Goal: Task Accomplishment & Management: Manage account settings

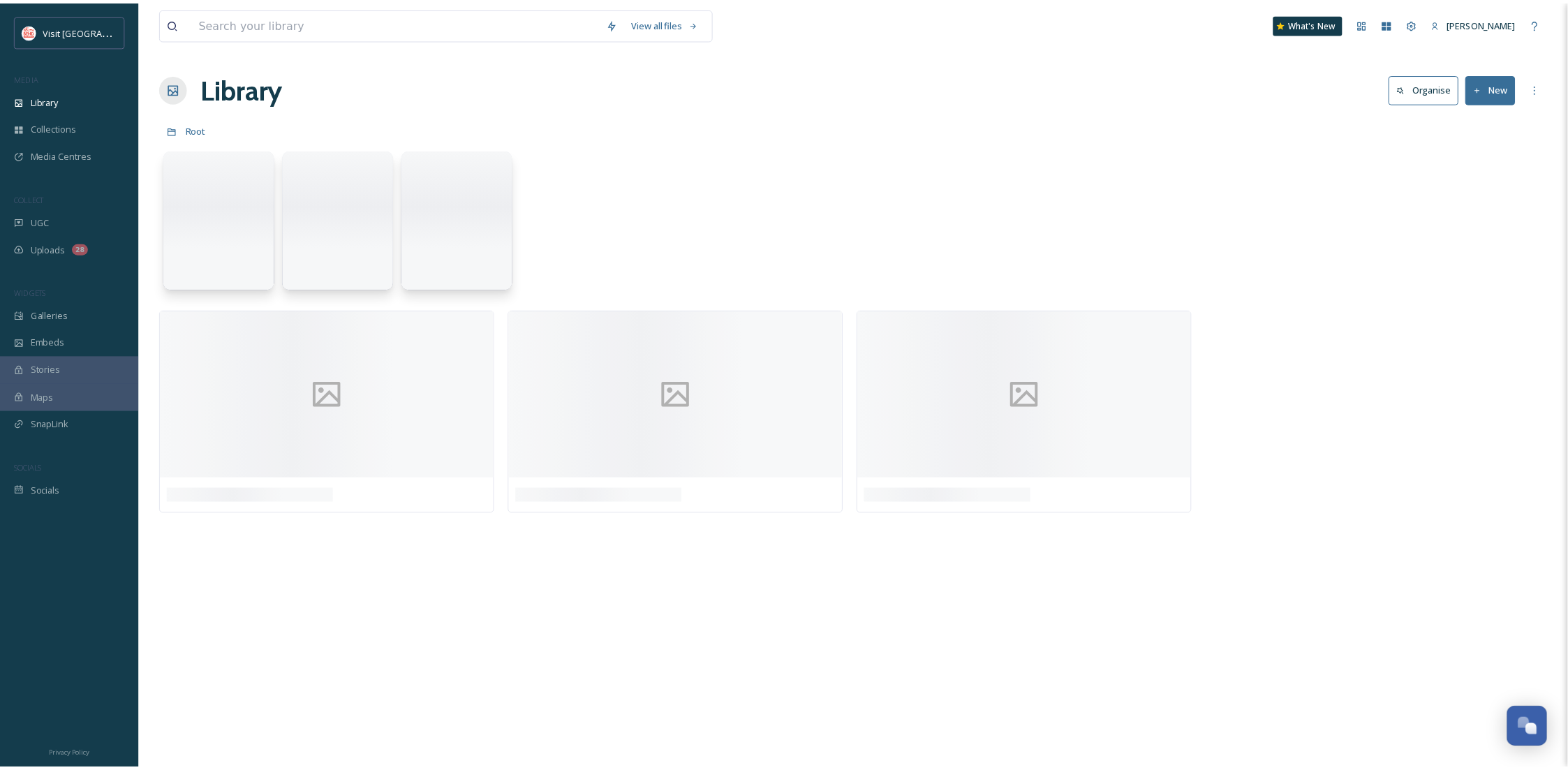
scroll to position [213, 0]
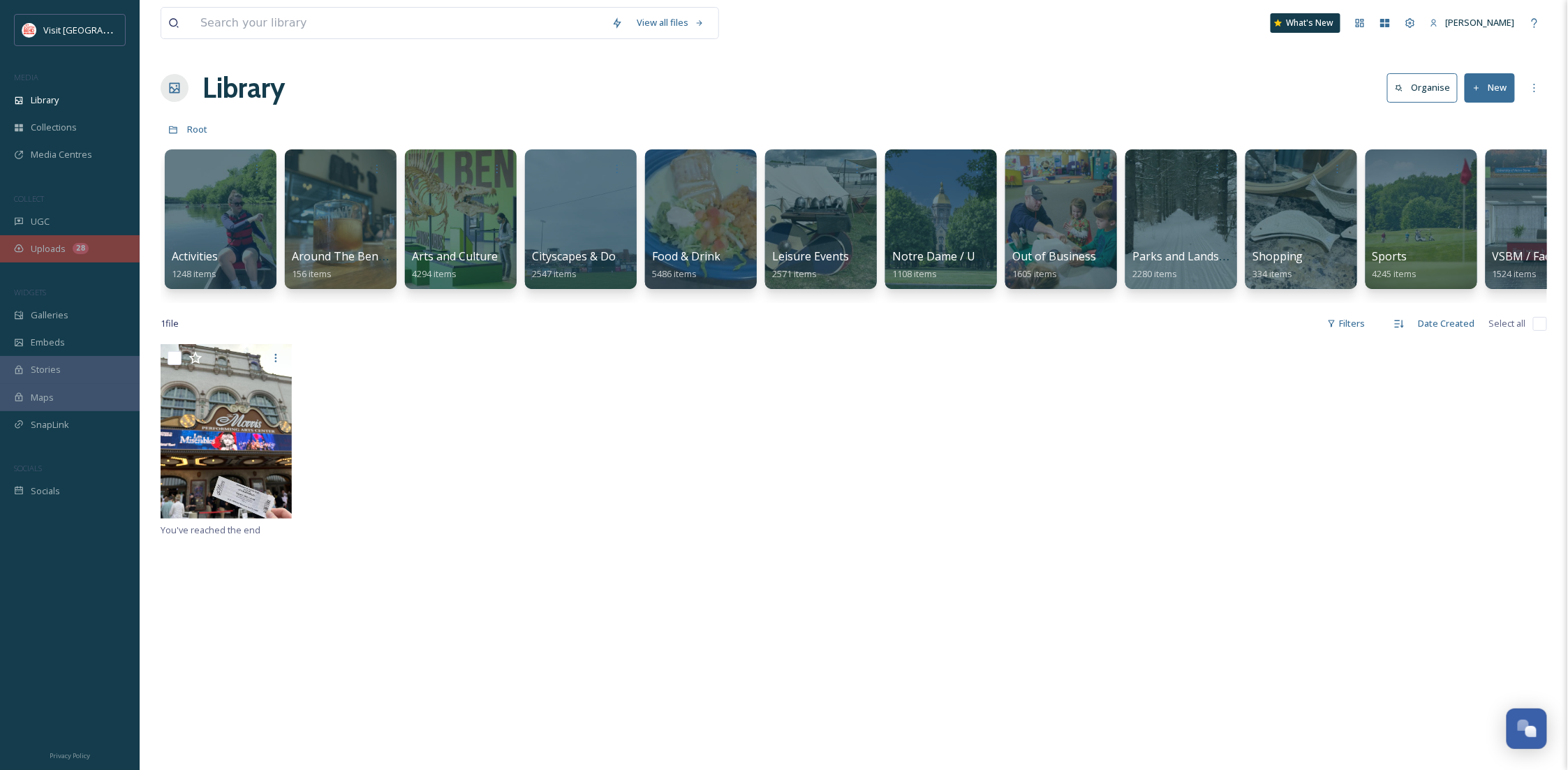
click at [78, 258] on div "Uploads 28" at bounding box center [69, 248] width 139 height 27
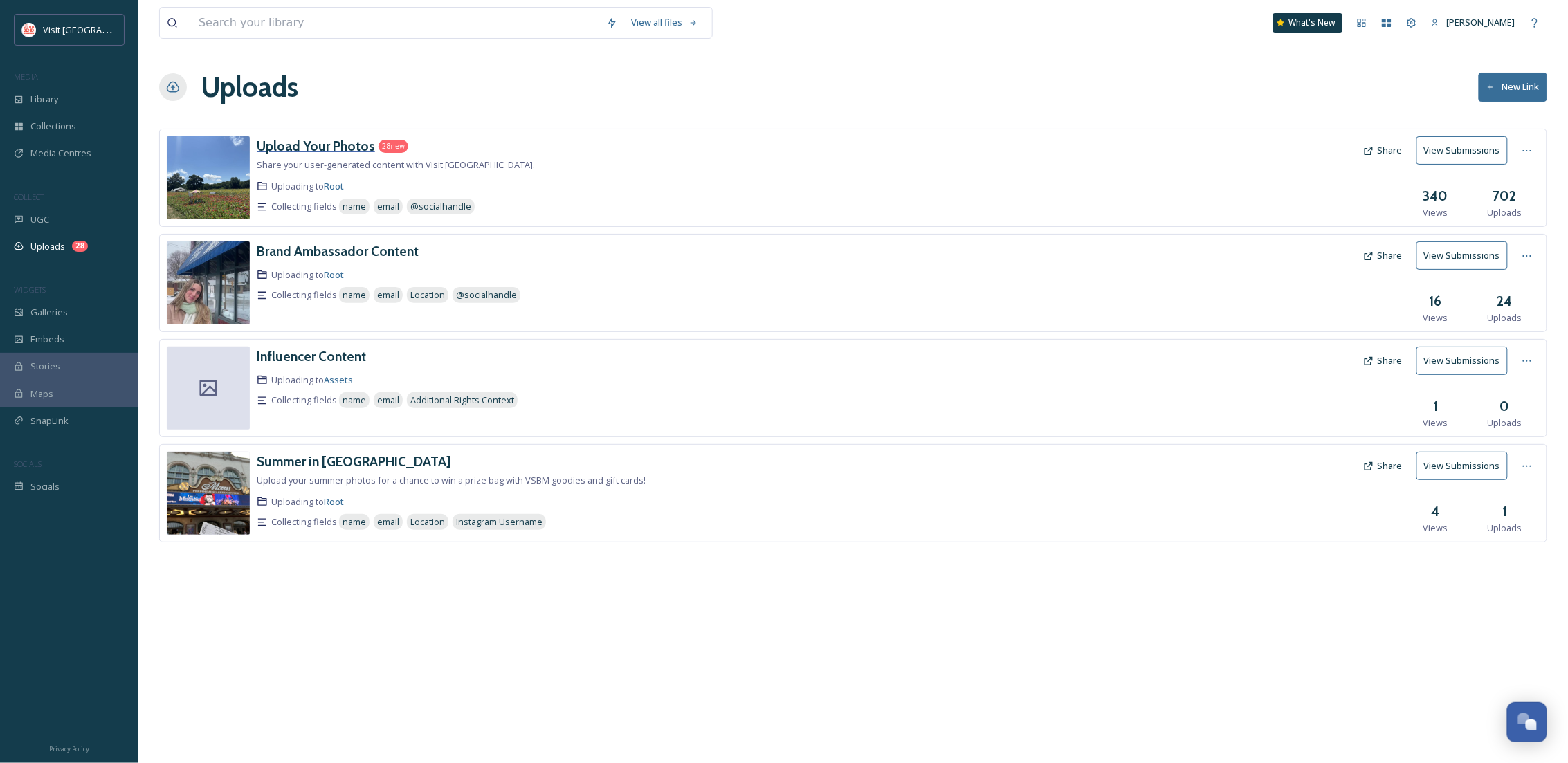
click at [321, 147] on h3 "Upload Your Photos" at bounding box center [316, 145] width 119 height 16
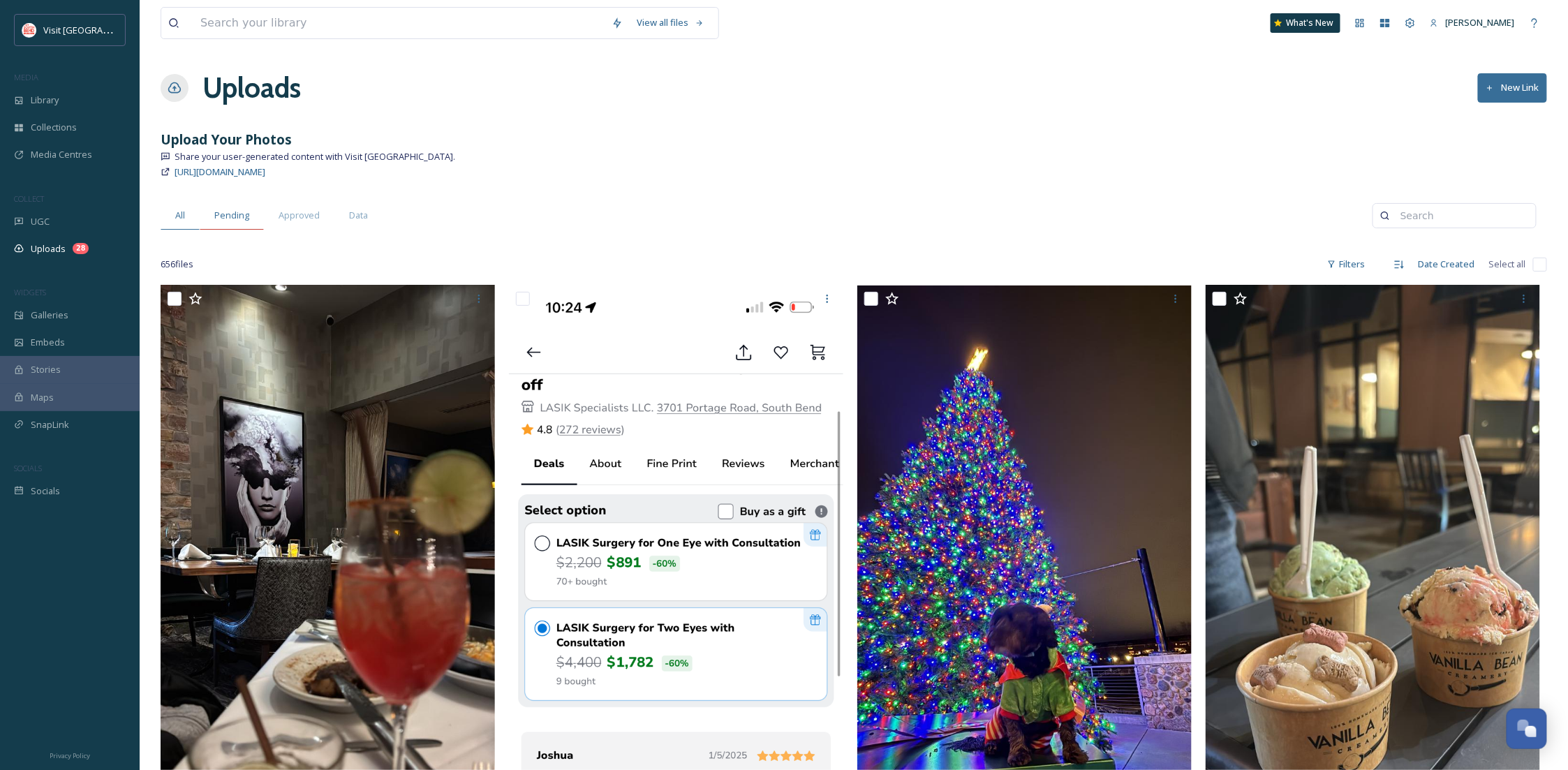
click at [249, 208] on div "Pending" at bounding box center [231, 215] width 64 height 29
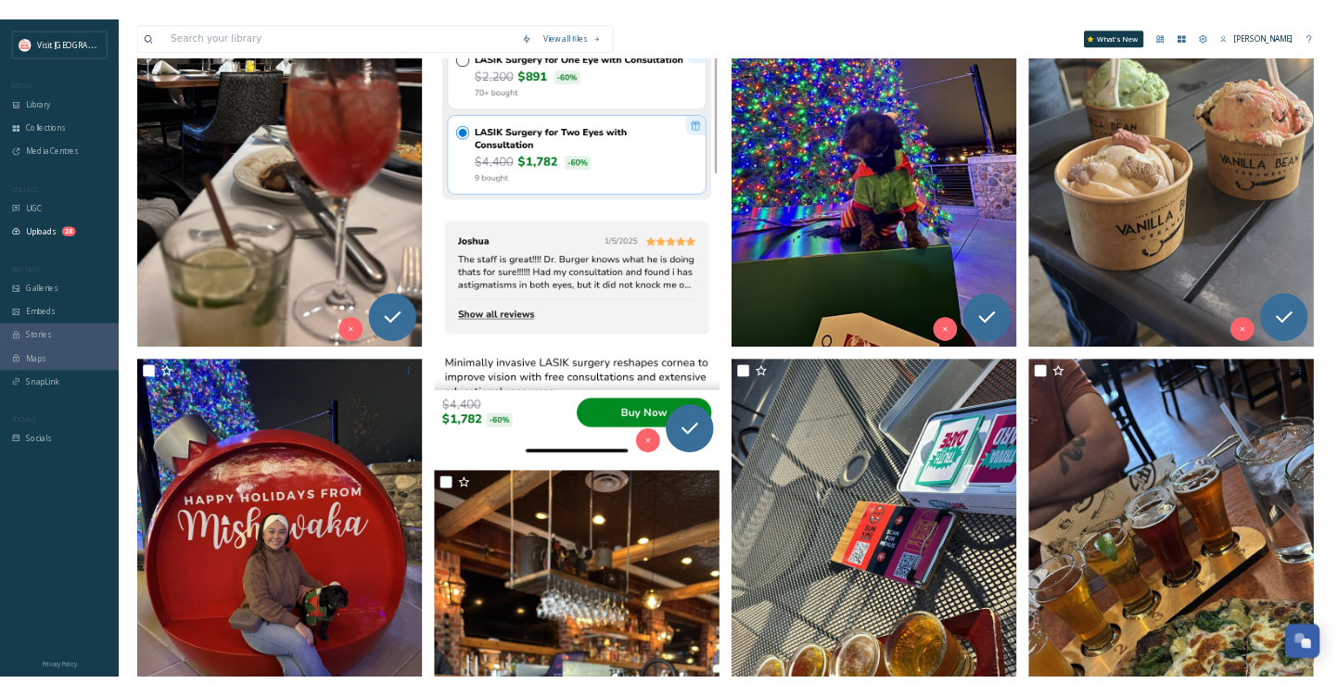
scroll to position [659, 0]
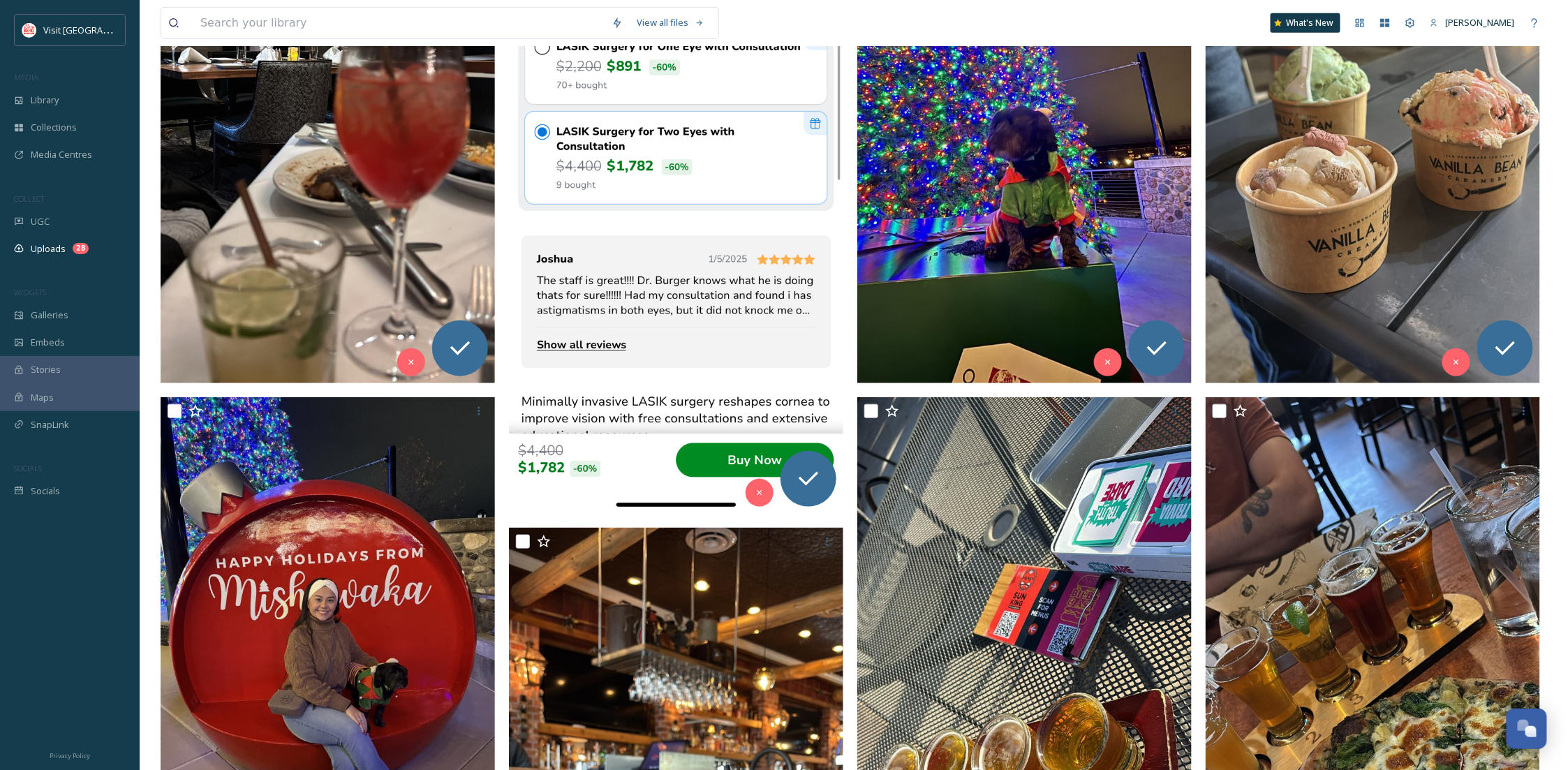
click at [633, 309] on img at bounding box center [676, 151] width 334 height 724
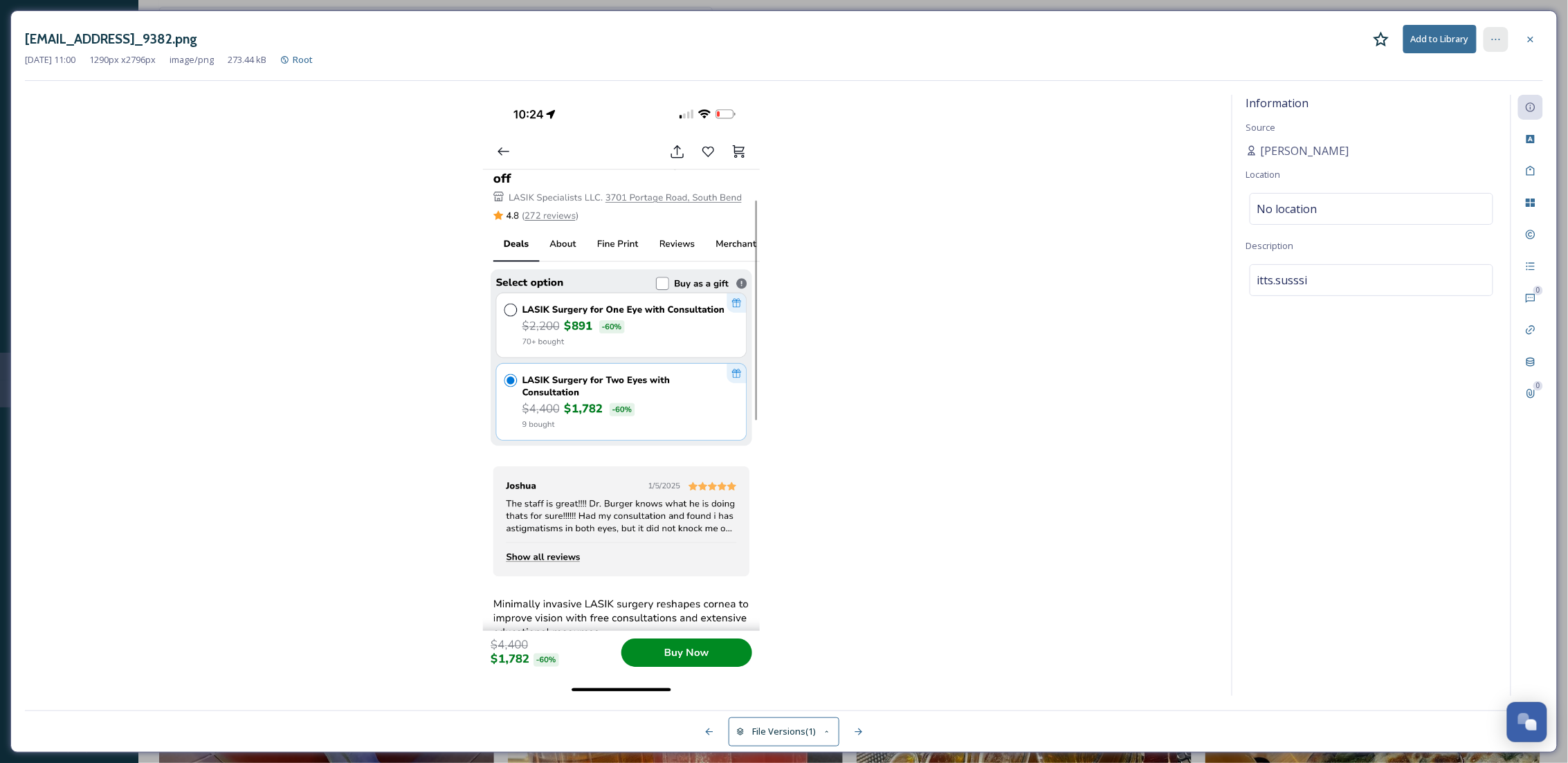
click at [1493, 41] on icon at bounding box center [1496, 39] width 11 height 11
click at [1531, 38] on icon at bounding box center [1530, 39] width 11 height 11
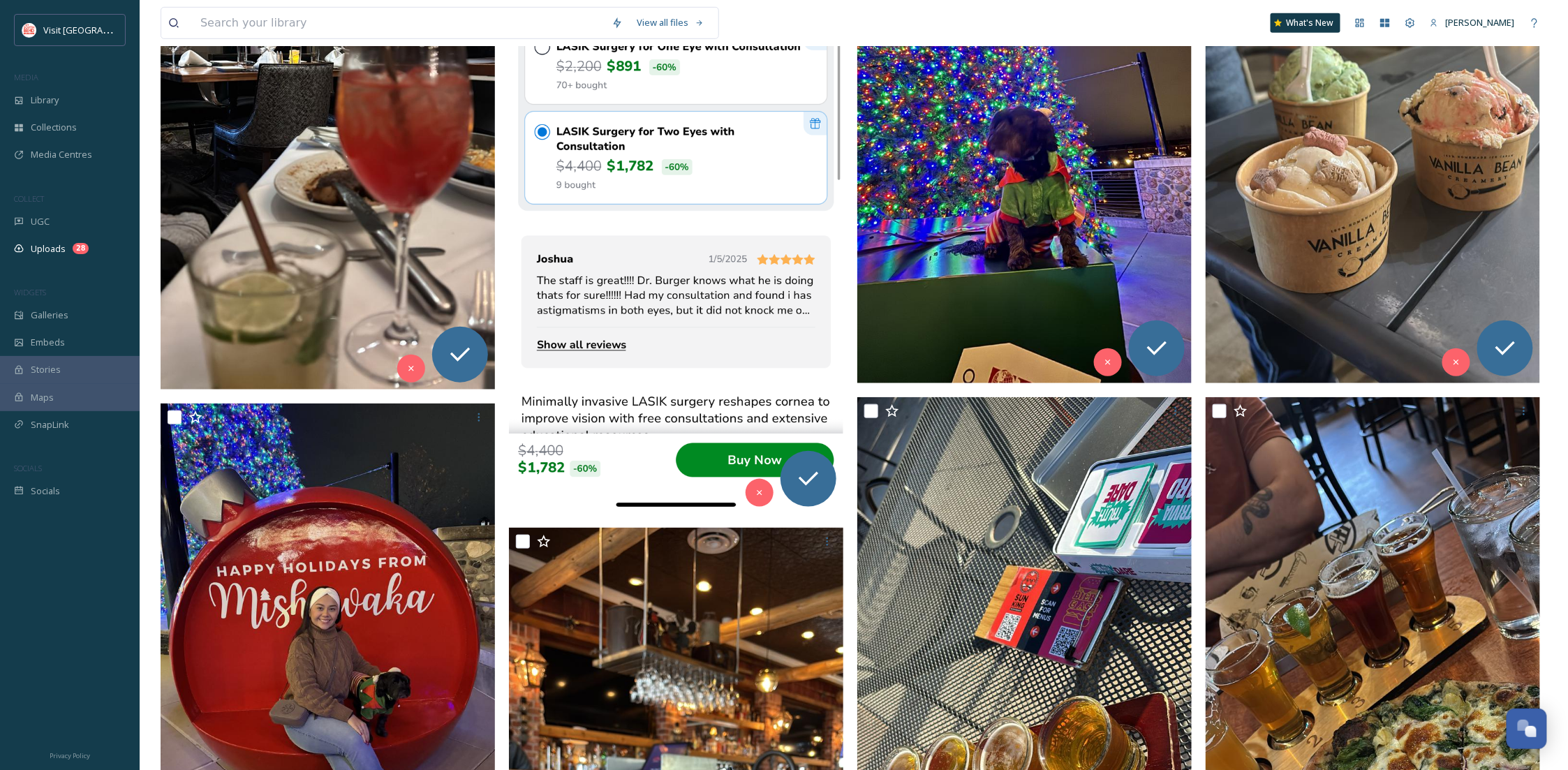
click at [786, 199] on img at bounding box center [676, 151] width 334 height 724
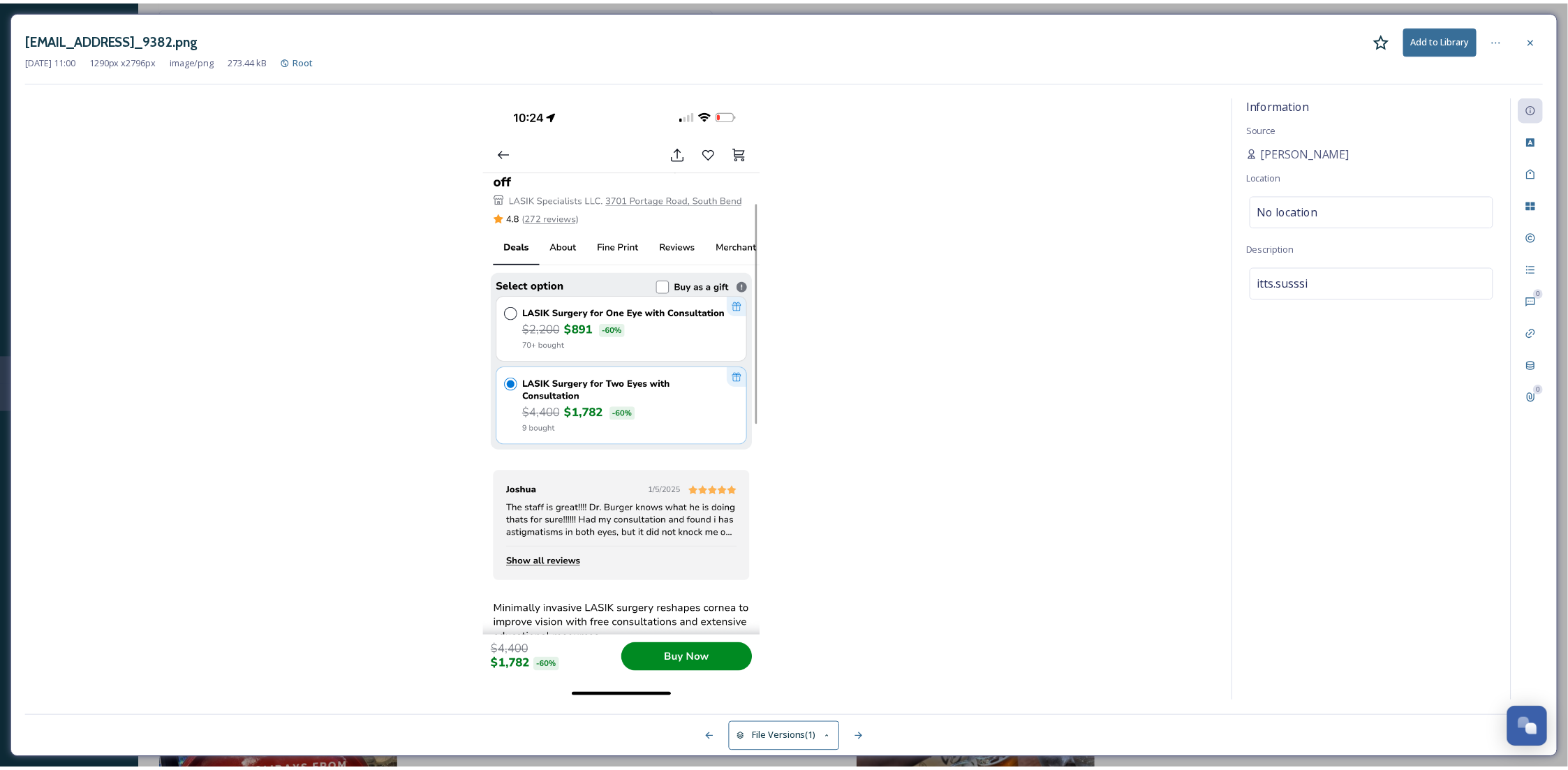
scroll to position [213, 0]
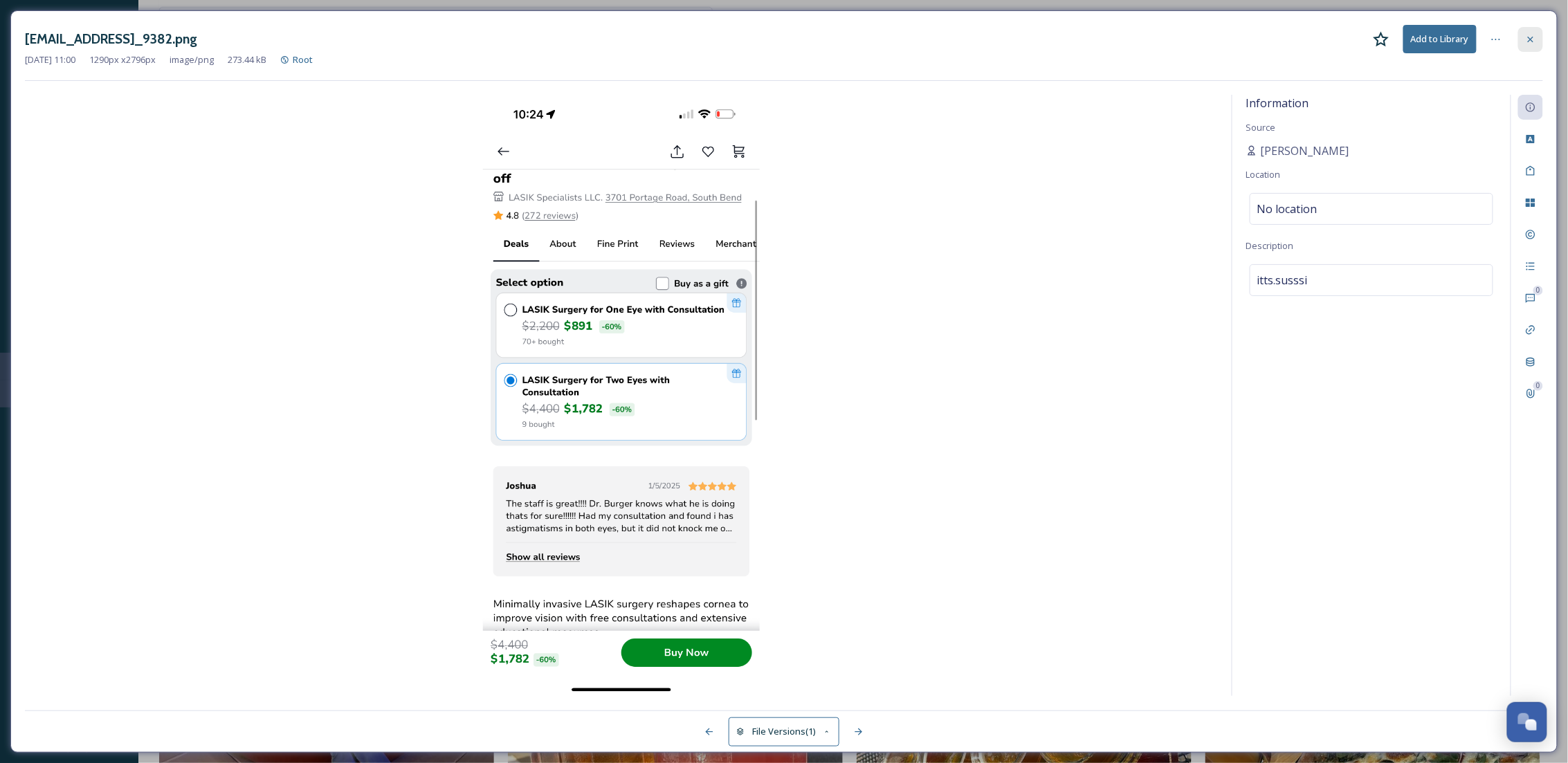
click at [1532, 39] on icon at bounding box center [1530, 39] width 11 height 11
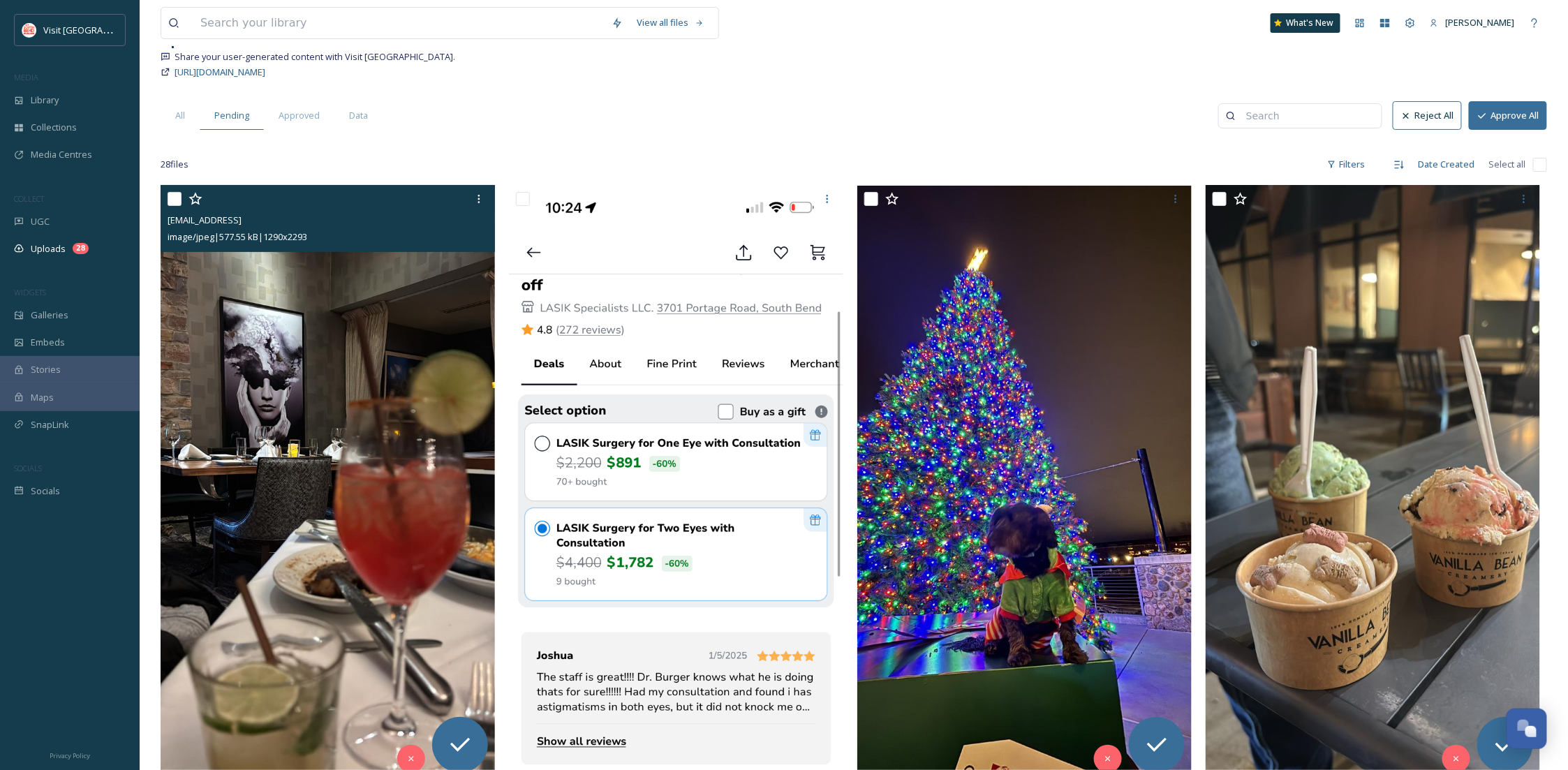
scroll to position [138, 0]
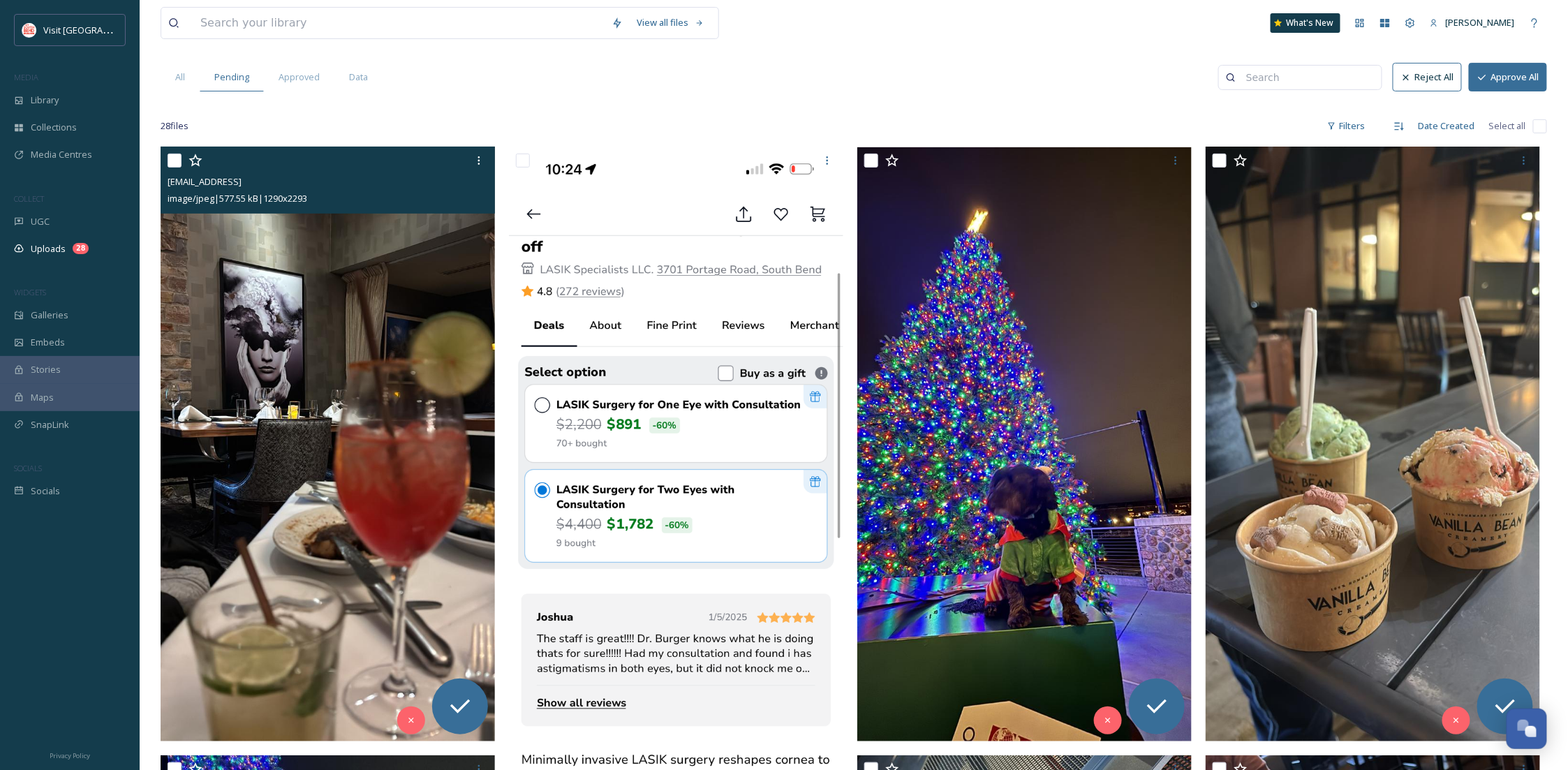
click at [328, 540] on img at bounding box center [328, 443] width 334 height 594
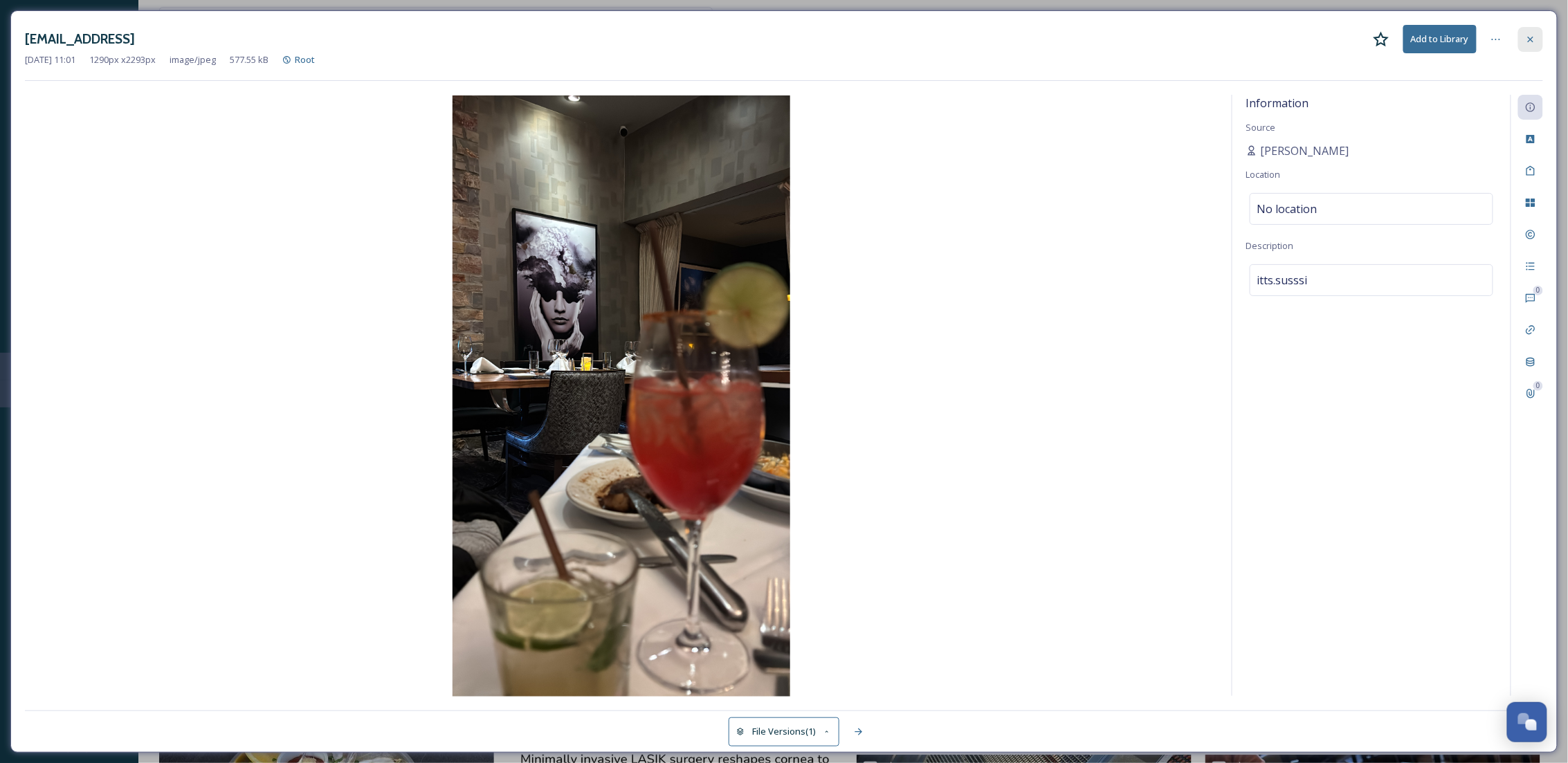
click at [1530, 41] on icon at bounding box center [1530, 39] width 11 height 11
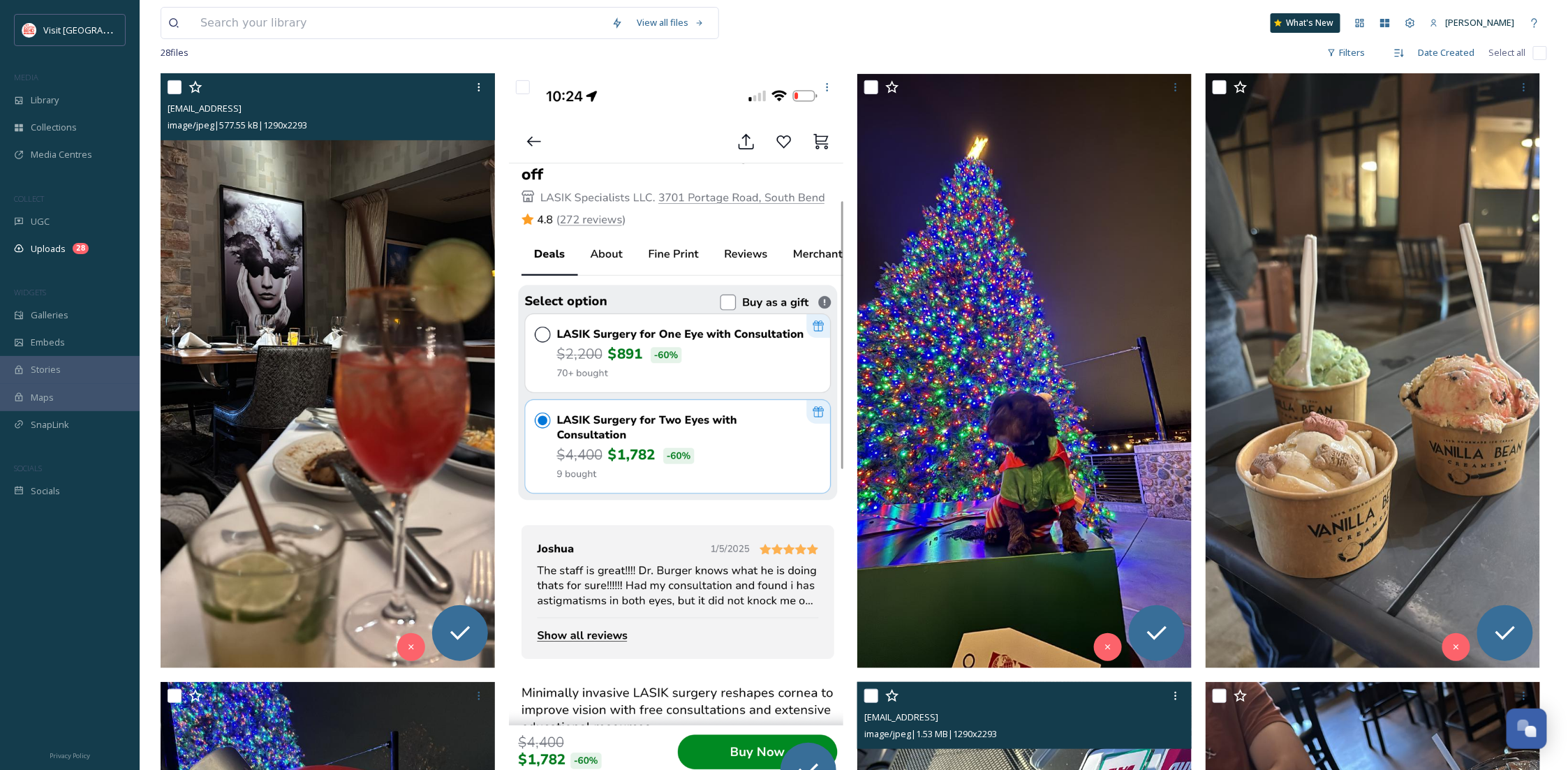
scroll to position [81, 0]
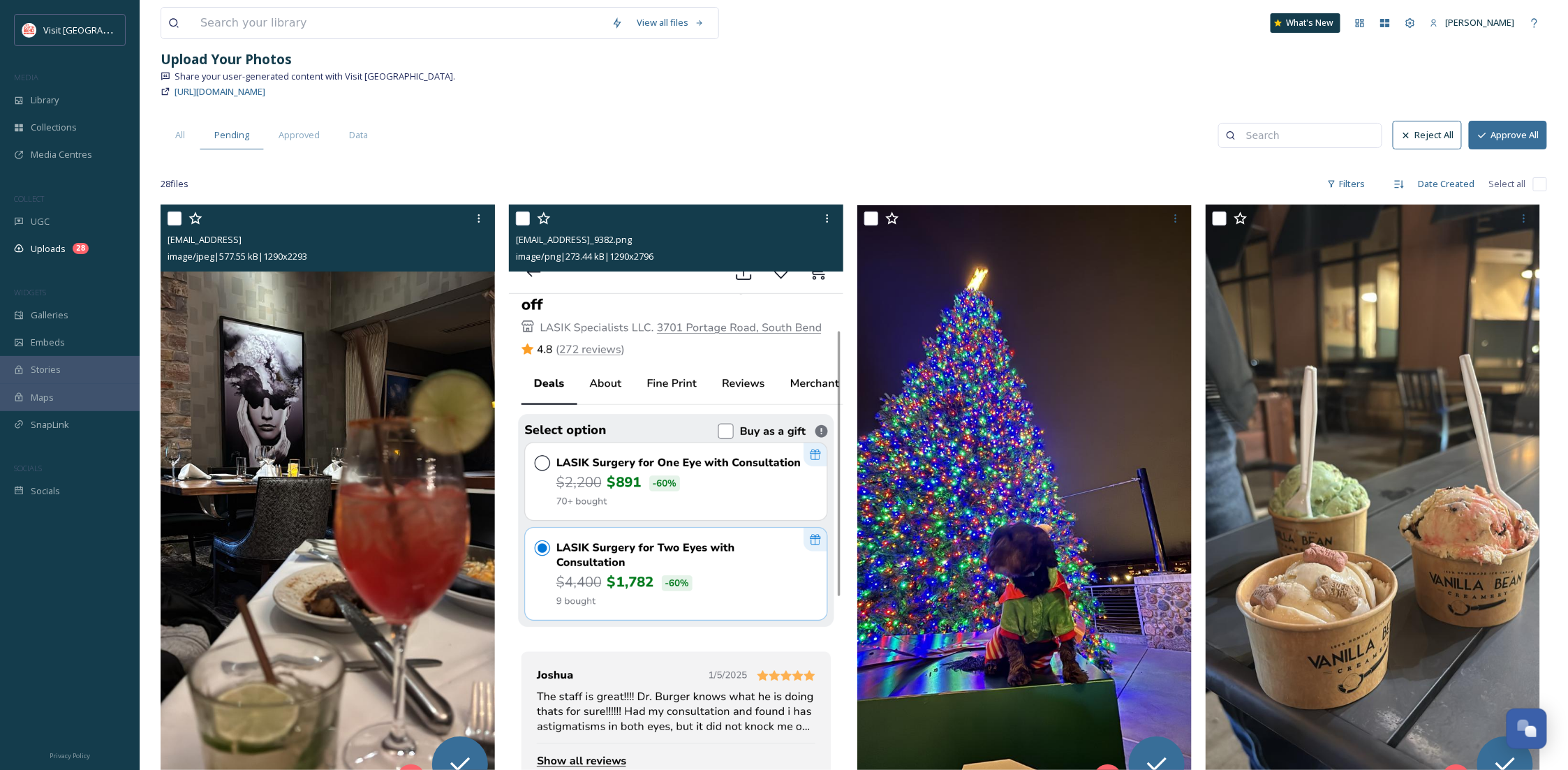
click at [714, 484] on img at bounding box center [676, 567] width 334 height 724
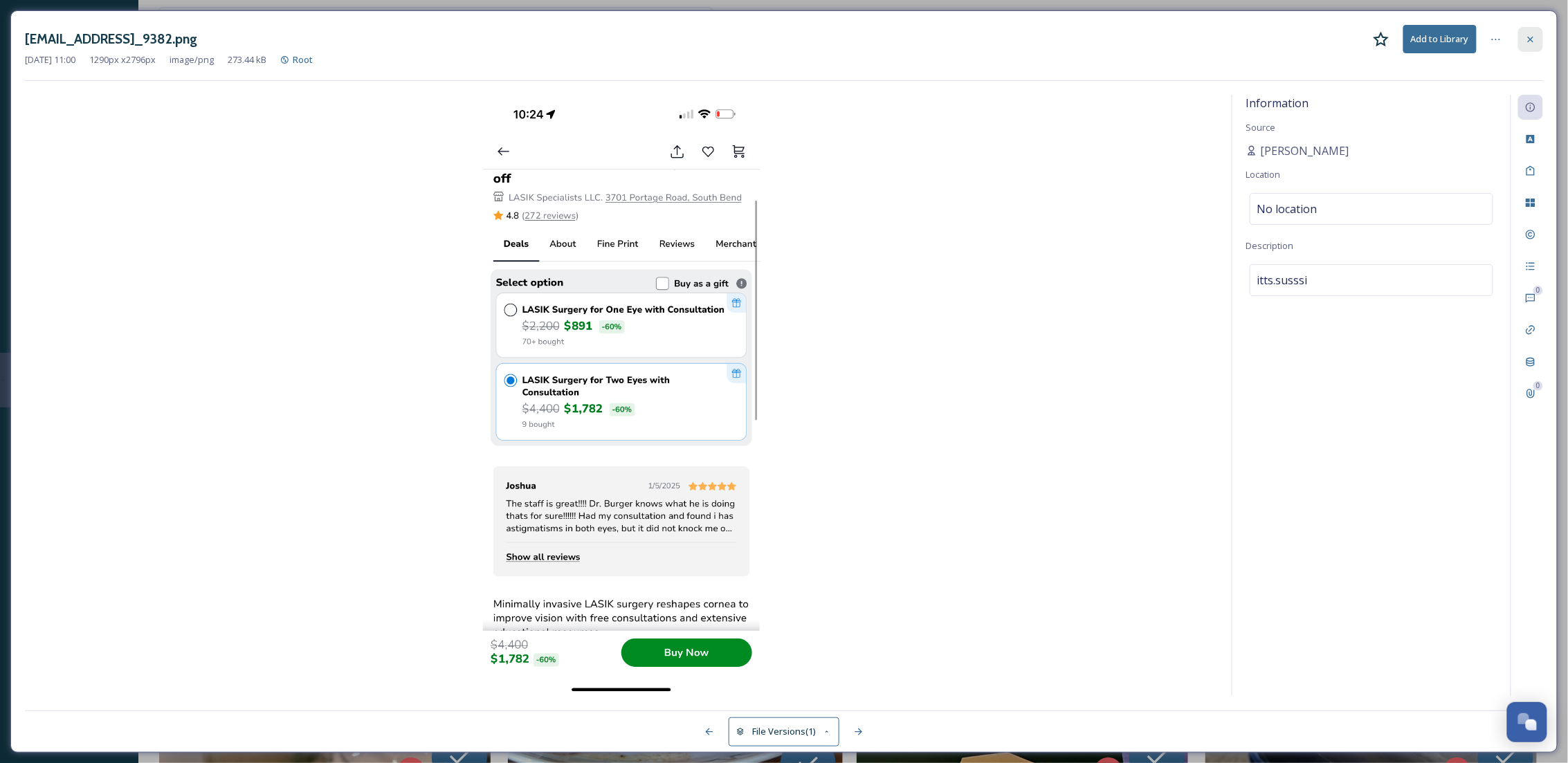
click at [1529, 40] on icon at bounding box center [1530, 39] width 11 height 11
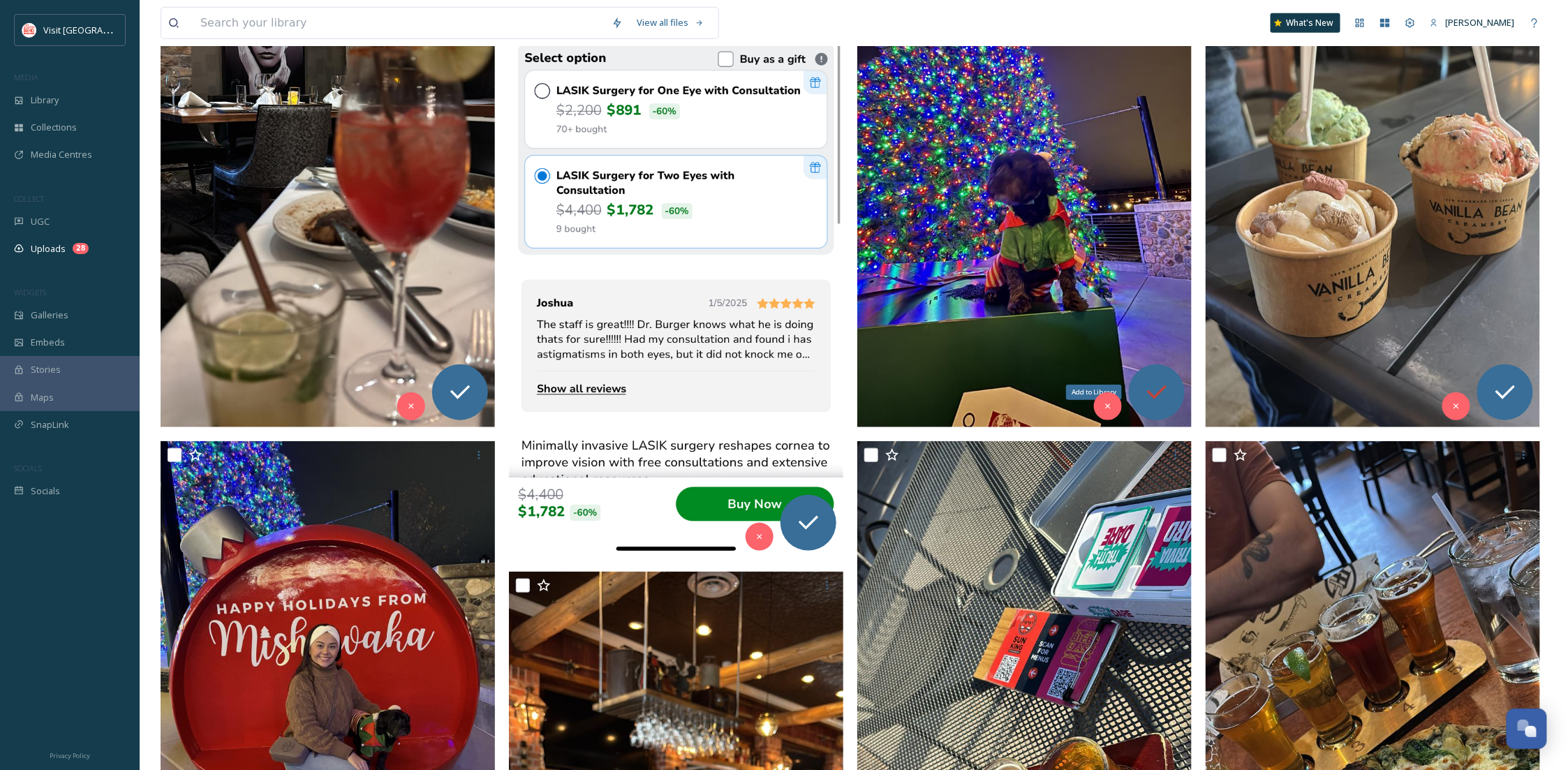
scroll to position [205, 0]
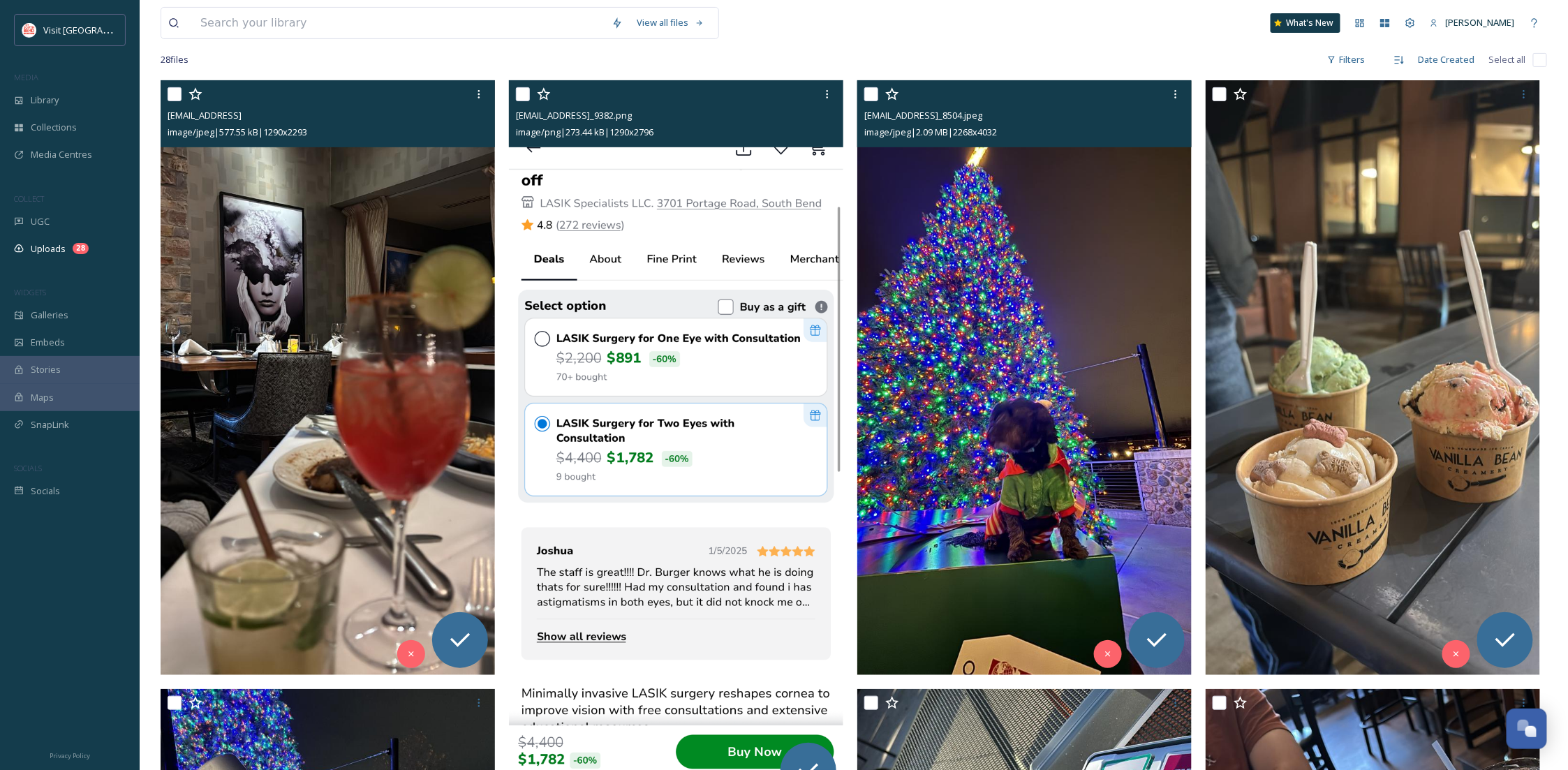
click at [1125, 388] on img at bounding box center [1024, 378] width 334 height 594
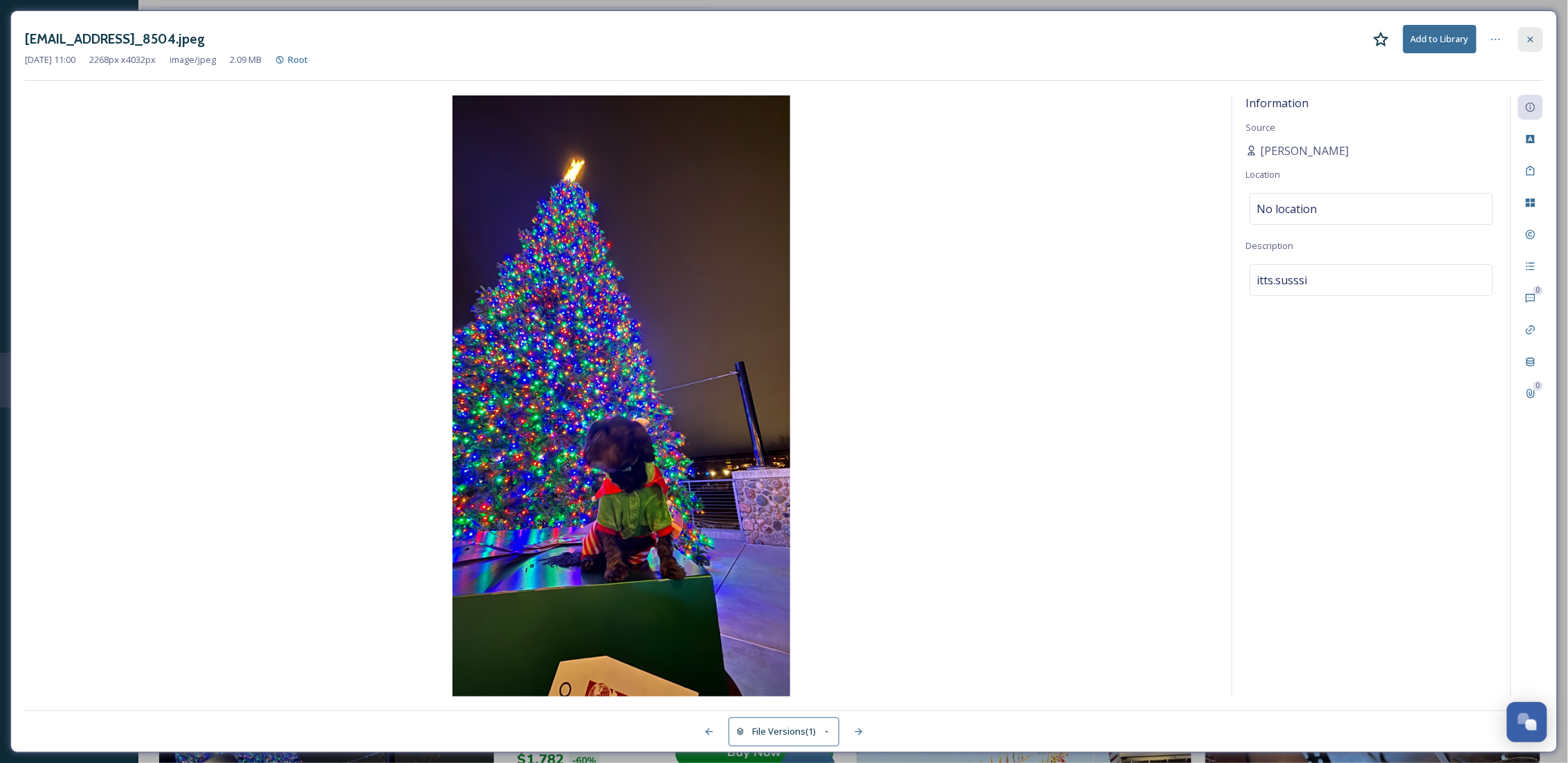
click at [1518, 35] on div at bounding box center [1530, 39] width 25 height 25
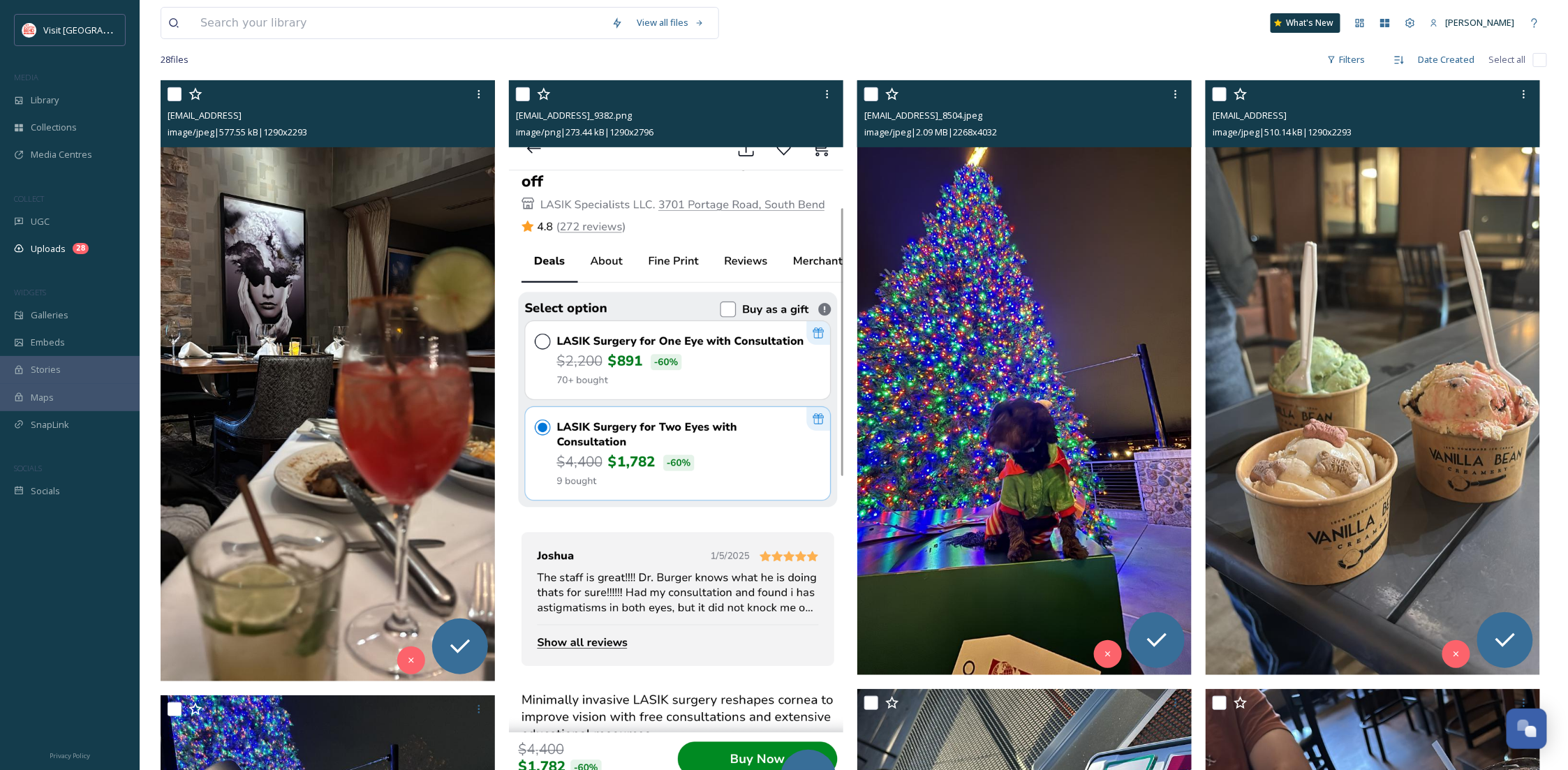
click at [1264, 515] on img at bounding box center [1373, 377] width 334 height 594
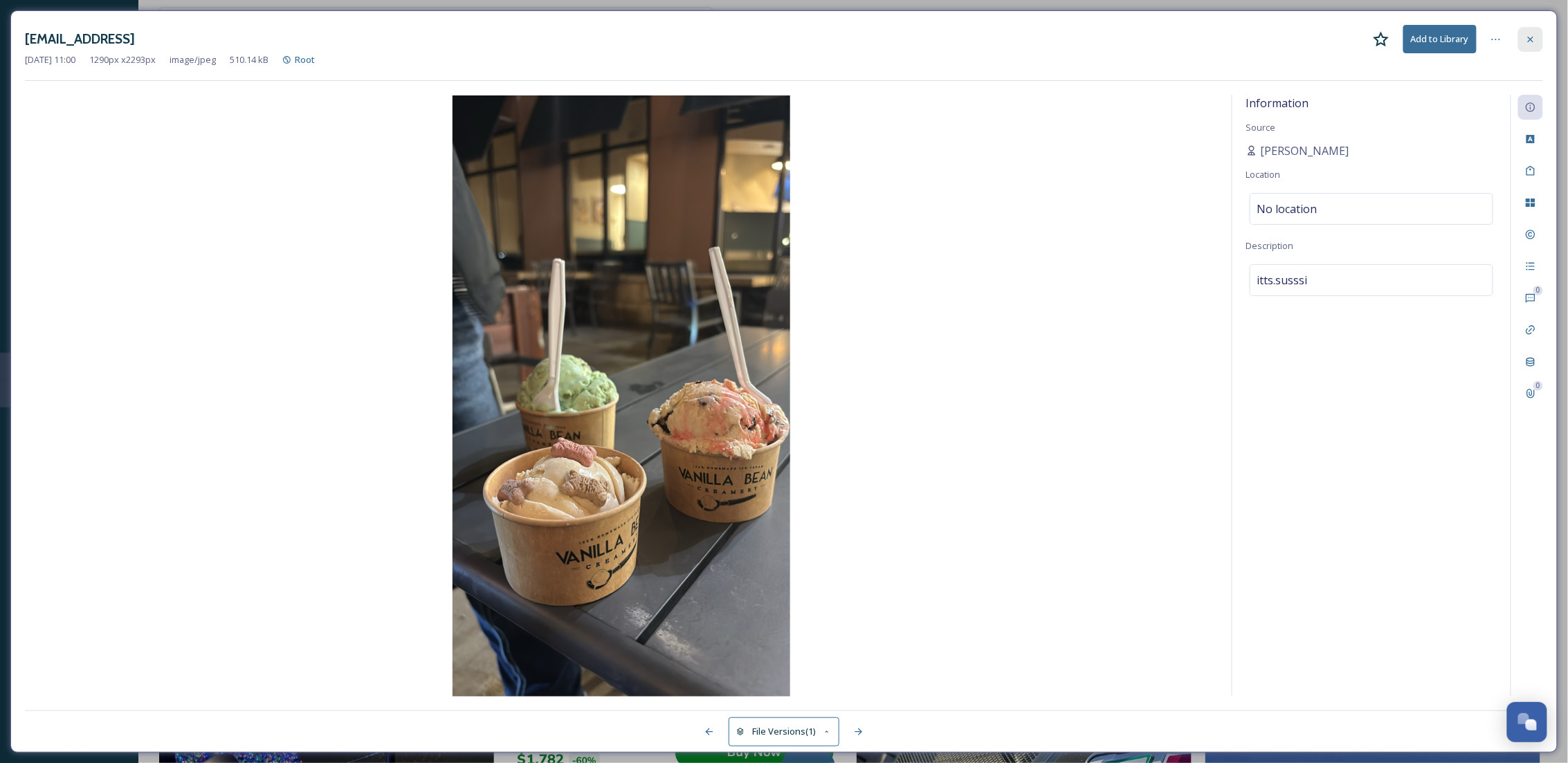
click at [1530, 41] on icon at bounding box center [1530, 39] width 11 height 11
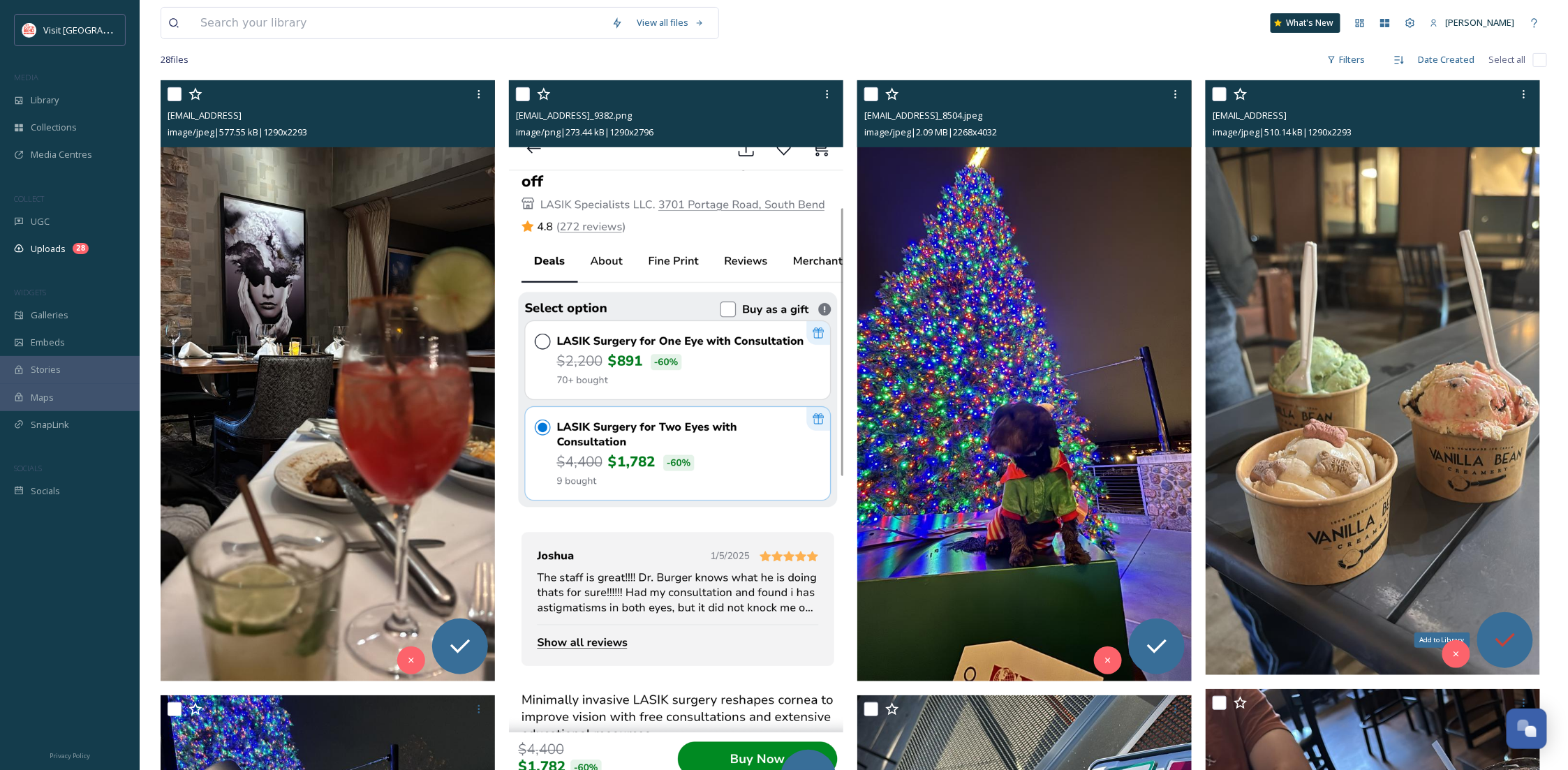
click at [1507, 641] on icon at bounding box center [1505, 640] width 20 height 14
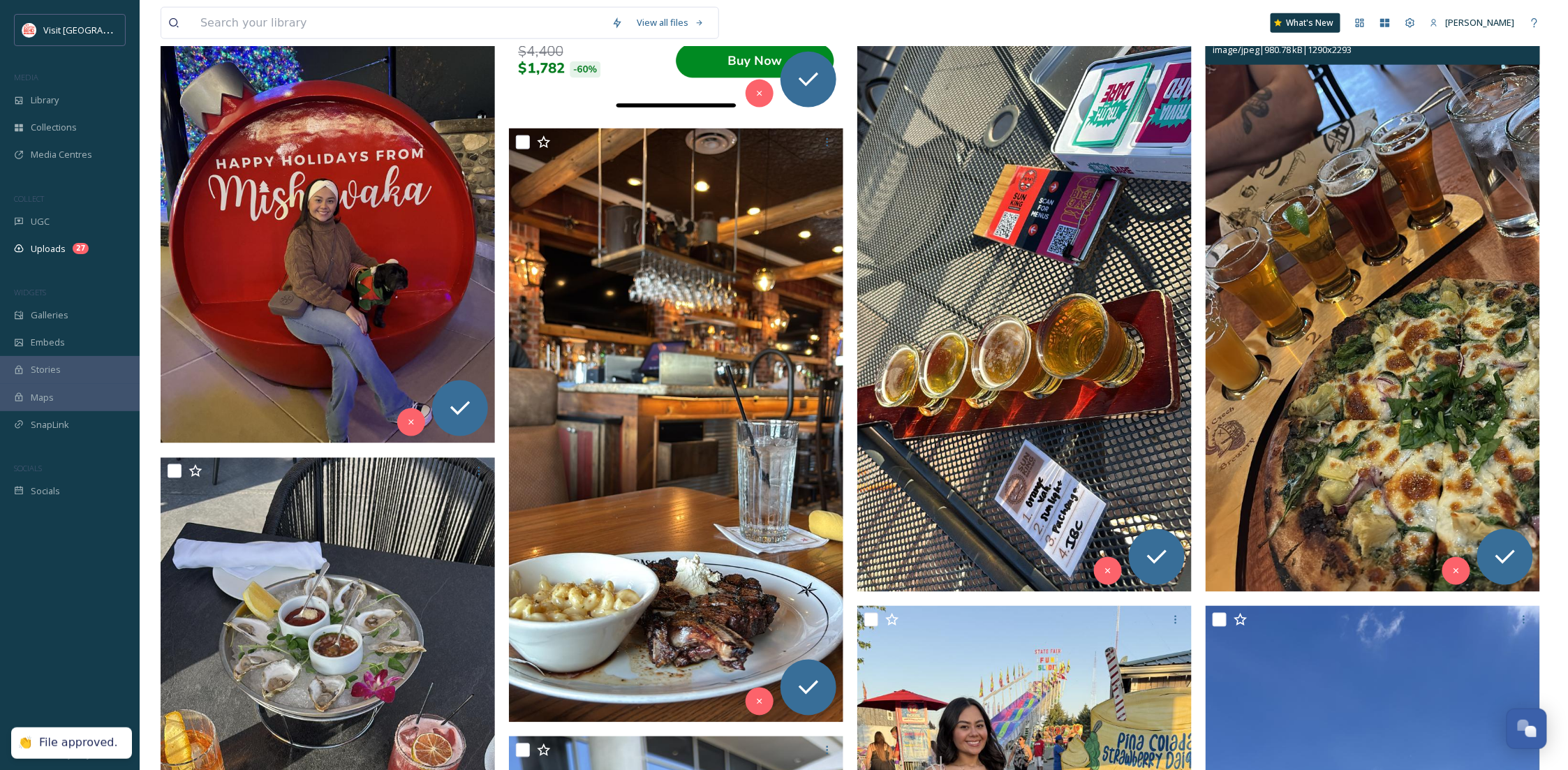
scroll to position [825, 0]
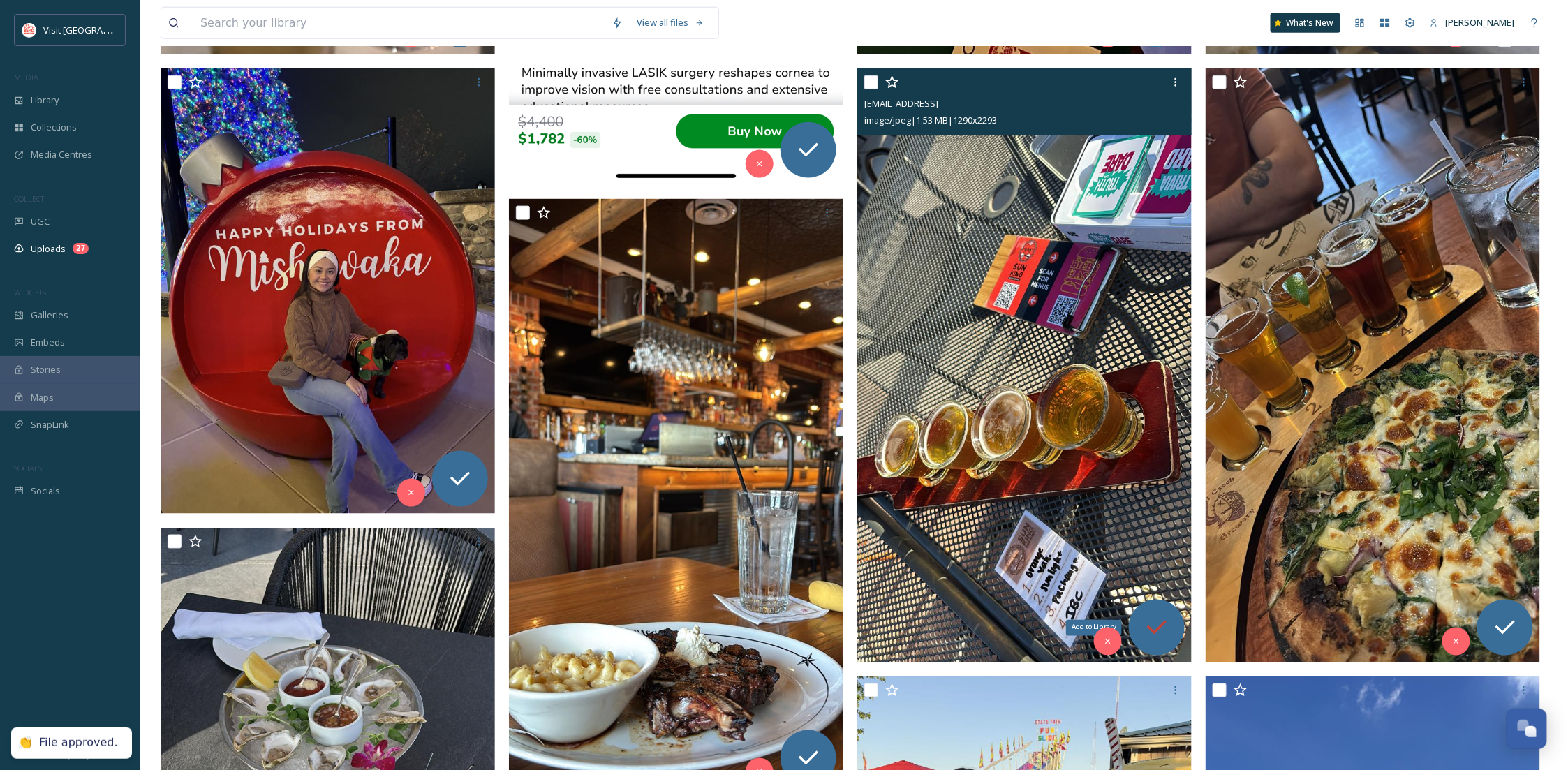
click at [1162, 619] on icon at bounding box center [1157, 627] width 28 height 28
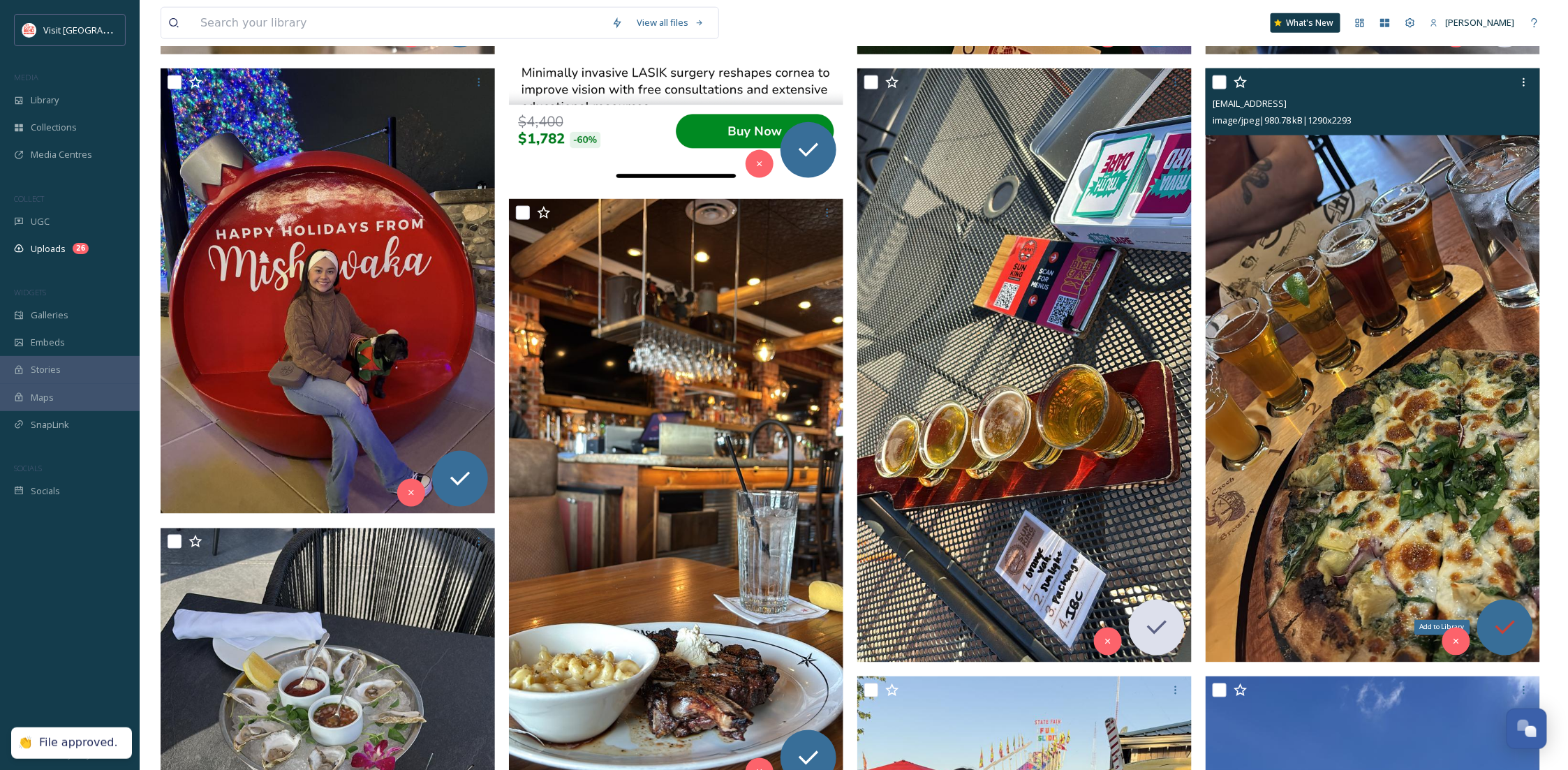
click at [1513, 604] on div "Add to Library" at bounding box center [1505, 627] width 56 height 56
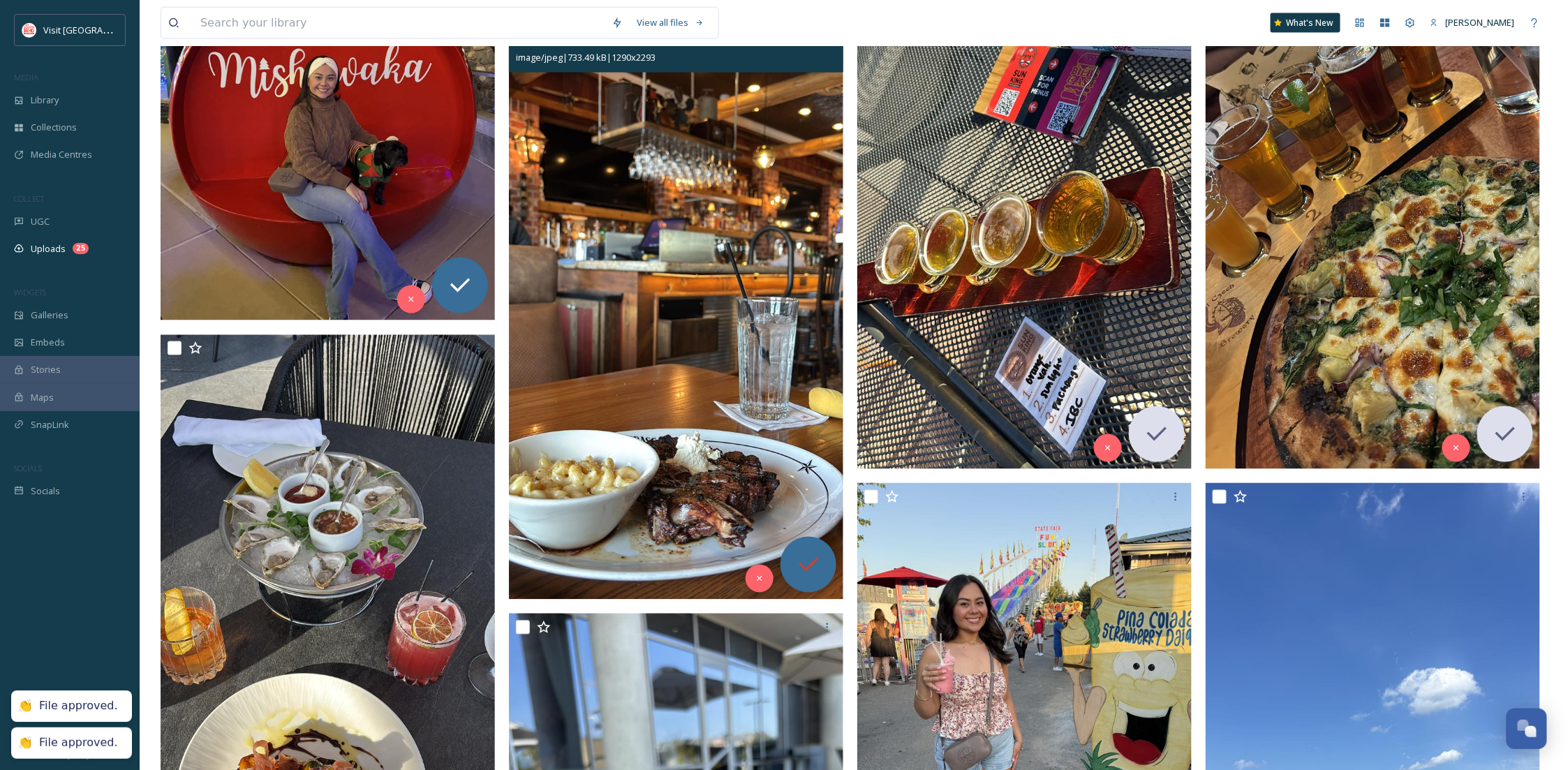
scroll to position [1073, 0]
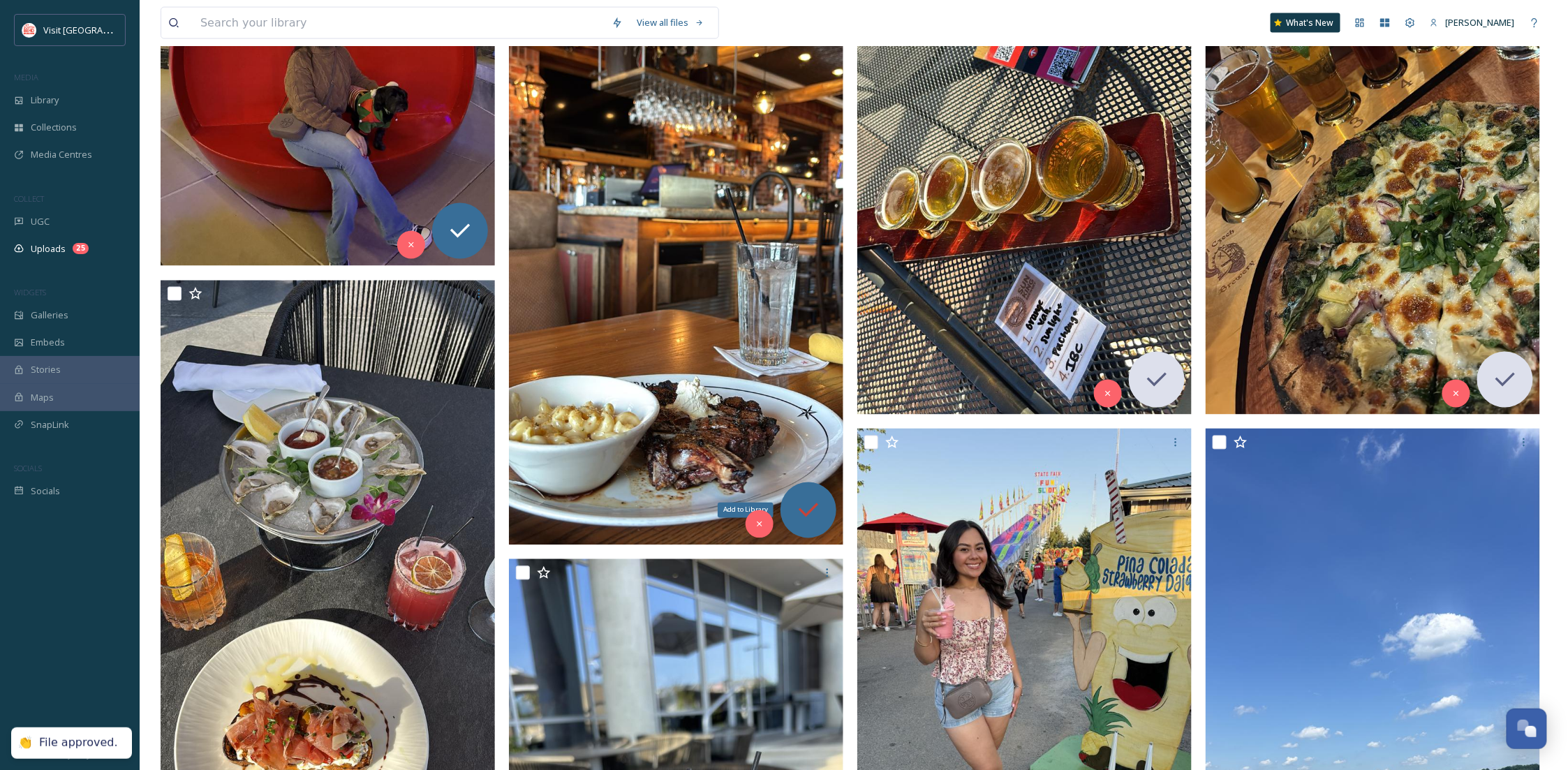
click at [828, 505] on div "Add to Library" at bounding box center [808, 510] width 56 height 56
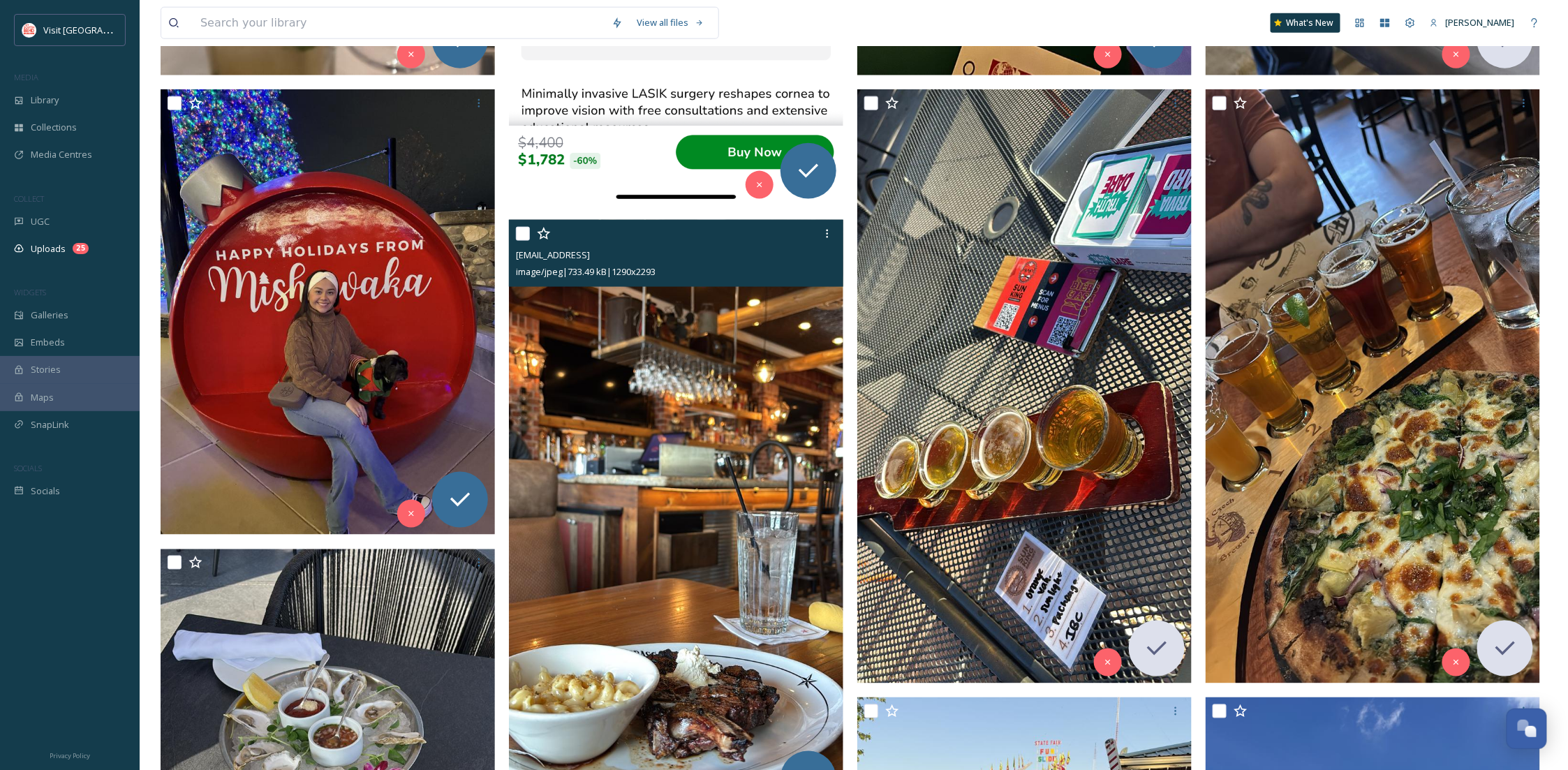
scroll to position [701, 0]
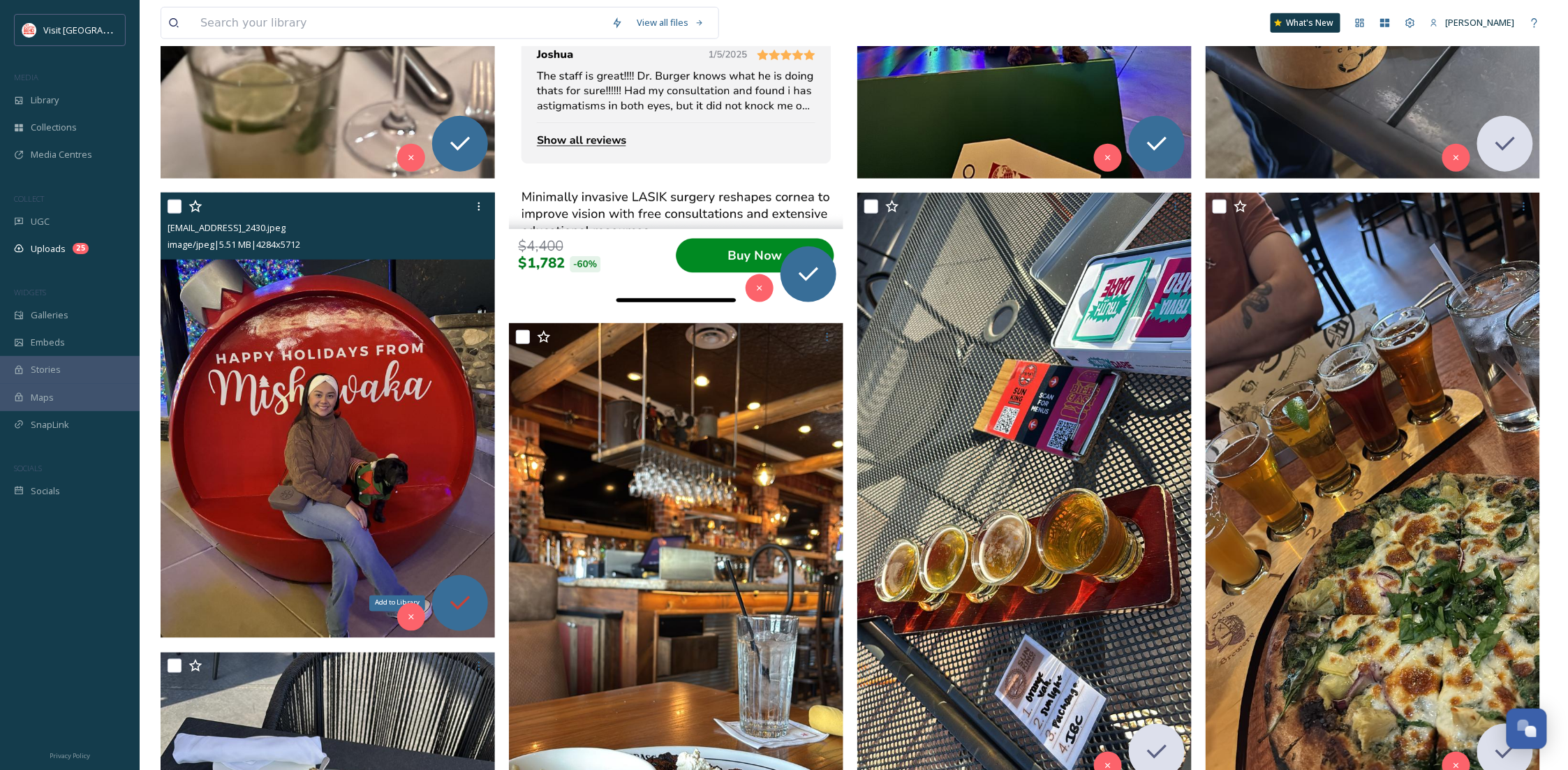
click at [474, 610] on div "Add to Library" at bounding box center [460, 603] width 56 height 56
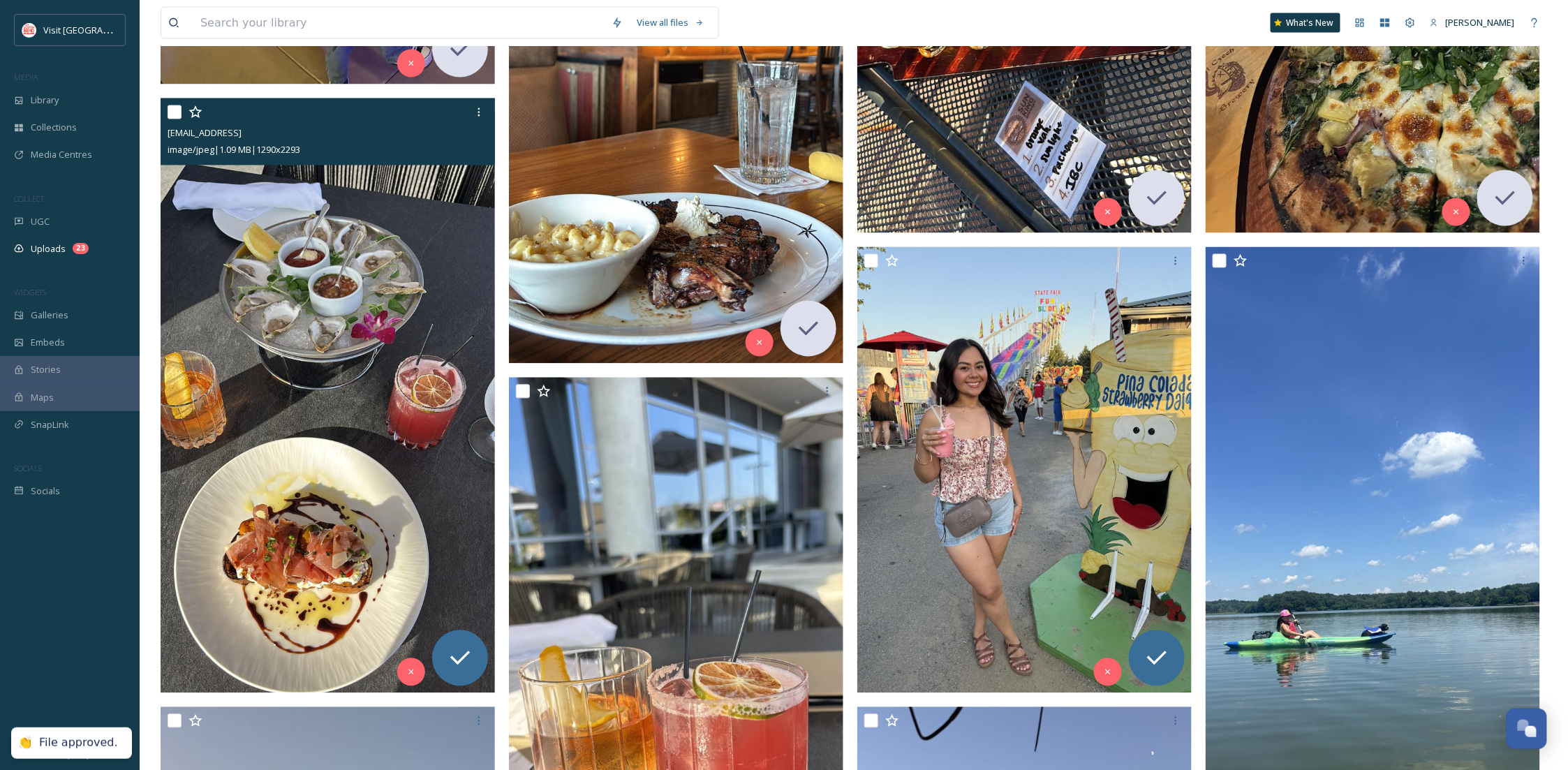
scroll to position [1321, 0]
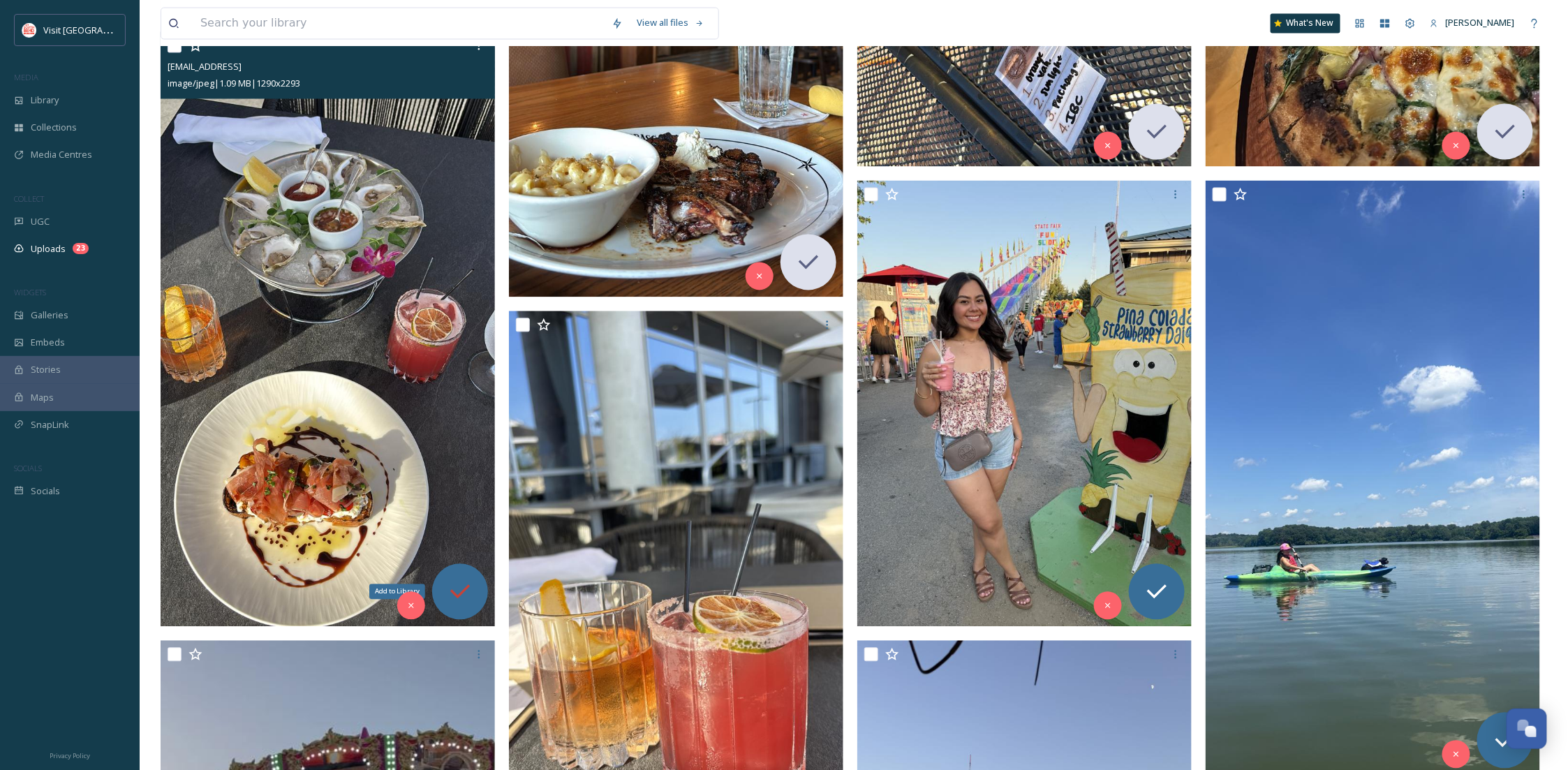
click at [463, 571] on div "Add to Library" at bounding box center [460, 591] width 56 height 56
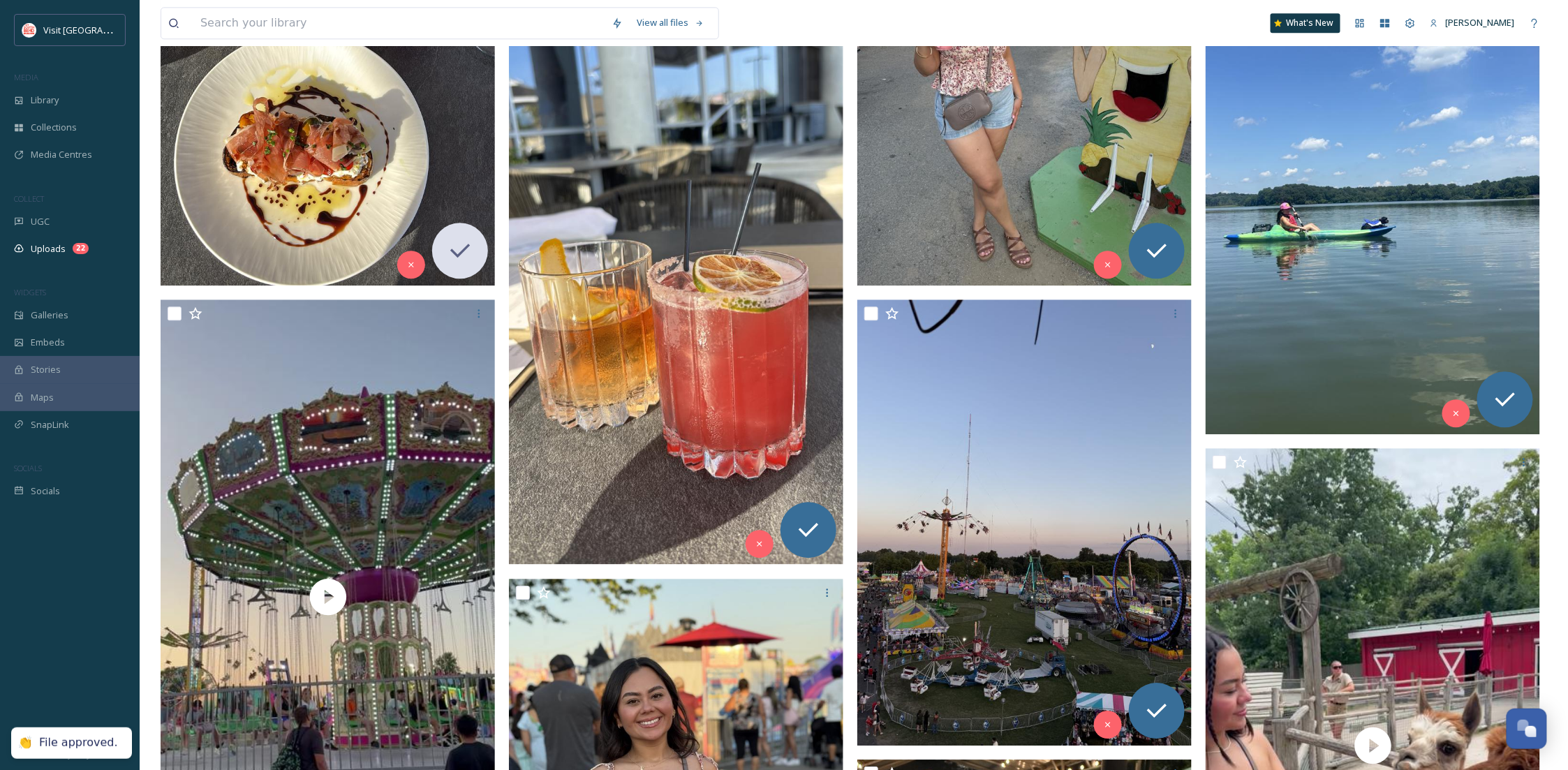
scroll to position [1694, 0]
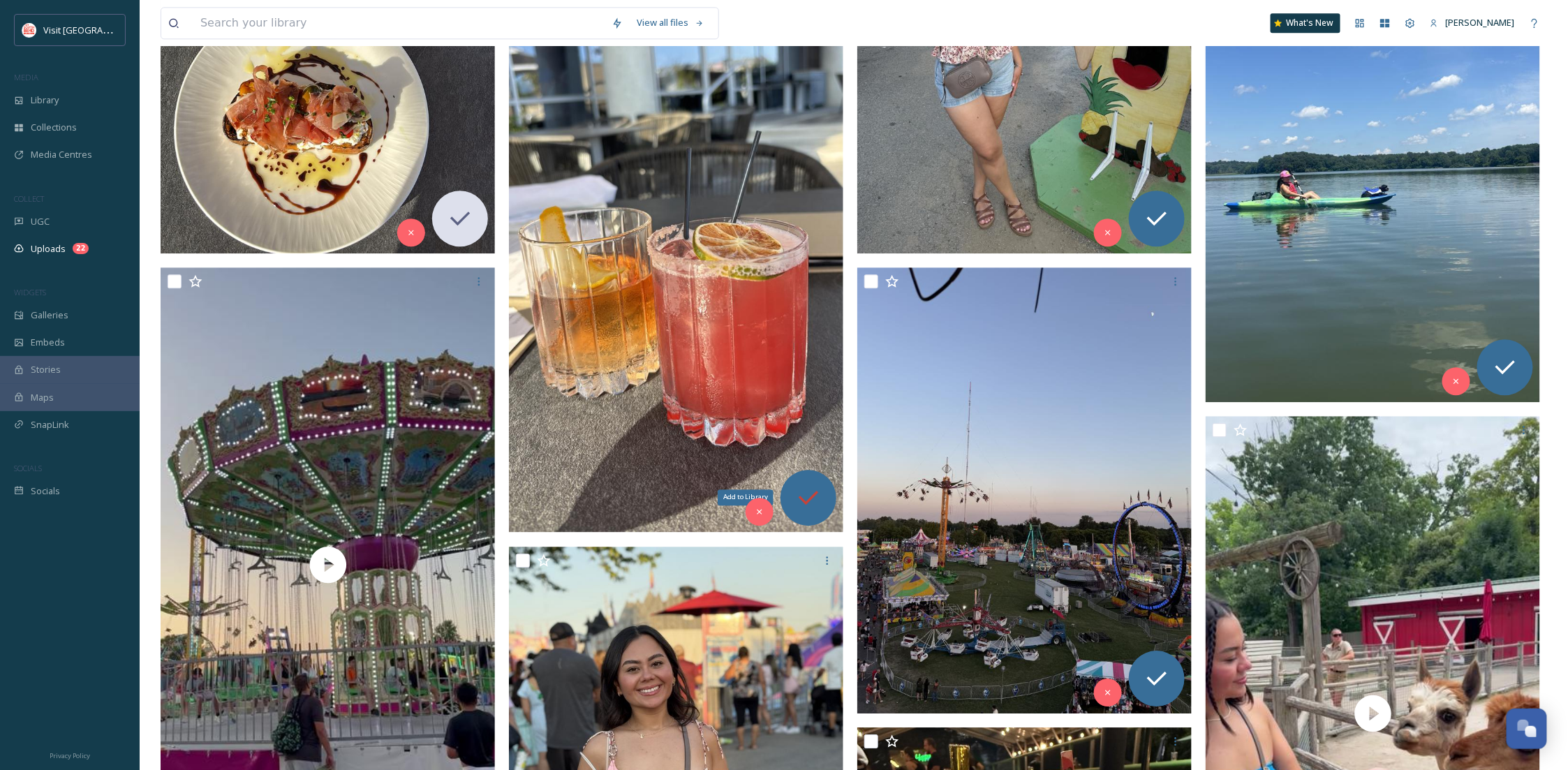
click at [820, 478] on div "Add to Library" at bounding box center [808, 498] width 56 height 56
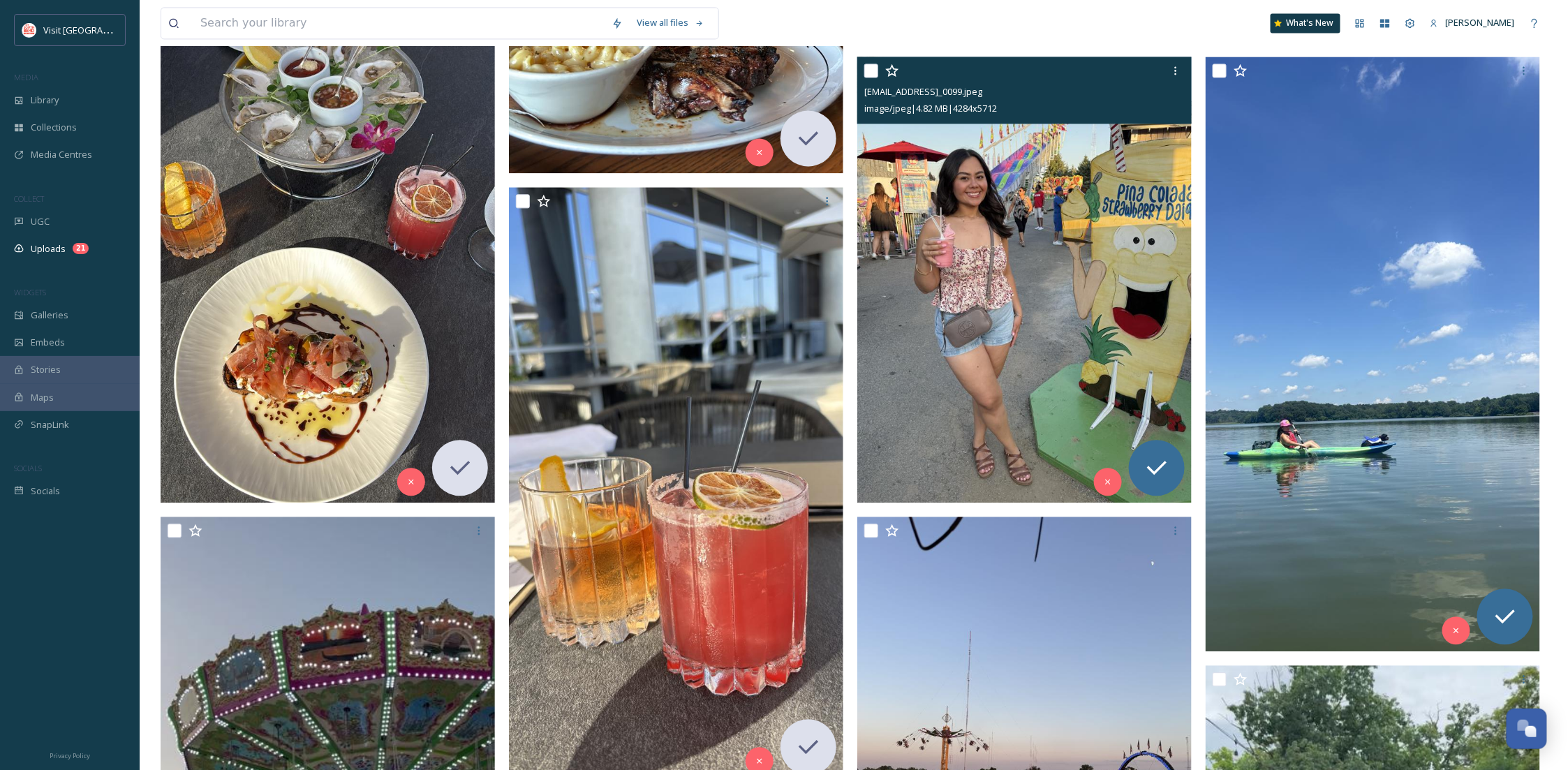
scroll to position [1321, 0]
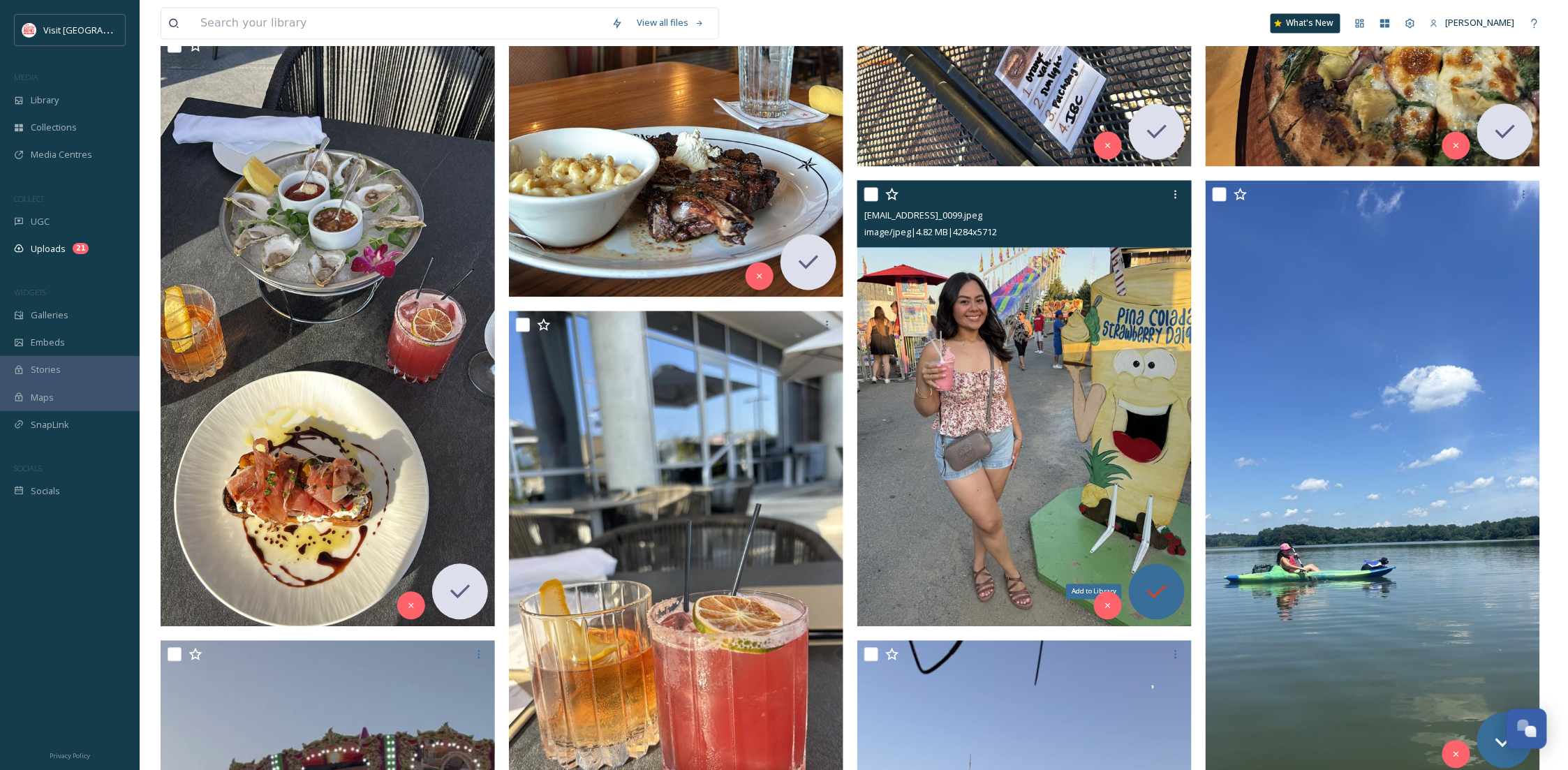
click at [1164, 589] on icon at bounding box center [1157, 591] width 28 height 28
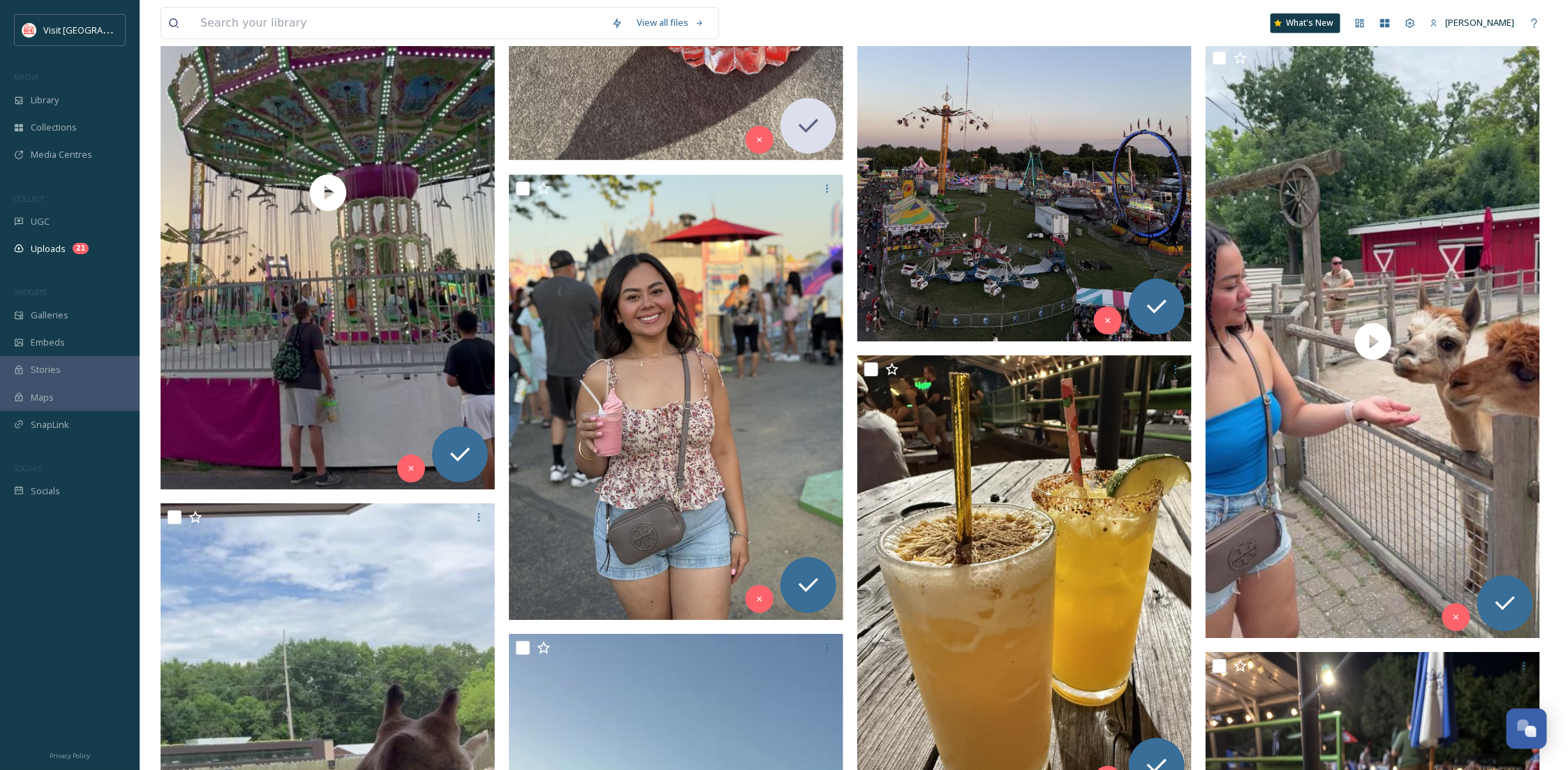
scroll to position [1569, 0]
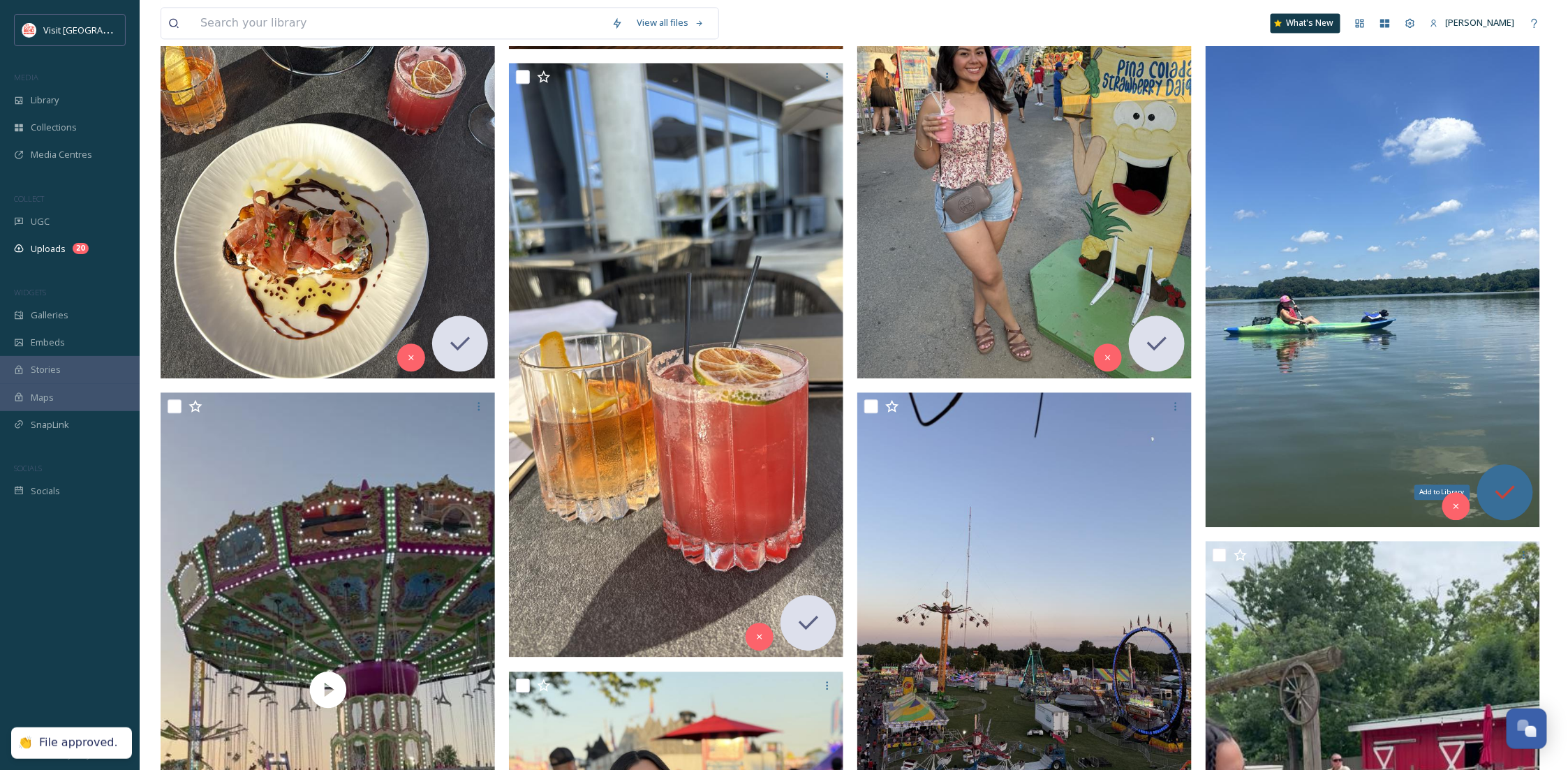
click at [1512, 468] on div "Add to Library" at bounding box center [1505, 492] width 56 height 56
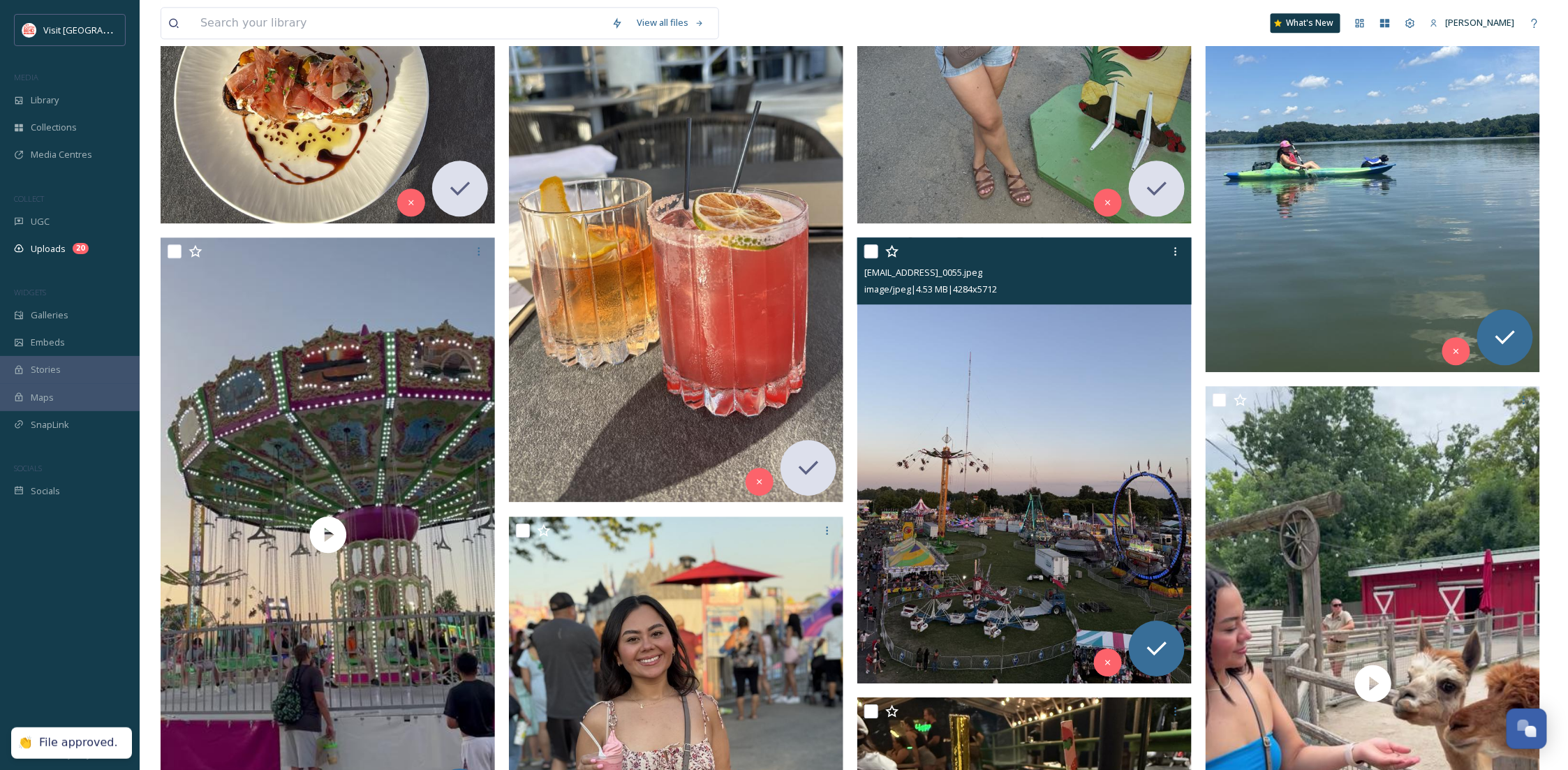
scroll to position [1817, 0]
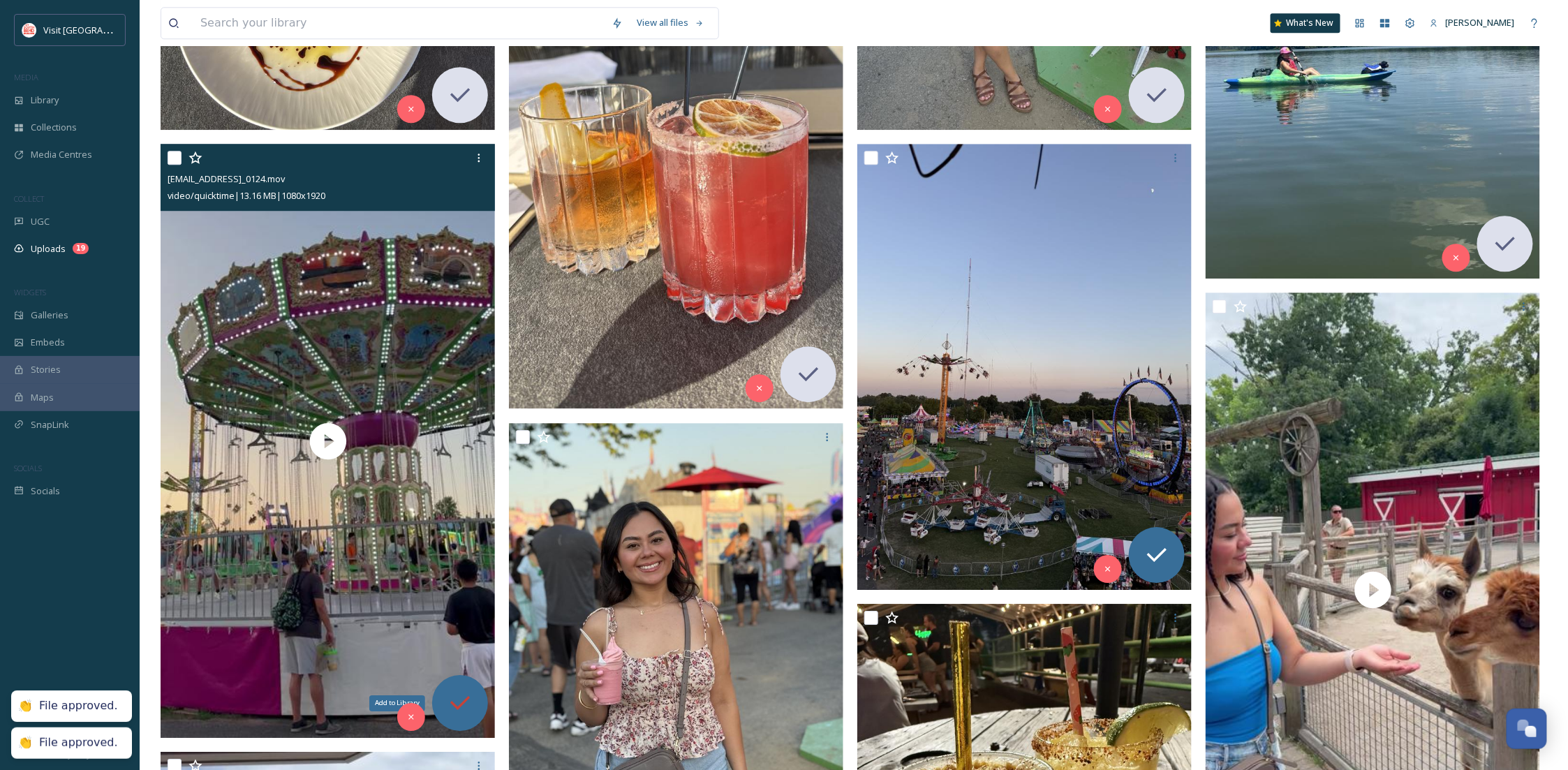
click at [450, 691] on icon at bounding box center [459, 702] width 28 height 28
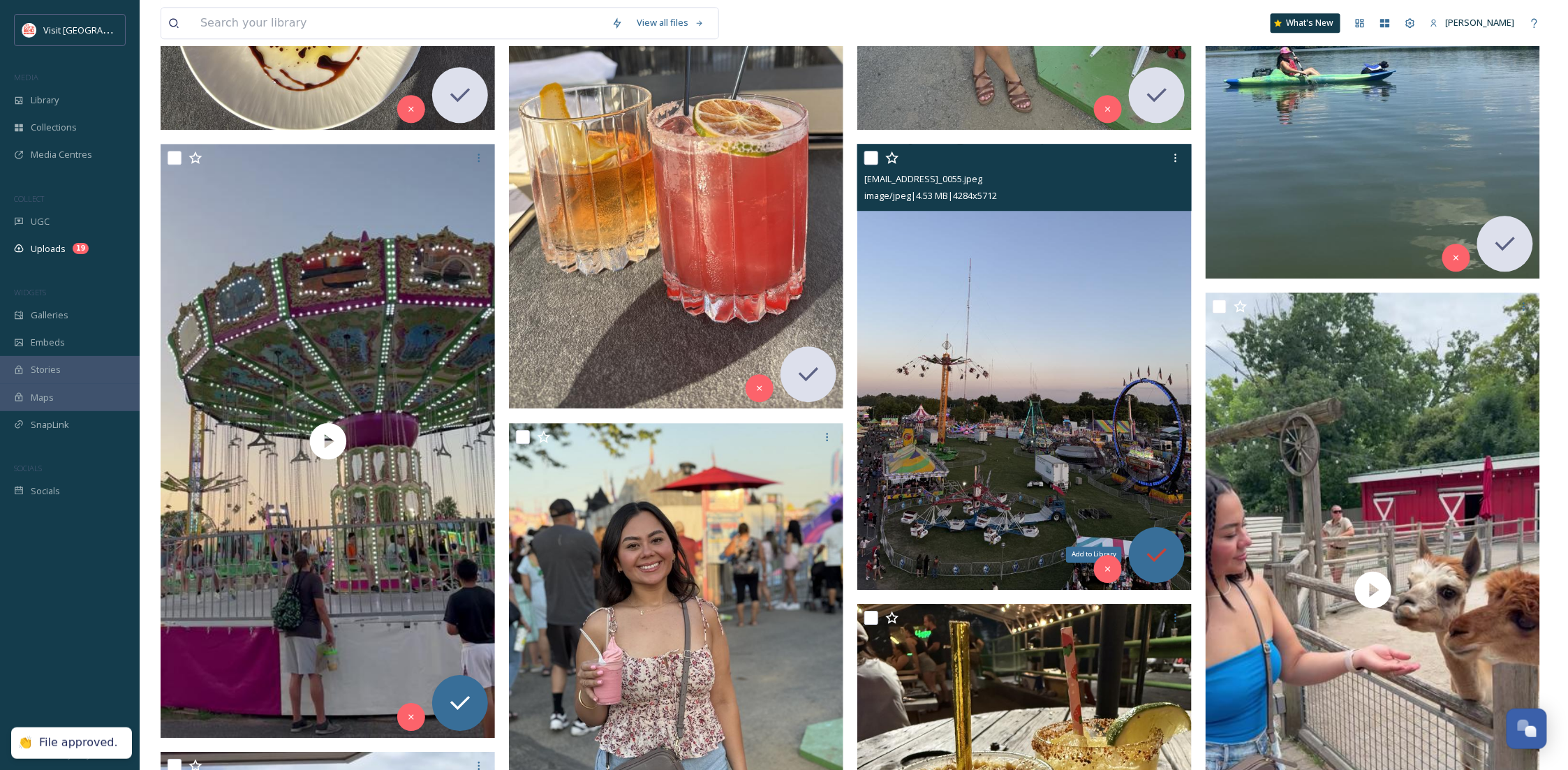
click at [1165, 553] on icon at bounding box center [1157, 554] width 28 height 28
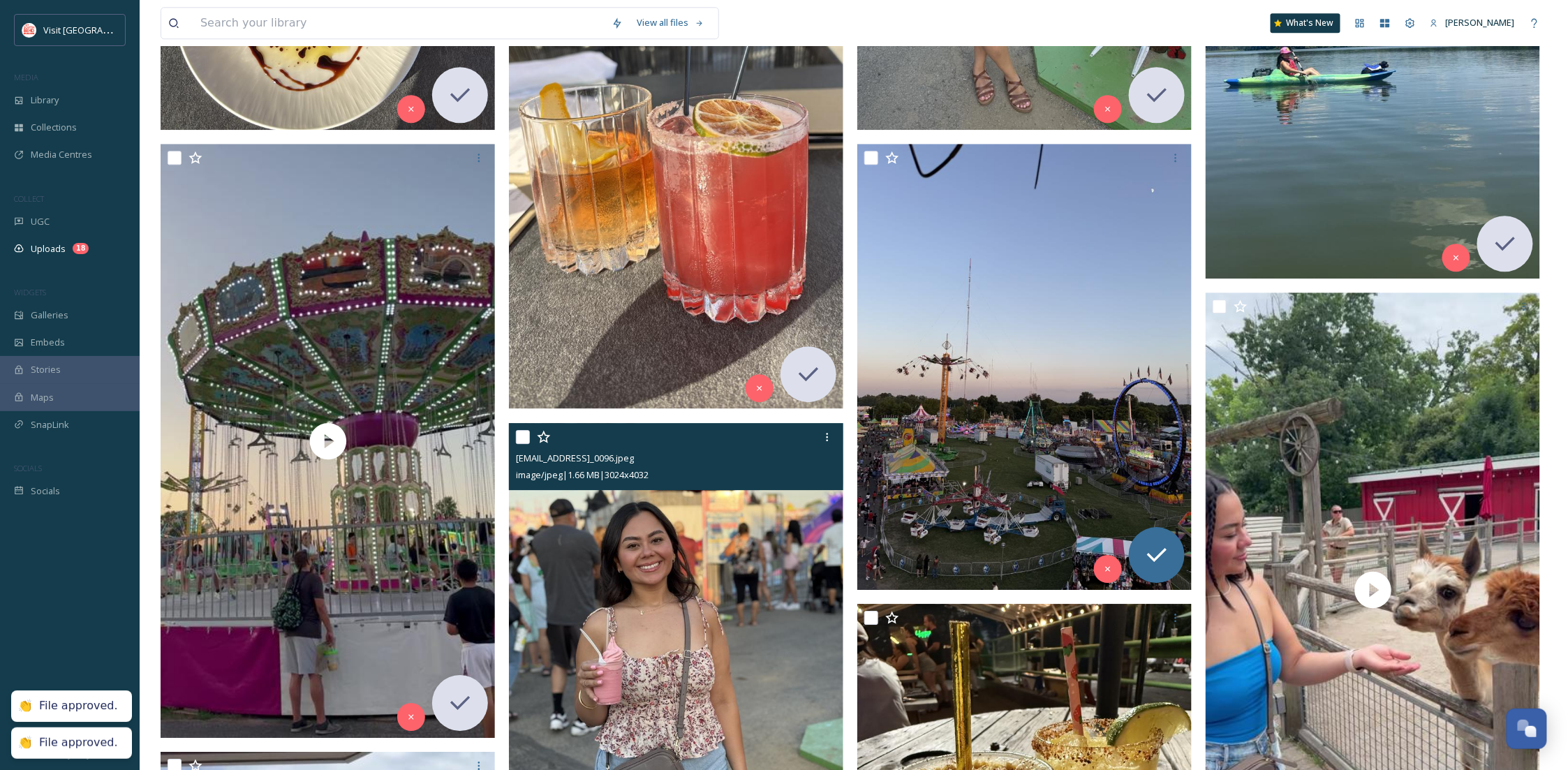
scroll to position [2313, 0]
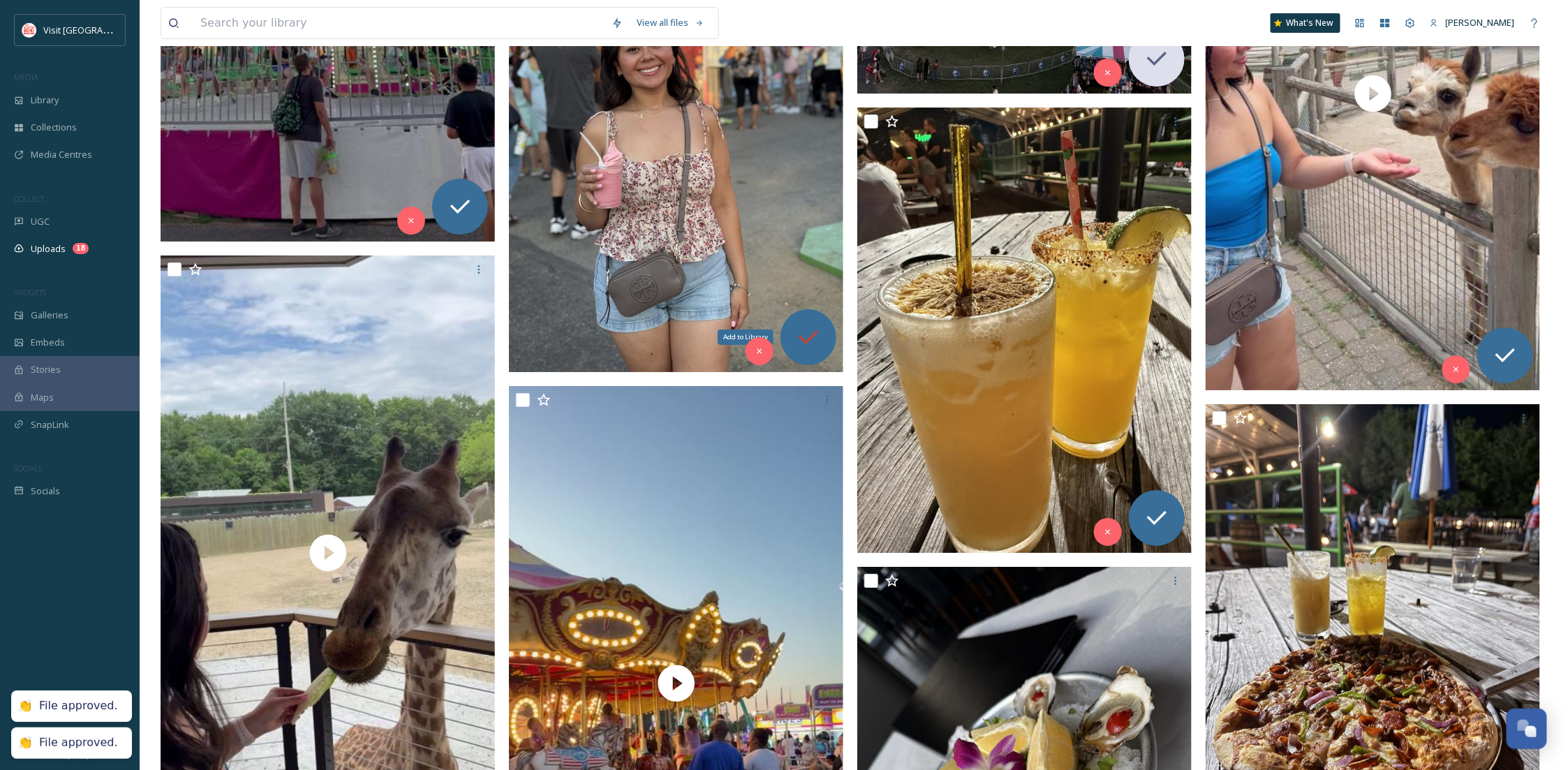
click at [804, 329] on icon at bounding box center [808, 336] width 28 height 28
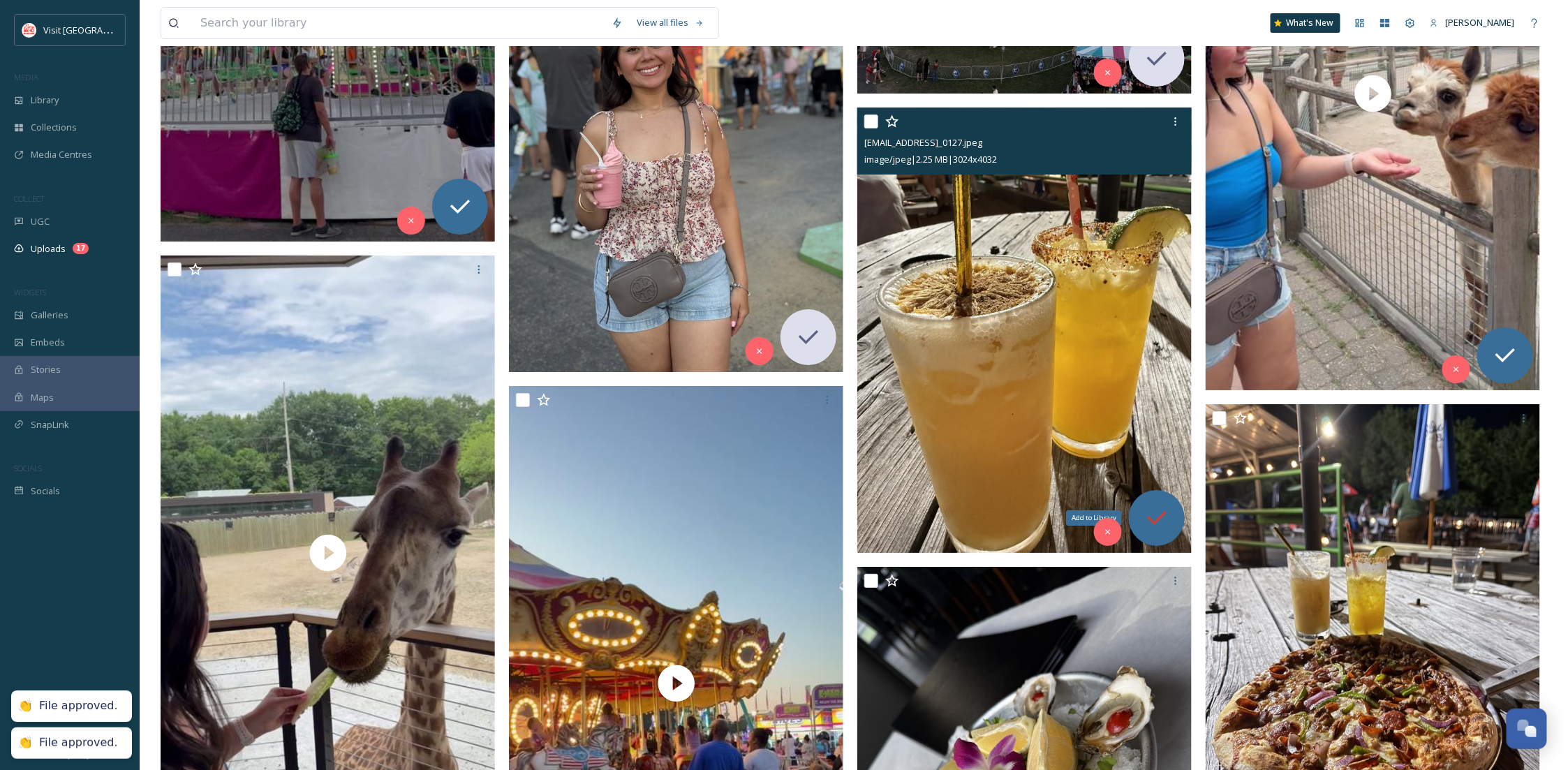
click at [1160, 511] on icon at bounding box center [1157, 517] width 28 height 28
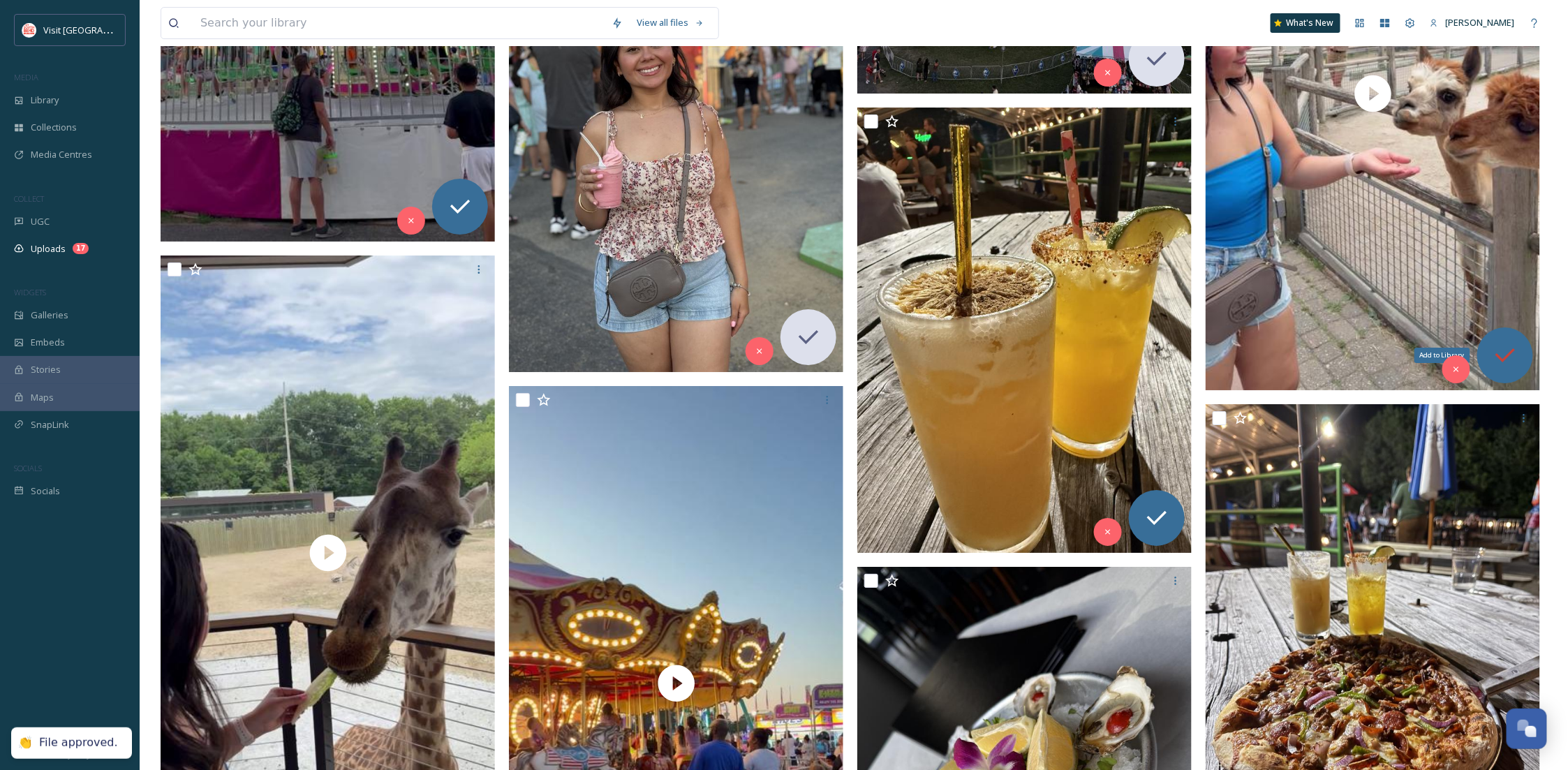
click at [1516, 358] on icon at bounding box center [1505, 355] width 28 height 28
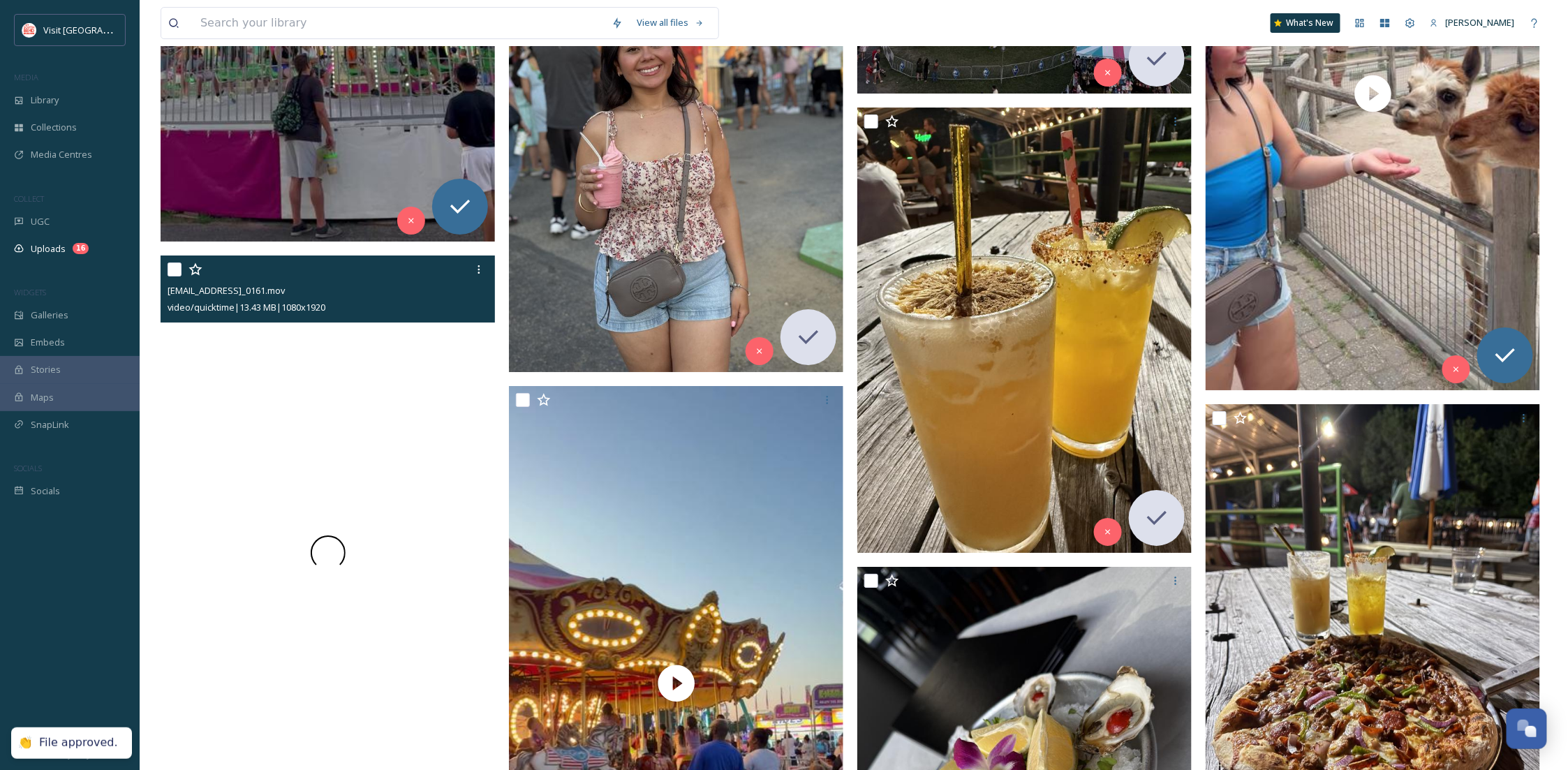
scroll to position [2685, 0]
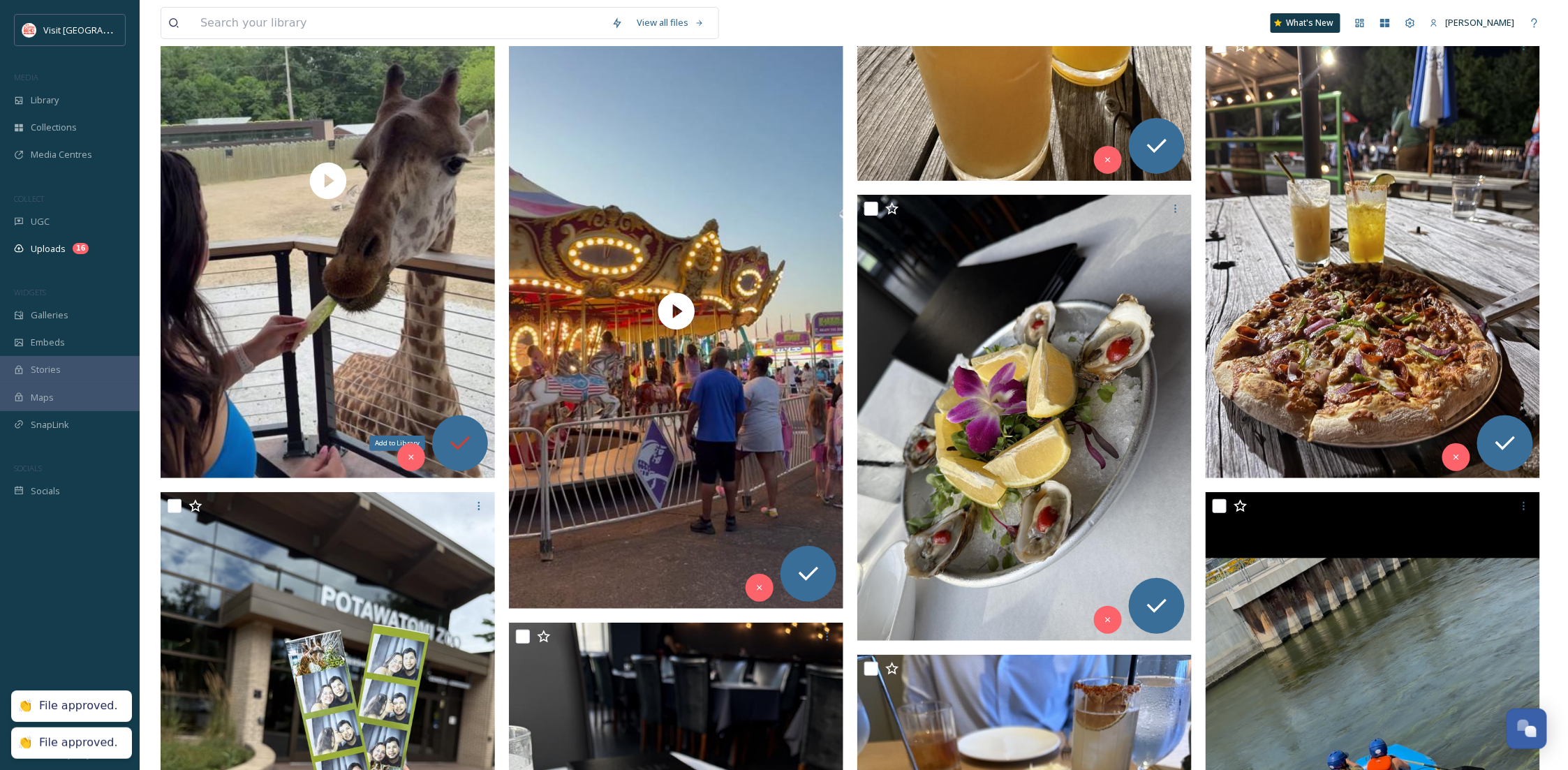
click at [465, 428] on div "Add to Library" at bounding box center [460, 443] width 56 height 56
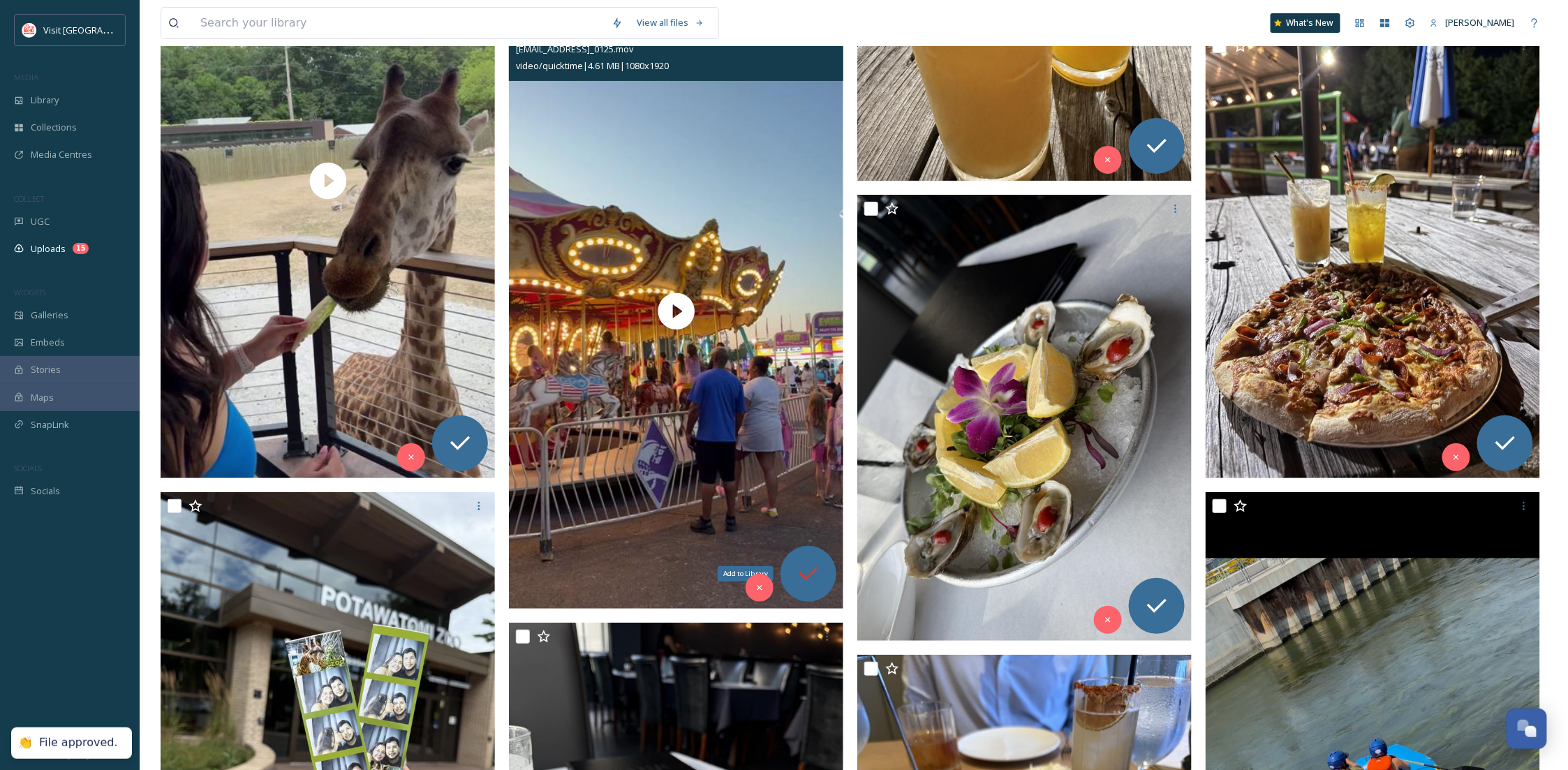
click at [802, 577] on icon at bounding box center [808, 574] width 28 height 28
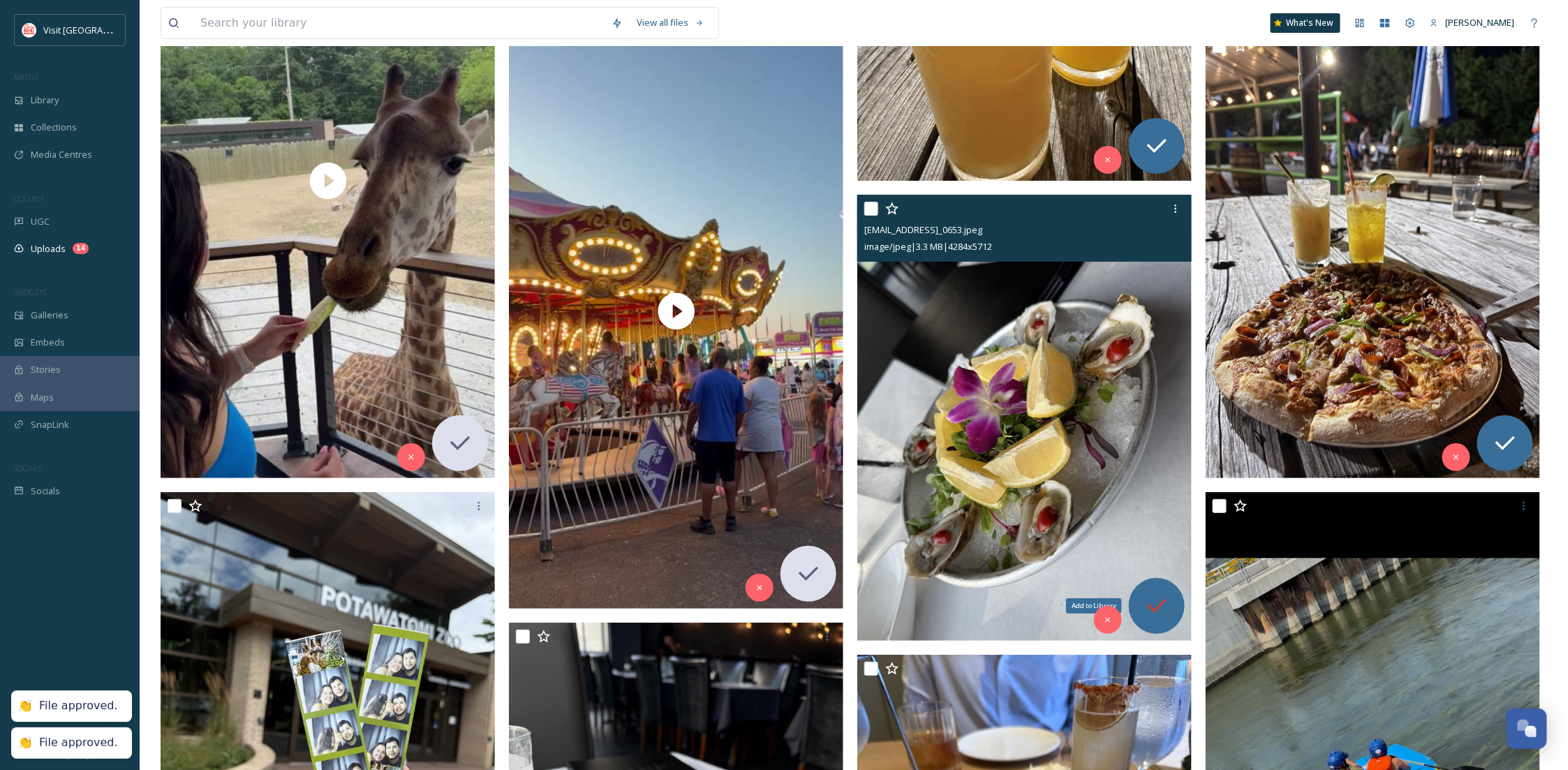
click at [1152, 607] on icon at bounding box center [1157, 605] width 20 height 14
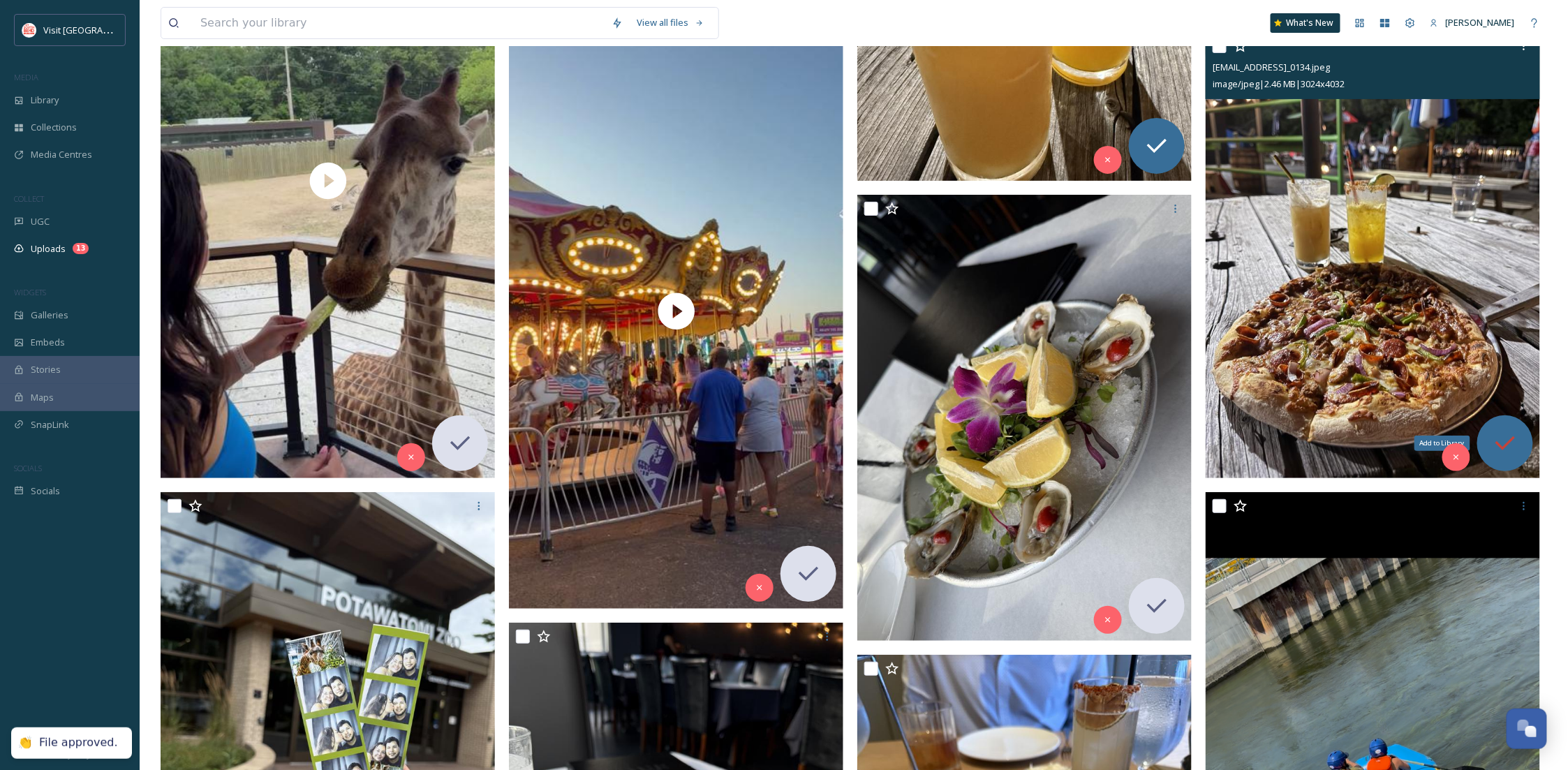
click at [1525, 442] on div "Add to Library" at bounding box center [1505, 443] width 56 height 56
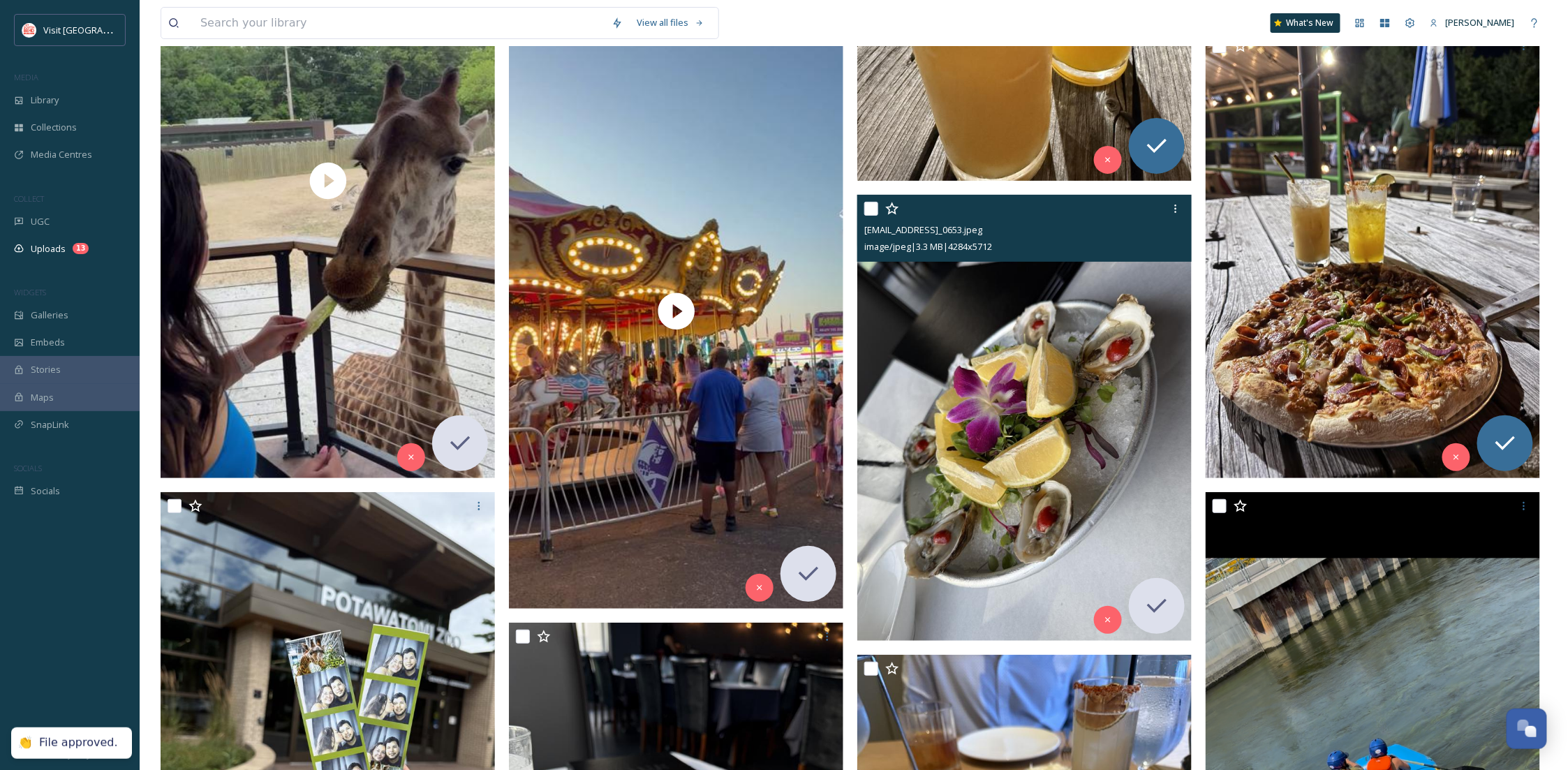
scroll to position [3182, 0]
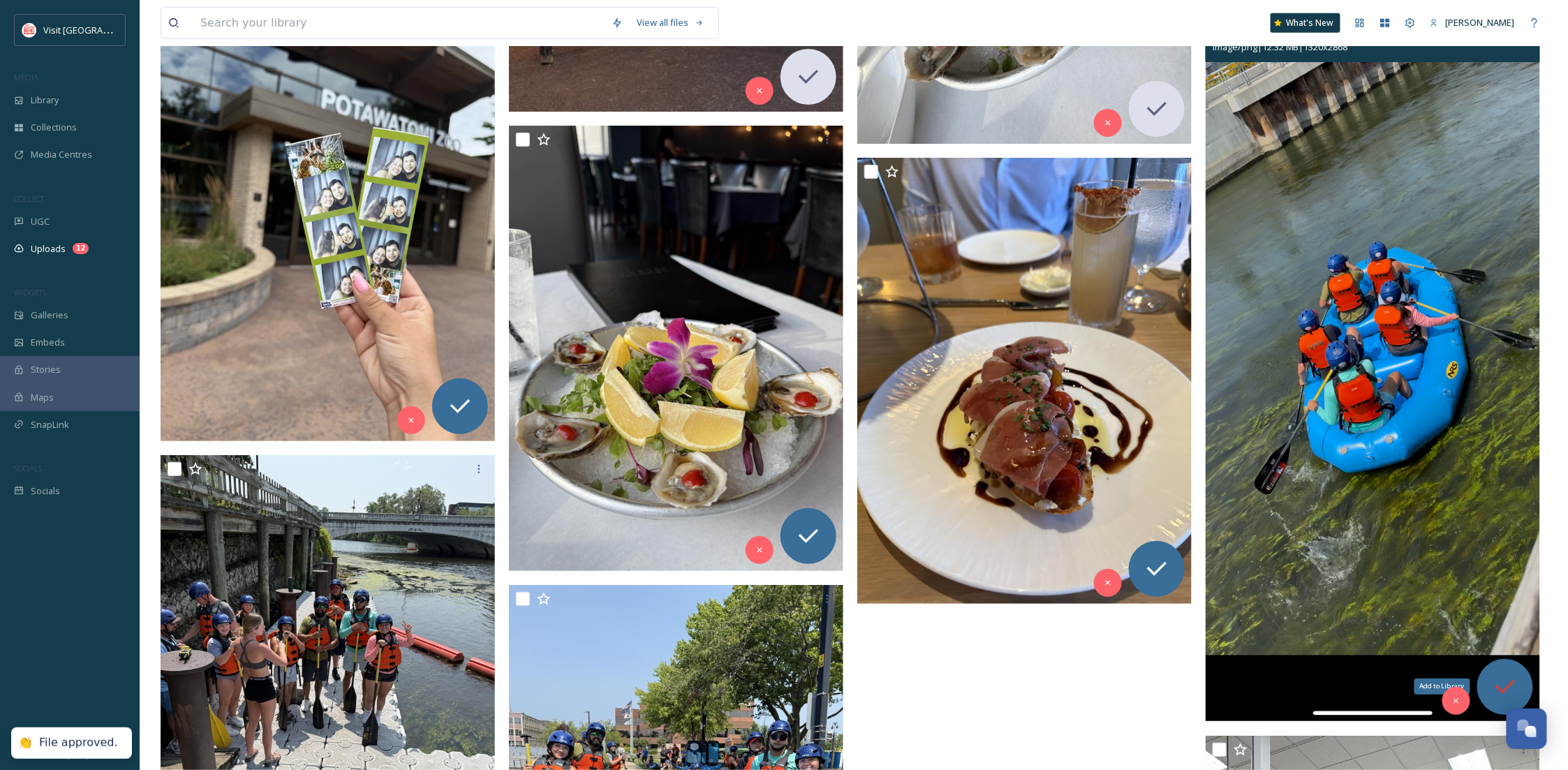
click at [1504, 677] on icon at bounding box center [1505, 686] width 28 height 28
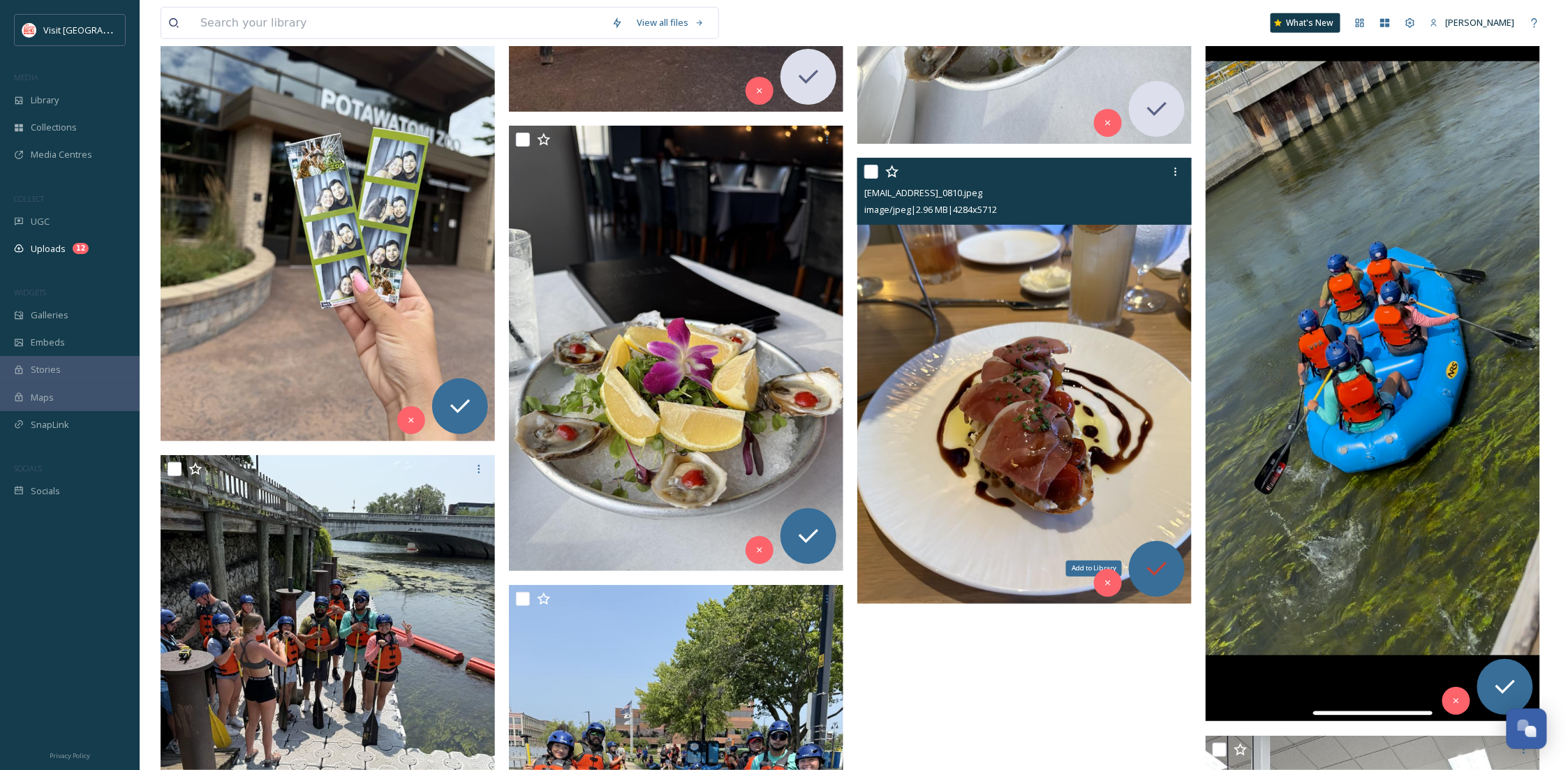
click at [1173, 565] on div "Add to Library" at bounding box center [1157, 568] width 56 height 56
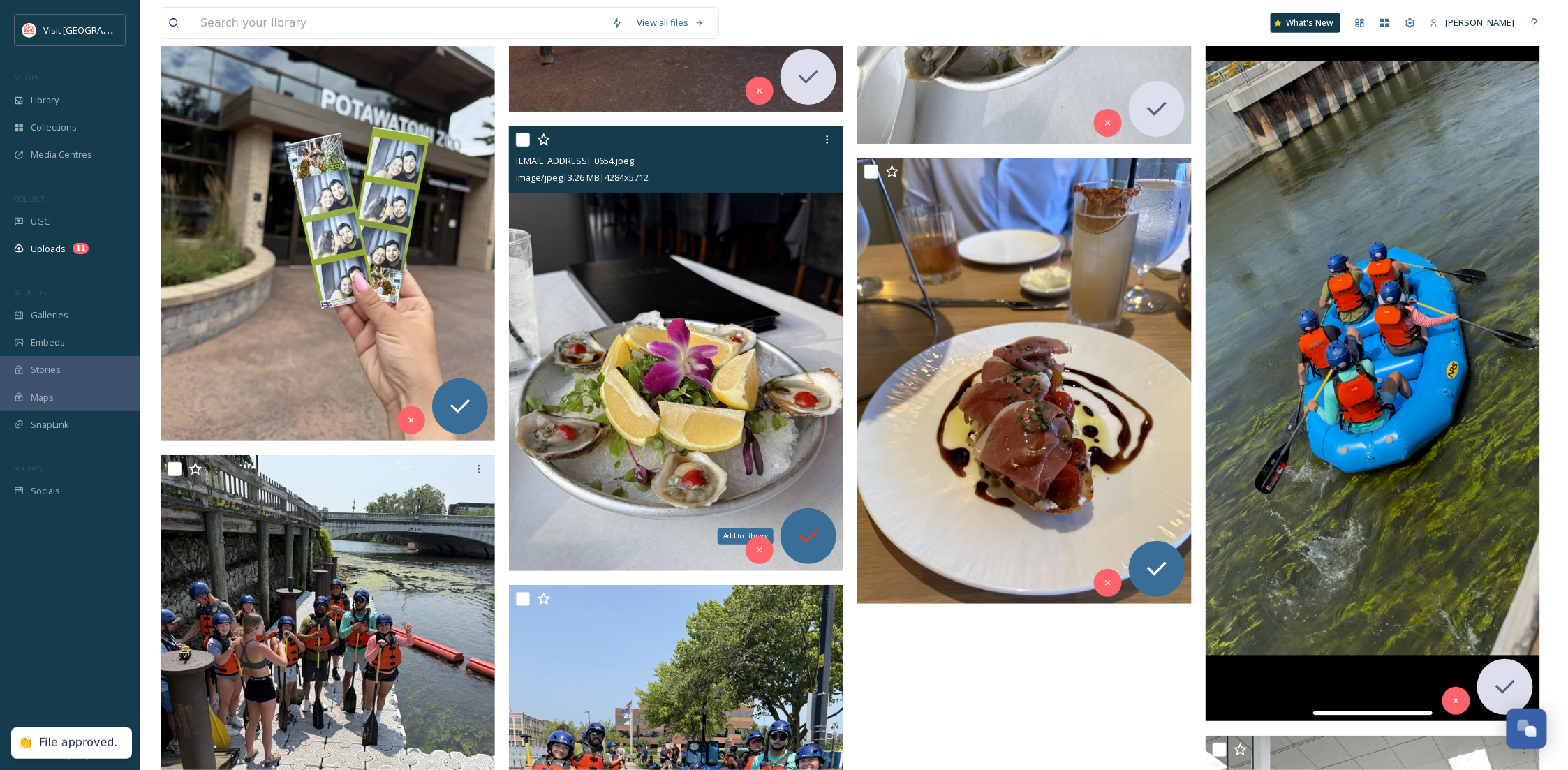
click at [822, 543] on icon at bounding box center [808, 535] width 28 height 28
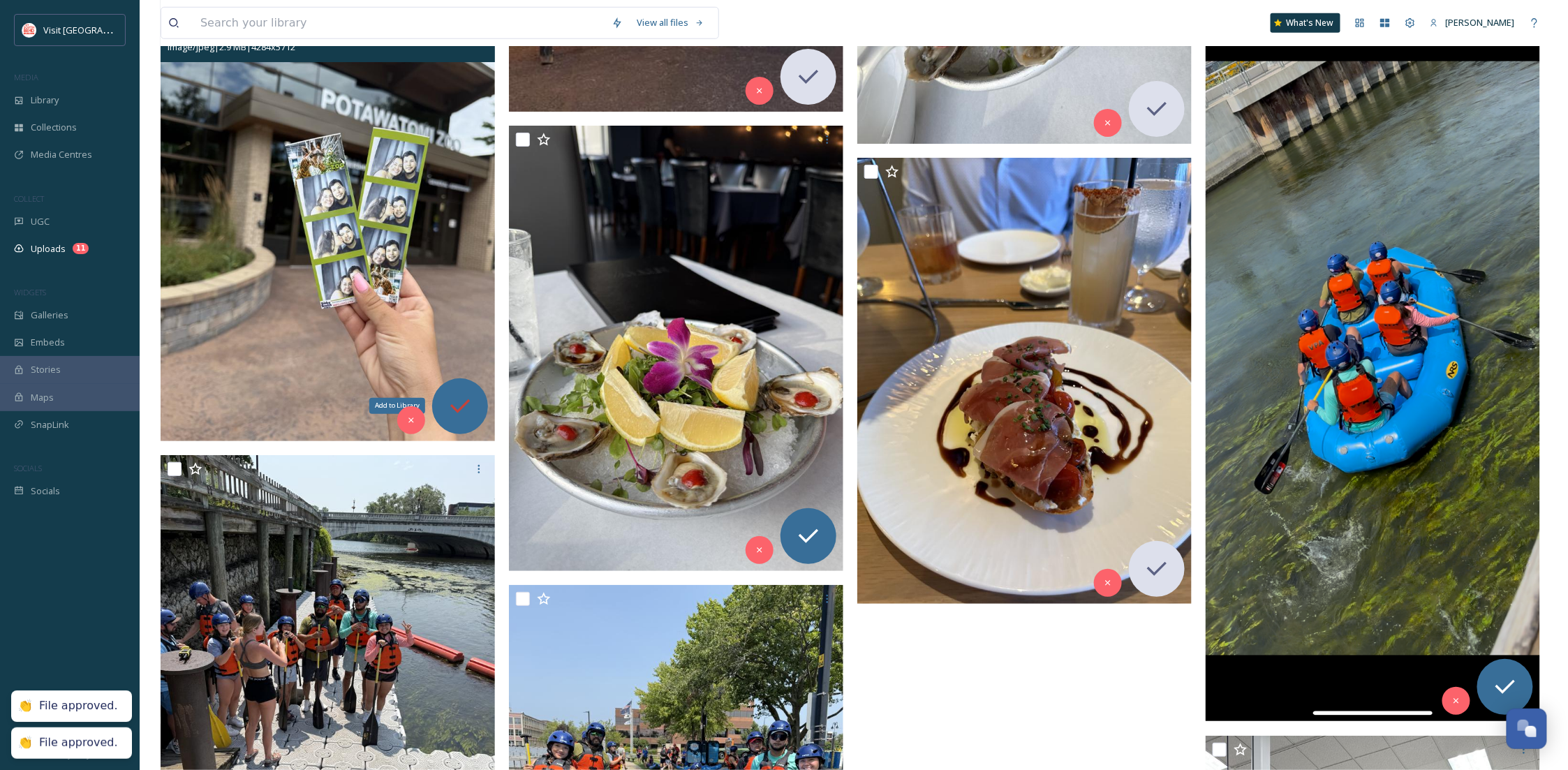
click at [480, 400] on div "Add to Library" at bounding box center [460, 406] width 56 height 56
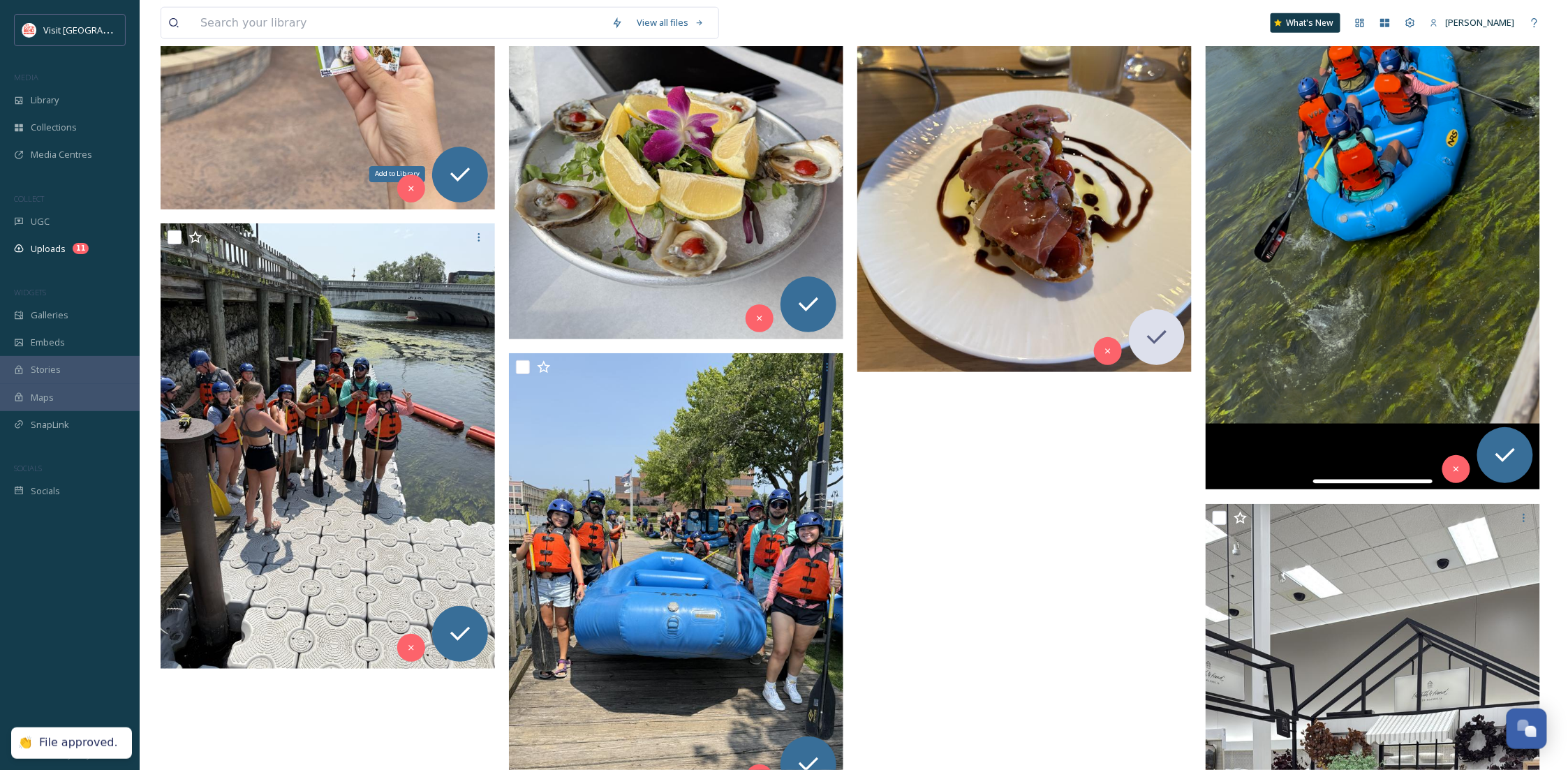
scroll to position [3430, 0]
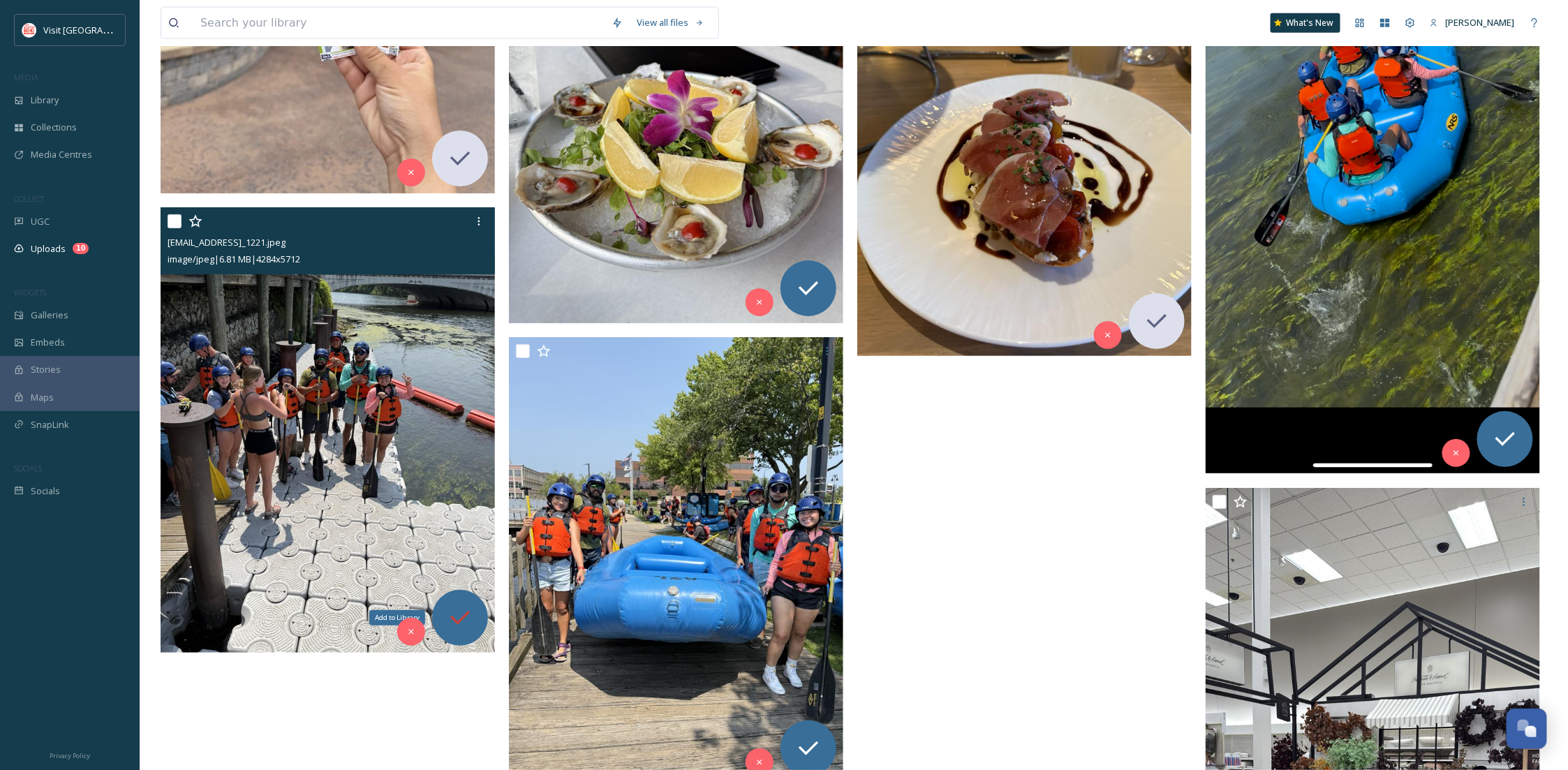
click at [473, 631] on icon at bounding box center [459, 617] width 28 height 28
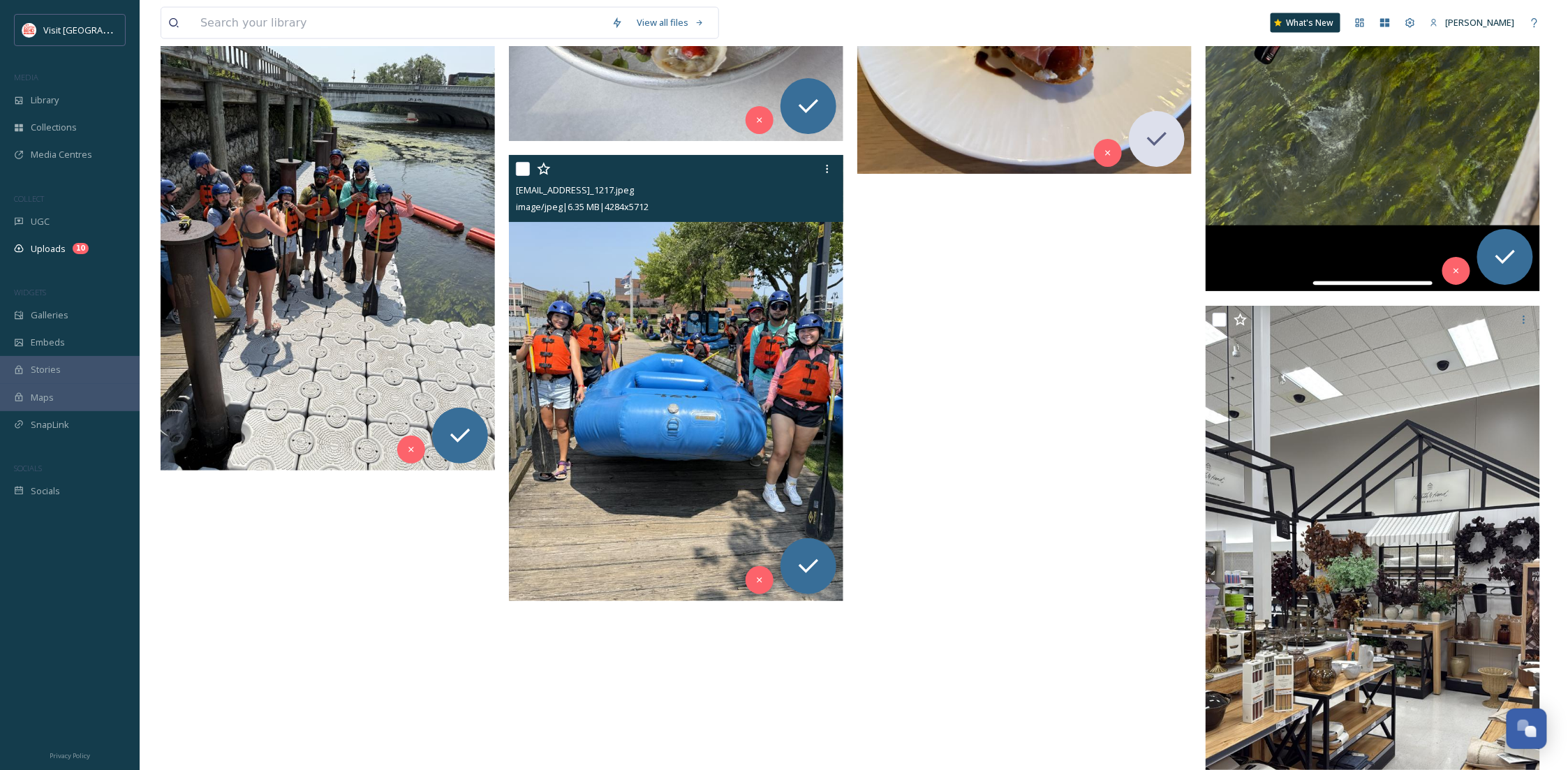
scroll to position [3678, 0]
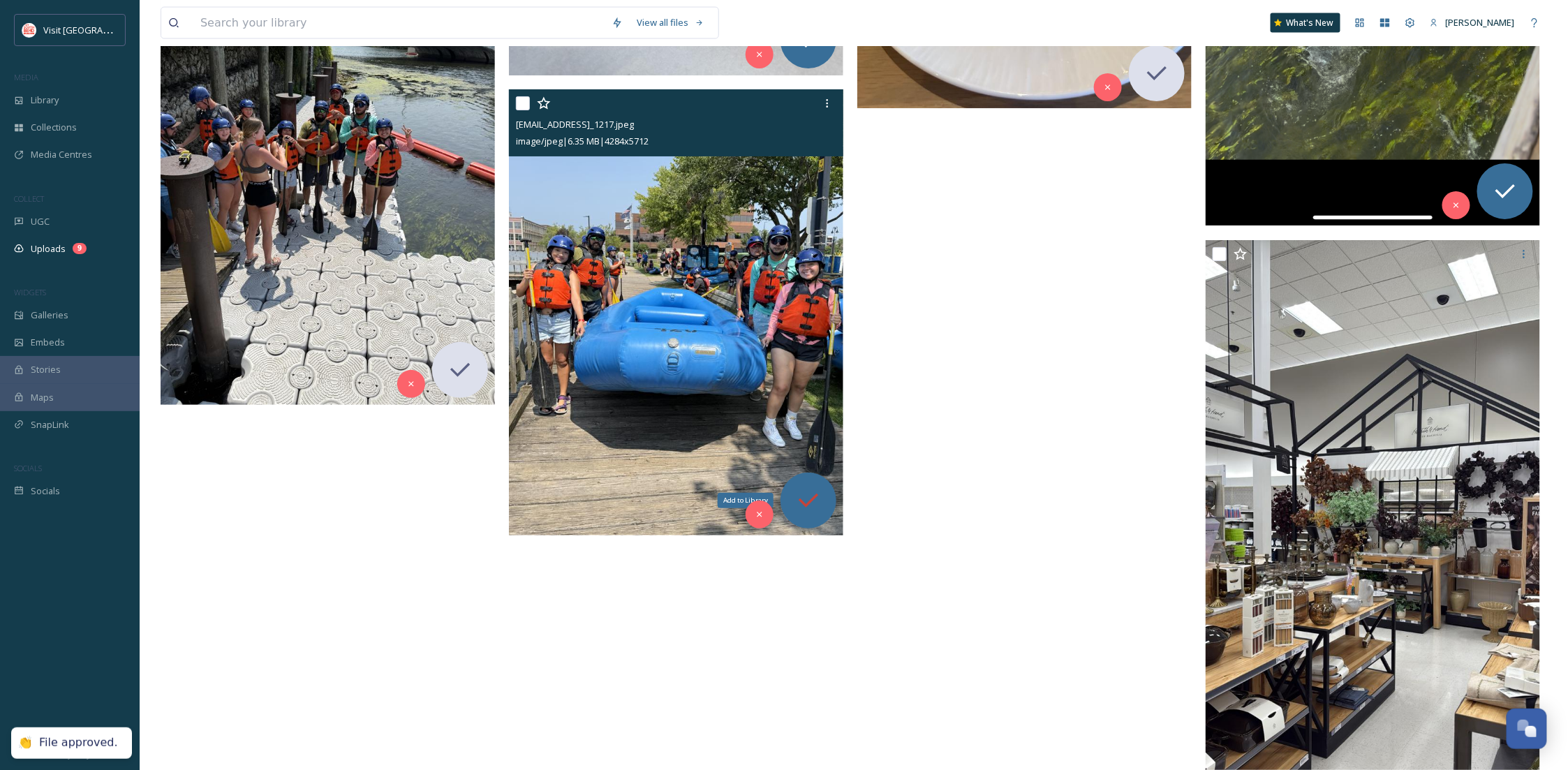
click at [818, 501] on icon at bounding box center [808, 500] width 28 height 28
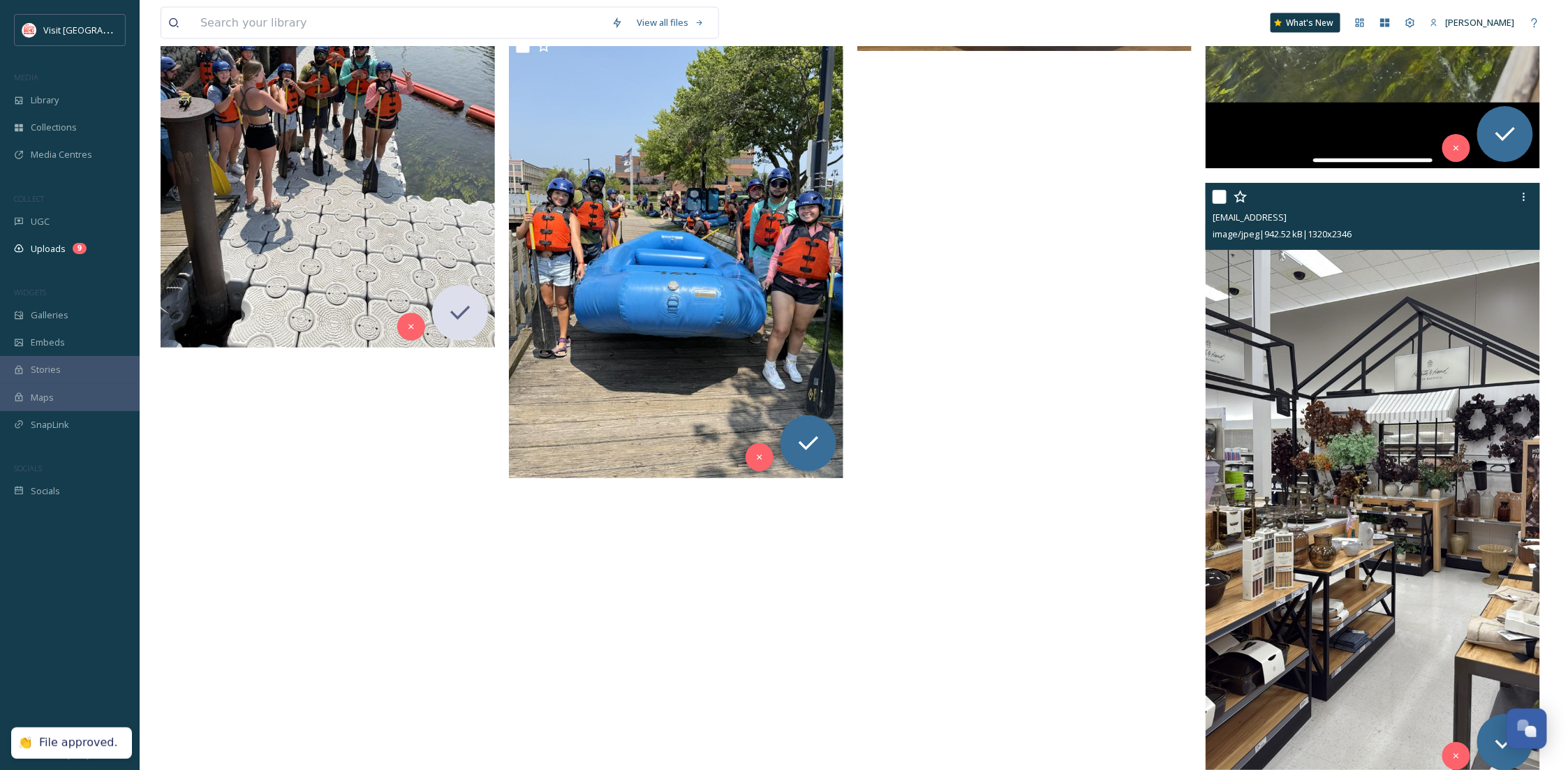
scroll to position [3765, 0]
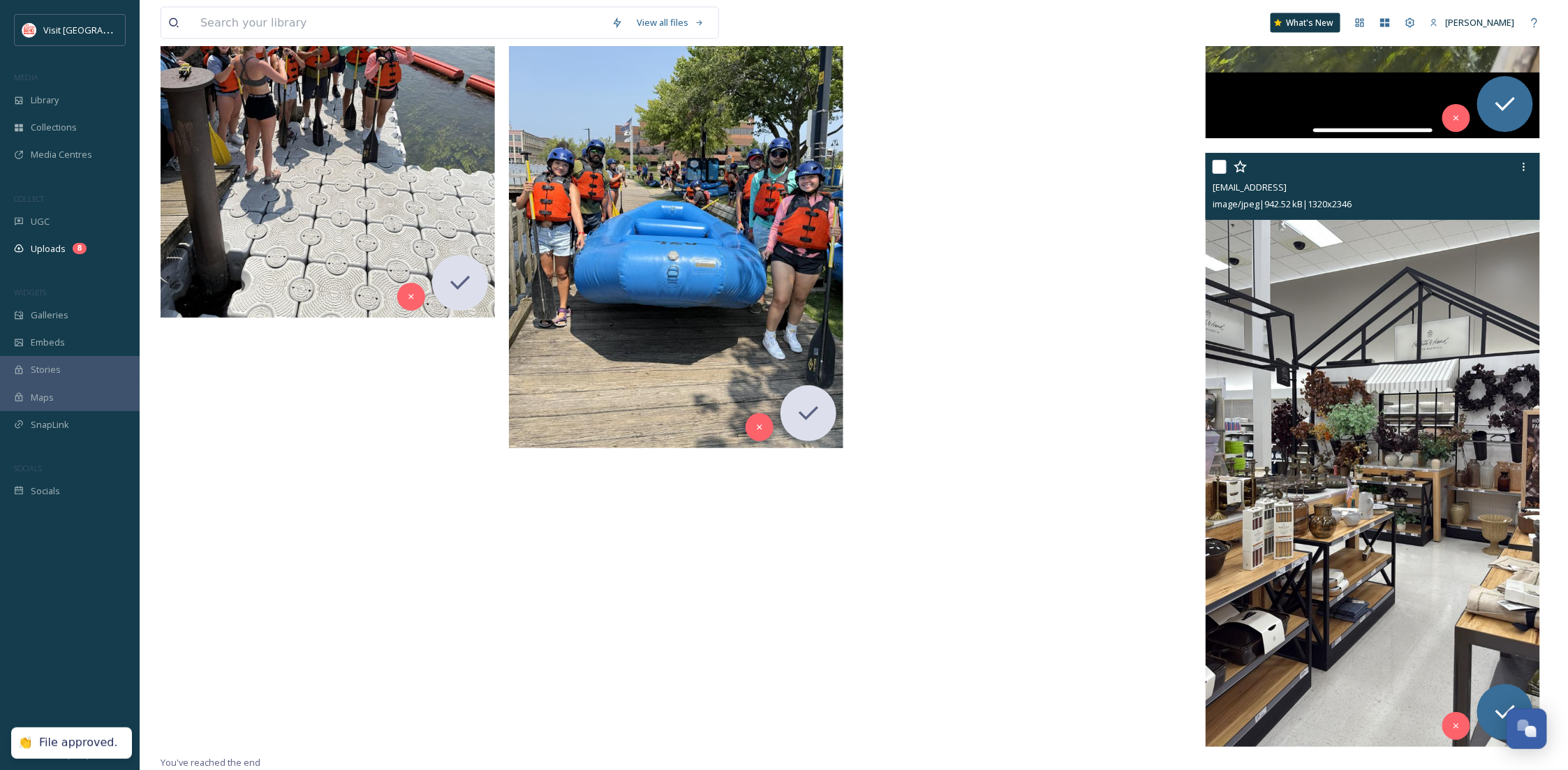
click at [1438, 276] on img at bounding box center [1373, 449] width 334 height 594
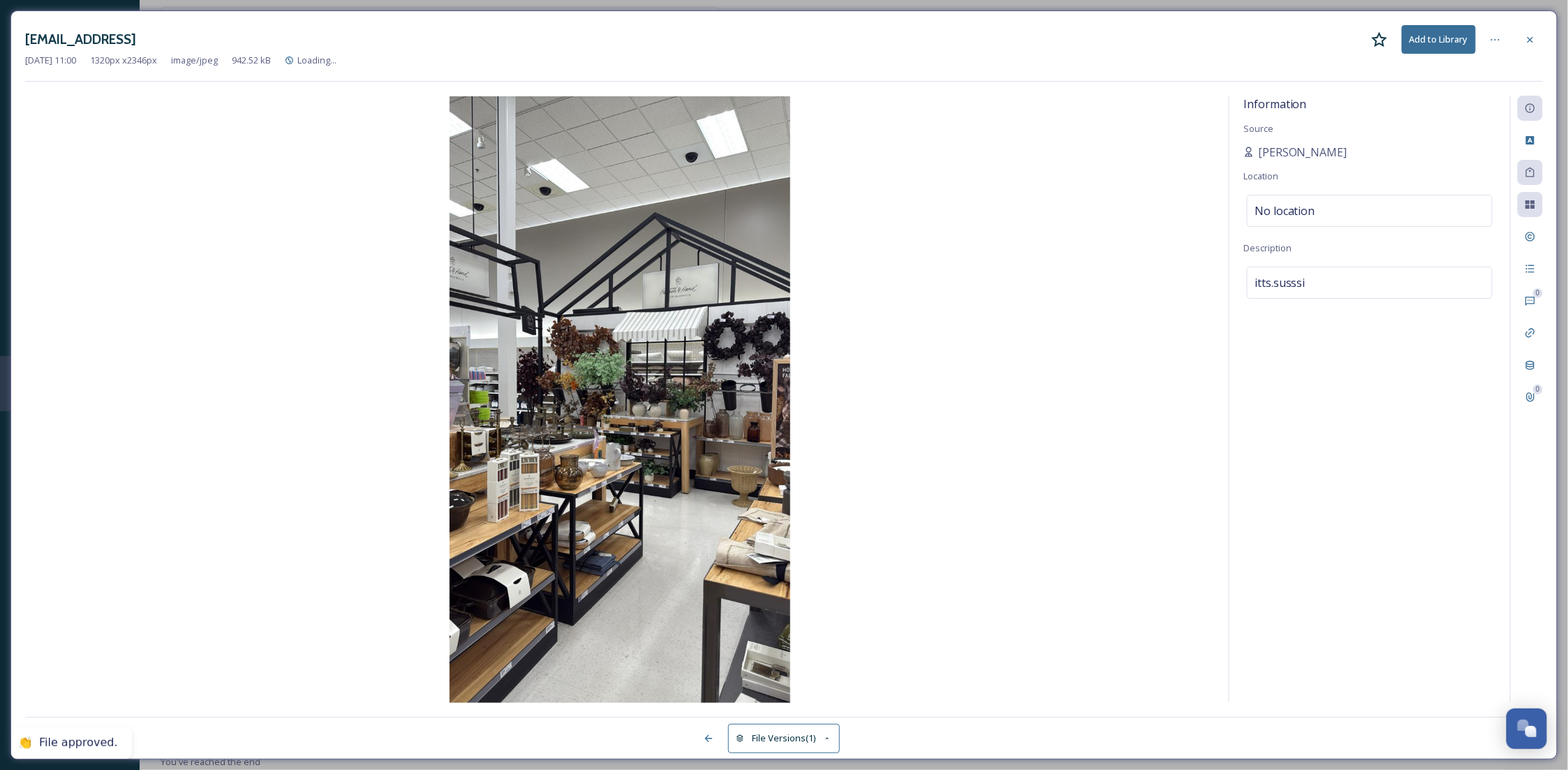
scroll to position [3467, 0]
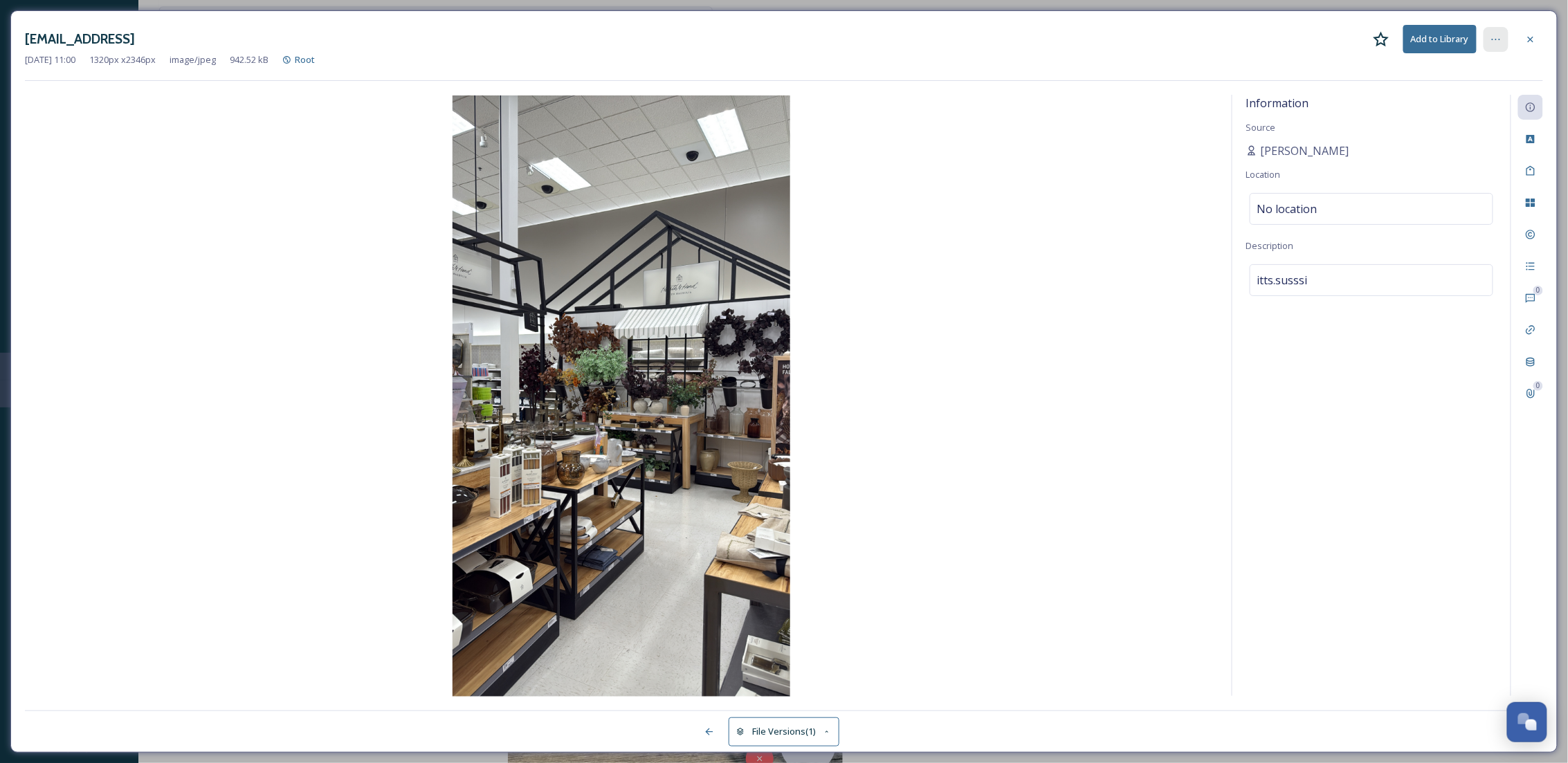
click at [1495, 42] on icon at bounding box center [1496, 39] width 11 height 11
click at [1372, 185] on span "Move to Recycling Bin" at bounding box center [1396, 180] width 89 height 13
drag, startPoint x: 1372, startPoint y: 185, endPoint x: 1437, endPoint y: 106, distance: 102.3
click at [1384, 166] on div "Information Source susan Raudales Location No location Description itts.susssi" at bounding box center [1371, 395] width 278 height 601
click at [1529, 43] on icon at bounding box center [1530, 39] width 11 height 11
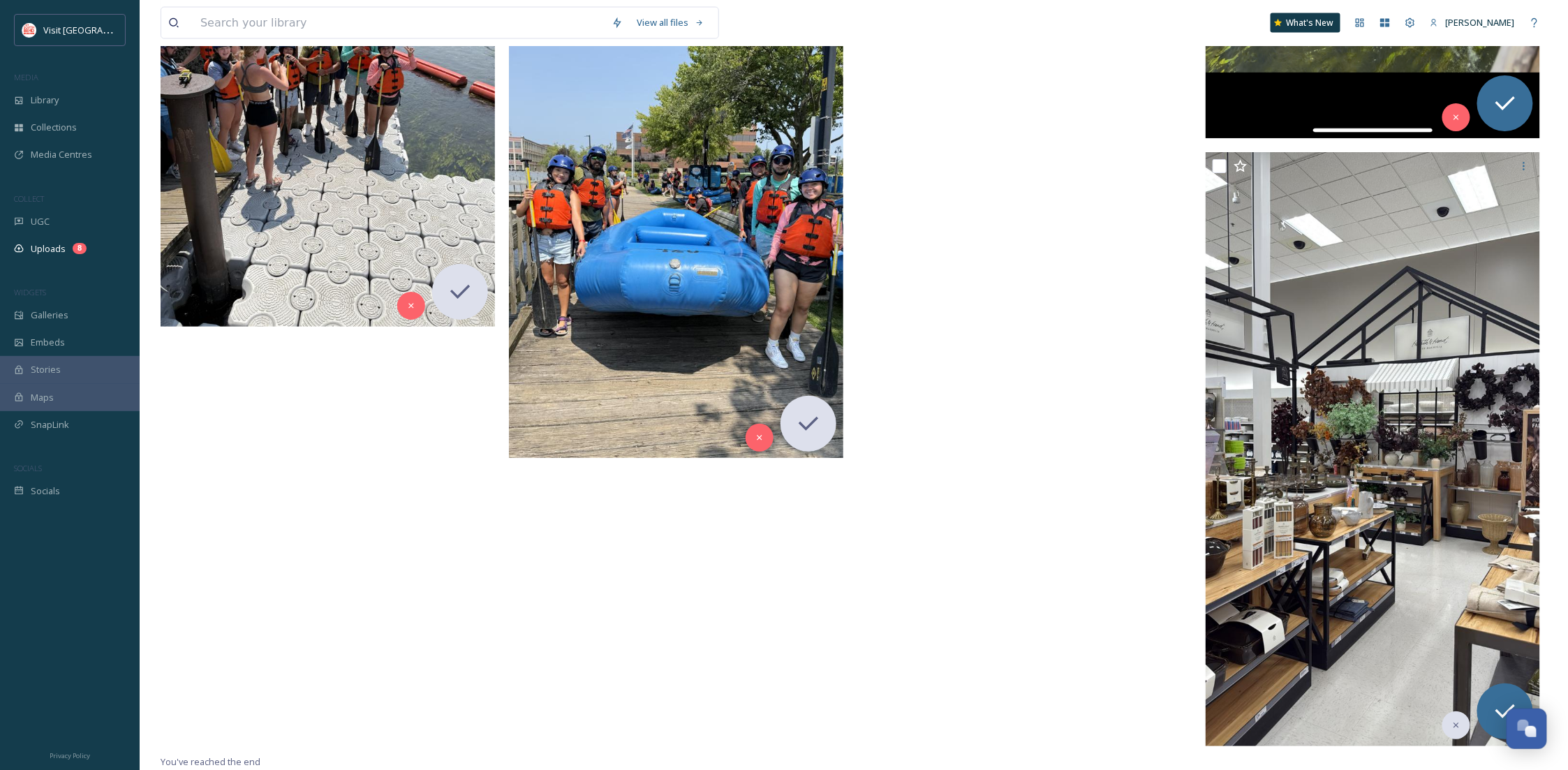
scroll to position [3794, 0]
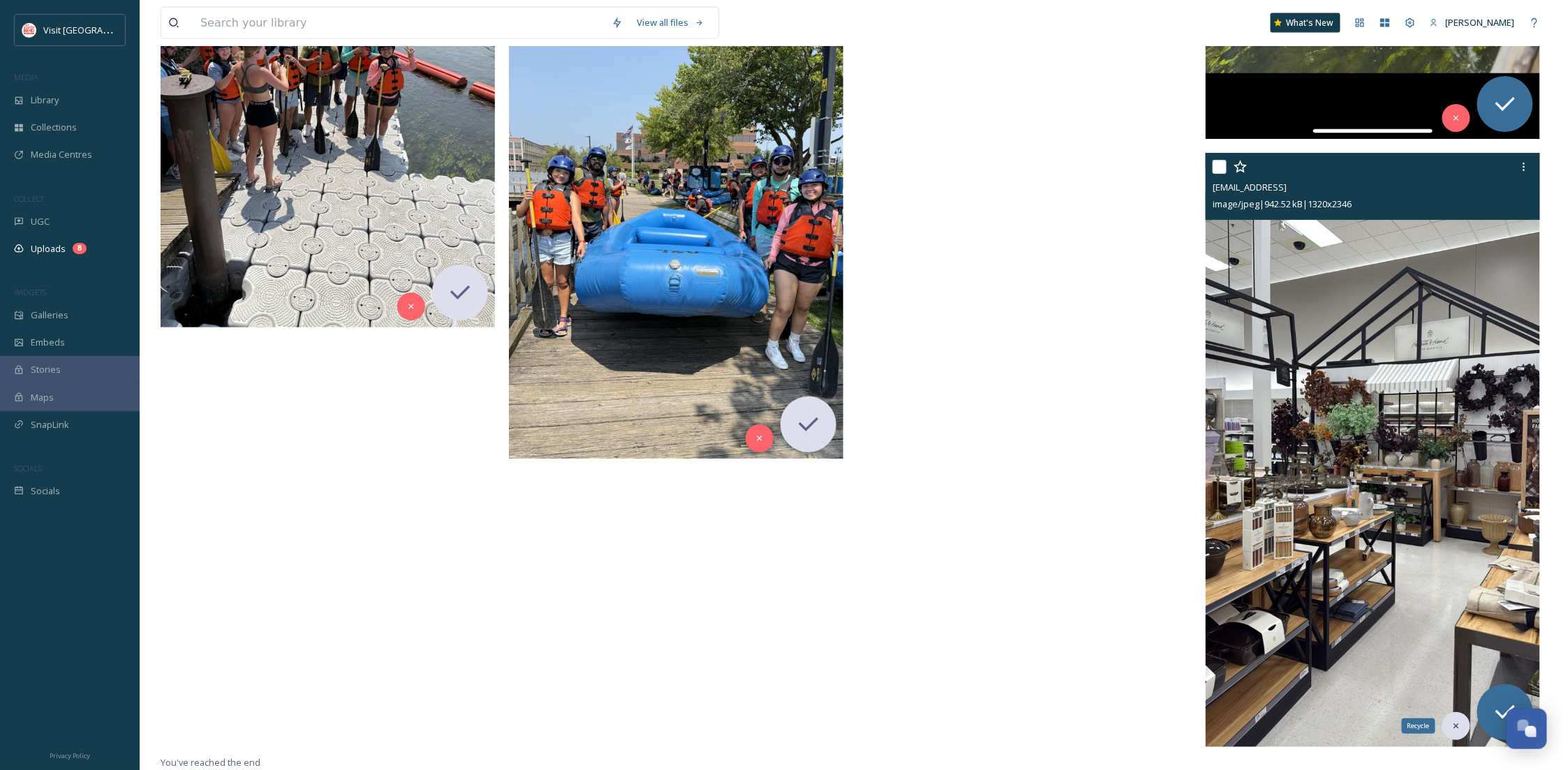
click at [1450, 727] on div "Recycle" at bounding box center [1456, 726] width 28 height 28
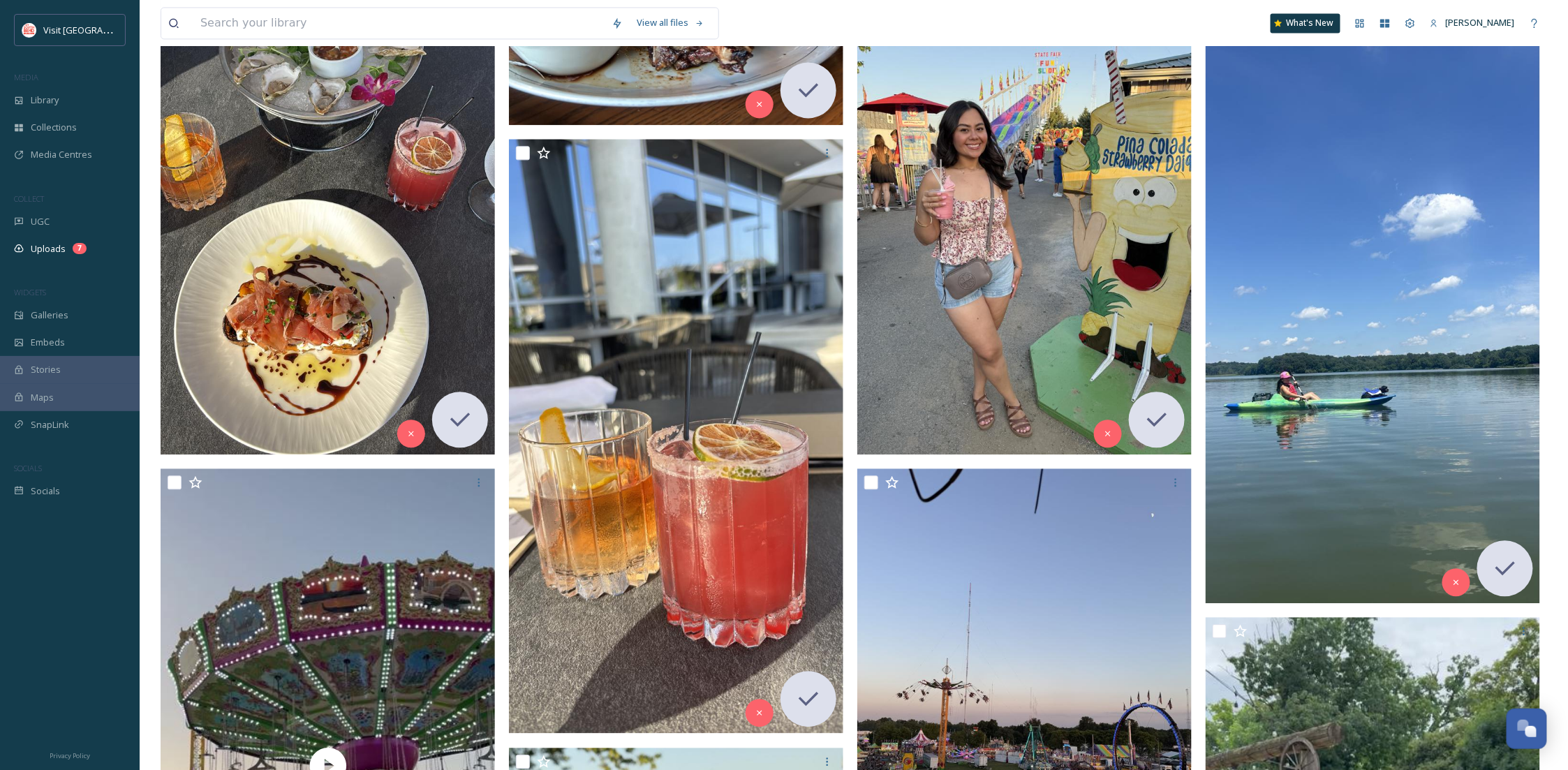
scroll to position [1357, 0]
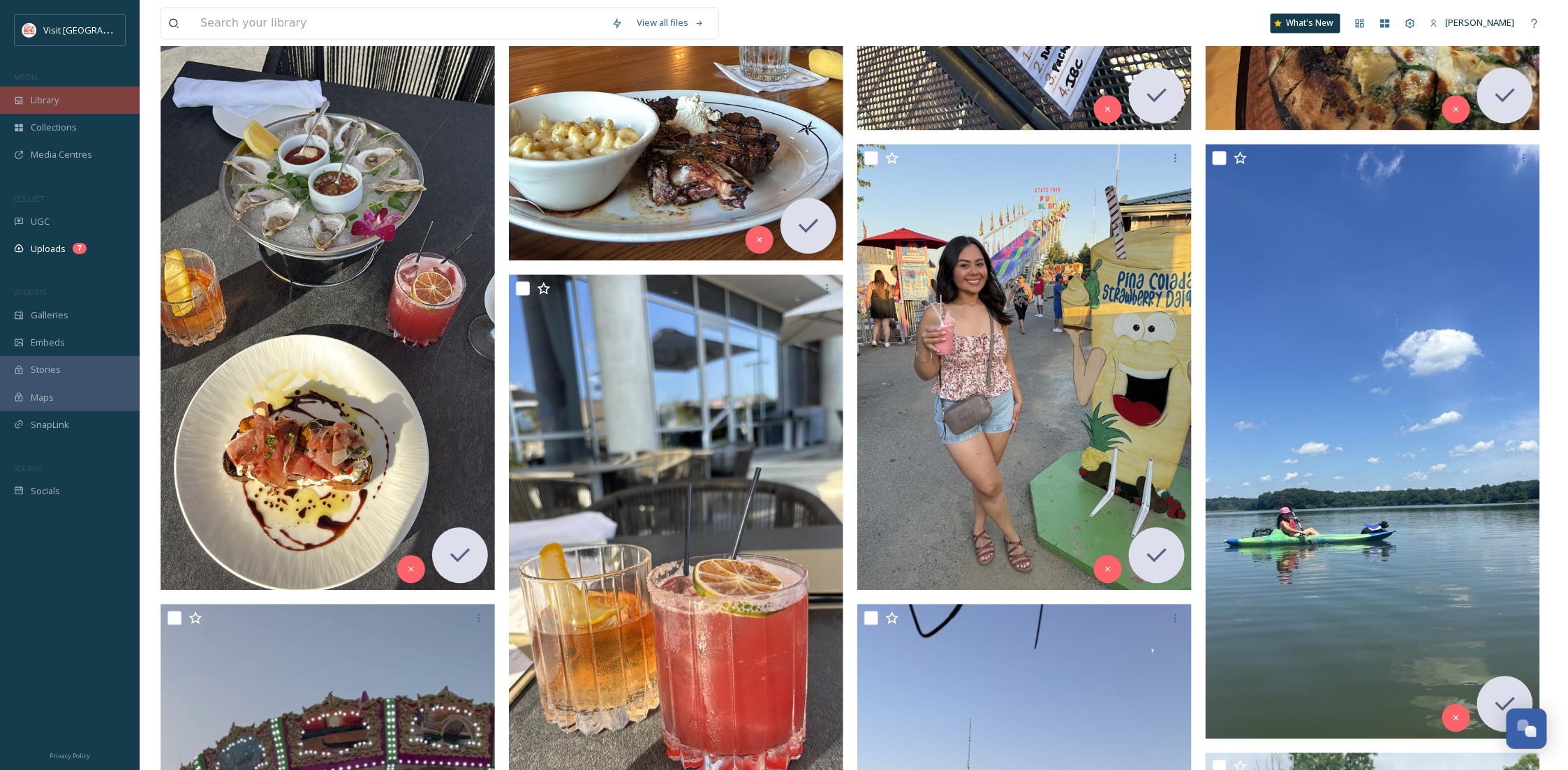
click at [64, 93] on div "Library" at bounding box center [69, 100] width 139 height 27
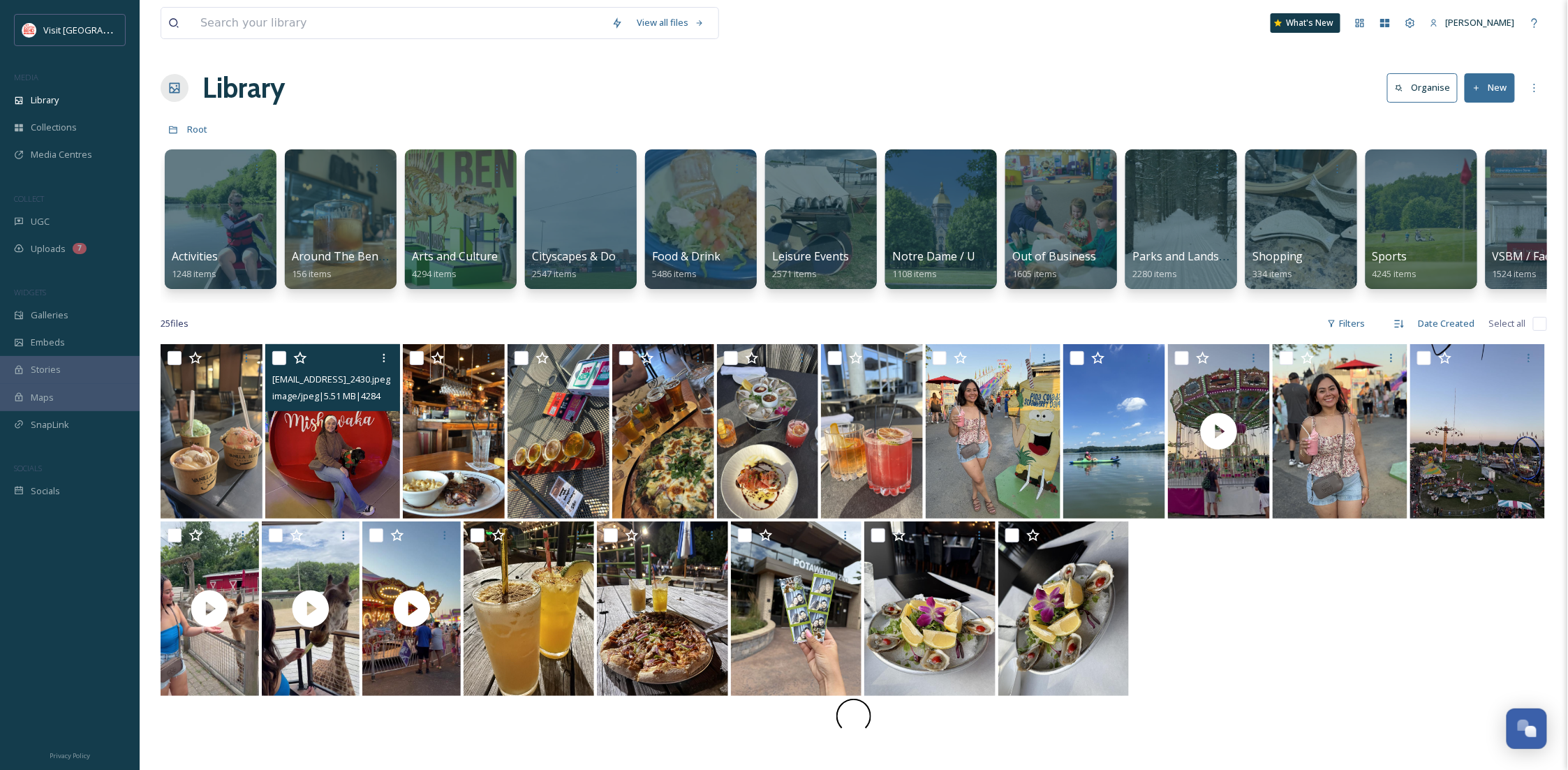
click at [368, 467] on img at bounding box center [332, 431] width 135 height 175
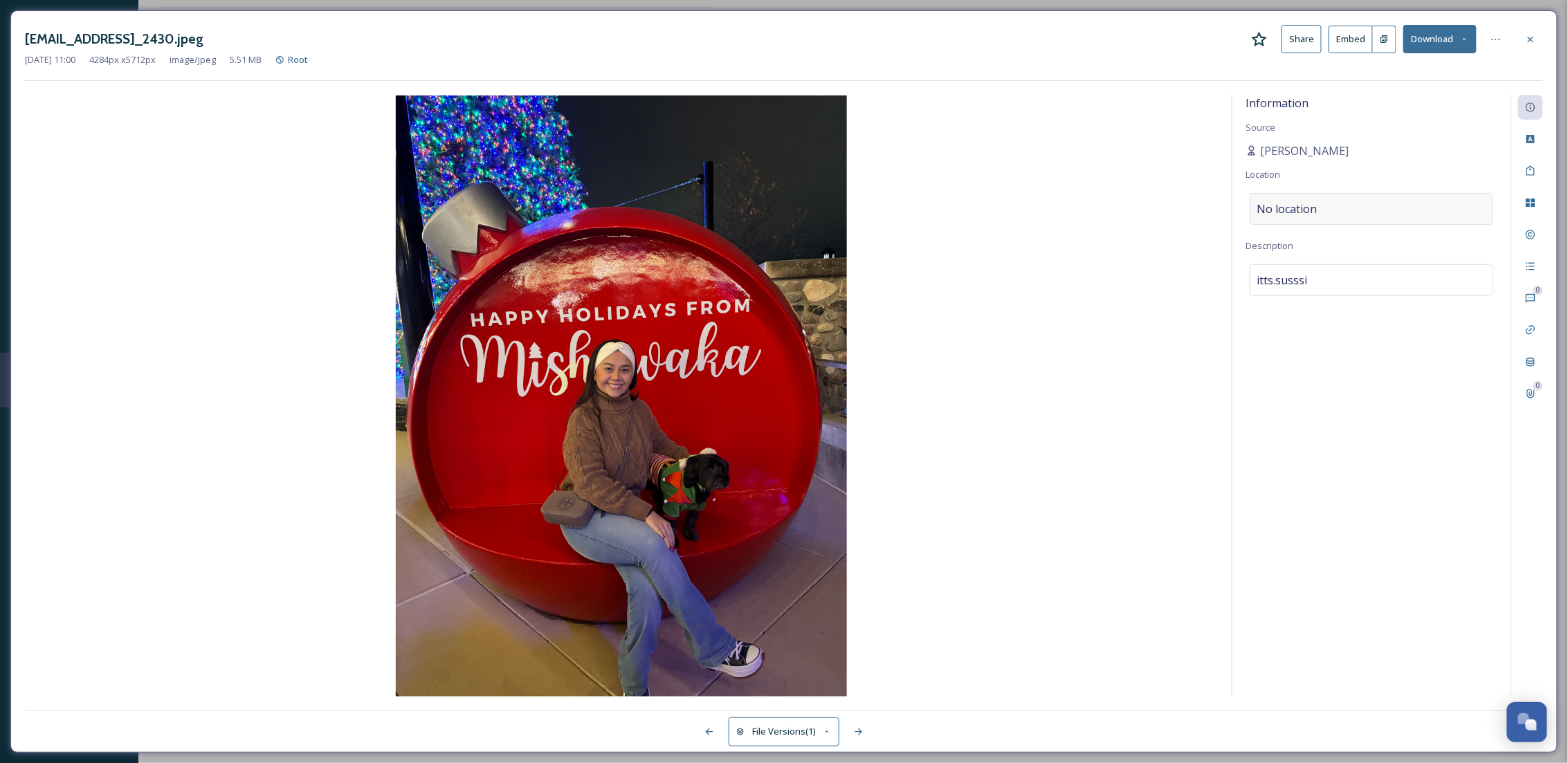
click at [1325, 215] on div "No location" at bounding box center [1371, 209] width 243 height 32
click at [1325, 215] on input at bounding box center [1371, 209] width 242 height 31
type input "w"
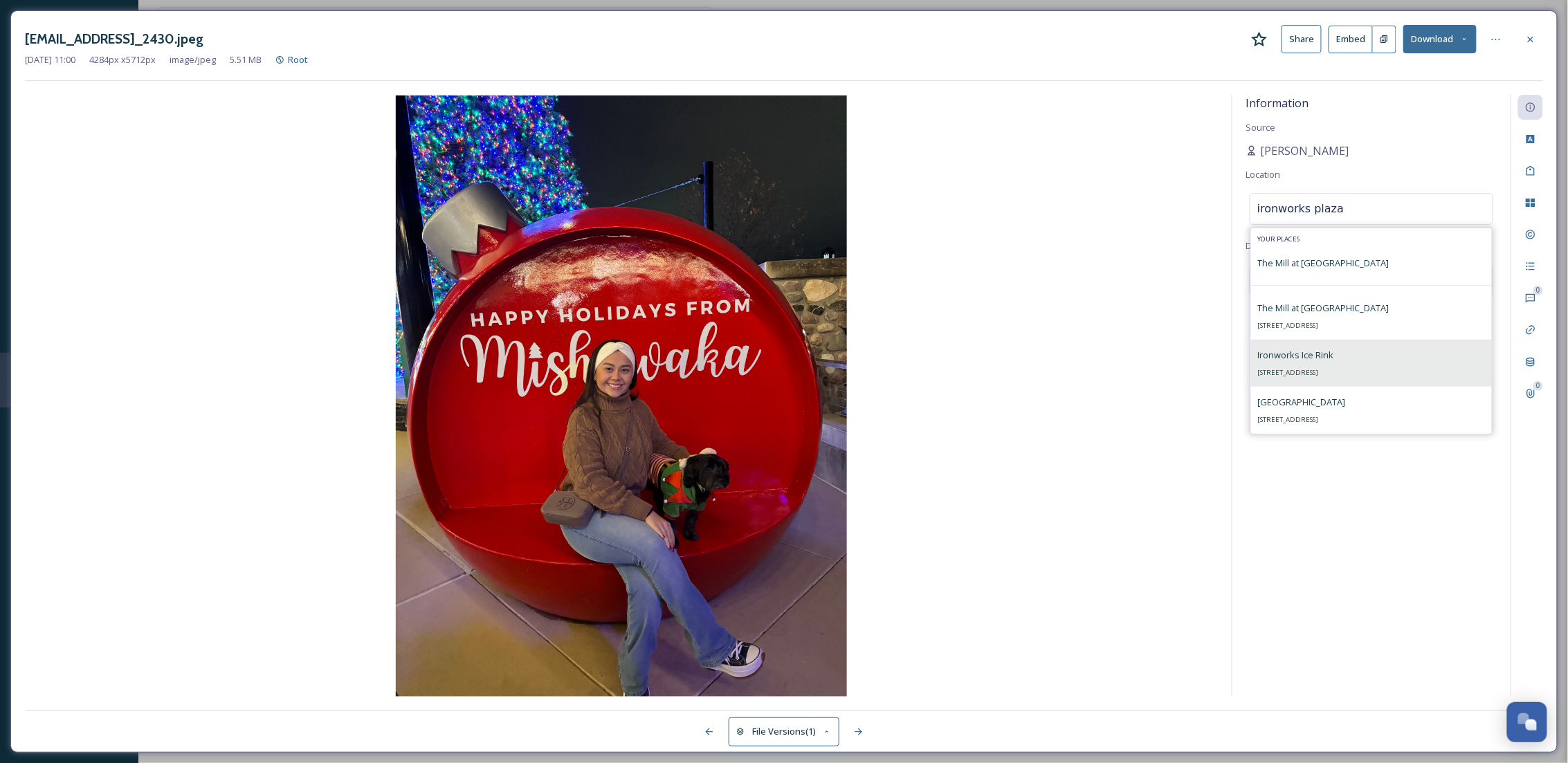
type input "ironworks plaza"
click at [1334, 356] on div "Ironworks Ice Rink 410 N Hill St, Mishawaka, IN 46544, USA" at bounding box center [1296, 362] width 76 height 34
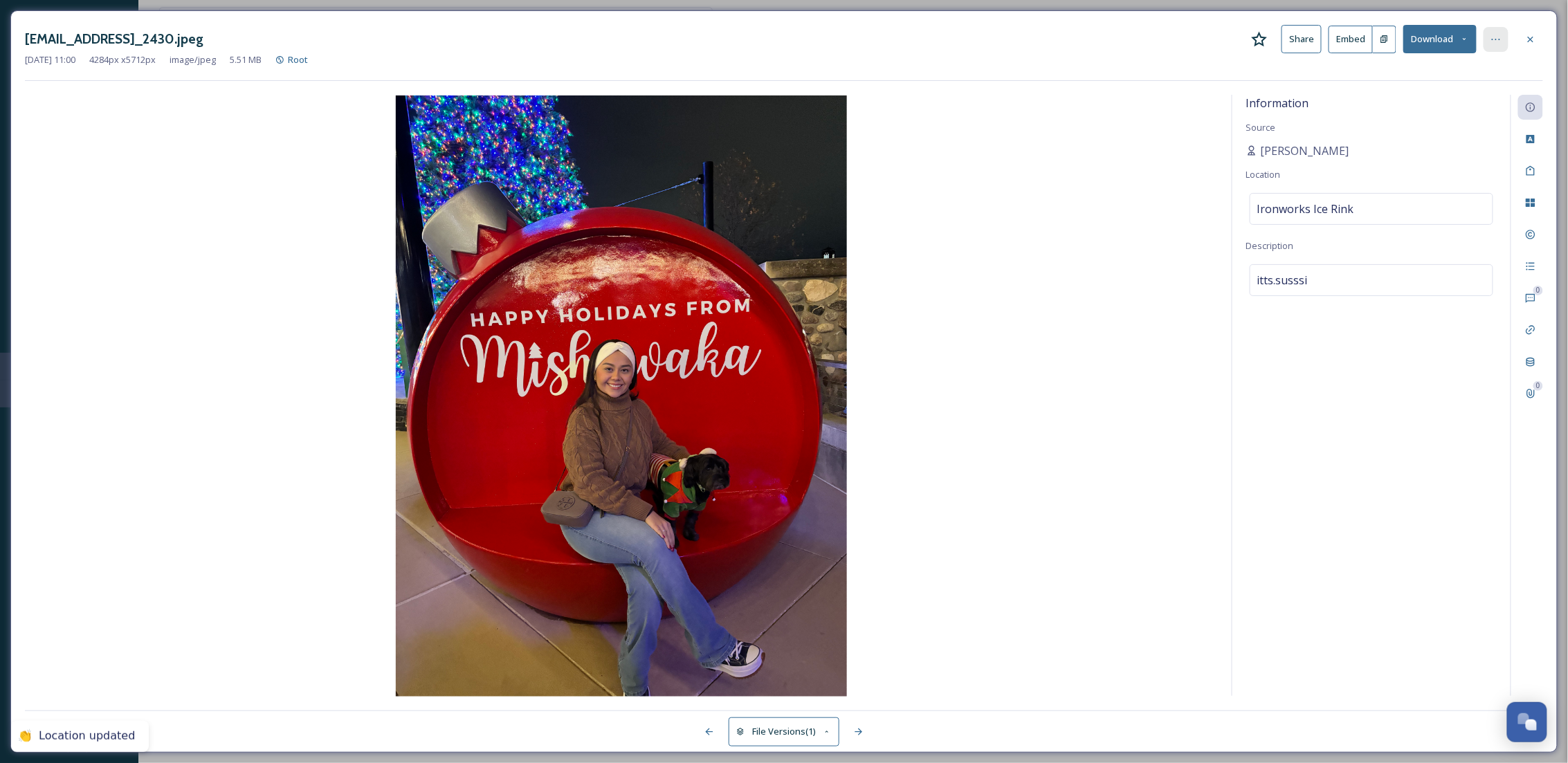
click at [1500, 41] on icon at bounding box center [1496, 39] width 11 height 11
click at [1457, 90] on div "Move to Folder" at bounding box center [1428, 96] width 165 height 27
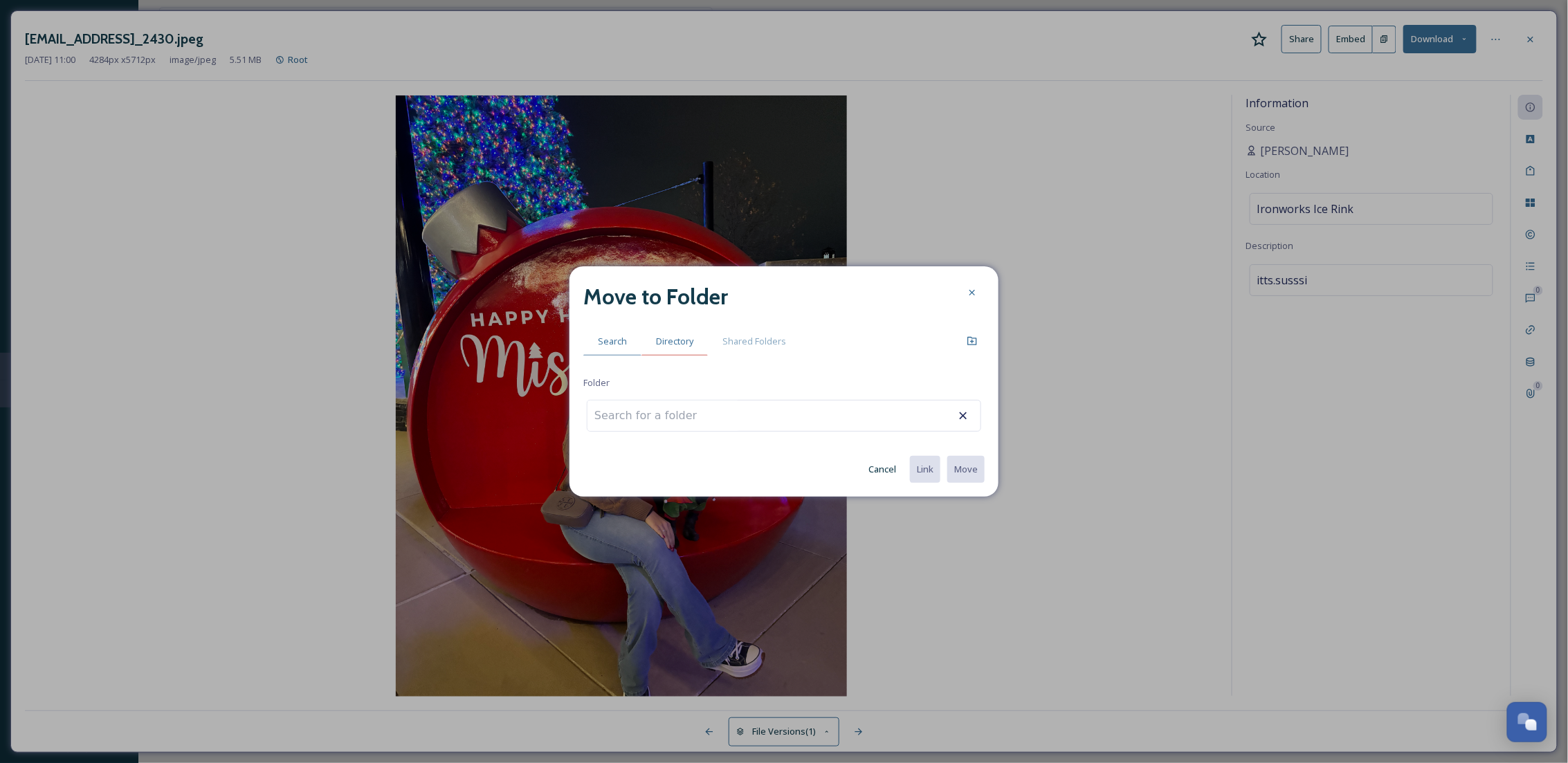
click at [670, 328] on div "Directory" at bounding box center [674, 342] width 66 height 28
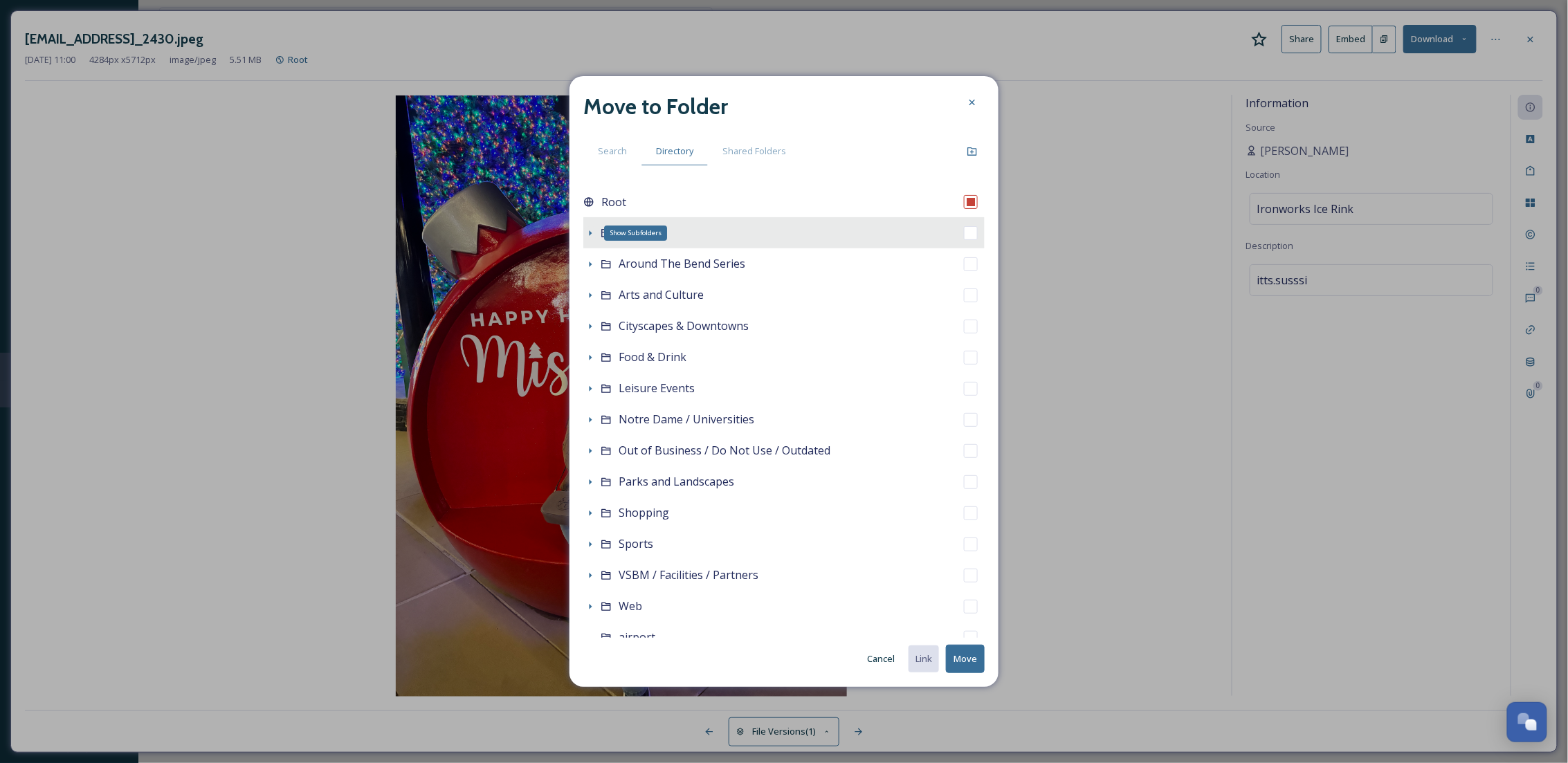
click at [587, 234] on icon at bounding box center [590, 233] width 11 height 11
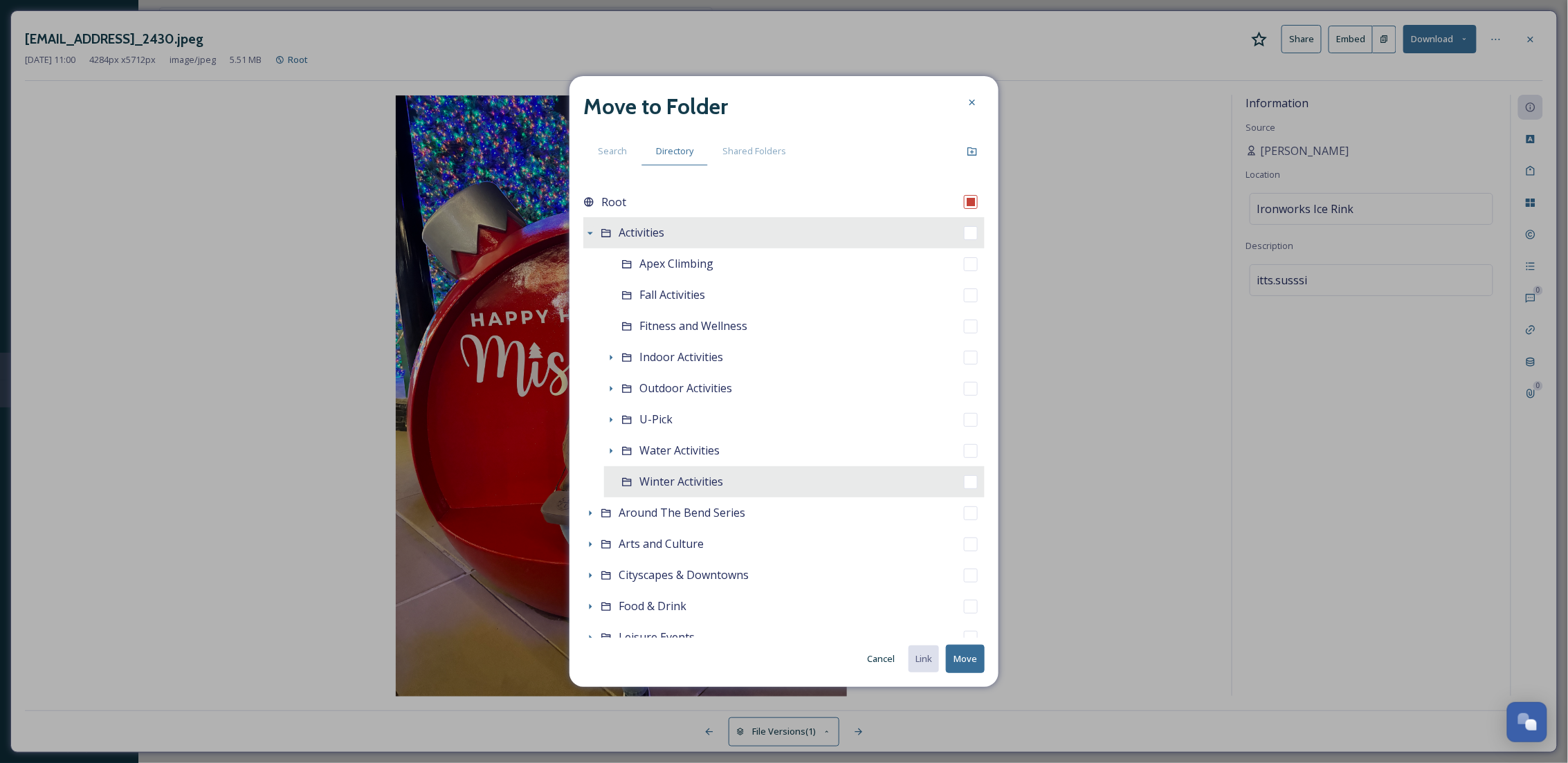
click at [637, 479] on div "Winter Activities" at bounding box center [794, 482] width 381 height 31
checkbox input "false"
checkbox input "true"
click at [963, 650] on button "Move" at bounding box center [965, 659] width 39 height 28
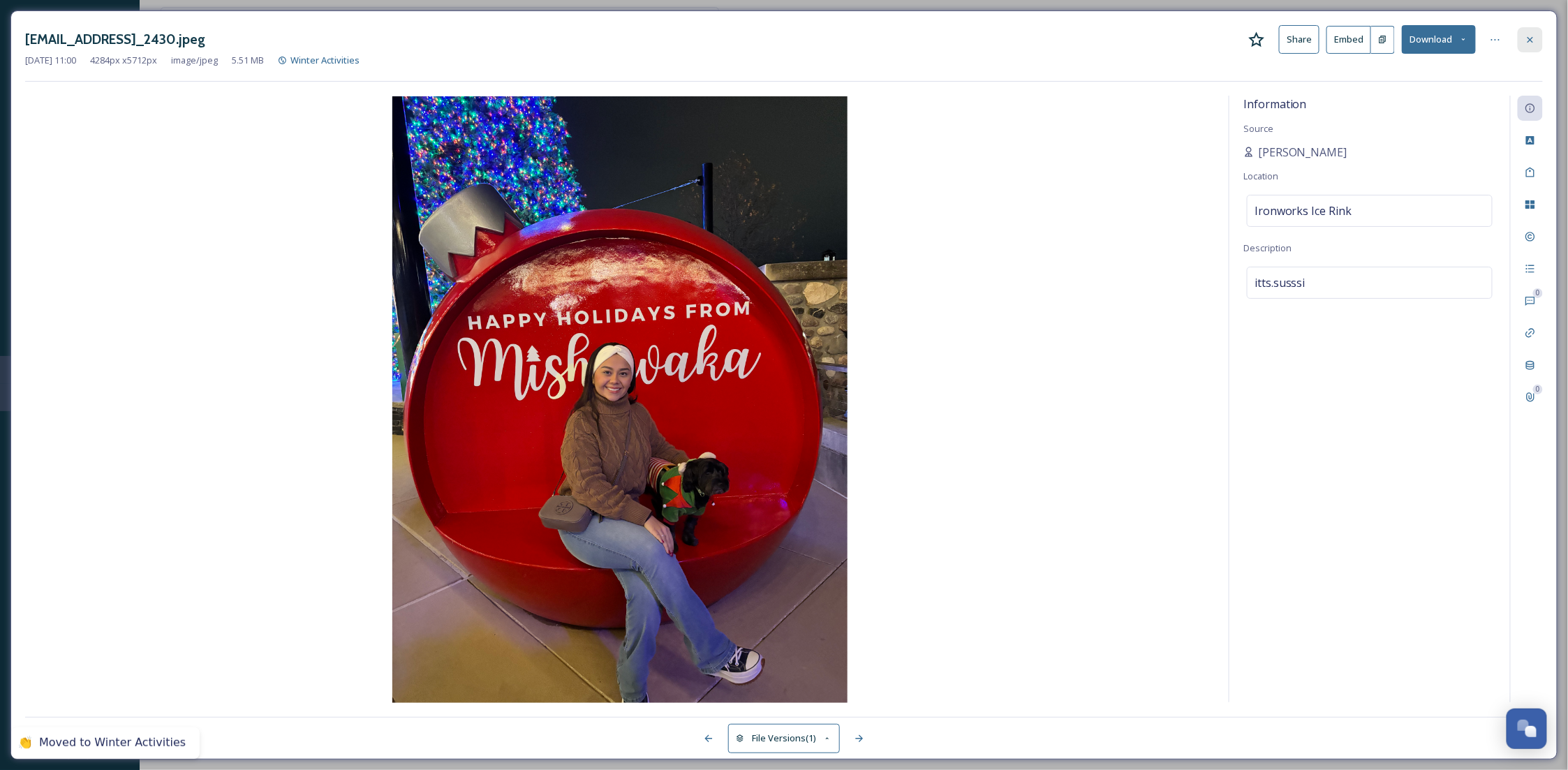
click at [1543, 39] on div at bounding box center [1530, 39] width 25 height 25
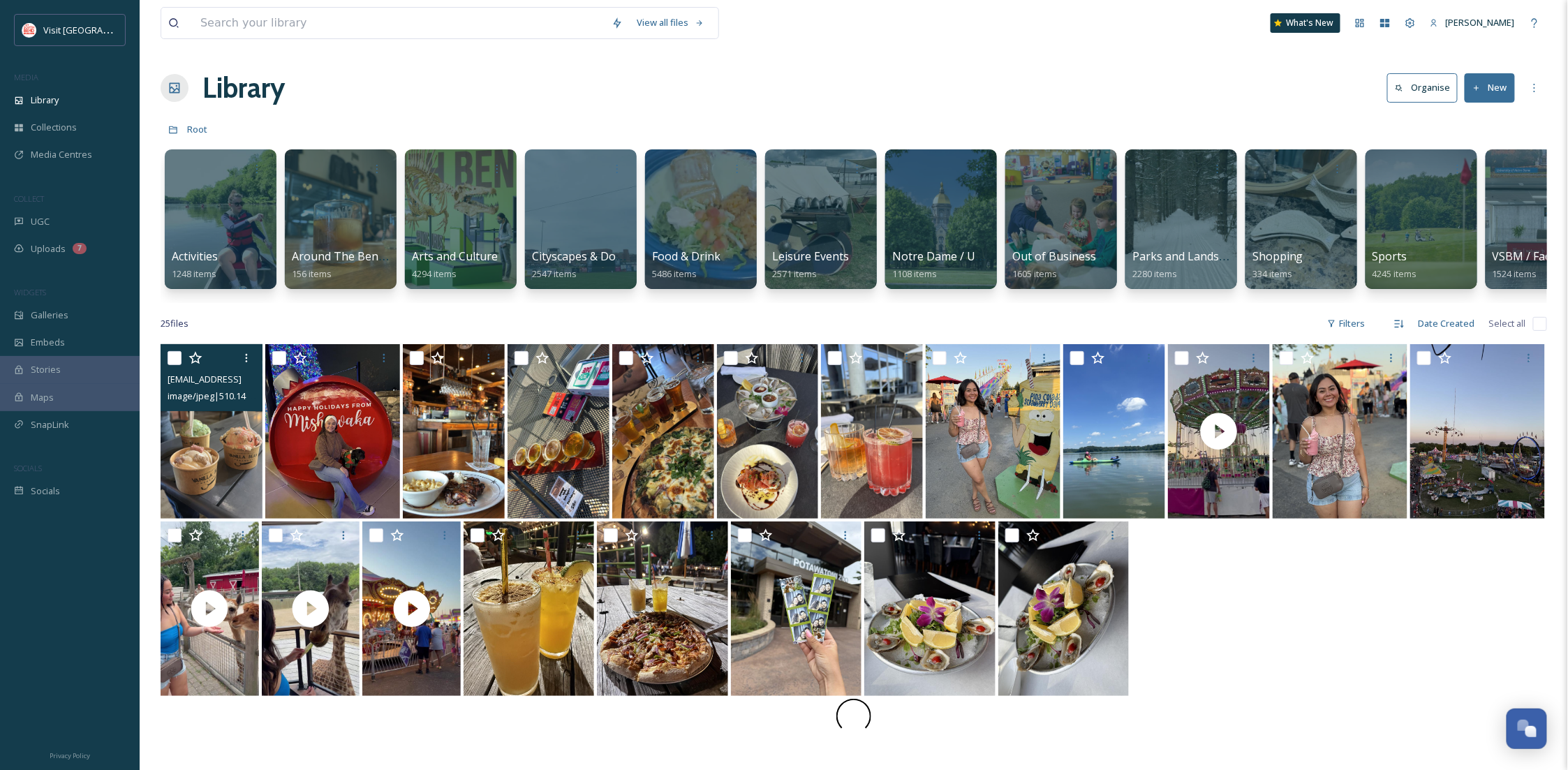
click at [216, 458] on img at bounding box center [211, 431] width 102 height 175
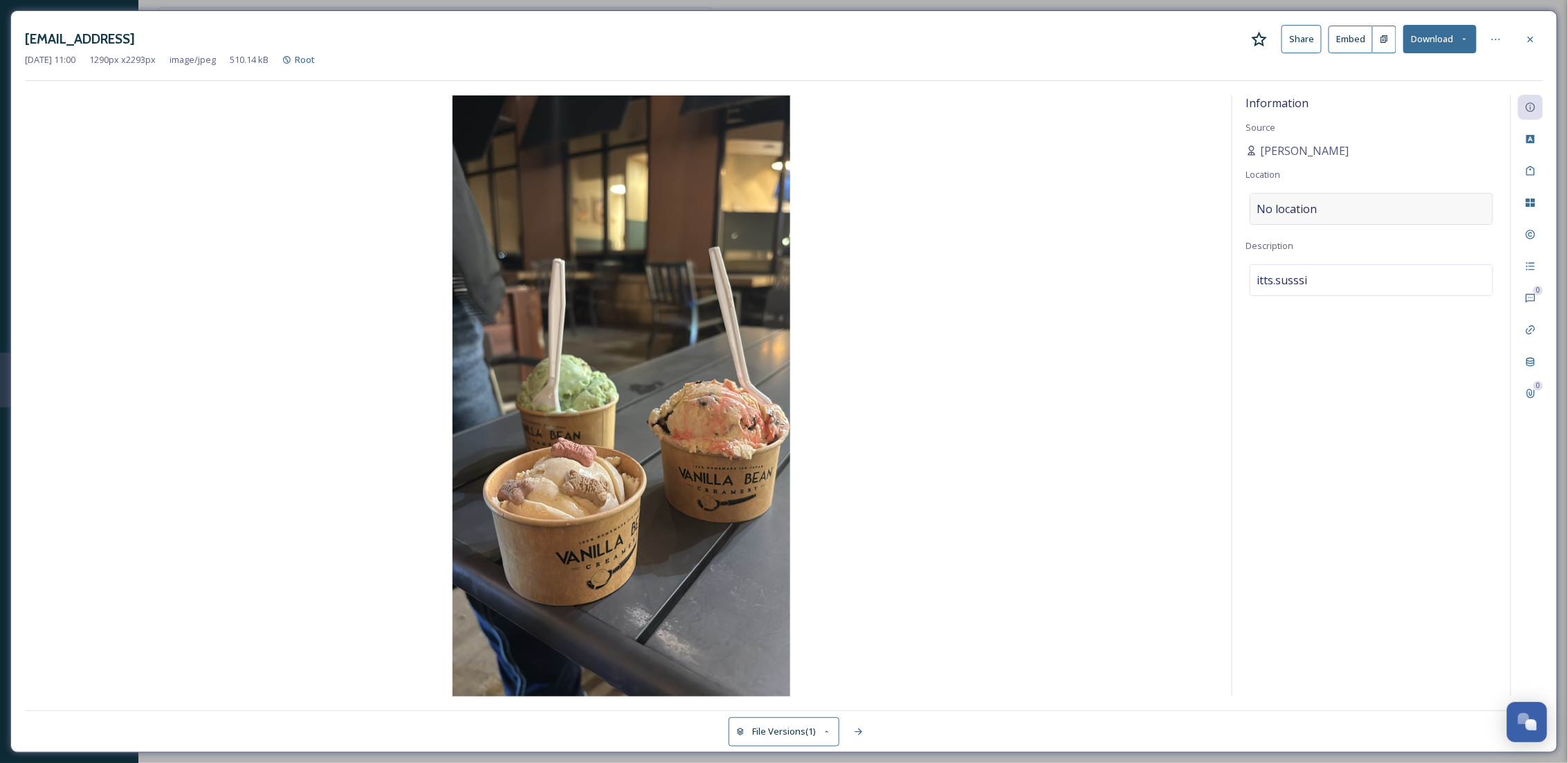
click at [1349, 206] on div "No location" at bounding box center [1371, 209] width 243 height 32
click at [1349, 206] on input at bounding box center [1371, 209] width 242 height 31
type input "vanilla bean"
click at [1352, 479] on div "Information Source susan Raudales Location vanilla bean Vanilla Bean 20 Carr Ln…" at bounding box center [1371, 395] width 278 height 601
click at [1305, 212] on span "No location" at bounding box center [1287, 209] width 60 height 16
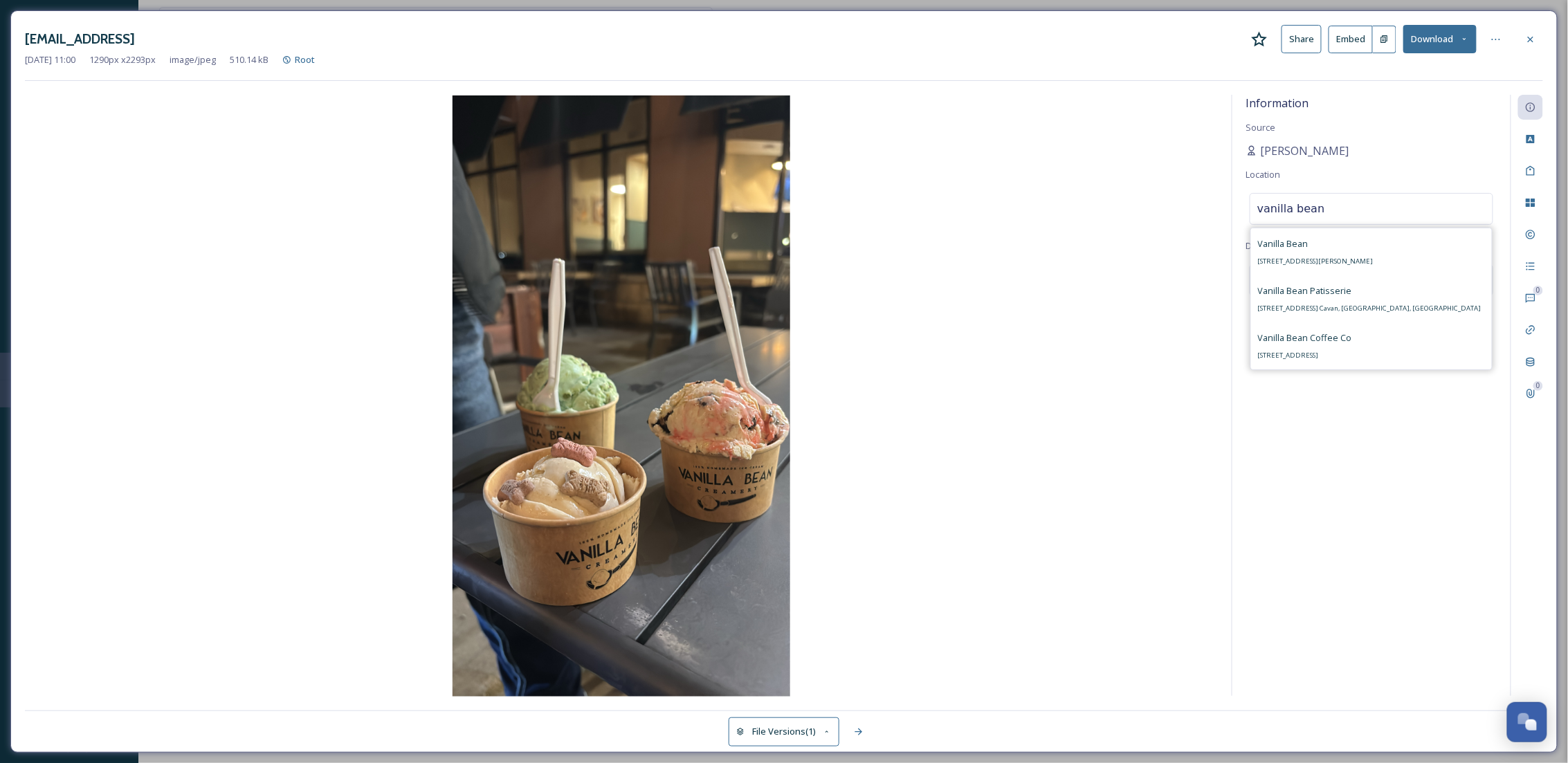
click at [1296, 210] on input "vanilla bean" at bounding box center [1371, 209] width 242 height 31
click at [1263, 212] on input "vanilla Bean" at bounding box center [1371, 209] width 242 height 31
type input "Vanilla Bean"
click at [1396, 487] on div "Information Source susan Raudales Location No location Description itts.susssi" at bounding box center [1371, 395] width 278 height 601
click at [1325, 215] on div "No location" at bounding box center [1371, 209] width 243 height 32
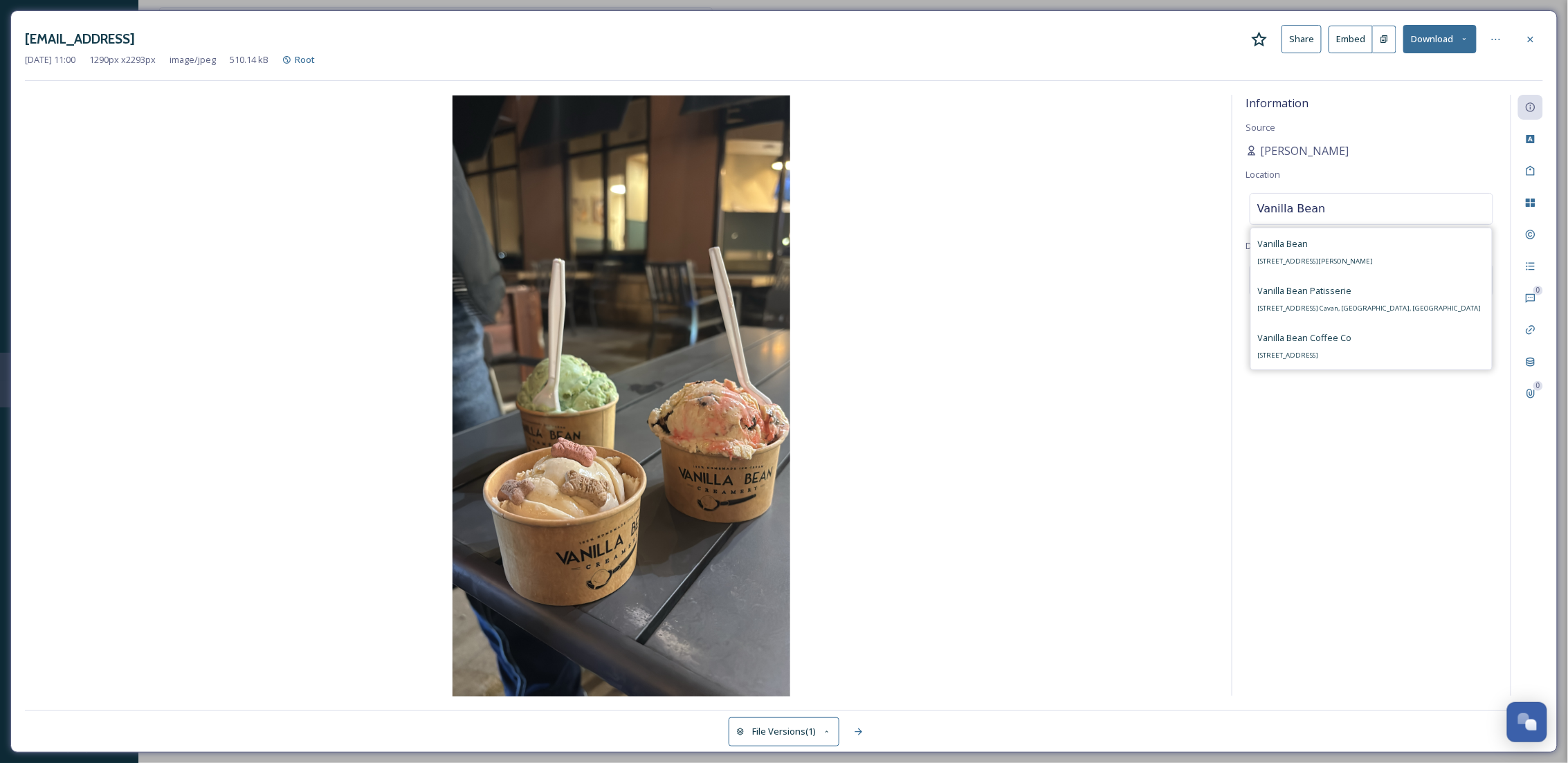
click at [1331, 210] on input "Vanilla Bean" at bounding box center [1371, 209] width 242 height 31
type input "Vanilla Bean Creamer"
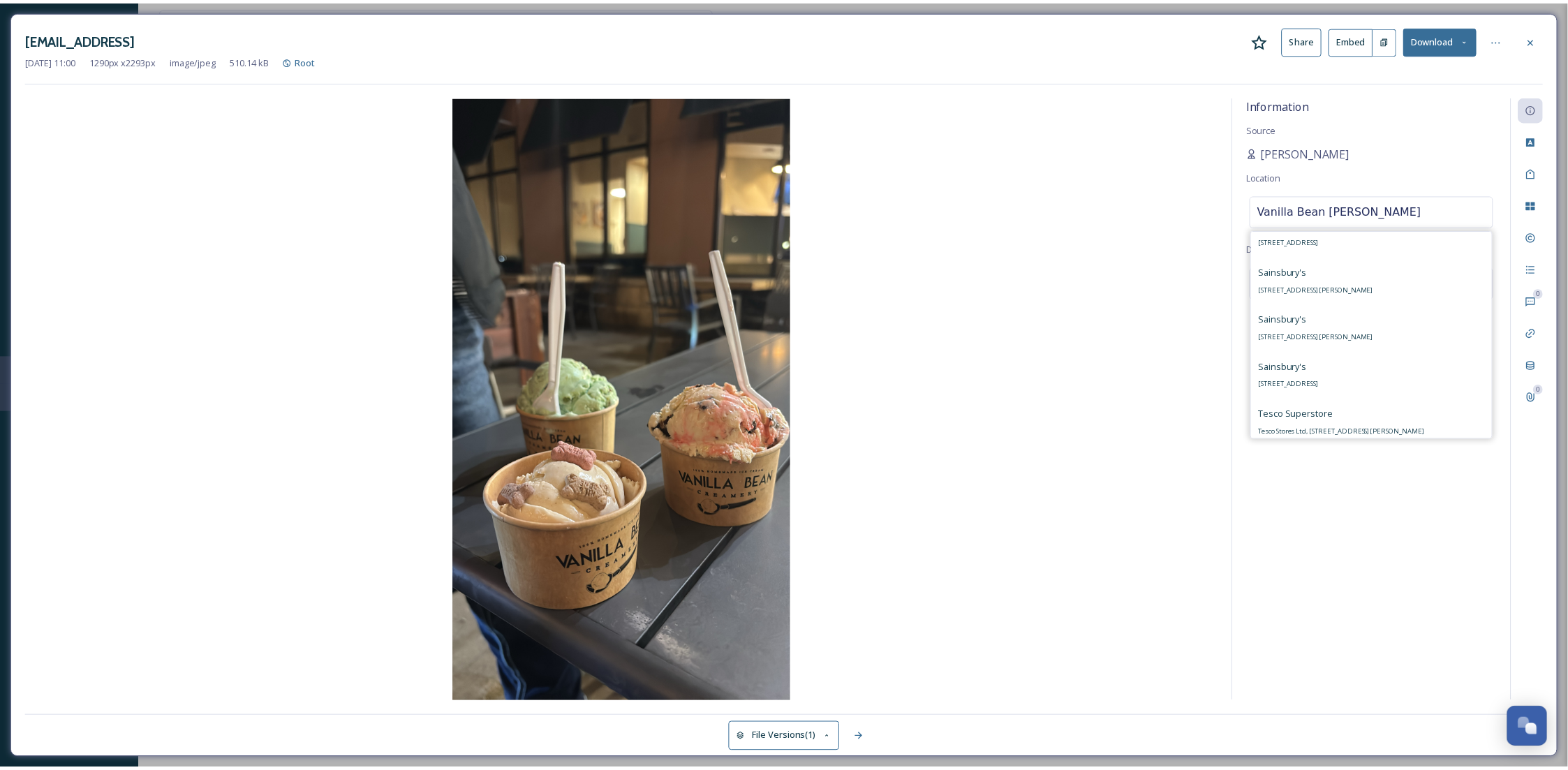
scroll to position [741, 0]
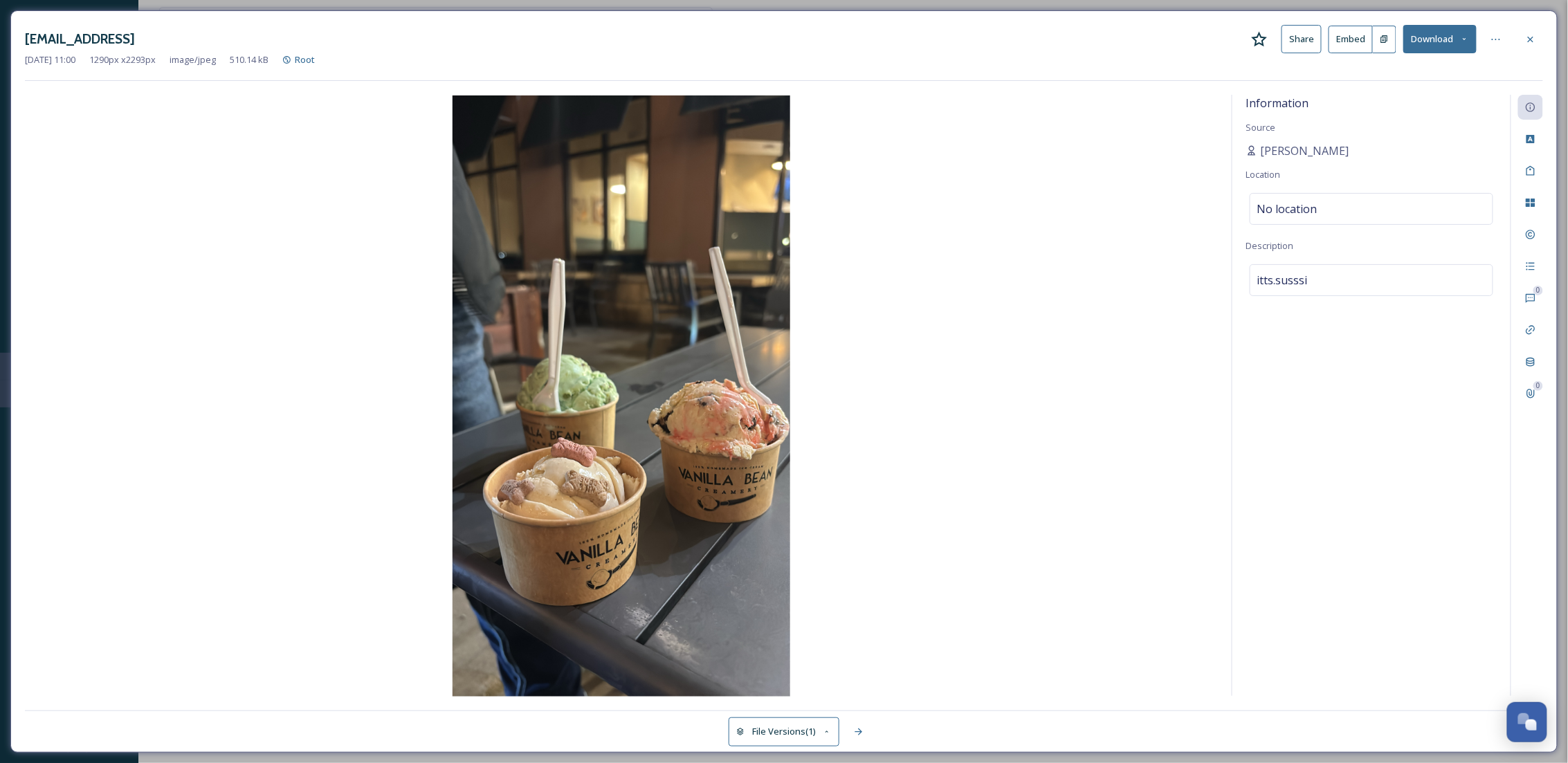
click at [1358, 609] on div "Information Source susan Raudales Location No location Description itts.susssi" at bounding box center [1371, 395] width 278 height 601
click at [1305, 213] on span "No location" at bounding box center [1287, 209] width 60 height 16
click at [1411, 216] on input "Vanilla Bean Creamer" at bounding box center [1371, 209] width 242 height 31
type input "Vanilla Bean"
click at [1485, 39] on div at bounding box center [1496, 39] width 25 height 25
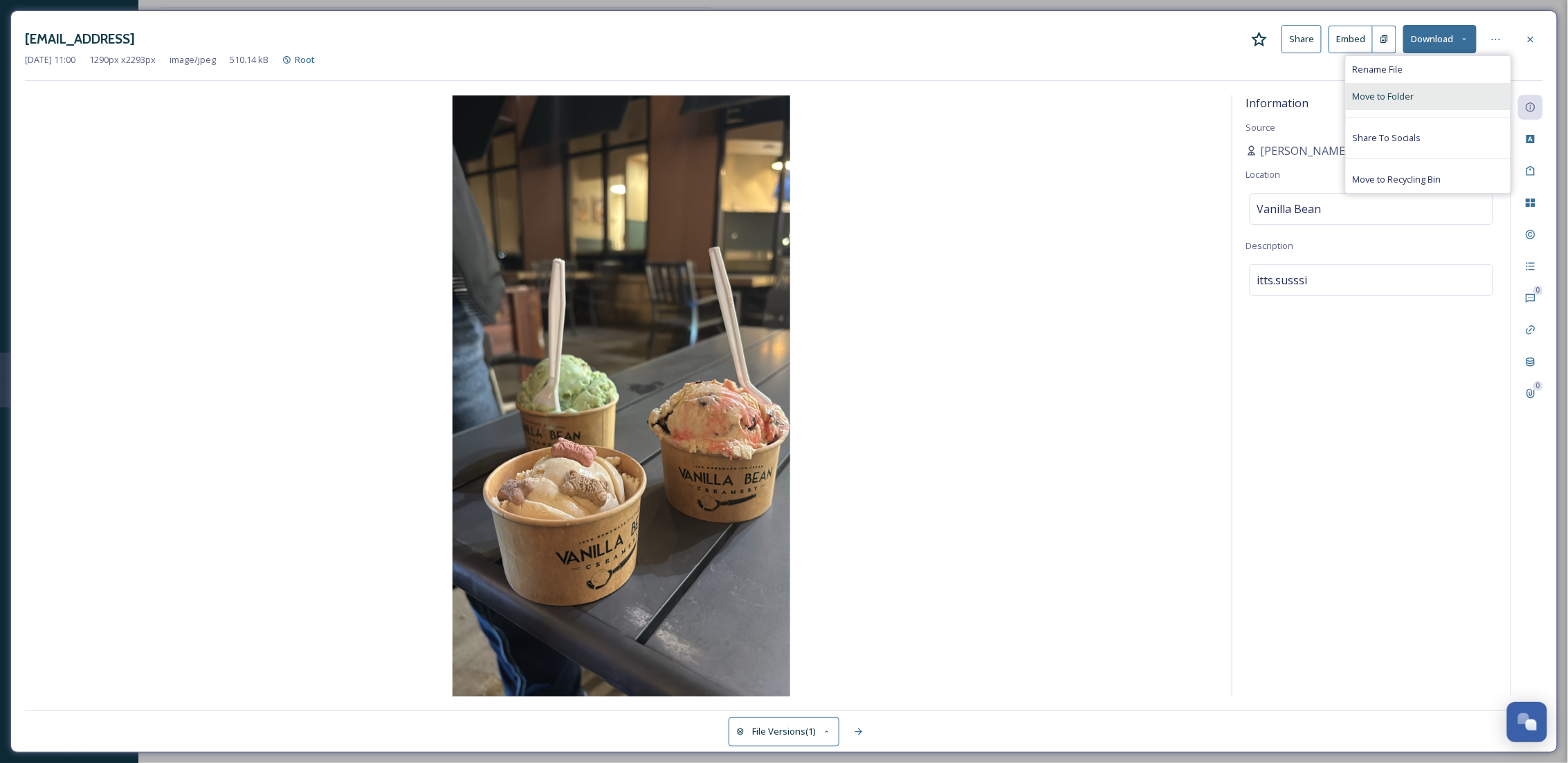
click at [1422, 93] on div "Move to Folder" at bounding box center [1428, 96] width 165 height 27
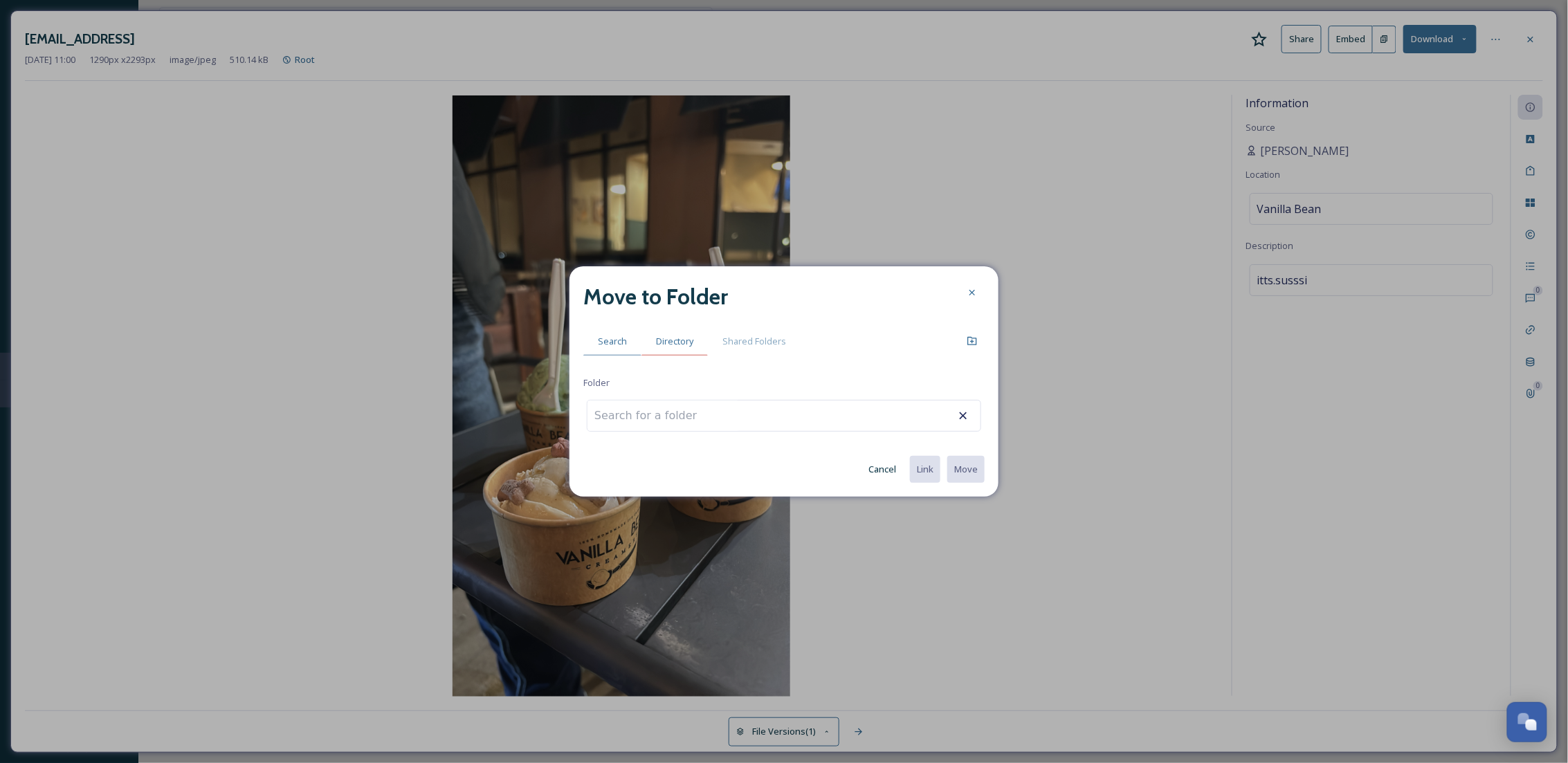
click at [678, 343] on span "Directory" at bounding box center [675, 342] width 37 height 13
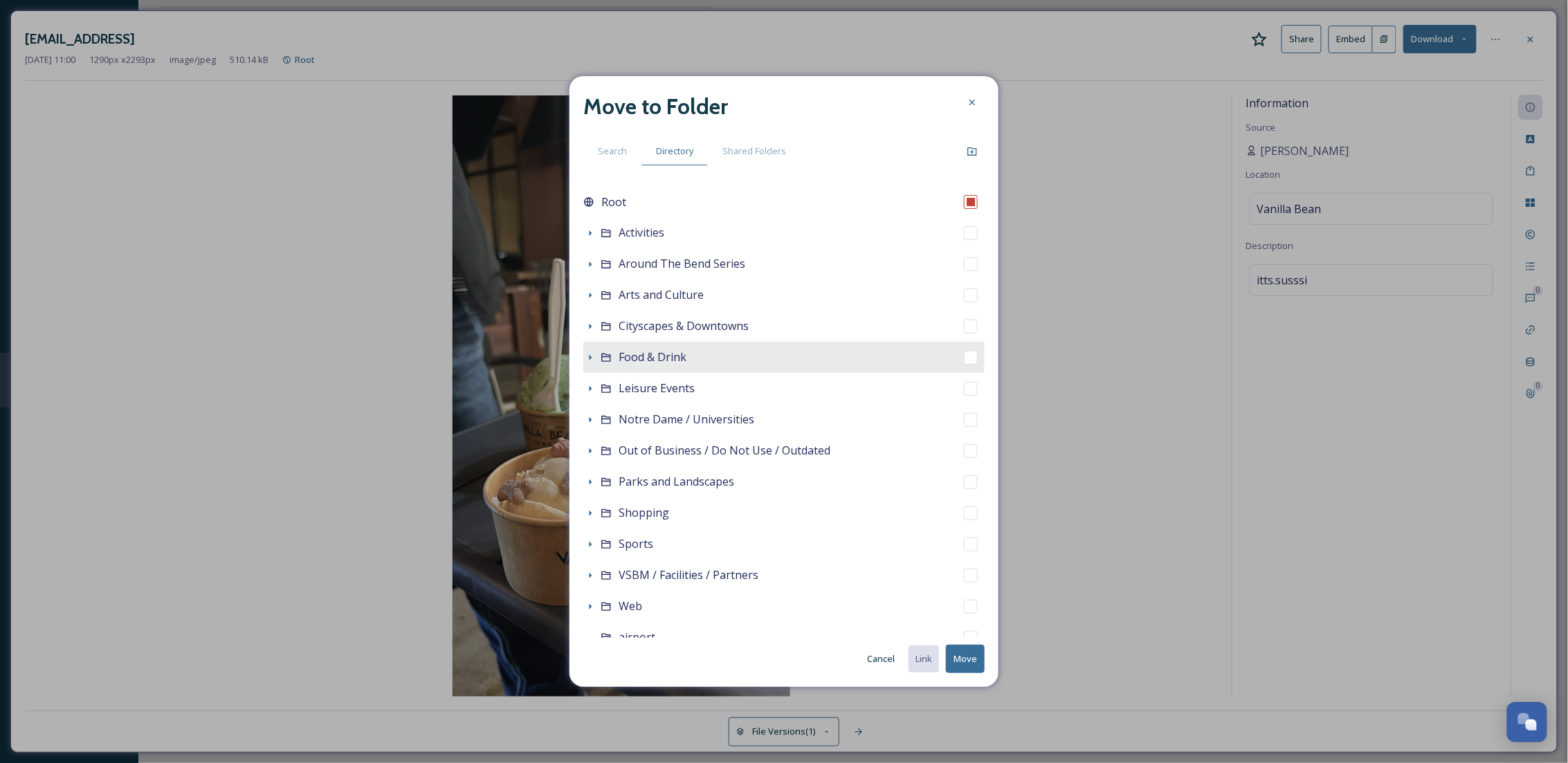
click at [675, 363] on span "Food & Drink" at bounding box center [652, 357] width 68 height 15
checkbox input "false"
checkbox input "true"
click at [955, 650] on button "Move" at bounding box center [965, 659] width 39 height 28
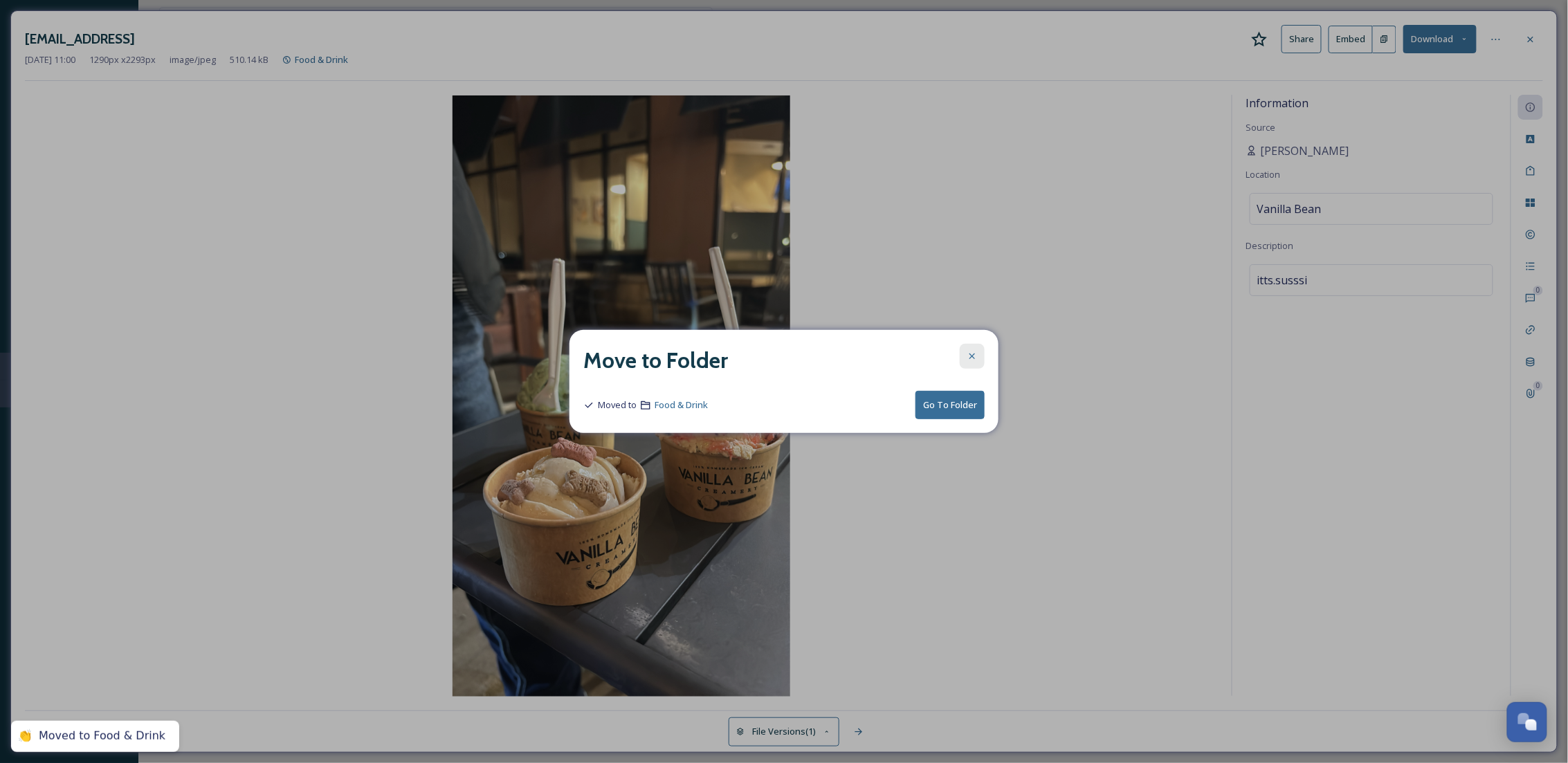
click at [975, 351] on icon at bounding box center [972, 356] width 11 height 11
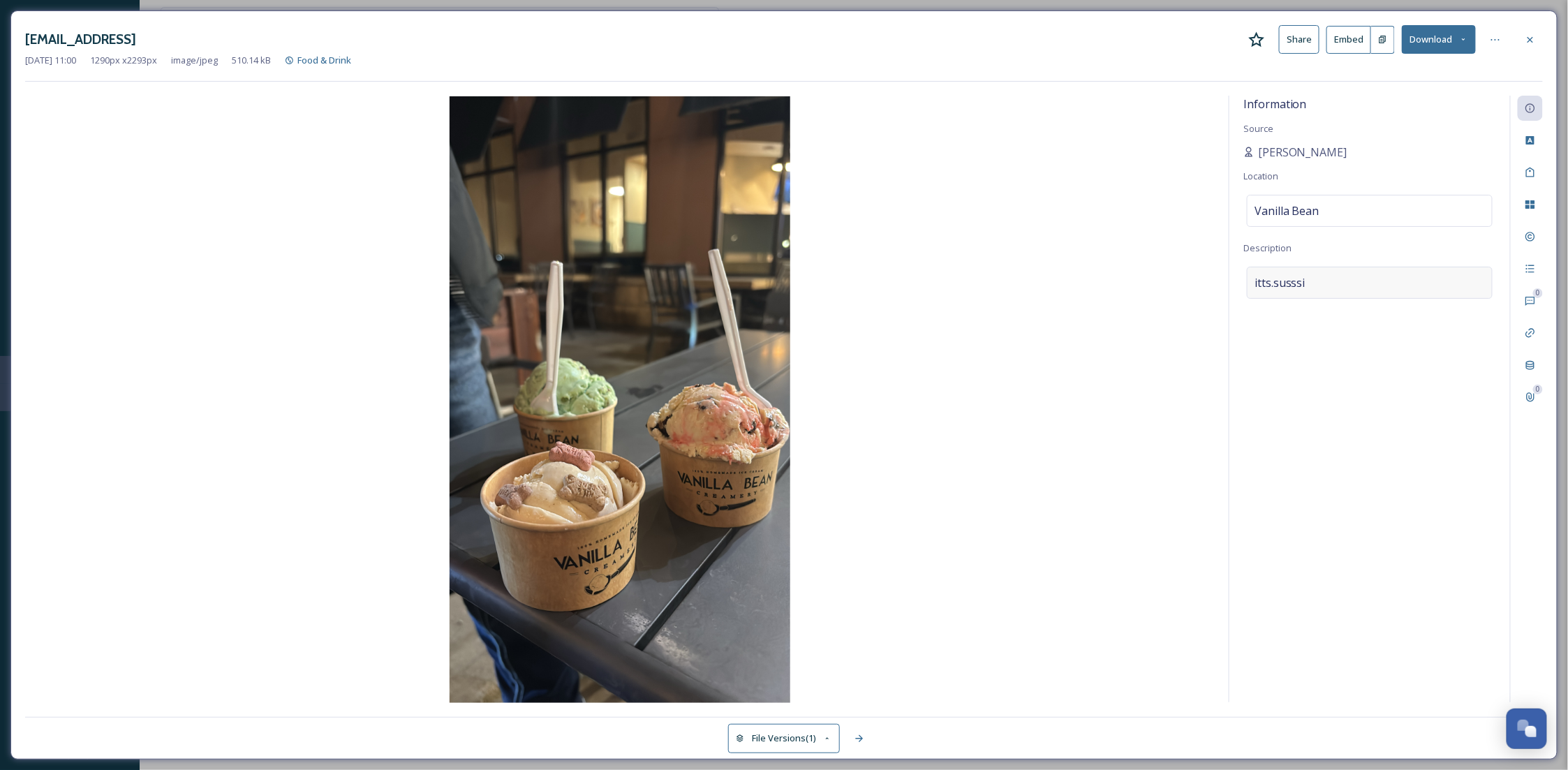
click at [1398, 280] on div "itts.susssi" at bounding box center [1370, 282] width 246 height 32
click at [1385, 293] on textarea "itts.susssi" at bounding box center [1370, 324] width 253 height 116
click at [1384, 481] on div "Information Source susan Raudales Location Vanilla Bean Description itts.susssi" at bounding box center [1370, 399] width 281 height 607
click at [1530, 147] on div "Custom Attributes" at bounding box center [1530, 140] width 25 height 25
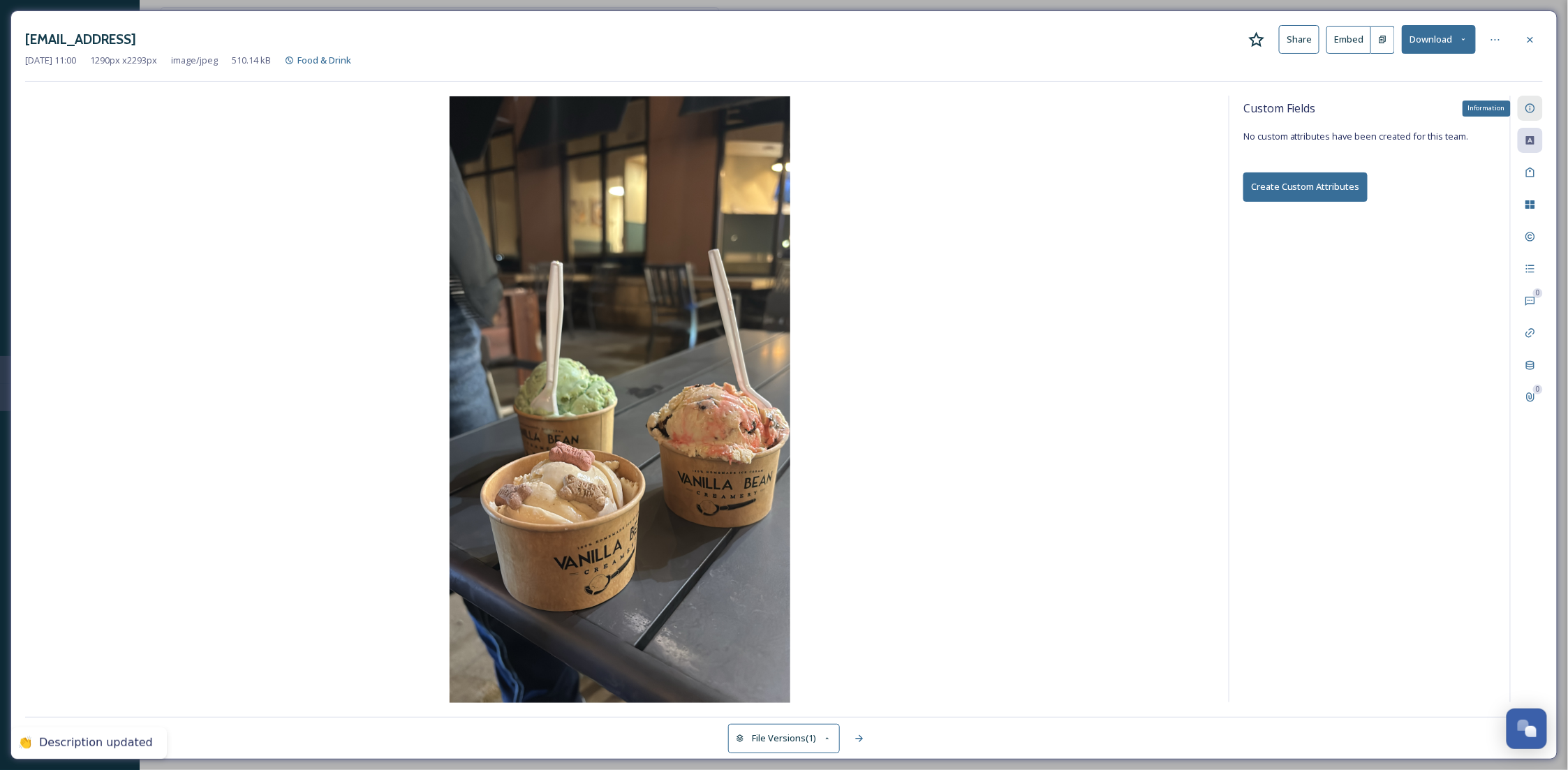
click at [1526, 110] on icon at bounding box center [1530, 108] width 11 height 11
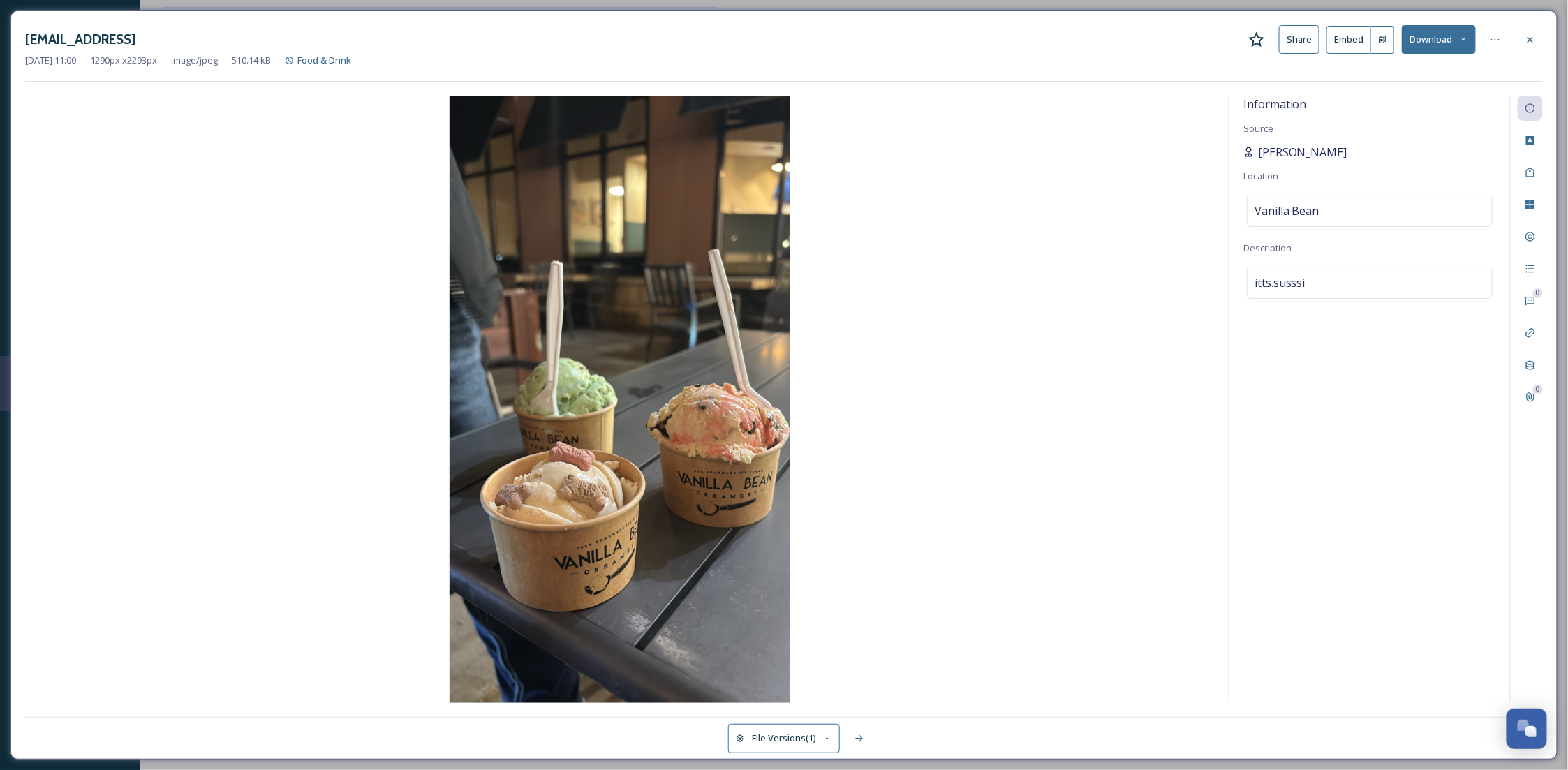
click at [1329, 147] on span "[PERSON_NAME]" at bounding box center [1303, 152] width 90 height 17
click at [1536, 35] on div at bounding box center [1530, 39] width 25 height 25
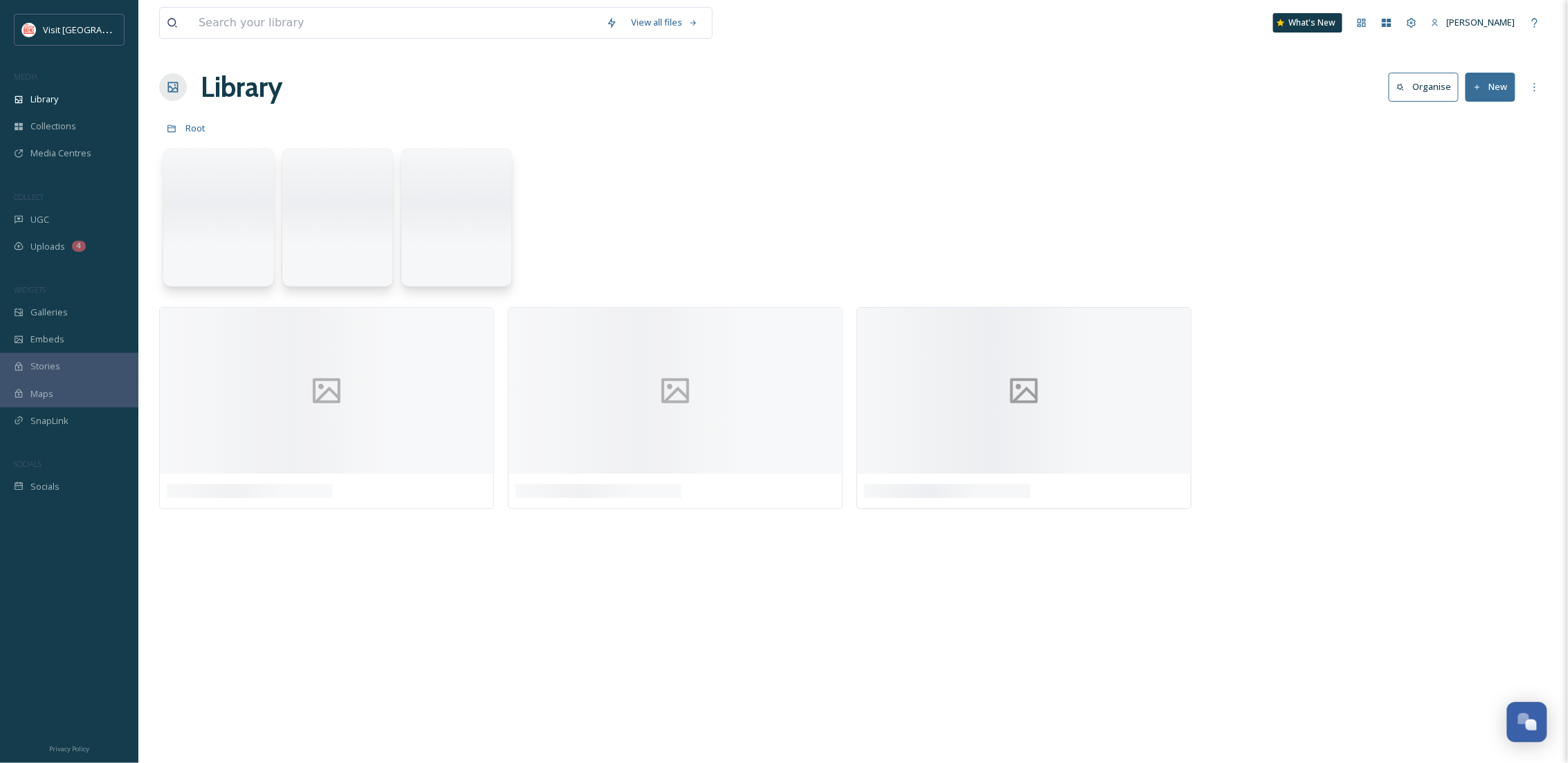
scroll to position [210, 0]
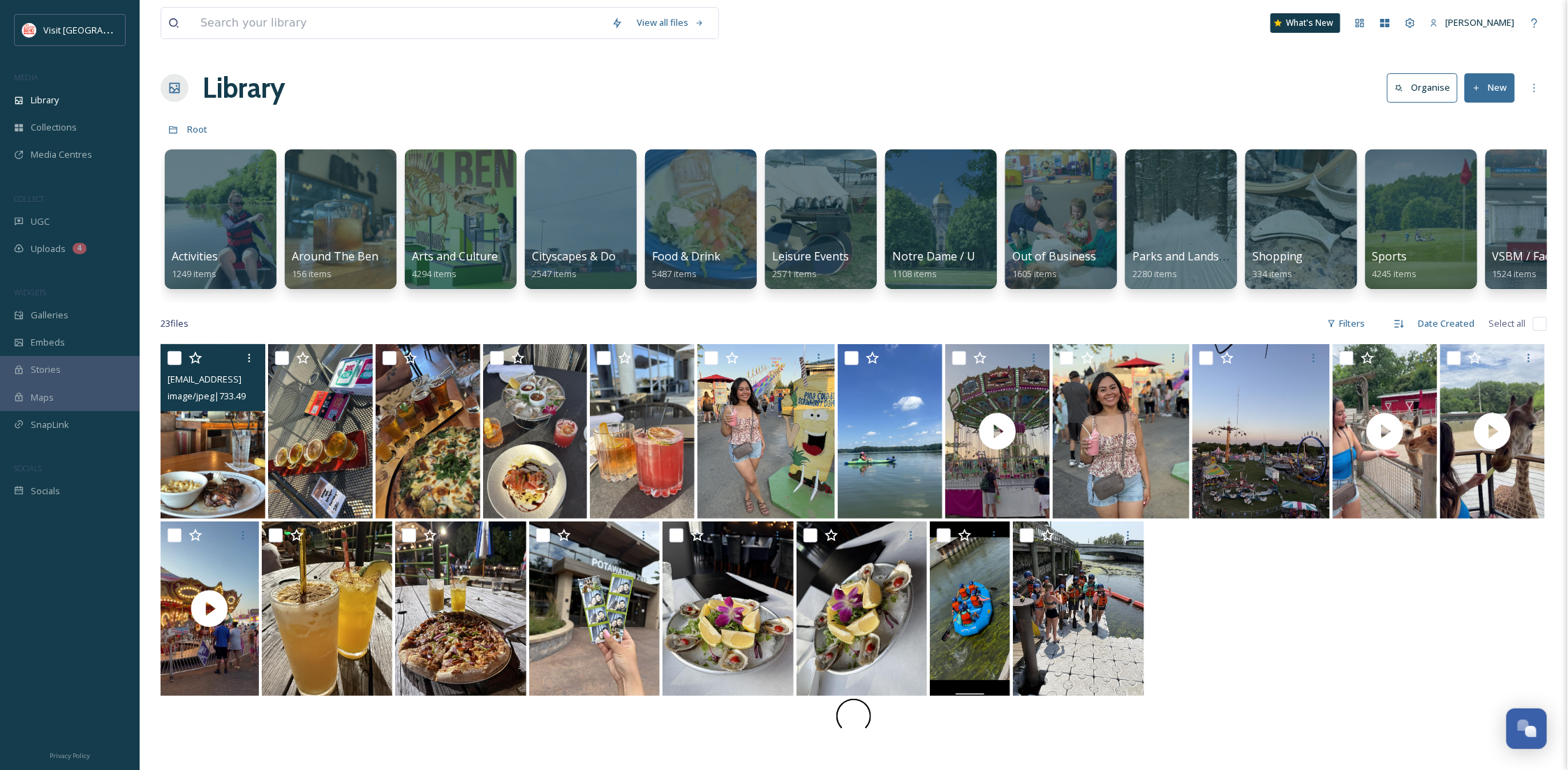
click at [225, 450] on img at bounding box center [212, 431] width 105 height 175
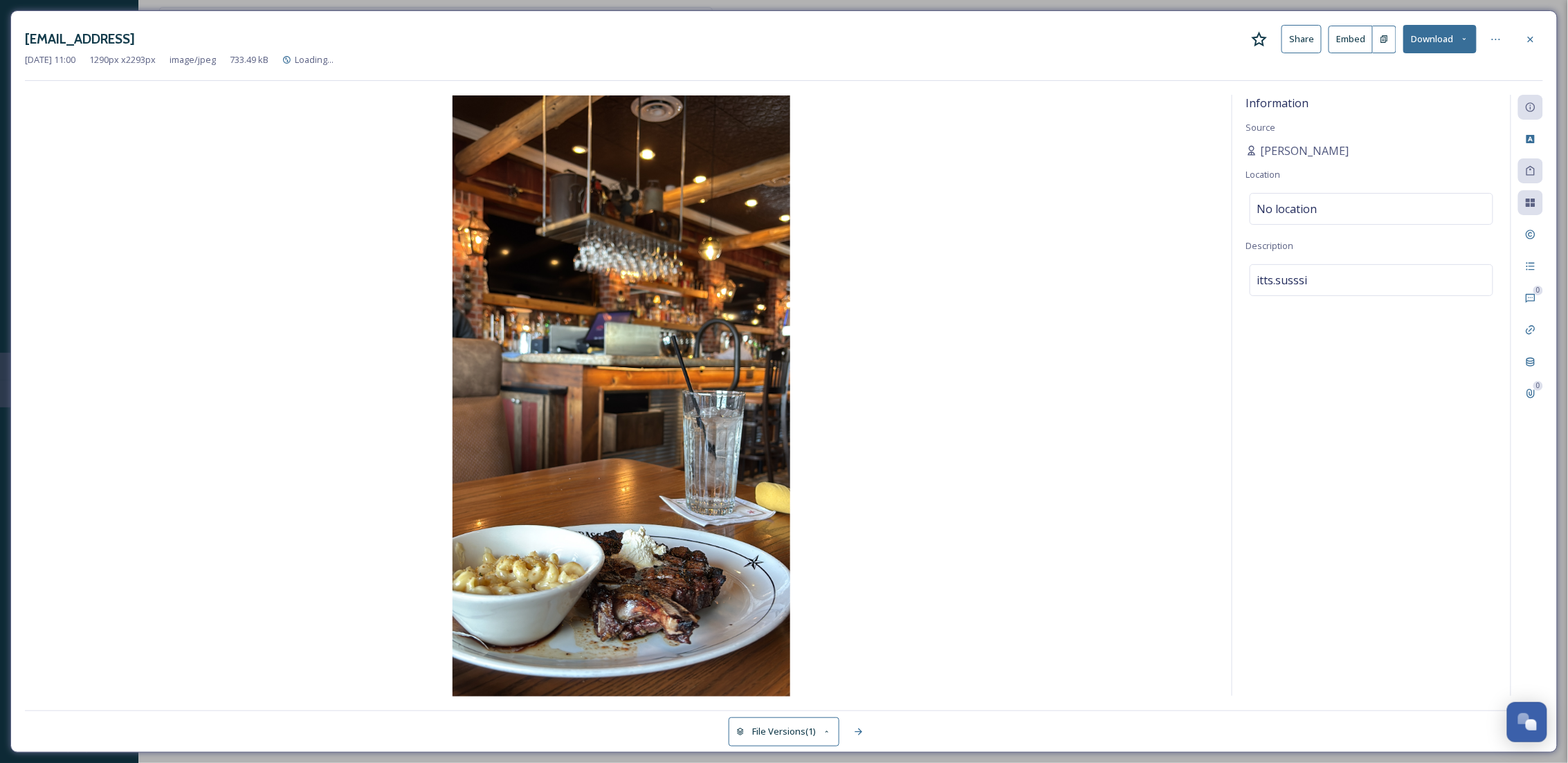
click at [701, 327] on img at bounding box center [621, 396] width 1193 height 601
click at [1426, 47] on button "Download" at bounding box center [1440, 39] width 73 height 28
click at [1390, 71] on span "Download Original (1290 x 2293)" at bounding box center [1403, 71] width 131 height 13
click at [1313, 215] on span "No location" at bounding box center [1287, 209] width 60 height 16
click at [1313, 215] on input at bounding box center [1371, 209] width 242 height 31
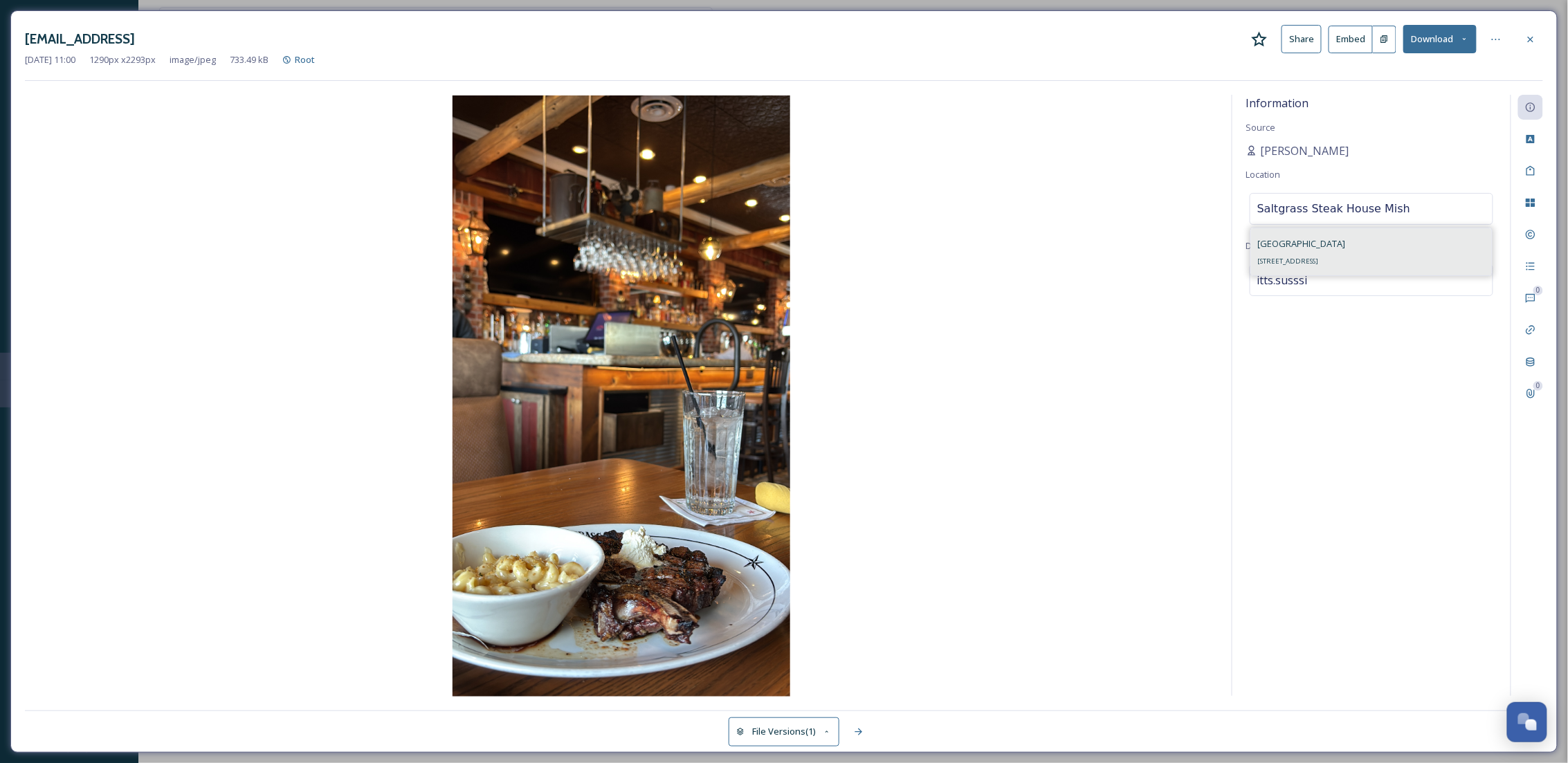
type input "Saltgrass Steak House Mish"
click at [1319, 260] on span "[STREET_ADDRESS]" at bounding box center [1288, 261] width 61 height 9
click at [1495, 43] on icon at bounding box center [1496, 39] width 11 height 11
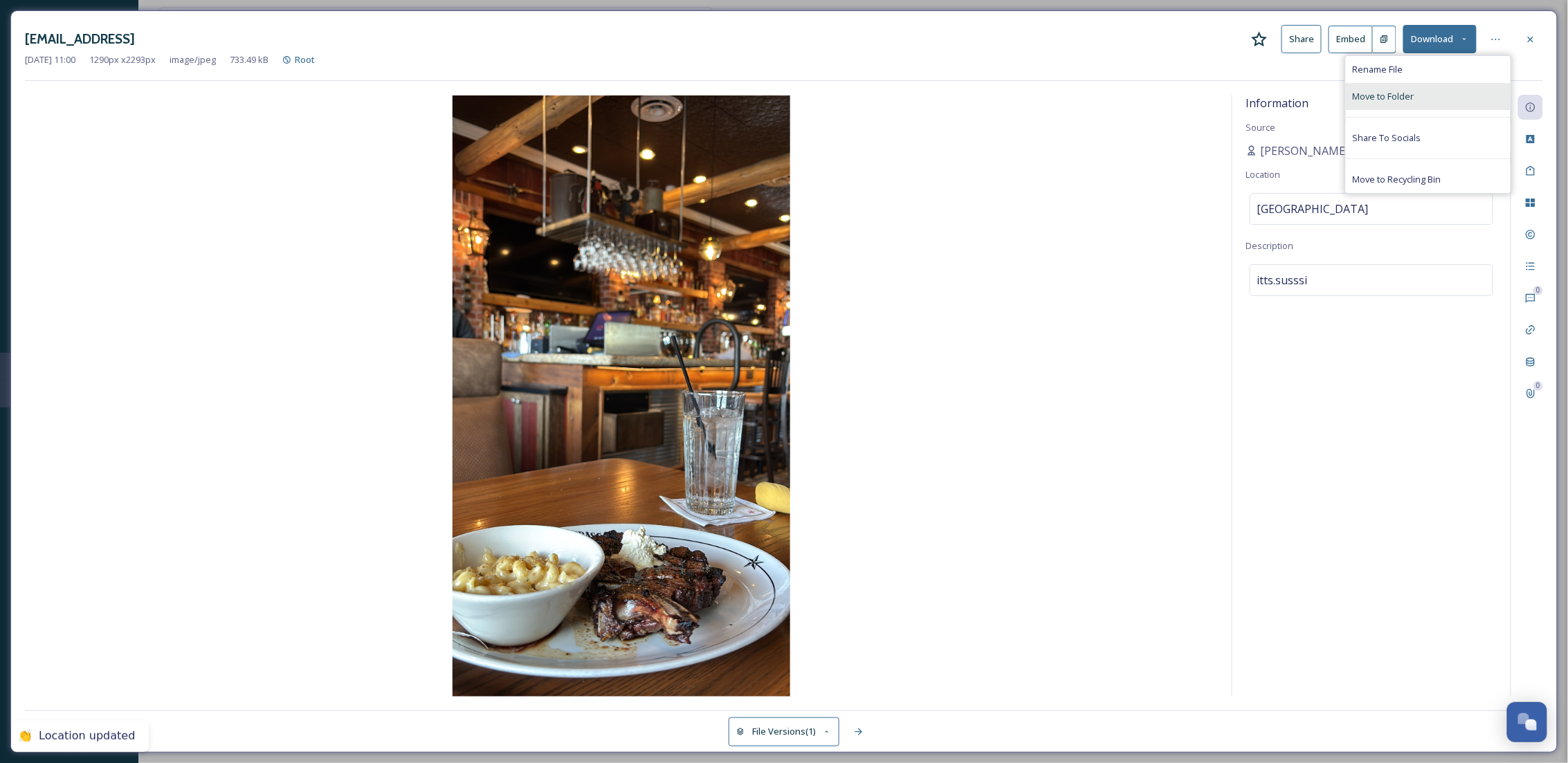
click at [1401, 90] on span "Move to Folder" at bounding box center [1383, 97] width 62 height 13
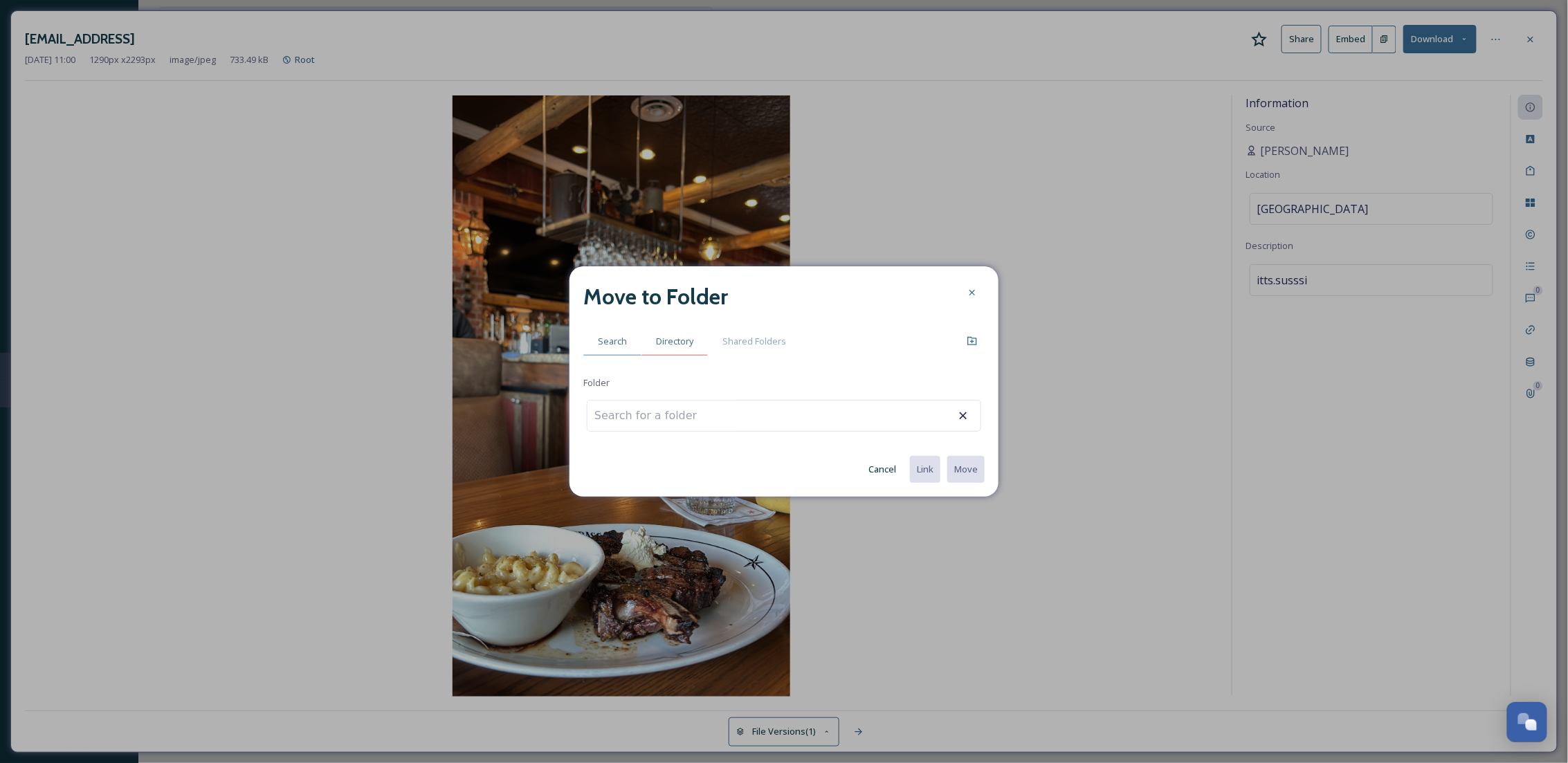
click at [665, 339] on span "Directory" at bounding box center [675, 342] width 37 height 13
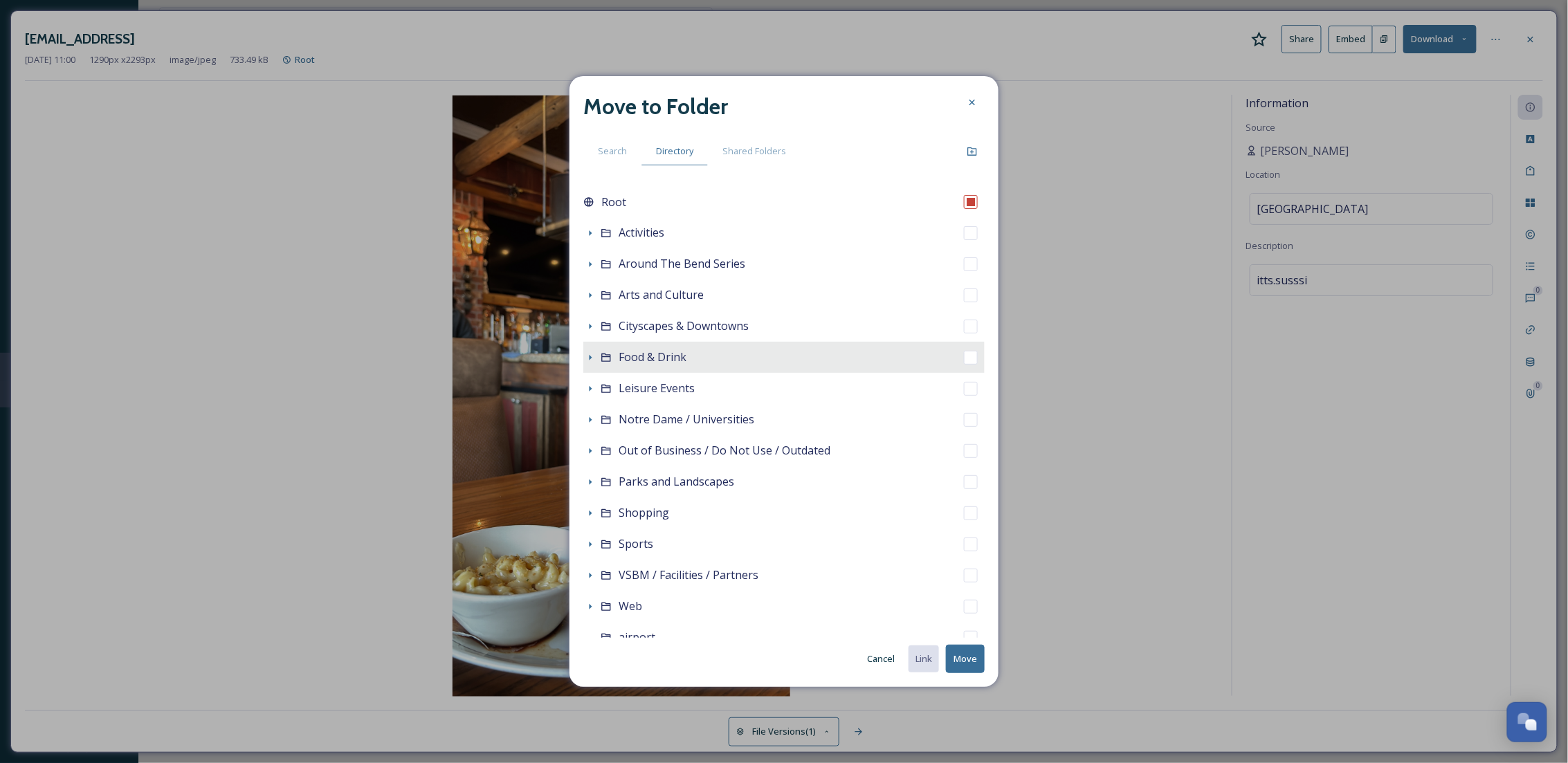
click at [631, 354] on span "Food & Drink" at bounding box center [652, 357] width 68 height 15
checkbox input "false"
checkbox input "true"
click at [974, 659] on button "Move" at bounding box center [965, 659] width 39 height 28
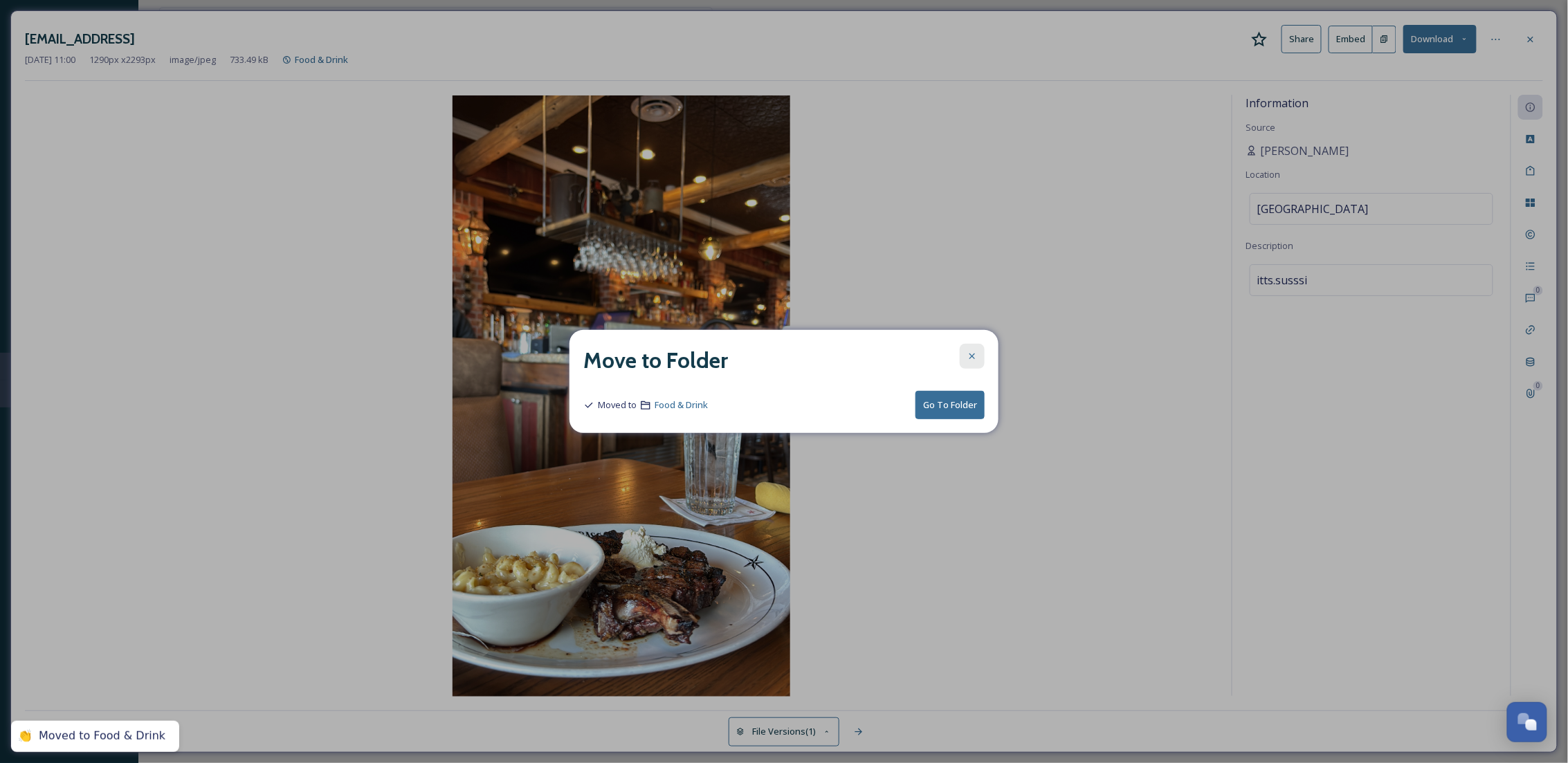
click at [972, 357] on icon at bounding box center [972, 356] width 11 height 11
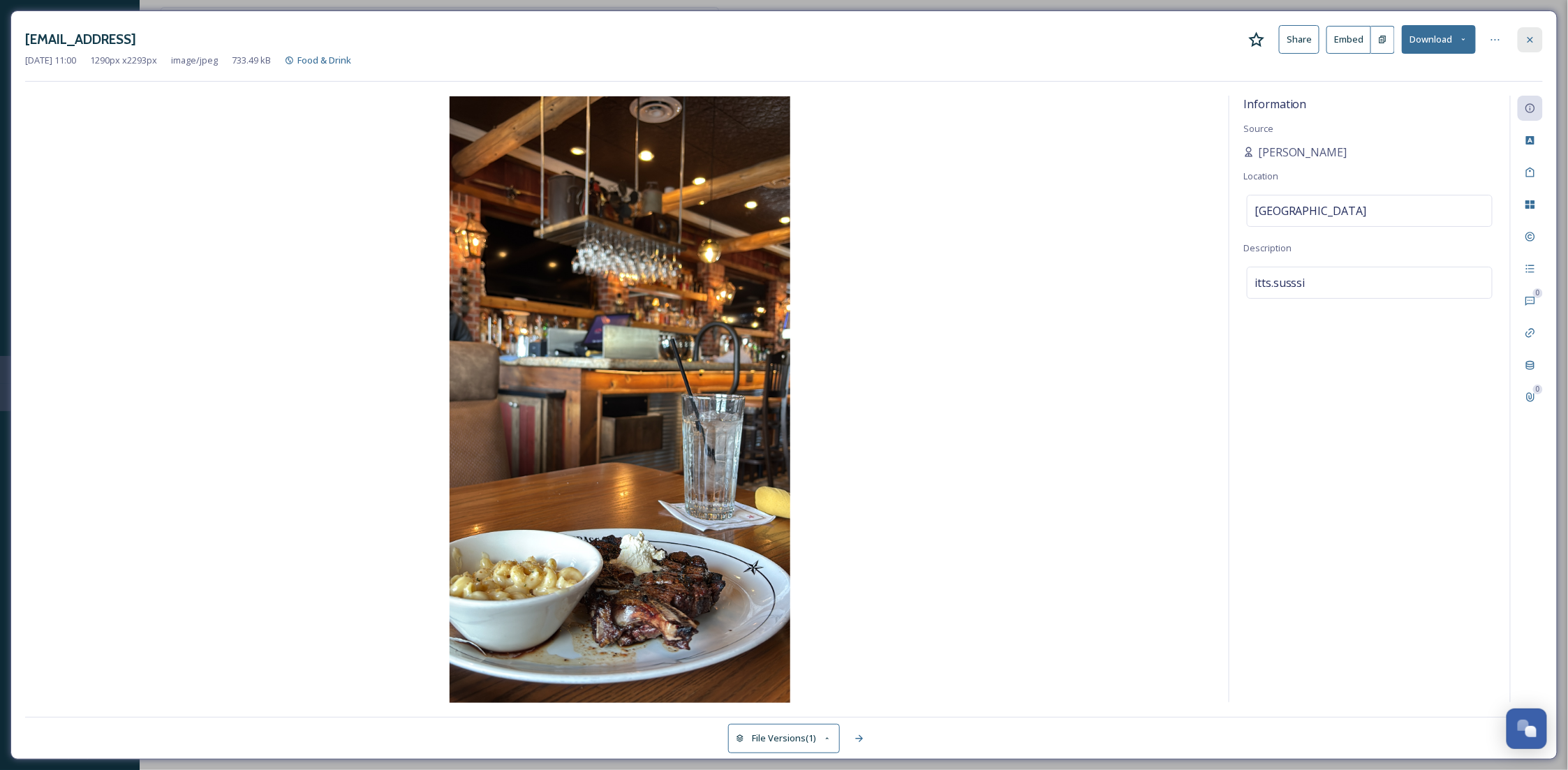
click at [1527, 45] on div at bounding box center [1530, 39] width 25 height 25
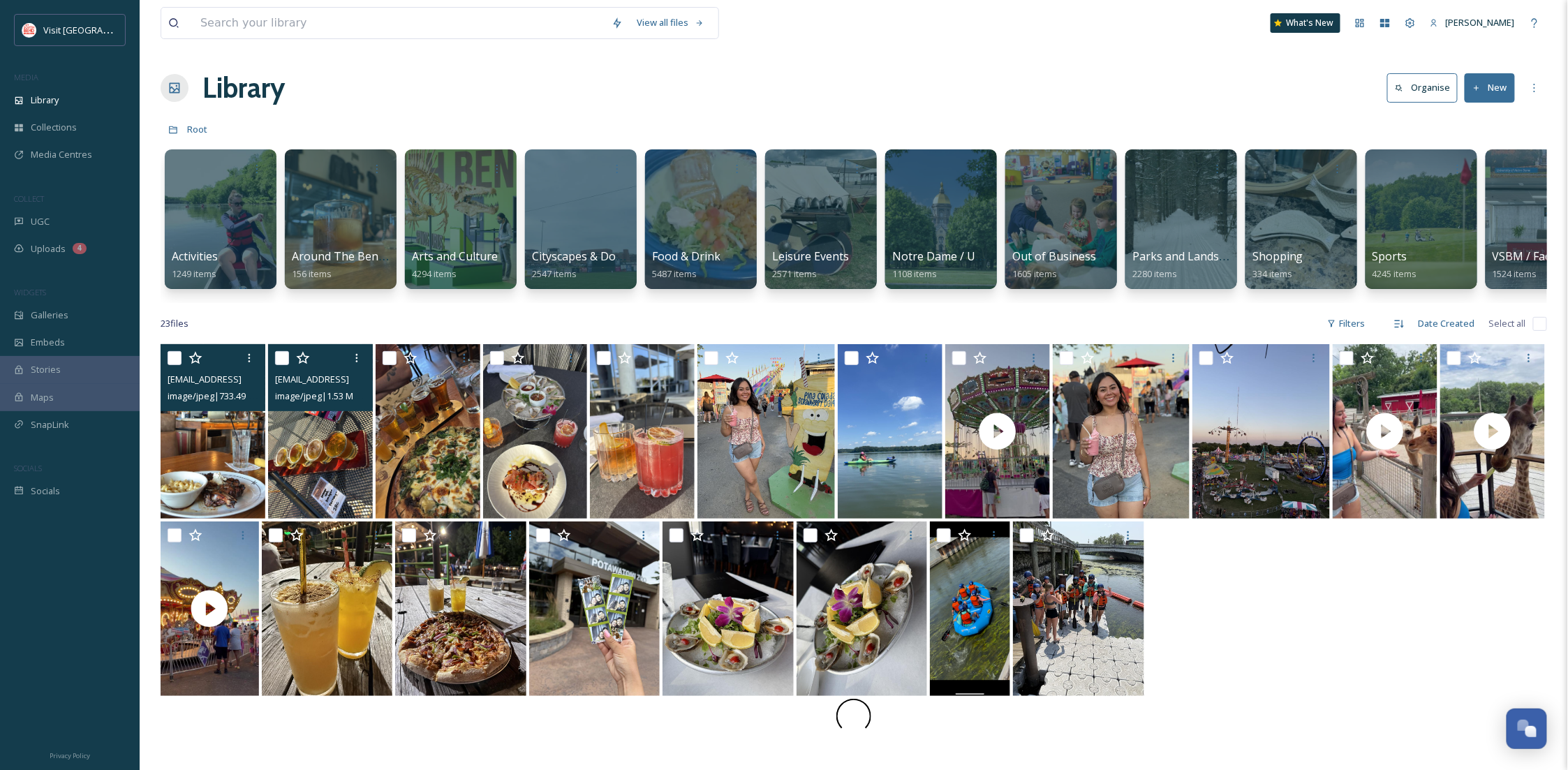
click at [338, 451] on img at bounding box center [320, 431] width 105 height 175
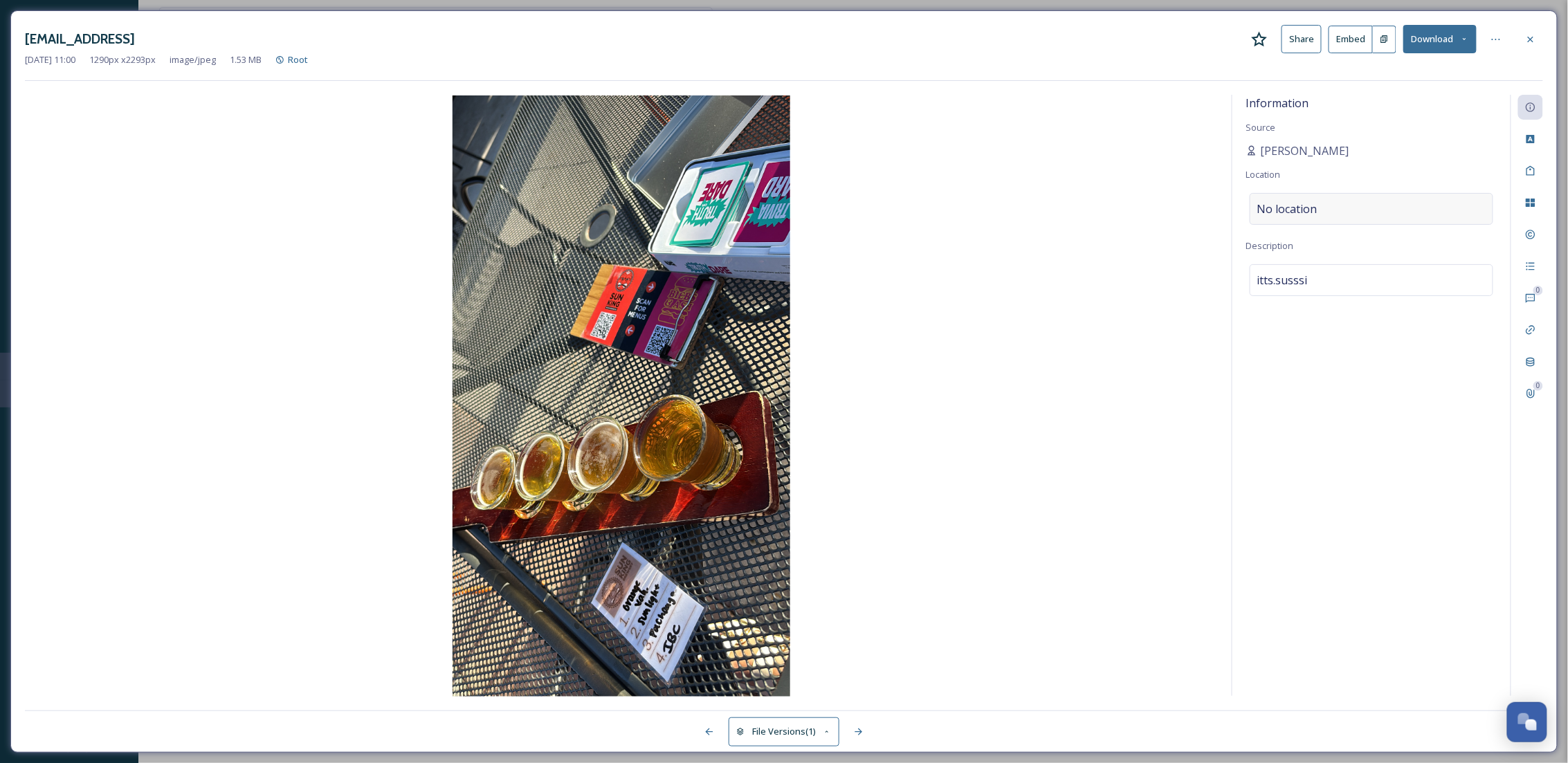
click at [1341, 222] on div "No location" at bounding box center [1371, 209] width 243 height 32
click at [1341, 222] on input at bounding box center [1371, 209] width 242 height 31
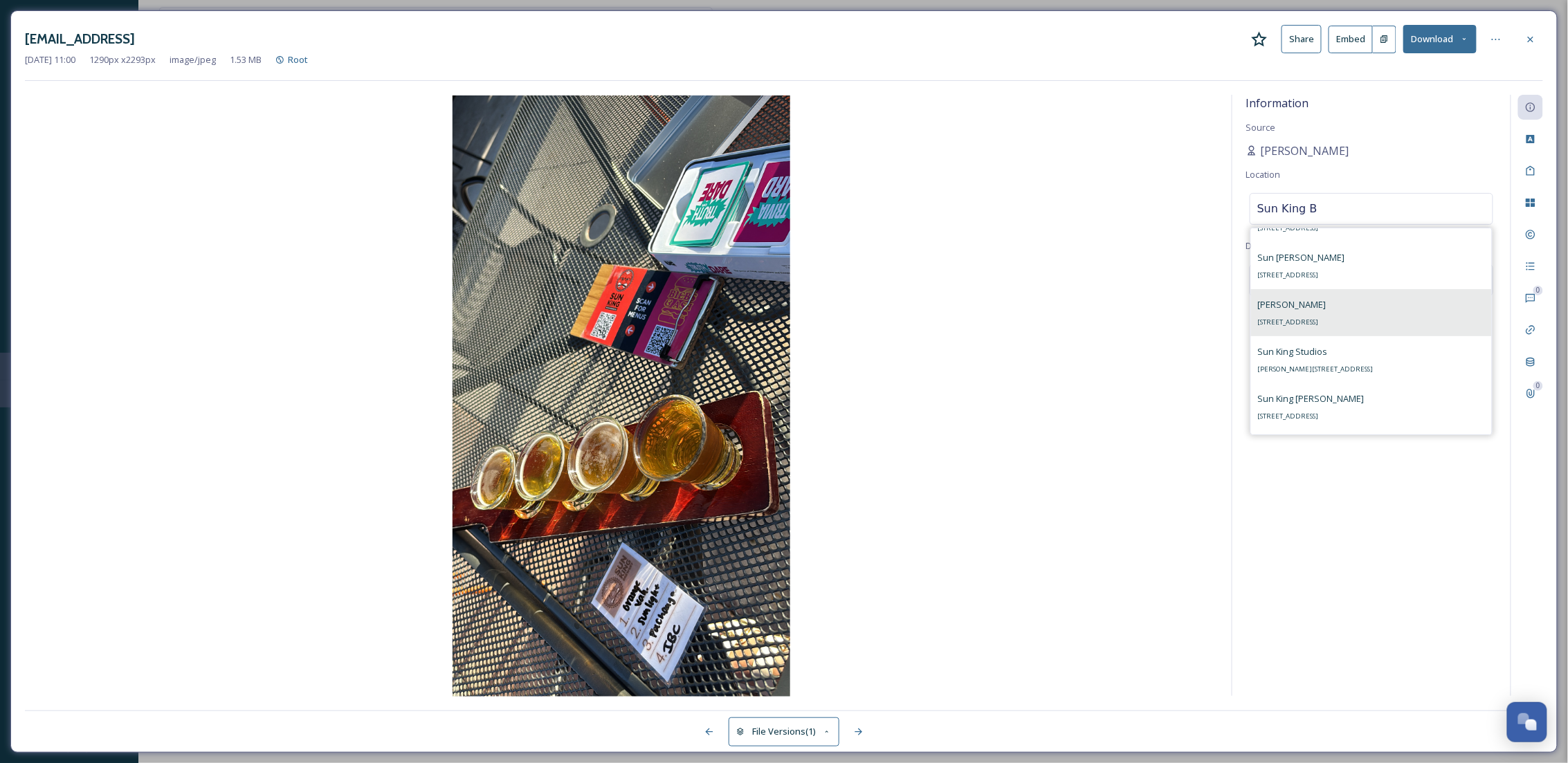
scroll to position [94, 0]
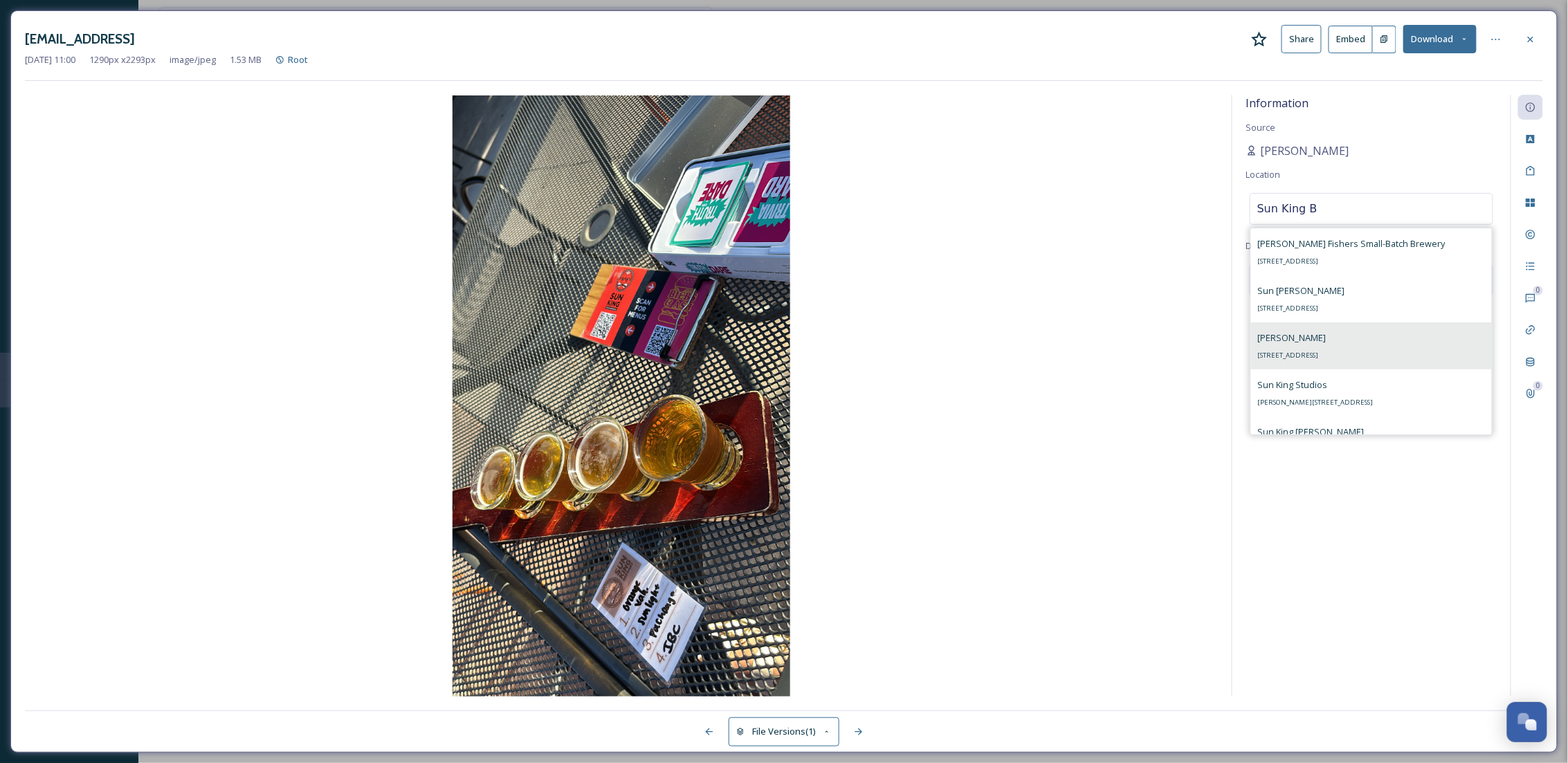
type input "Sun King B"
click at [1326, 346] on div "Sun King Mishawaka [STREET_ADDRESS]" at bounding box center [1292, 345] width 69 height 34
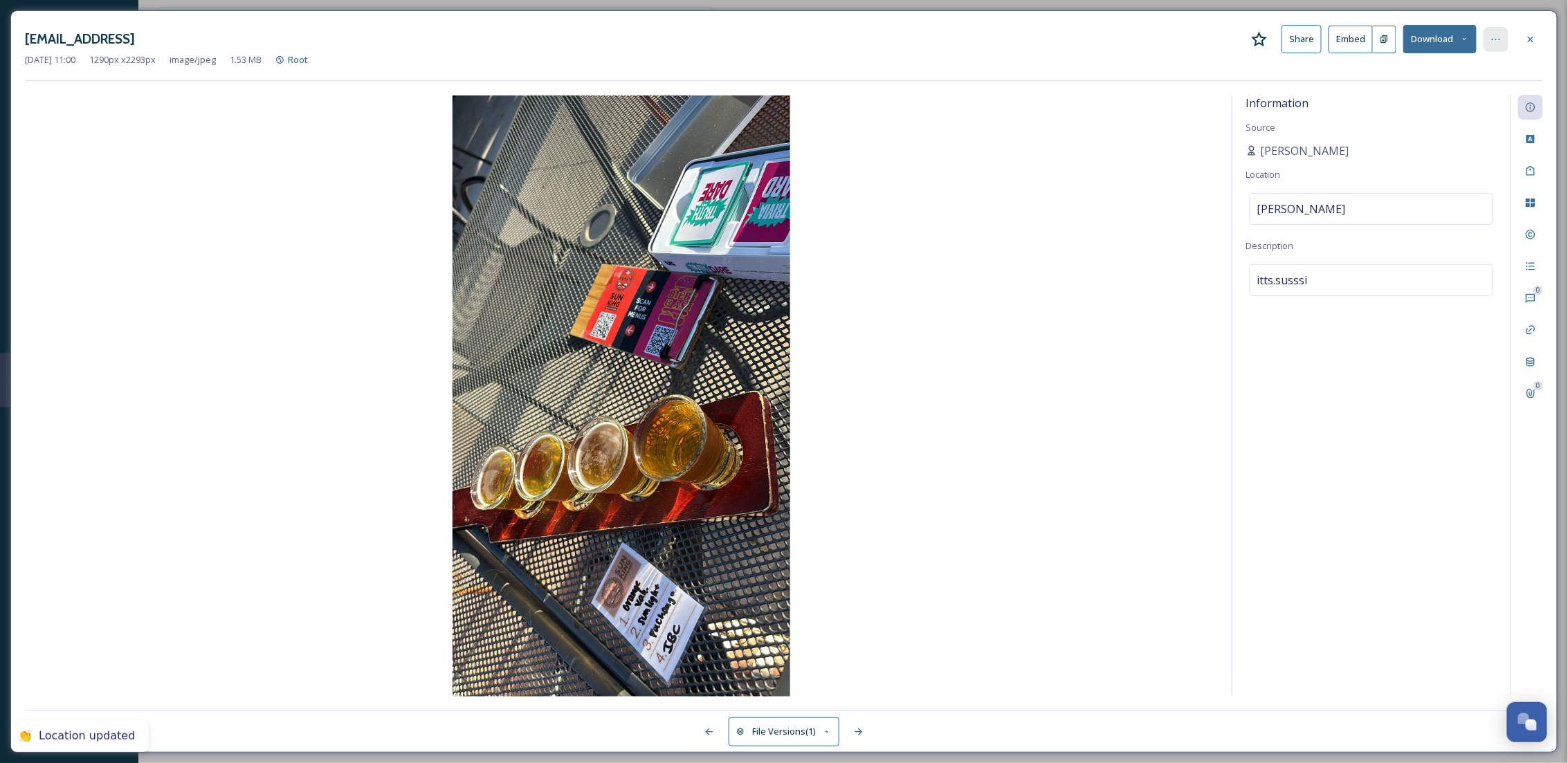
click at [1495, 39] on icon at bounding box center [1496, 39] width 11 height 11
click at [1408, 104] on div "Move to Folder" at bounding box center [1428, 96] width 165 height 27
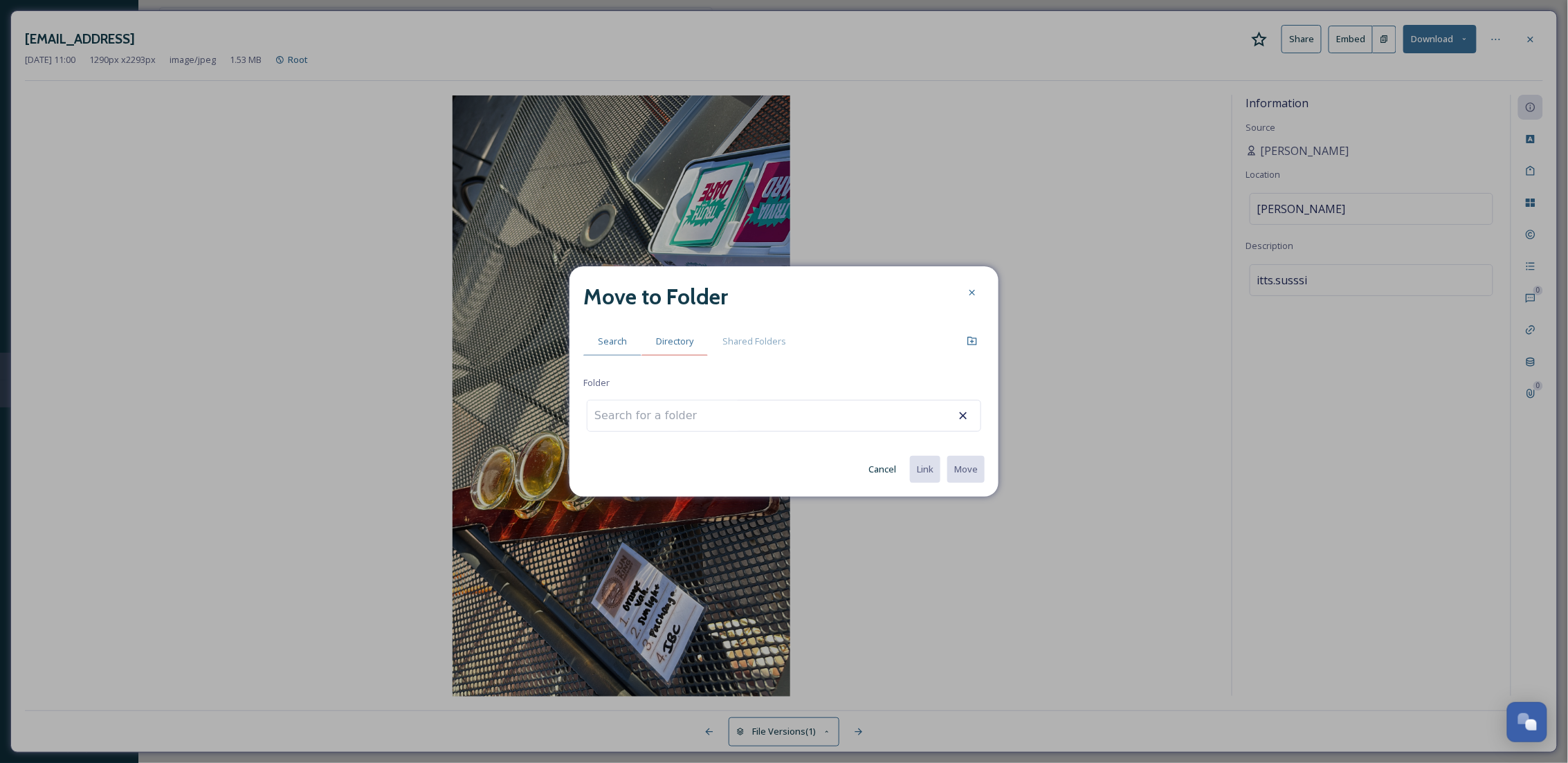
click at [687, 330] on div "Directory" at bounding box center [674, 342] width 66 height 28
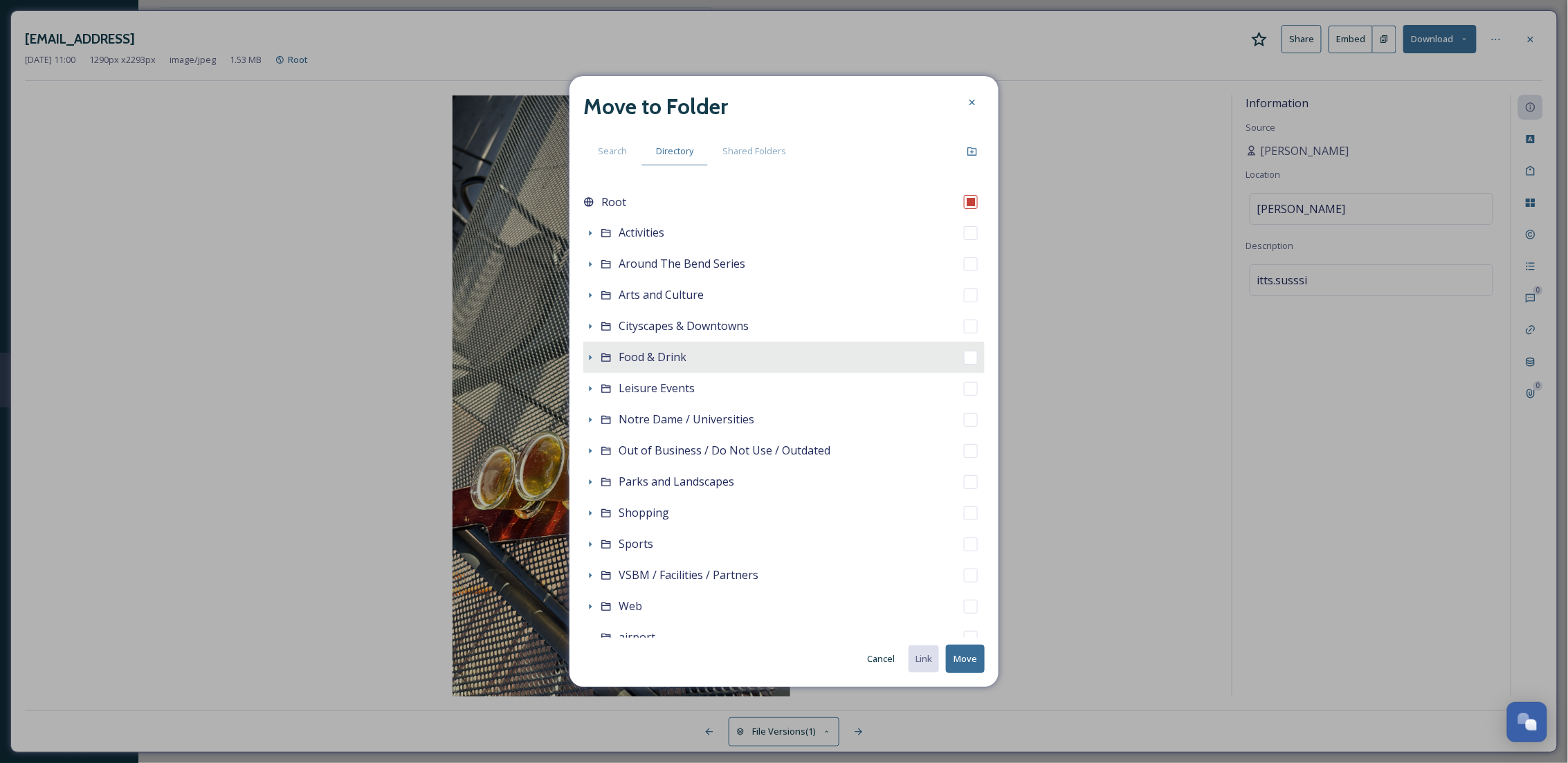
click at [650, 367] on div "Food & Drink" at bounding box center [784, 357] width 402 height 31
checkbox input "false"
checkbox input "true"
click at [965, 652] on button "Move" at bounding box center [965, 659] width 39 height 28
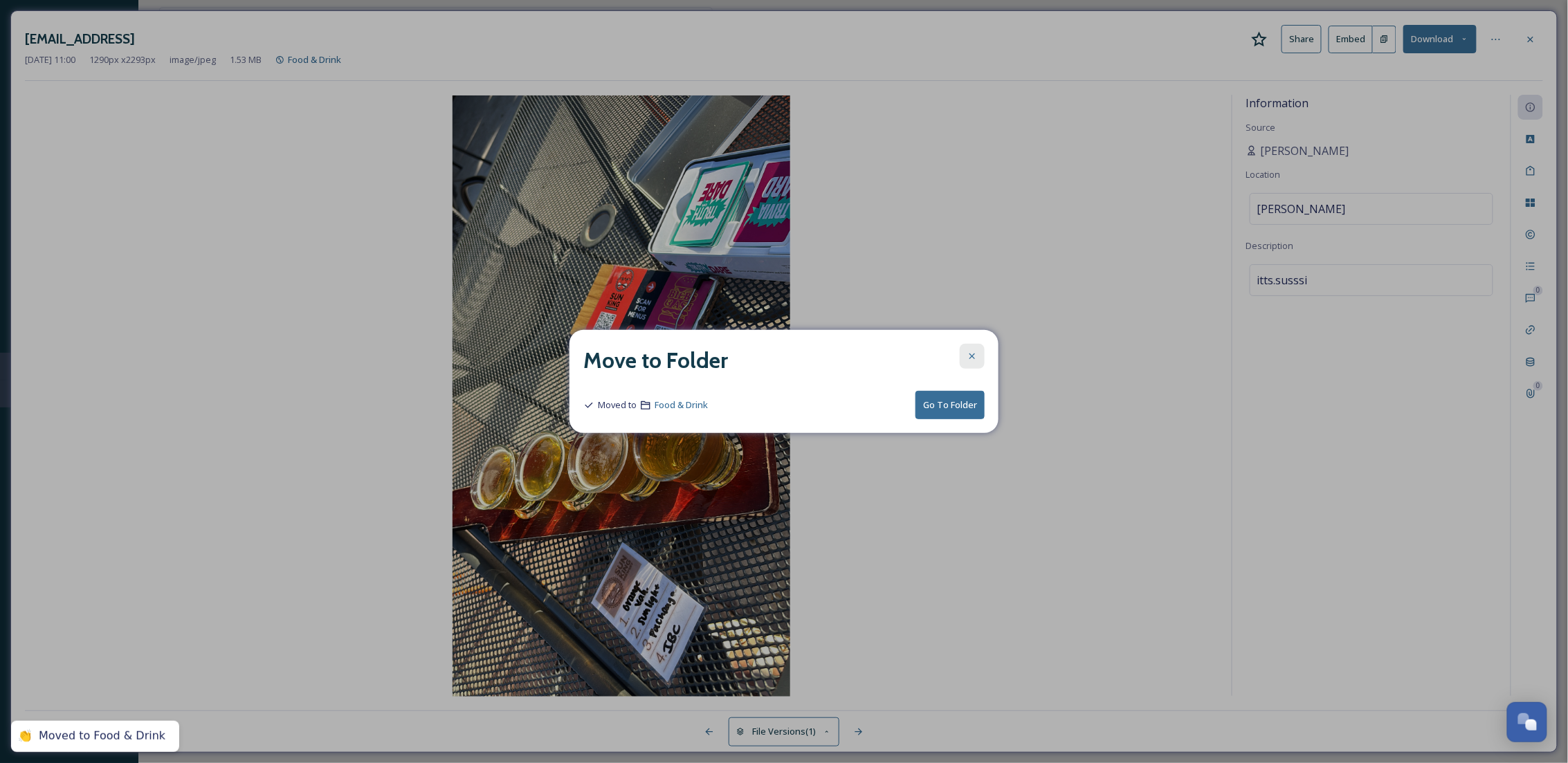
click at [967, 357] on icon at bounding box center [972, 356] width 11 height 11
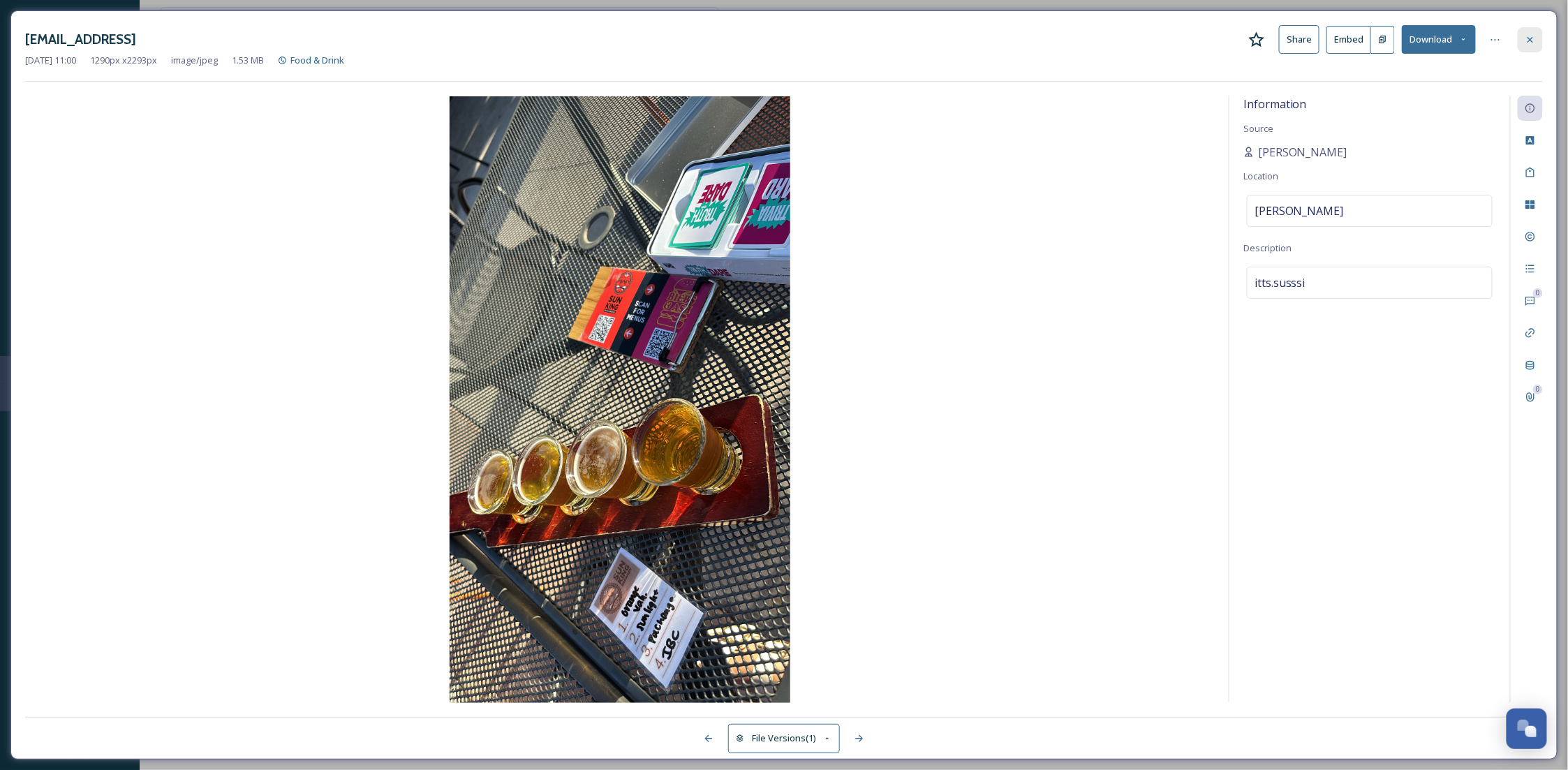
click at [1533, 43] on icon at bounding box center [1530, 39] width 11 height 11
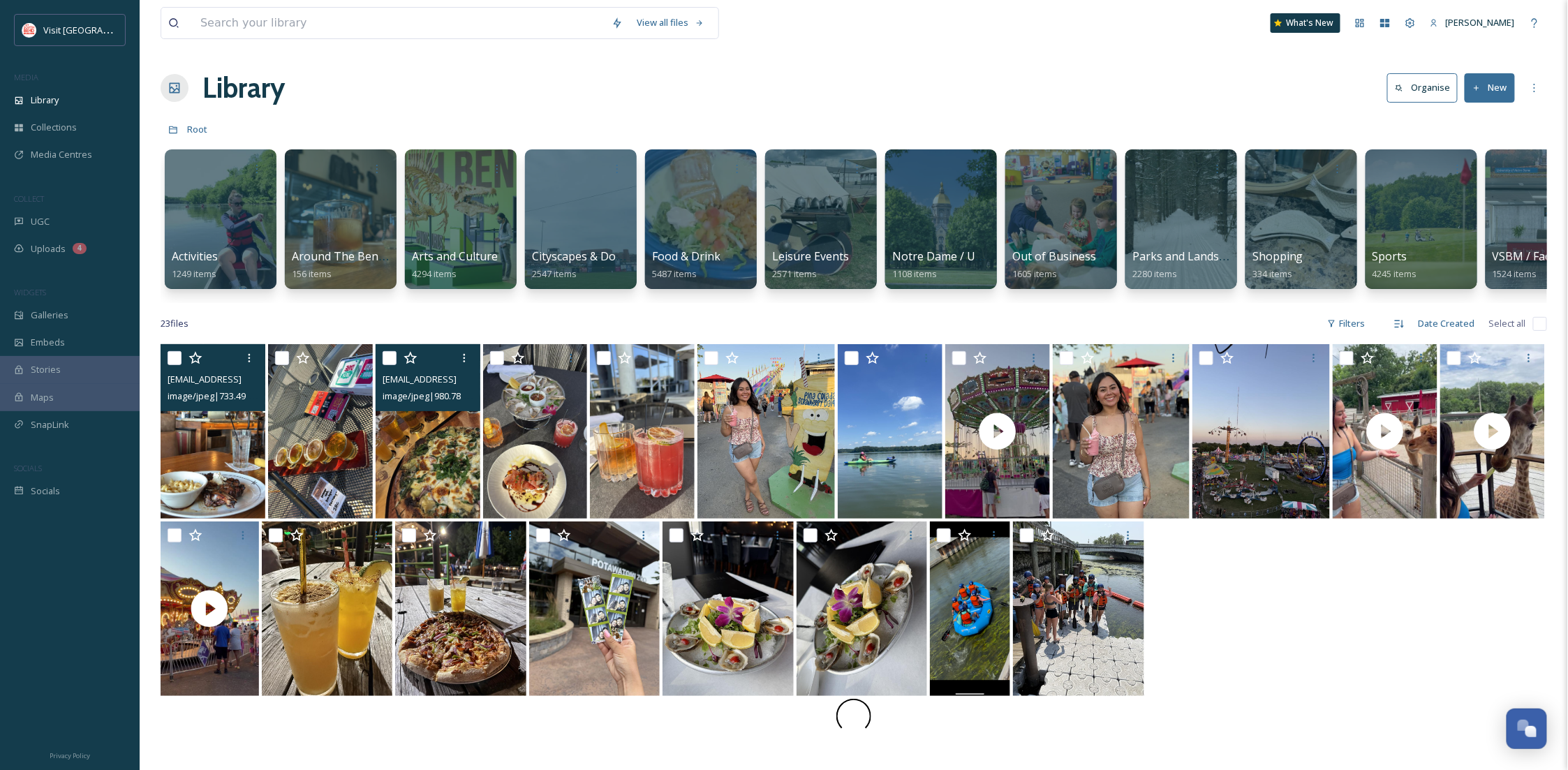
click at [427, 462] on img at bounding box center [428, 431] width 105 height 175
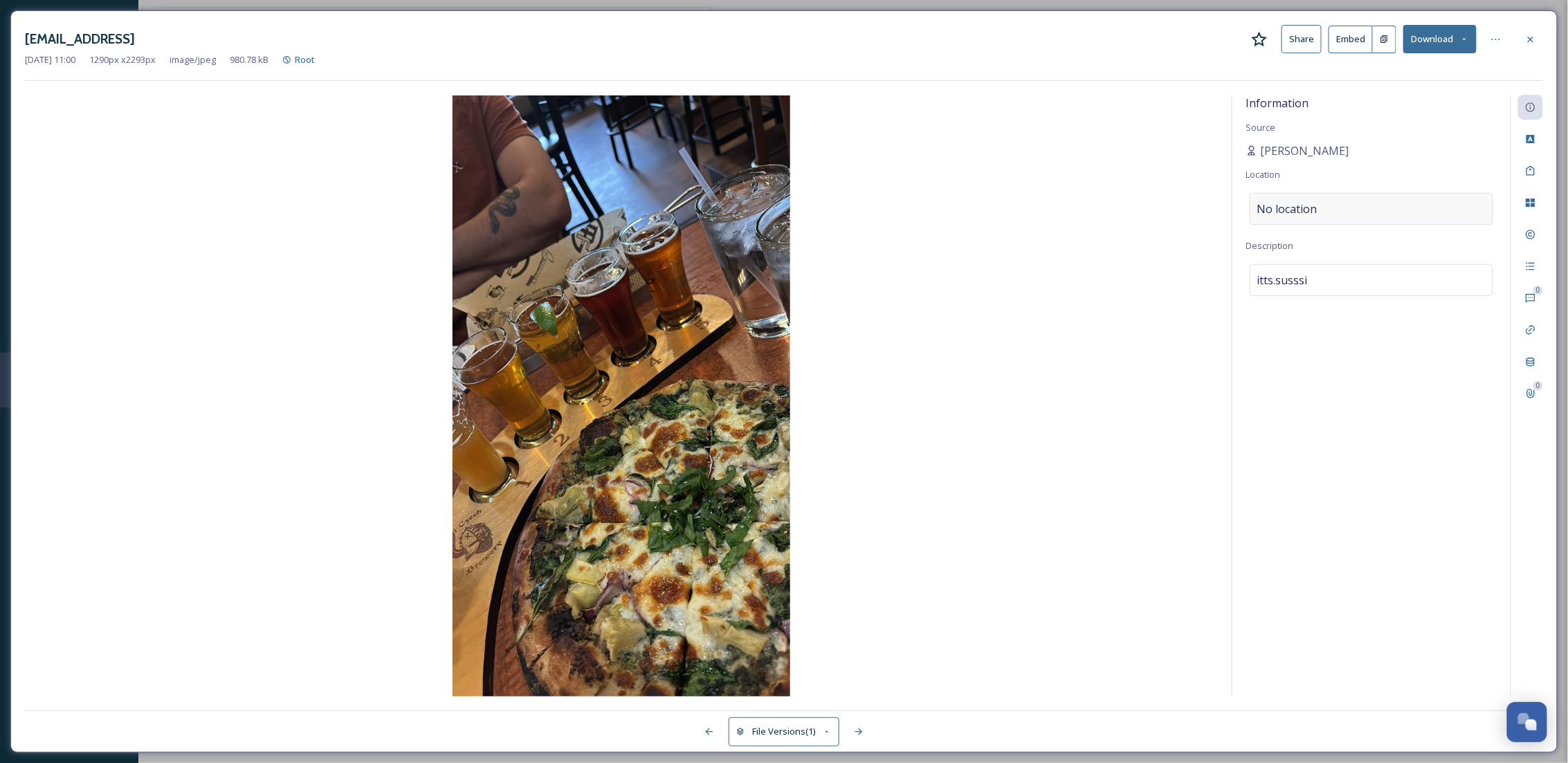
click at [1333, 217] on div "No location" at bounding box center [1371, 209] width 243 height 32
click at [1333, 216] on input at bounding box center [1371, 209] width 242 height 31
type input "Evil Czech"
click at [1407, 267] on span "Evil Czech Brewery and Public House" at bounding box center [1334, 263] width 152 height 13
click at [1491, 42] on icon at bounding box center [1496, 39] width 11 height 11
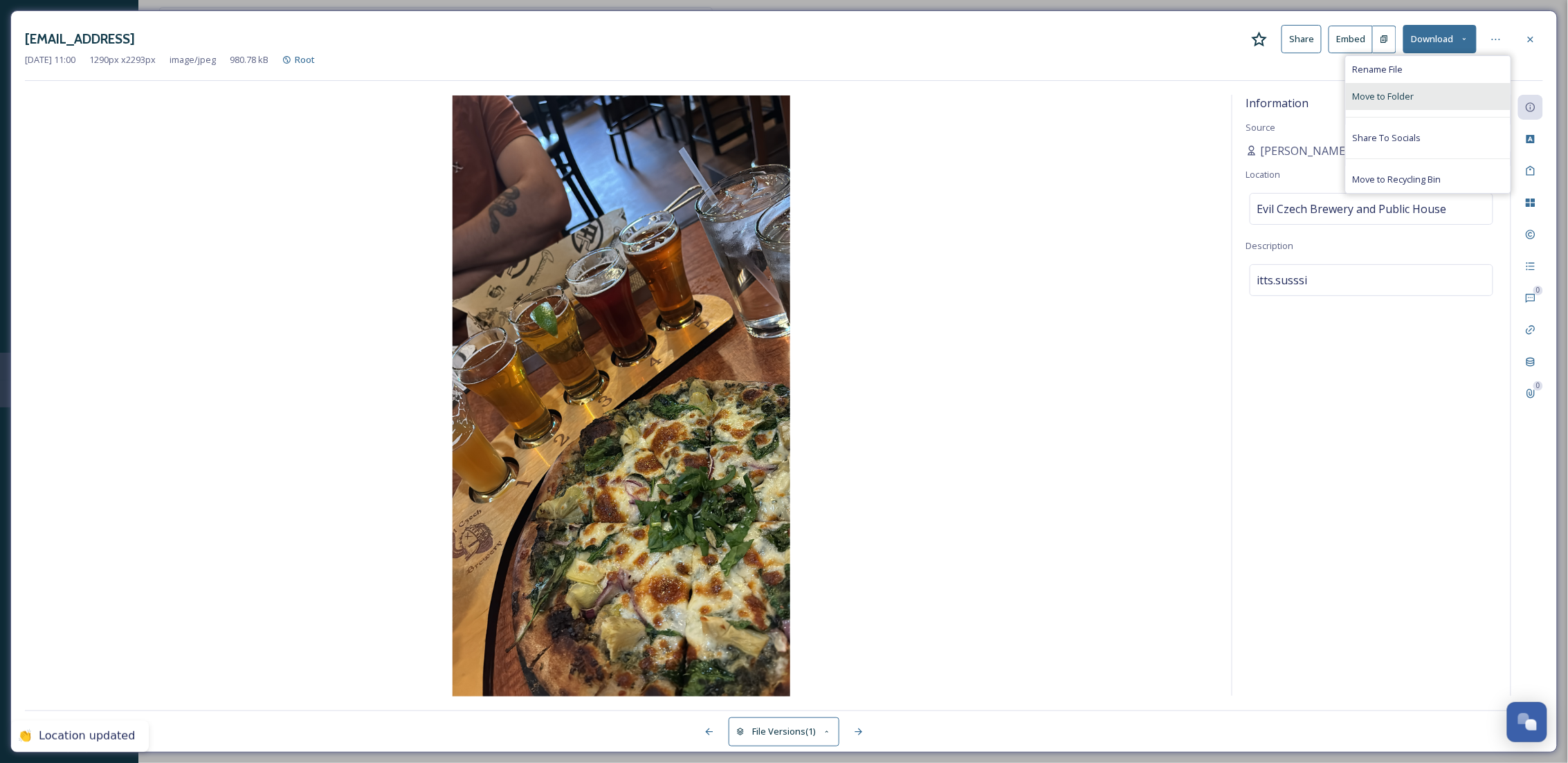
click at [1419, 101] on div "Move to Folder" at bounding box center [1428, 96] width 165 height 27
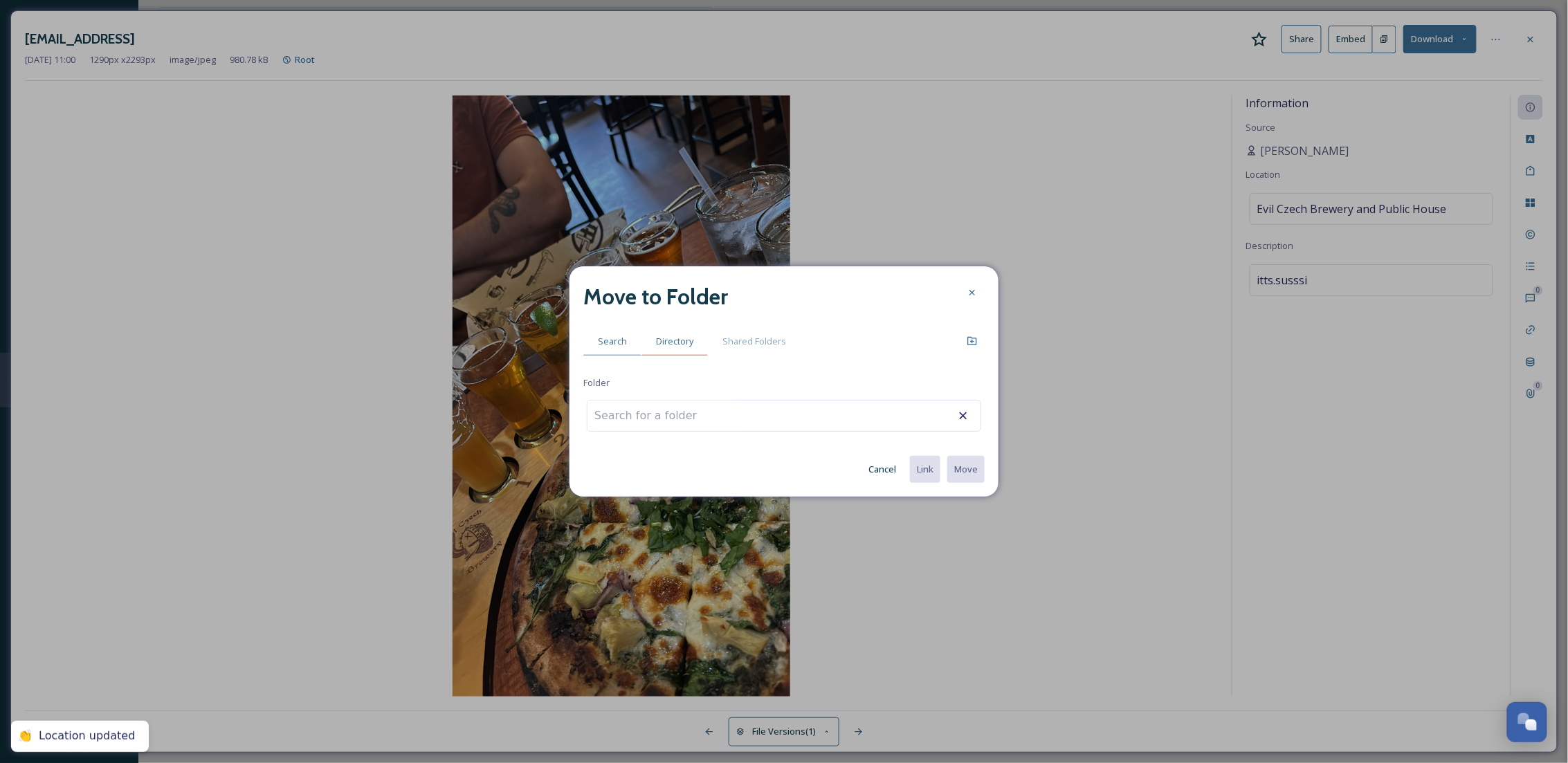
click at [691, 343] on span "Directory" at bounding box center [675, 342] width 37 height 13
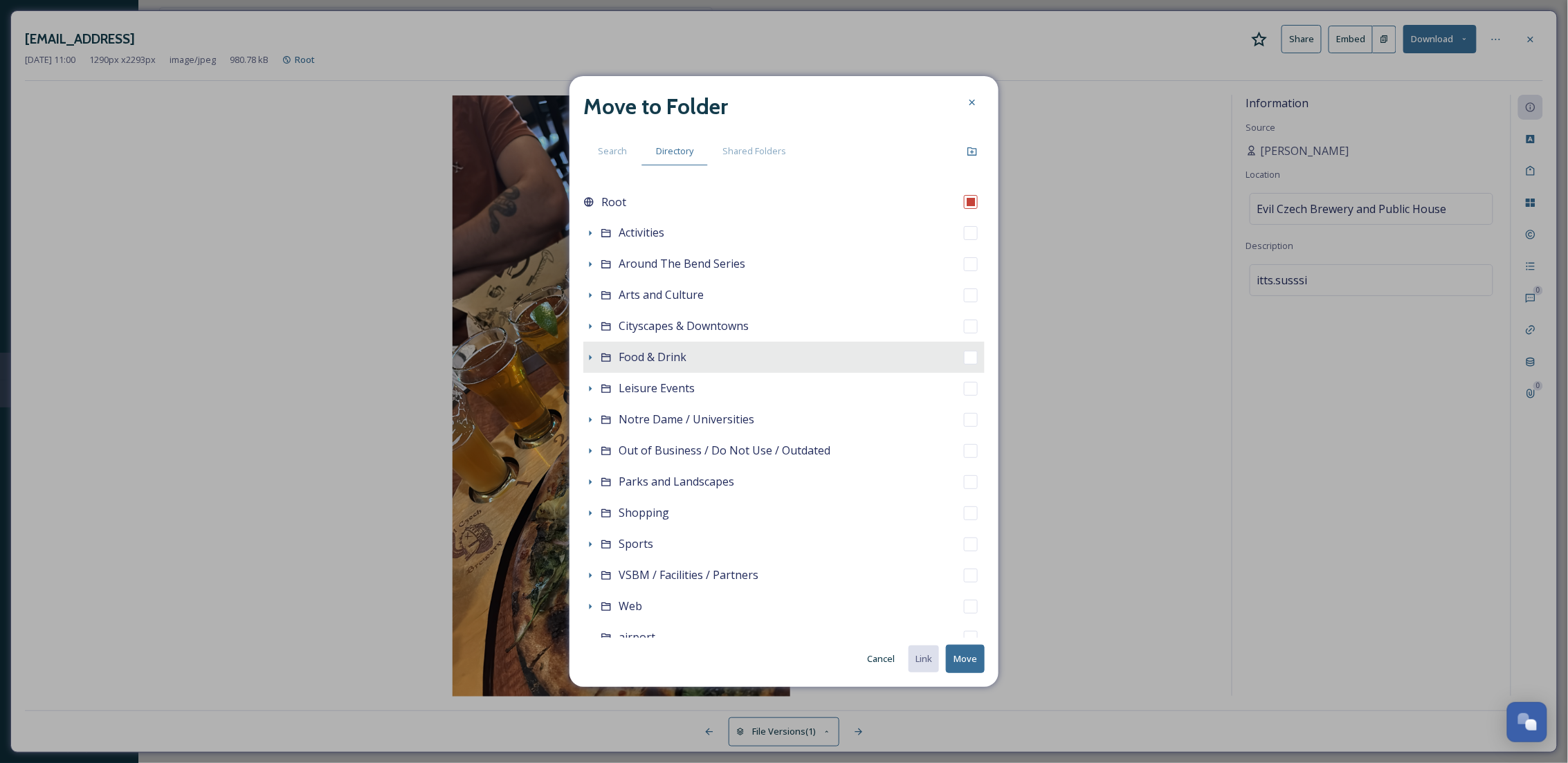
click at [634, 353] on span "Food & Drink" at bounding box center [652, 357] width 68 height 15
checkbox input "false"
checkbox input "true"
click at [955, 650] on button "Move" at bounding box center [965, 659] width 39 height 28
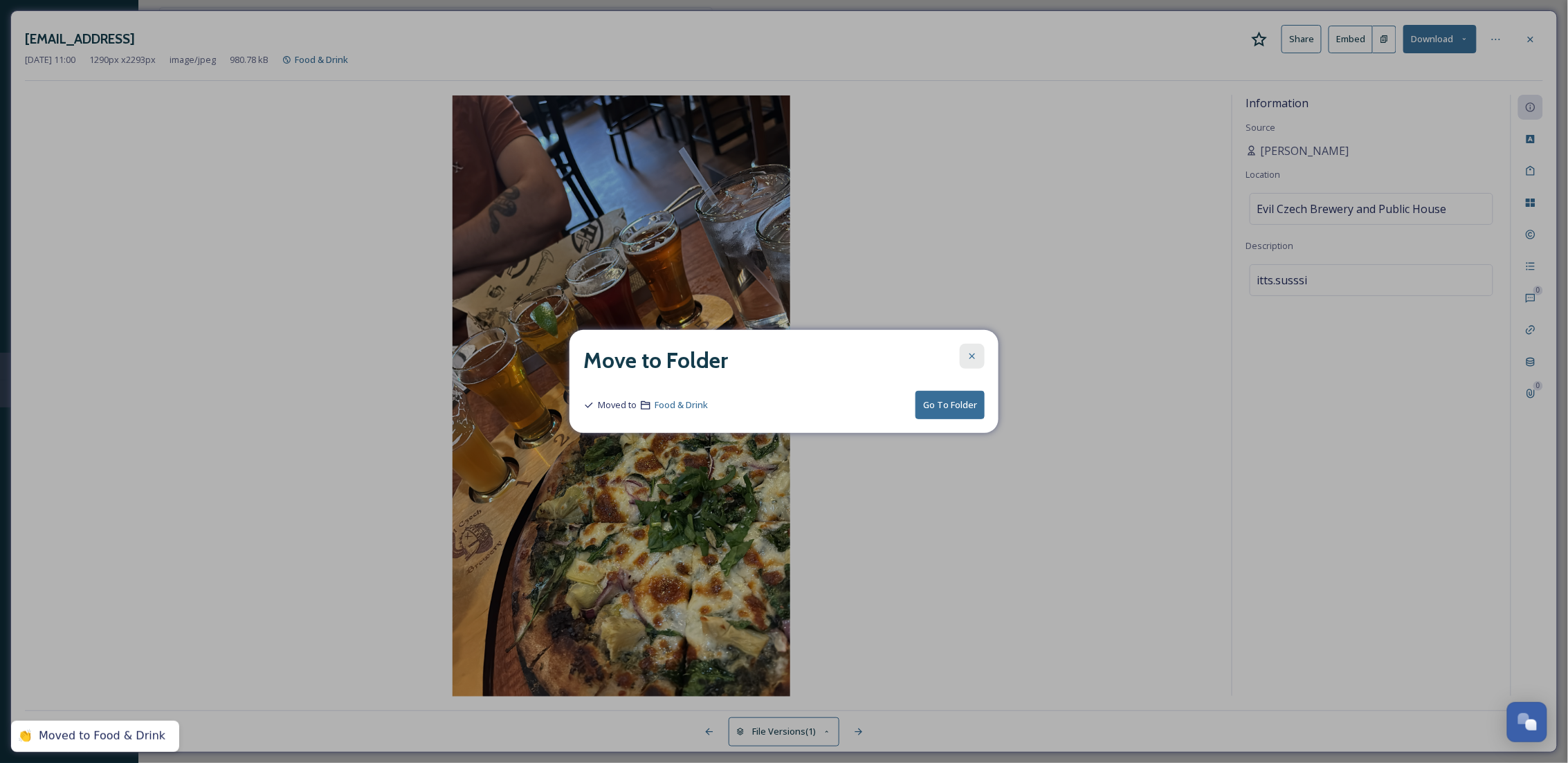
click at [968, 348] on div at bounding box center [972, 356] width 25 height 25
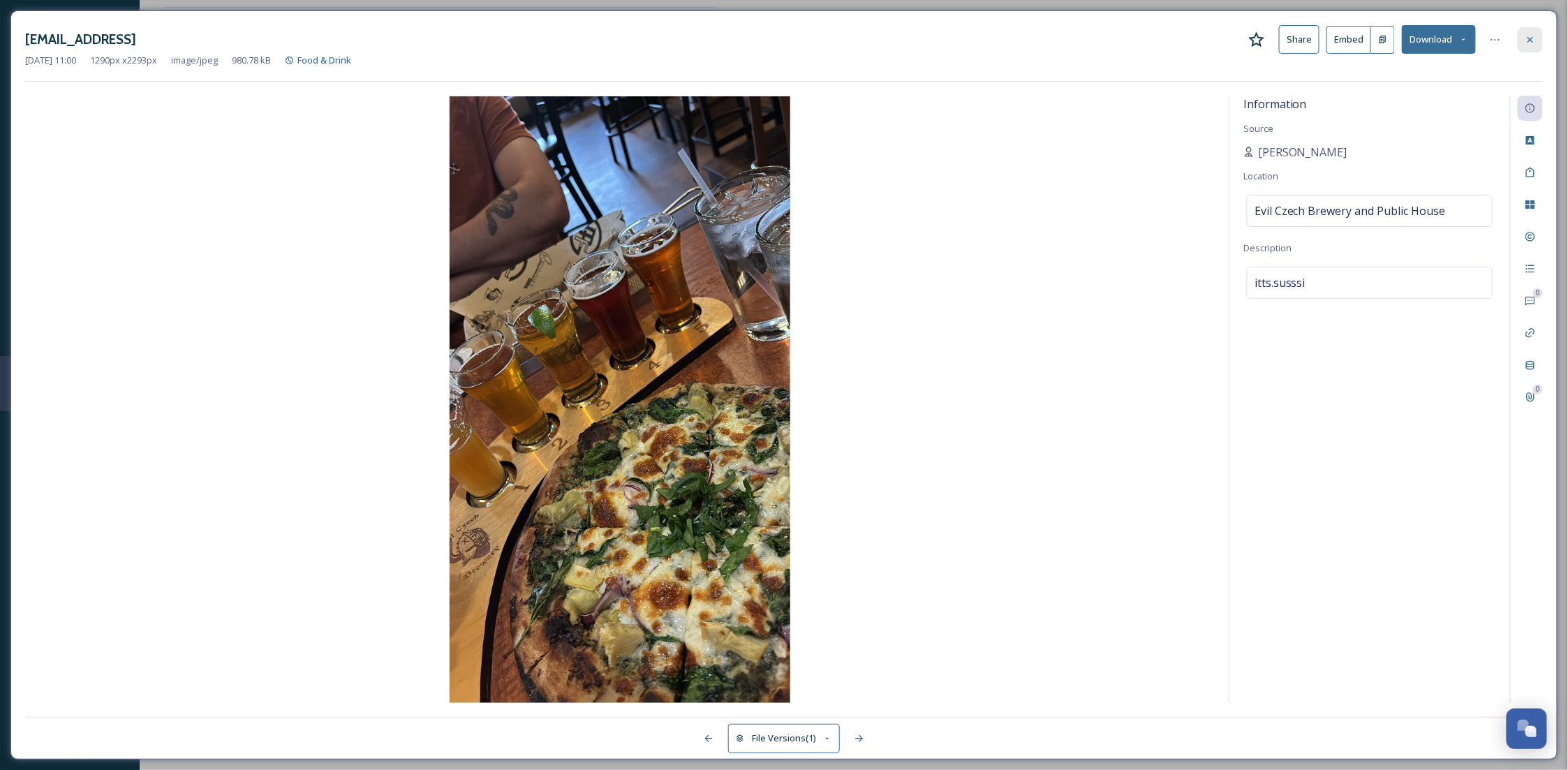
click at [1528, 37] on icon at bounding box center [1530, 38] width 5 height 5
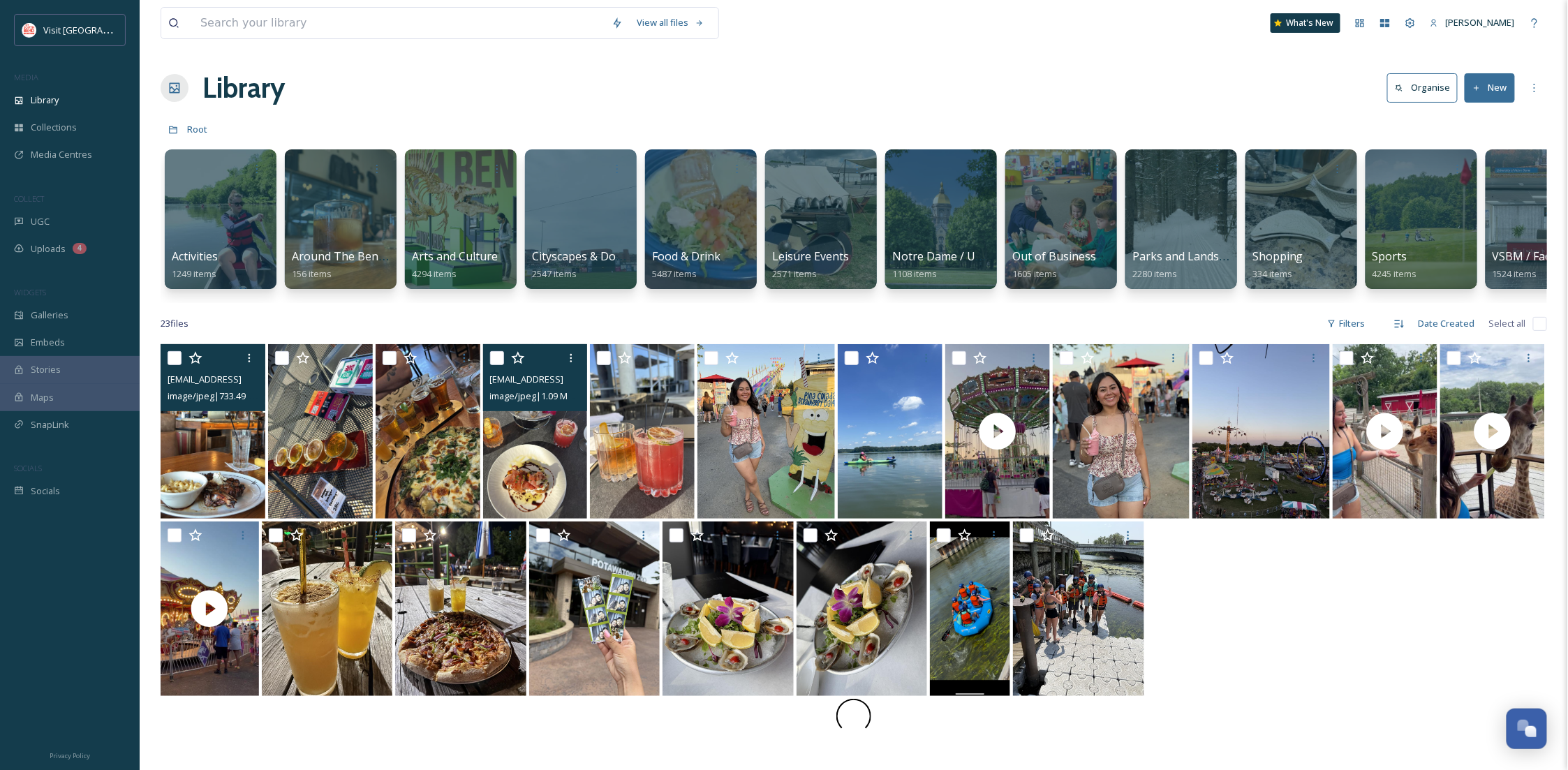
click at [492, 485] on img at bounding box center [535, 431] width 105 height 175
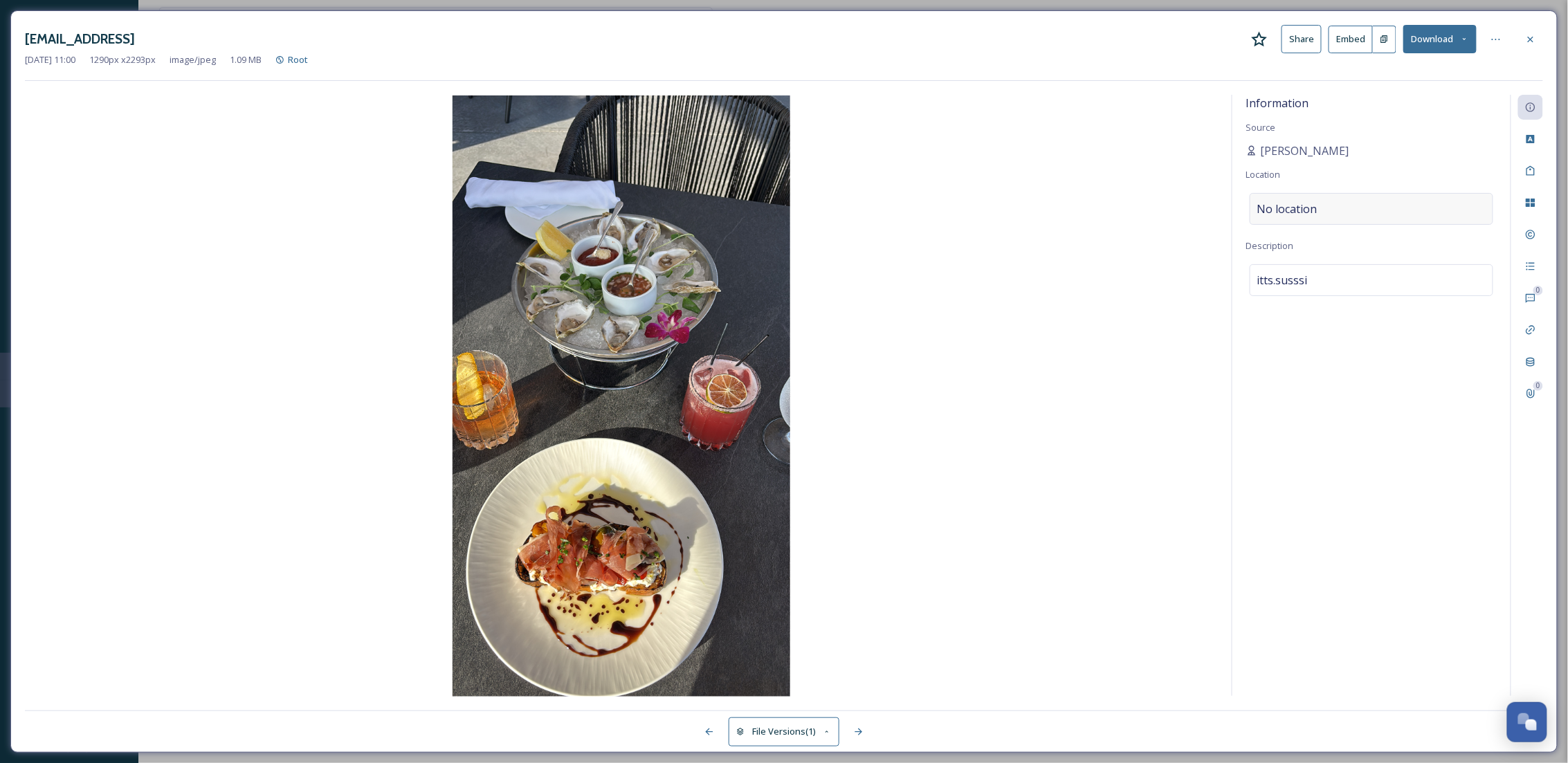
click at [1362, 204] on div "No location" at bounding box center [1371, 209] width 243 height 32
click at [1360, 207] on input at bounding box center [1371, 209] width 242 height 31
type input "Cafe [GEOGRAPHIC_DATA]"
click at [1351, 253] on div "Cafe [GEOGRAPHIC_DATA] [STREET_ADDRESS][US_STATE]" at bounding box center [1312, 251] width 109 height 34
click at [1314, 212] on span "Cafe [GEOGRAPHIC_DATA]" at bounding box center [1326, 209] width 137 height 16
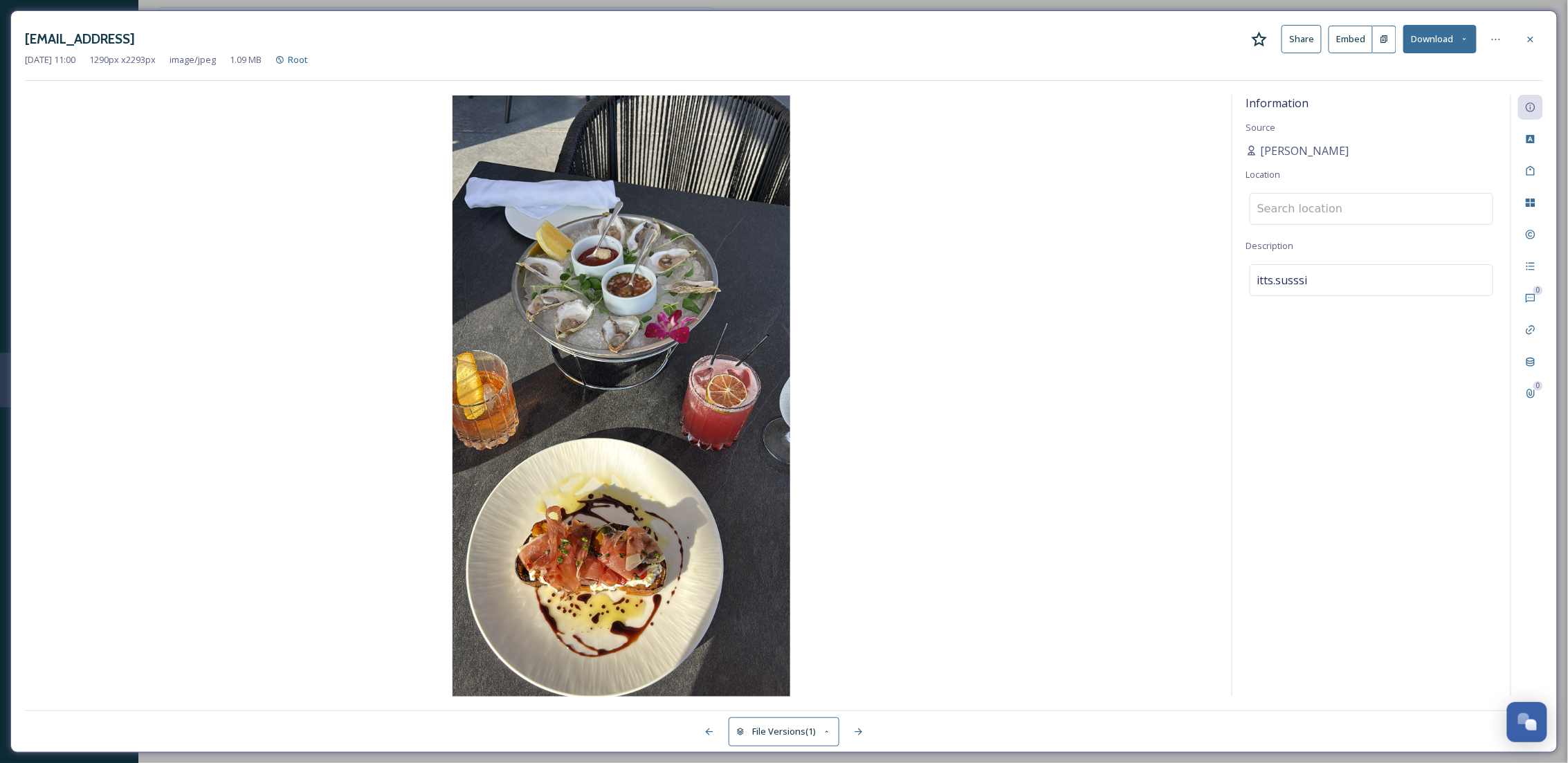
click at [1314, 212] on input at bounding box center [1371, 209] width 242 height 31
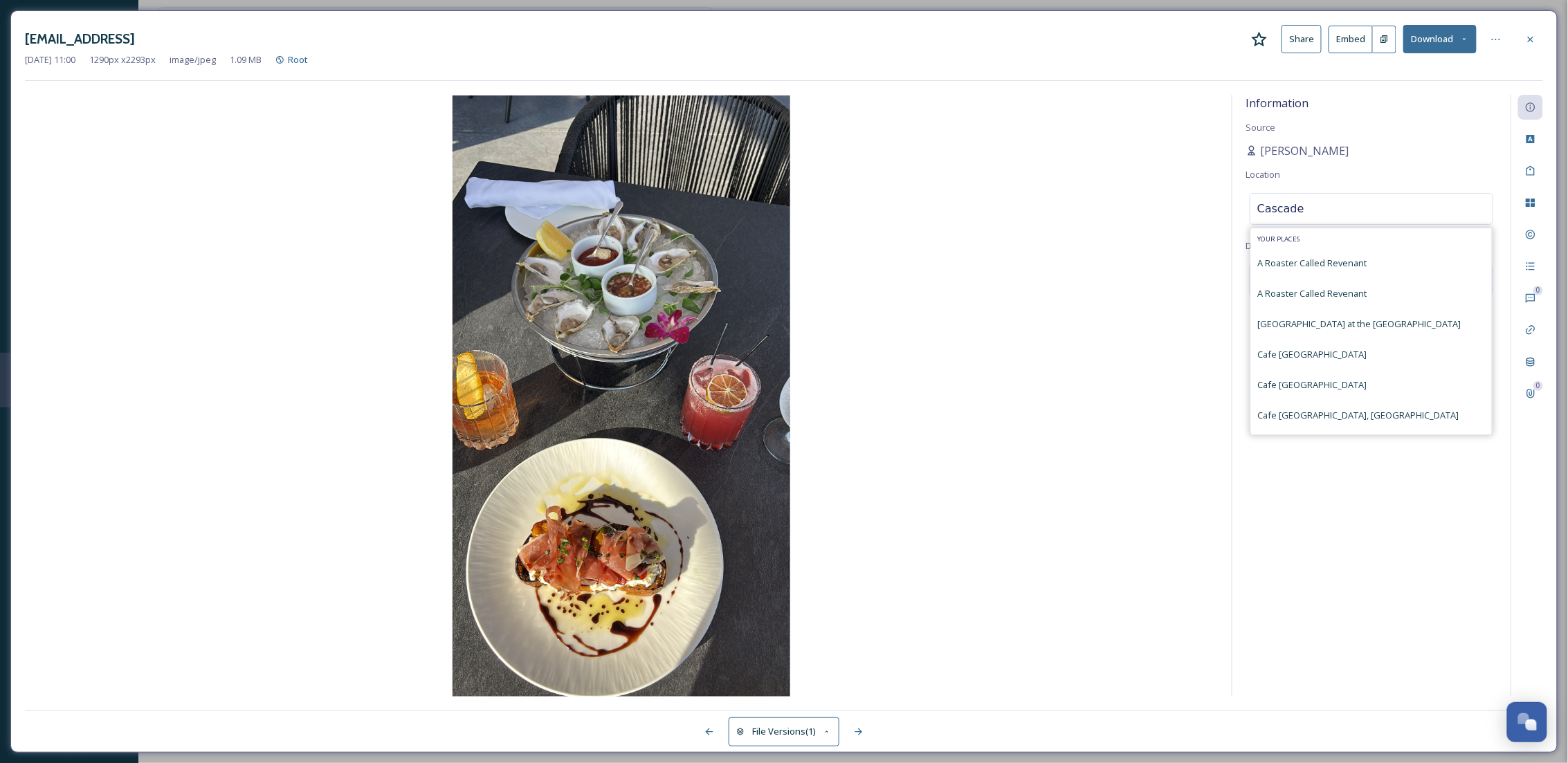
type input "Cascade"
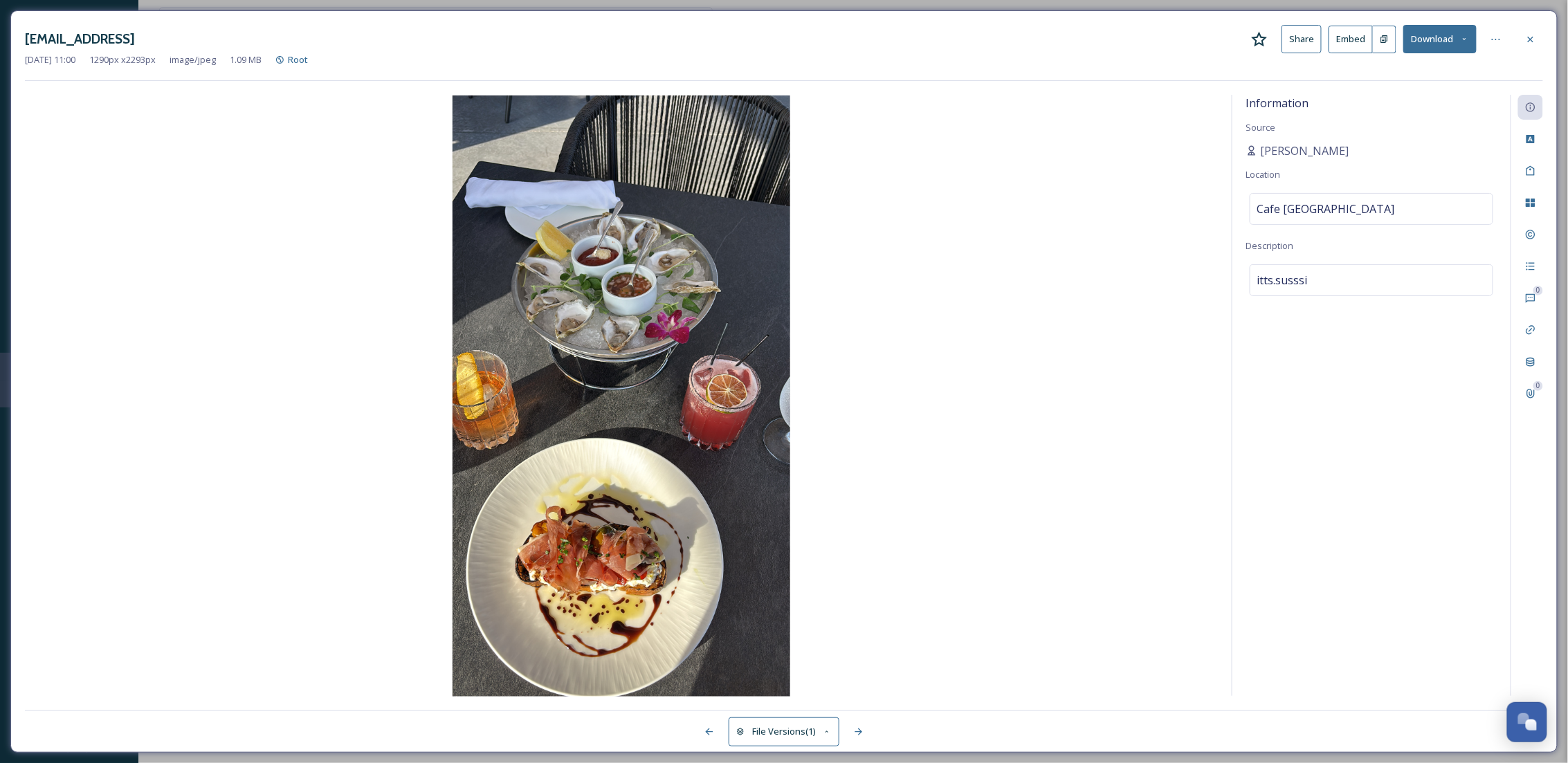
click at [1331, 533] on div "Information Source [PERSON_NAME] Location Cafe [GEOGRAPHIC_DATA] Description it…" at bounding box center [1371, 395] width 278 height 601
click at [1316, 217] on span "Cafe [GEOGRAPHIC_DATA]" at bounding box center [1326, 209] width 137 height 16
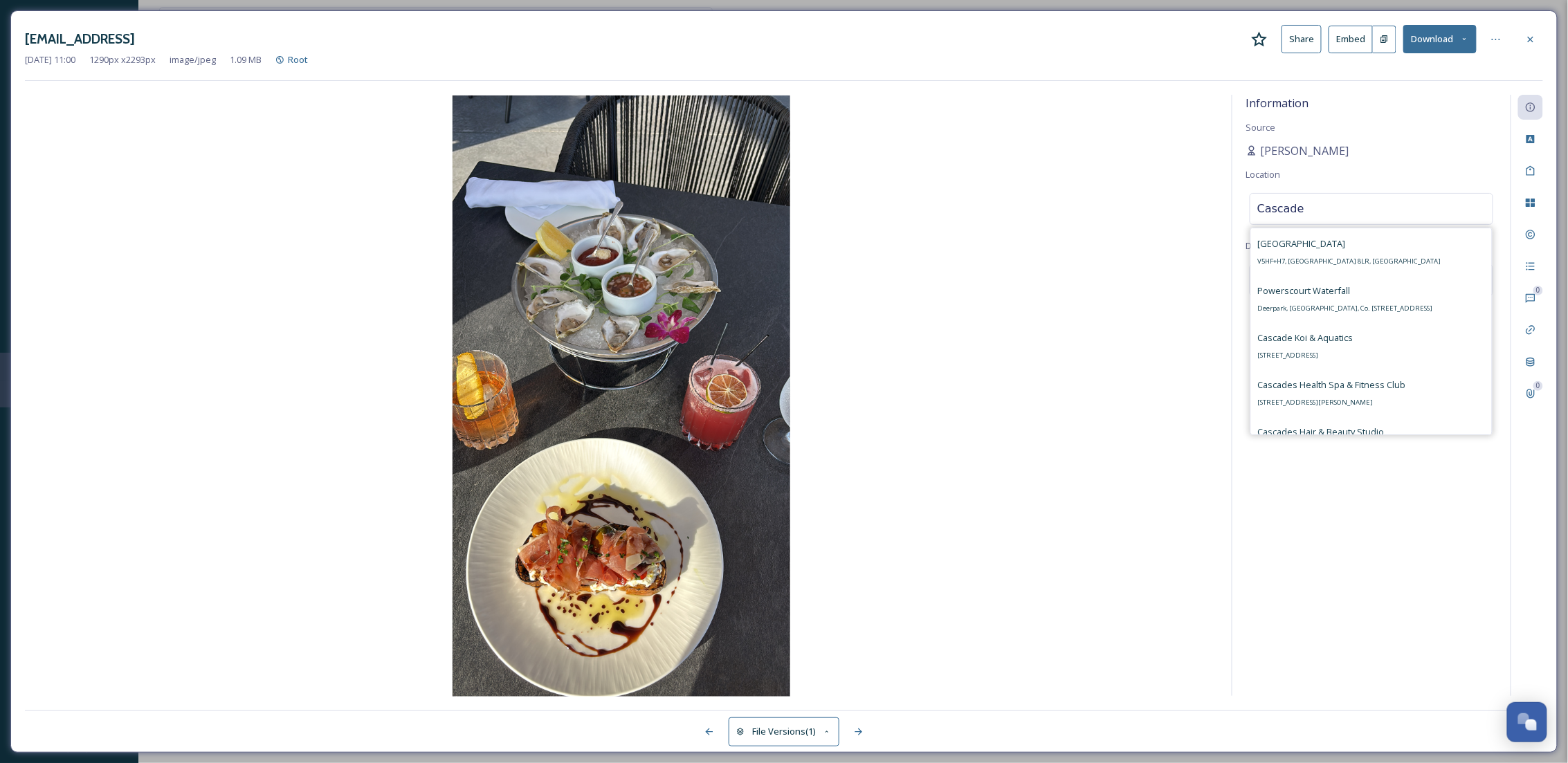
click at [1316, 217] on input "Cascade" at bounding box center [1371, 209] width 242 height 31
click at [1316, 215] on input "Cascade" at bounding box center [1371, 209] width 242 height 31
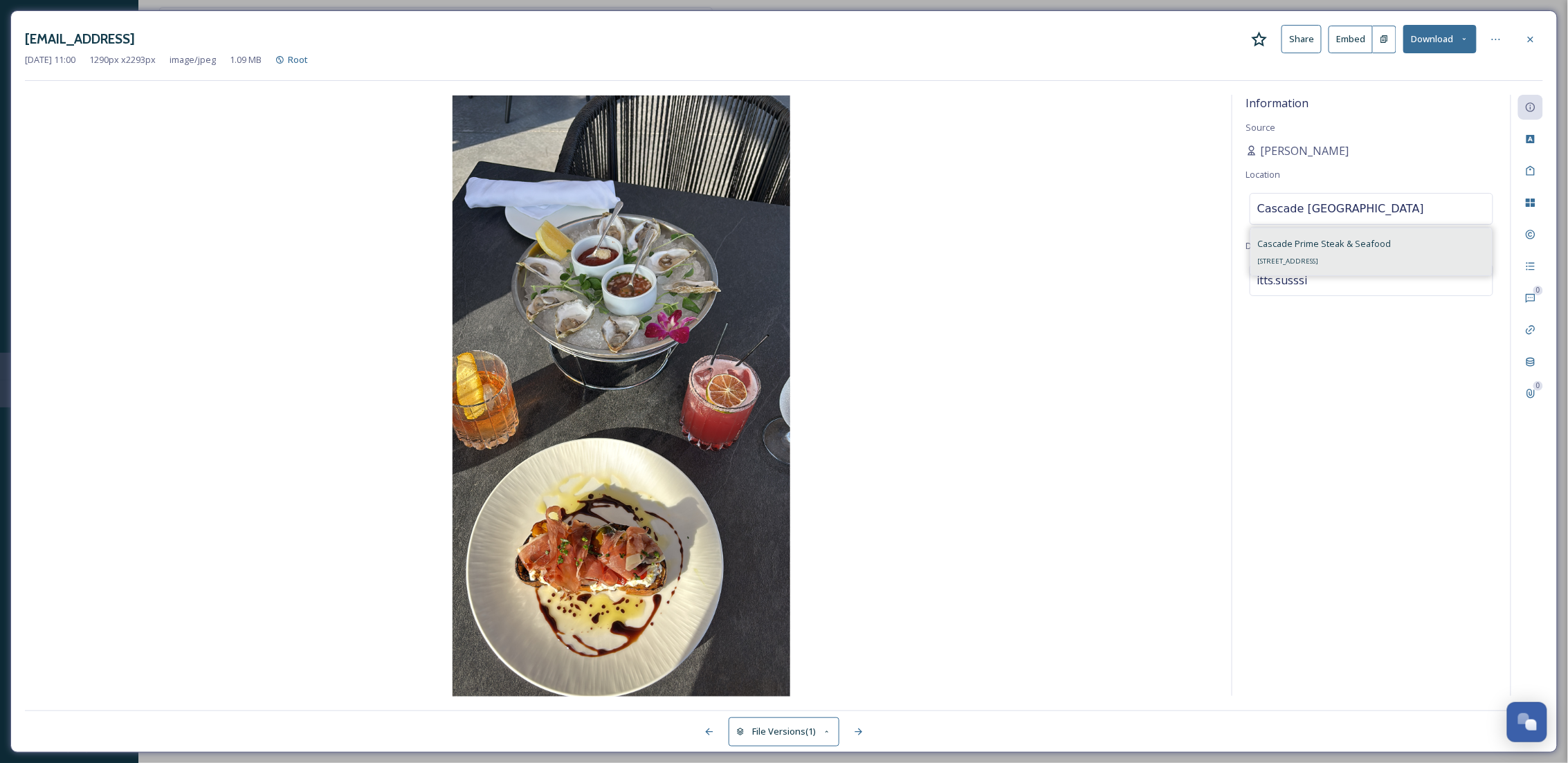
type input "Cascade [GEOGRAPHIC_DATA]"
click at [1319, 266] on span "[STREET_ADDRESS]" at bounding box center [1288, 261] width 61 height 9
click at [1489, 35] on div at bounding box center [1496, 39] width 25 height 25
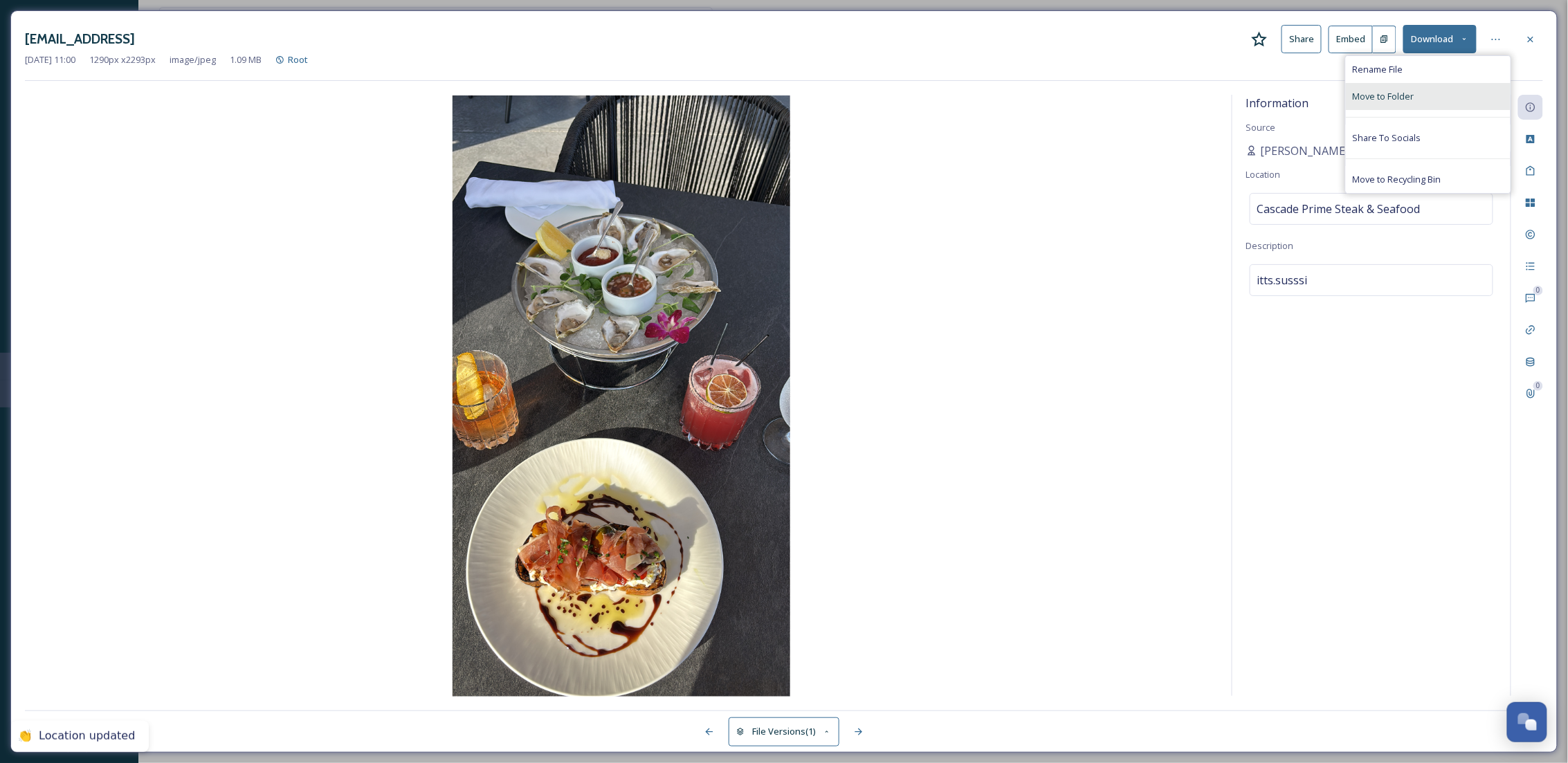
click at [1422, 102] on div "Move to Folder" at bounding box center [1428, 96] width 165 height 27
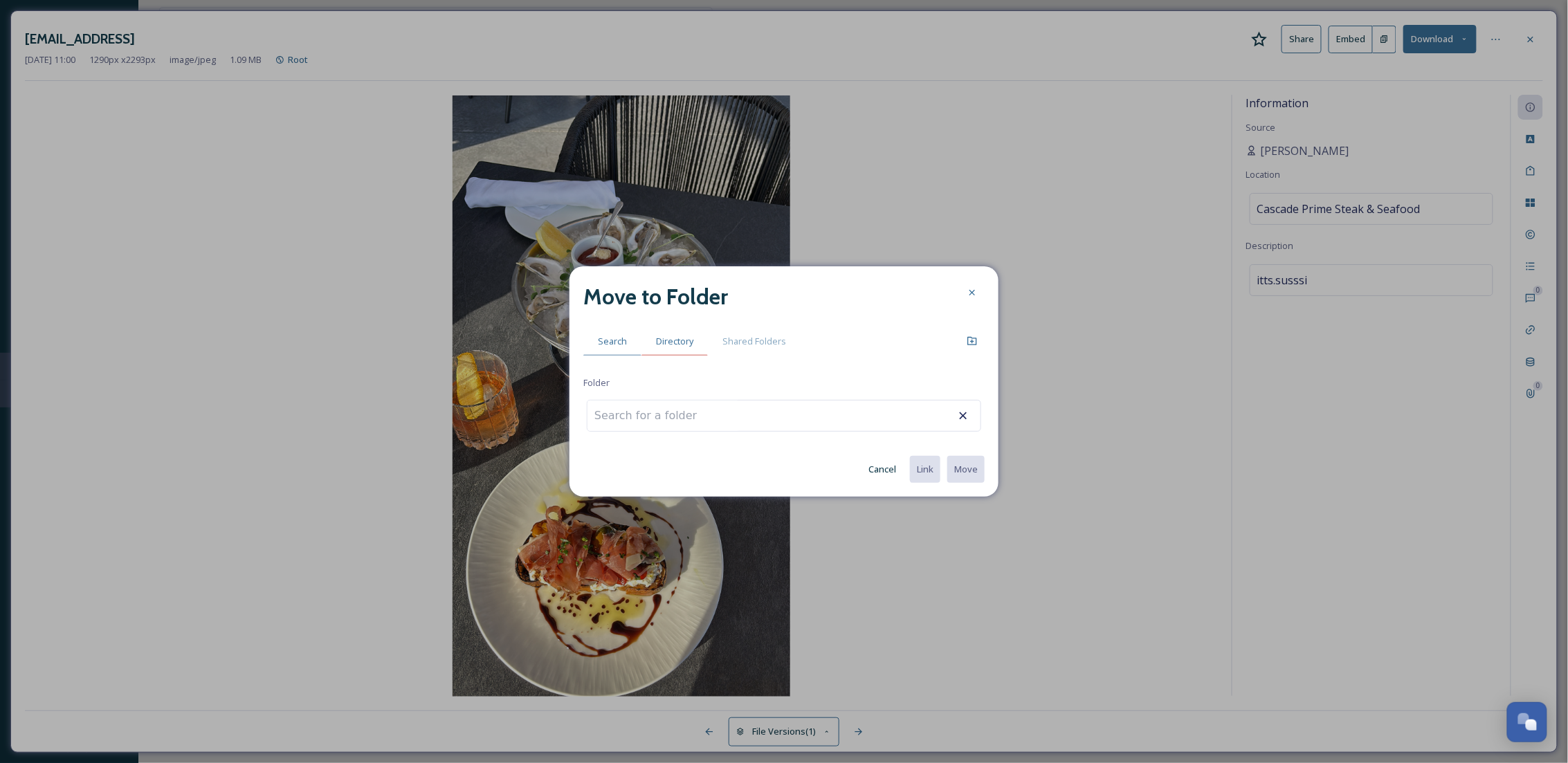
click at [690, 338] on span "Directory" at bounding box center [675, 342] width 37 height 13
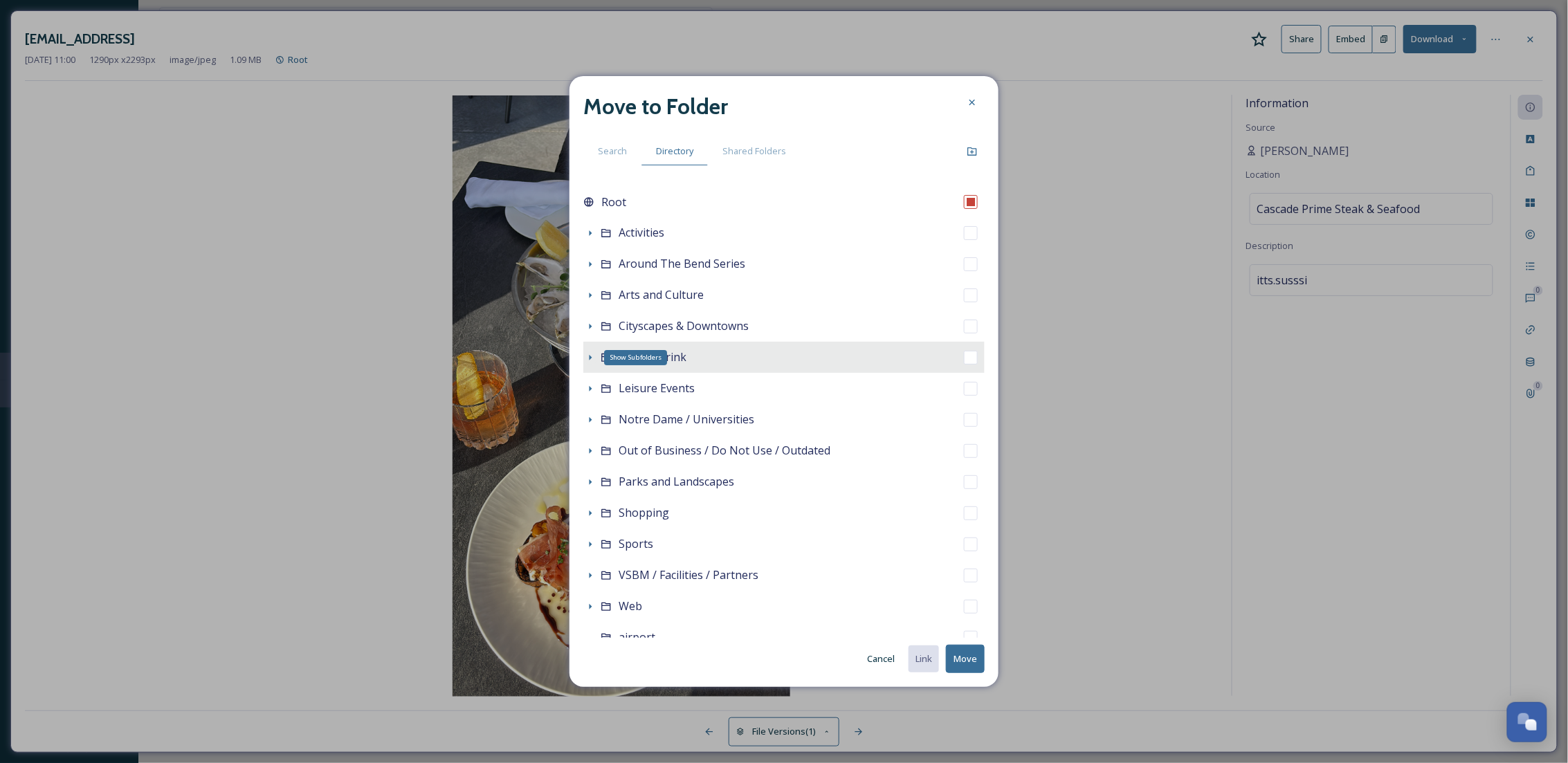
click at [593, 356] on icon at bounding box center [590, 357] width 11 height 11
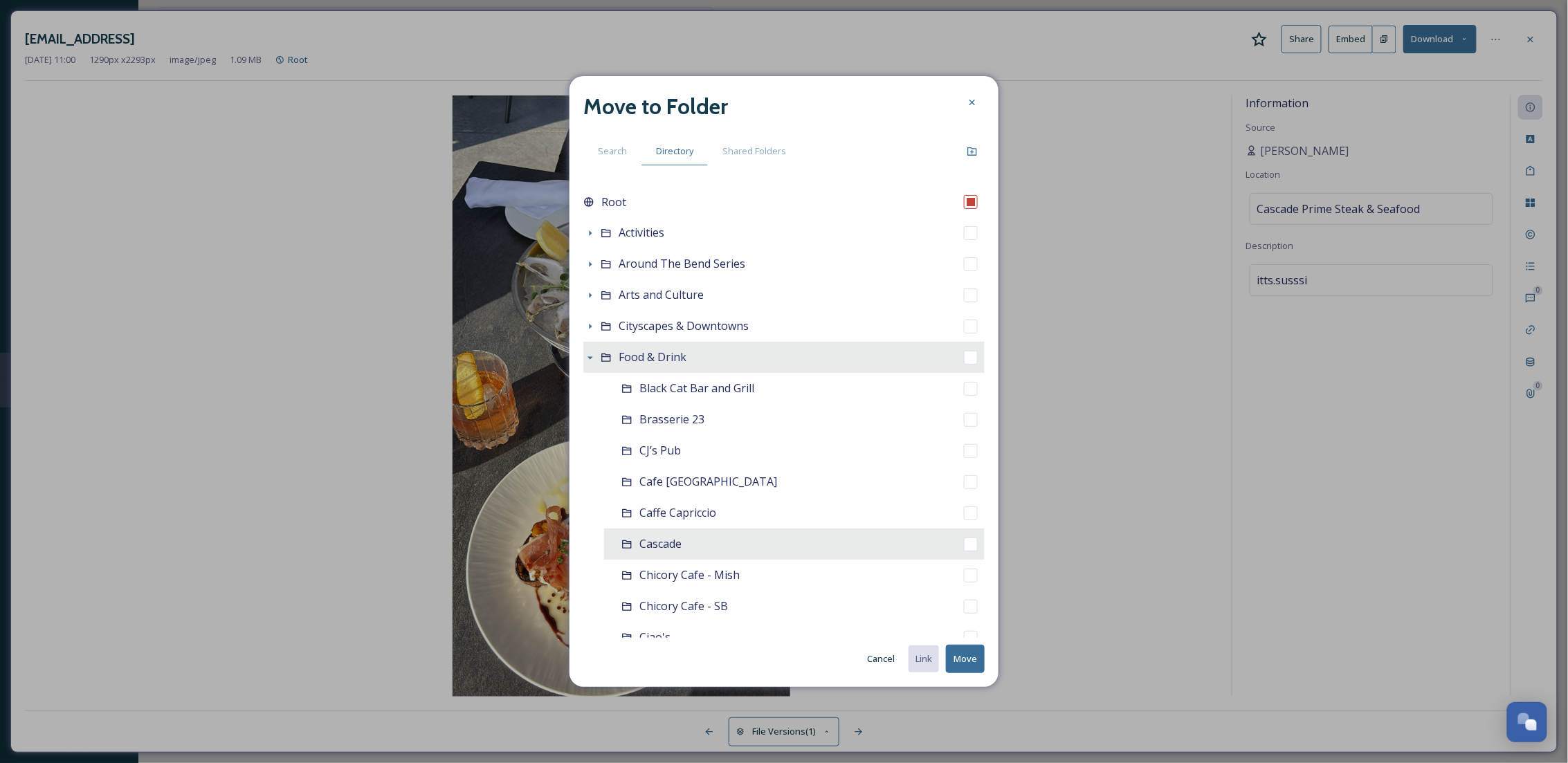
click at [698, 536] on div "Cascade" at bounding box center [794, 544] width 381 height 31
checkbox input "false"
checkbox input "true"
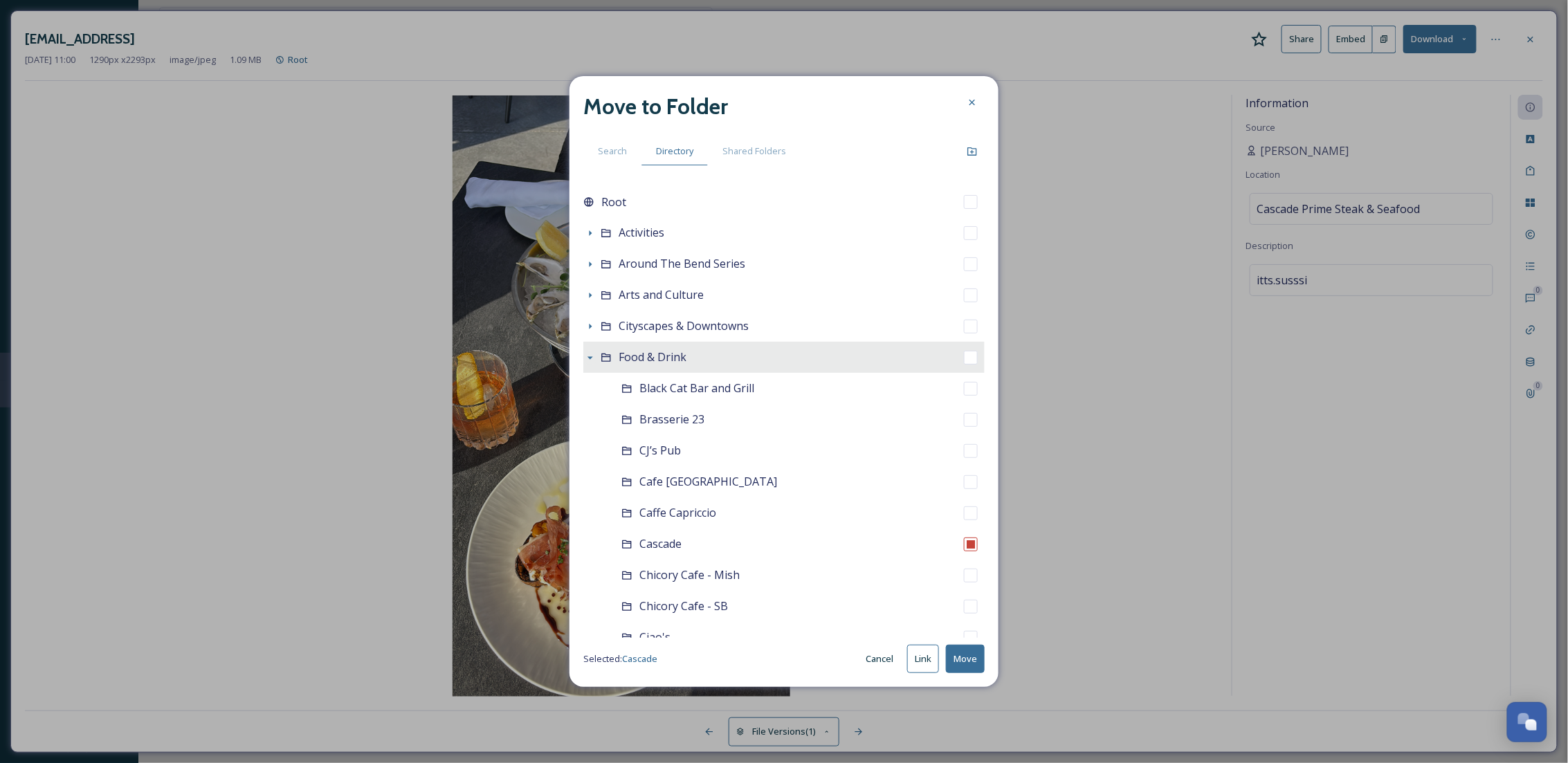
click at [963, 661] on button "Move" at bounding box center [965, 659] width 39 height 28
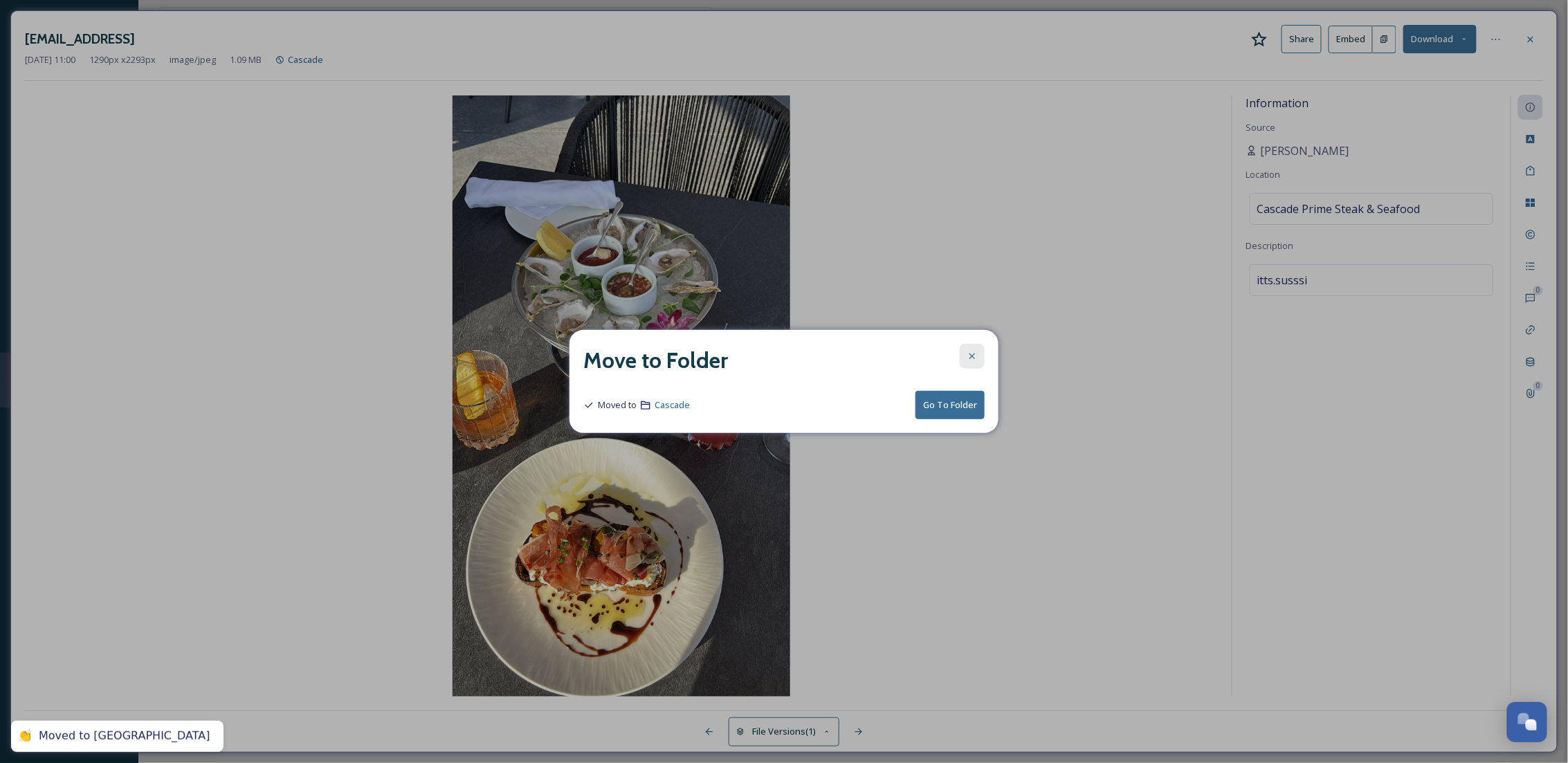
drag, startPoint x: 984, startPoint y: 357, endPoint x: 970, endPoint y: 357, distance: 14.0
click at [982, 357] on div "Move to Folder Moved to Cascade Go To Folder" at bounding box center [784, 381] width 429 height 103
click at [970, 357] on icon at bounding box center [972, 356] width 5 height 5
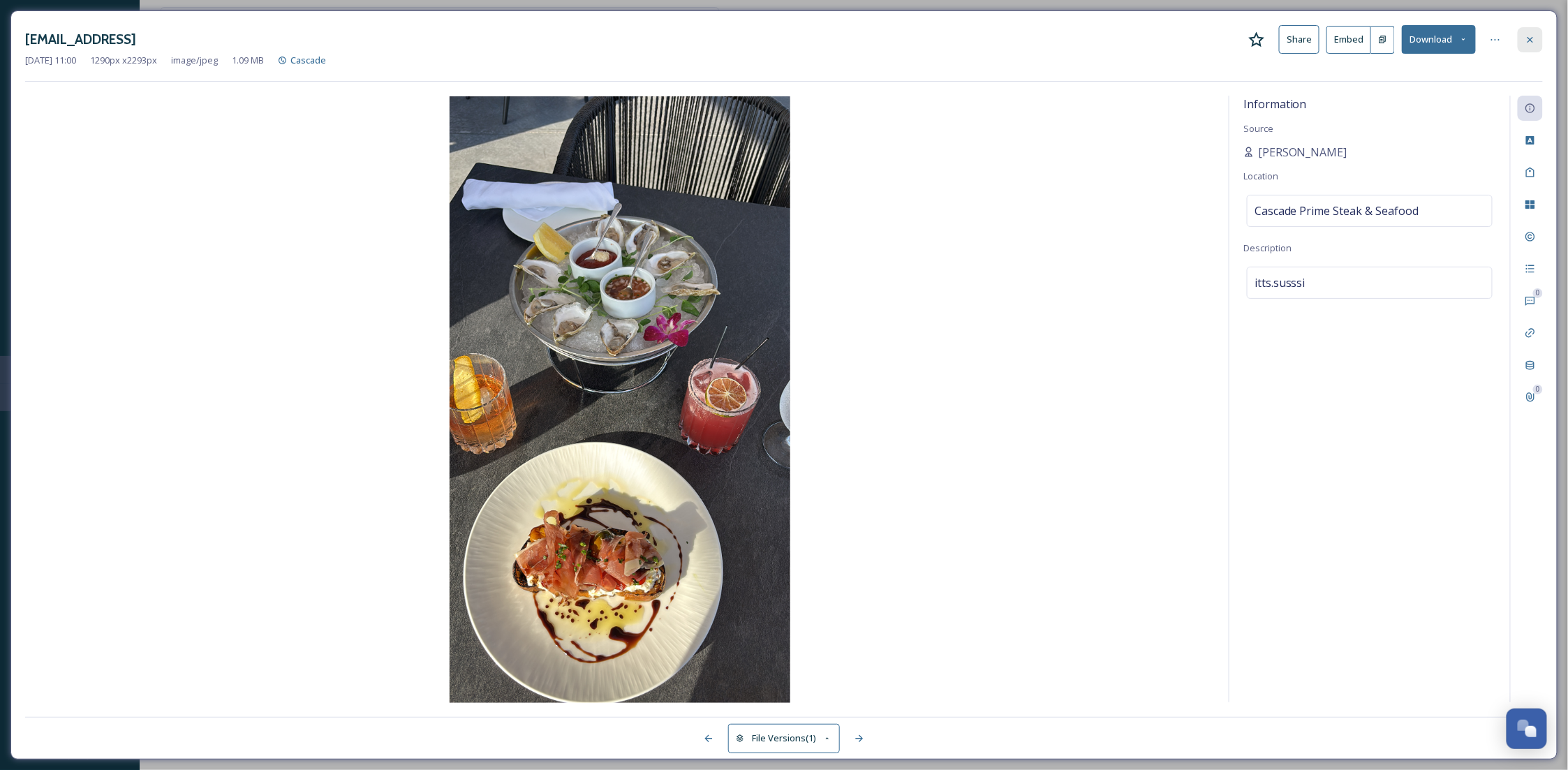
click at [1535, 37] on icon at bounding box center [1530, 39] width 11 height 11
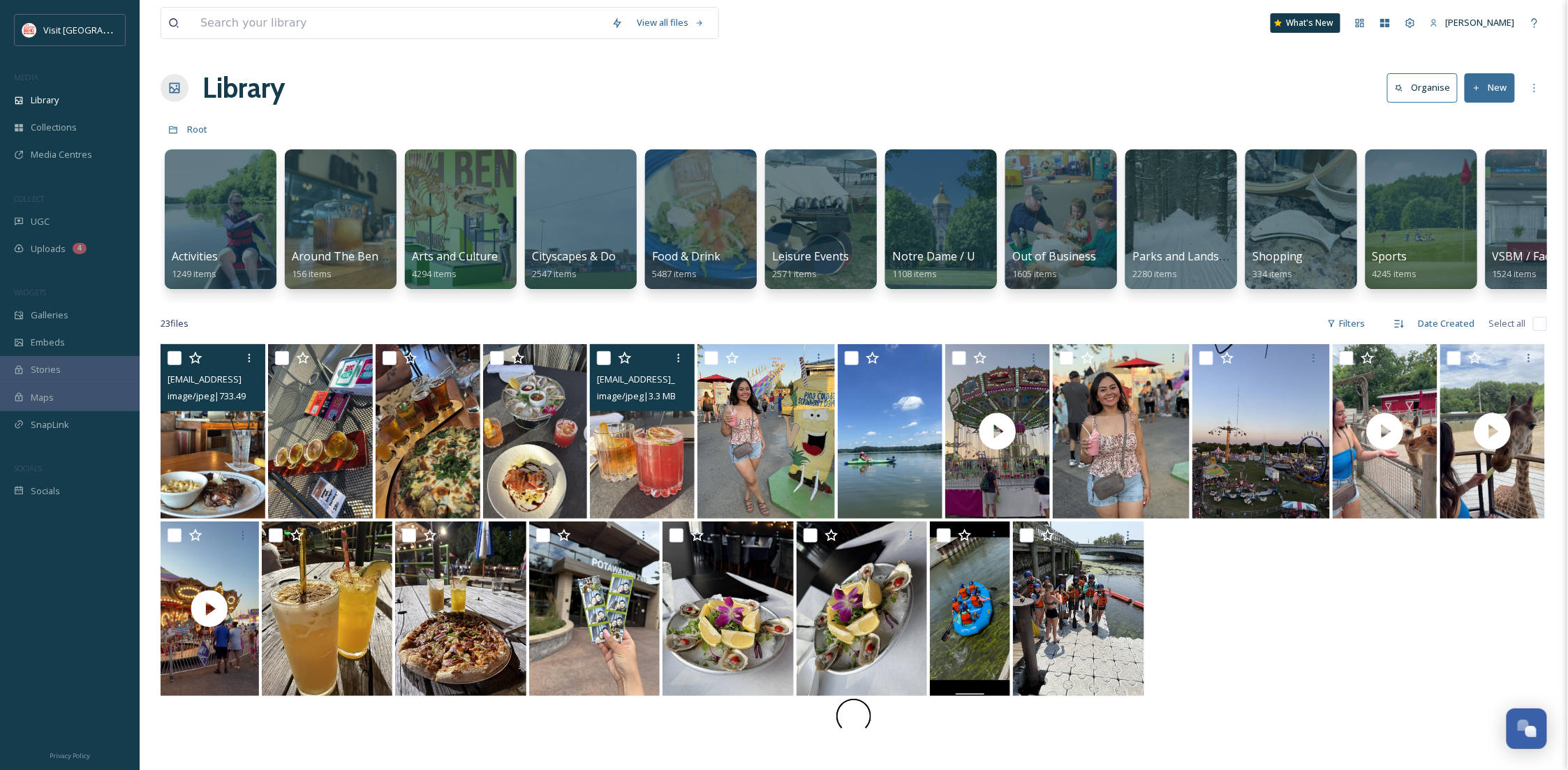
click at [620, 477] on img at bounding box center [642, 431] width 105 height 175
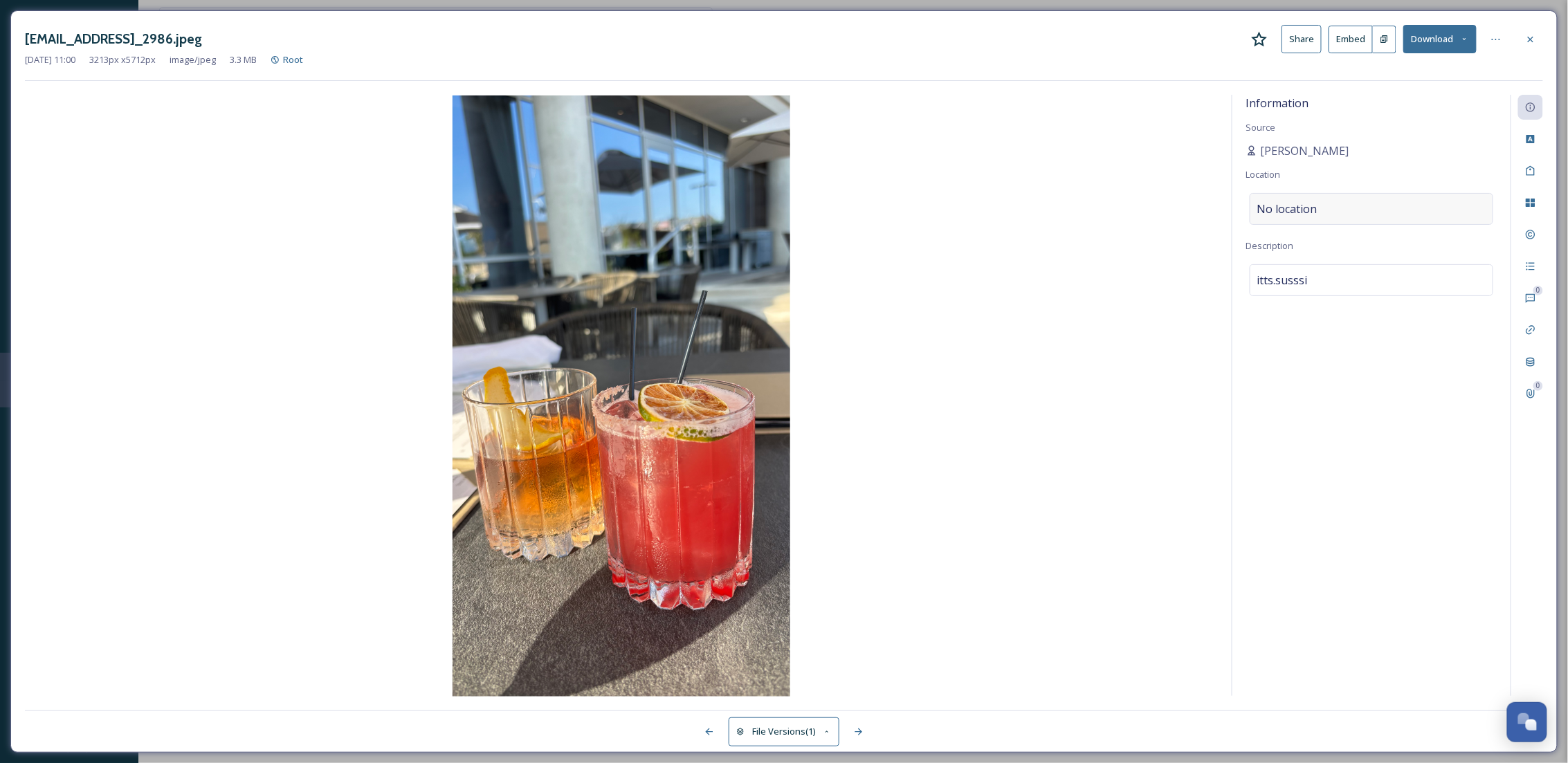
click at [1358, 220] on div "No location" at bounding box center [1371, 209] width 243 height 32
click at [1358, 219] on input at bounding box center [1371, 209] width 242 height 31
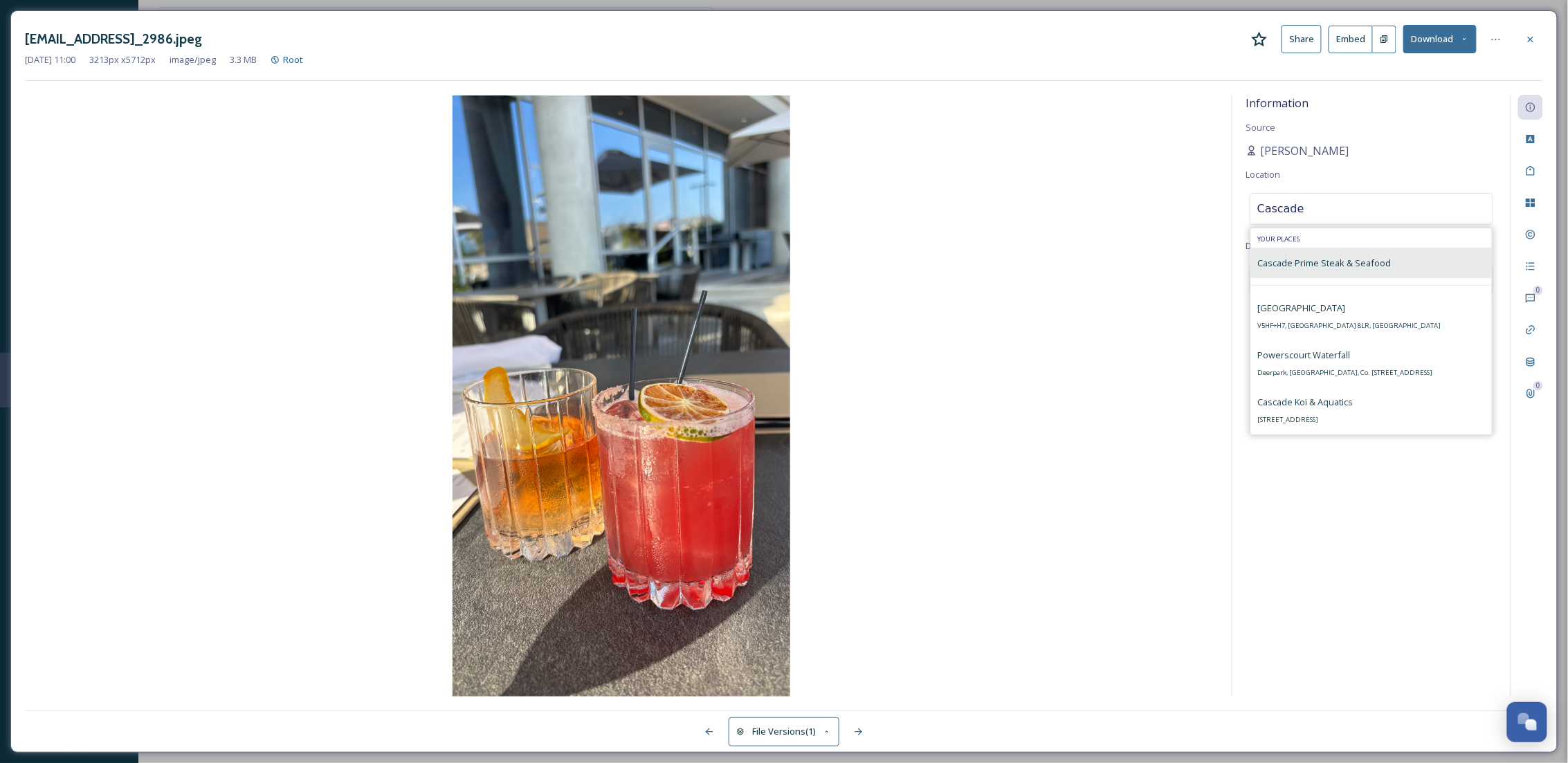
type input "Cascade"
click at [1390, 271] on div "Cascade Prime Steak & Seafood" at bounding box center [1371, 263] width 241 height 31
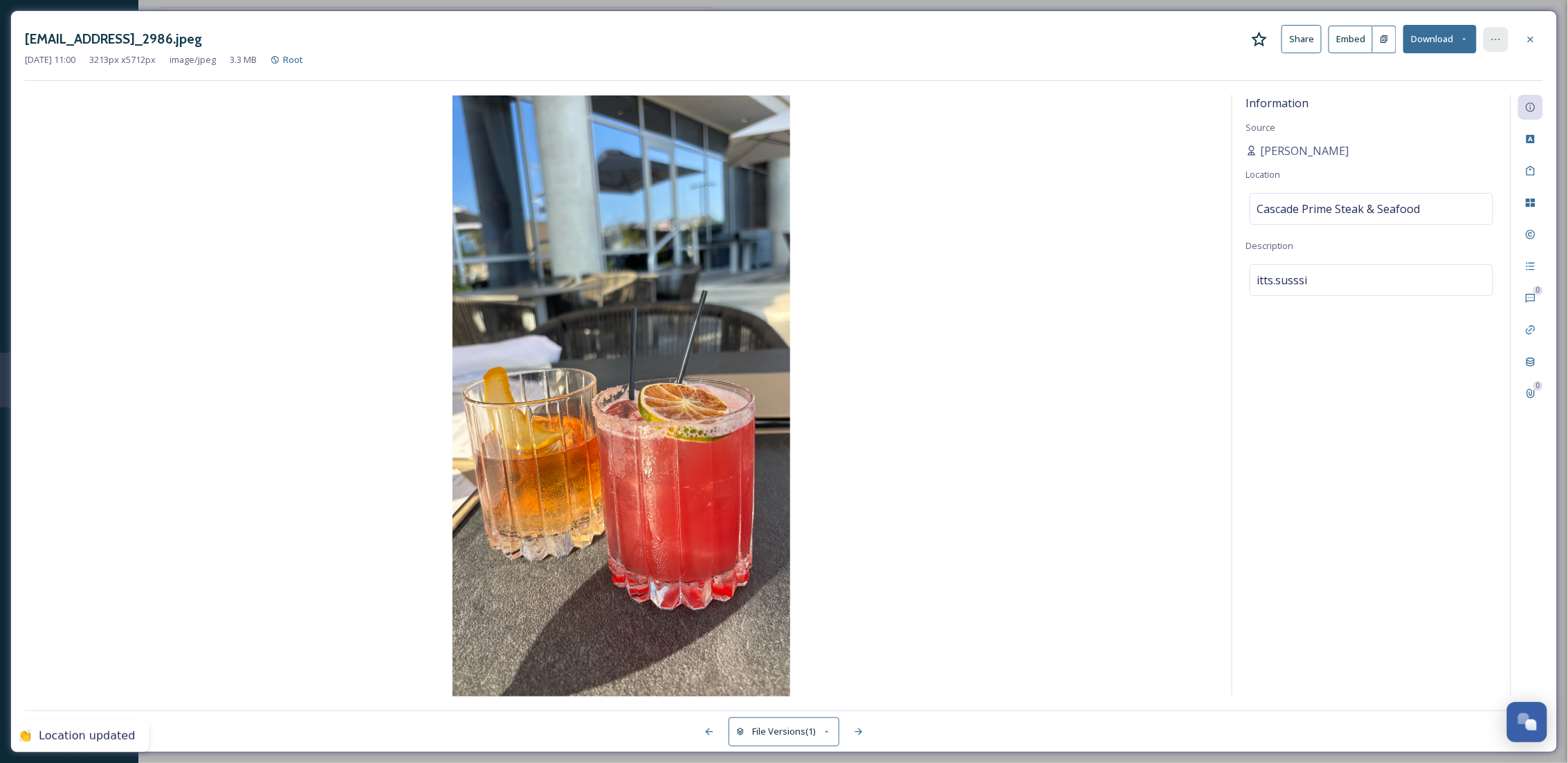
click at [1497, 34] on icon at bounding box center [1496, 39] width 11 height 11
click at [1428, 98] on div "Move to Folder" at bounding box center [1428, 96] width 165 height 27
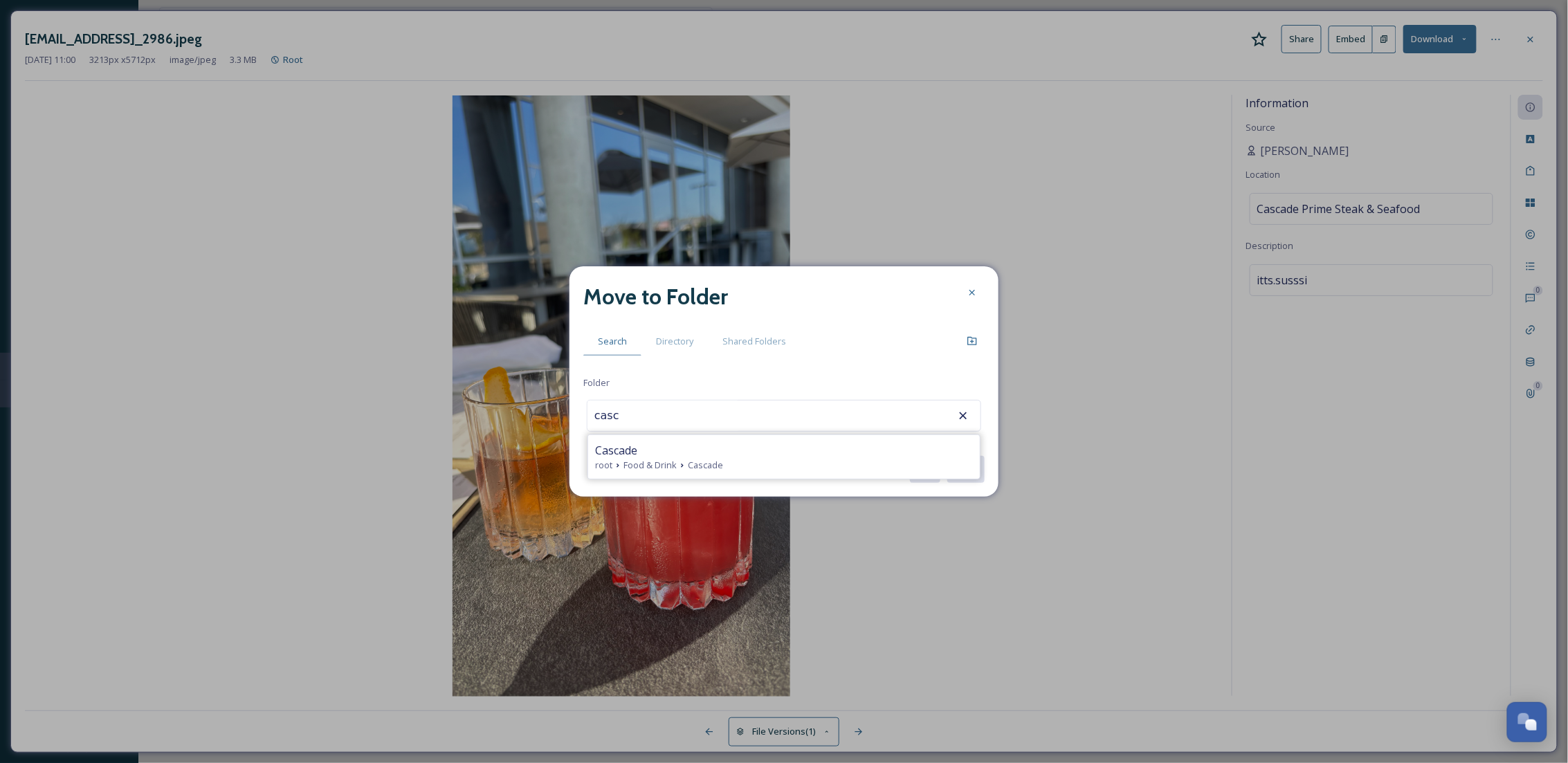
click at [663, 455] on div "Cascade" at bounding box center [784, 450] width 378 height 16
type input "Cascade"
click at [969, 462] on button "Move" at bounding box center [965, 469] width 39 height 28
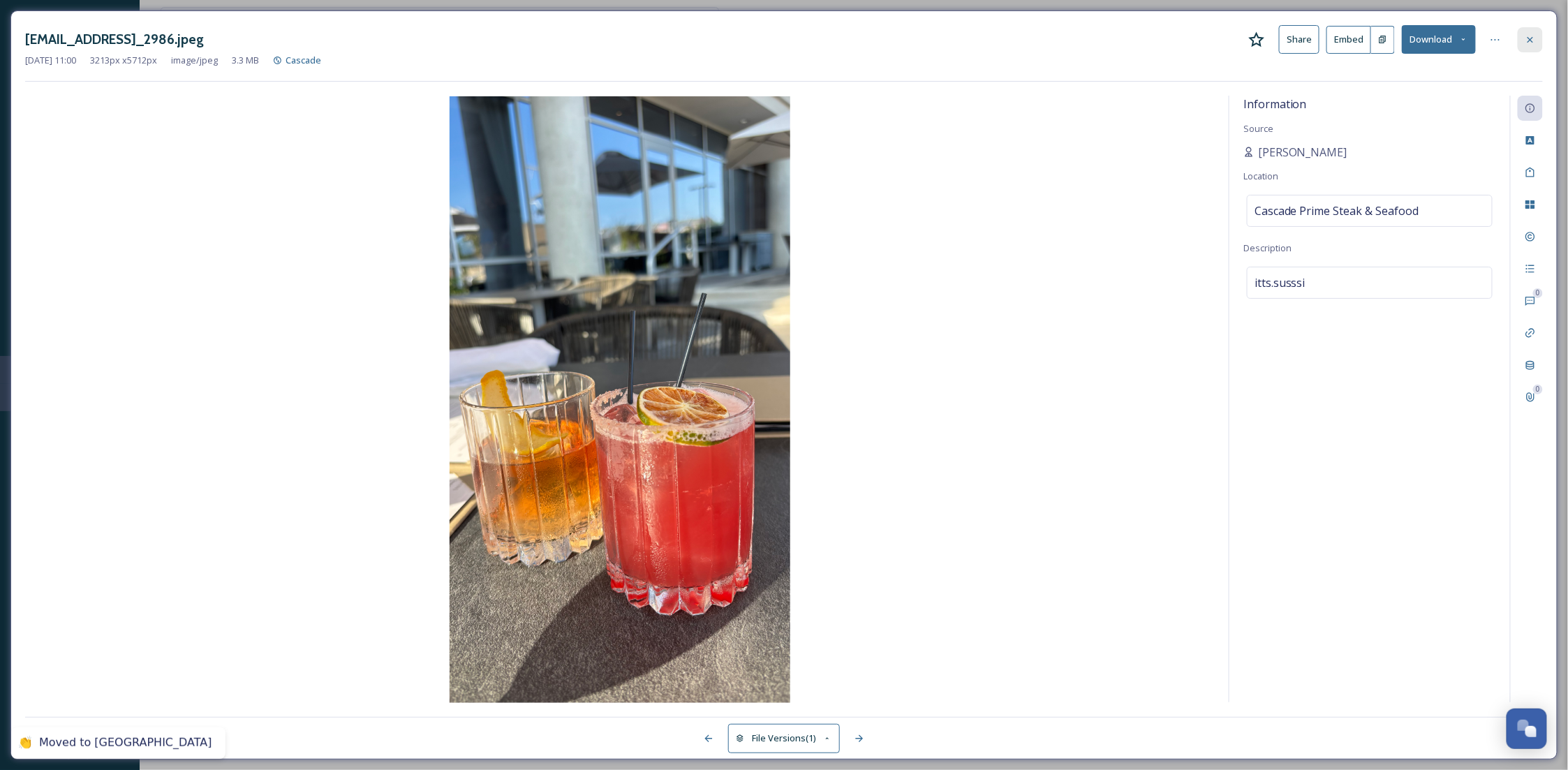
click at [1542, 44] on div at bounding box center [1530, 39] width 25 height 25
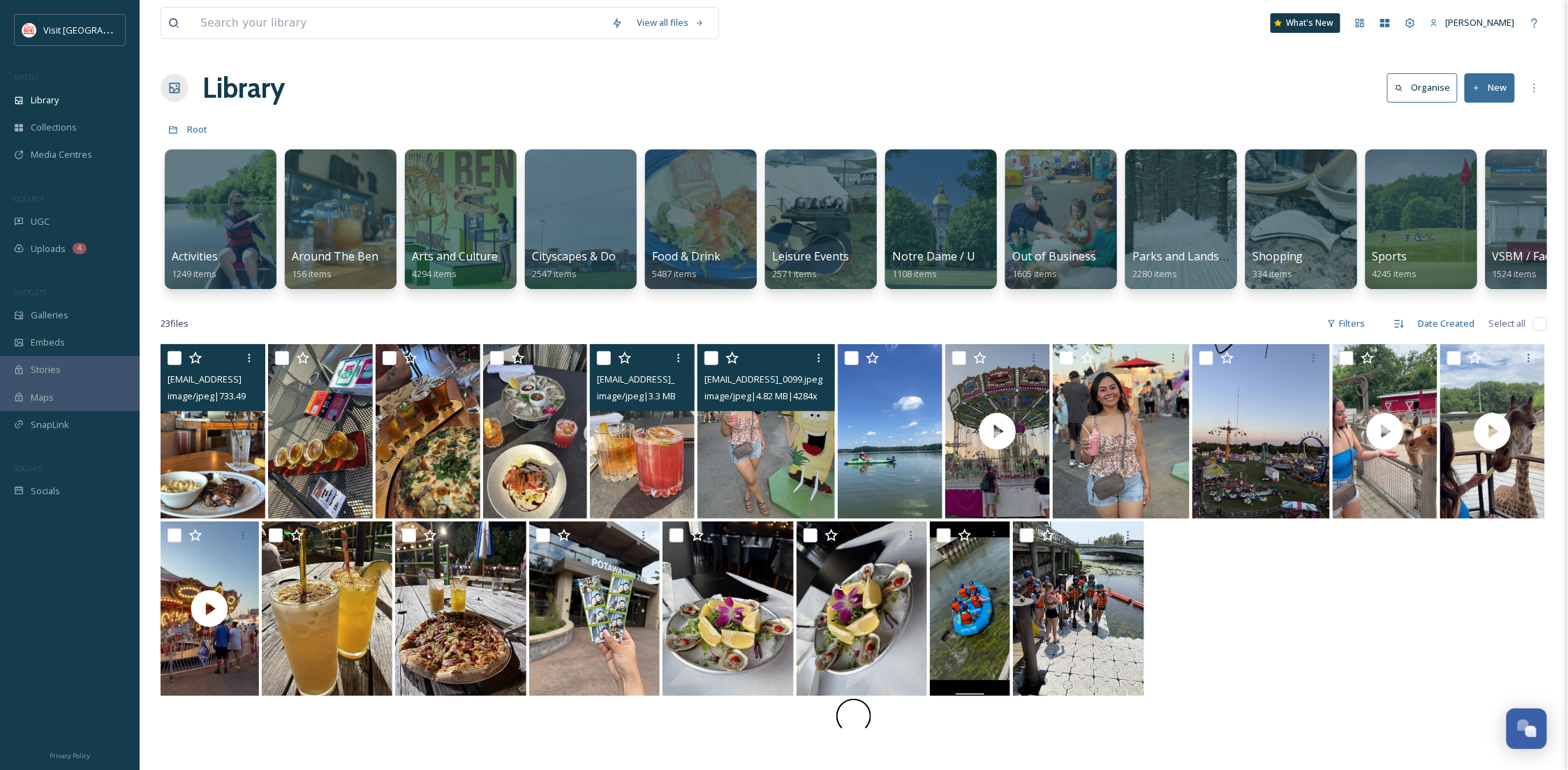
click at [726, 503] on img at bounding box center [766, 431] width 138 height 175
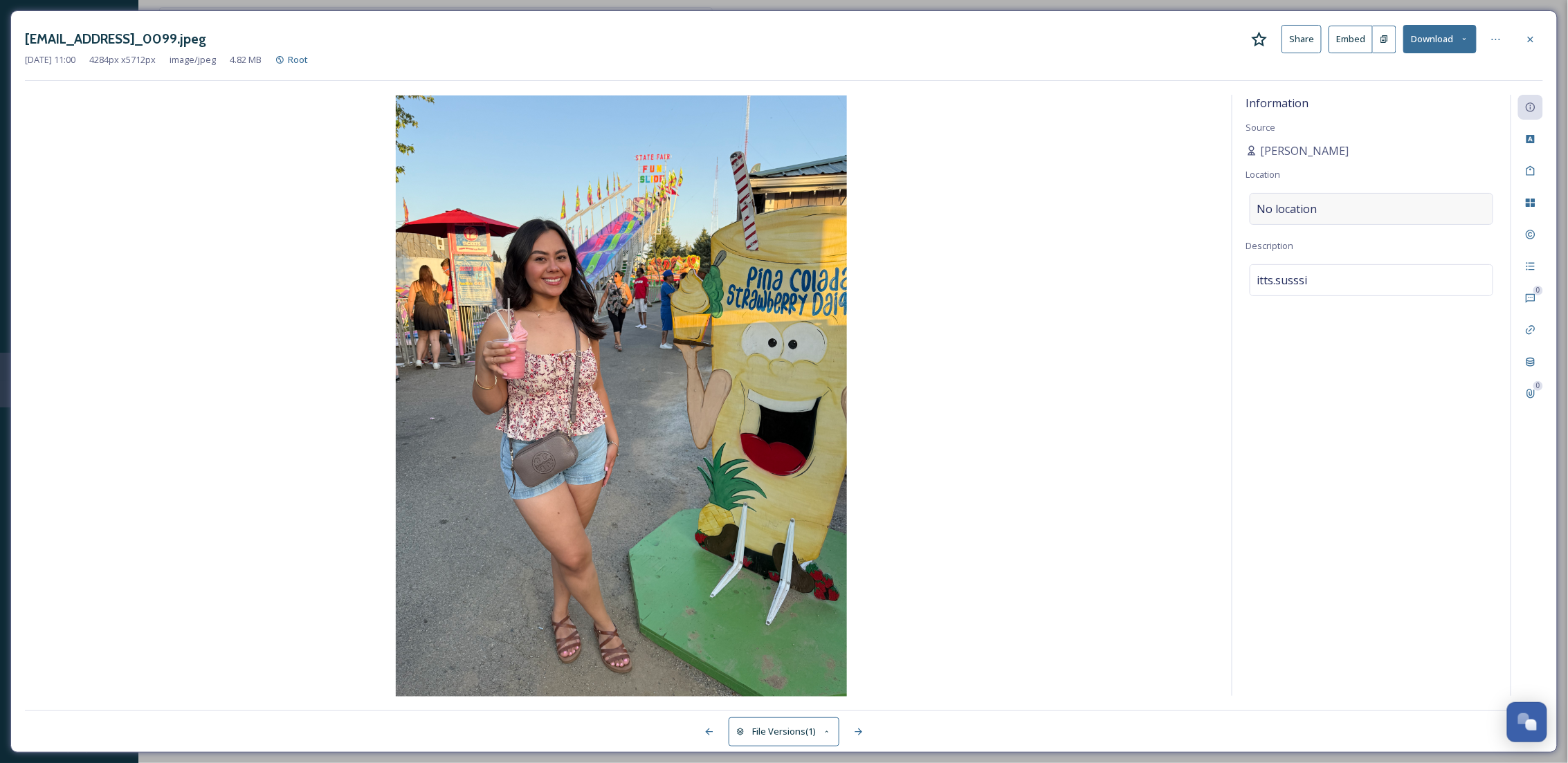
click at [1373, 223] on div "No location" at bounding box center [1371, 209] width 243 height 32
click at [1372, 219] on input at bounding box center [1371, 209] width 242 height 31
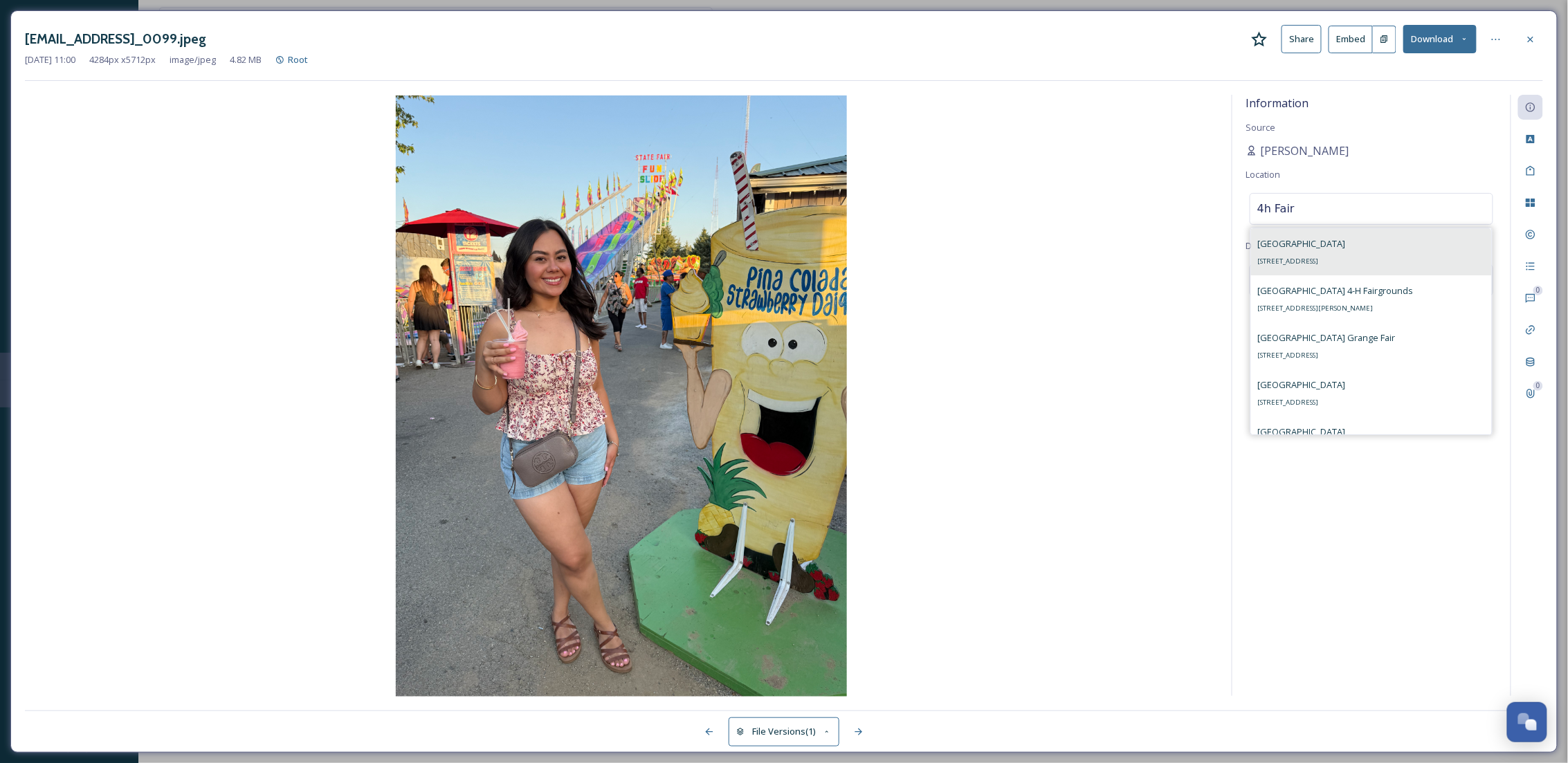
type input "4h Fair"
click at [1346, 251] on div "St. Joseph County Fairgrounds 5117 S Ironwood Dr, South Bend, IN 46614, USA" at bounding box center [1302, 251] width 88 height 34
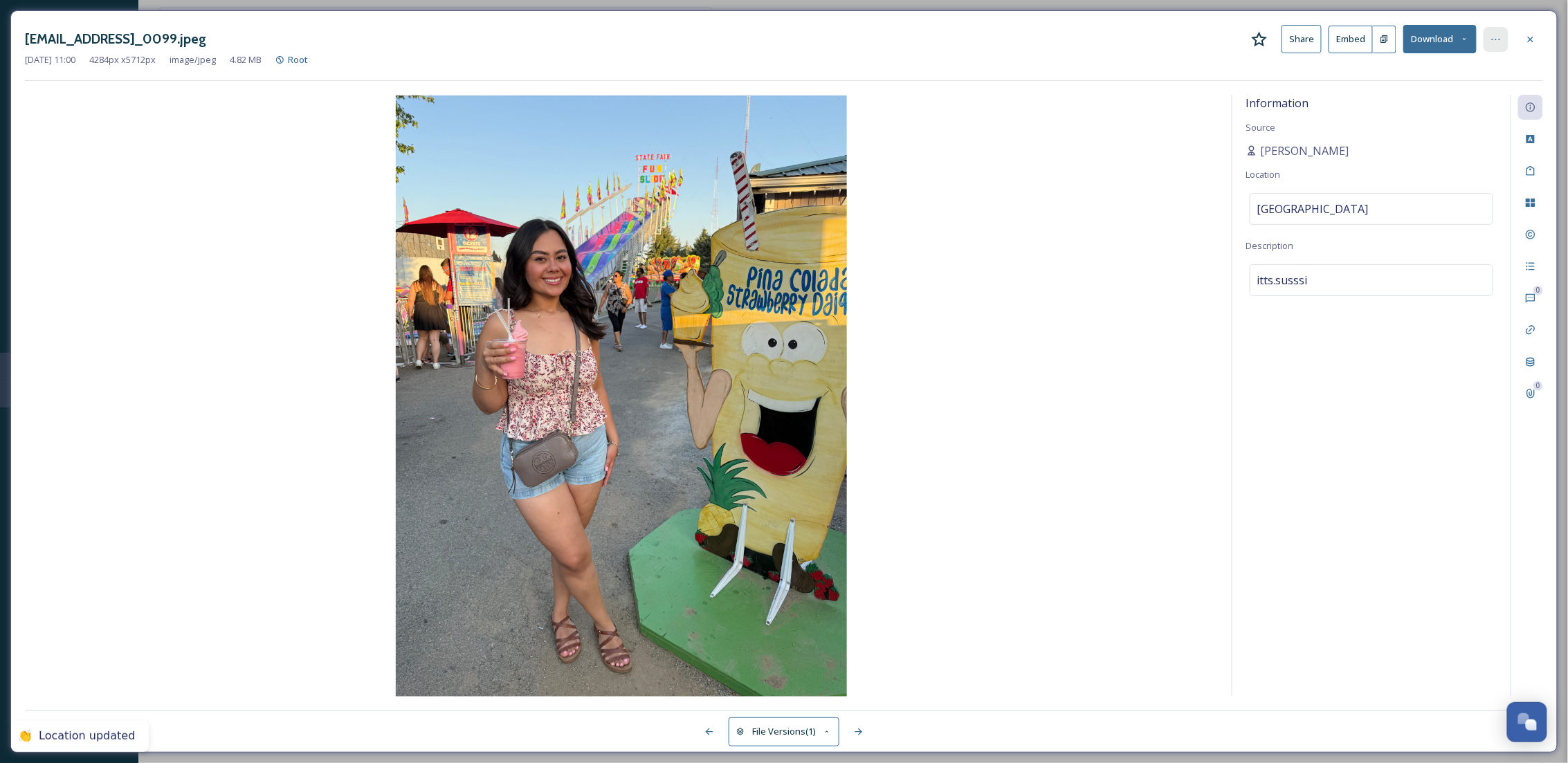
click at [1490, 32] on div at bounding box center [1496, 39] width 25 height 25
click at [1408, 100] on span "Move to Folder" at bounding box center [1383, 97] width 62 height 13
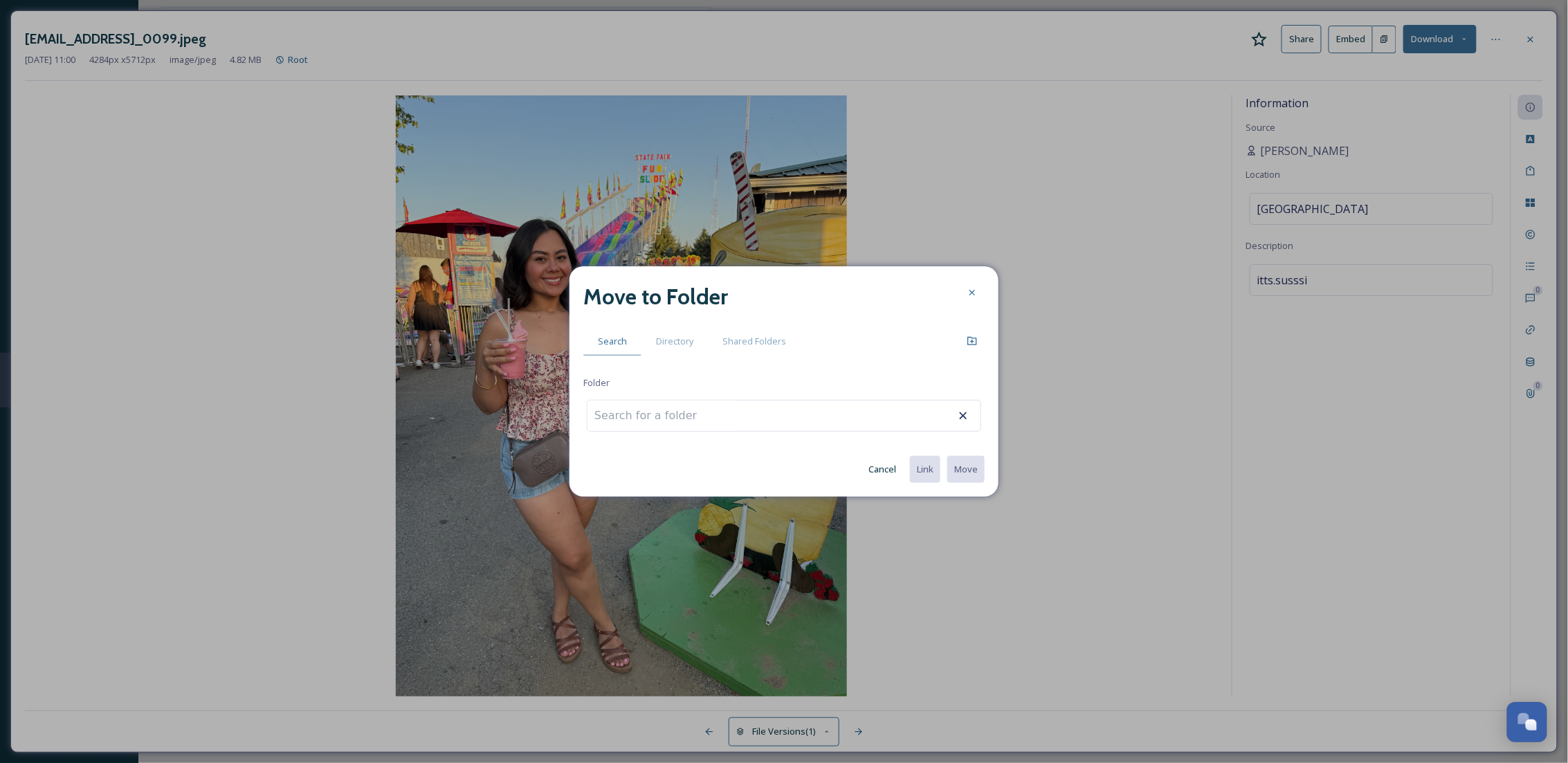
drag, startPoint x: 687, startPoint y: 358, endPoint x: 687, endPoint y: 344, distance: 14.0
click at [687, 356] on div "Move to Folder Search Directory Shared Folders Folder Cancel Link Move" at bounding box center [784, 382] width 429 height 231
click at [687, 344] on span "Directory" at bounding box center [675, 342] width 37 height 13
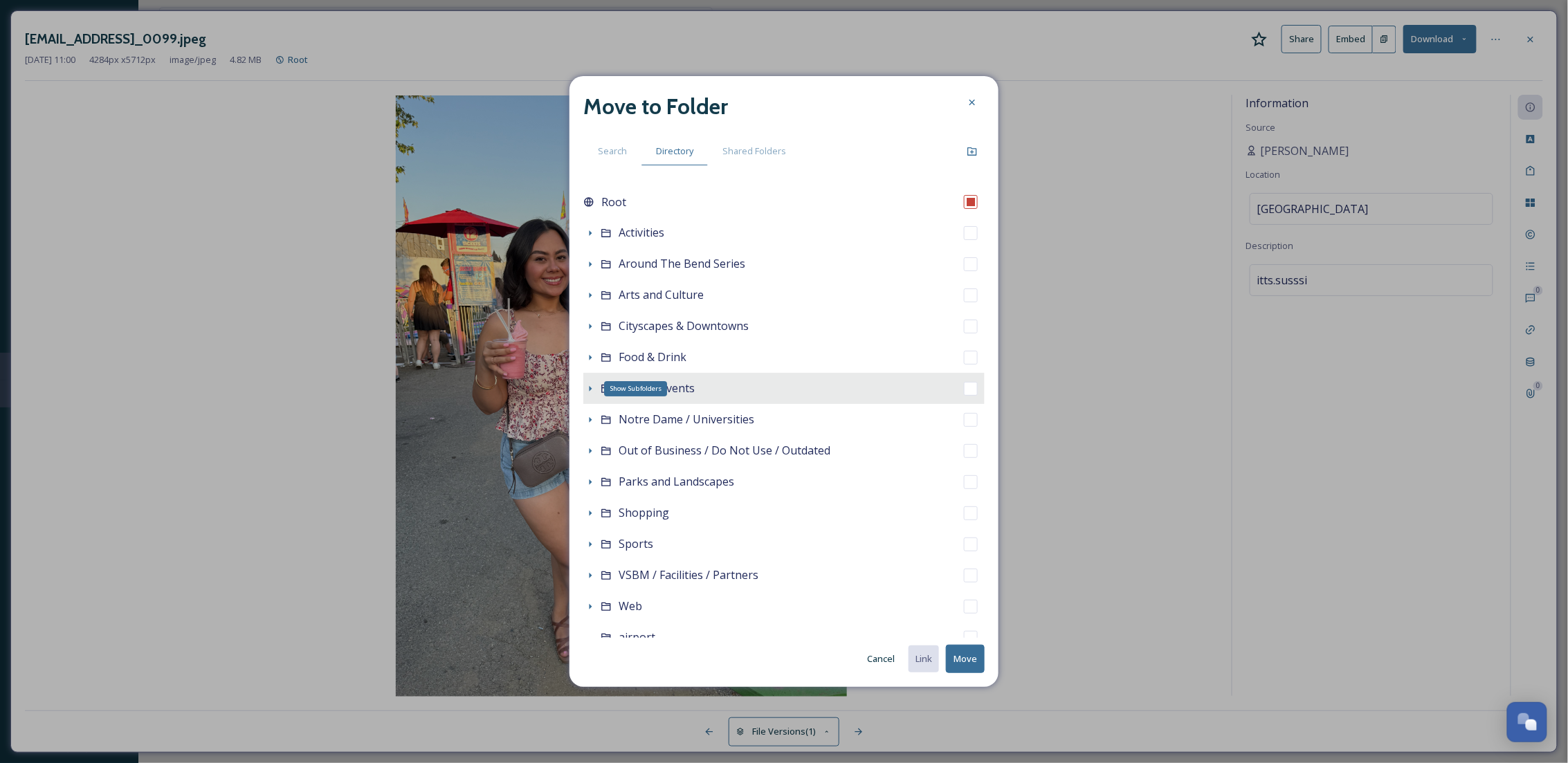
click at [593, 384] on icon at bounding box center [590, 389] width 11 height 11
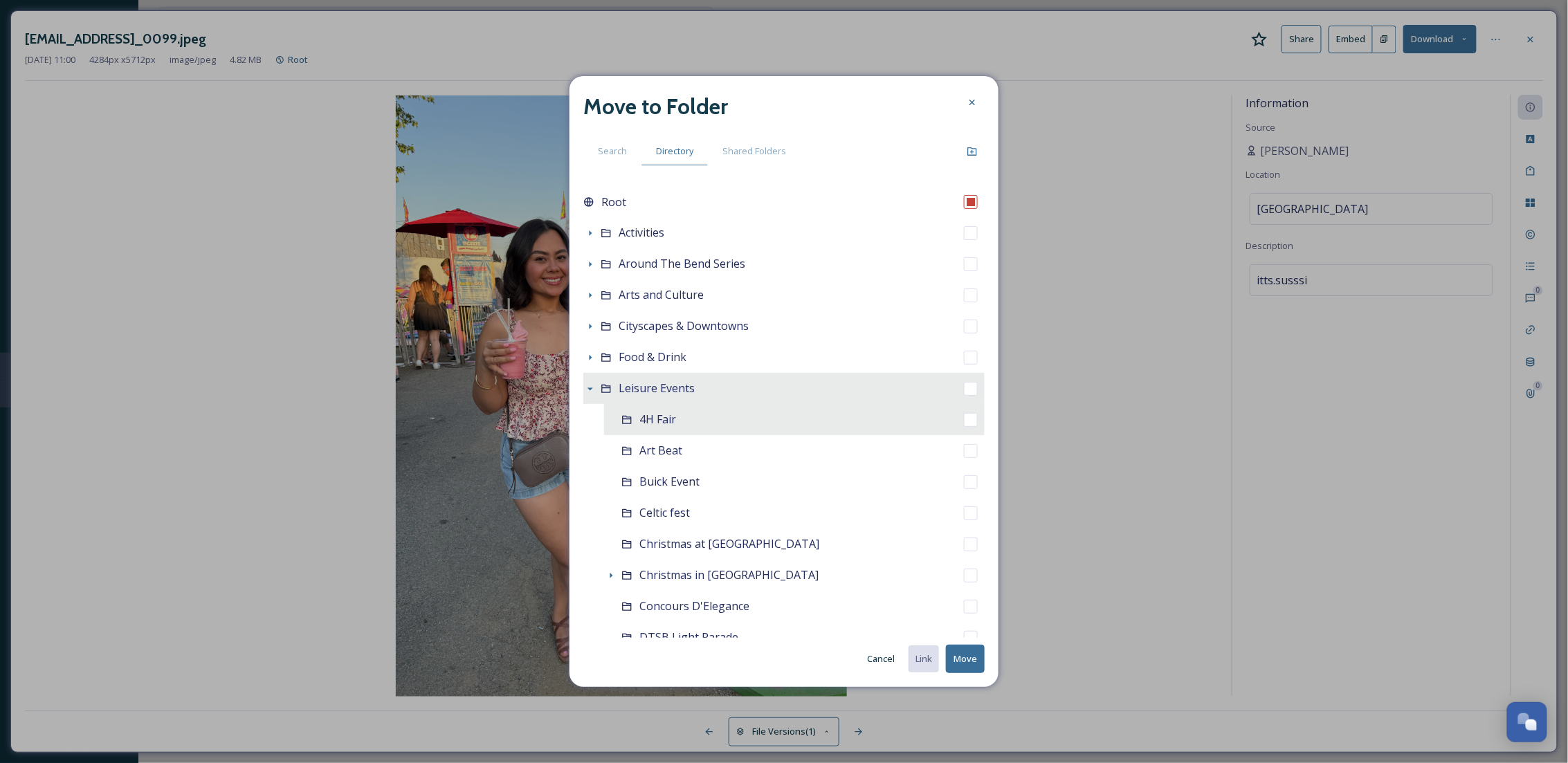
click at [664, 424] on span "4H Fair" at bounding box center [658, 419] width 37 height 15
checkbox input "false"
checkbox input "true"
click at [961, 644] on button "Move" at bounding box center [965, 659] width 39 height 28
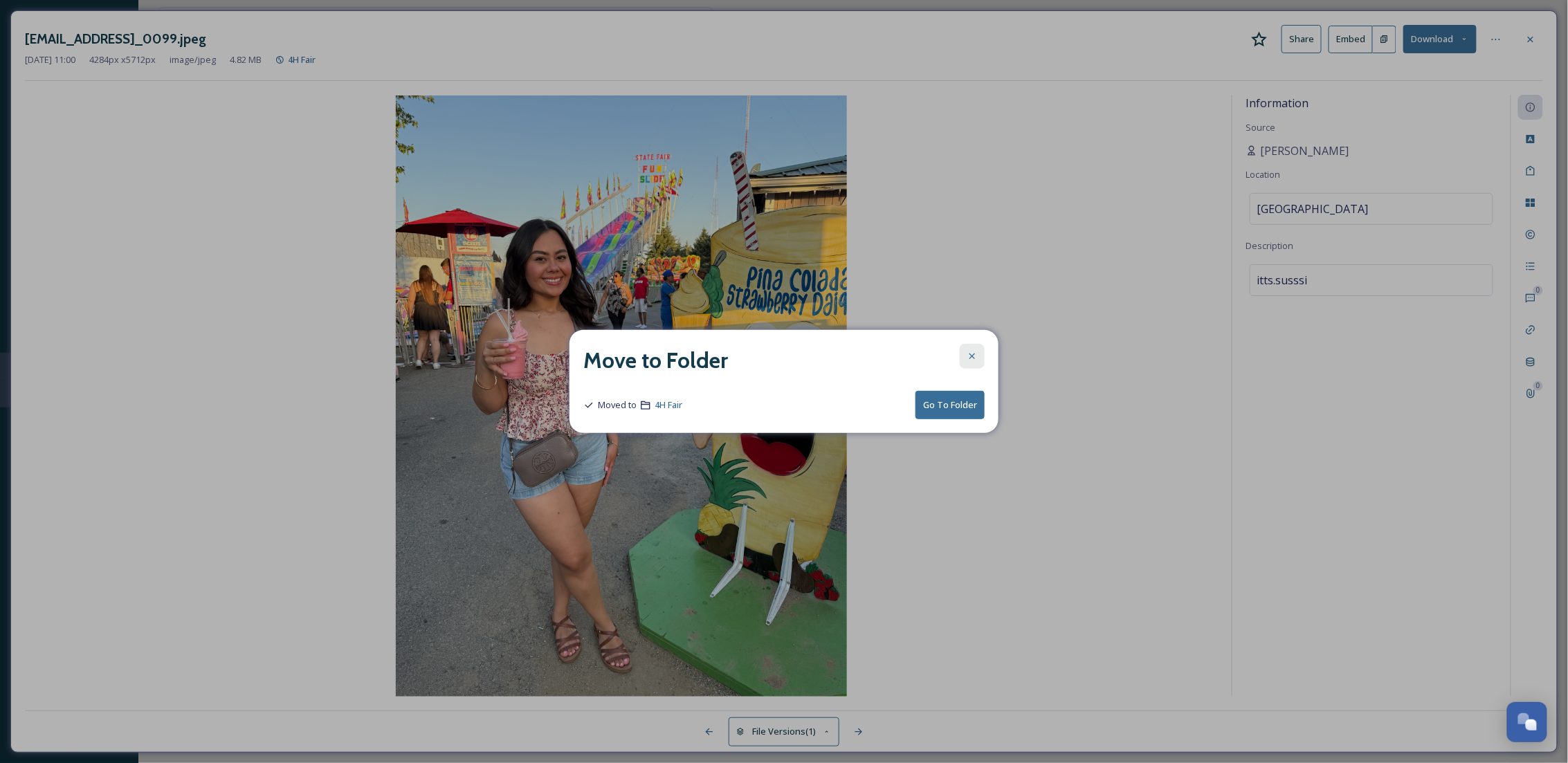
click at [963, 354] on div at bounding box center [972, 356] width 25 height 25
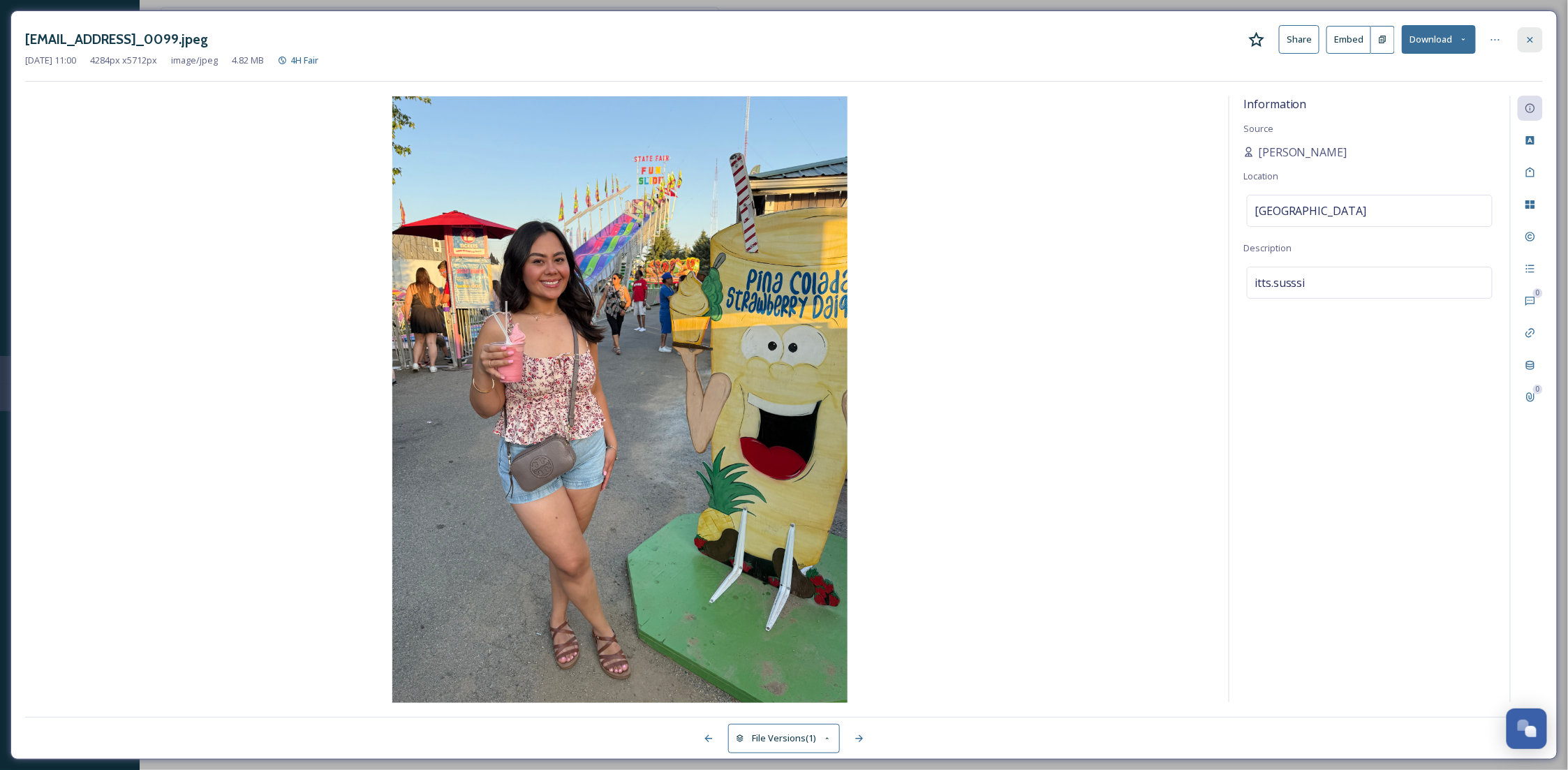
click at [1539, 39] on div at bounding box center [1530, 39] width 25 height 25
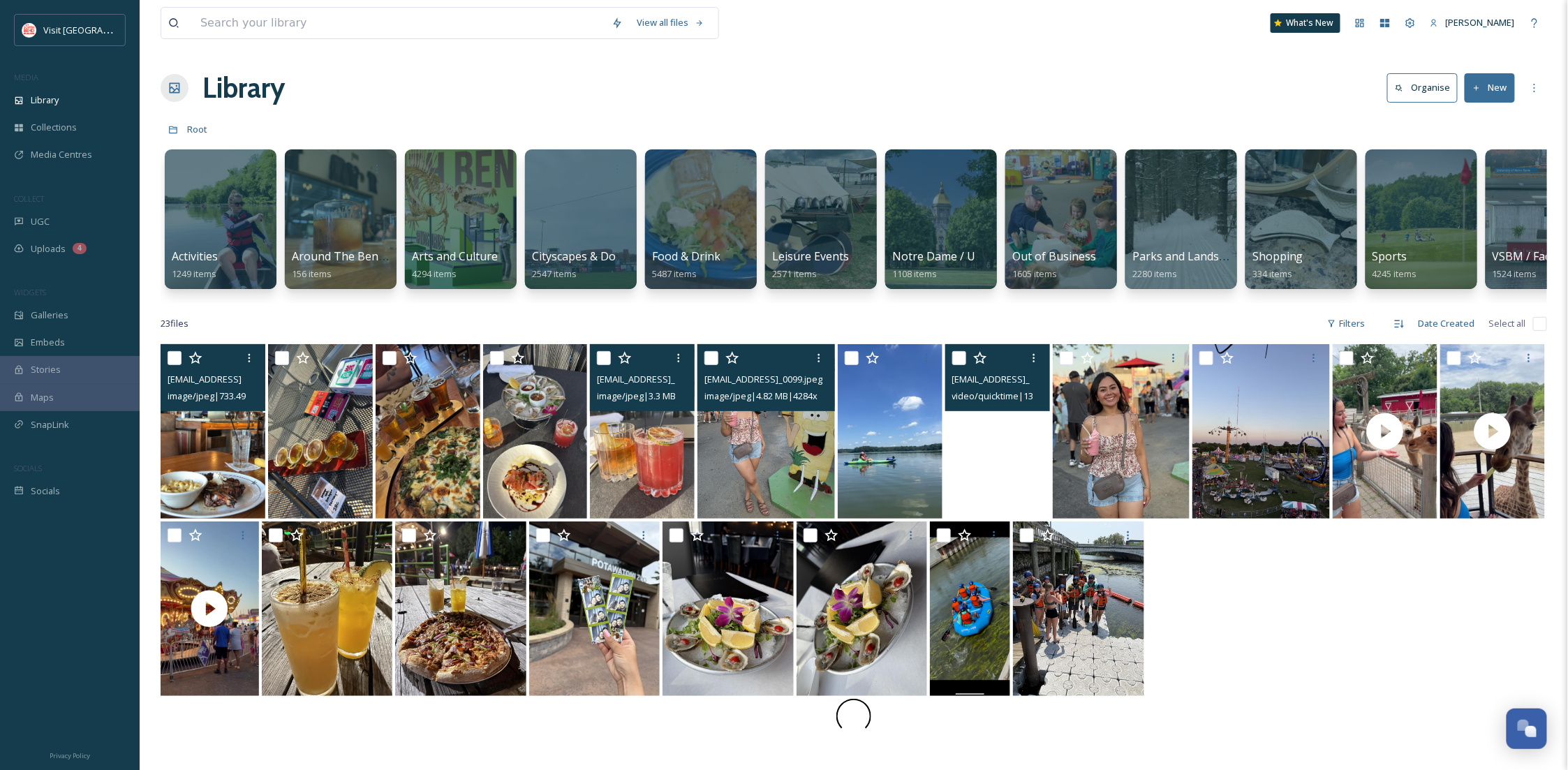
click at [1041, 488] on video "ext_1755097256.854582_Susanraudales00@gmail.com-IMG_0124.mov" at bounding box center [997, 431] width 105 height 175
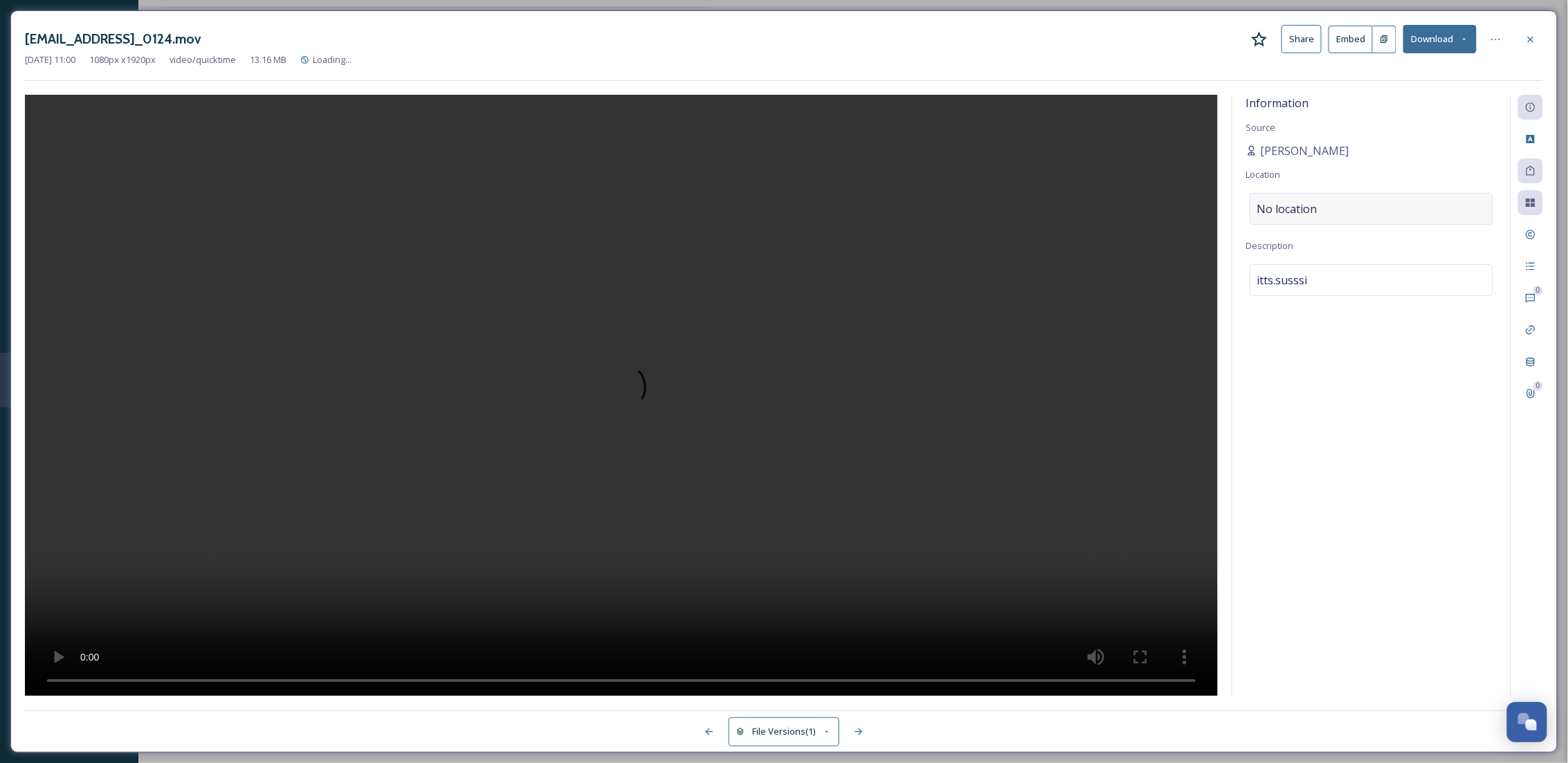
click at [1337, 213] on div "No location" at bounding box center [1371, 209] width 243 height 32
click at [1337, 213] on input at bounding box center [1371, 209] width 242 height 31
type input "5"
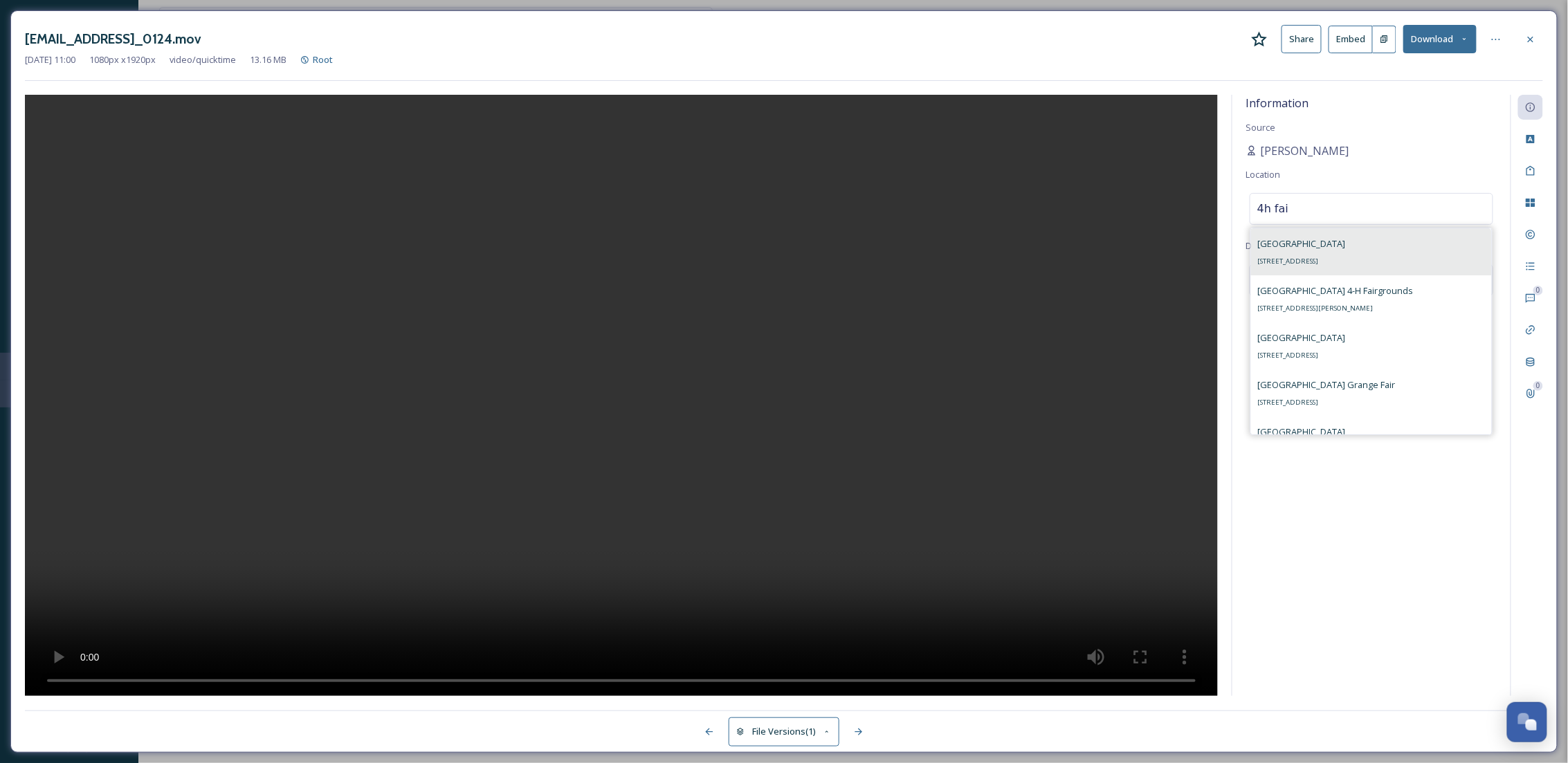
type input "4h fai"
click at [1346, 252] on div "St. Joseph County Fairgrounds 5117 S Ironwood Dr, South Bend, IN 46614, USA" at bounding box center [1302, 251] width 88 height 34
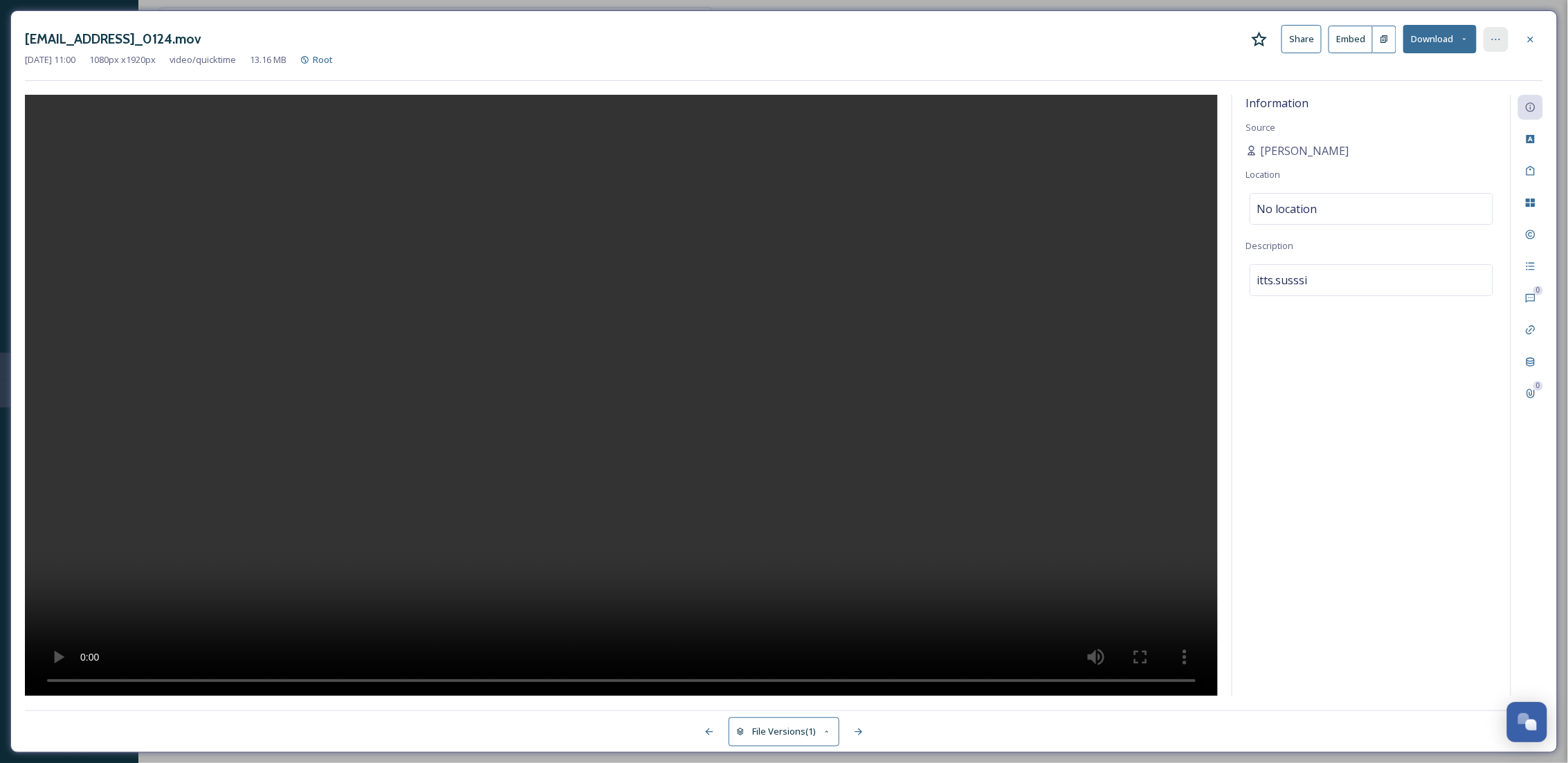
click at [1492, 40] on icon at bounding box center [1496, 40] width 8 height 1
click at [1434, 98] on div "Move to Folder" at bounding box center [1428, 96] width 165 height 27
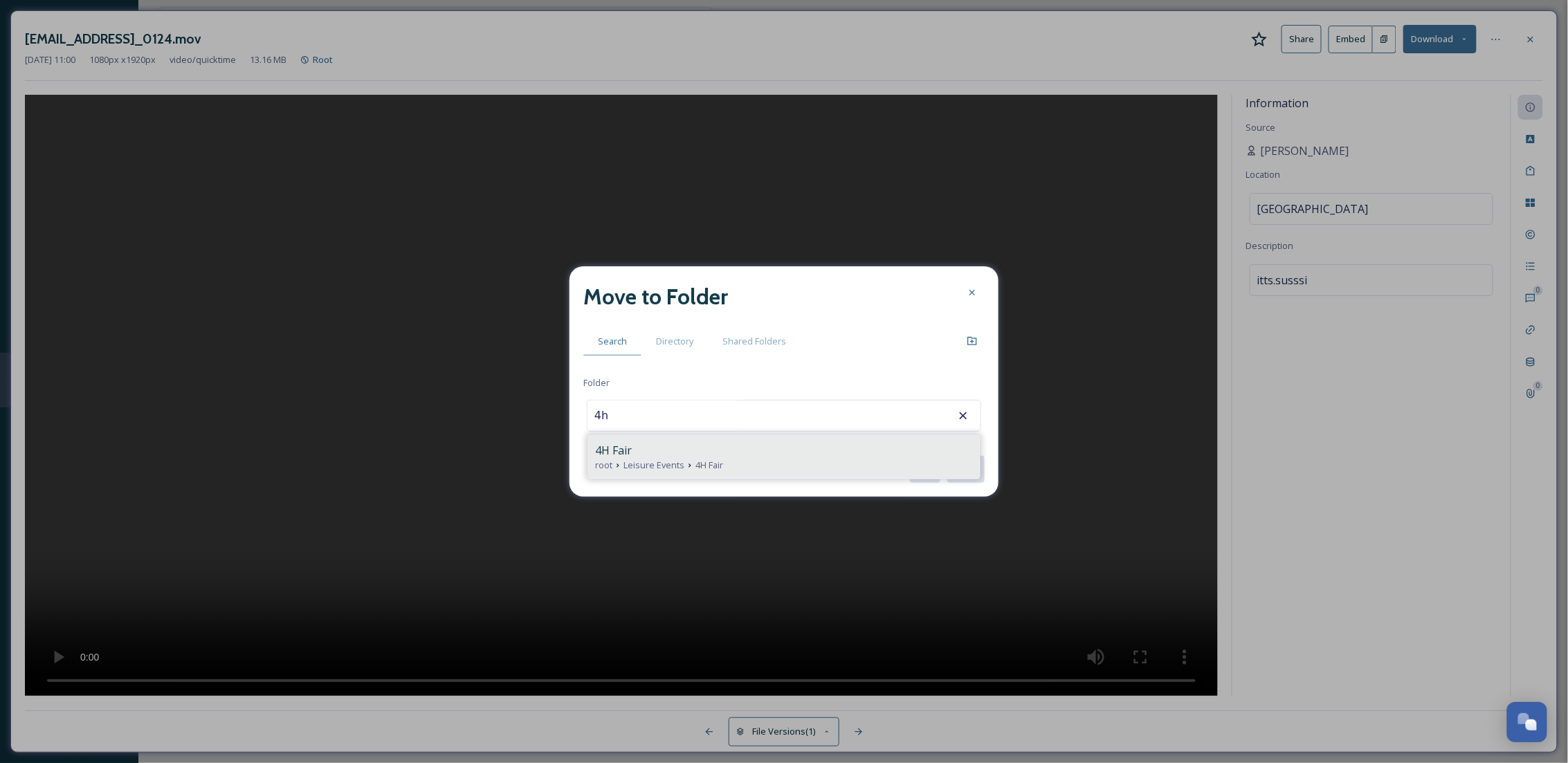
click at [687, 466] on icon at bounding box center [690, 465] width 11 height 11
type input "4H Fair"
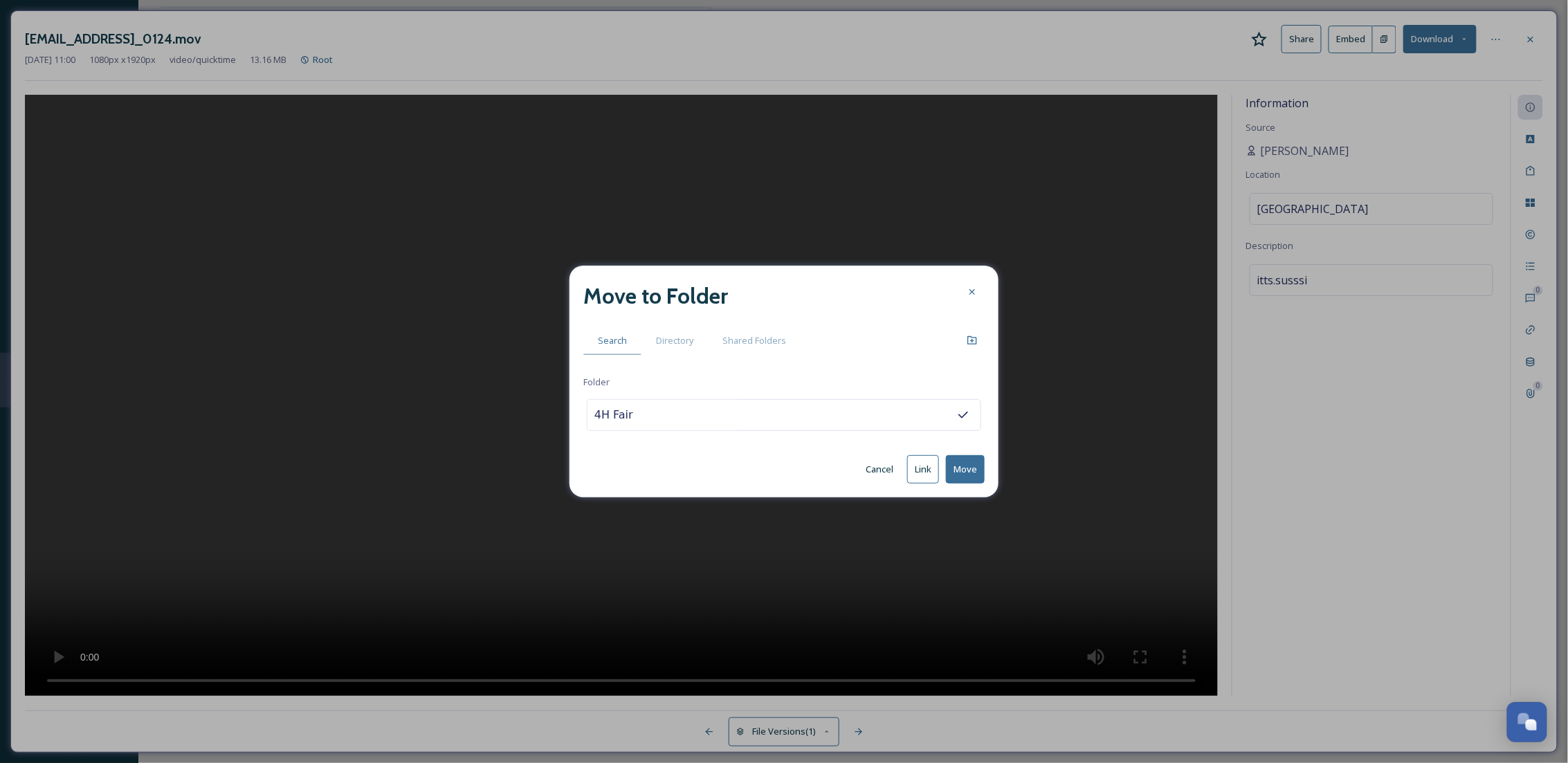
click at [978, 475] on button "Move" at bounding box center [965, 469] width 39 height 28
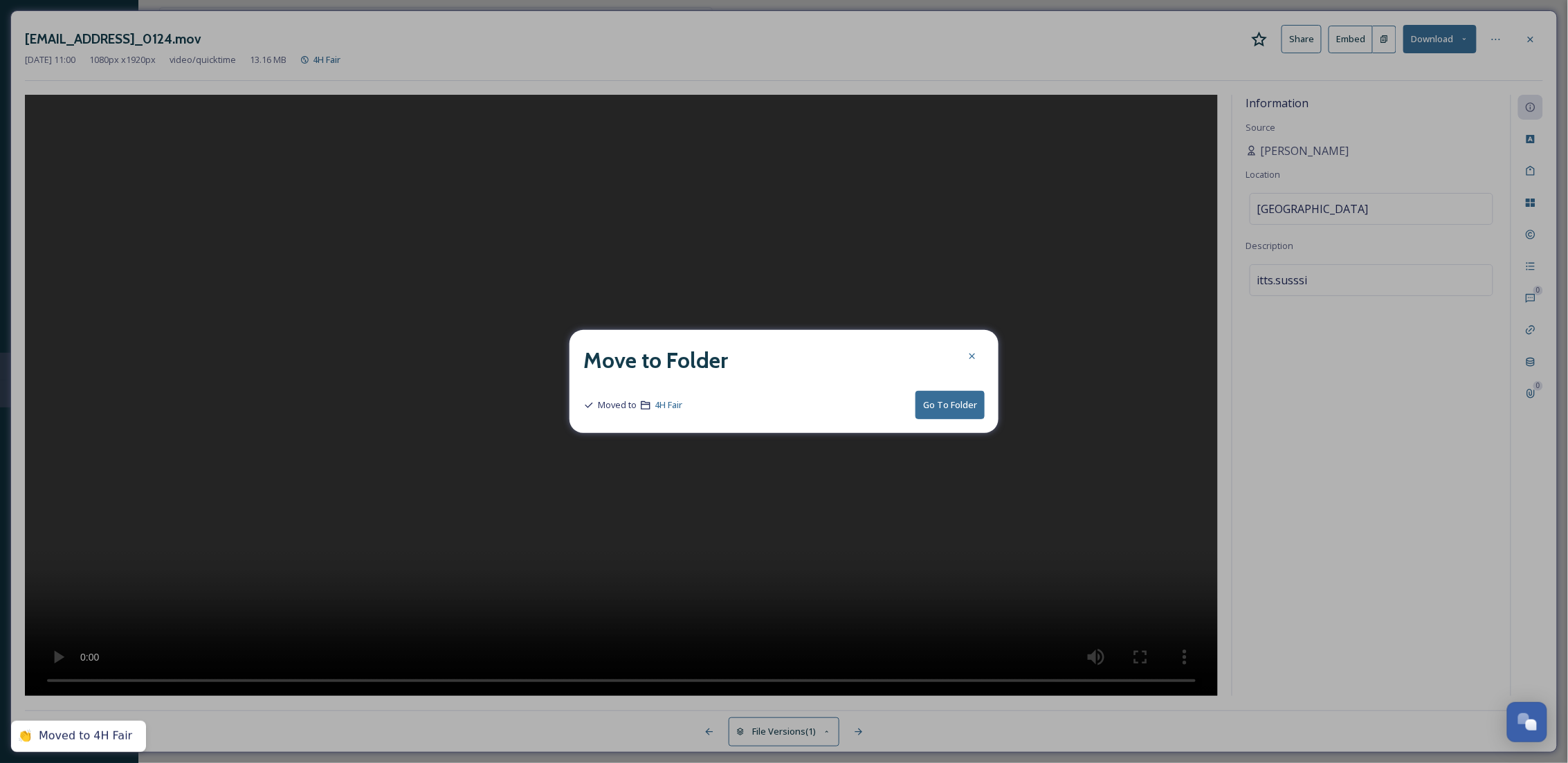
click at [974, 352] on icon at bounding box center [972, 356] width 11 height 11
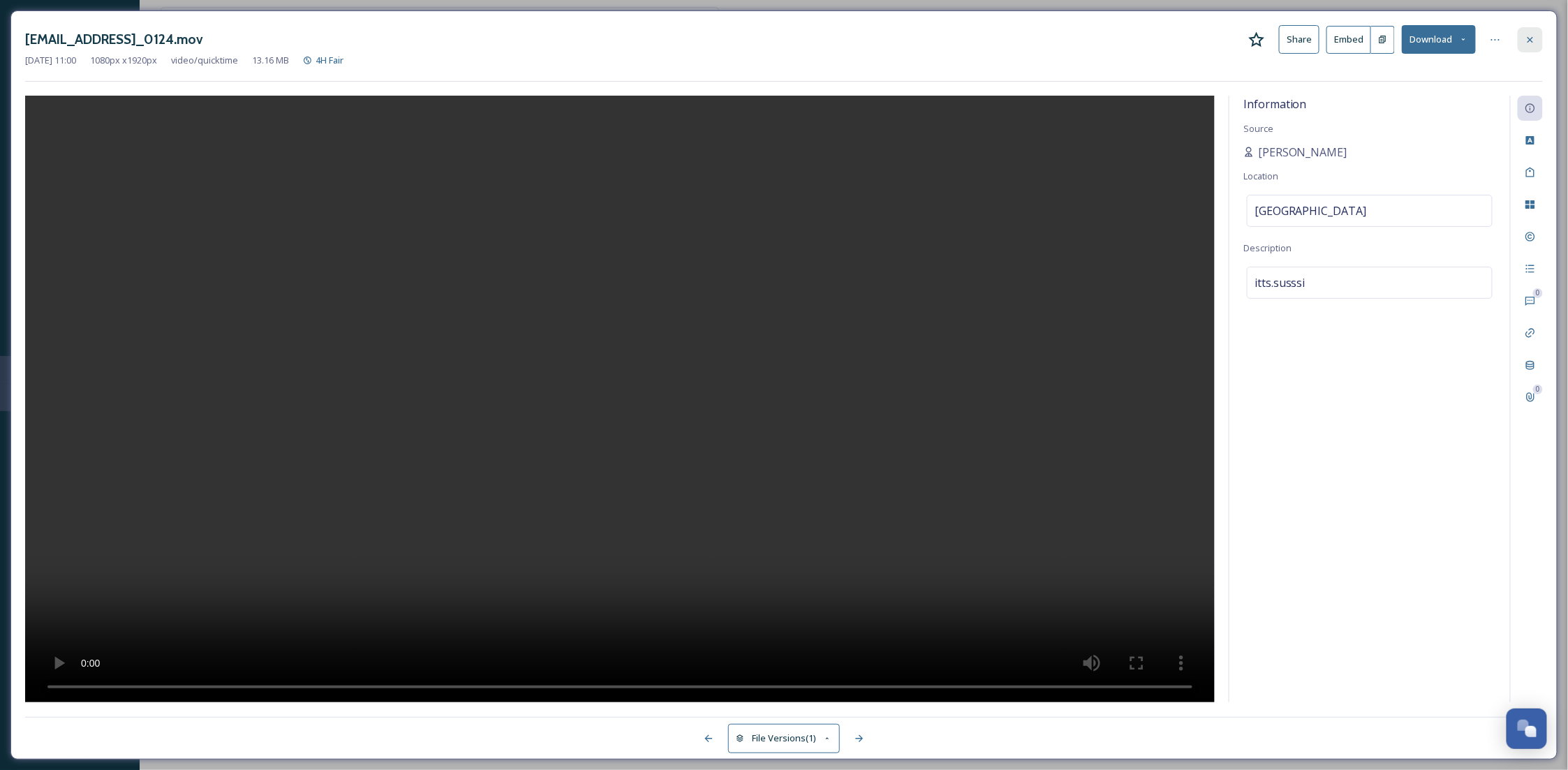
click at [1539, 35] on div at bounding box center [1530, 39] width 25 height 25
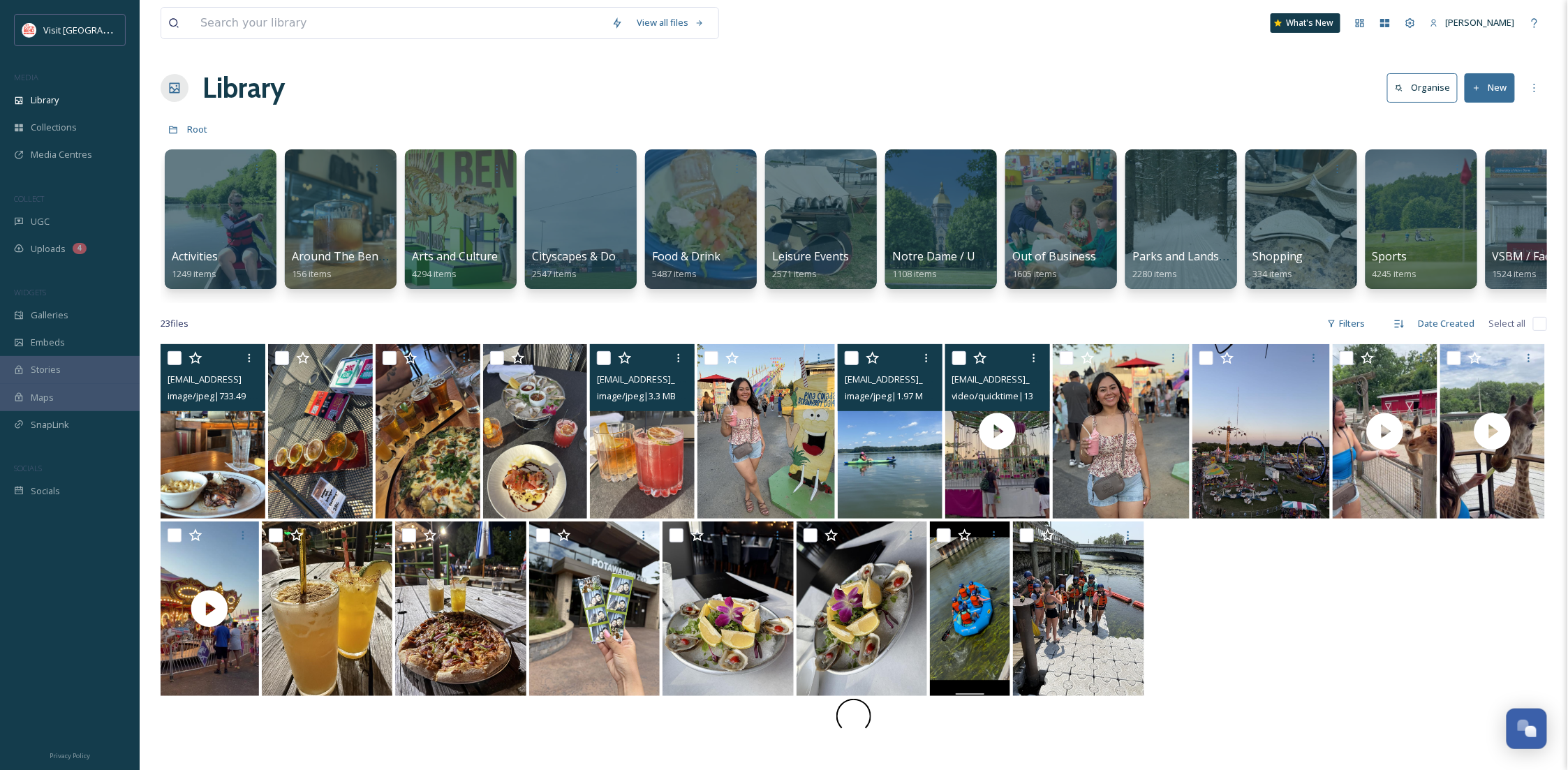
click at [898, 461] on img at bounding box center [890, 431] width 105 height 175
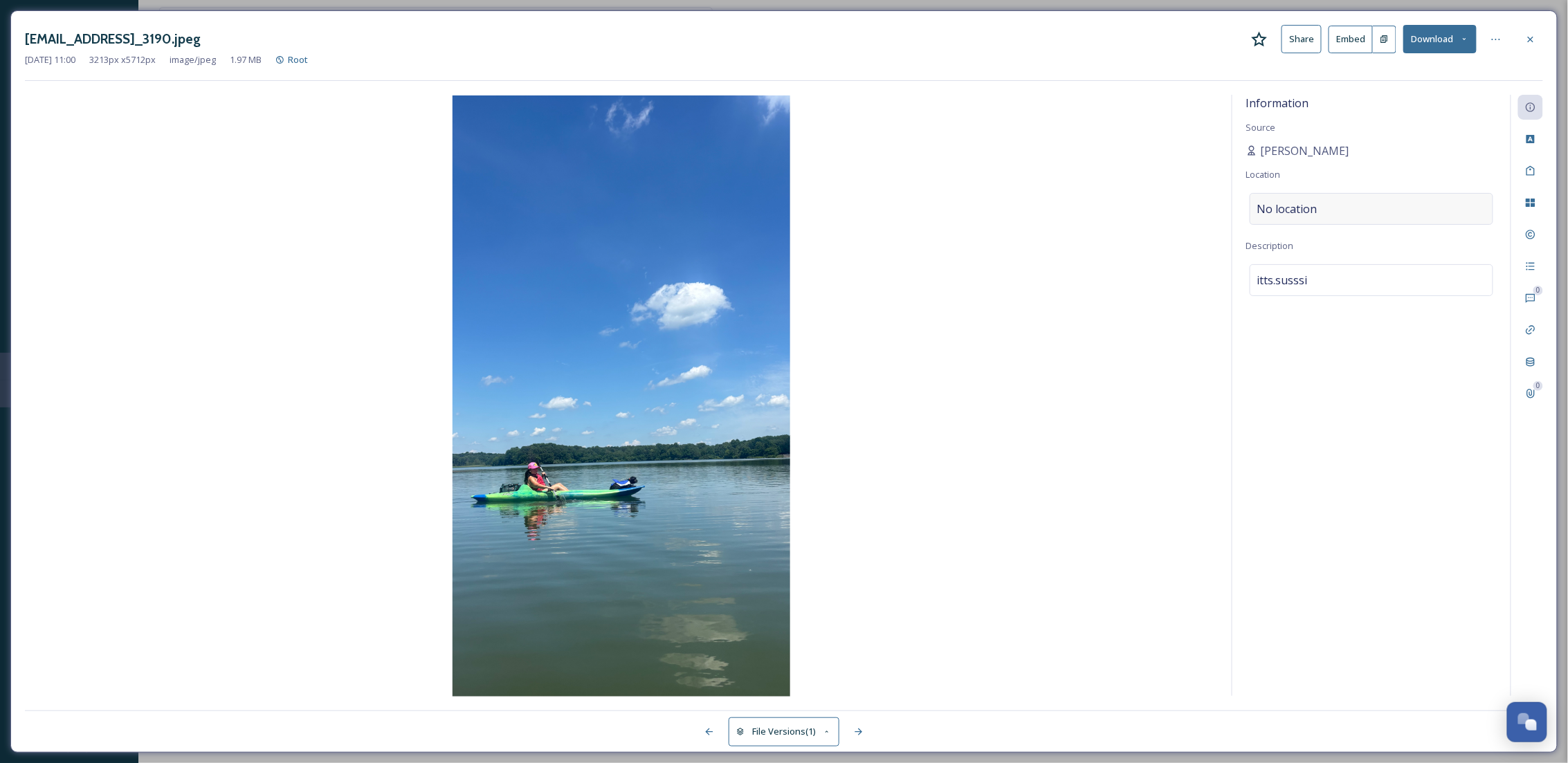
click at [1339, 218] on div "No location" at bounding box center [1371, 209] width 243 height 32
click at [1339, 218] on input at bounding box center [1371, 209] width 242 height 31
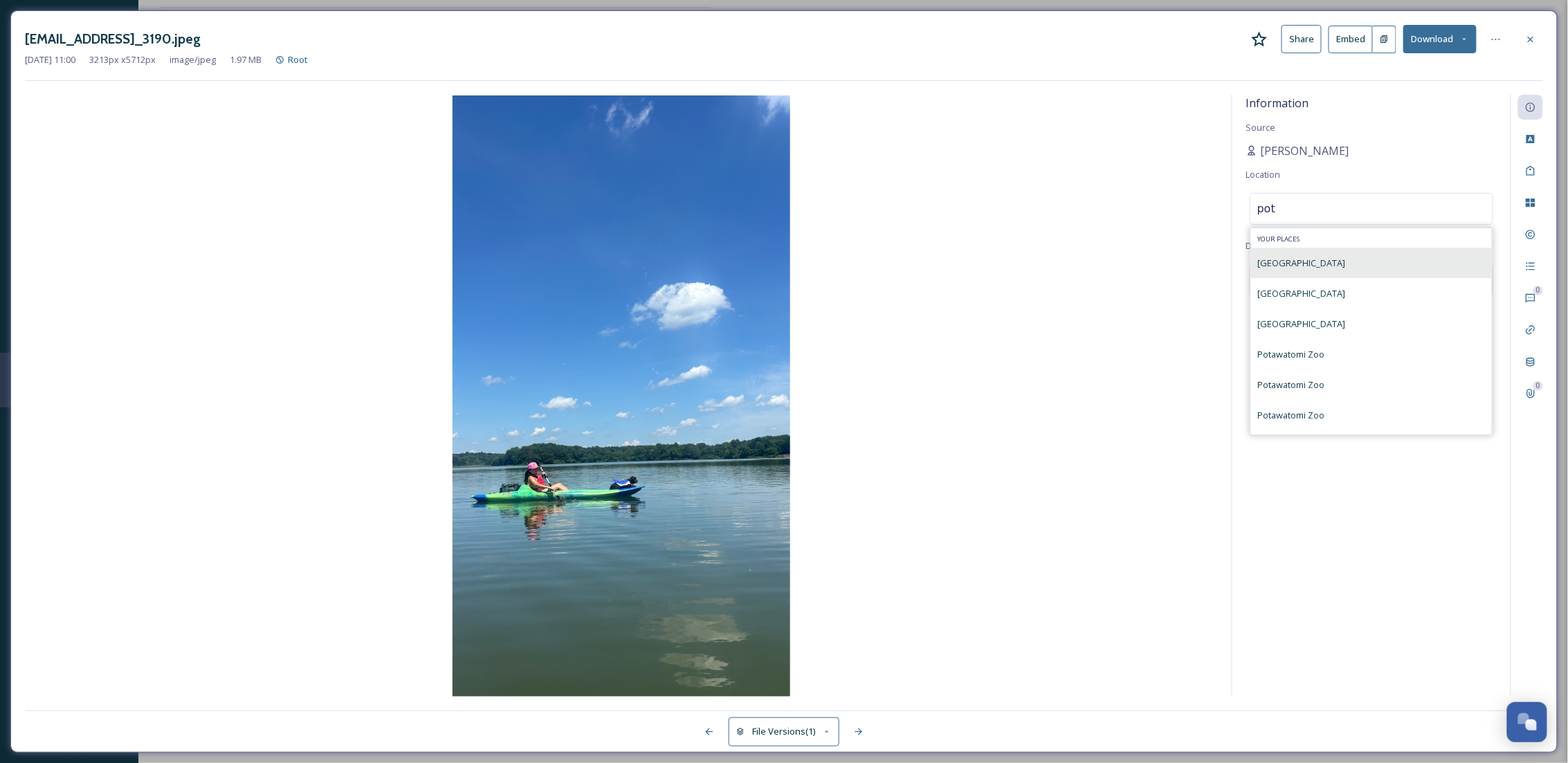
type input "pot"
click at [1345, 265] on span "Potato Creek State Park" at bounding box center [1302, 263] width 88 height 13
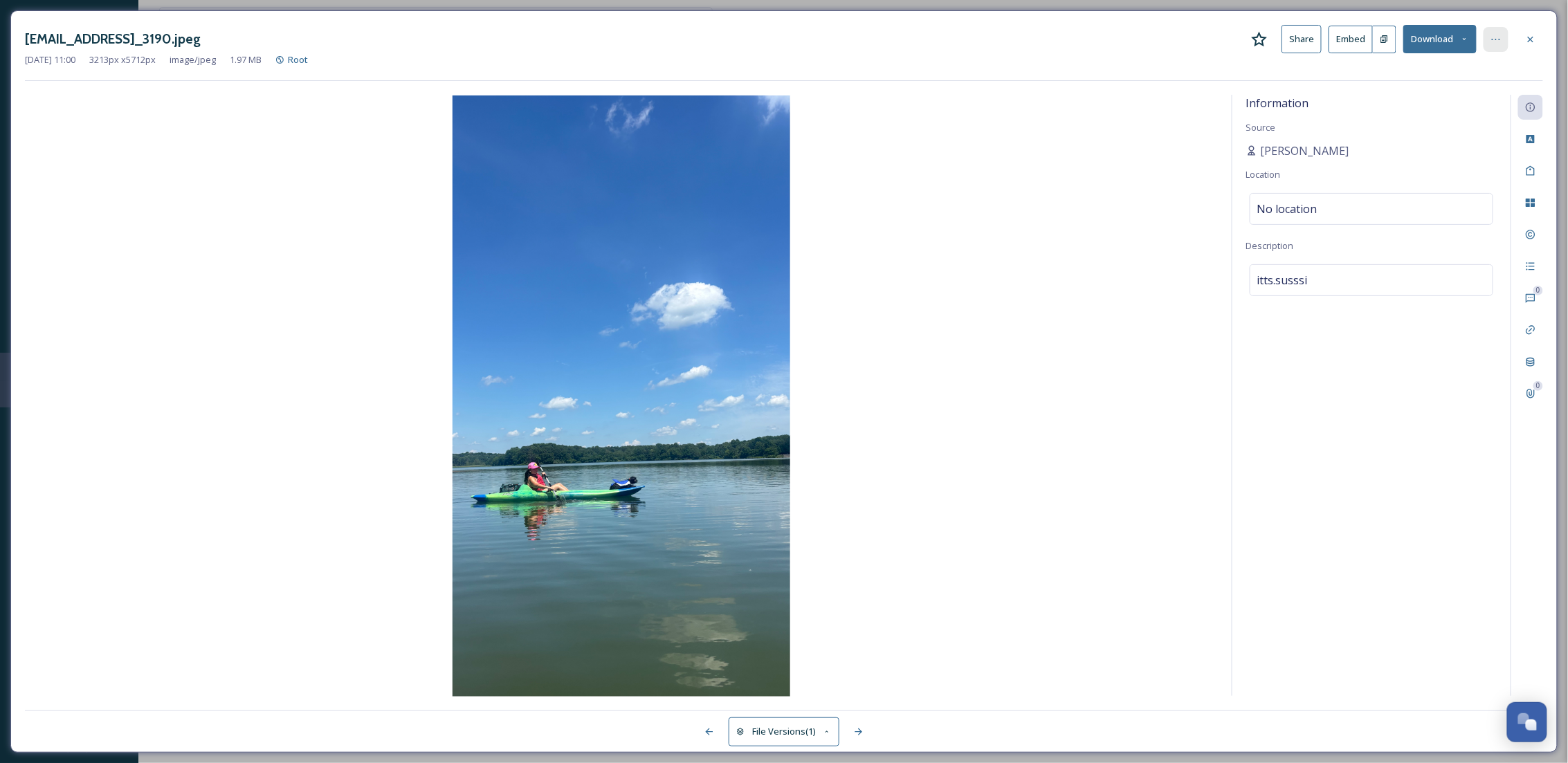
click at [1499, 34] on icon at bounding box center [1496, 39] width 11 height 11
click at [1422, 91] on div "Move to Folder" at bounding box center [1428, 96] width 165 height 27
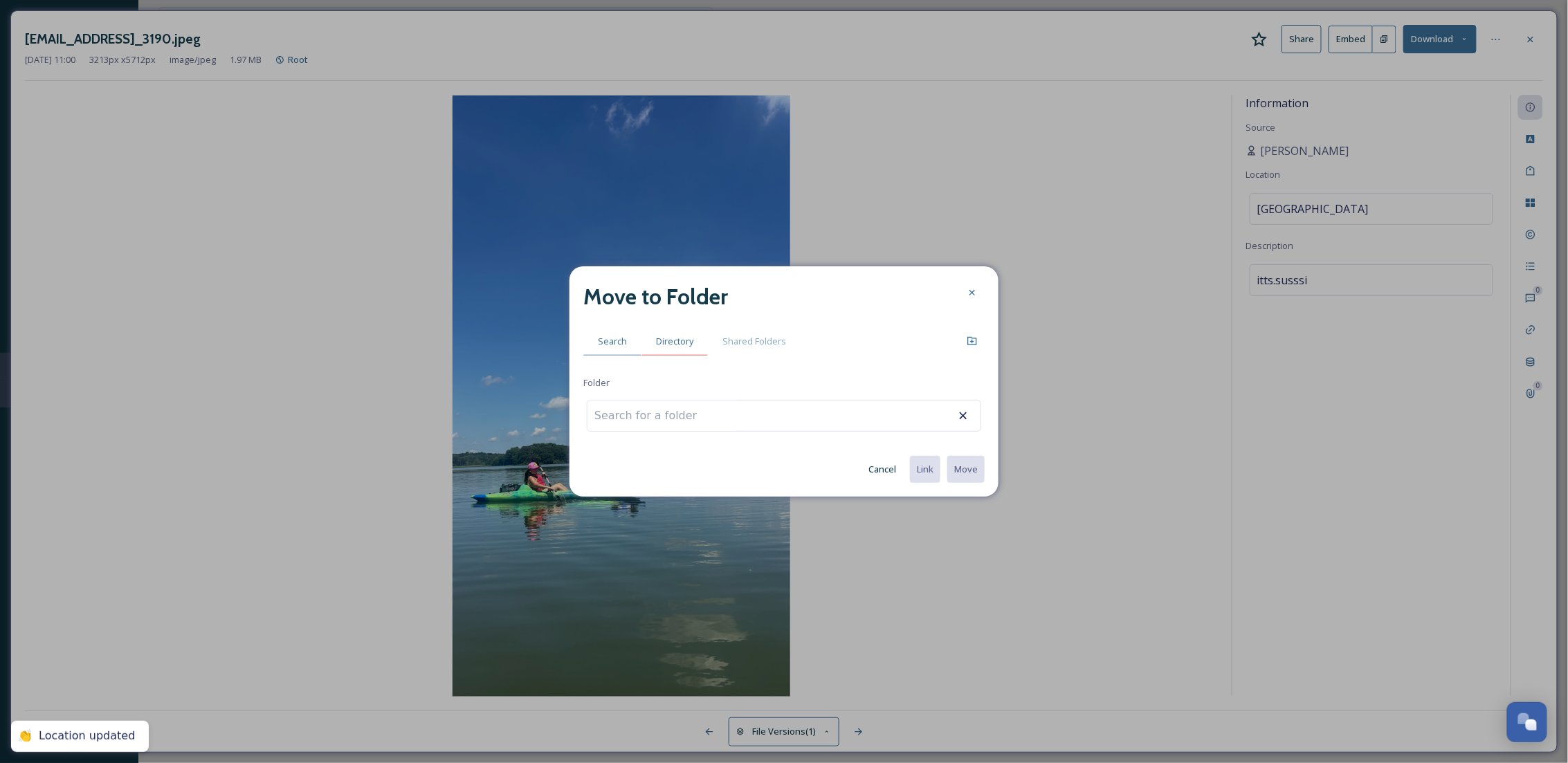
click at [692, 337] on span "Directory" at bounding box center [675, 342] width 37 height 13
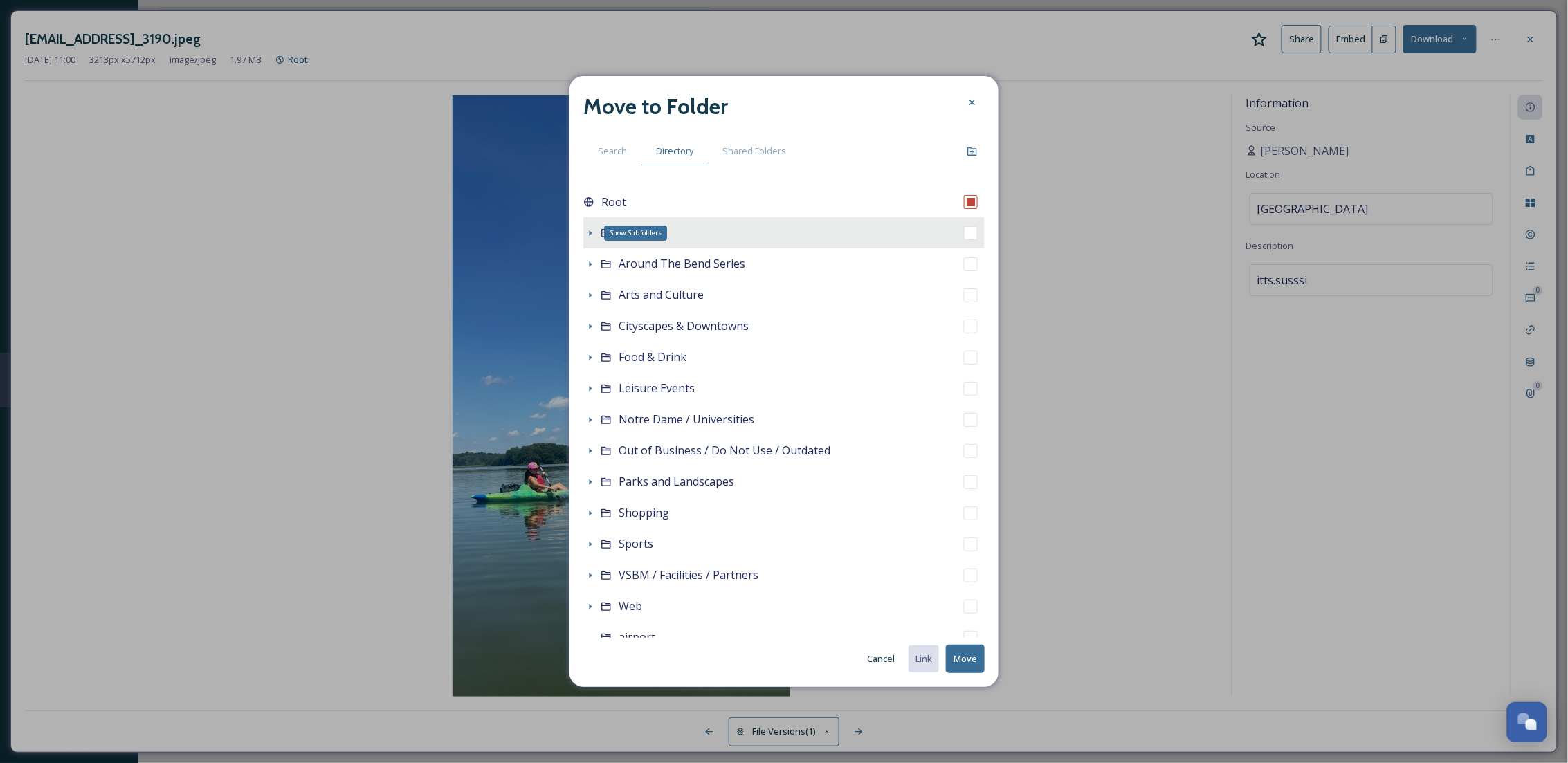
click at [588, 229] on icon at bounding box center [590, 233] width 11 height 11
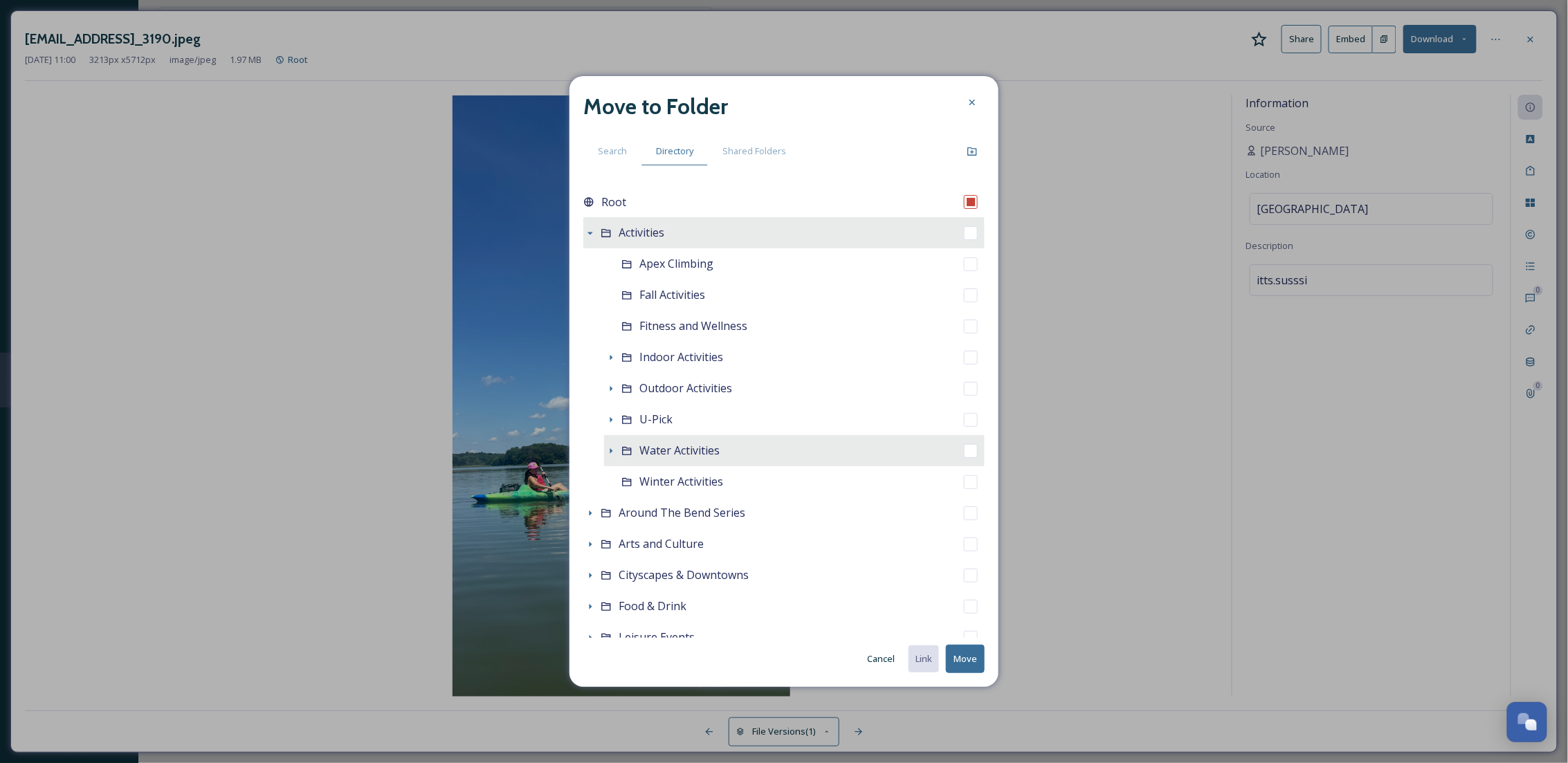
click at [692, 449] on span "Water Activities" at bounding box center [680, 450] width 81 height 15
checkbox input "false"
checkbox input "true"
click at [963, 657] on button "Move" at bounding box center [965, 659] width 39 height 28
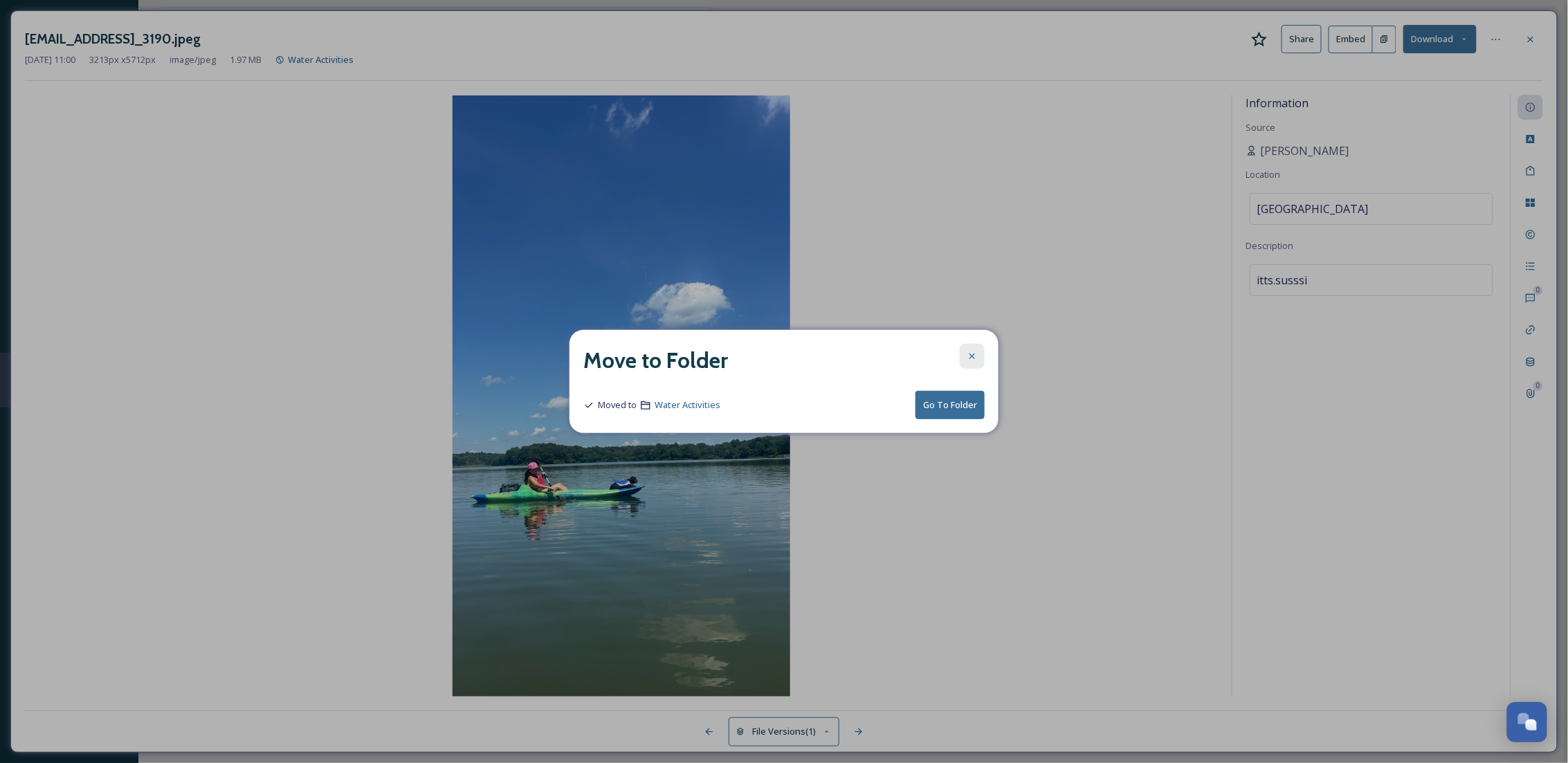
click at [970, 354] on icon at bounding box center [972, 356] width 5 height 5
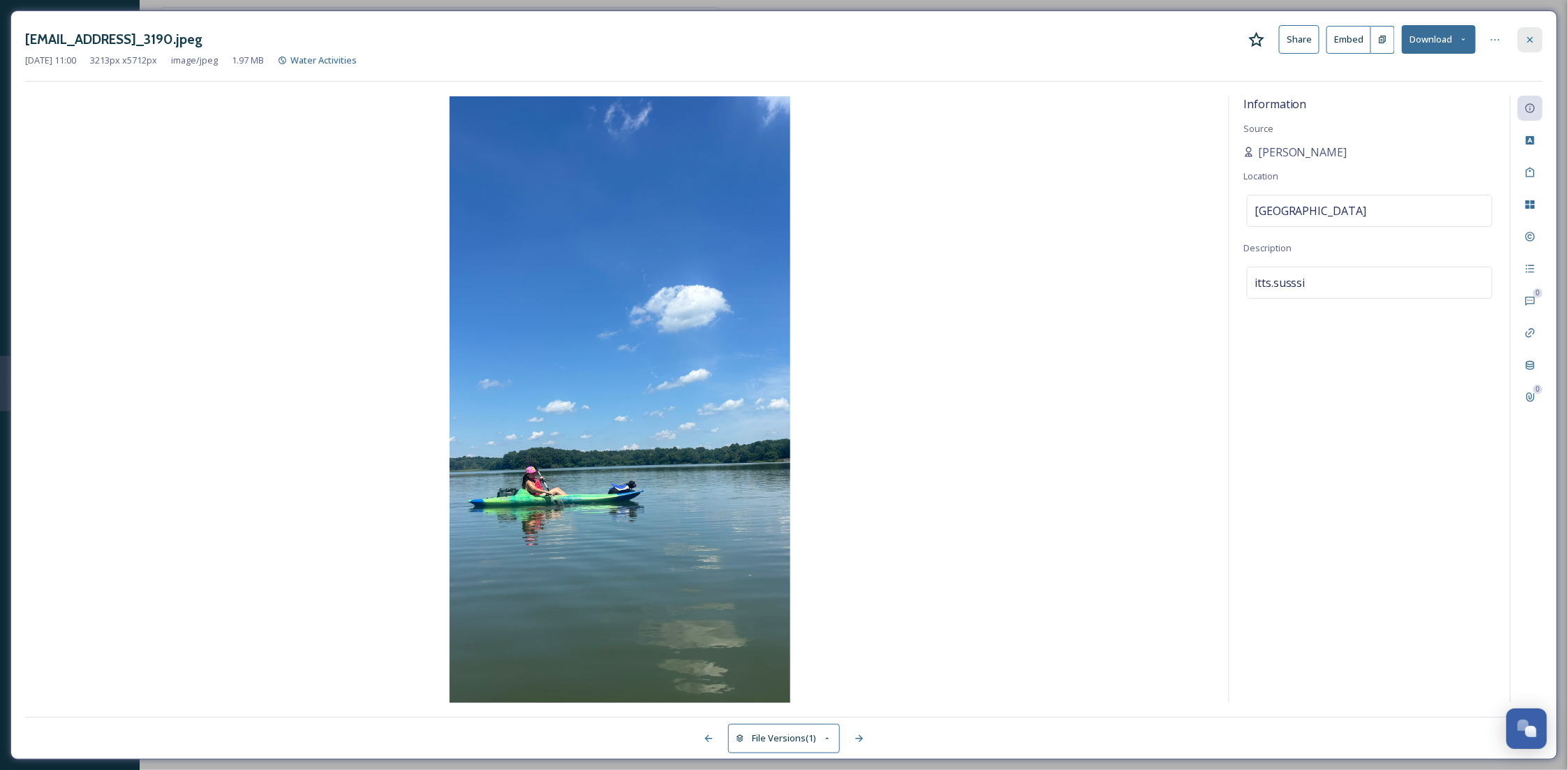
click at [1530, 41] on icon at bounding box center [1530, 39] width 11 height 11
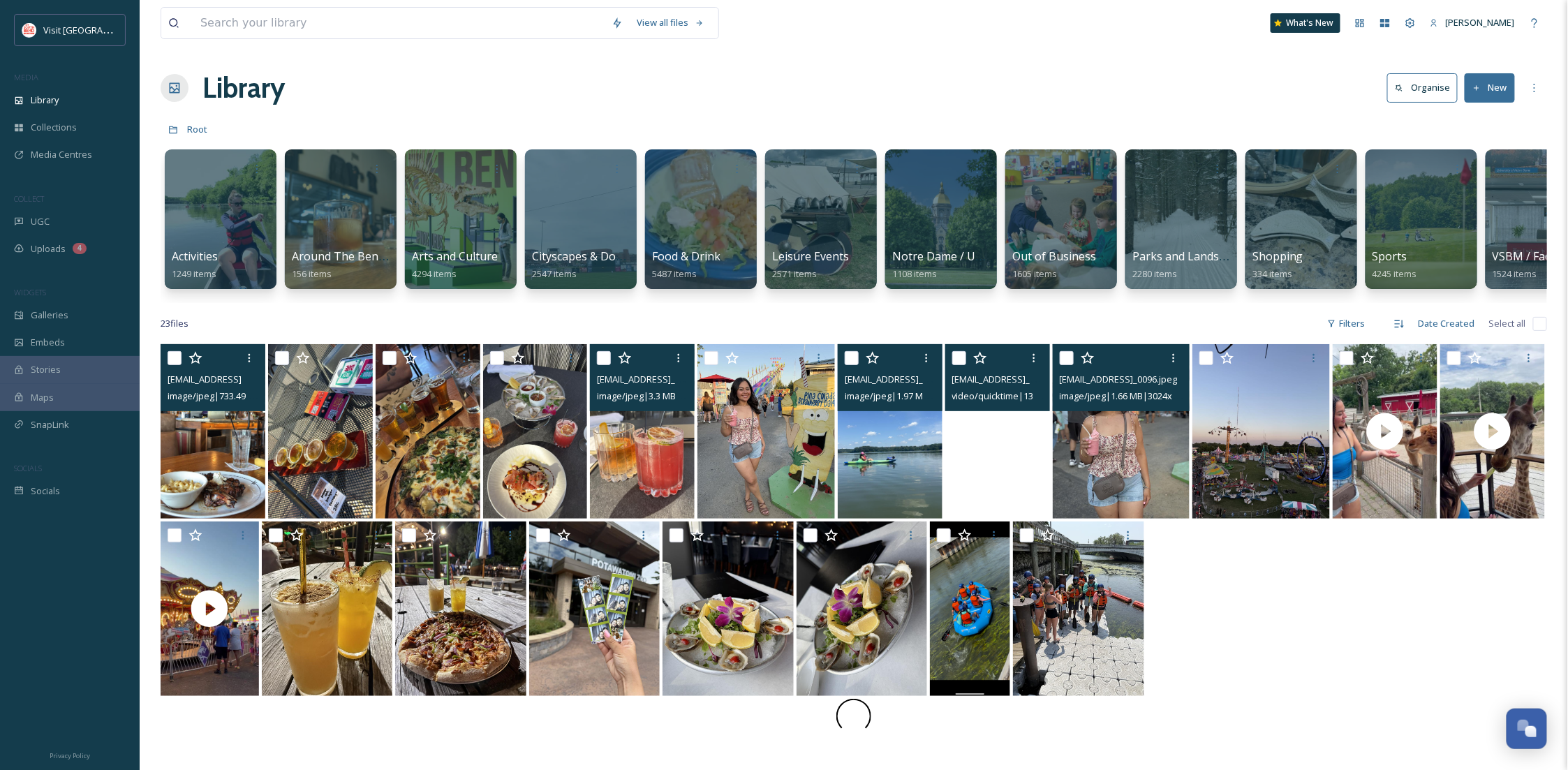
click at [1136, 477] on img at bounding box center [1121, 431] width 138 height 175
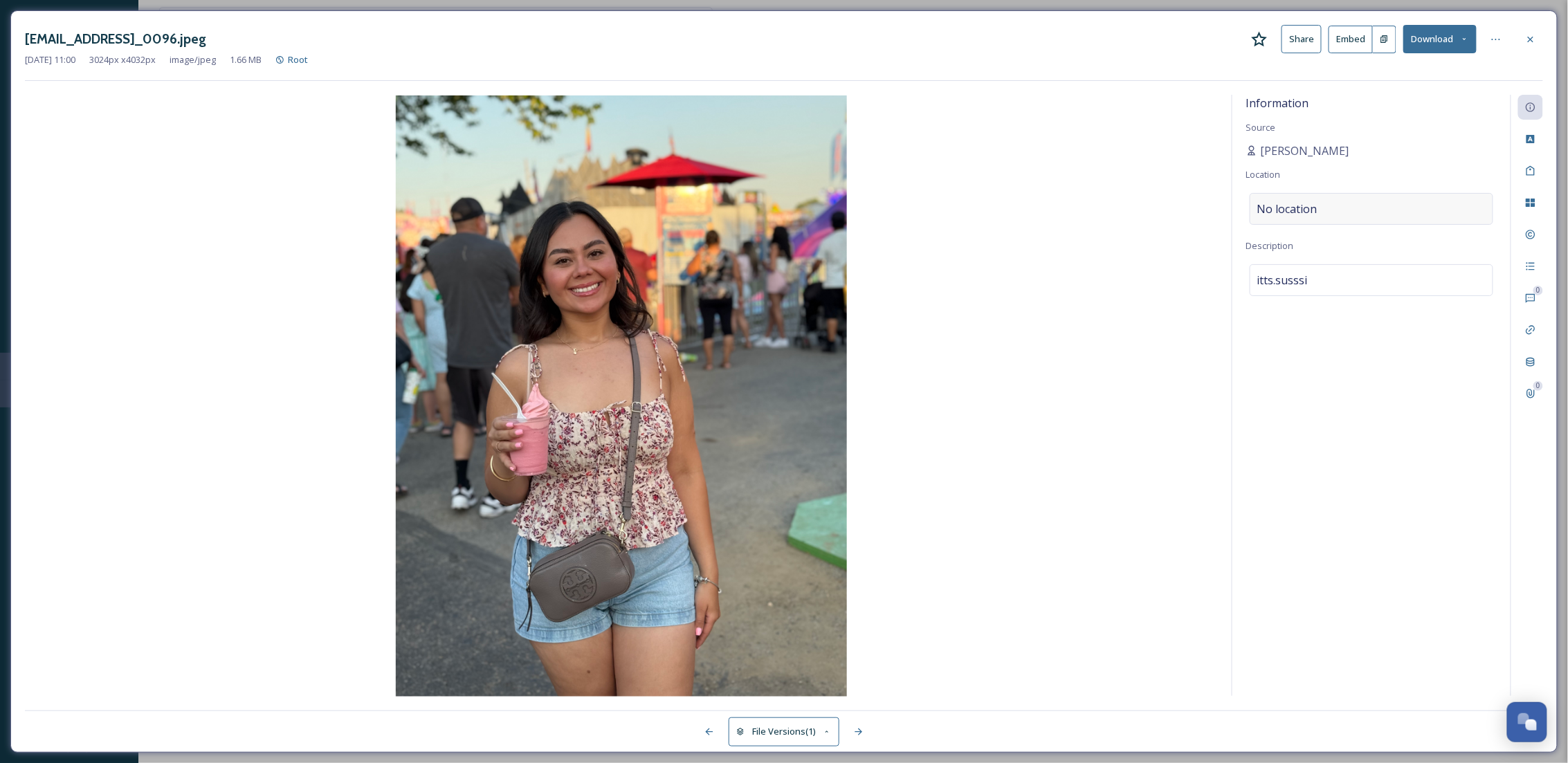
click at [1285, 204] on span "No location" at bounding box center [1287, 209] width 60 height 16
click at [1323, 224] on input at bounding box center [1371, 209] width 242 height 31
type input "fair"
click at [1299, 295] on span "St. Joseph County Fairgrounds" at bounding box center [1302, 293] width 88 height 13
click at [1502, 40] on div at bounding box center [1496, 39] width 25 height 25
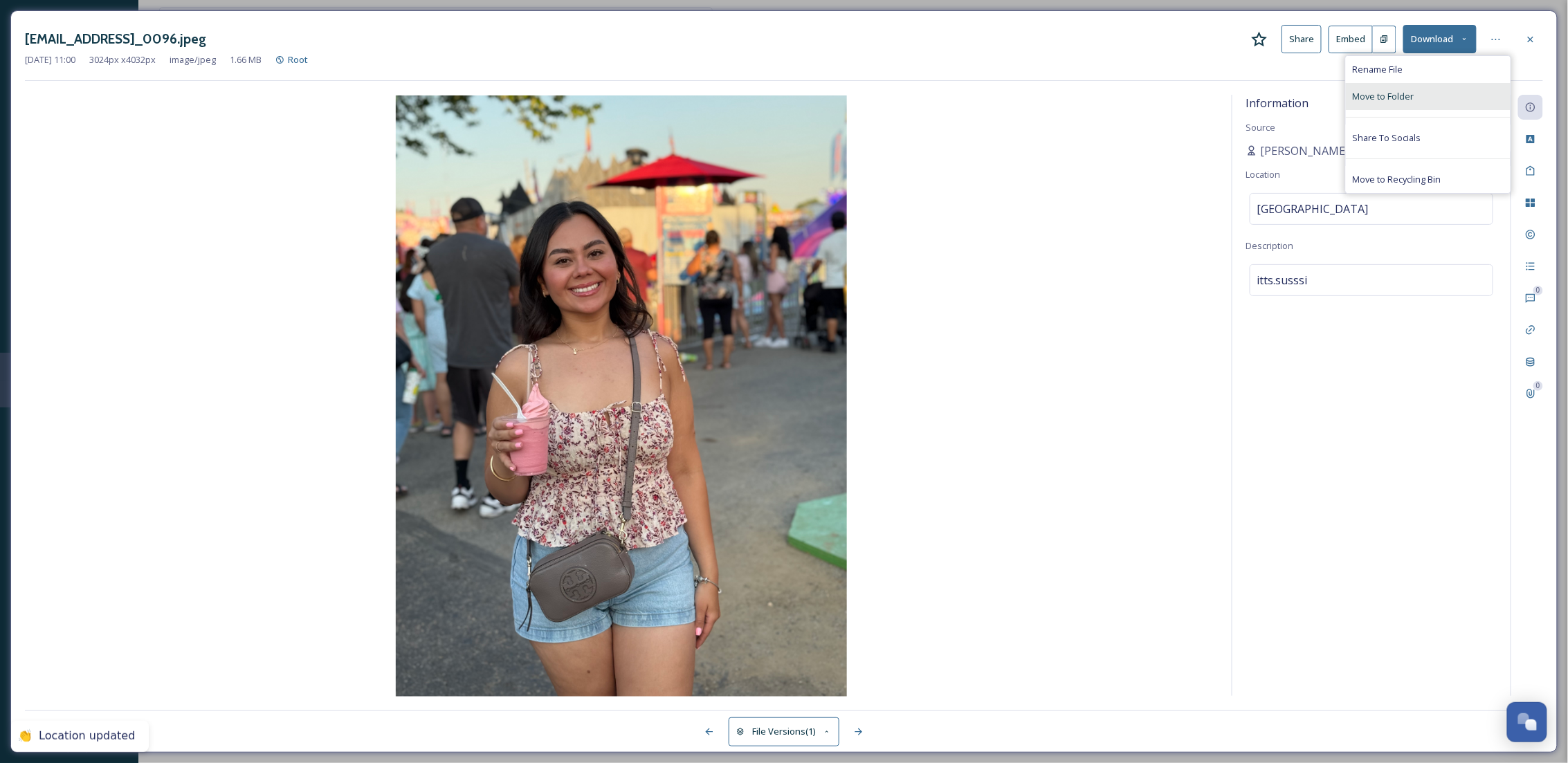
click at [1416, 104] on div "Move to Folder" at bounding box center [1428, 96] width 165 height 27
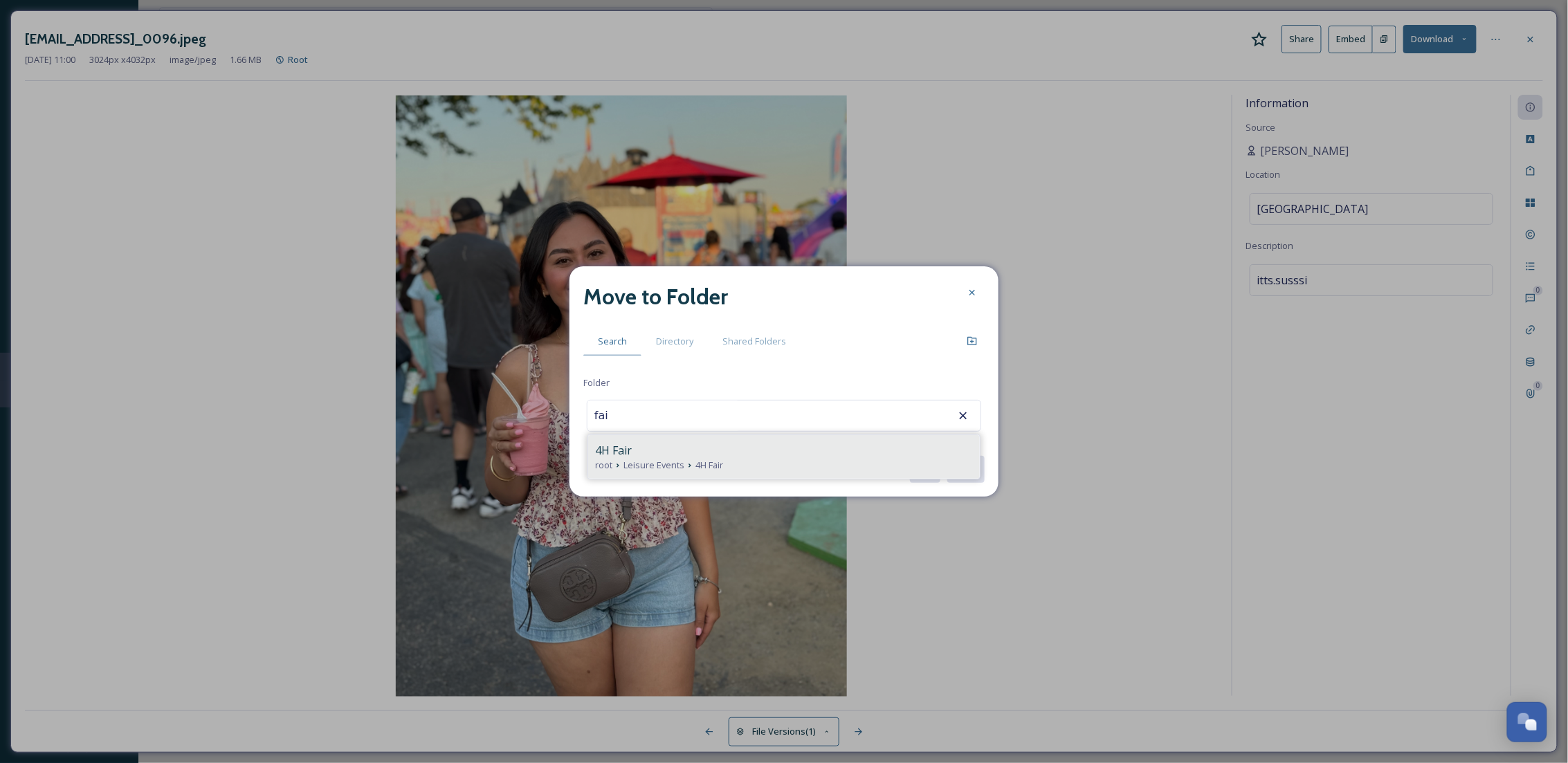
click at [702, 469] on span "4H Fair" at bounding box center [709, 465] width 28 height 13
type input "4H Fair"
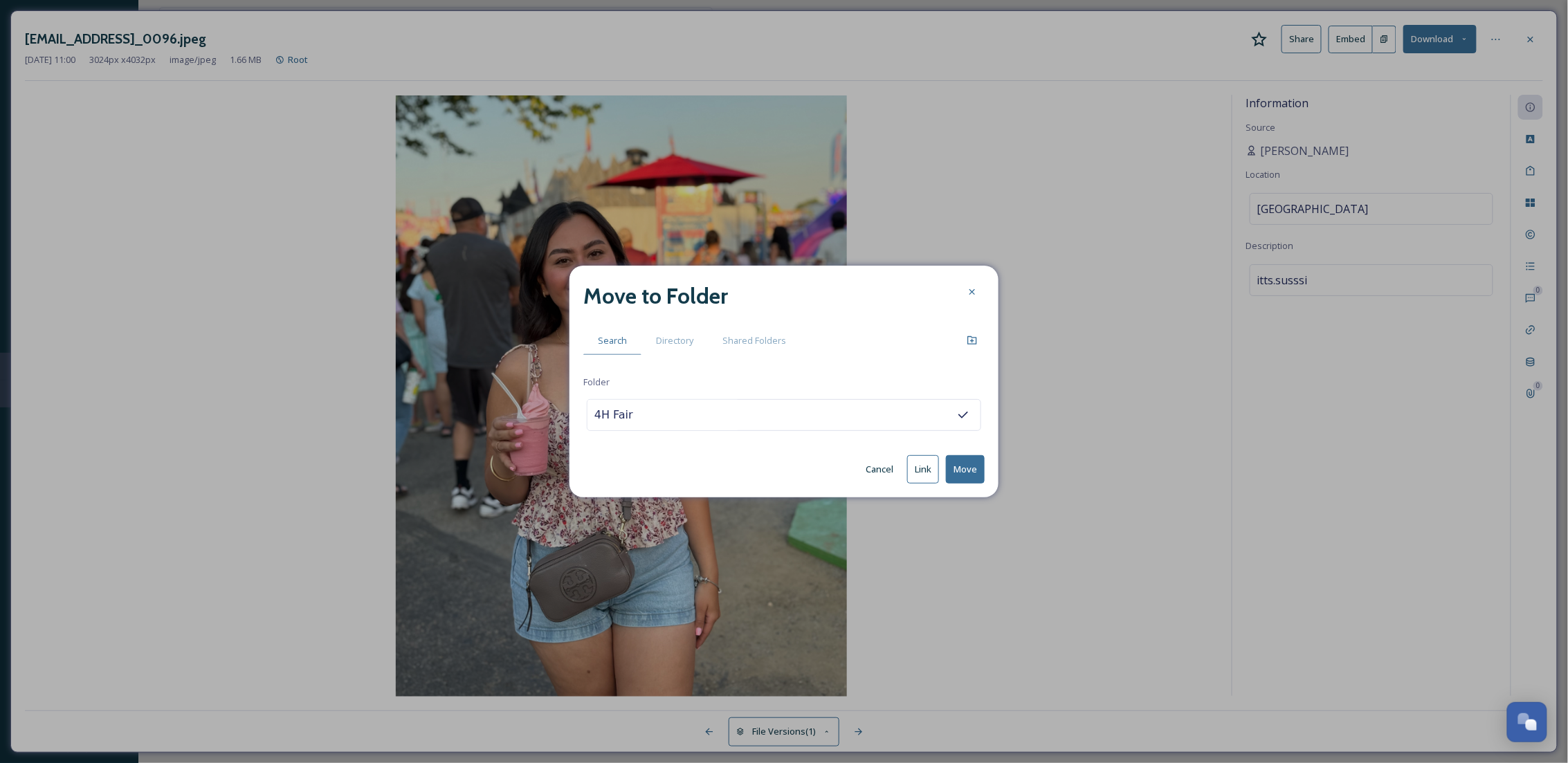
click at [963, 474] on button "Move" at bounding box center [965, 469] width 39 height 28
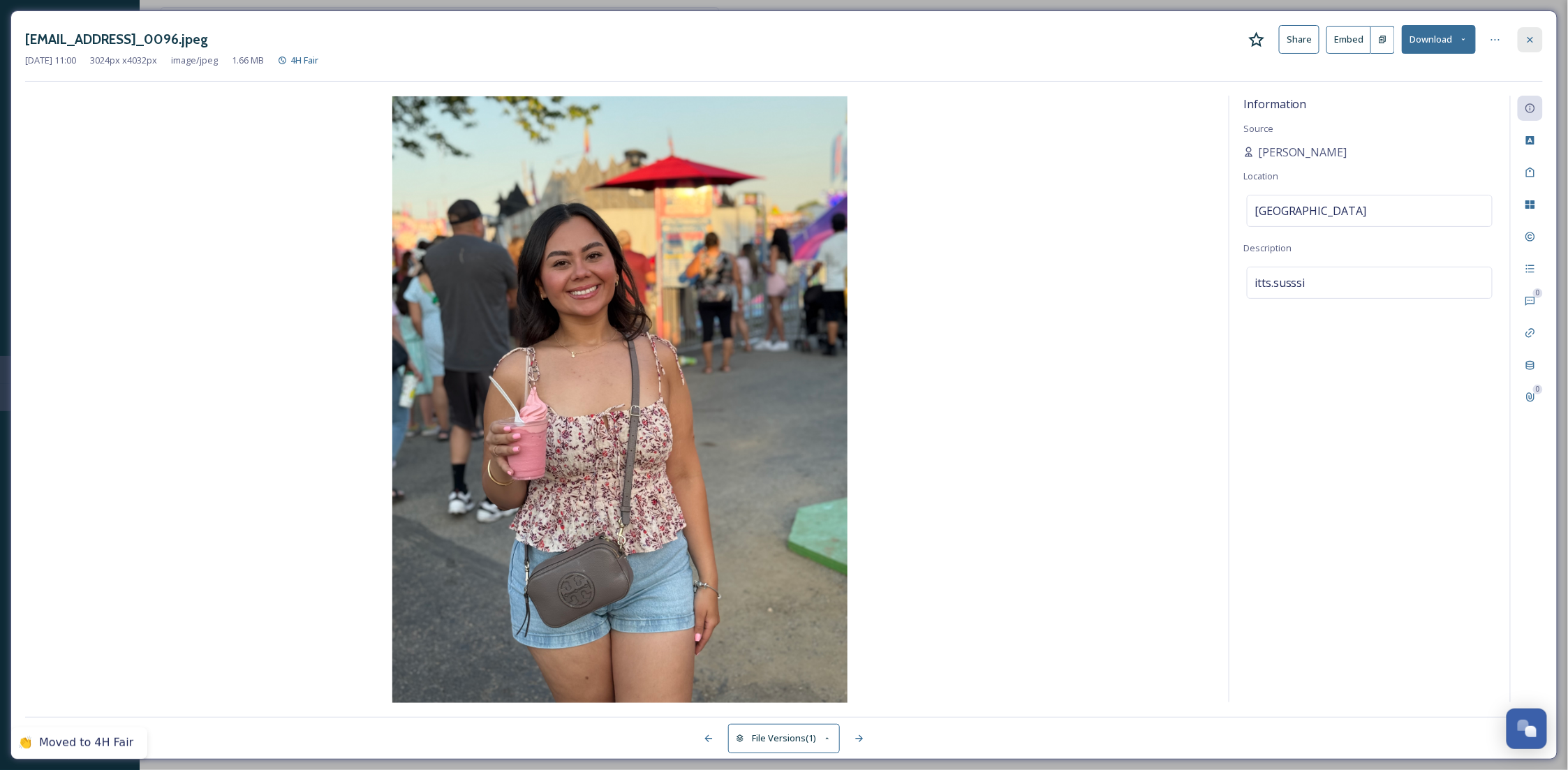
click at [1541, 40] on div at bounding box center [1530, 39] width 25 height 25
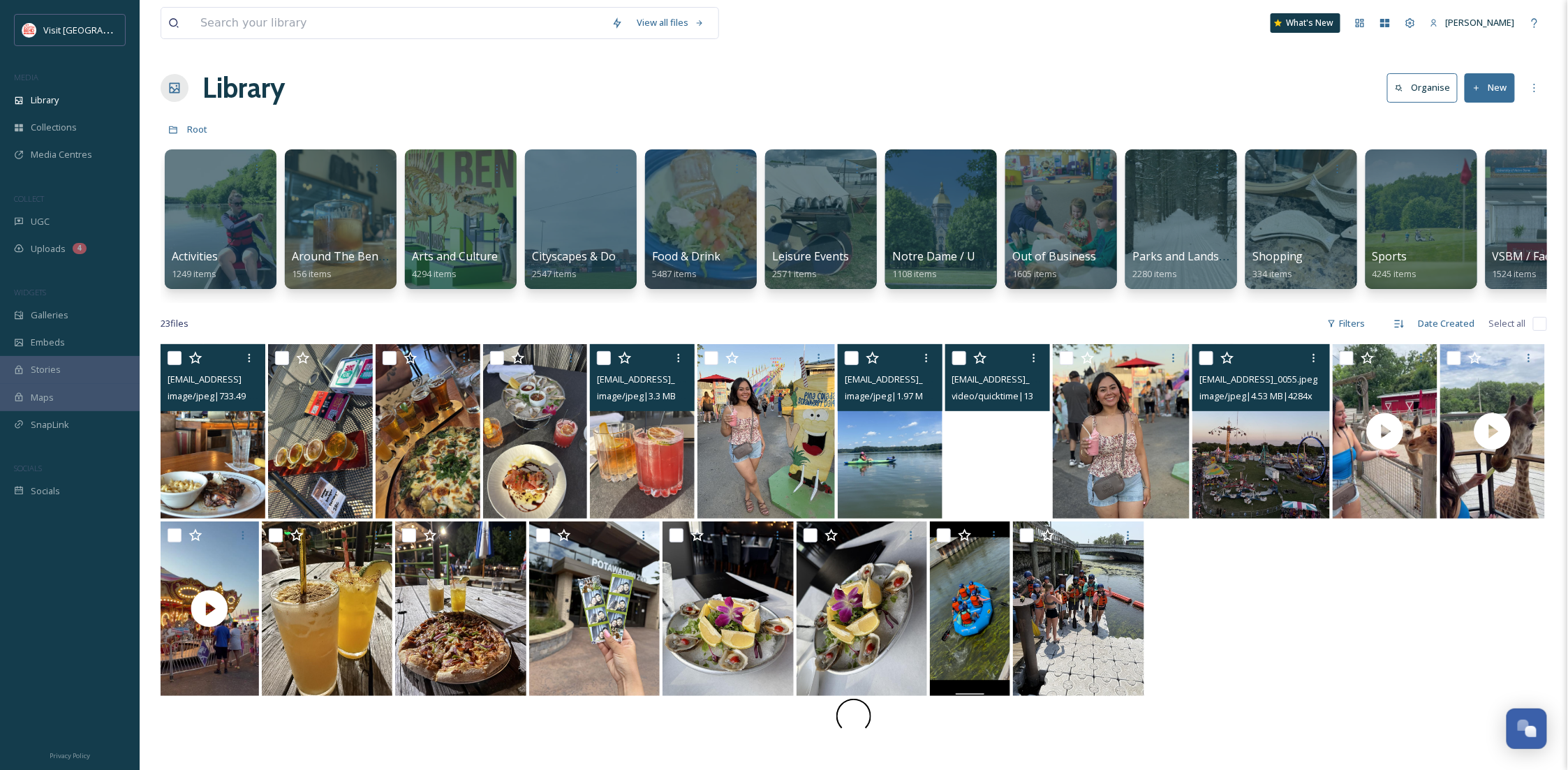
click at [1269, 492] on img at bounding box center [1261, 431] width 138 height 175
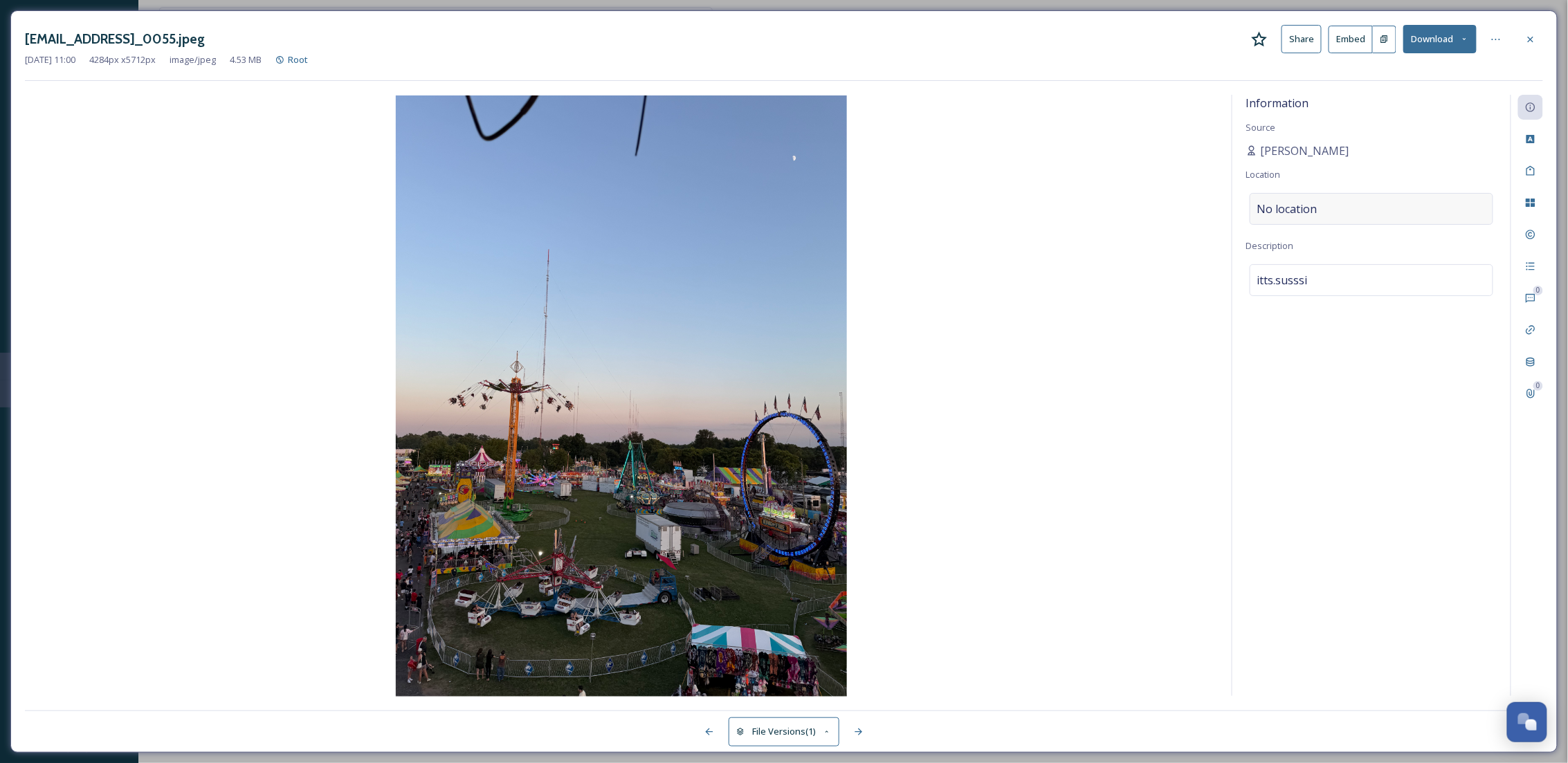
click at [1334, 203] on div "No location" at bounding box center [1371, 209] width 243 height 32
click at [1334, 203] on input at bounding box center [1371, 209] width 242 height 31
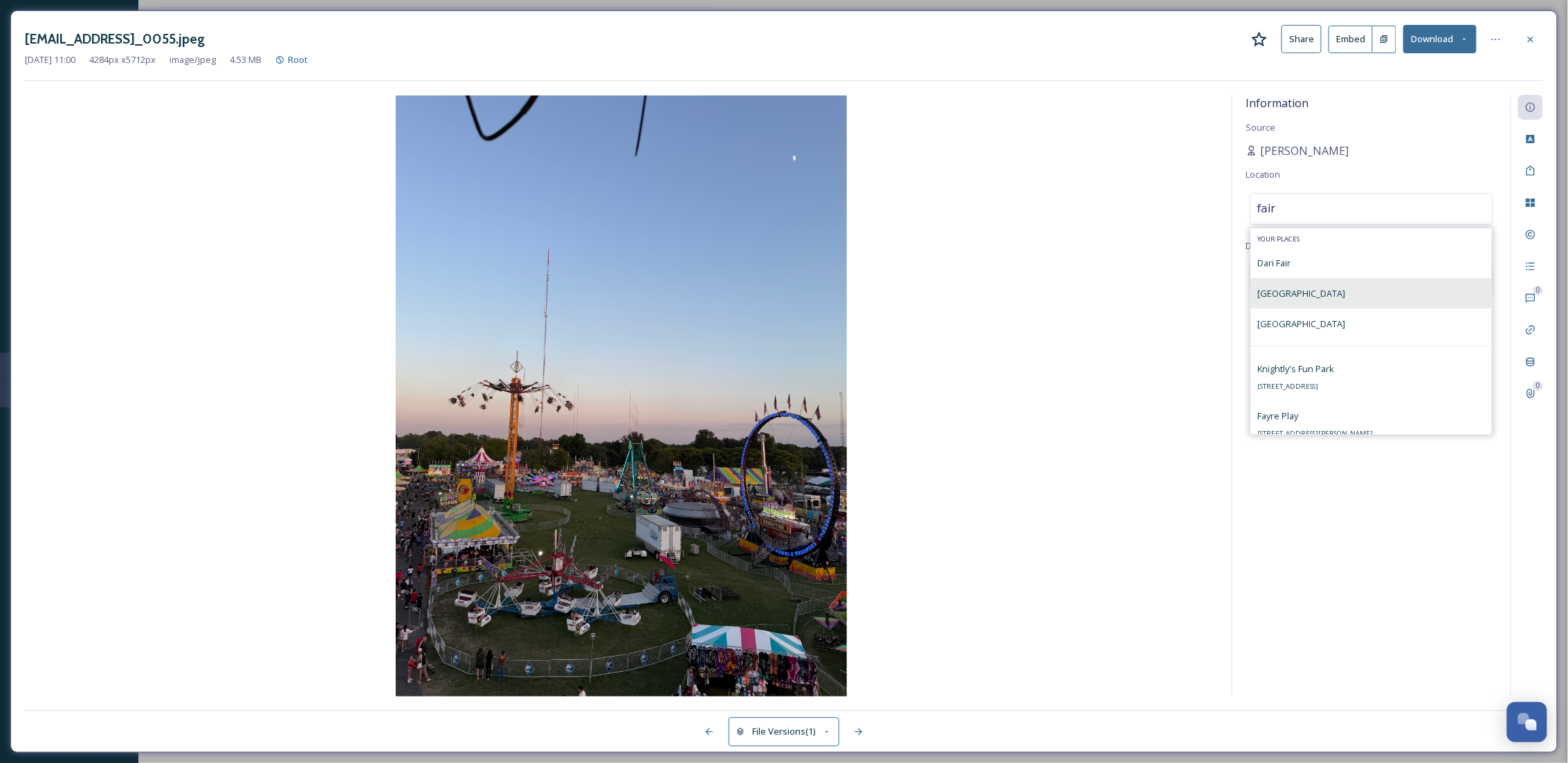
type input "fair"
click at [1366, 307] on div "St. Joseph County Fairgrounds" at bounding box center [1371, 293] width 241 height 31
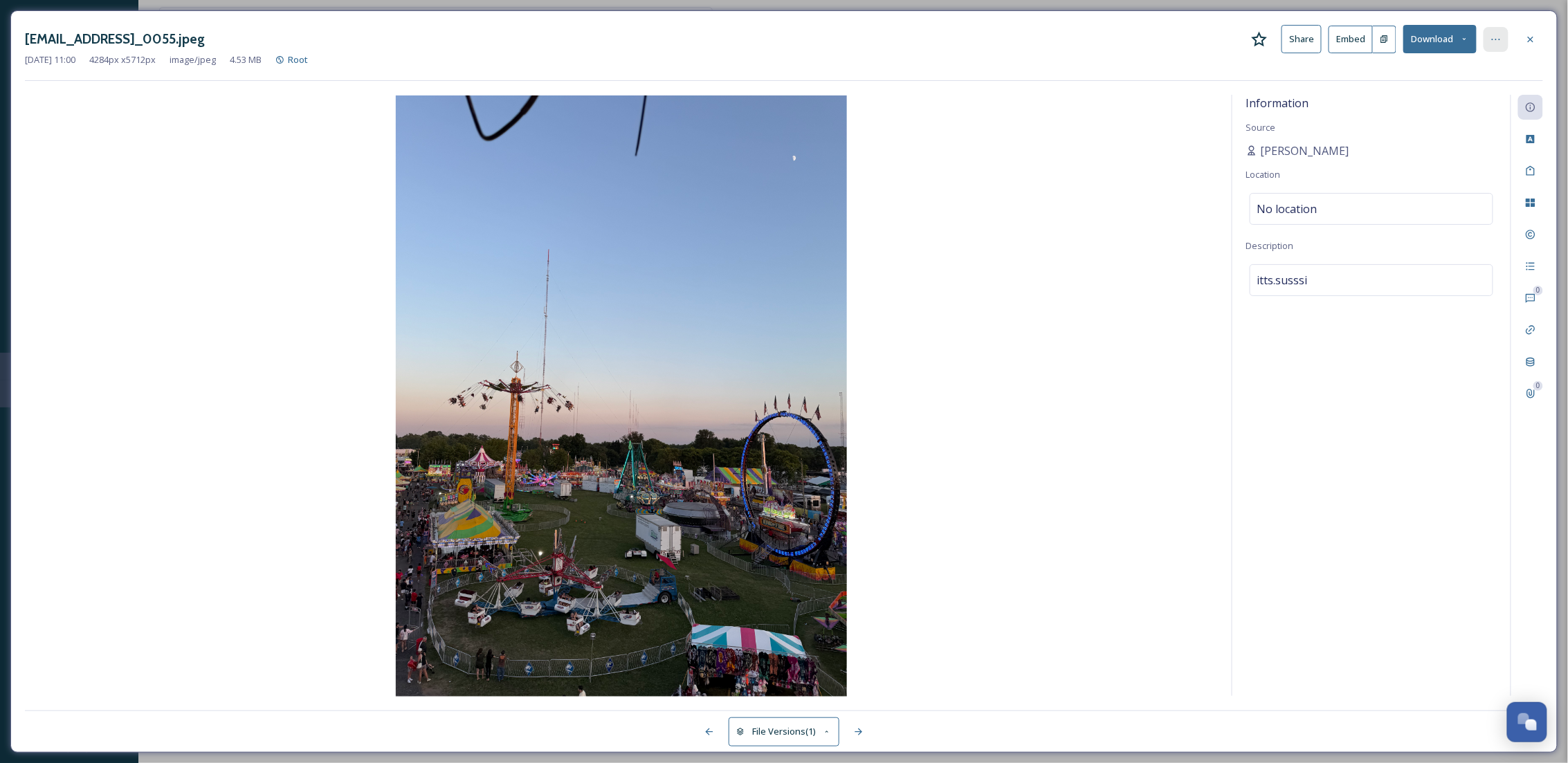
click at [1495, 34] on icon at bounding box center [1496, 39] width 11 height 11
click at [1400, 107] on div "Move to Folder" at bounding box center [1428, 96] width 165 height 27
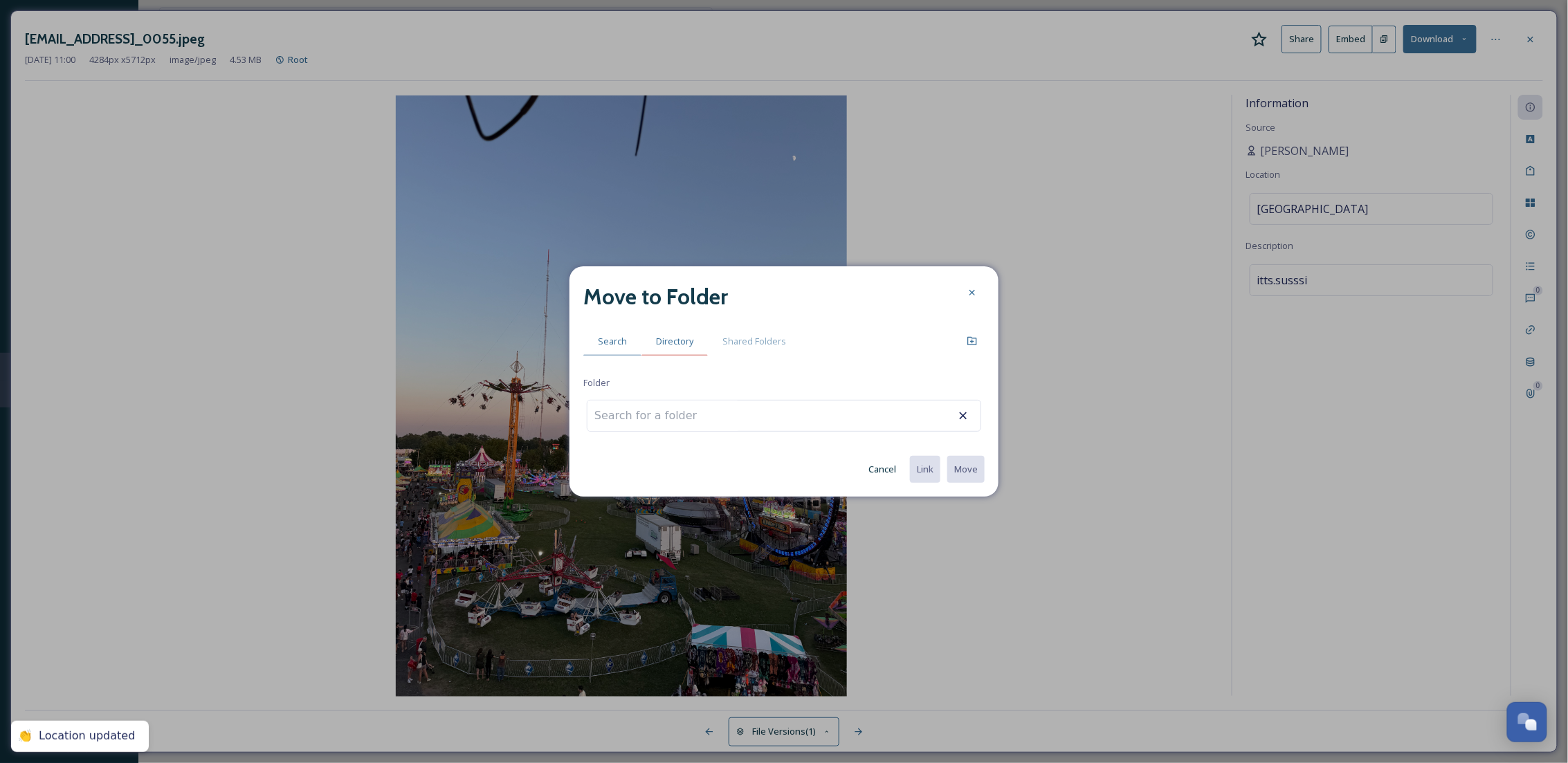
click at [669, 342] on span "Directory" at bounding box center [675, 342] width 37 height 13
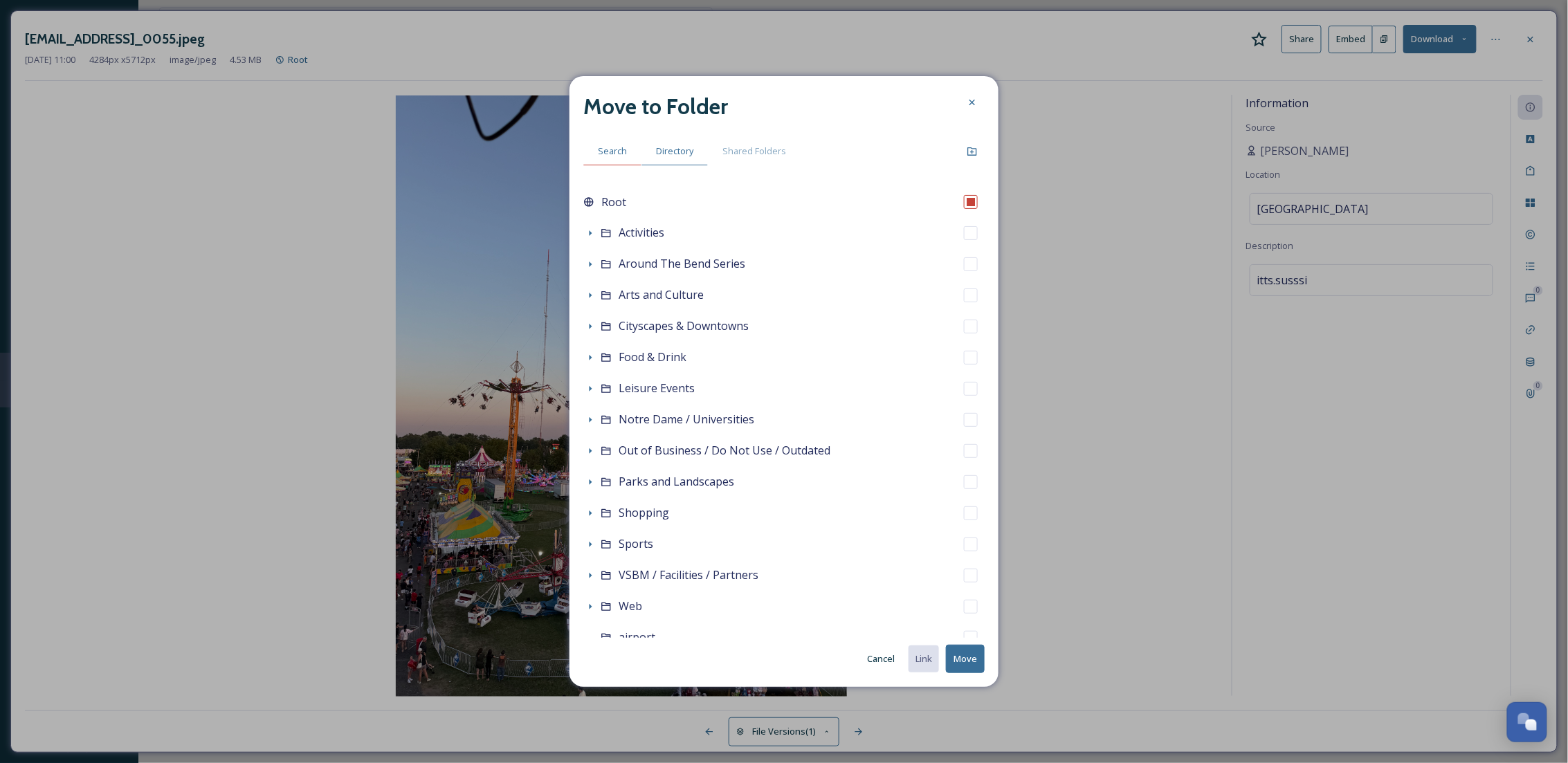
click at [606, 150] on span "Search" at bounding box center [612, 151] width 29 height 13
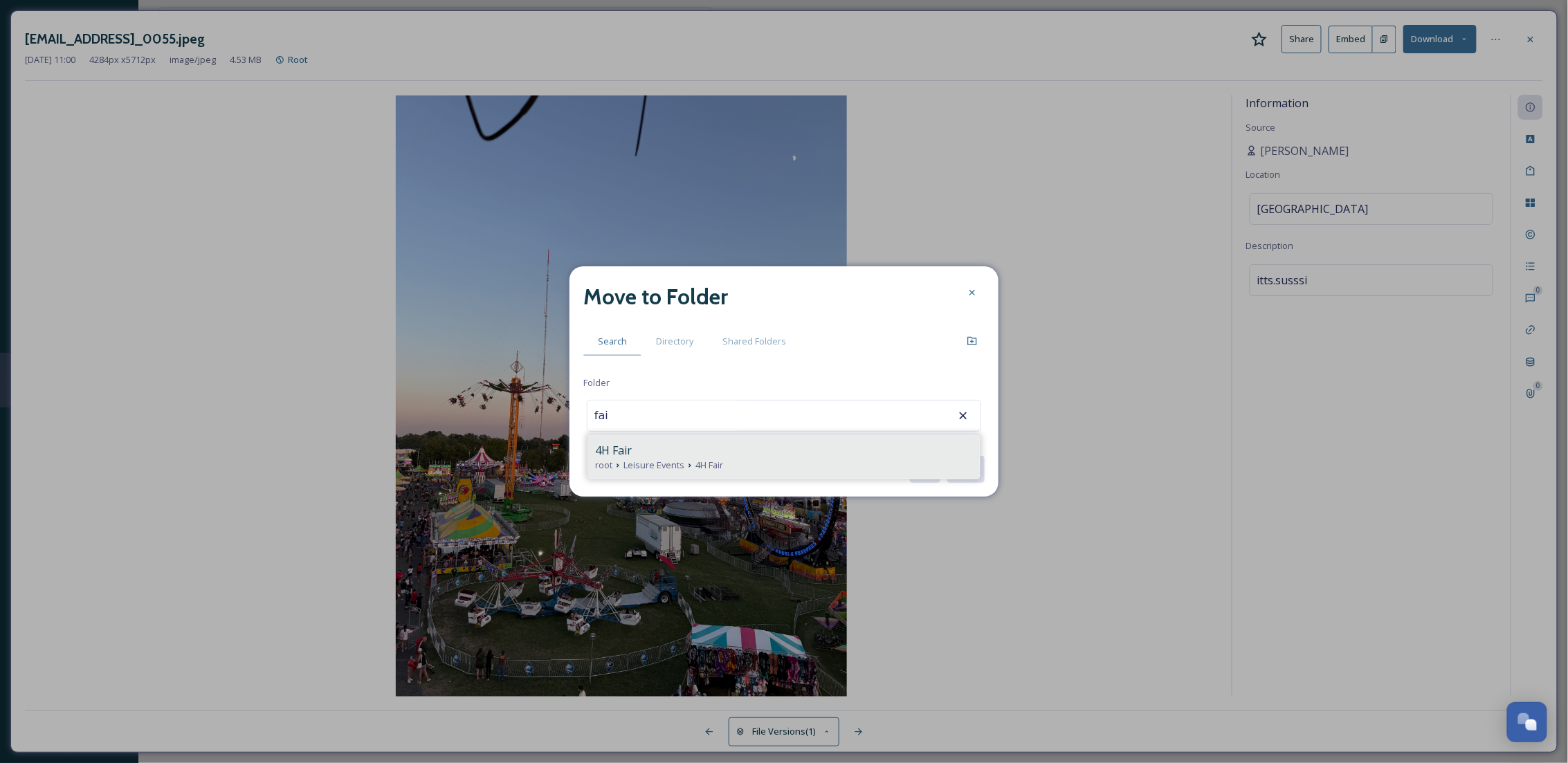
click at [675, 443] on div "4H Fair" at bounding box center [784, 450] width 378 height 16
type input "4H Fair"
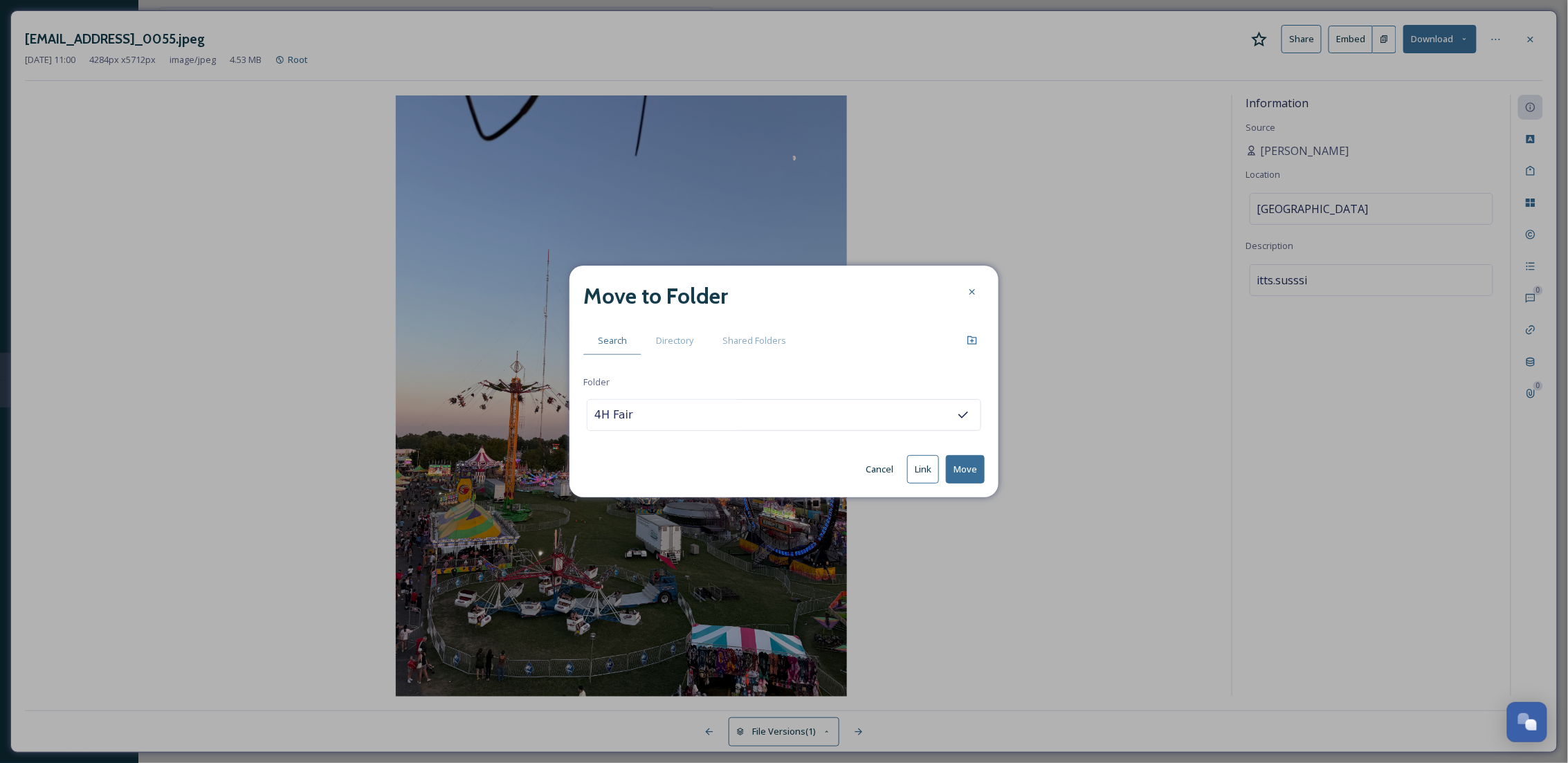
click at [969, 474] on button "Move" at bounding box center [965, 469] width 39 height 28
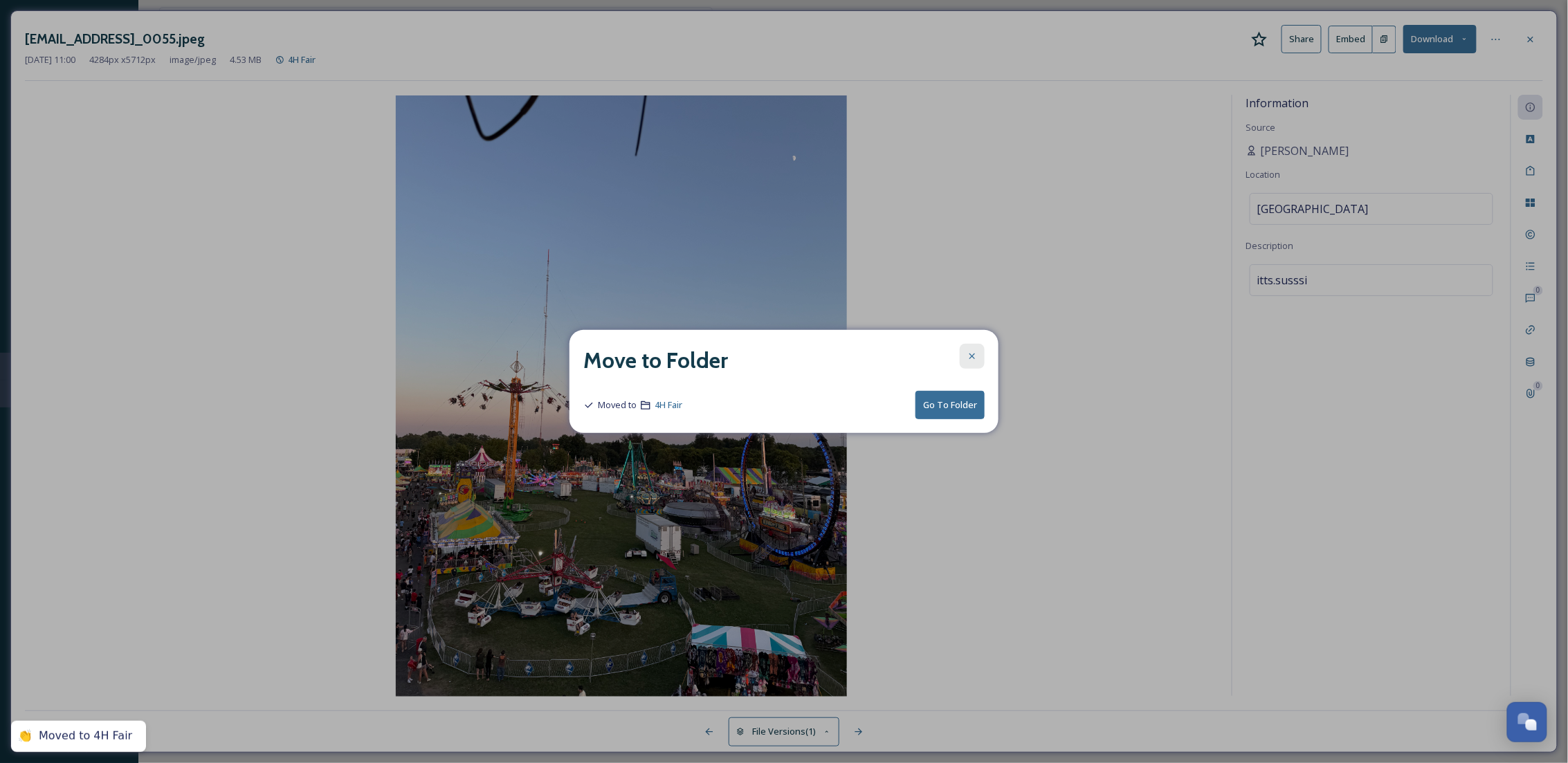
click at [974, 354] on icon at bounding box center [972, 356] width 11 height 11
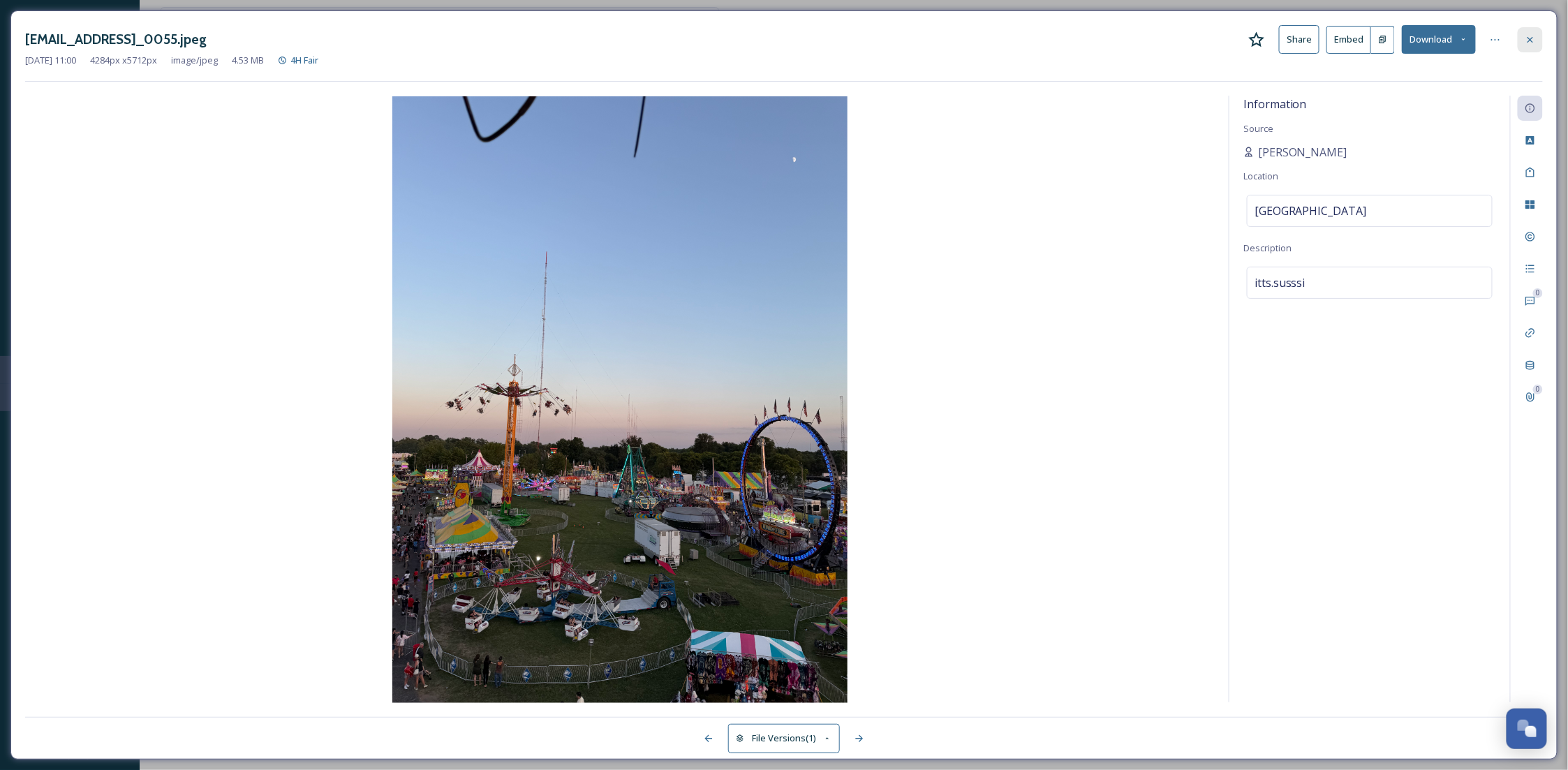
click at [1534, 42] on icon at bounding box center [1530, 39] width 11 height 11
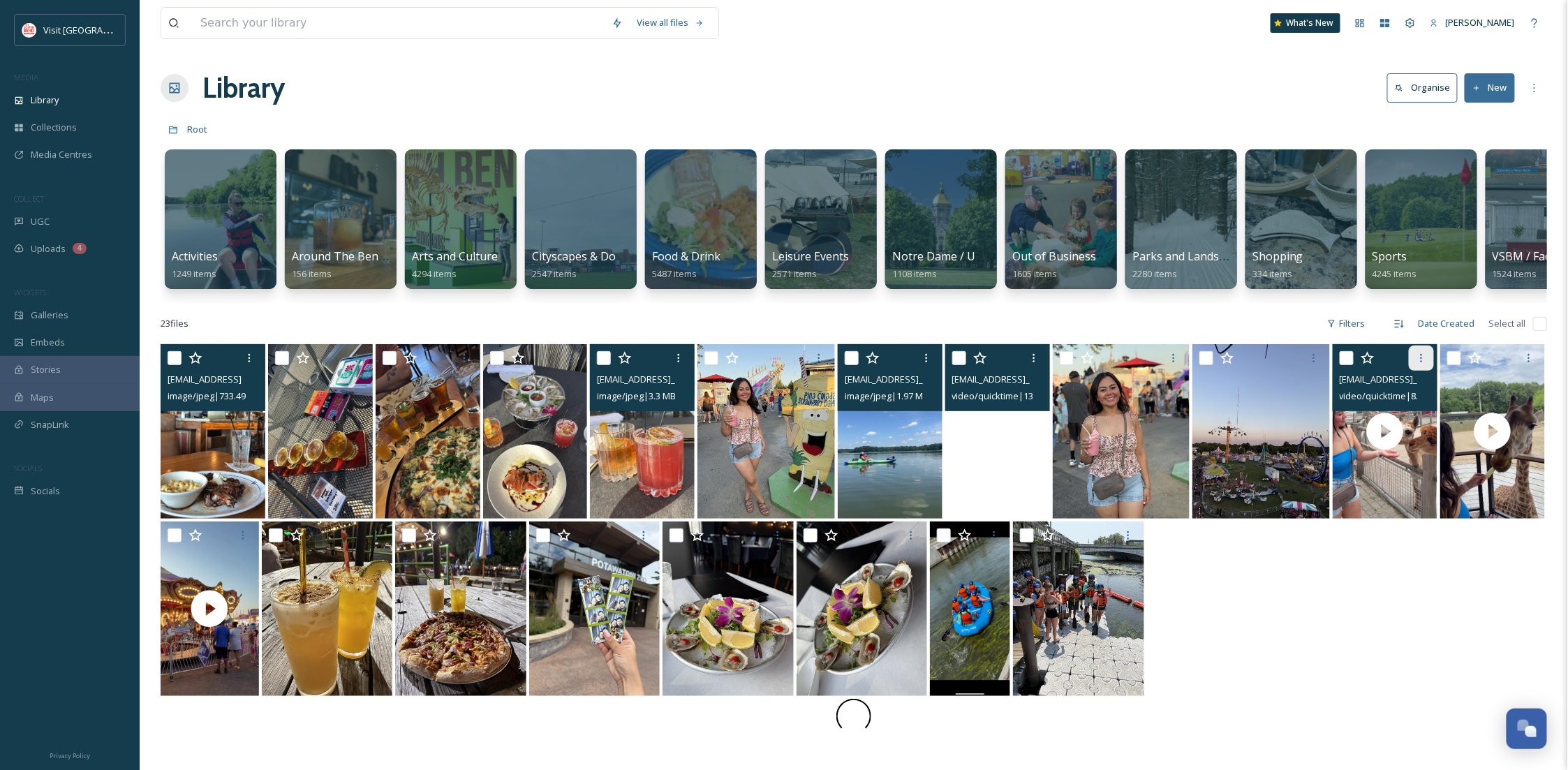
click at [1423, 364] on icon at bounding box center [1421, 358] width 11 height 11
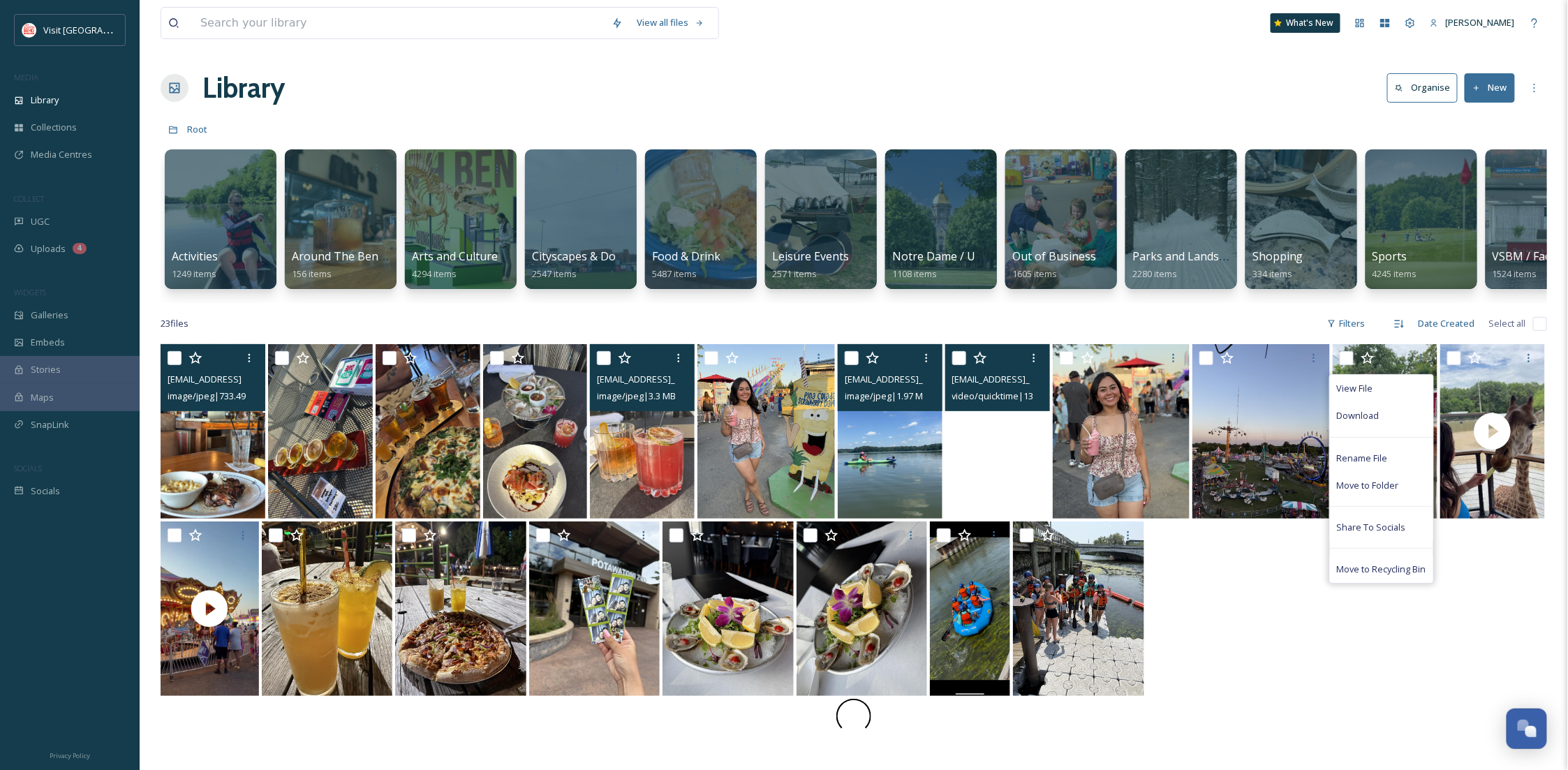
click at [1292, 624] on div at bounding box center [853, 610] width 1386 height 177
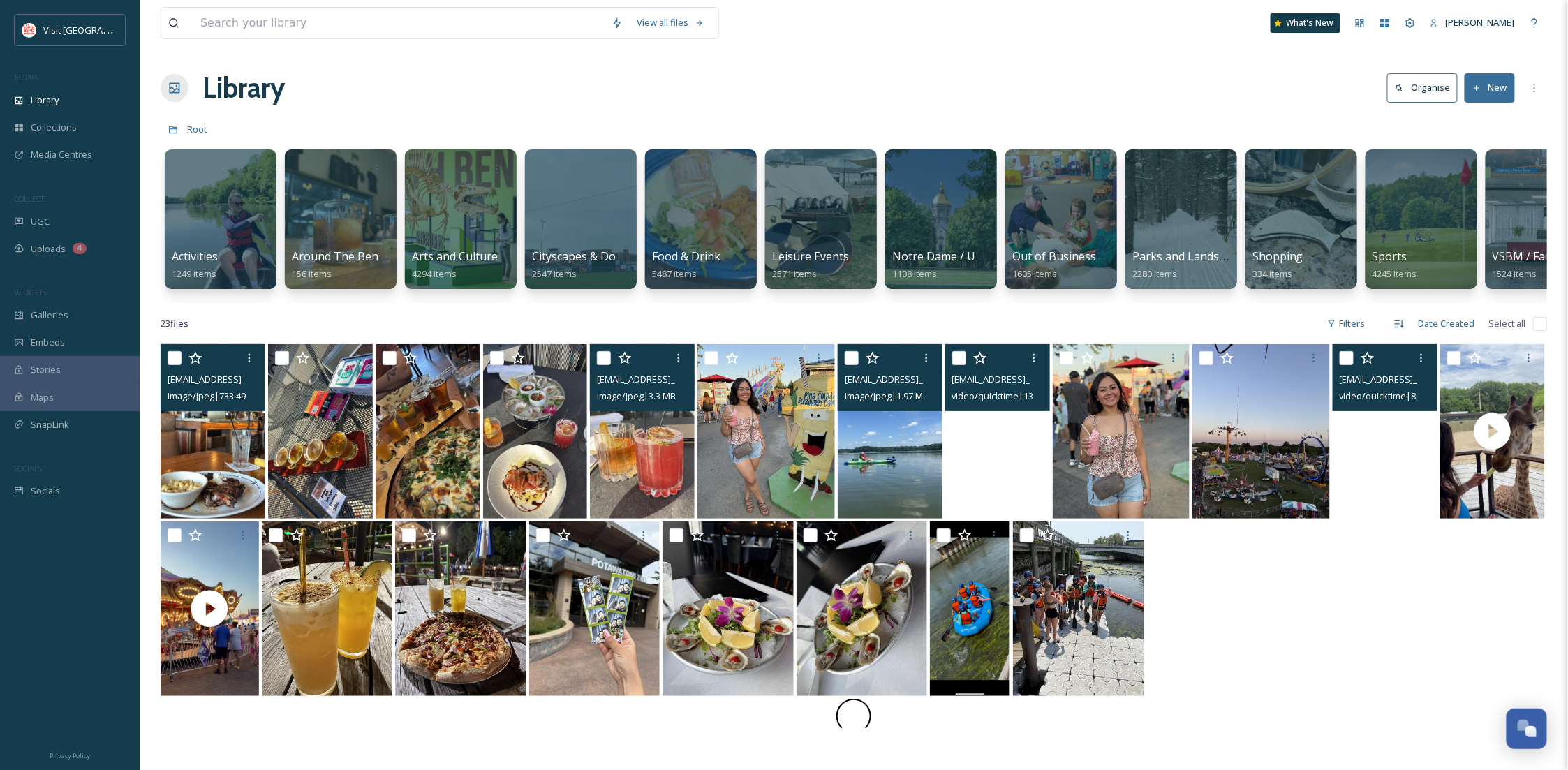
click at [1362, 504] on video "ext_1755097254.757643_Susanraudales00@gmail.com-IMG_0153.mov" at bounding box center [1385, 431] width 105 height 175
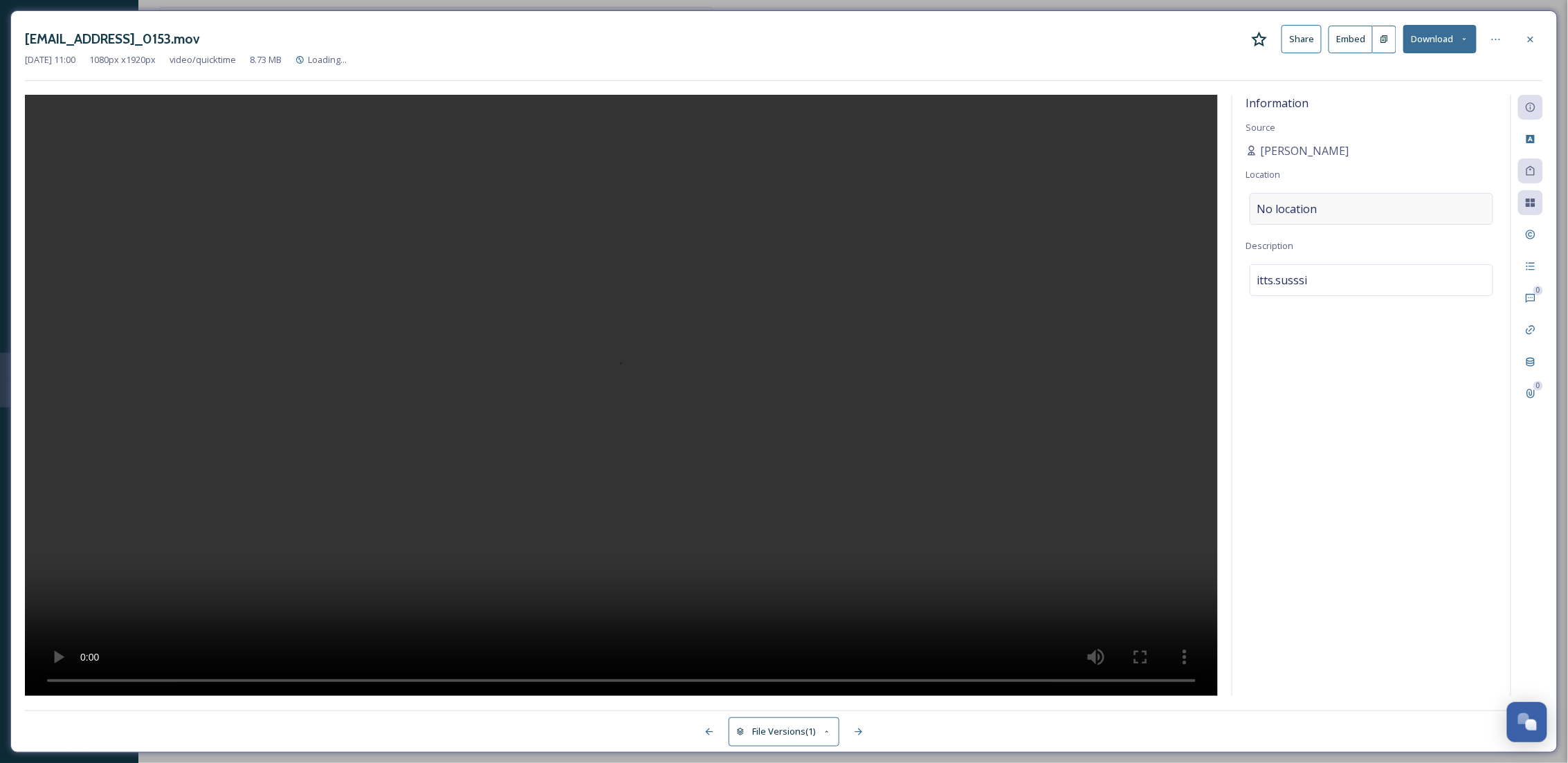
click at [1281, 206] on span "No location" at bounding box center [1287, 209] width 60 height 16
click at [1281, 209] on input at bounding box center [1371, 209] width 242 height 31
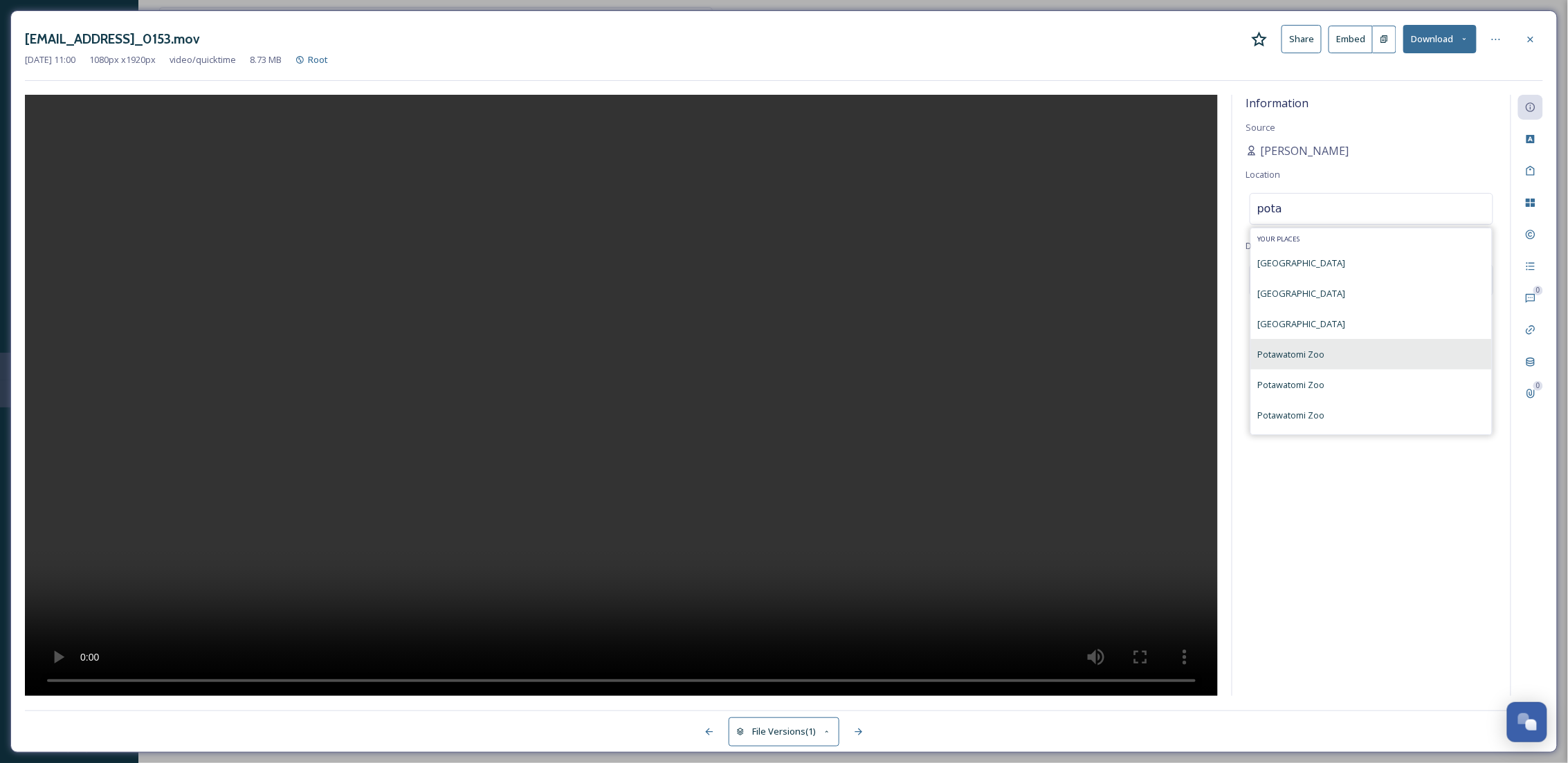
type input "pota"
click at [1375, 365] on div "Potawatomi Zoo" at bounding box center [1371, 354] width 241 height 31
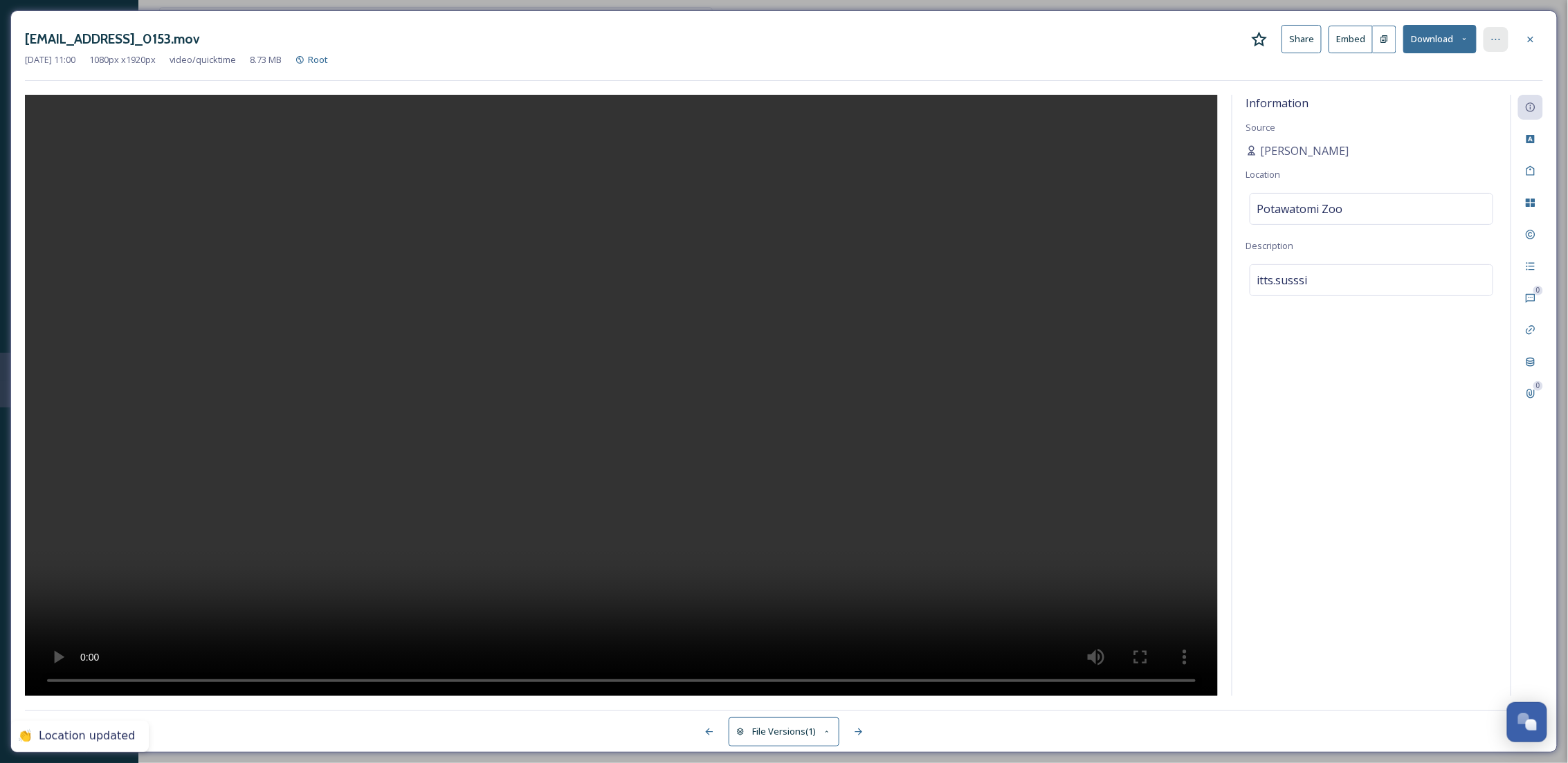
click at [1500, 44] on icon at bounding box center [1496, 39] width 11 height 11
click at [1532, 47] on div at bounding box center [1530, 39] width 25 height 25
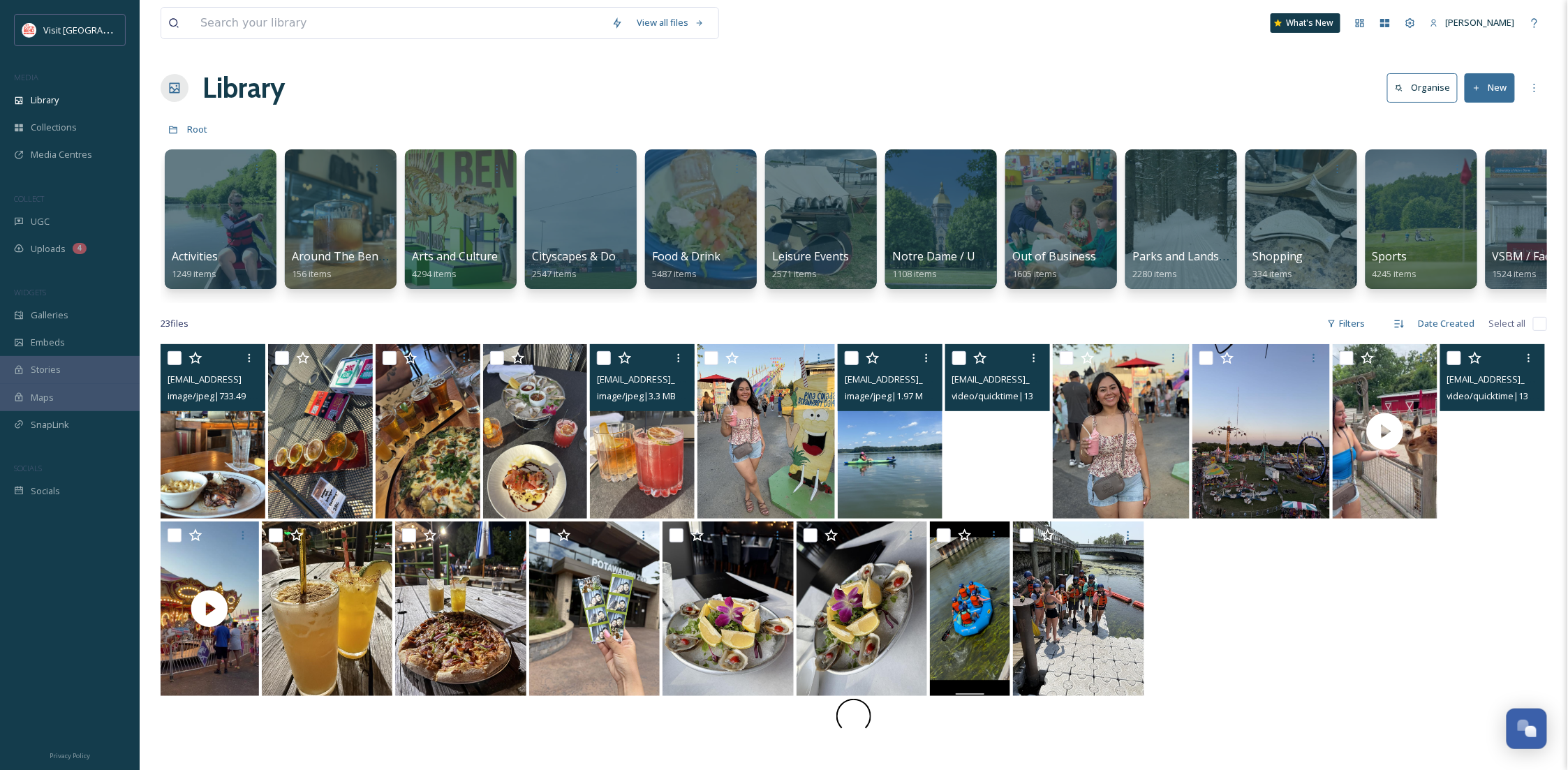
click at [1496, 479] on video "ext_1755097254.703617_Susanraudales00@gmail.com-IMG_0161.mov" at bounding box center [1493, 431] width 105 height 175
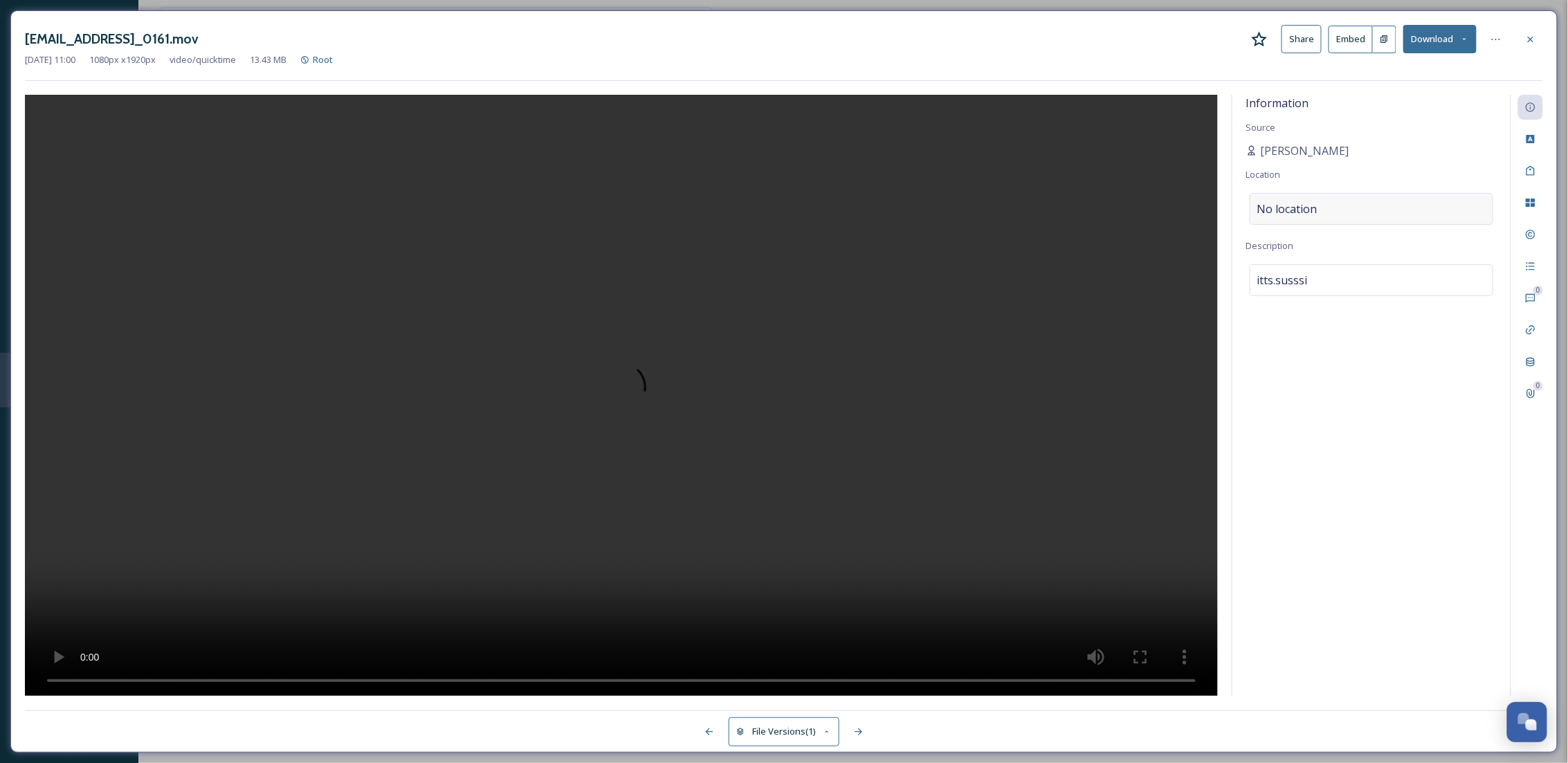
click at [1343, 211] on div "No location" at bounding box center [1371, 209] width 243 height 32
click at [1343, 211] on input at bounding box center [1371, 209] width 242 height 31
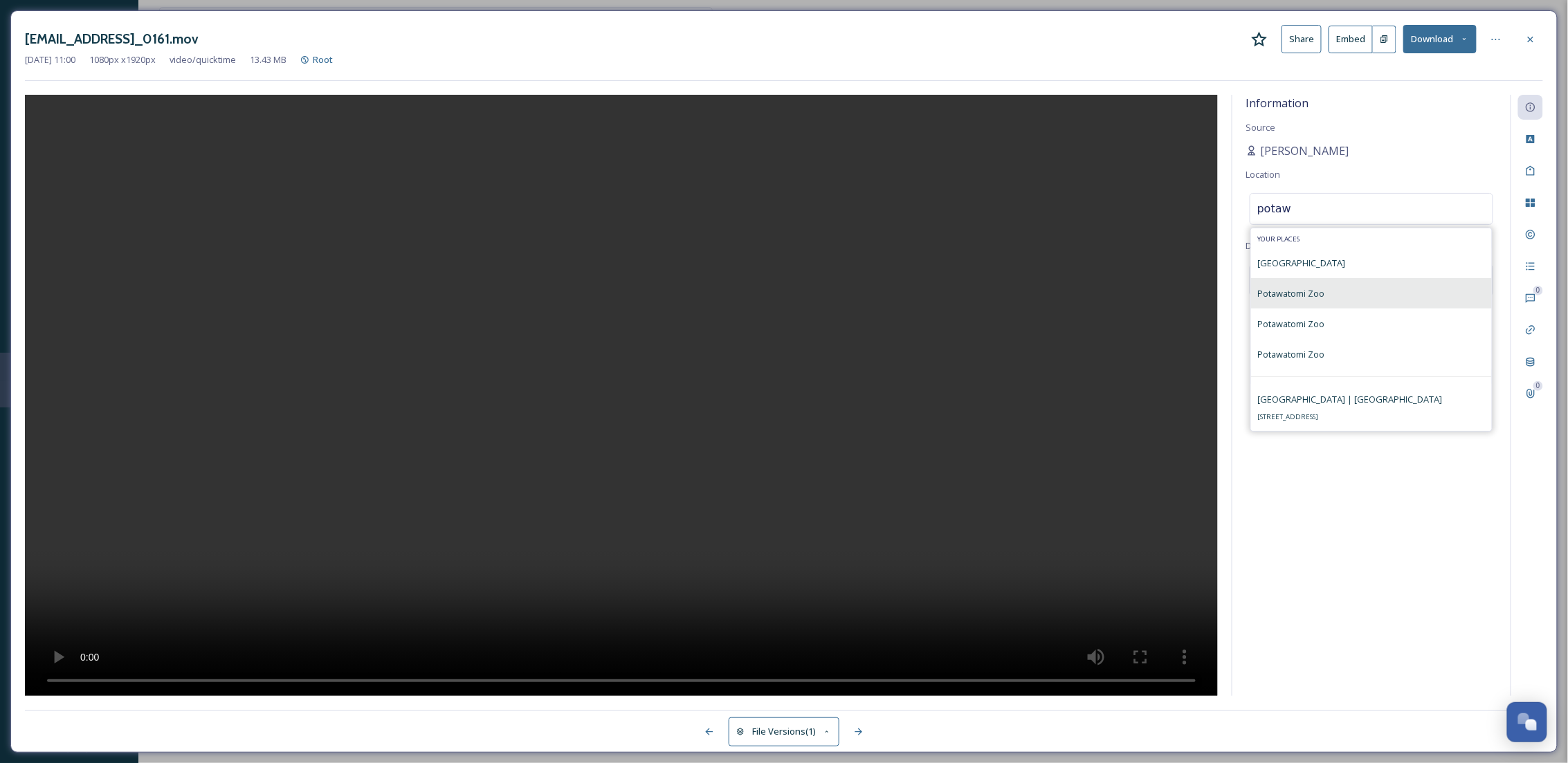
type input "potaw"
click at [1387, 293] on div "Potawatomi Zoo" at bounding box center [1371, 293] width 241 height 31
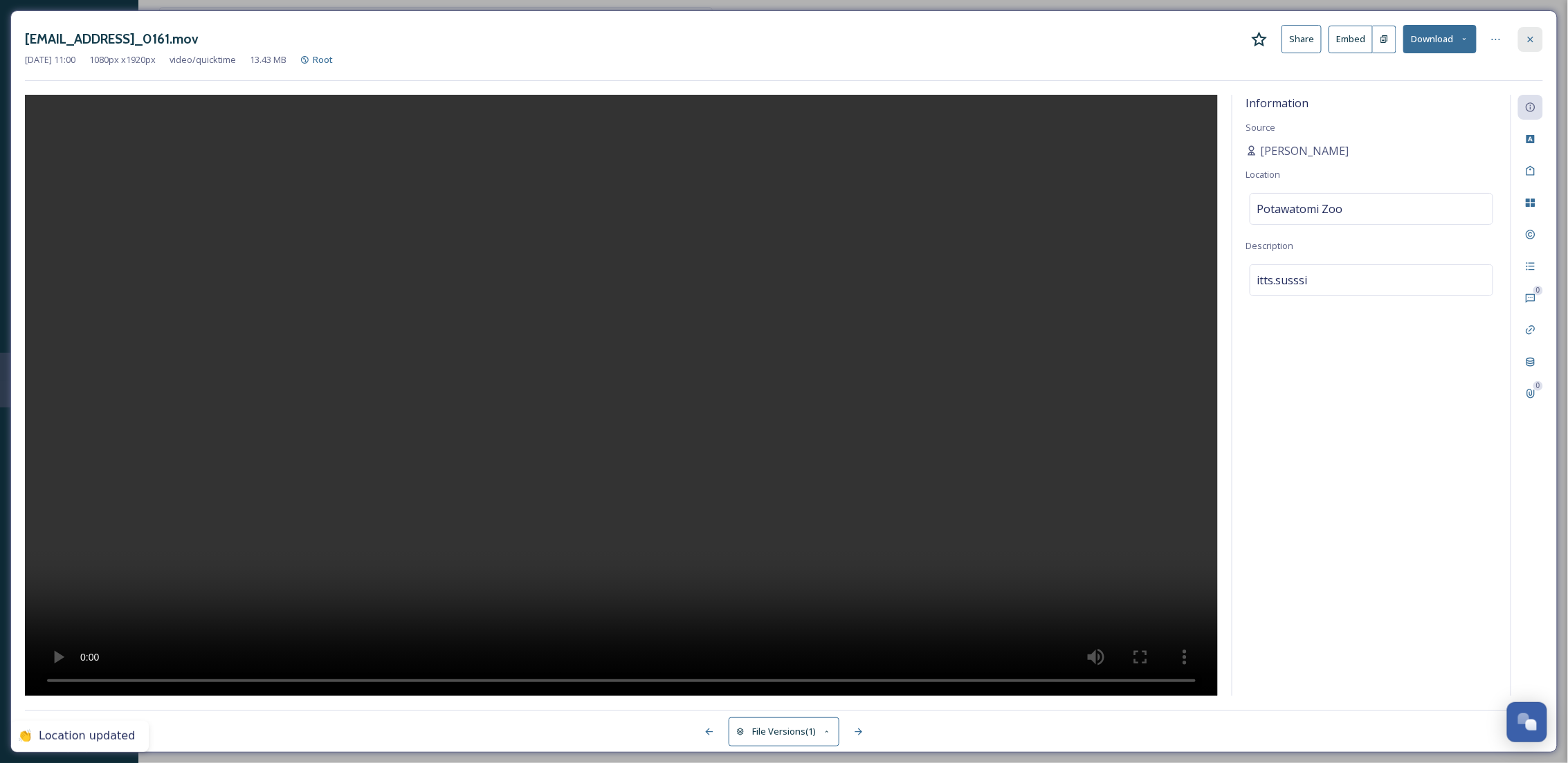
click at [1525, 43] on icon at bounding box center [1530, 39] width 11 height 11
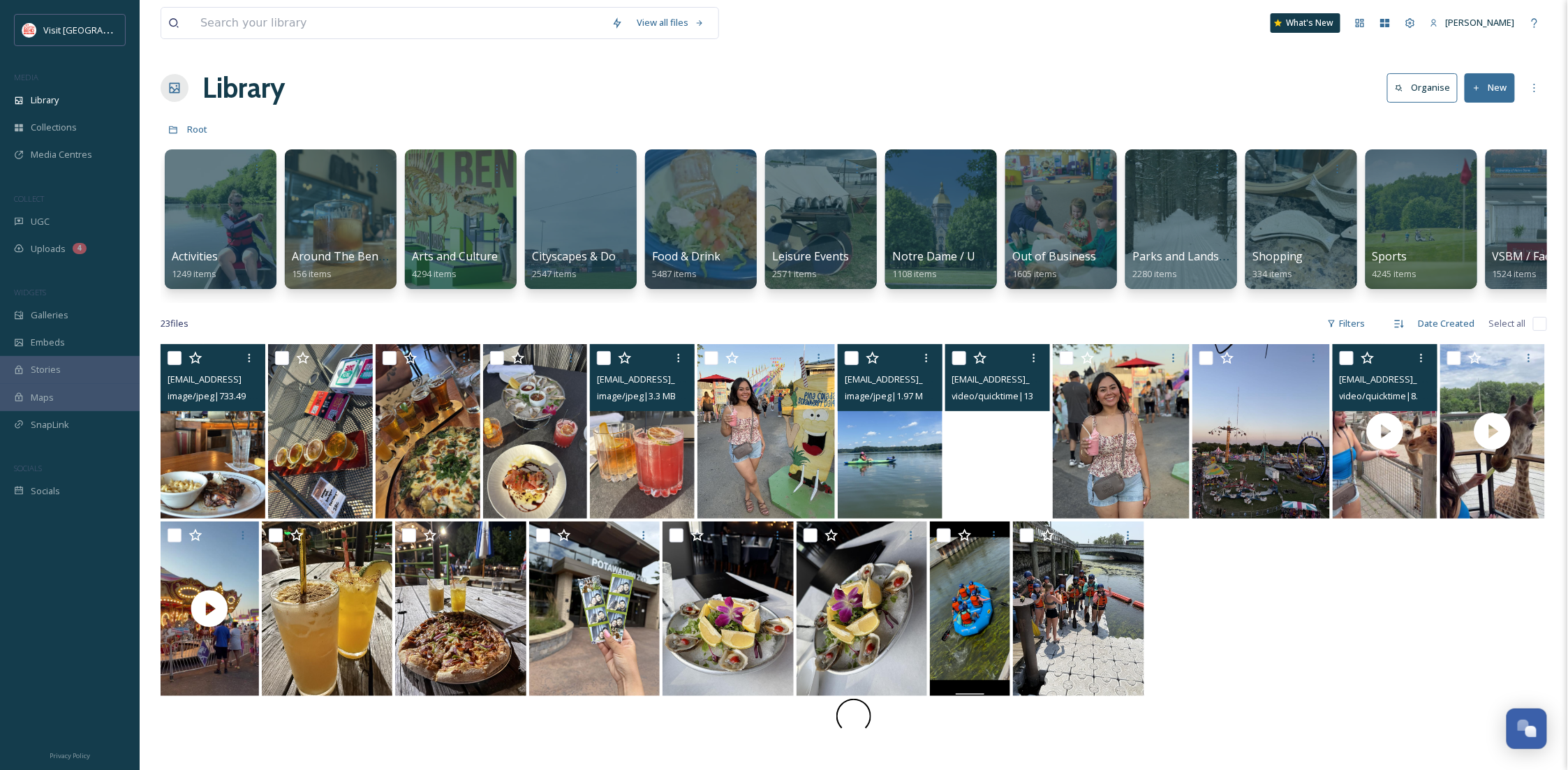
click at [1340, 365] on input "checkbox" at bounding box center [1347, 358] width 14 height 14
checkbox input "true"
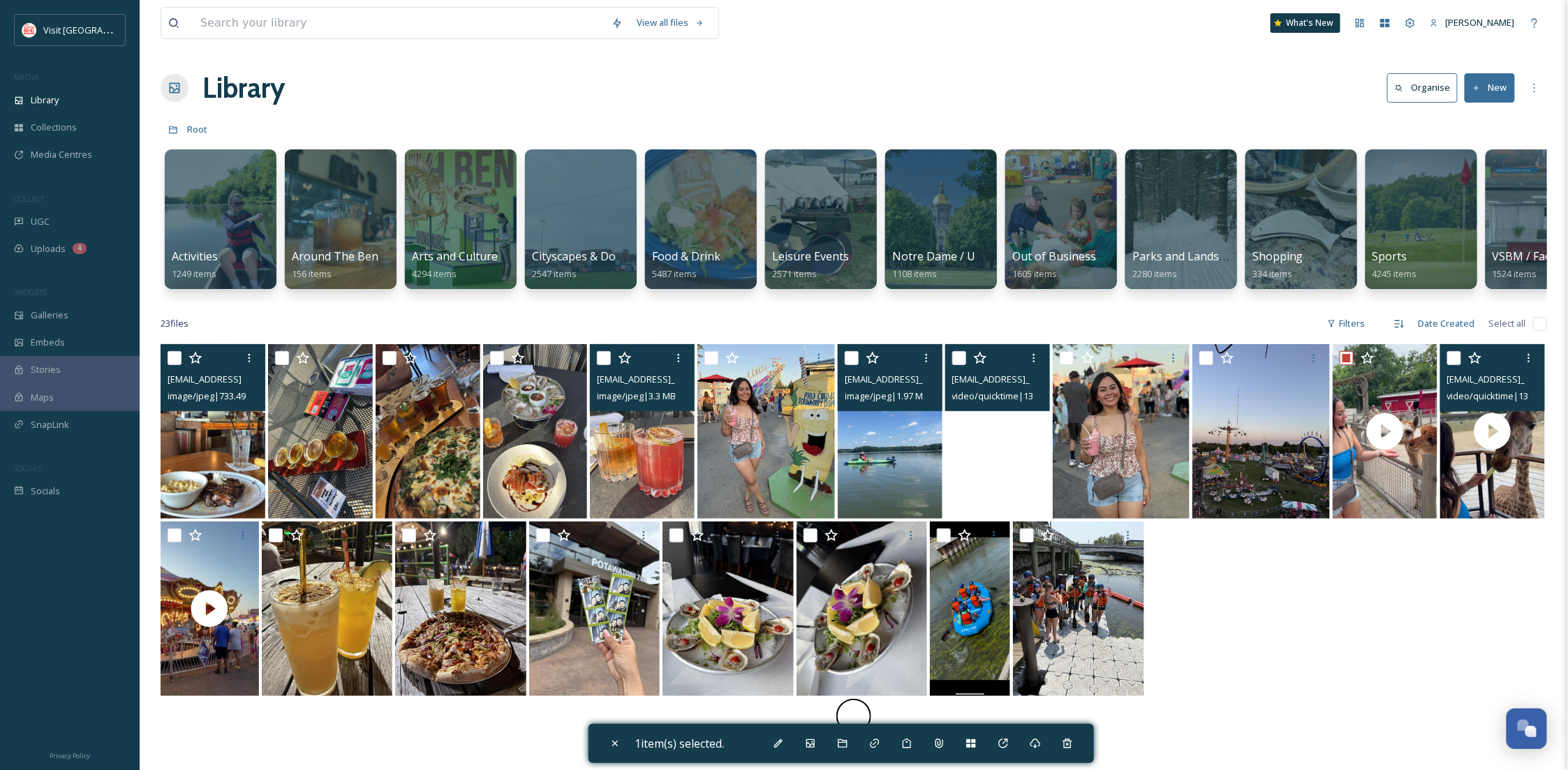
click at [1460, 365] on input "checkbox" at bounding box center [1454, 358] width 14 height 14
checkbox input "true"
click at [841, 741] on icon at bounding box center [843, 743] width 11 height 11
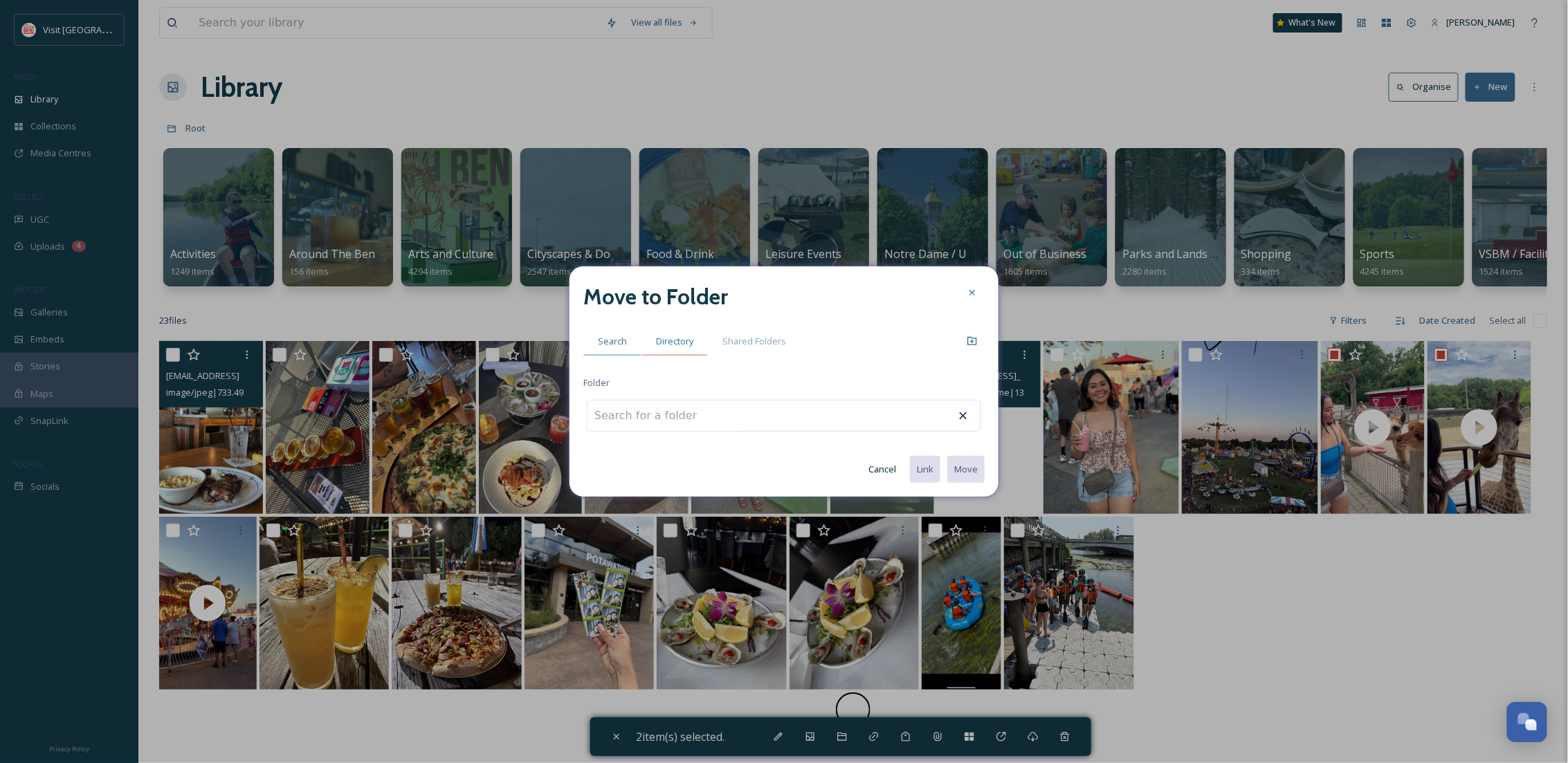
click at [681, 338] on span "Directory" at bounding box center [675, 342] width 37 height 13
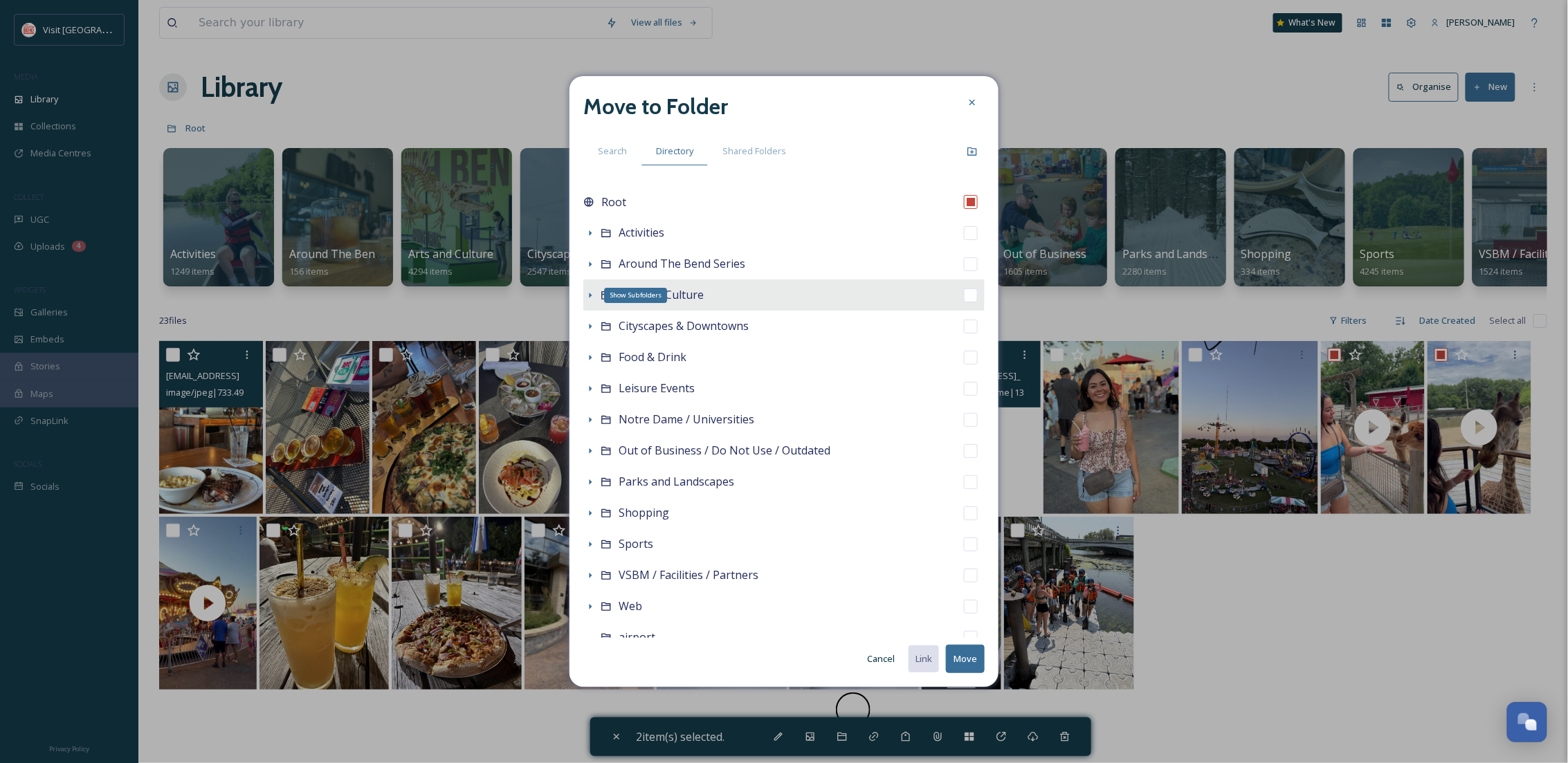
click at [593, 294] on icon at bounding box center [590, 295] width 11 height 11
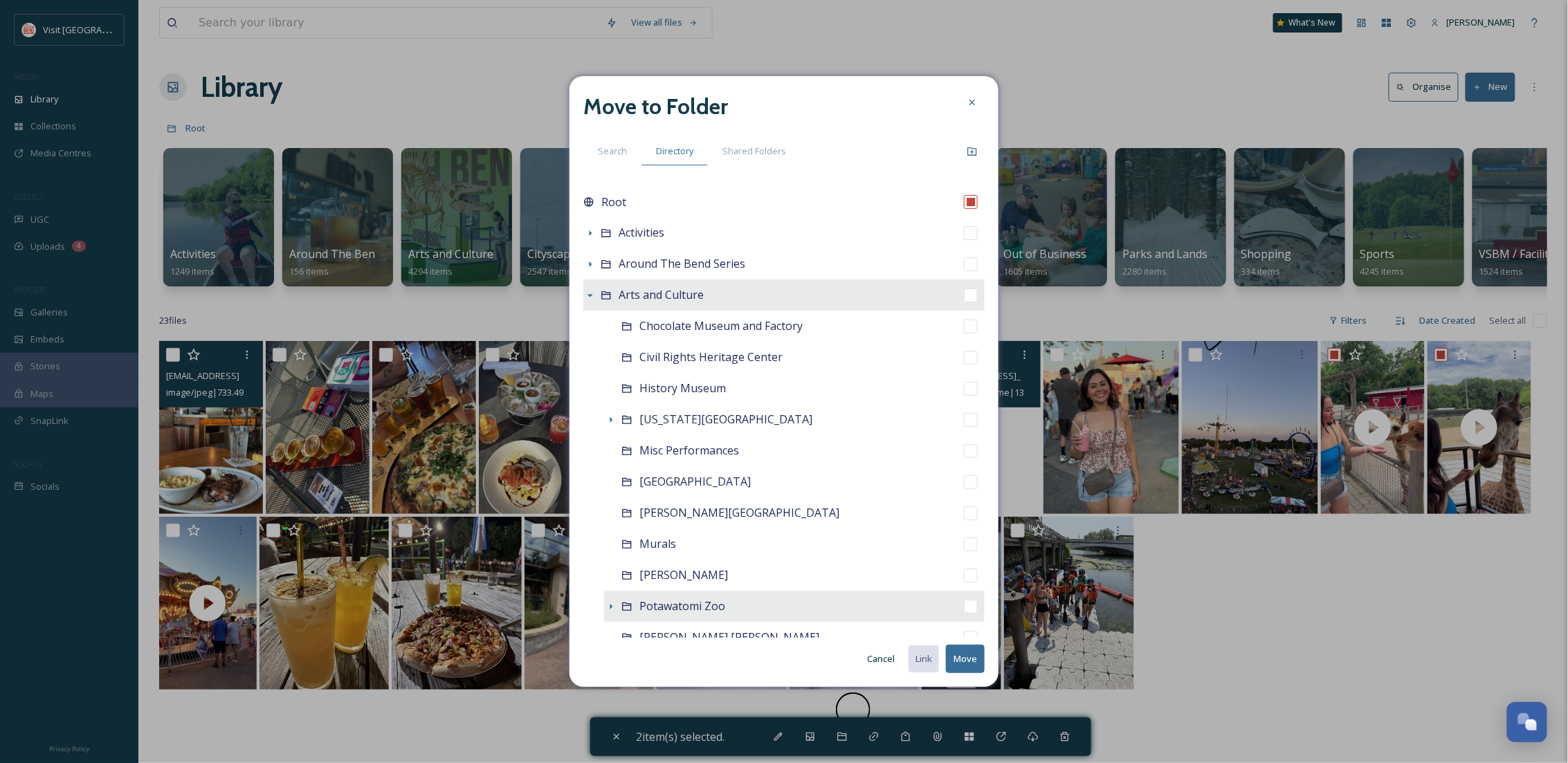
click at [710, 605] on span "Potawatomi Zoo" at bounding box center [682, 606] width 86 height 15
checkbox input "false"
checkbox input "true"
click at [975, 656] on button "Move" at bounding box center [965, 659] width 39 height 28
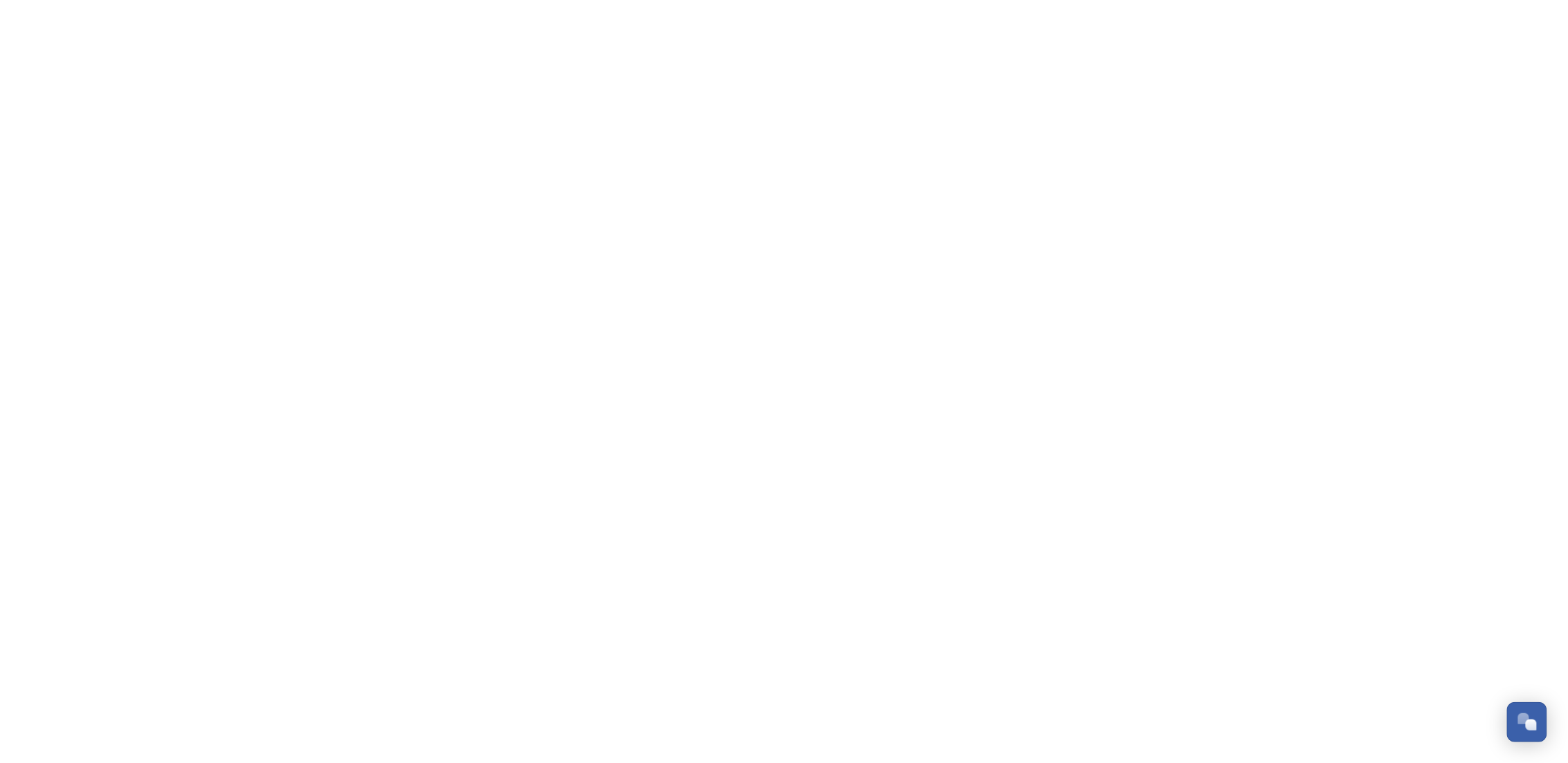
scroll to position [211, 0]
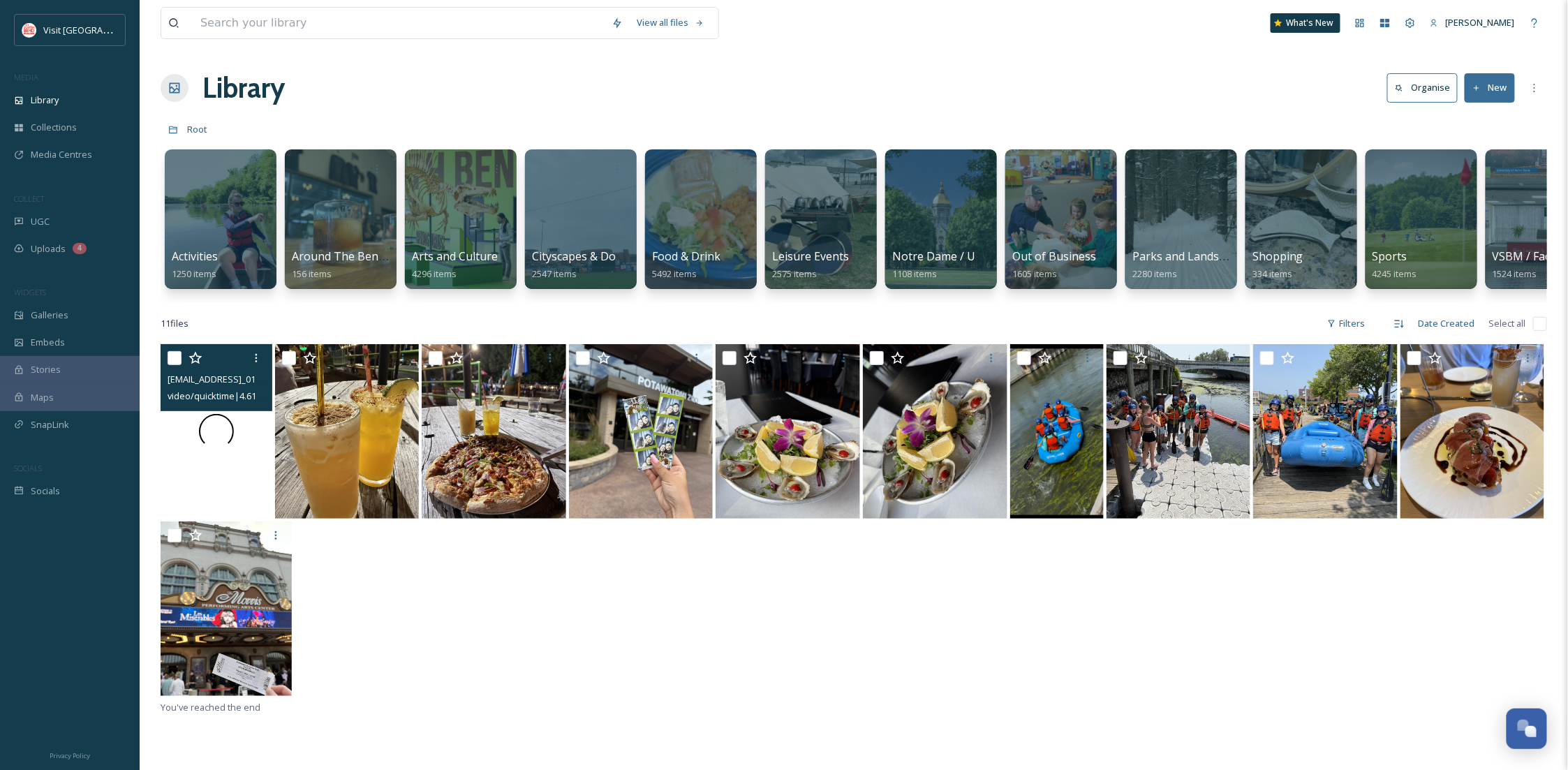
click at [213, 475] on div at bounding box center [216, 431] width 111 height 175
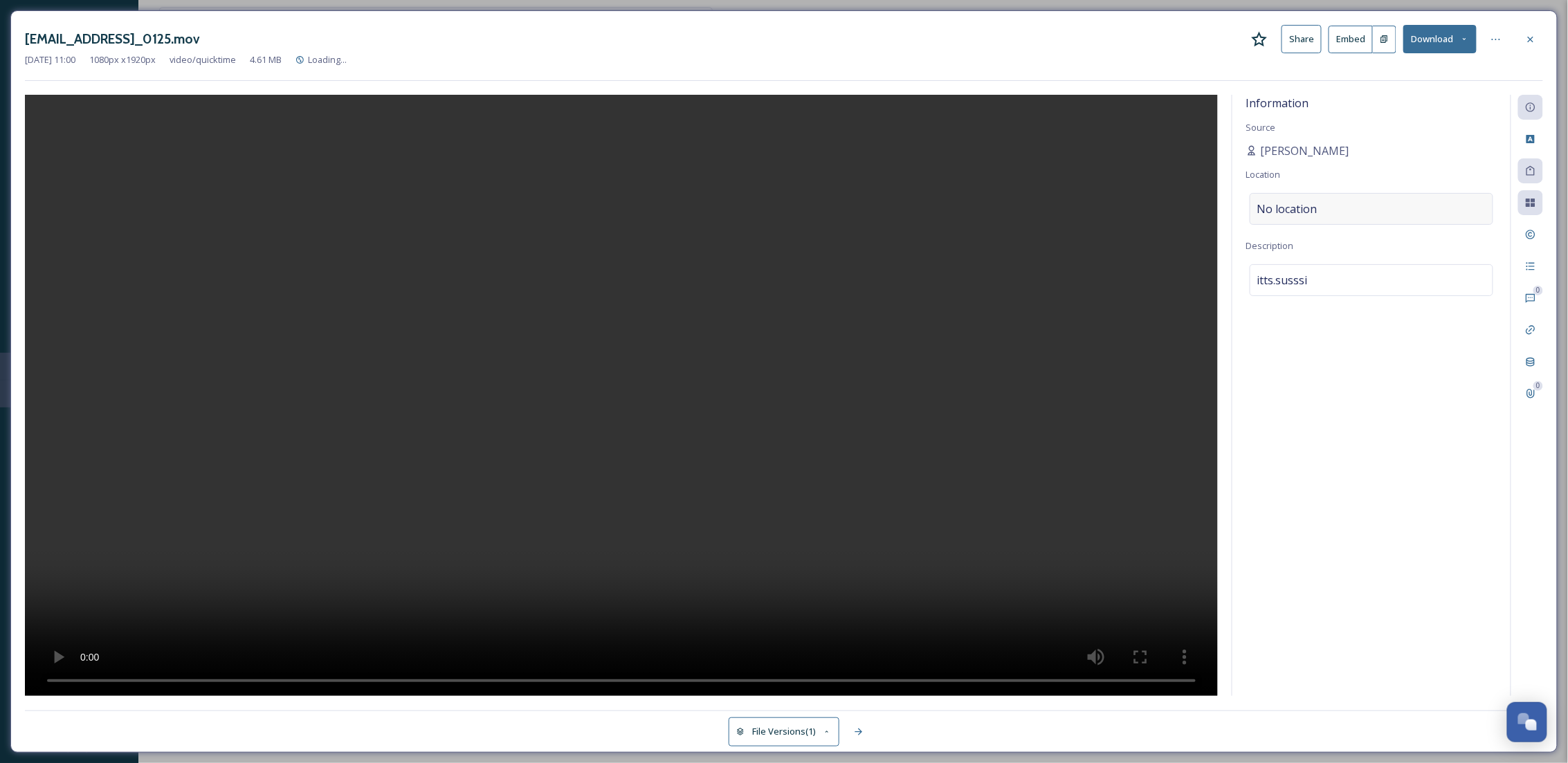
click at [1296, 206] on span "No location" at bounding box center [1287, 209] width 60 height 16
click at [1304, 210] on input at bounding box center [1371, 209] width 242 height 31
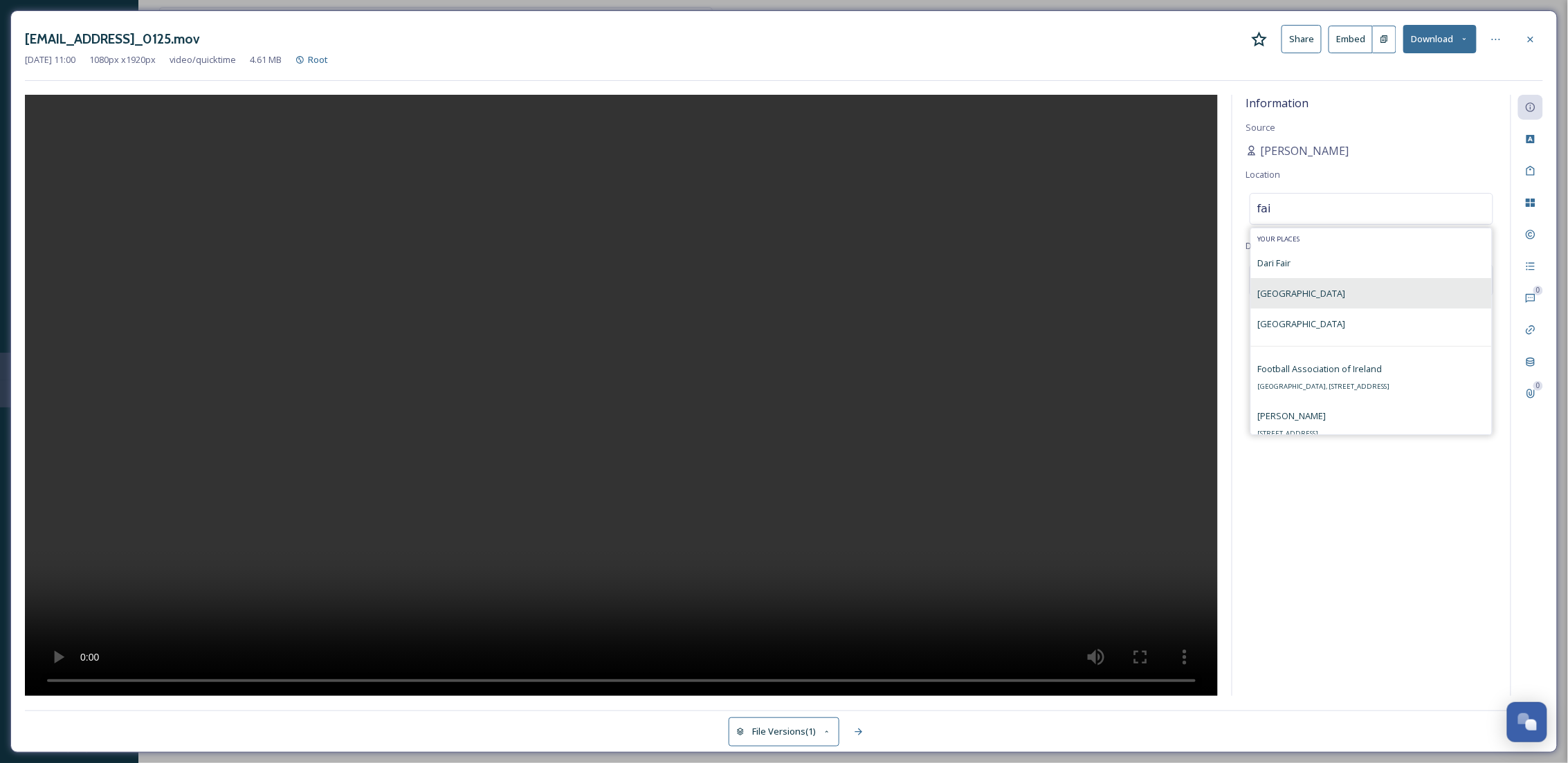
type input "fai"
click at [1346, 292] on span "[GEOGRAPHIC_DATA]" at bounding box center [1302, 293] width 88 height 13
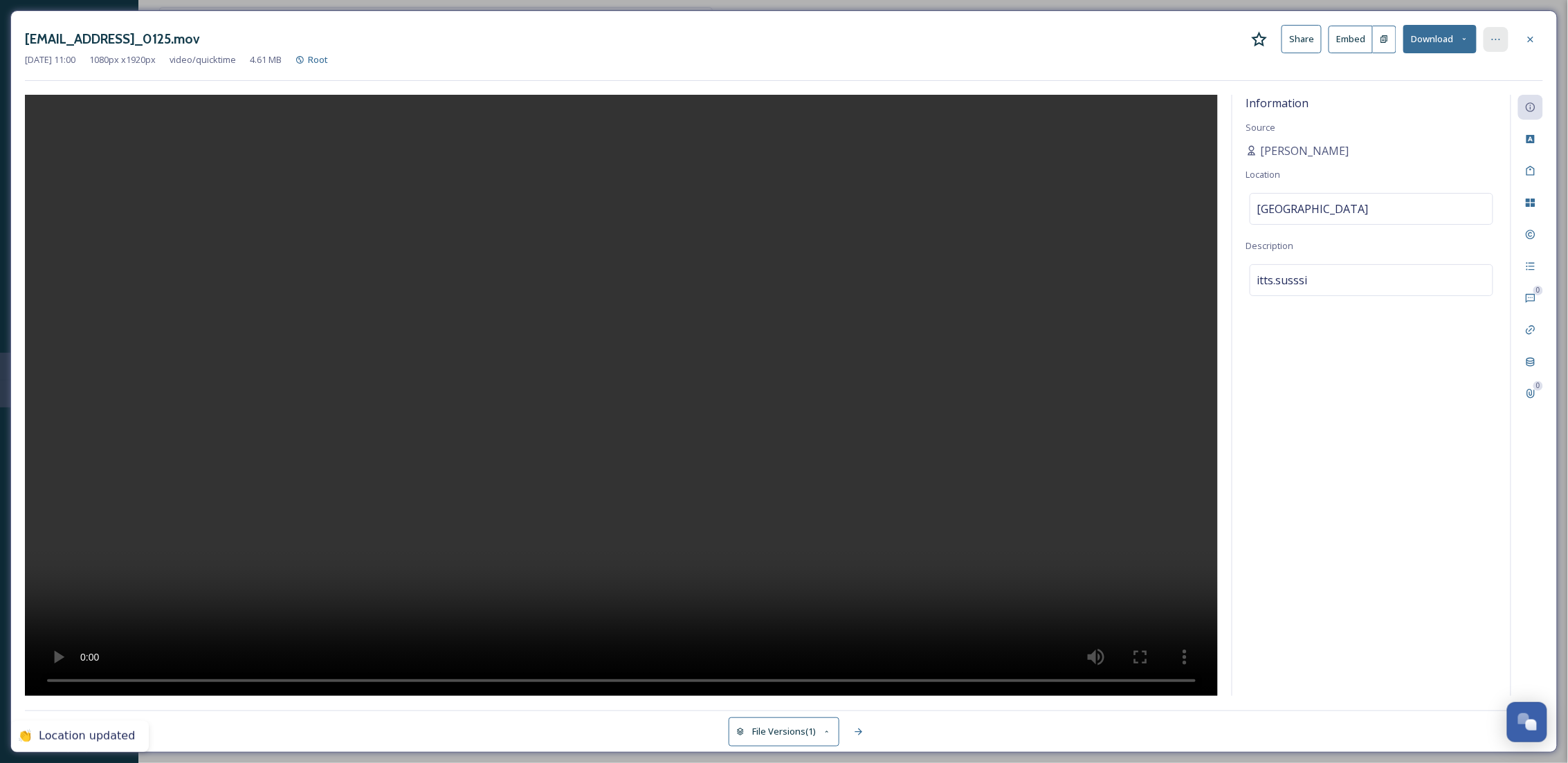
click at [1488, 36] on div at bounding box center [1496, 39] width 25 height 25
click at [1451, 95] on div "Move to Folder" at bounding box center [1428, 96] width 165 height 27
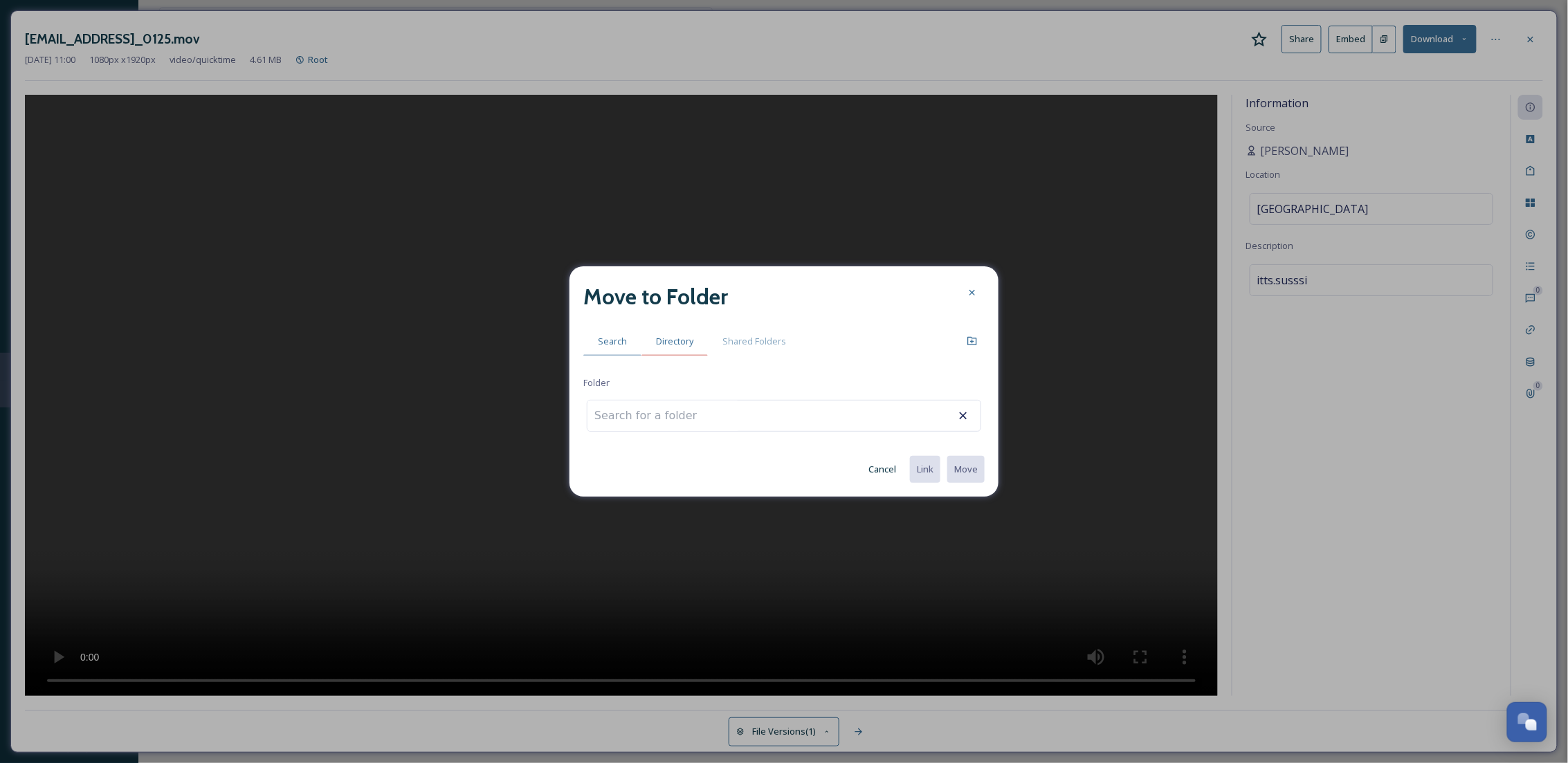
click at [646, 348] on div "Directory" at bounding box center [674, 342] width 66 height 28
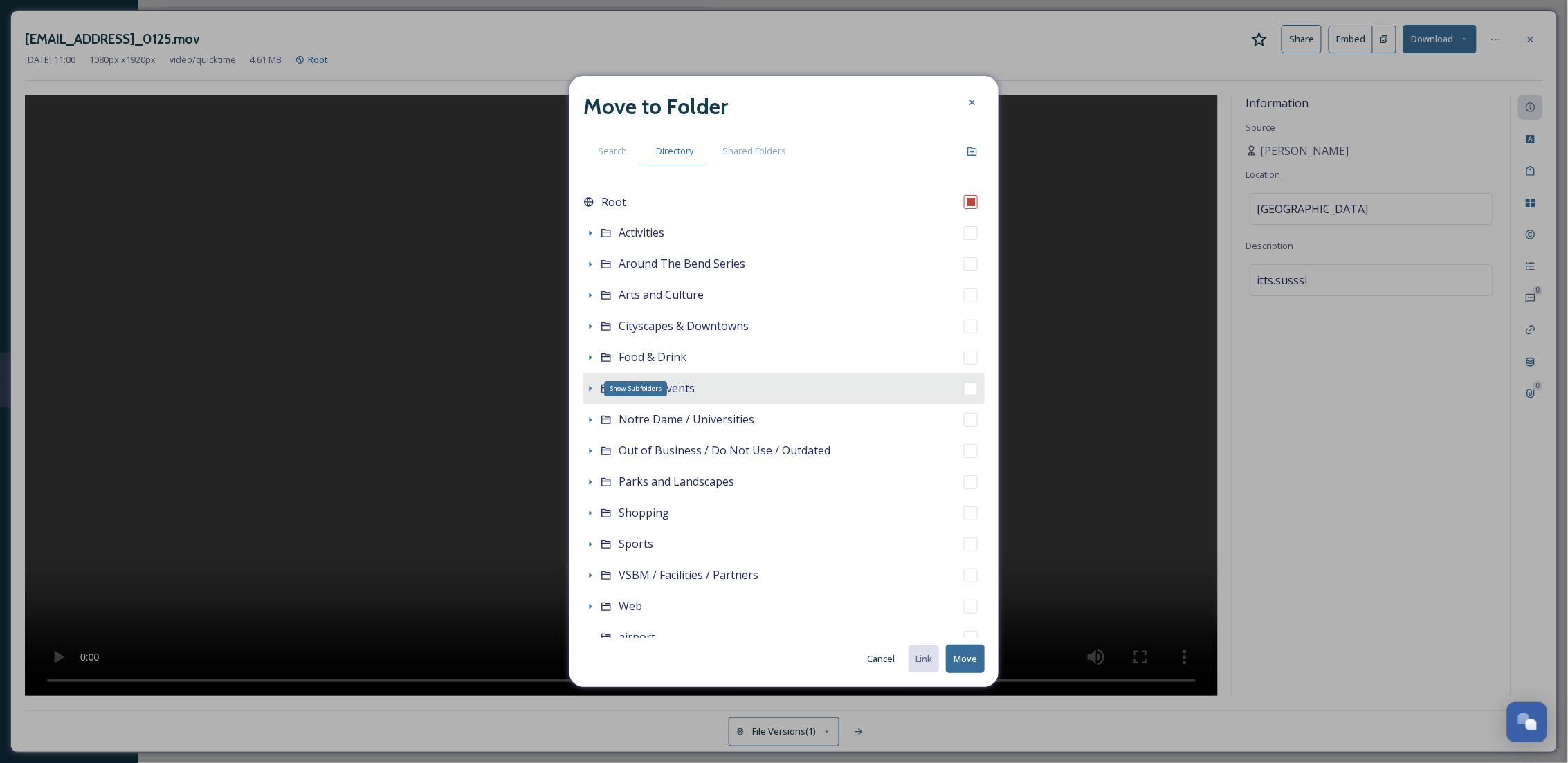
click at [596, 389] on div "Show Subfolders" at bounding box center [590, 389] width 14 height 14
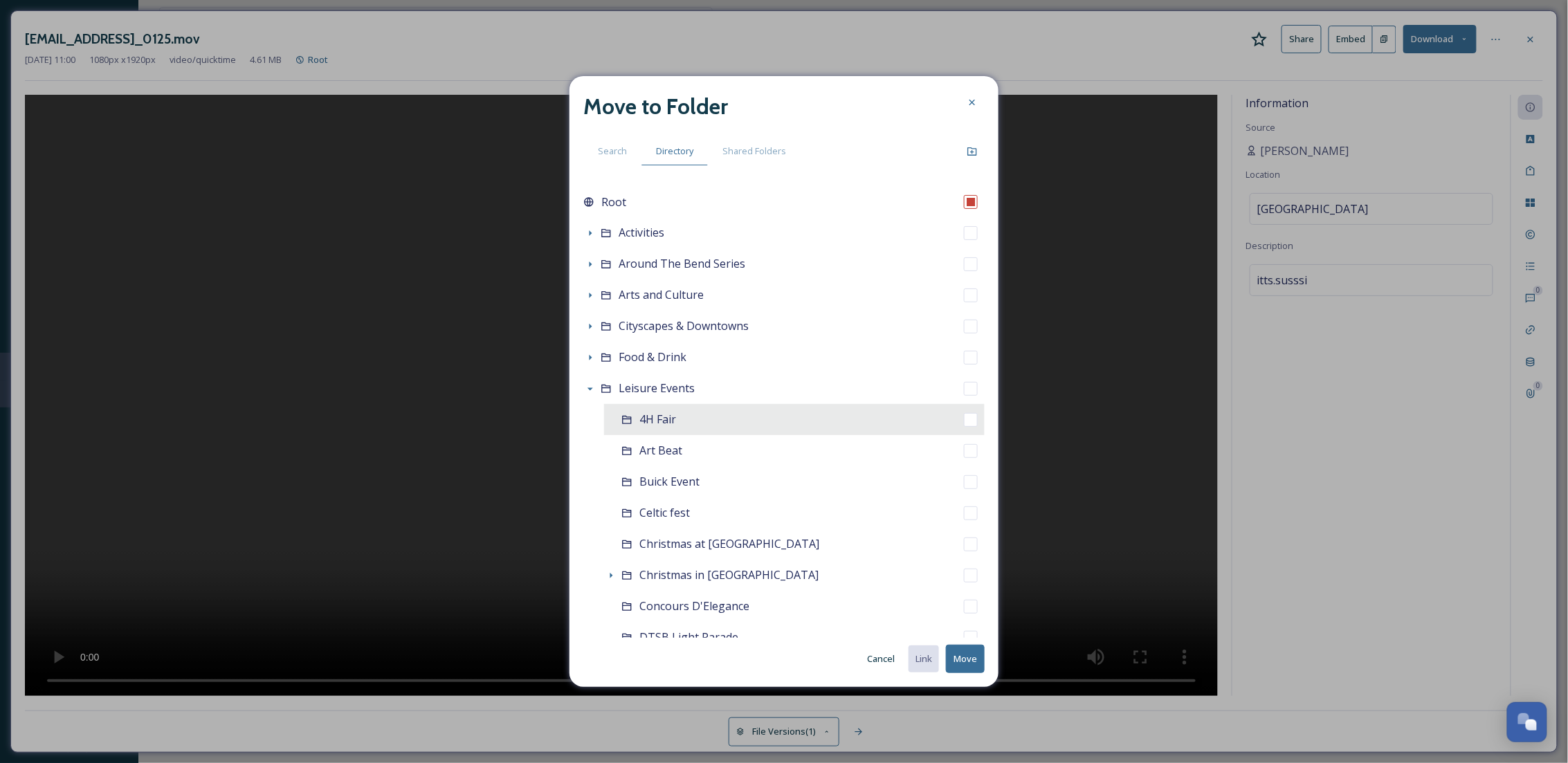
click at [660, 431] on div "4H Fair" at bounding box center [794, 419] width 381 height 31
checkbox input "false"
checkbox input "true"
click at [966, 653] on button "Move" at bounding box center [965, 659] width 39 height 28
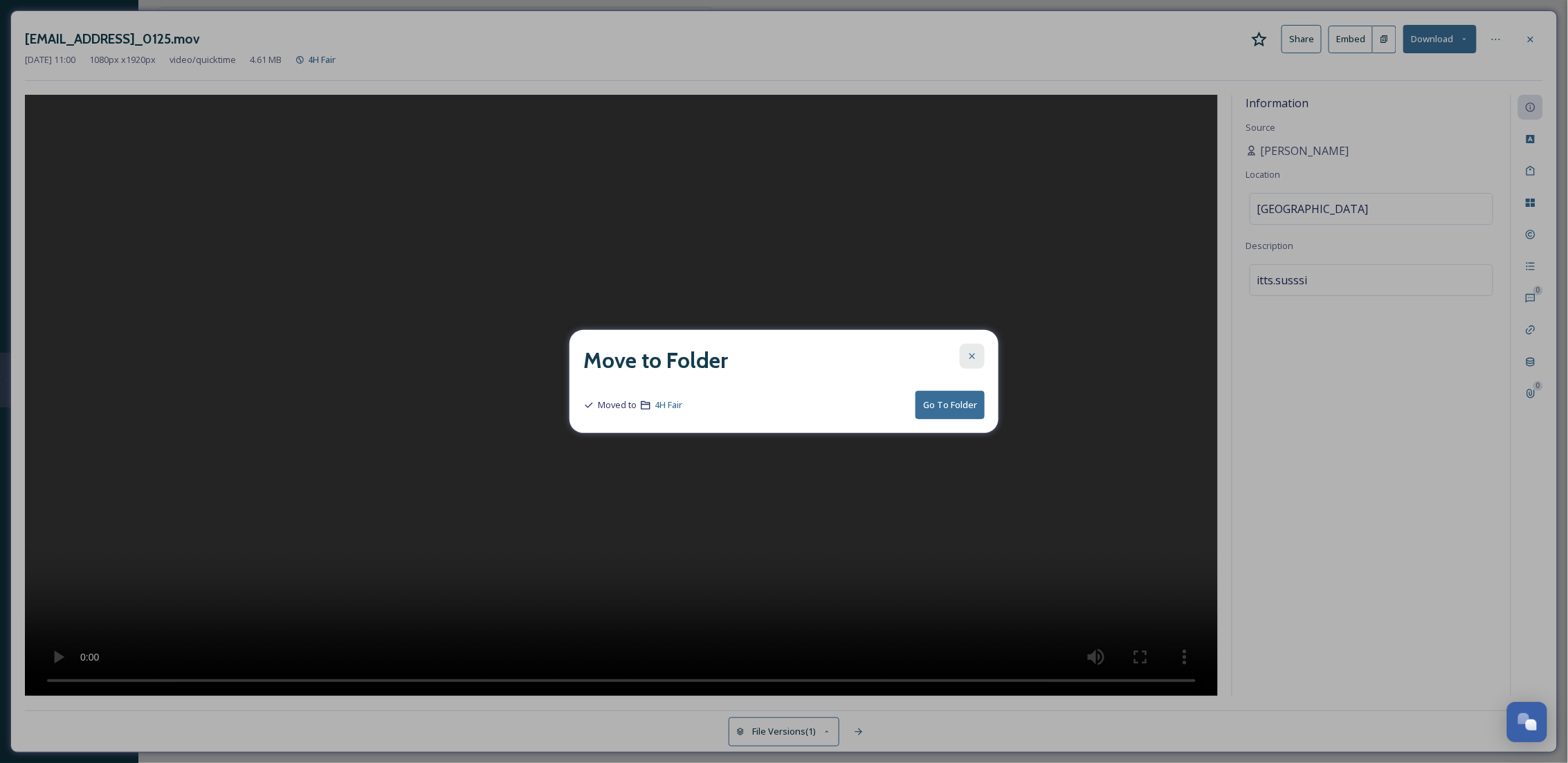
click at [966, 360] on div at bounding box center [972, 356] width 25 height 25
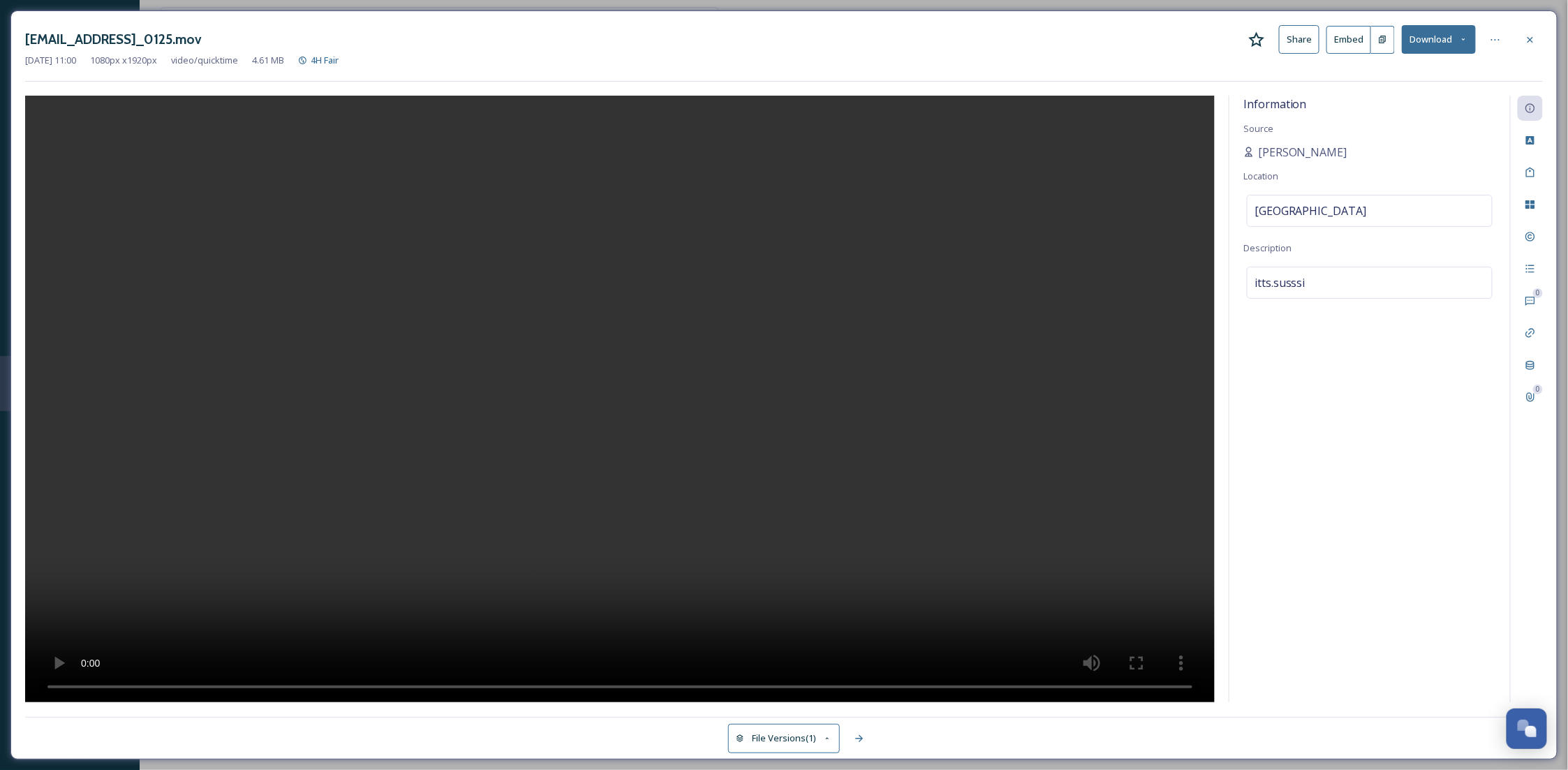
click at [1545, 37] on div "ext_1755097254.288775_Susanraudales00@gmail.com-IMG_0125.mov Share Embed Downlo…" at bounding box center [784, 385] width 1547 height 749
click at [1535, 37] on icon at bounding box center [1530, 39] width 11 height 11
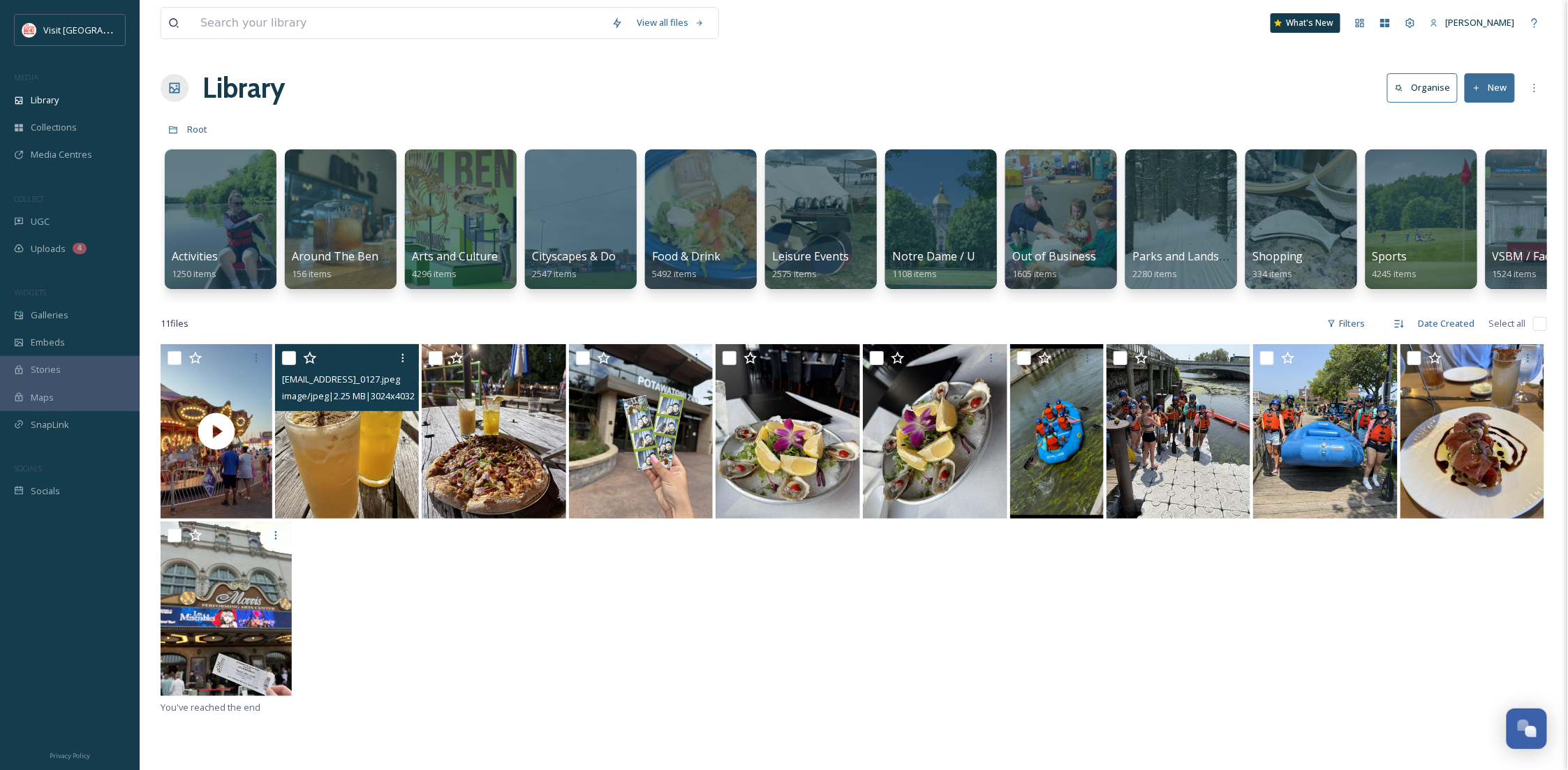
click at [332, 477] on img at bounding box center [347, 431] width 145 height 175
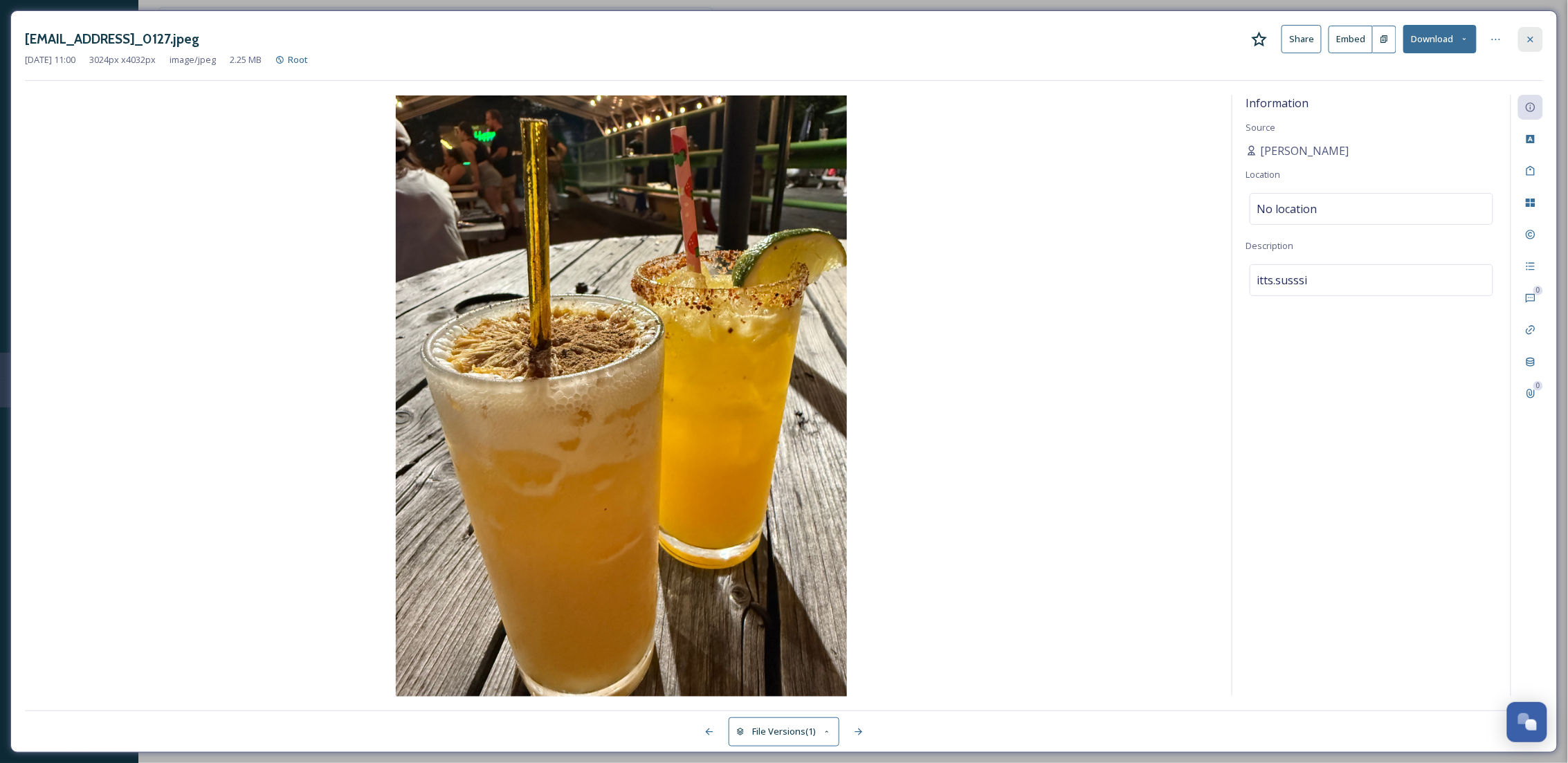
click at [1522, 43] on div at bounding box center [1530, 39] width 25 height 25
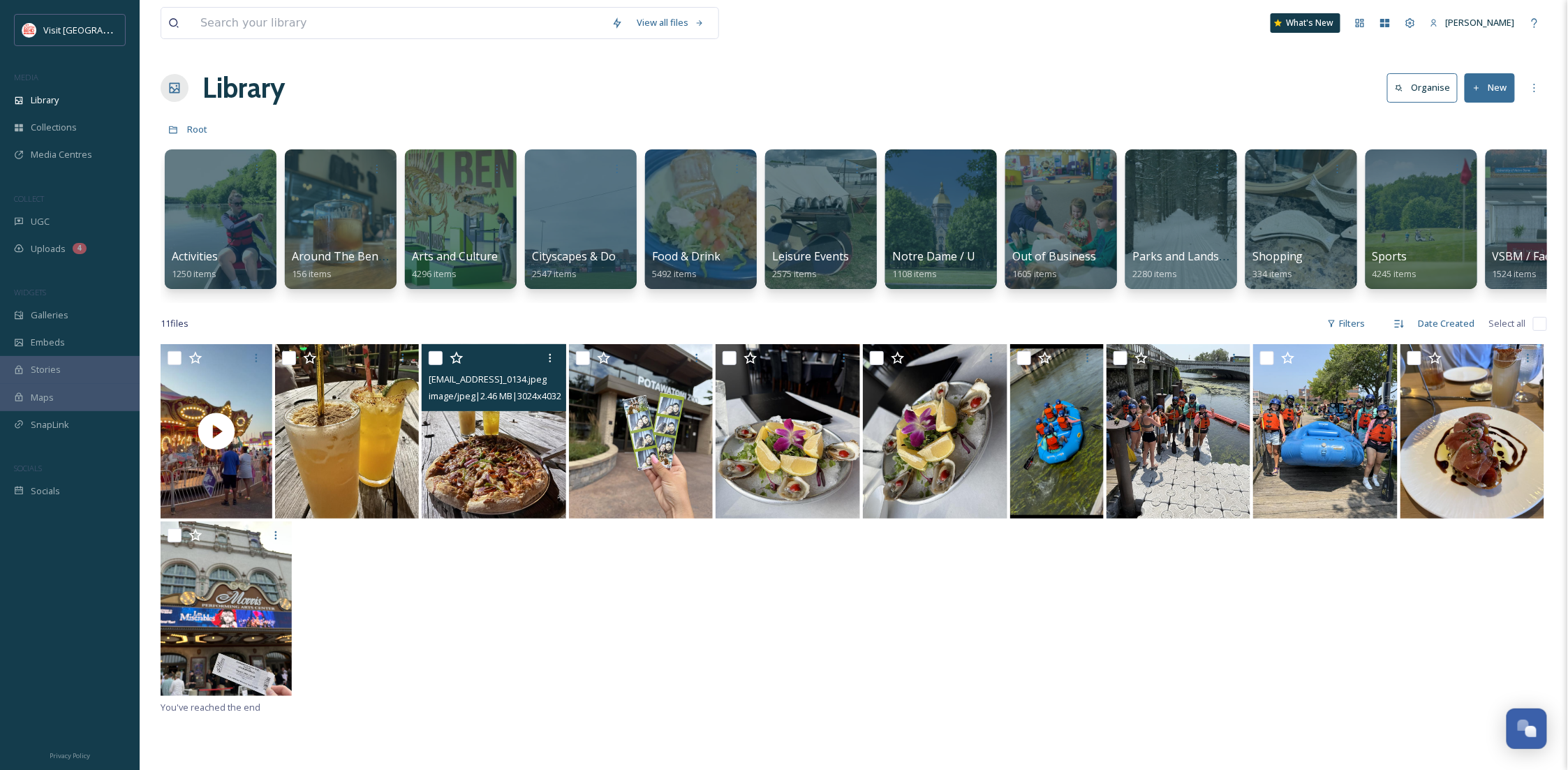
click at [491, 476] on img at bounding box center [494, 431] width 145 height 175
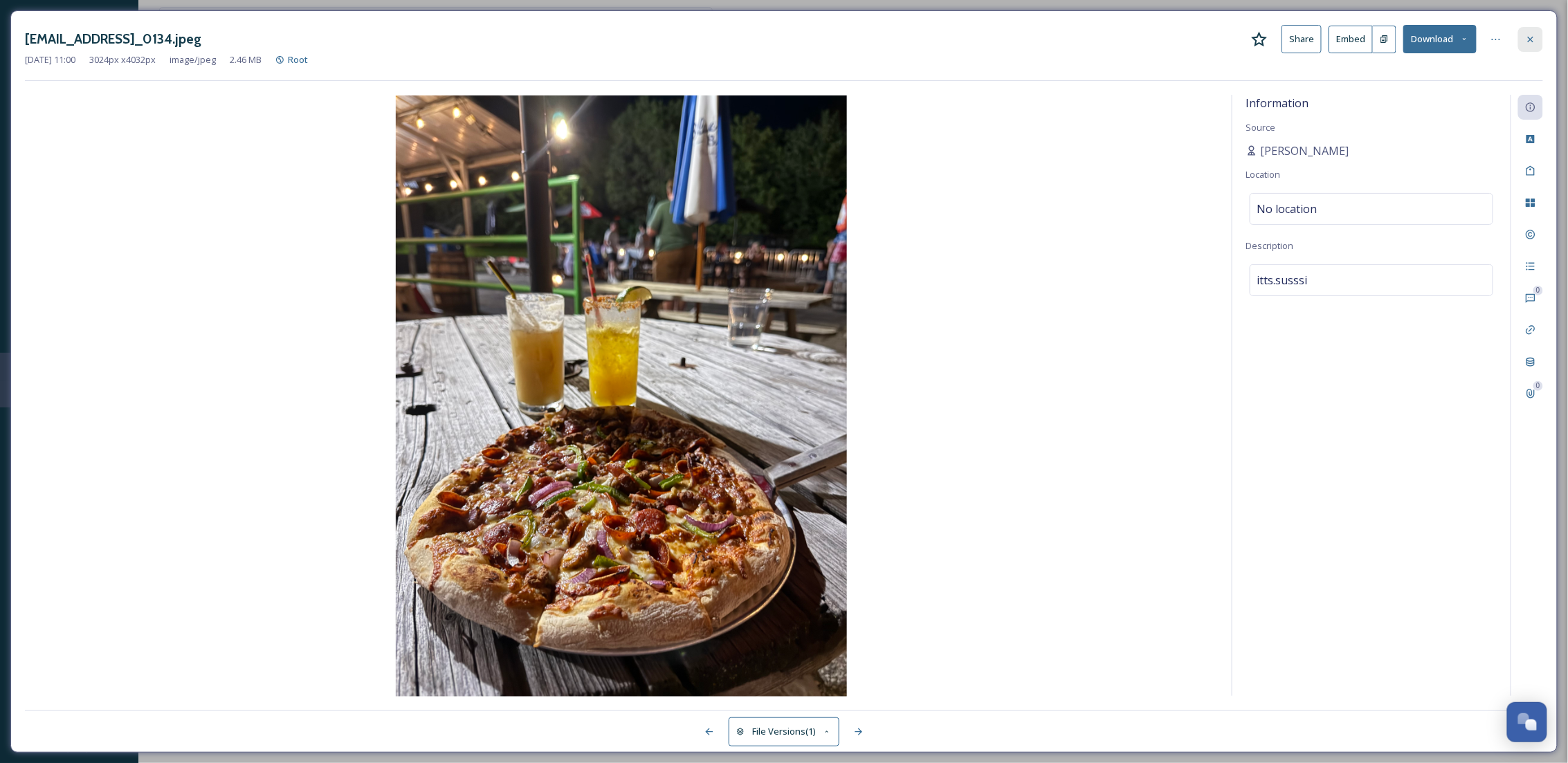
click at [1537, 37] on div at bounding box center [1530, 39] width 25 height 25
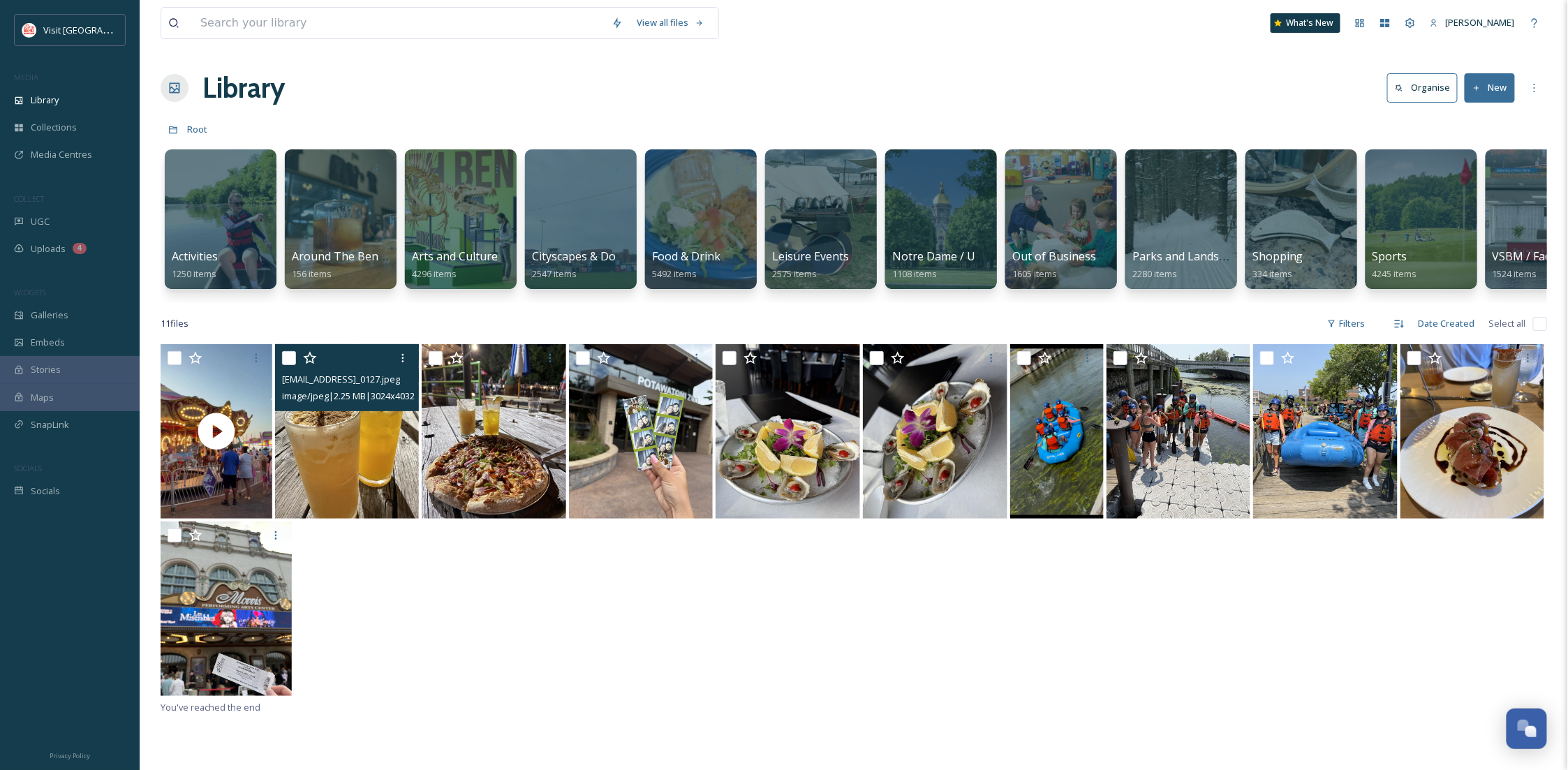
click at [304, 488] on img at bounding box center [347, 431] width 145 height 175
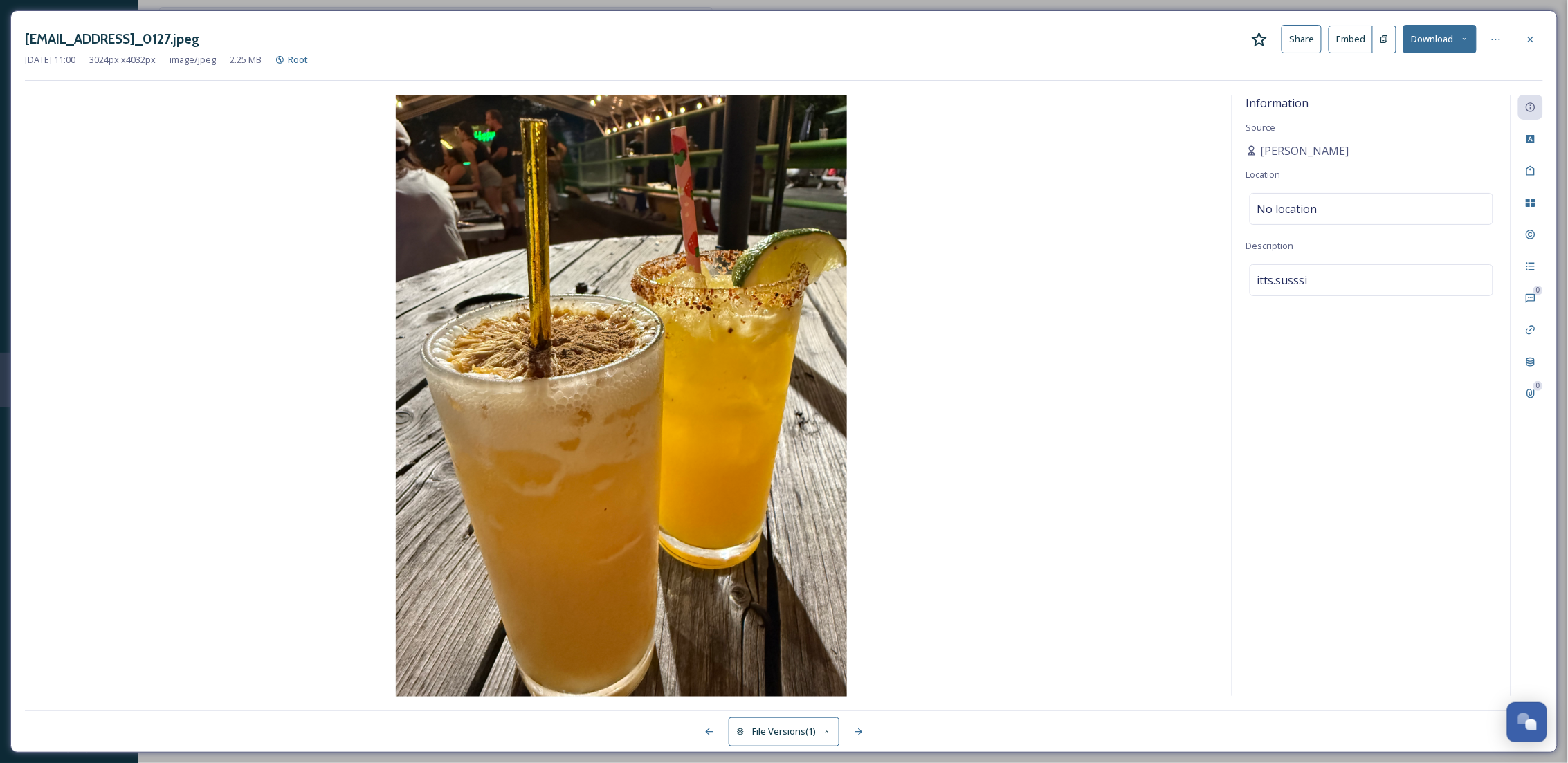
click at [1445, 35] on button "Download" at bounding box center [1440, 39] width 73 height 28
click at [1399, 66] on span "Download Original (3024 x 4032)" at bounding box center [1403, 71] width 131 height 13
drag, startPoint x: 1527, startPoint y: 36, endPoint x: 1422, endPoint y: 90, distance: 118.1
click at [1527, 36] on icon at bounding box center [1530, 39] width 11 height 11
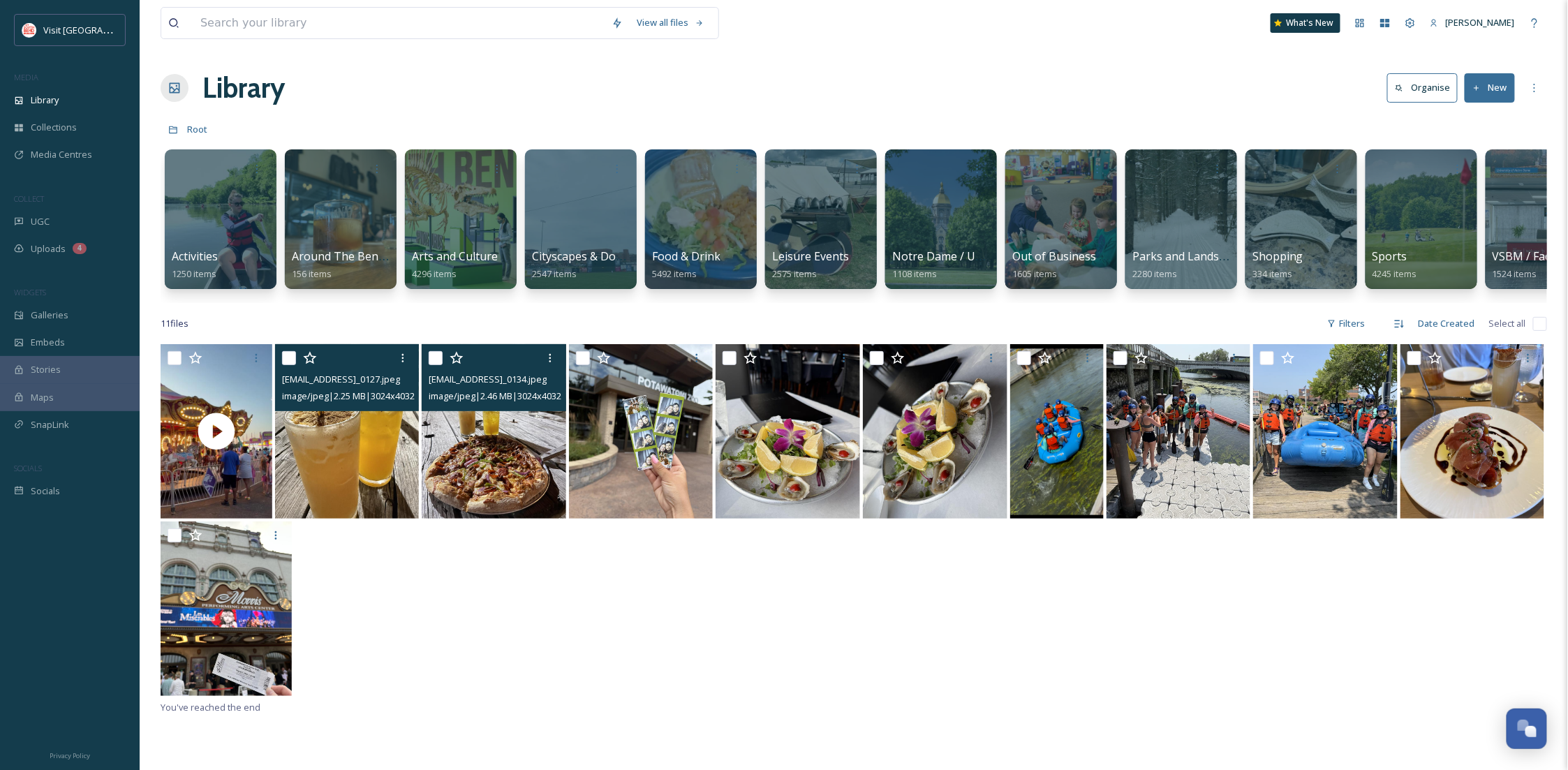
click at [488, 470] on img at bounding box center [494, 431] width 145 height 175
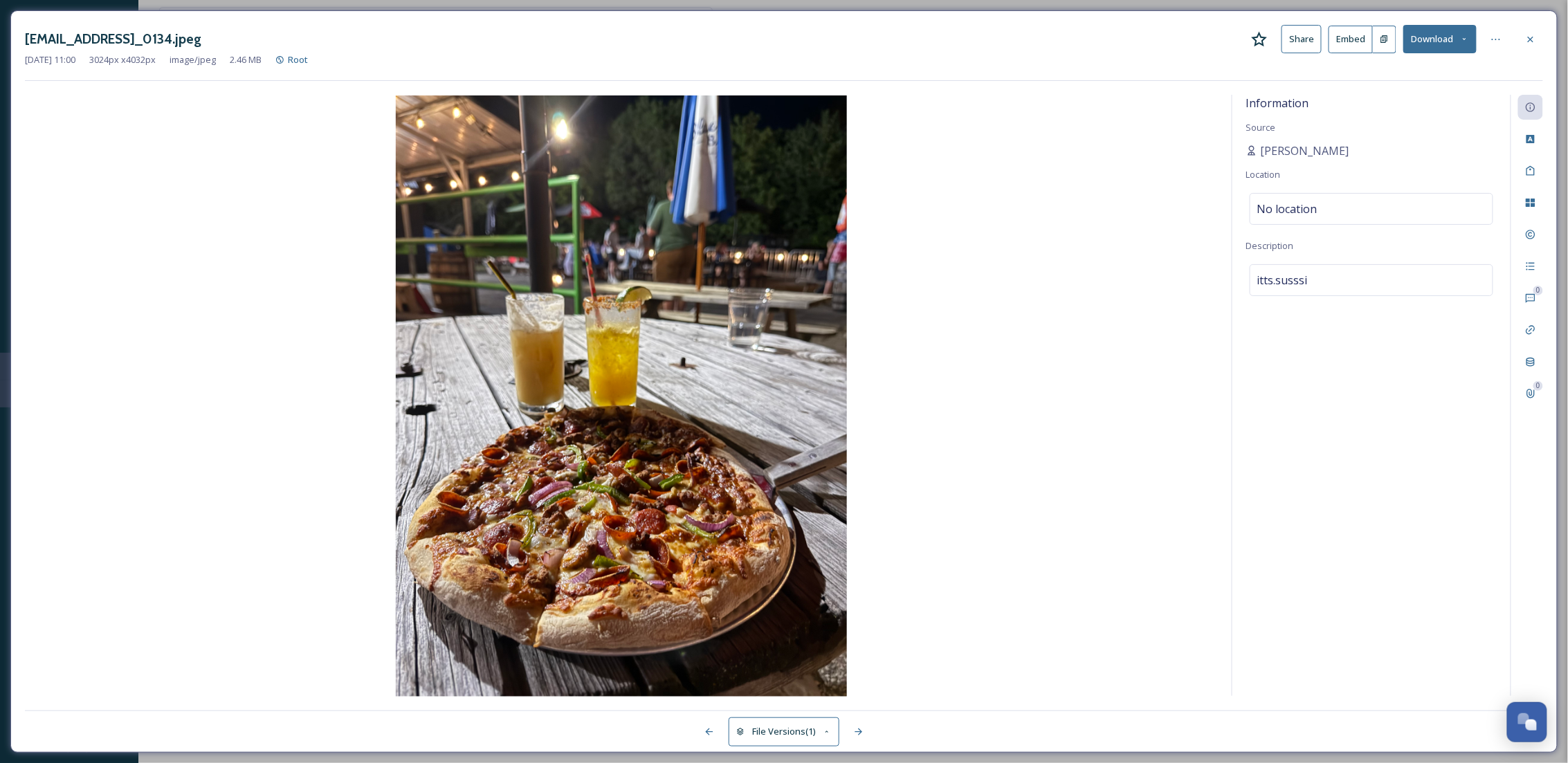
click at [1529, 45] on div at bounding box center [1530, 39] width 25 height 25
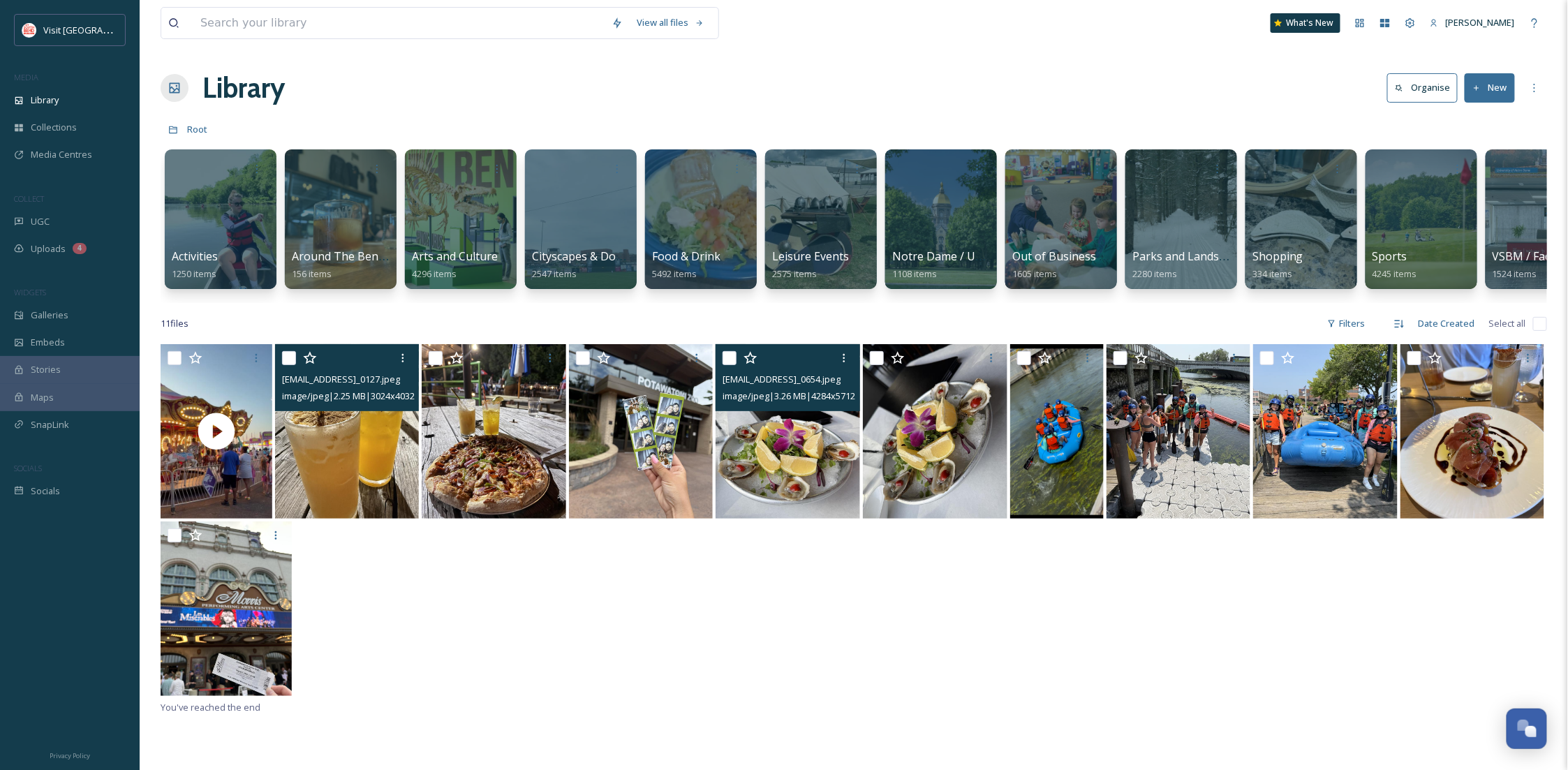
click at [780, 462] on img at bounding box center [788, 431] width 145 height 175
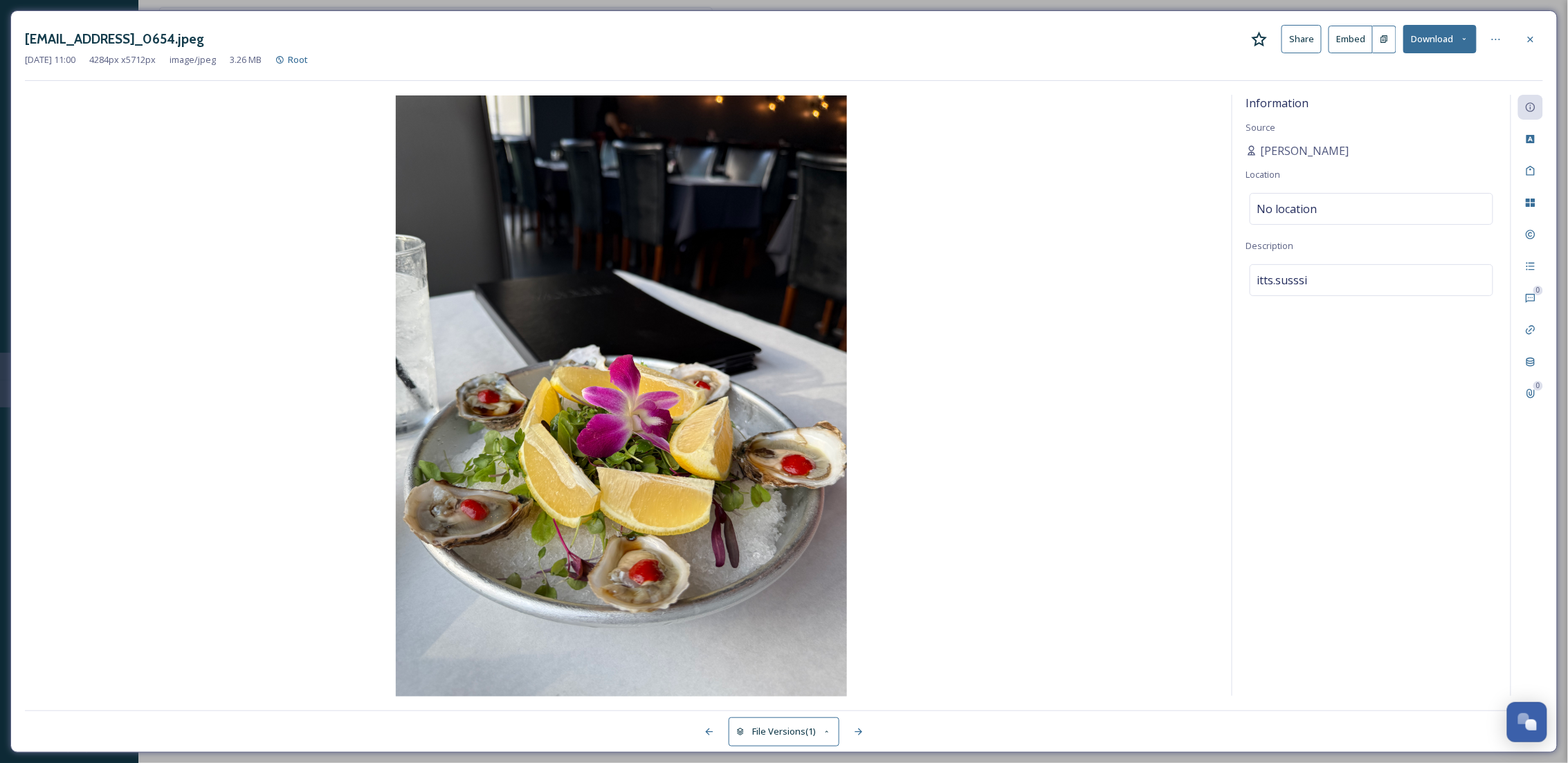
drag, startPoint x: 1541, startPoint y: 38, endPoint x: 1531, endPoint y: 40, distance: 10.2
click at [1540, 38] on div at bounding box center [1530, 39] width 25 height 25
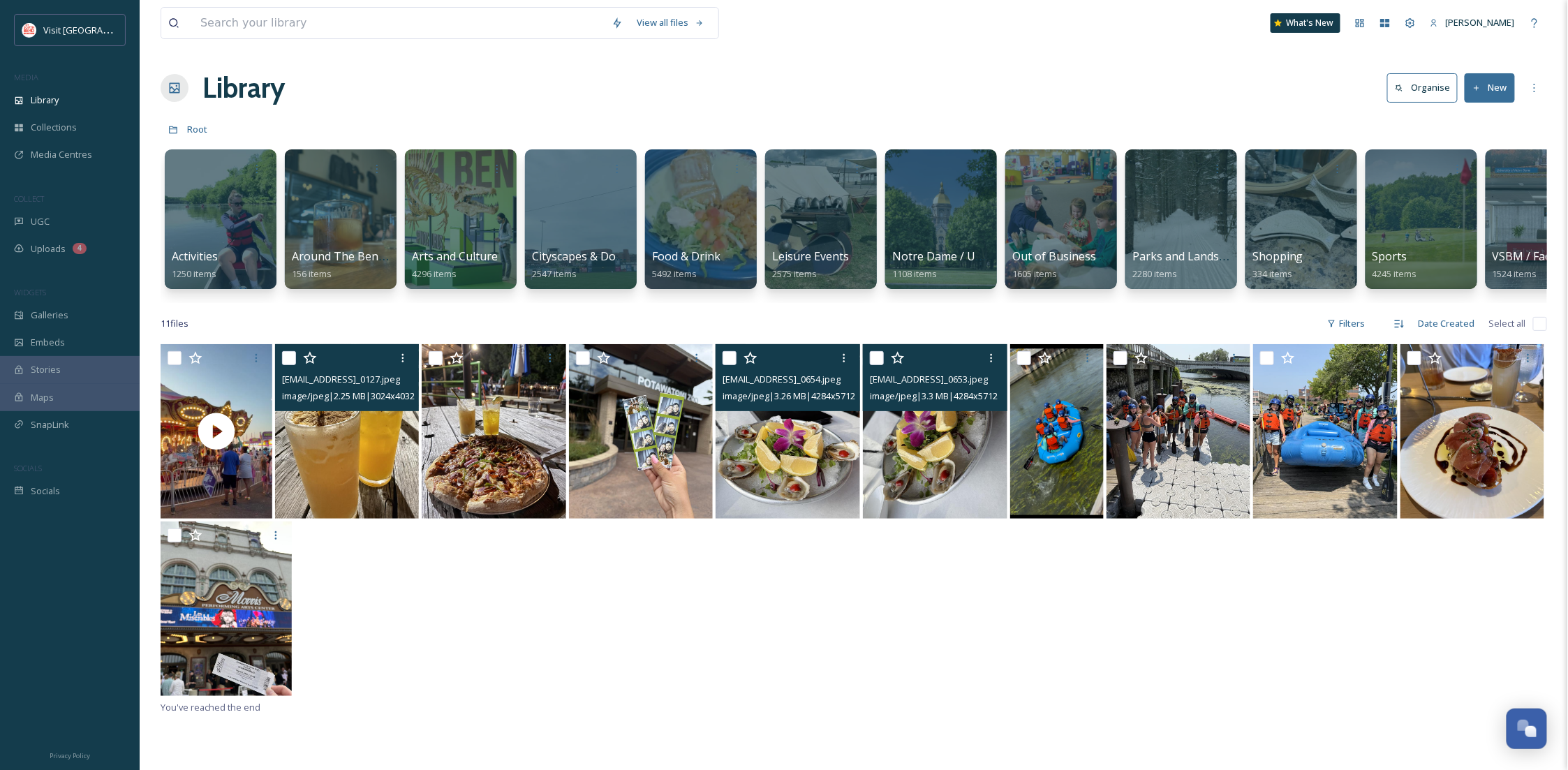
click at [979, 492] on img at bounding box center [935, 431] width 145 height 175
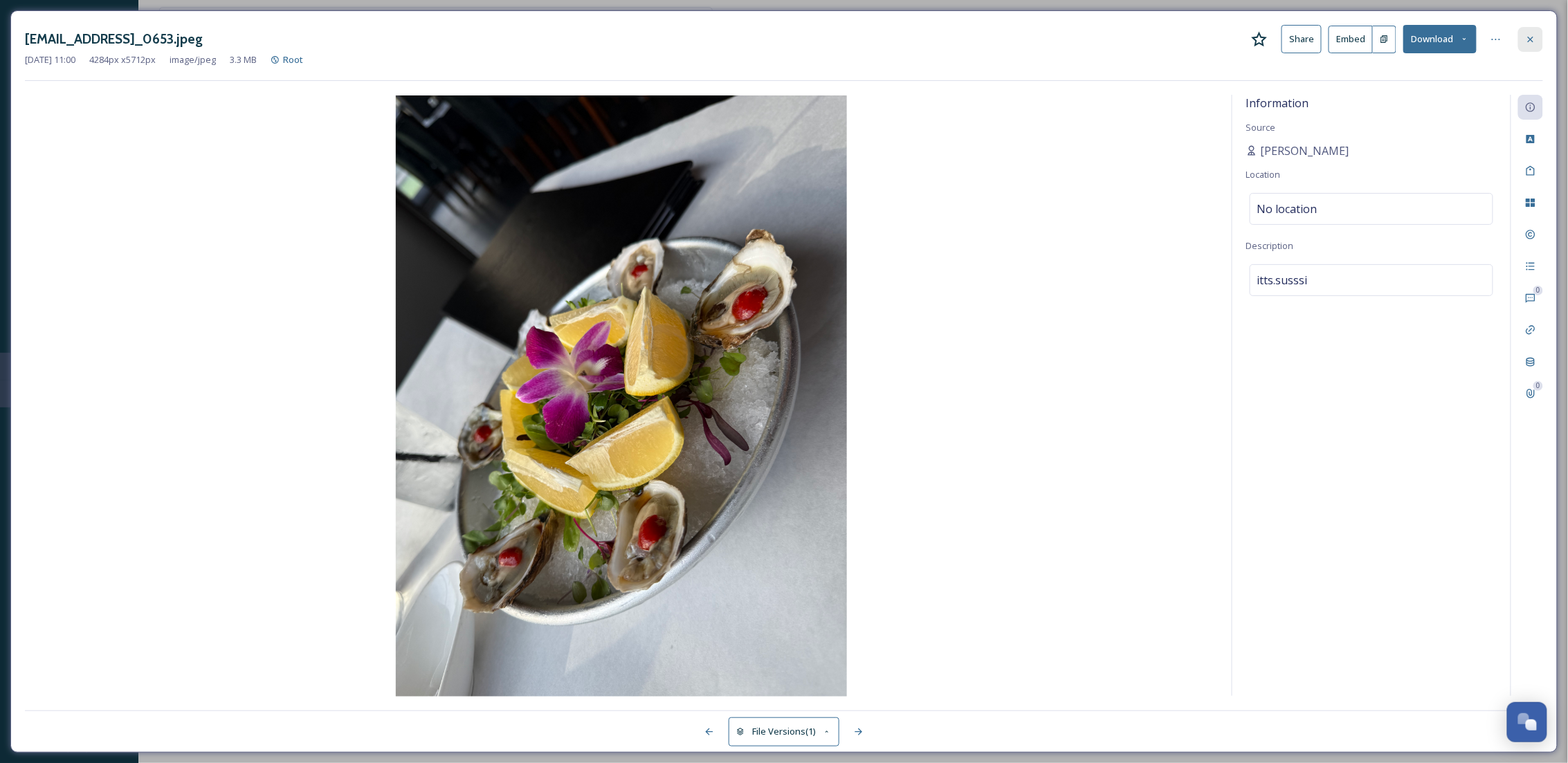
click at [1529, 40] on icon at bounding box center [1530, 38] width 5 height 5
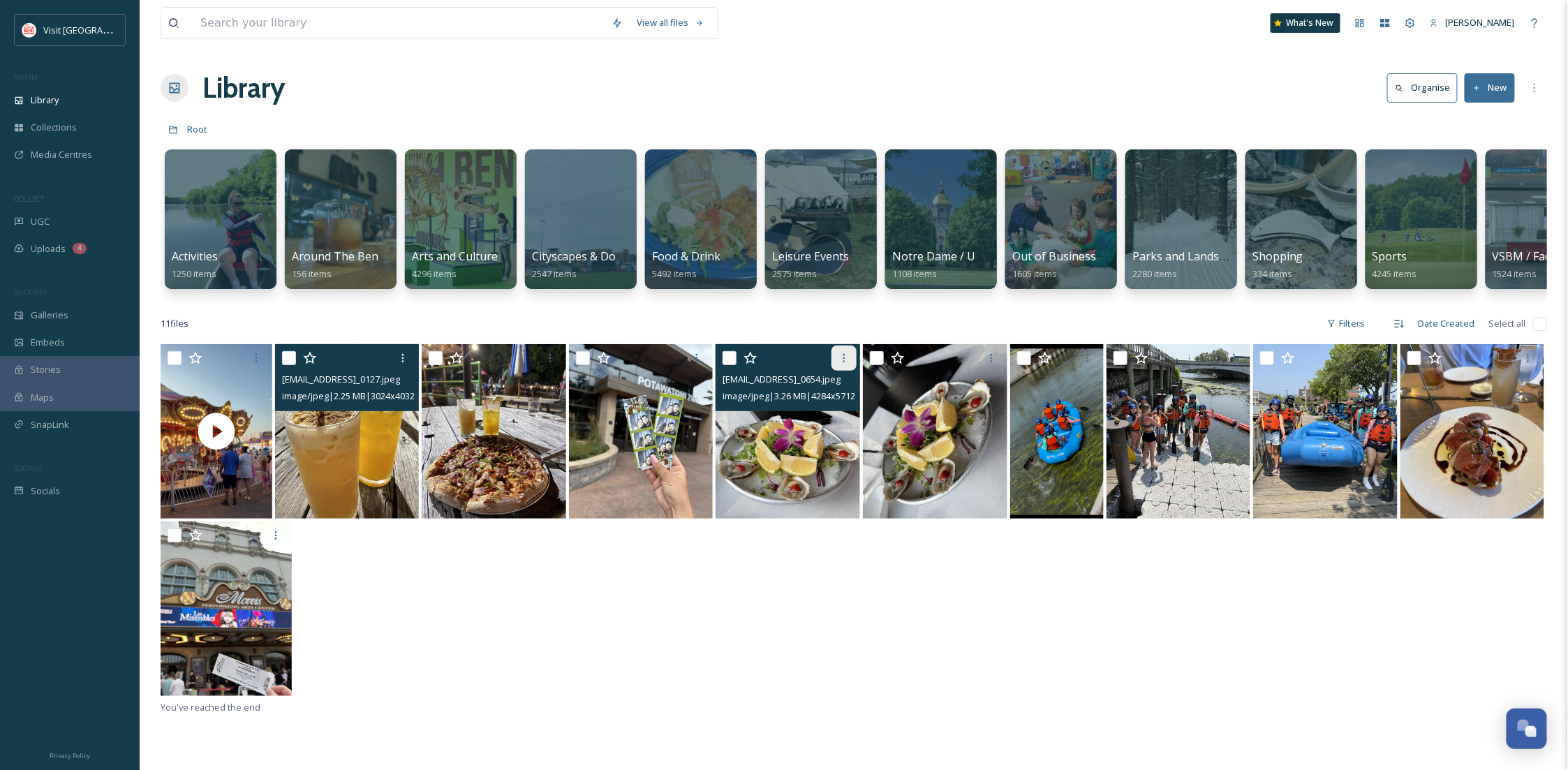
click at [843, 364] on icon at bounding box center [843, 358] width 11 height 11
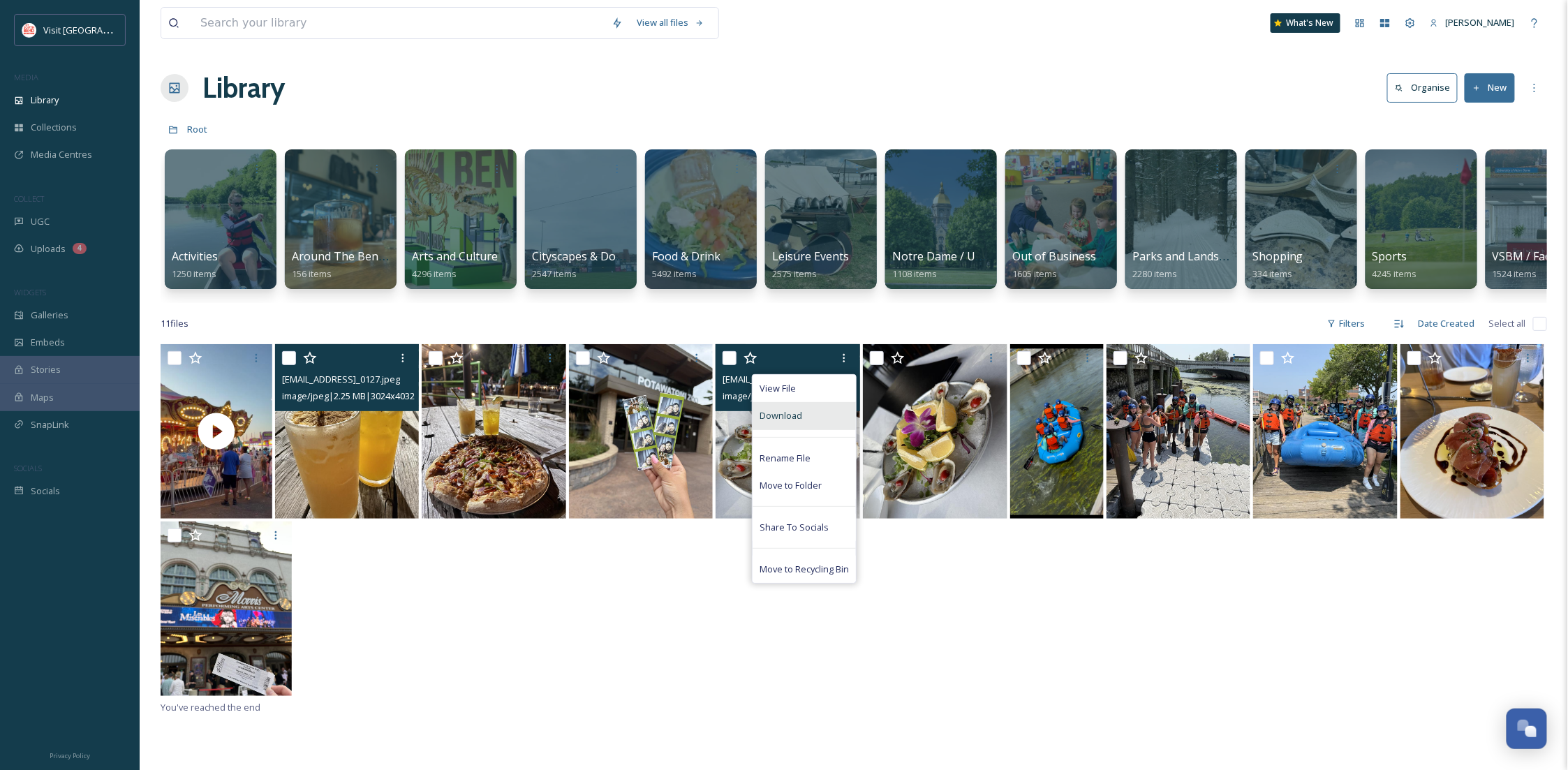
click at [812, 428] on div "Download" at bounding box center [804, 415] width 103 height 27
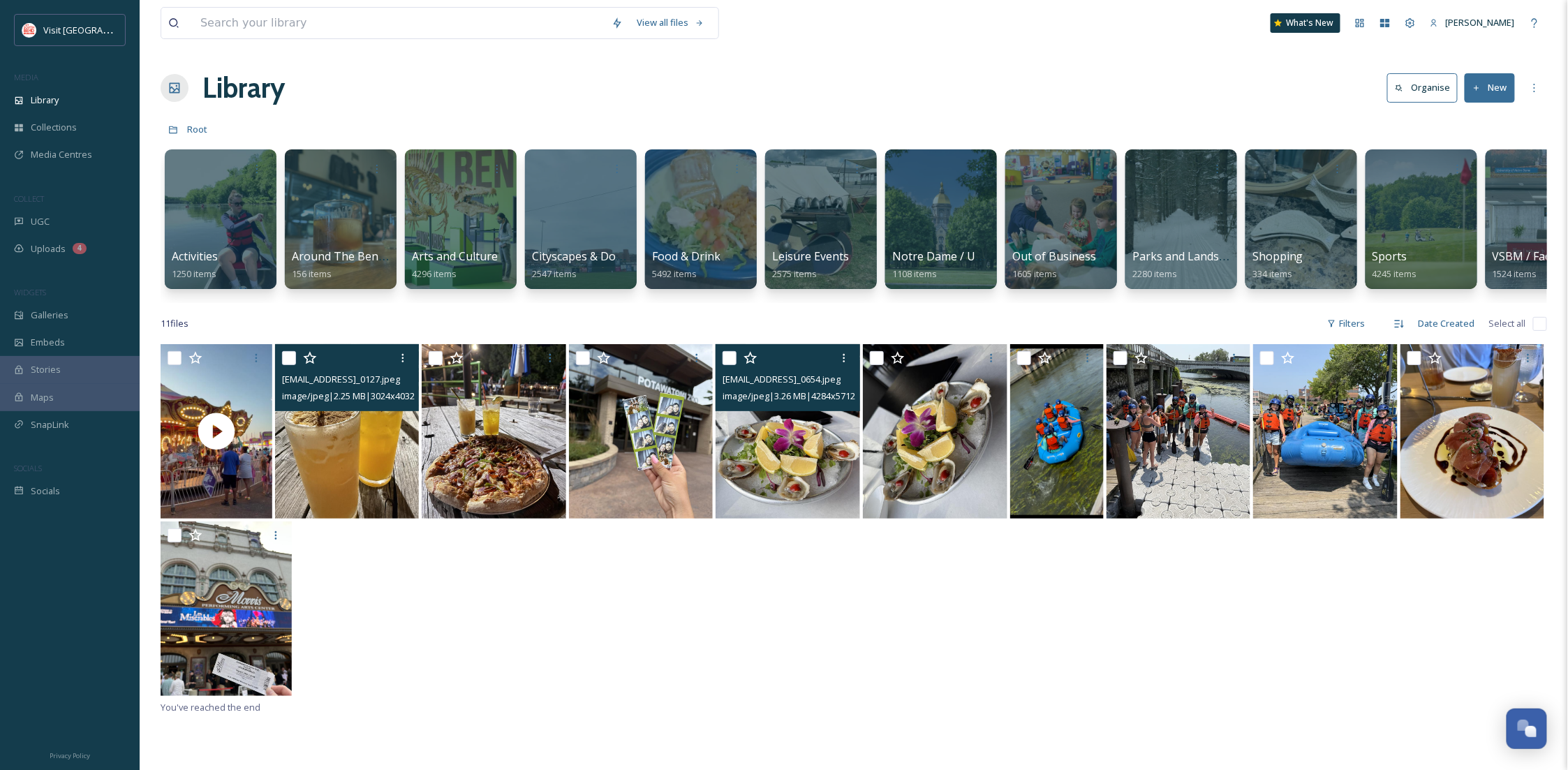
click at [838, 488] on img at bounding box center [788, 431] width 145 height 175
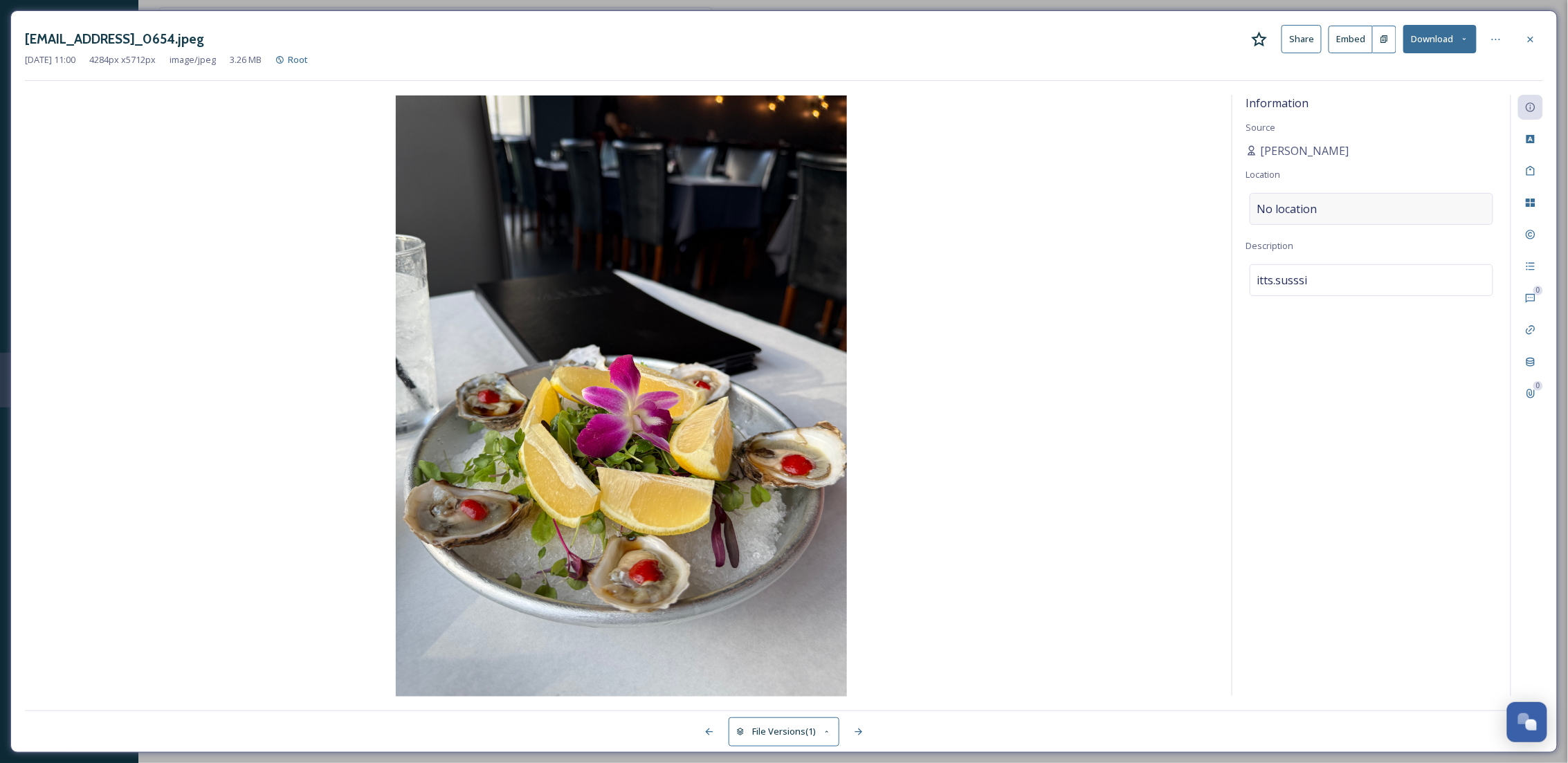
click at [1322, 211] on div "No location" at bounding box center [1371, 209] width 243 height 32
click at [1318, 209] on input at bounding box center [1371, 209] width 242 height 31
type input "wooc"
click at [1364, 265] on span "Woochi Japanese Fusion & Bar" at bounding box center [1320, 263] width 126 height 13
click at [1527, 41] on icon at bounding box center [1530, 39] width 11 height 11
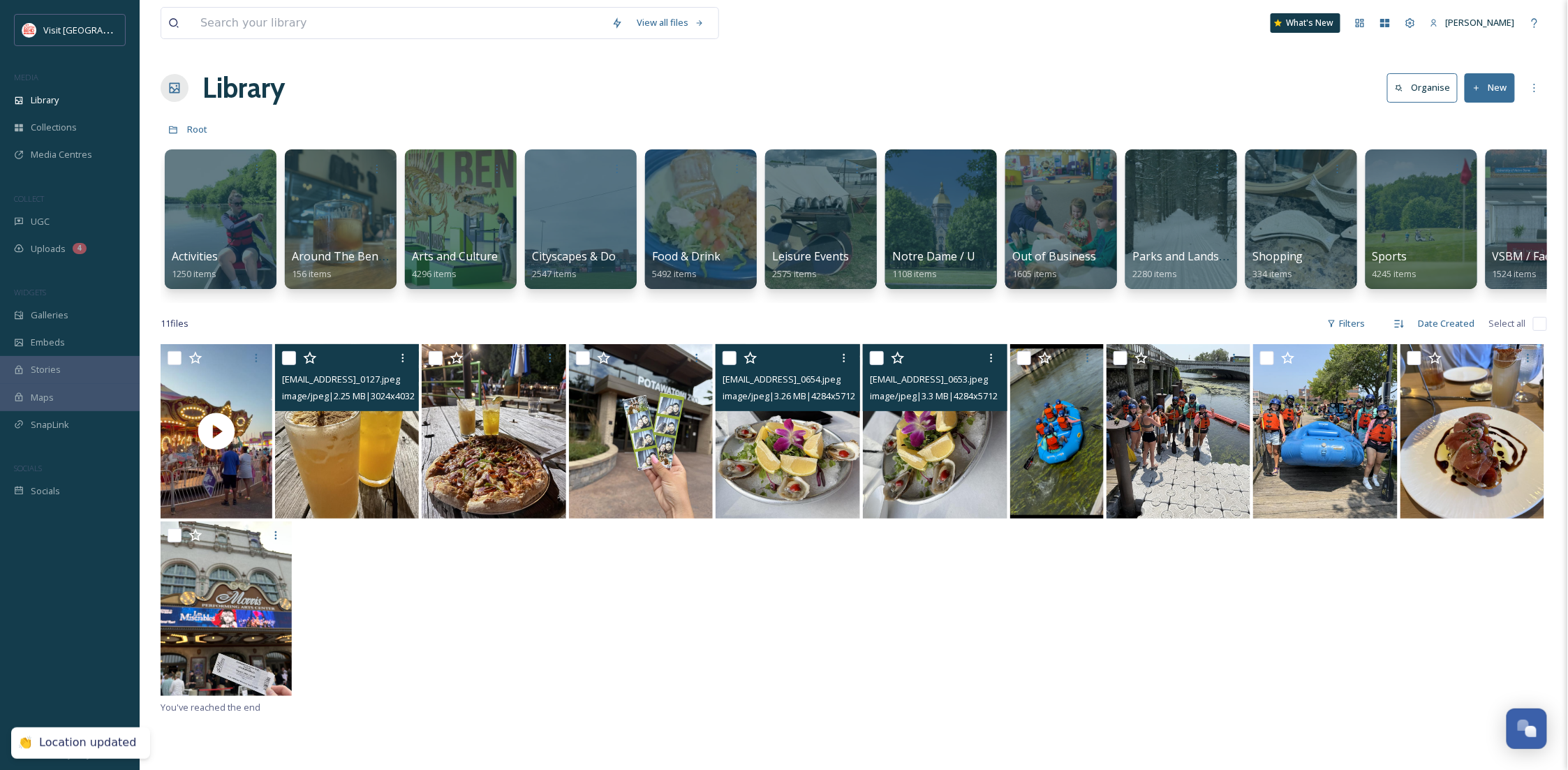
click at [928, 494] on img at bounding box center [935, 431] width 145 height 175
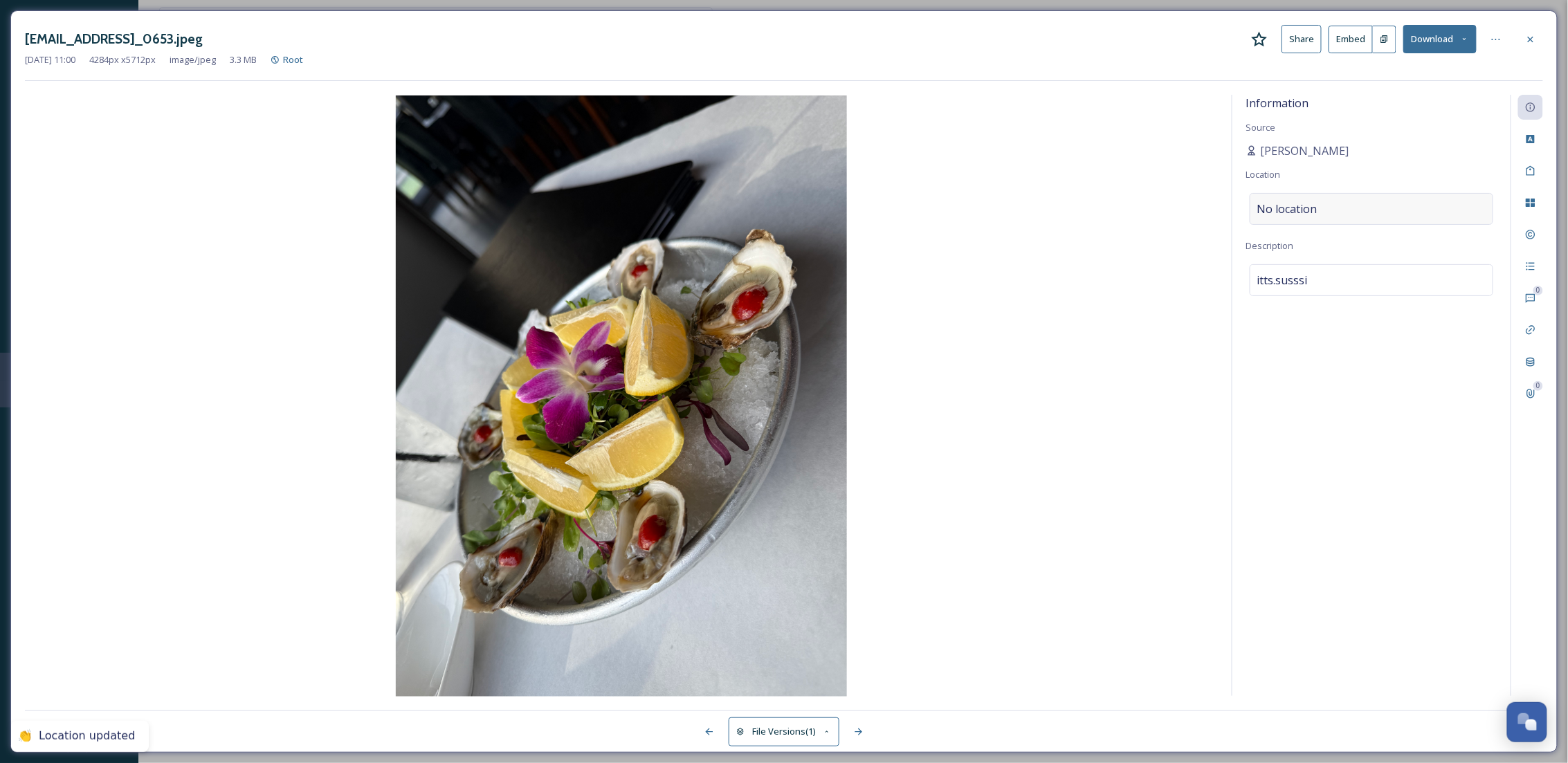
click at [1318, 208] on div "No location" at bounding box center [1371, 209] width 243 height 32
click at [1318, 208] on input at bounding box center [1371, 209] width 242 height 31
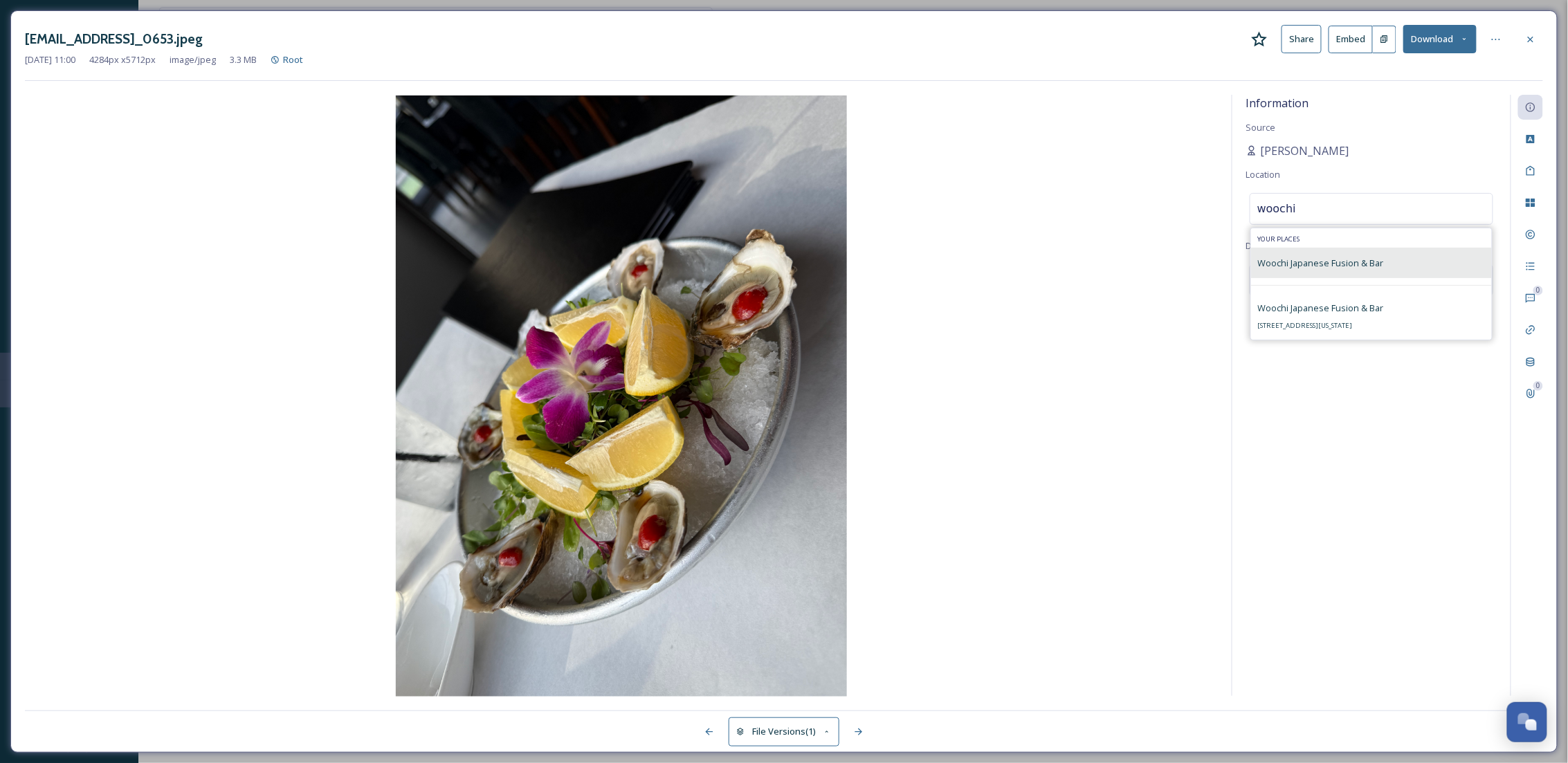
type input "woochi"
click at [1319, 252] on div "Woochi Japanese Fusion & Bar" at bounding box center [1371, 263] width 241 height 31
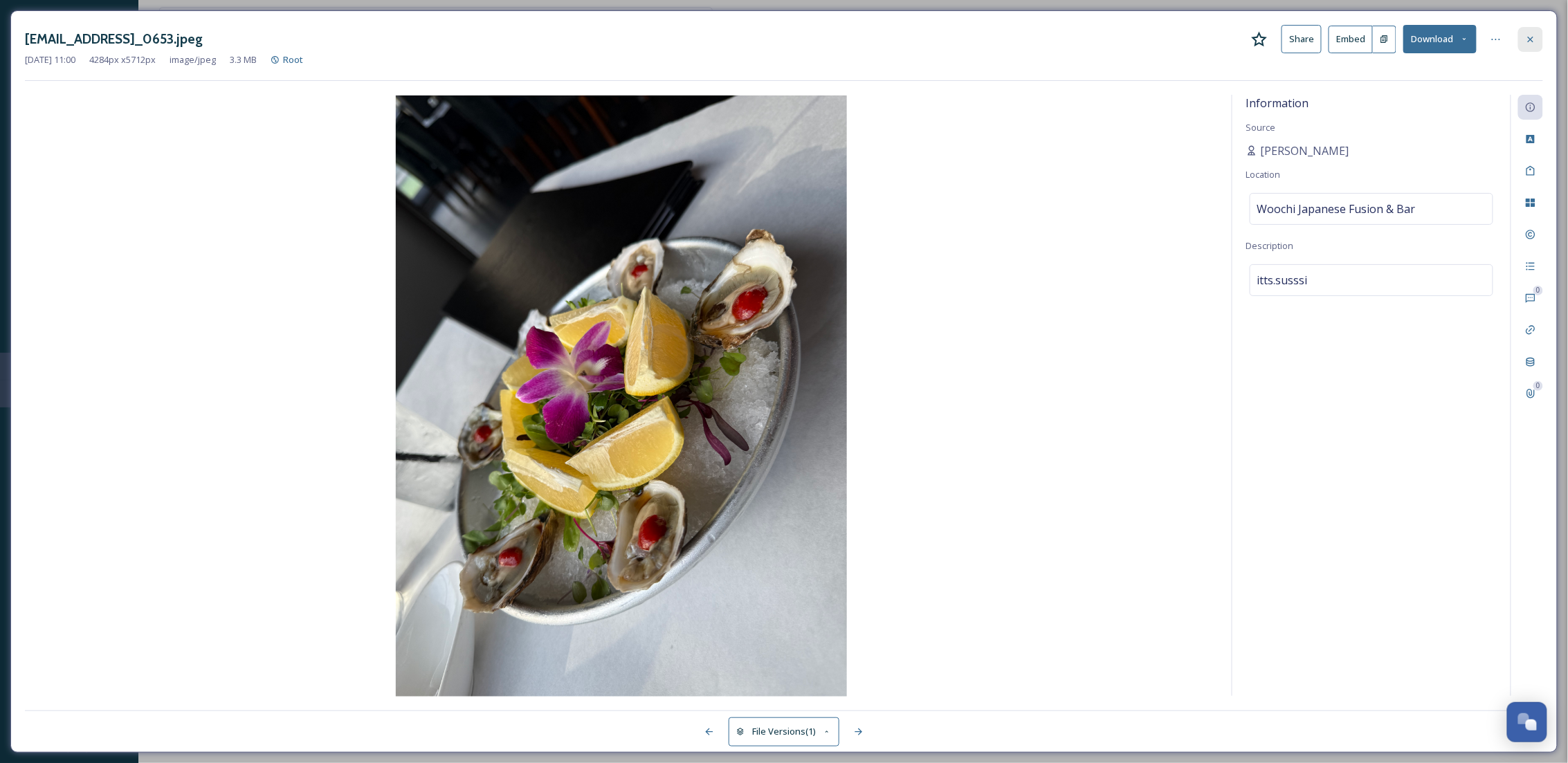
click at [1523, 32] on div at bounding box center [1530, 39] width 25 height 25
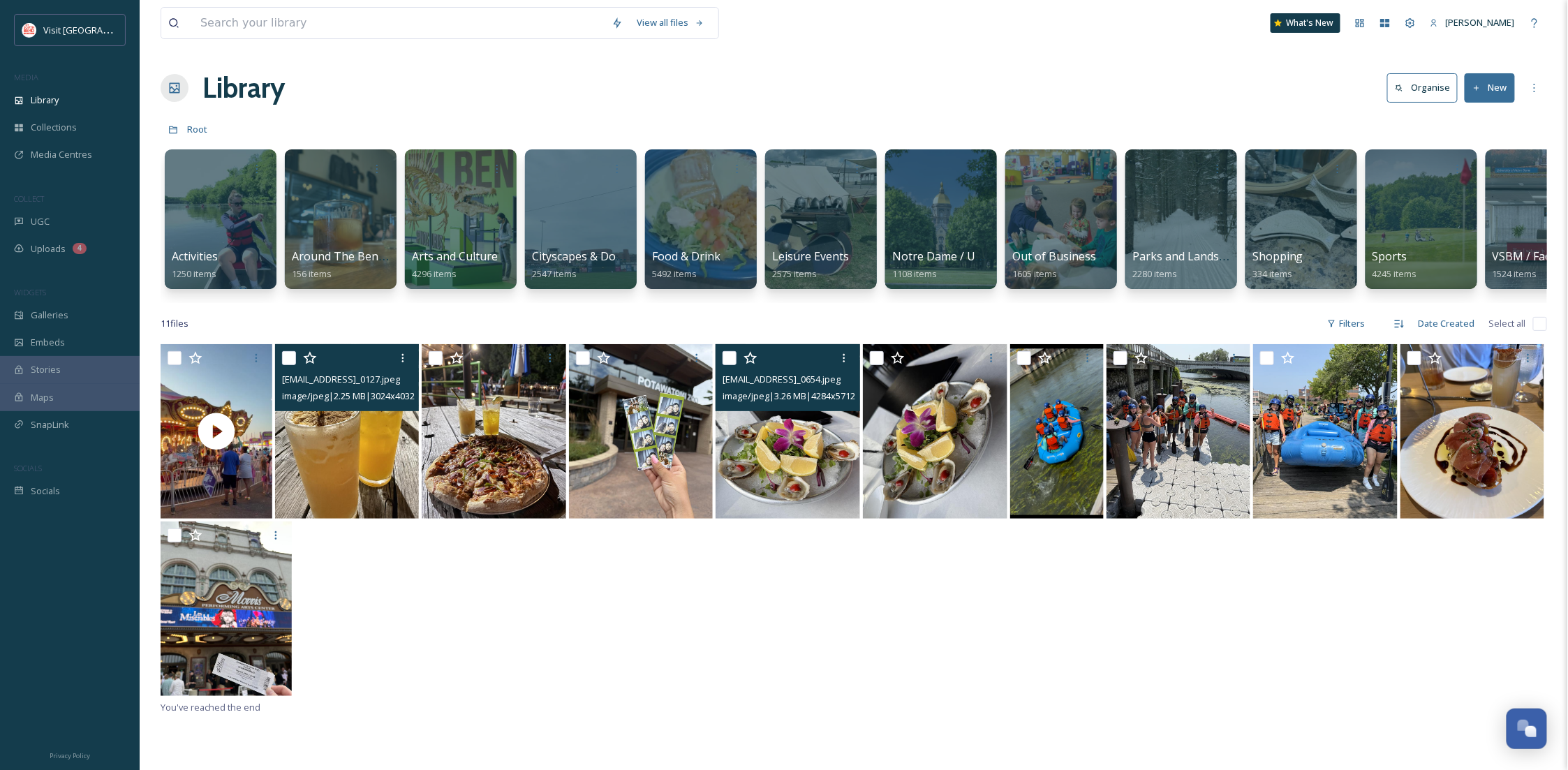
click at [730, 365] on input "checkbox" at bounding box center [730, 358] width 14 height 14
checkbox input "true"
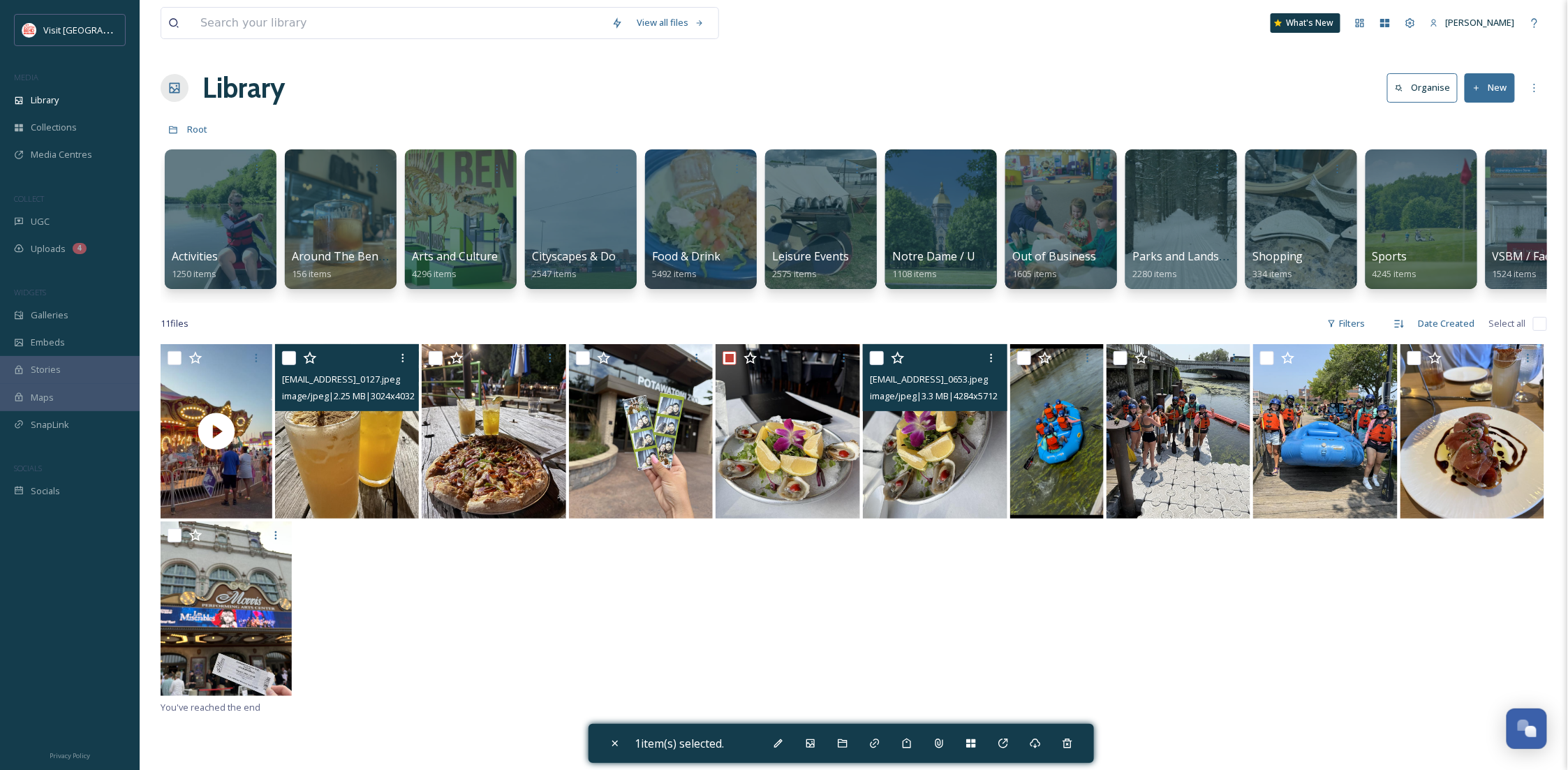
click at [939, 469] on img at bounding box center [935, 431] width 145 height 175
checkbox input "true"
click at [845, 746] on icon at bounding box center [843, 743] width 11 height 11
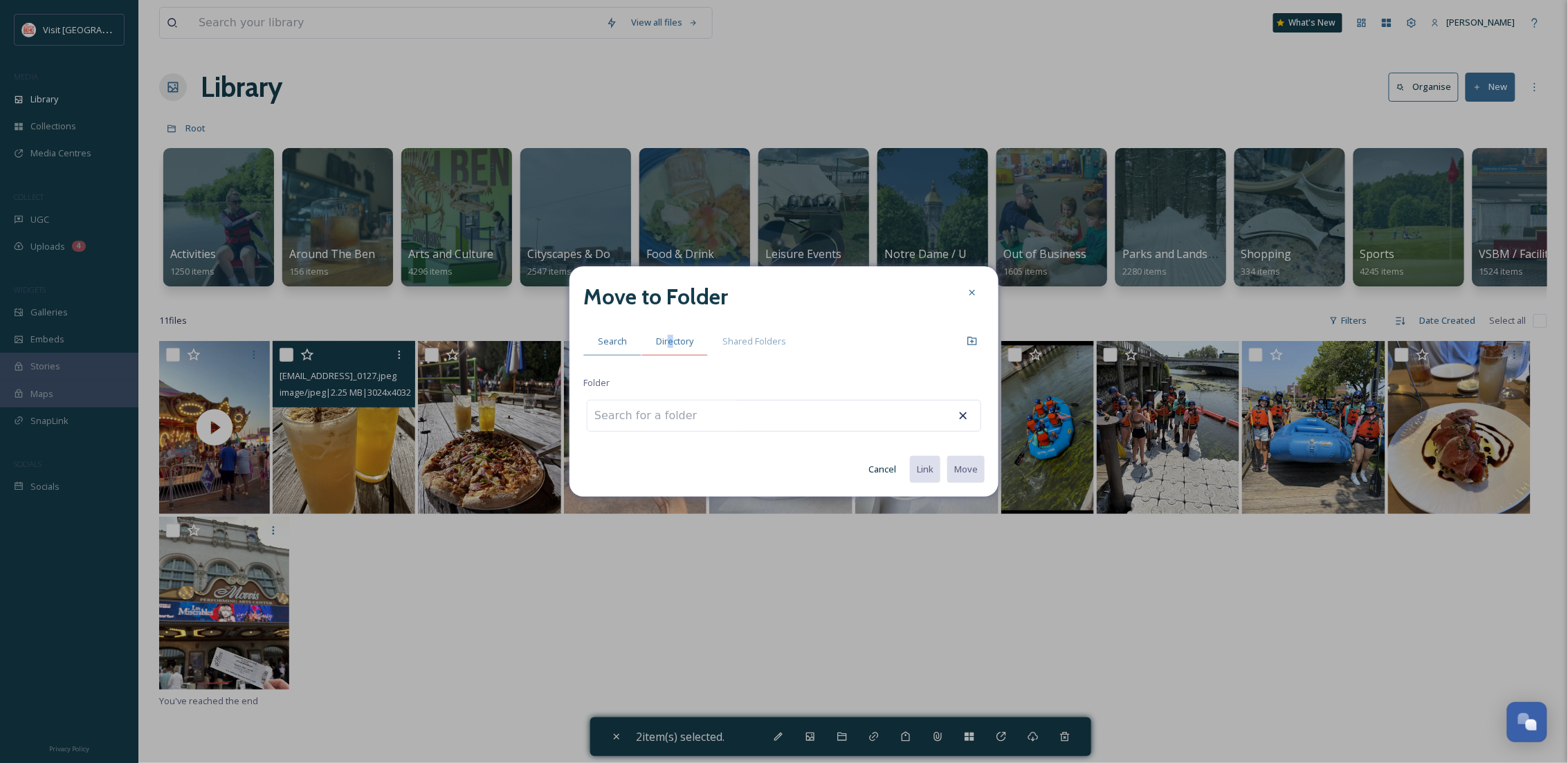
click at [669, 336] on span "Directory" at bounding box center [675, 342] width 37 height 13
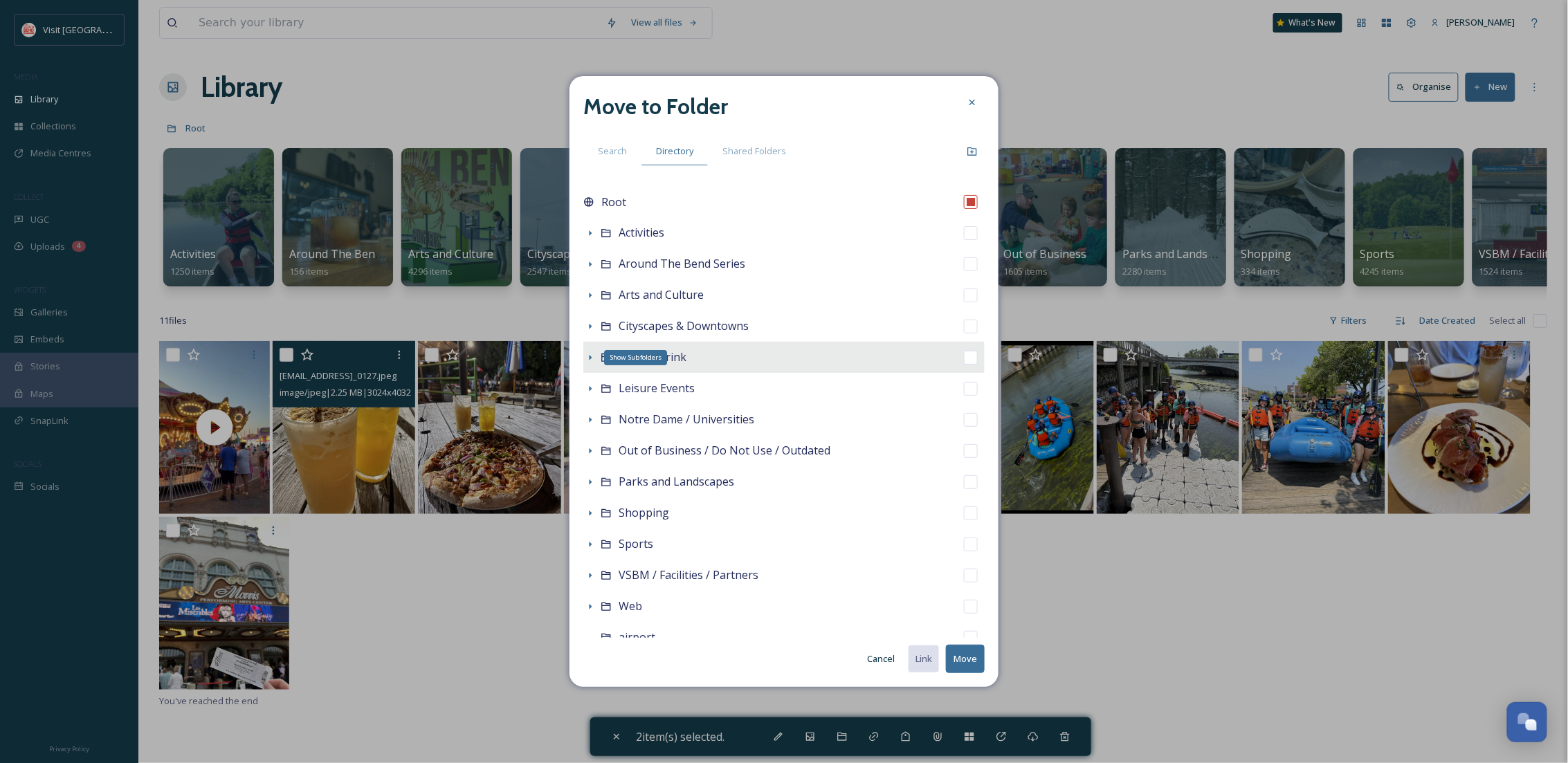
click at [588, 354] on icon at bounding box center [590, 357] width 11 height 11
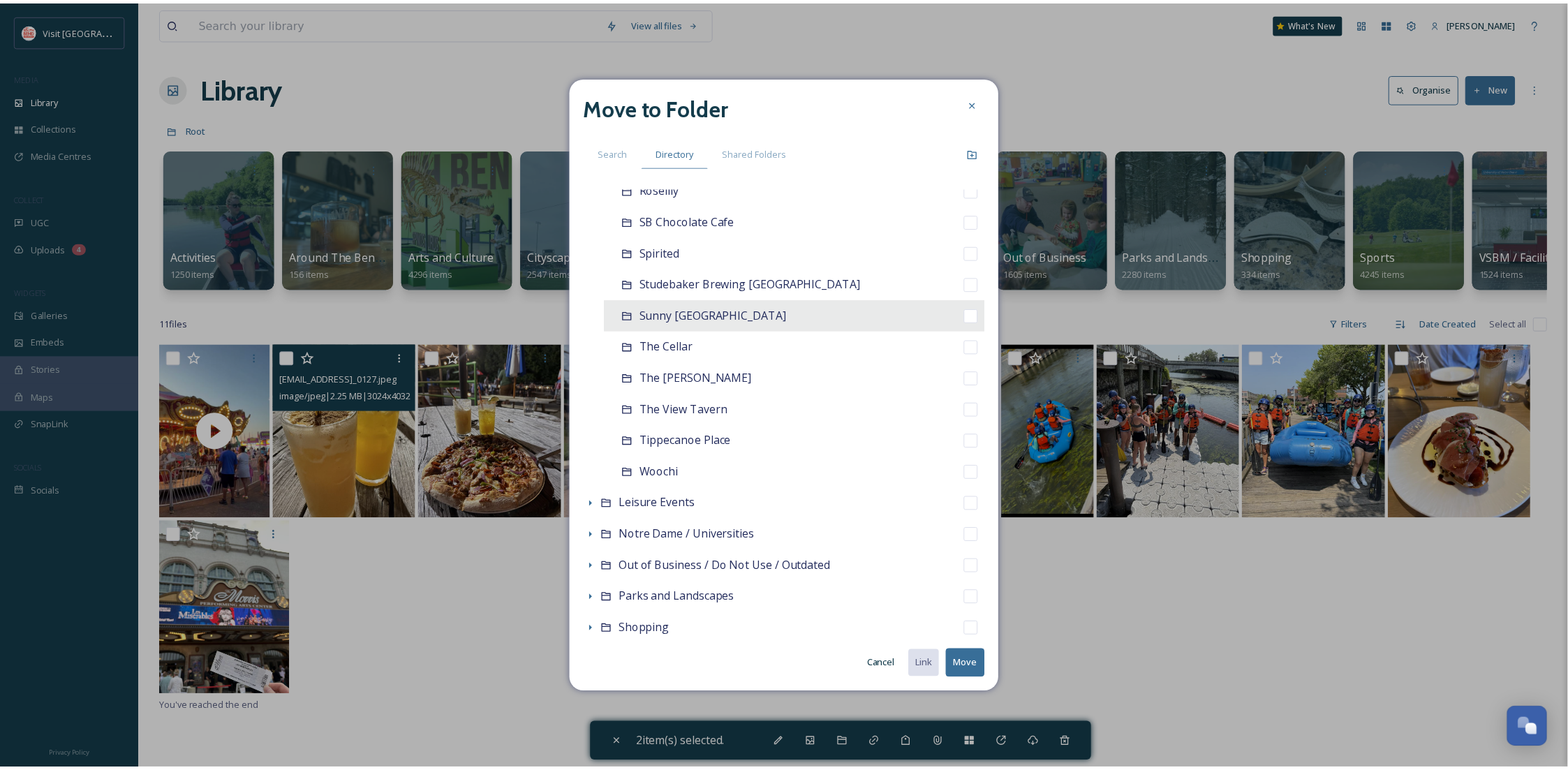
scroll to position [1116, 0]
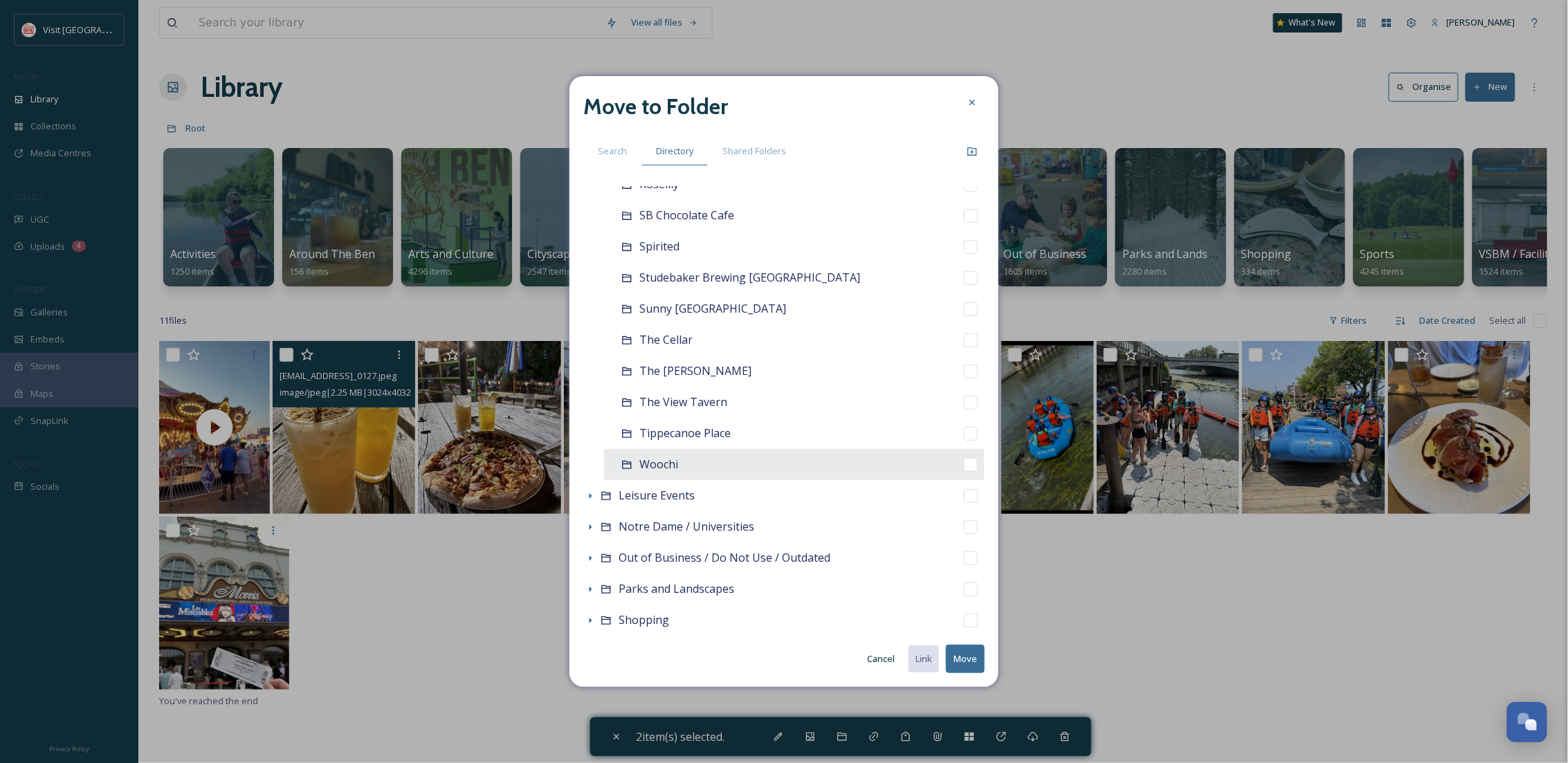
click at [696, 469] on div "Woochi" at bounding box center [794, 465] width 381 height 31
checkbox input "false"
checkbox input "true"
click at [960, 662] on button "Move" at bounding box center [965, 659] width 39 height 28
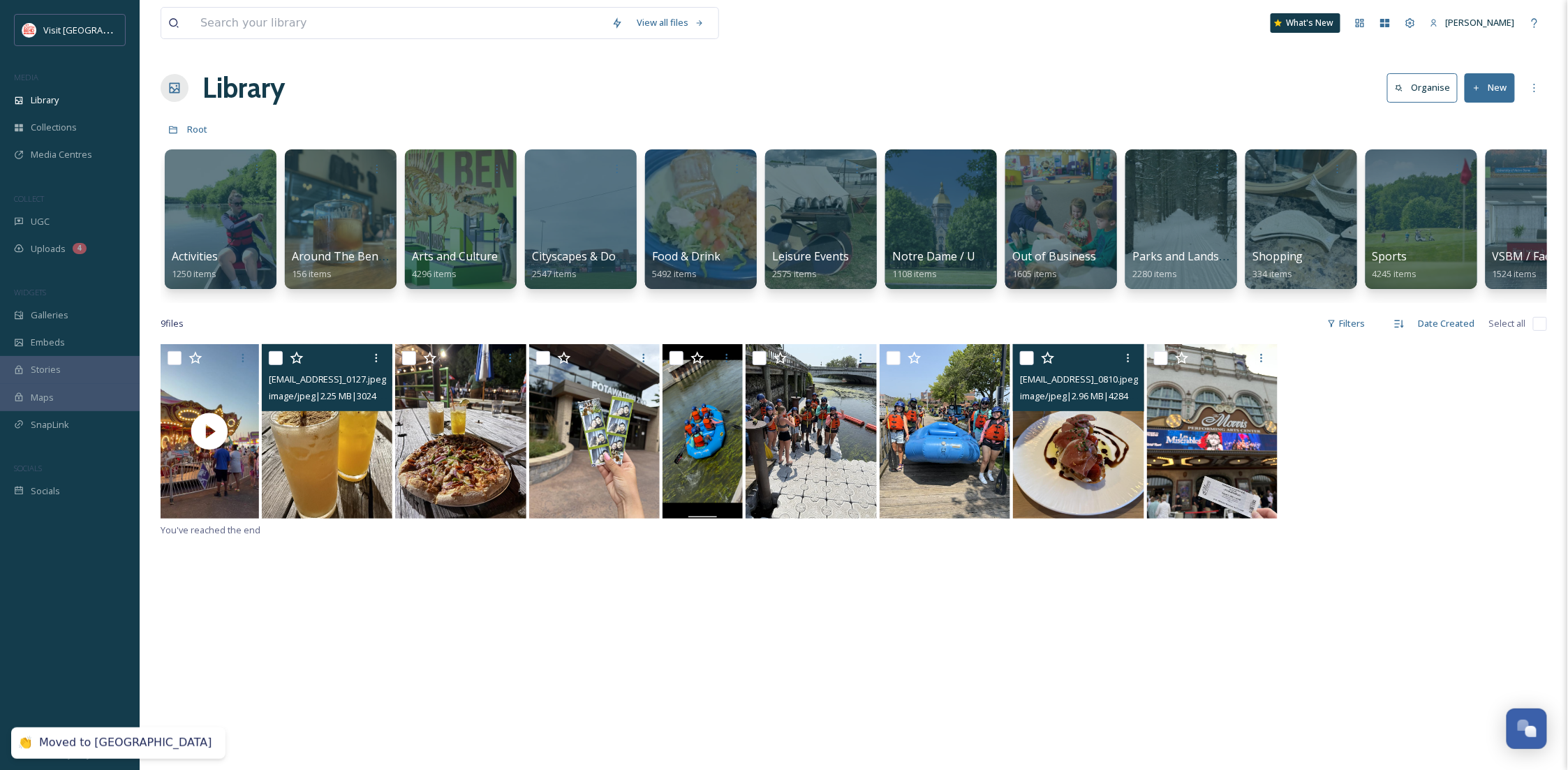
click at [1048, 485] on img at bounding box center [1078, 431] width 131 height 175
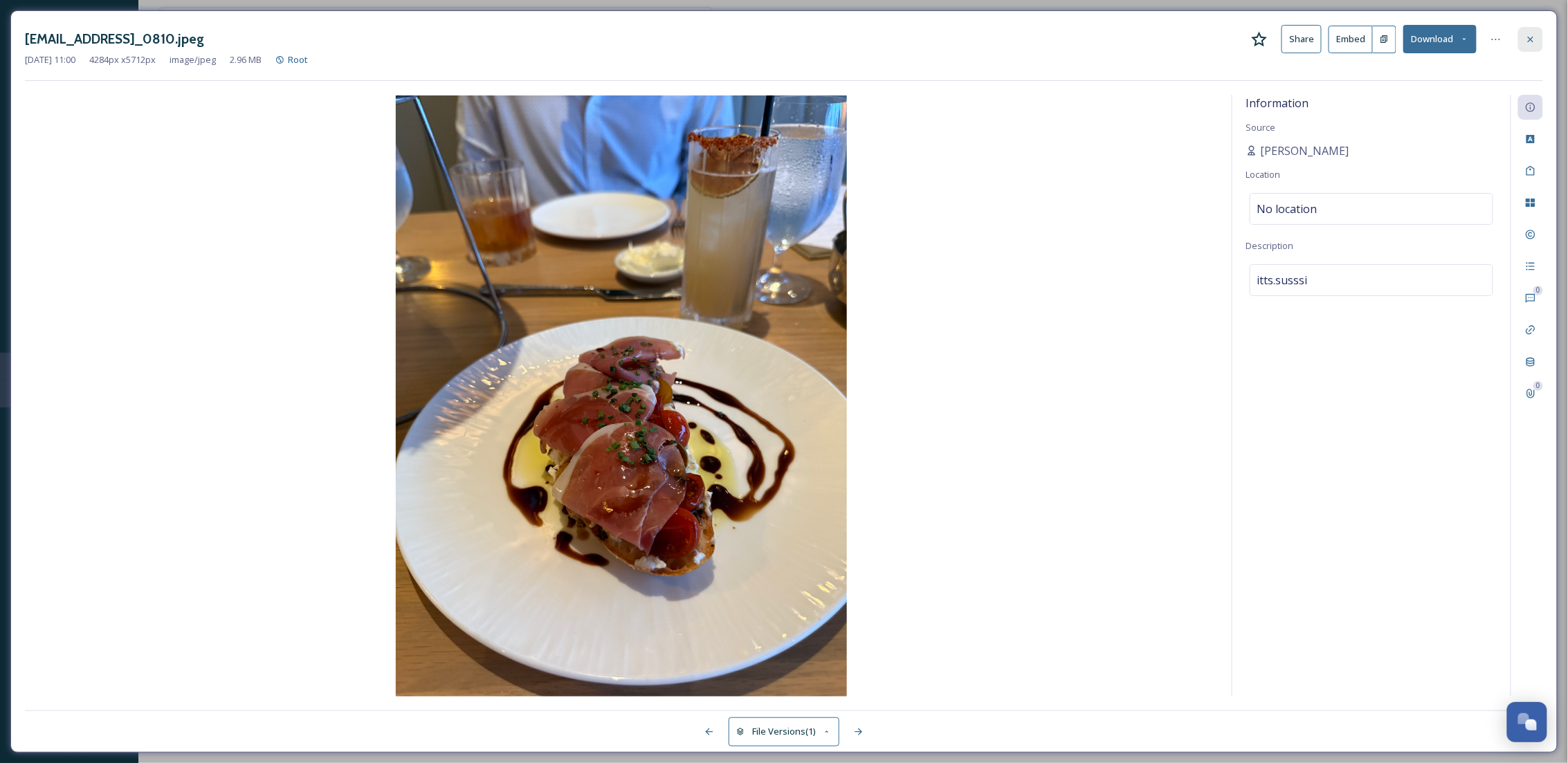
click at [1536, 35] on div at bounding box center [1530, 39] width 25 height 25
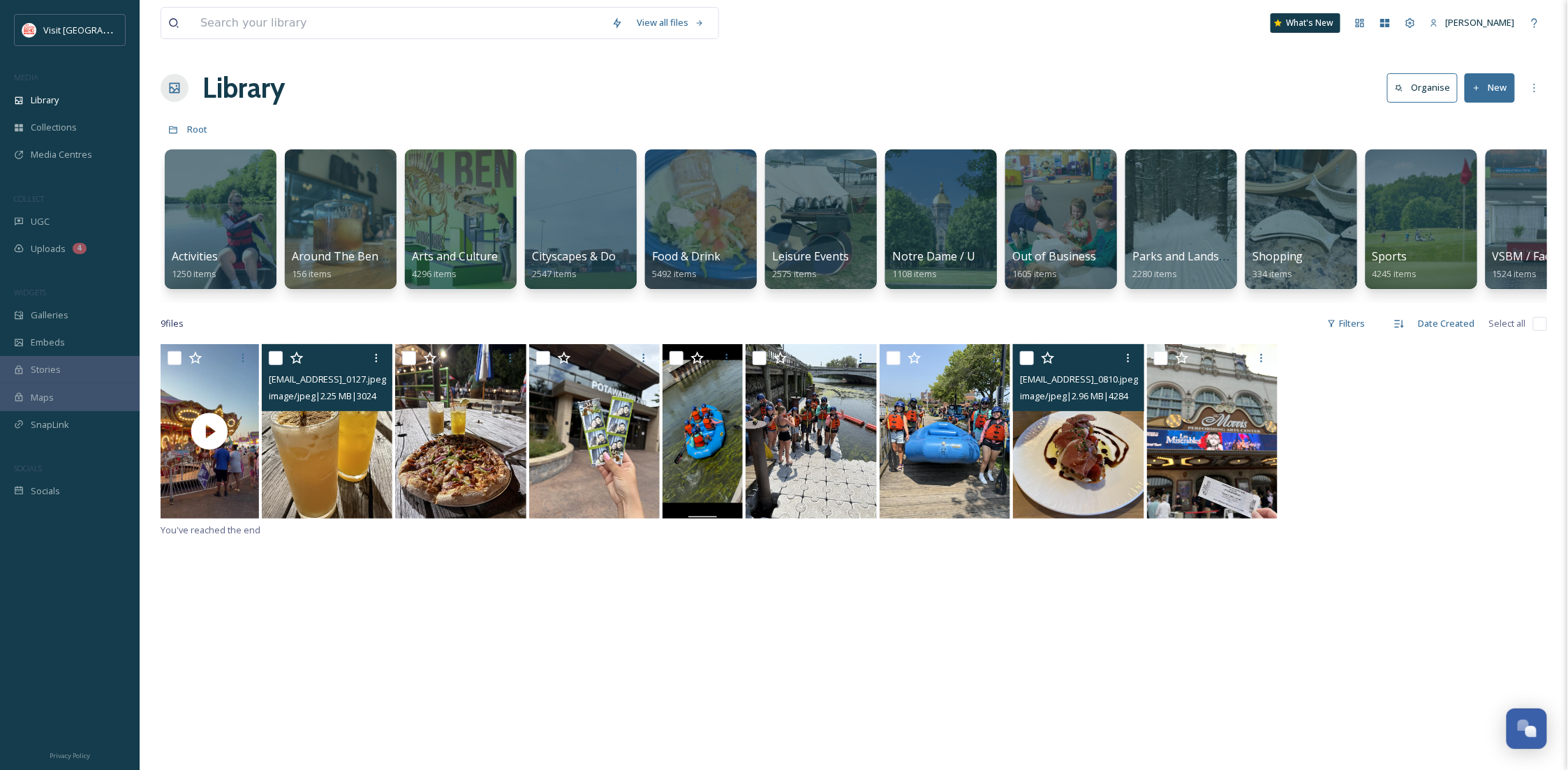
click at [1050, 457] on img at bounding box center [1078, 431] width 131 height 175
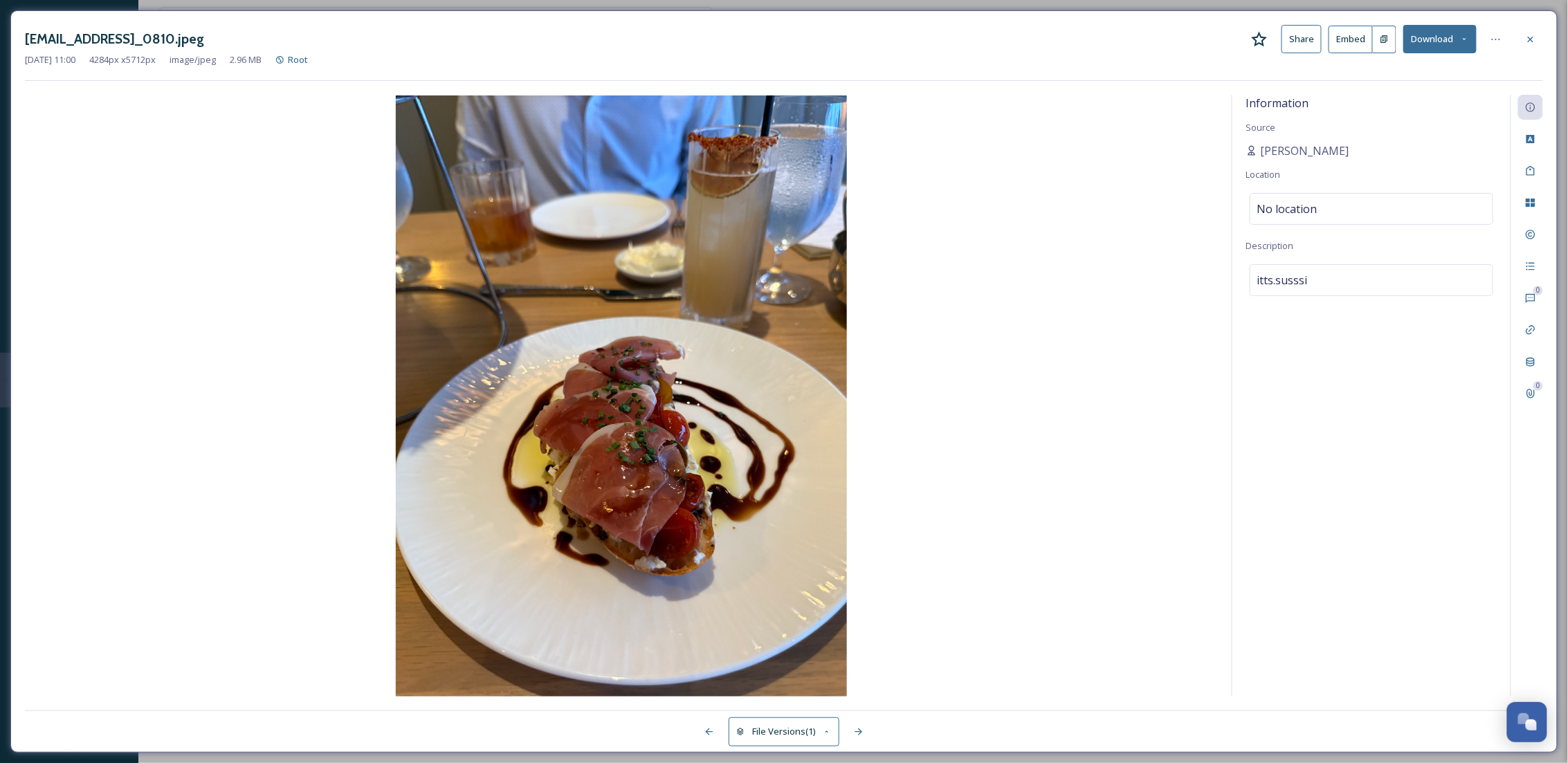
click at [1528, 40] on icon at bounding box center [1530, 39] width 11 height 11
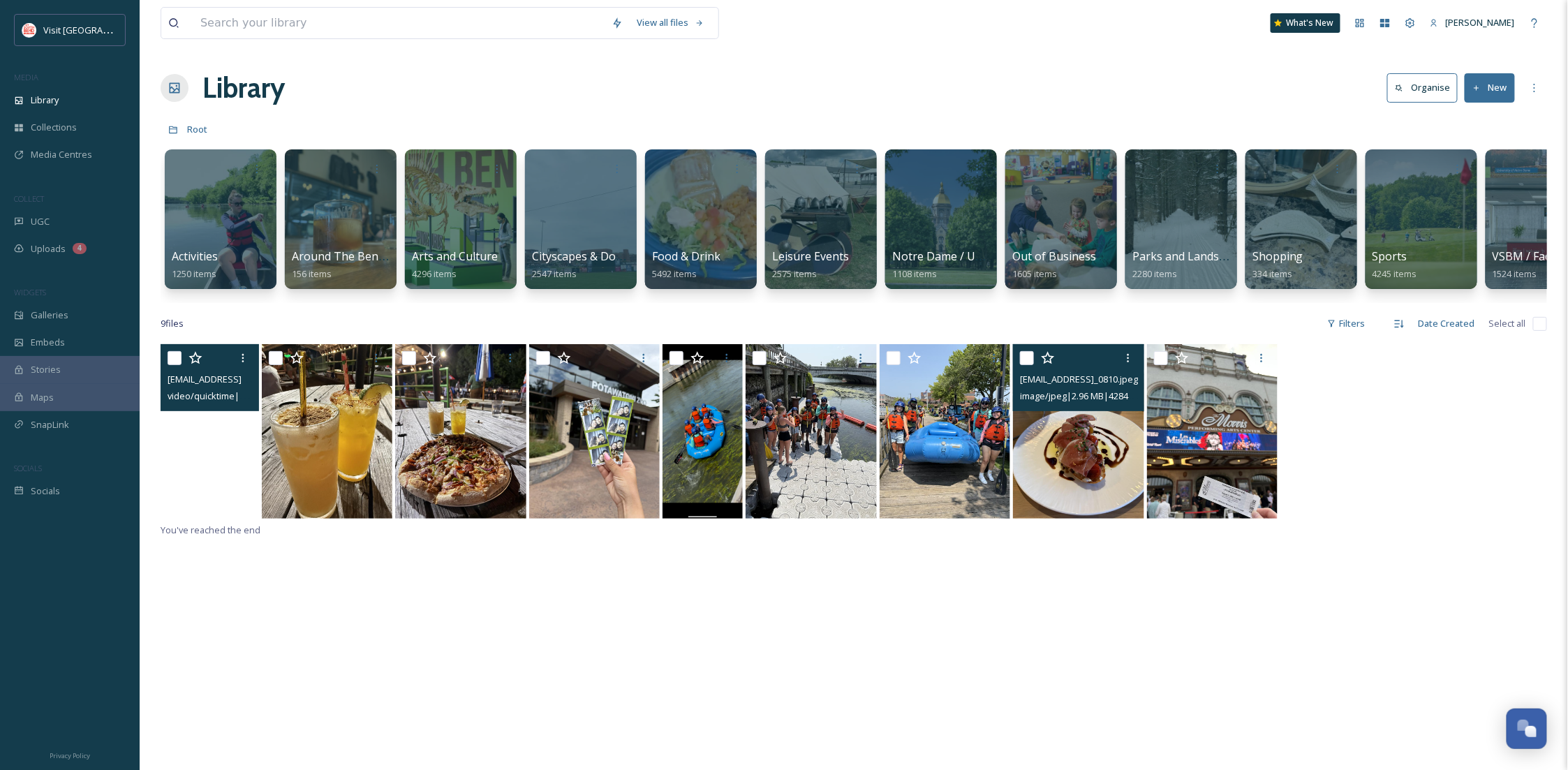
click at [216, 502] on video "ext_1755097254.288775_Susanraudales00@gmail.com-IMG_0125.mov" at bounding box center [209, 431] width 99 height 175
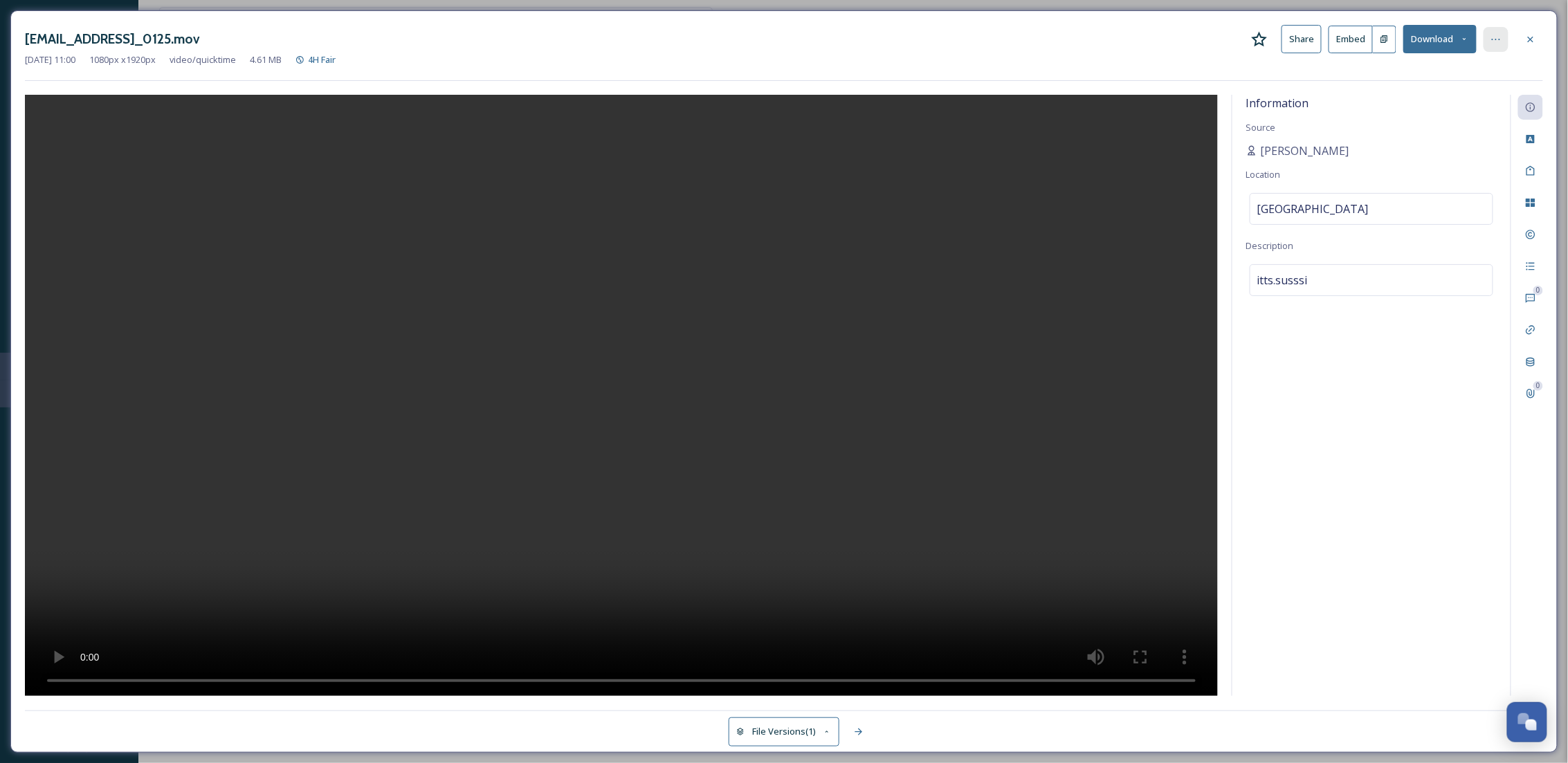
click at [1503, 40] on div at bounding box center [1496, 39] width 25 height 25
click at [1422, 98] on div "Move to Folder" at bounding box center [1428, 96] width 165 height 27
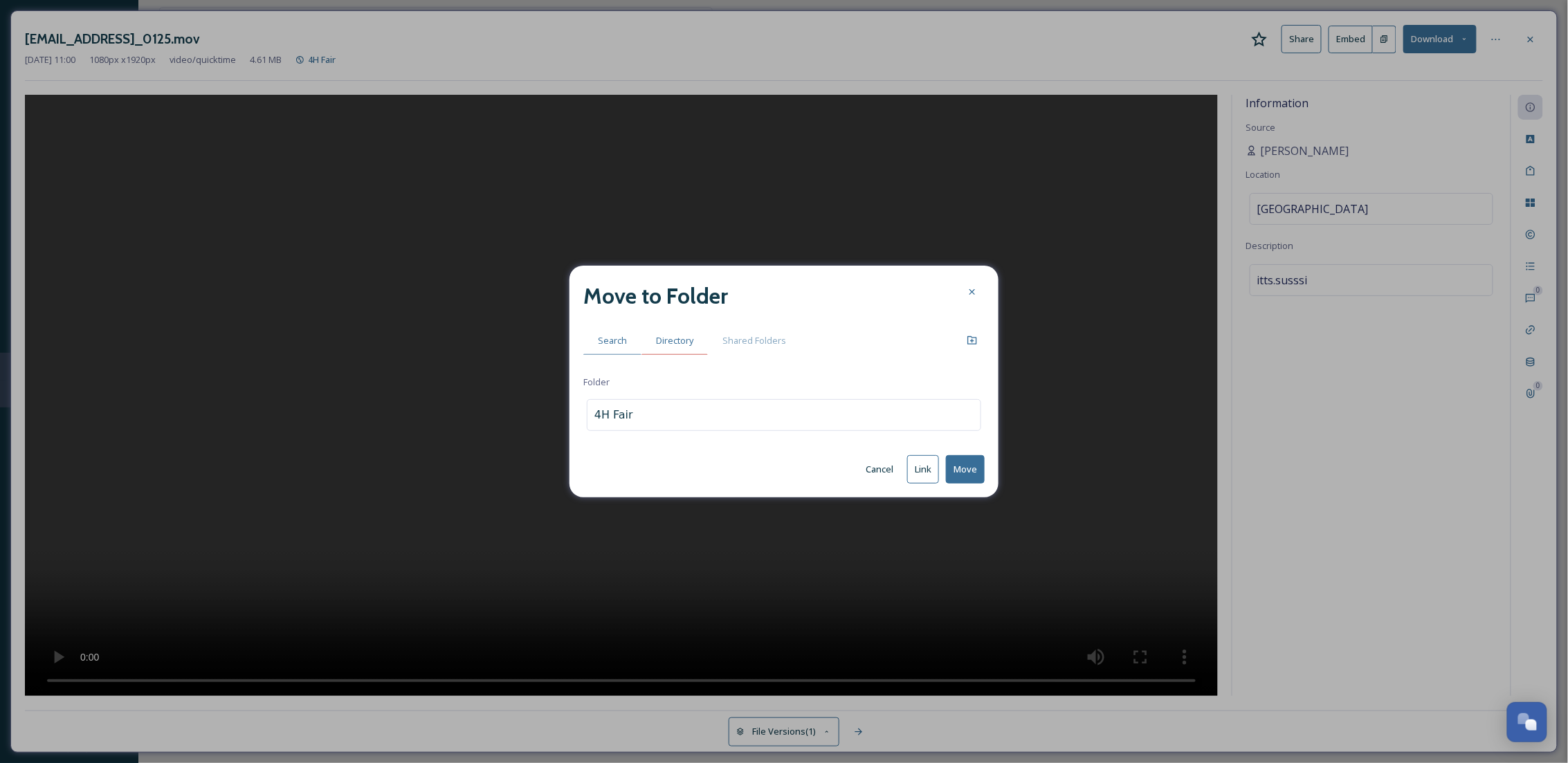
click at [686, 344] on span "Directory" at bounding box center [675, 341] width 37 height 13
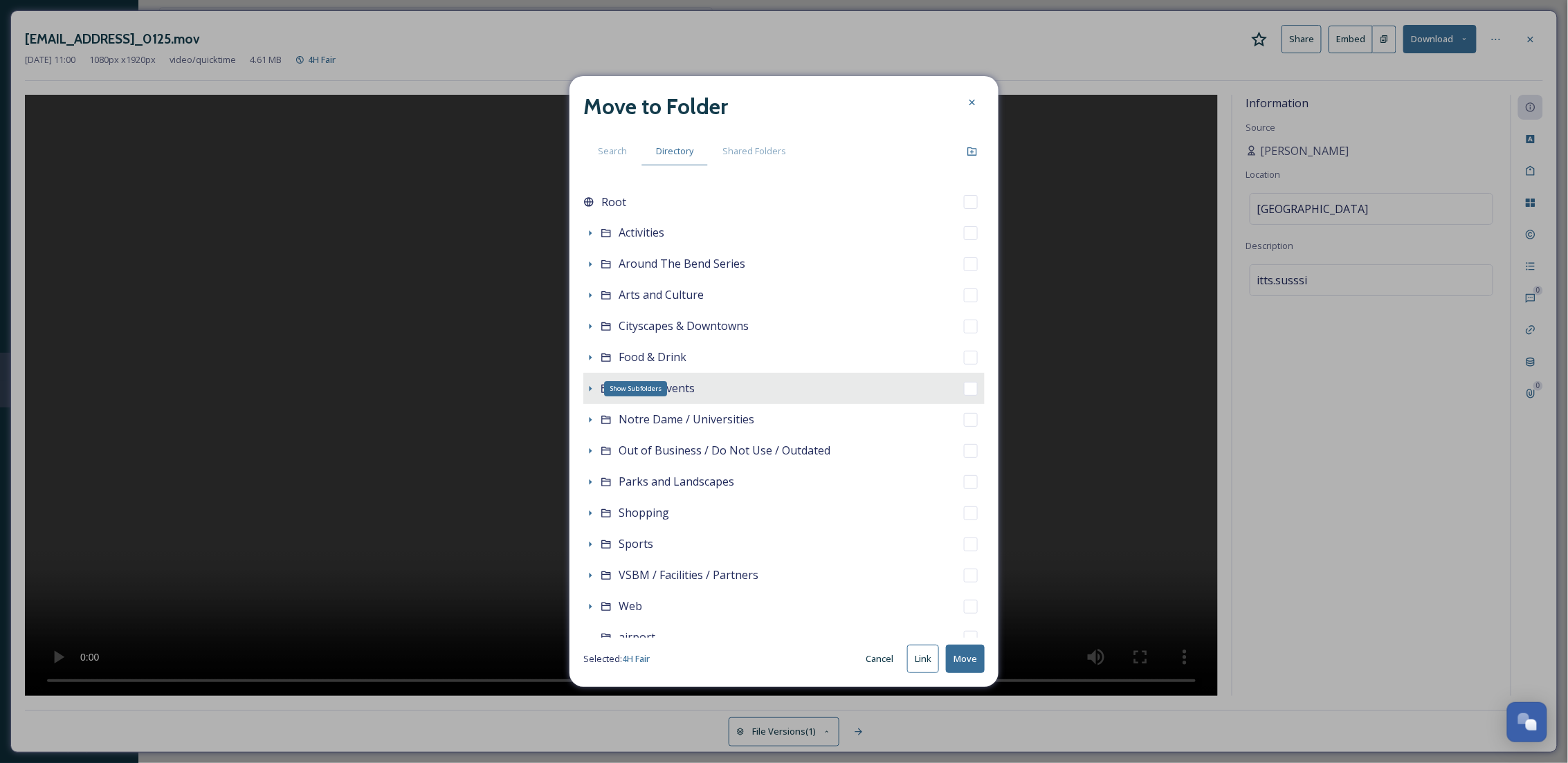
click at [586, 389] on icon at bounding box center [590, 389] width 11 height 11
click at [977, 662] on button "Move" at bounding box center [965, 659] width 39 height 28
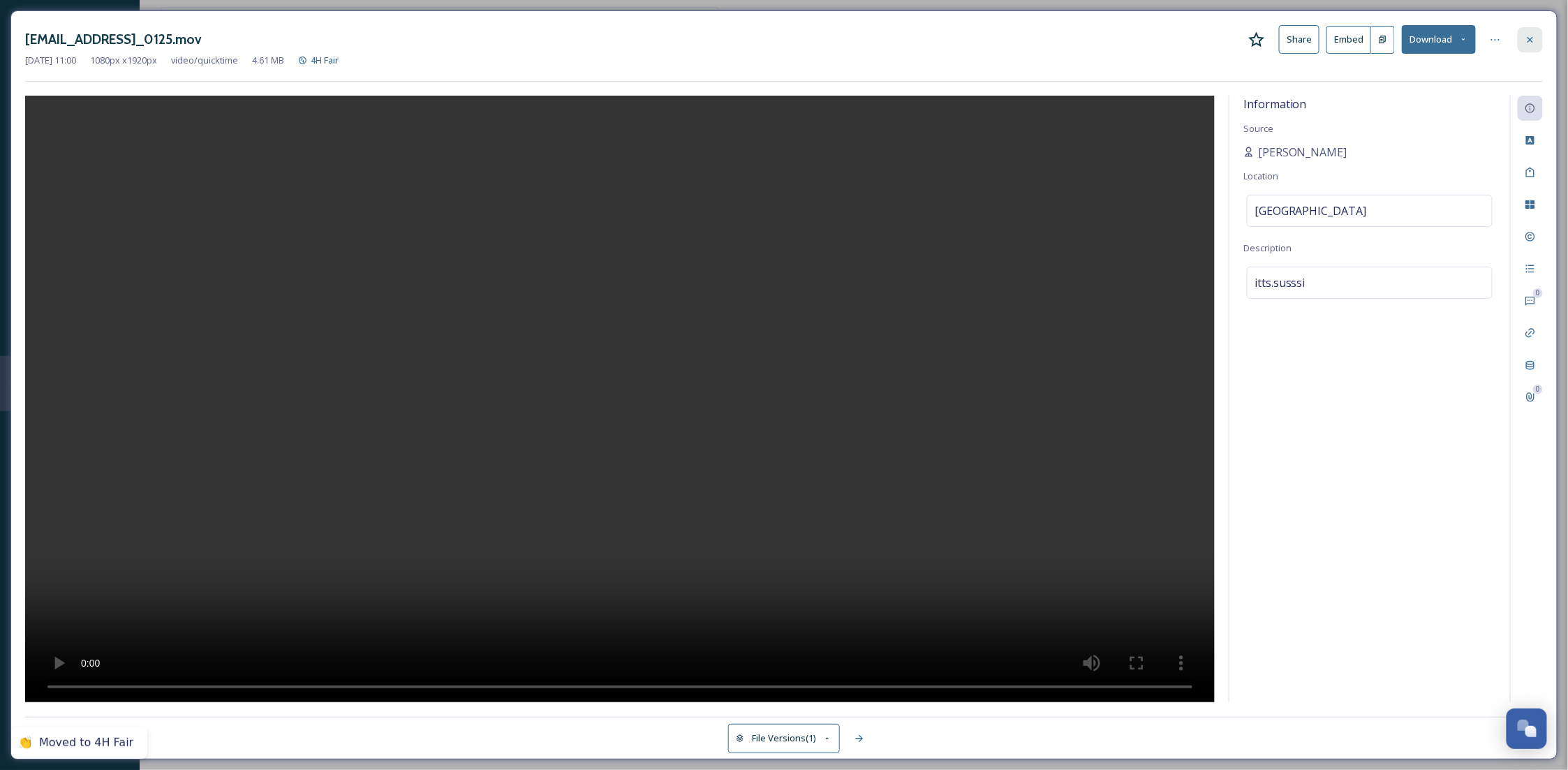
click at [1539, 47] on div at bounding box center [1530, 39] width 25 height 25
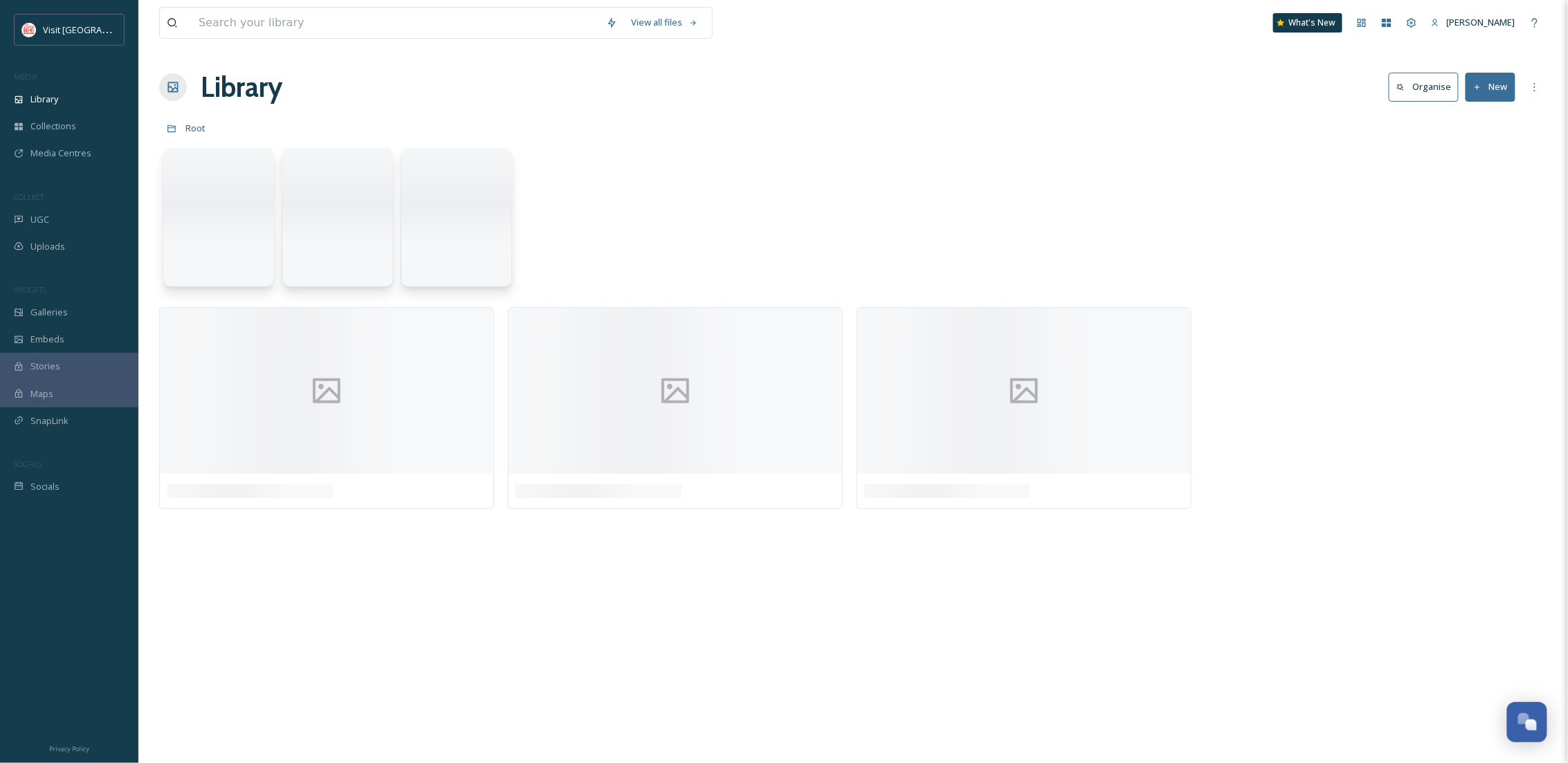
scroll to position [211, 0]
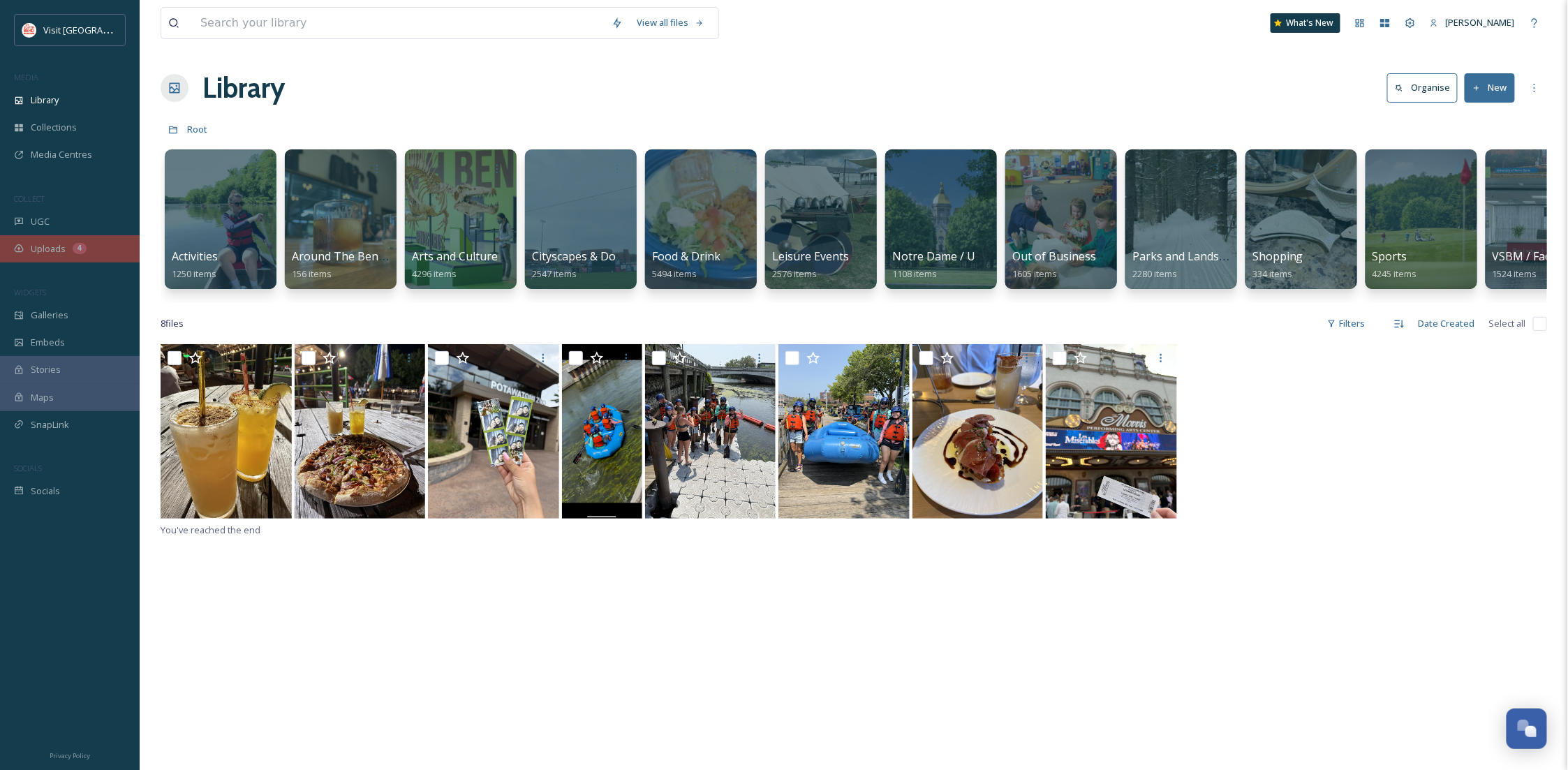
click at [76, 248] on div "4" at bounding box center [79, 248] width 14 height 11
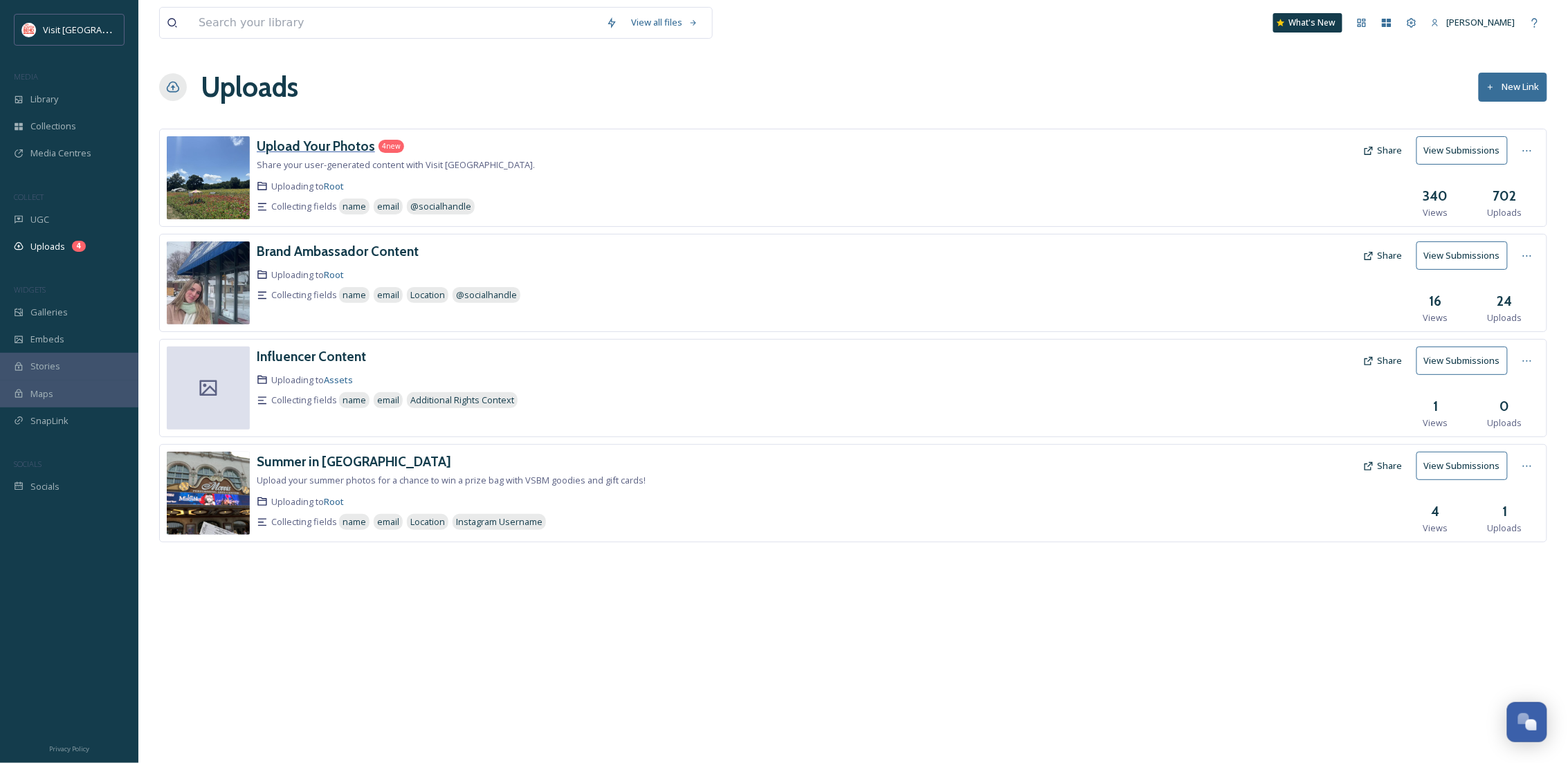
click at [340, 145] on h3 "Upload Your Photos" at bounding box center [316, 145] width 119 height 16
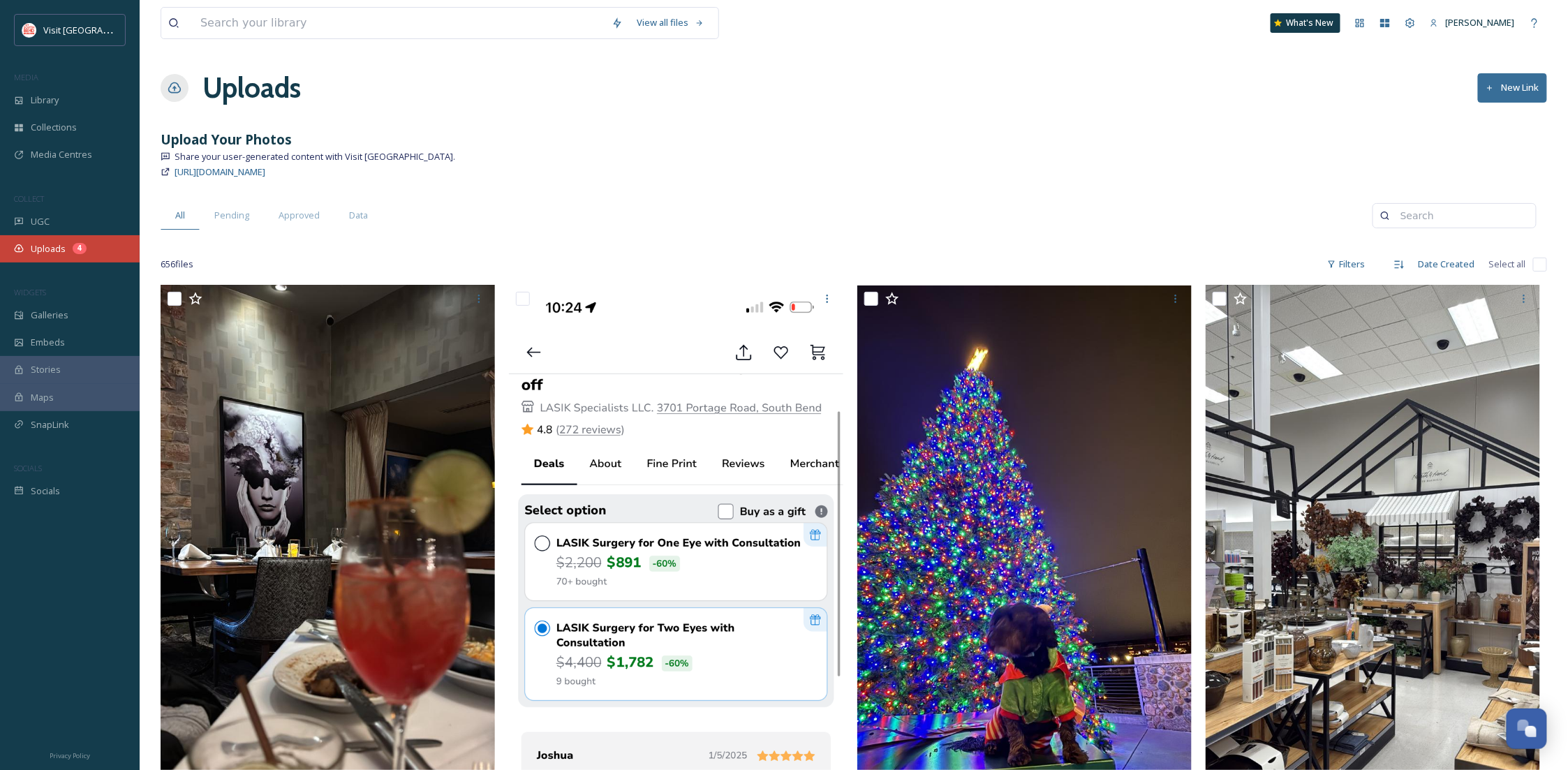
click at [69, 242] on div "Uploads 4" at bounding box center [69, 248] width 139 height 27
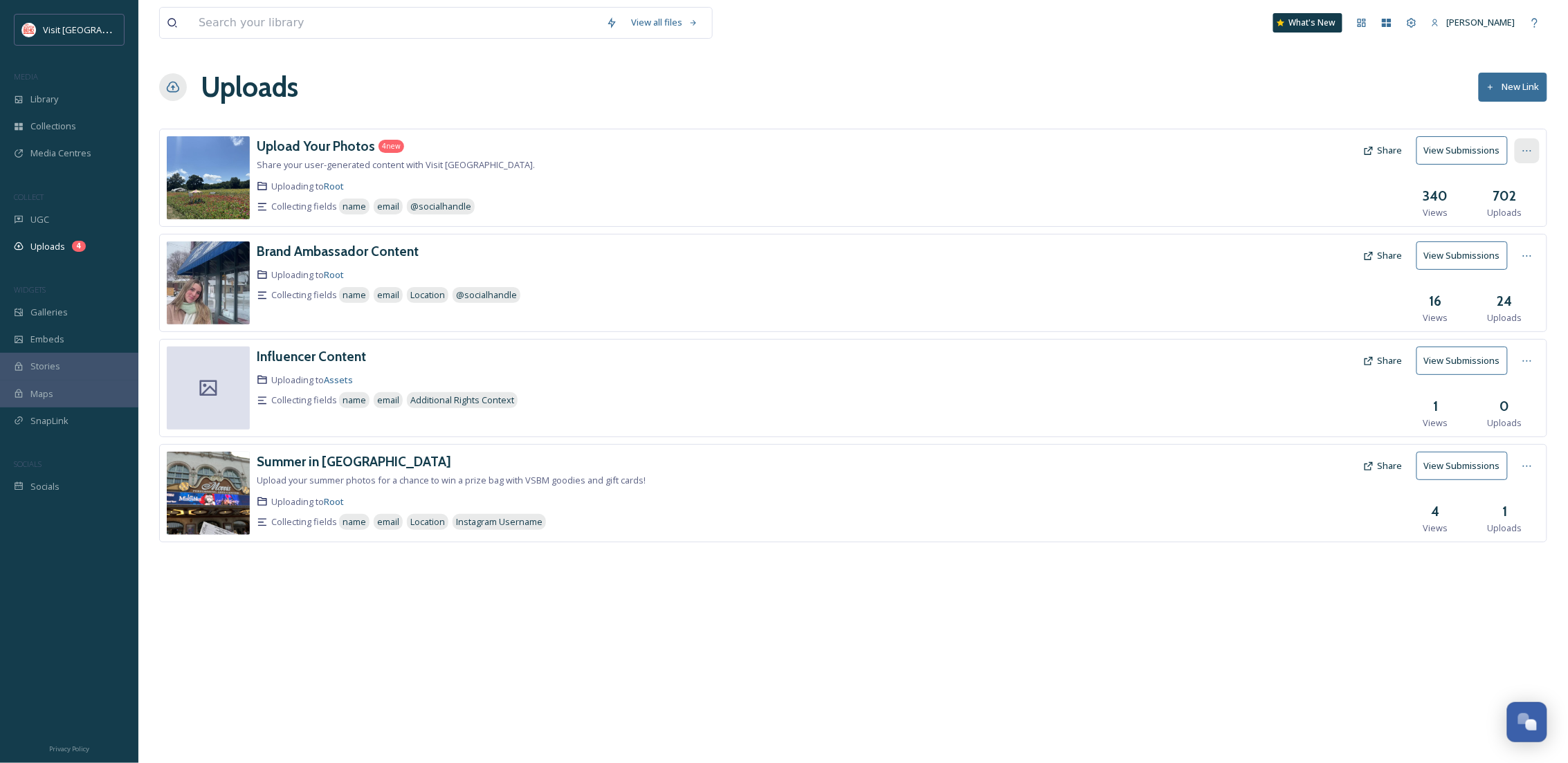
click at [1528, 145] on icon at bounding box center [1527, 151] width 11 height 11
click at [1493, 216] on div "Edit" at bounding box center [1512, 208] width 52 height 27
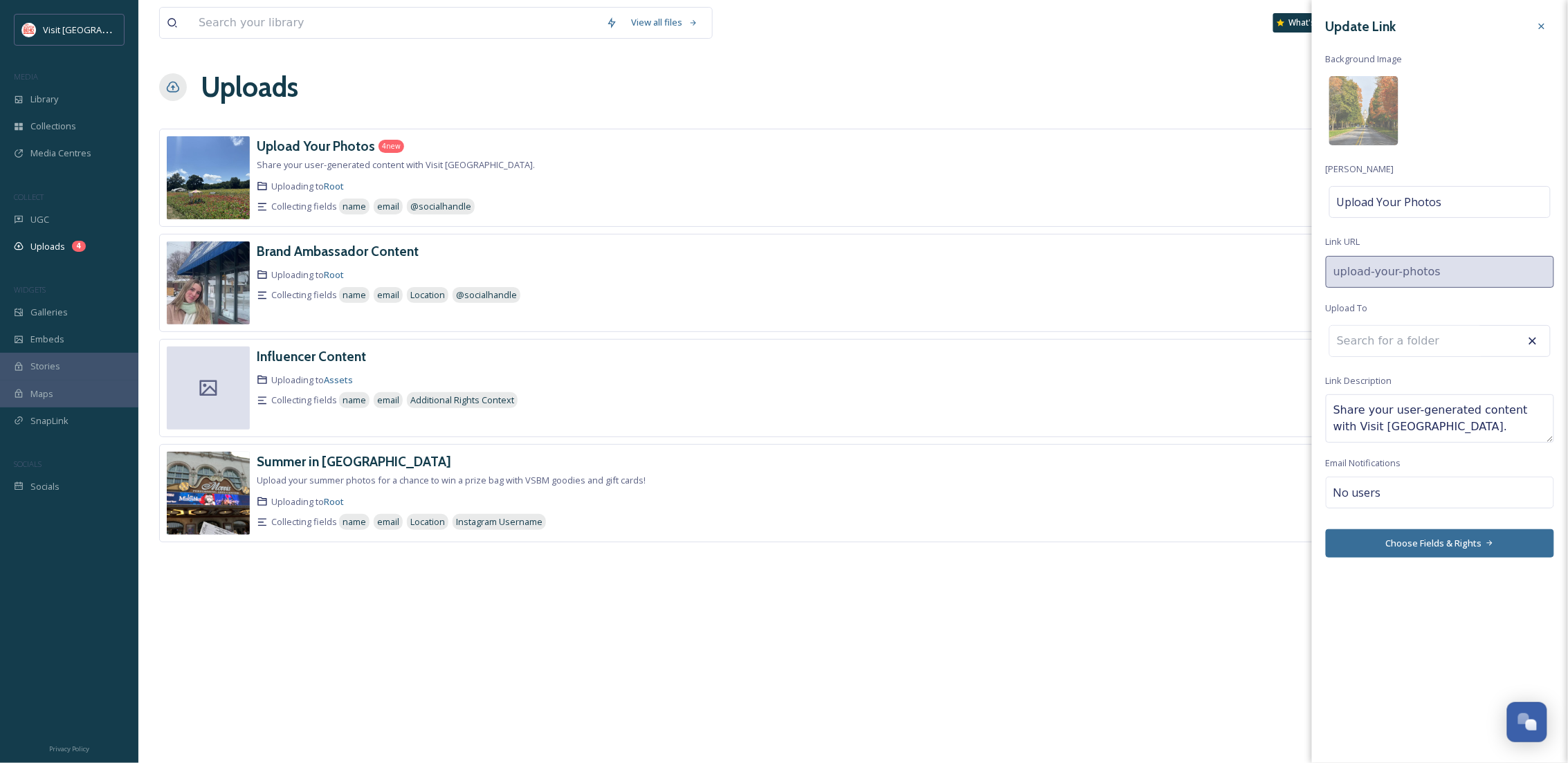
click at [1447, 555] on button "Choose Fields & Rights" at bounding box center [1440, 543] width 228 height 28
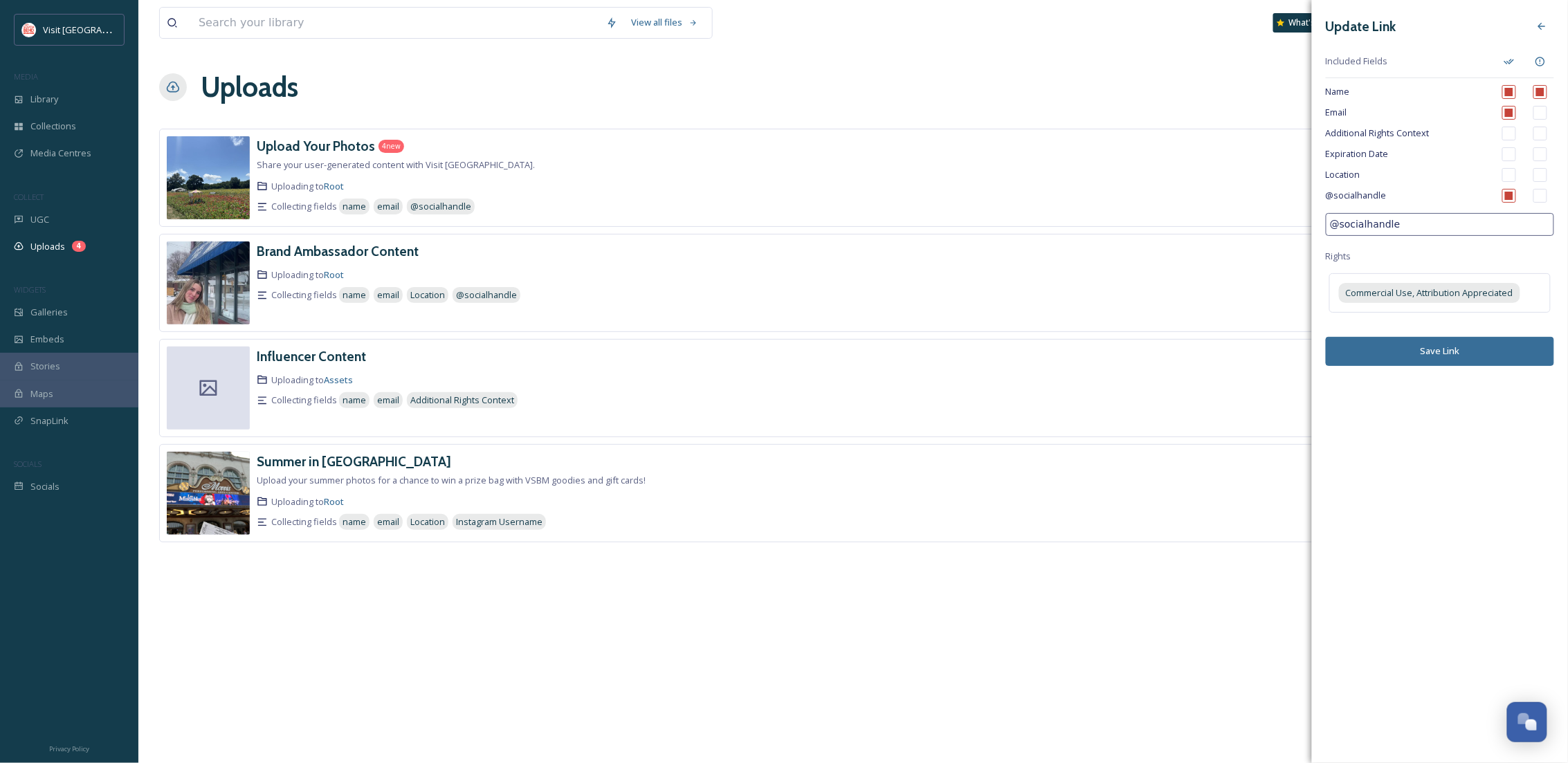
click at [1508, 175] on input "checkbox" at bounding box center [1509, 175] width 14 height 14
checkbox input "true"
click at [1541, 170] on input "checkbox" at bounding box center [1540, 175] width 14 height 14
checkbox input "true"
click at [1540, 198] on input "checkbox" at bounding box center [1540, 195] width 14 height 14
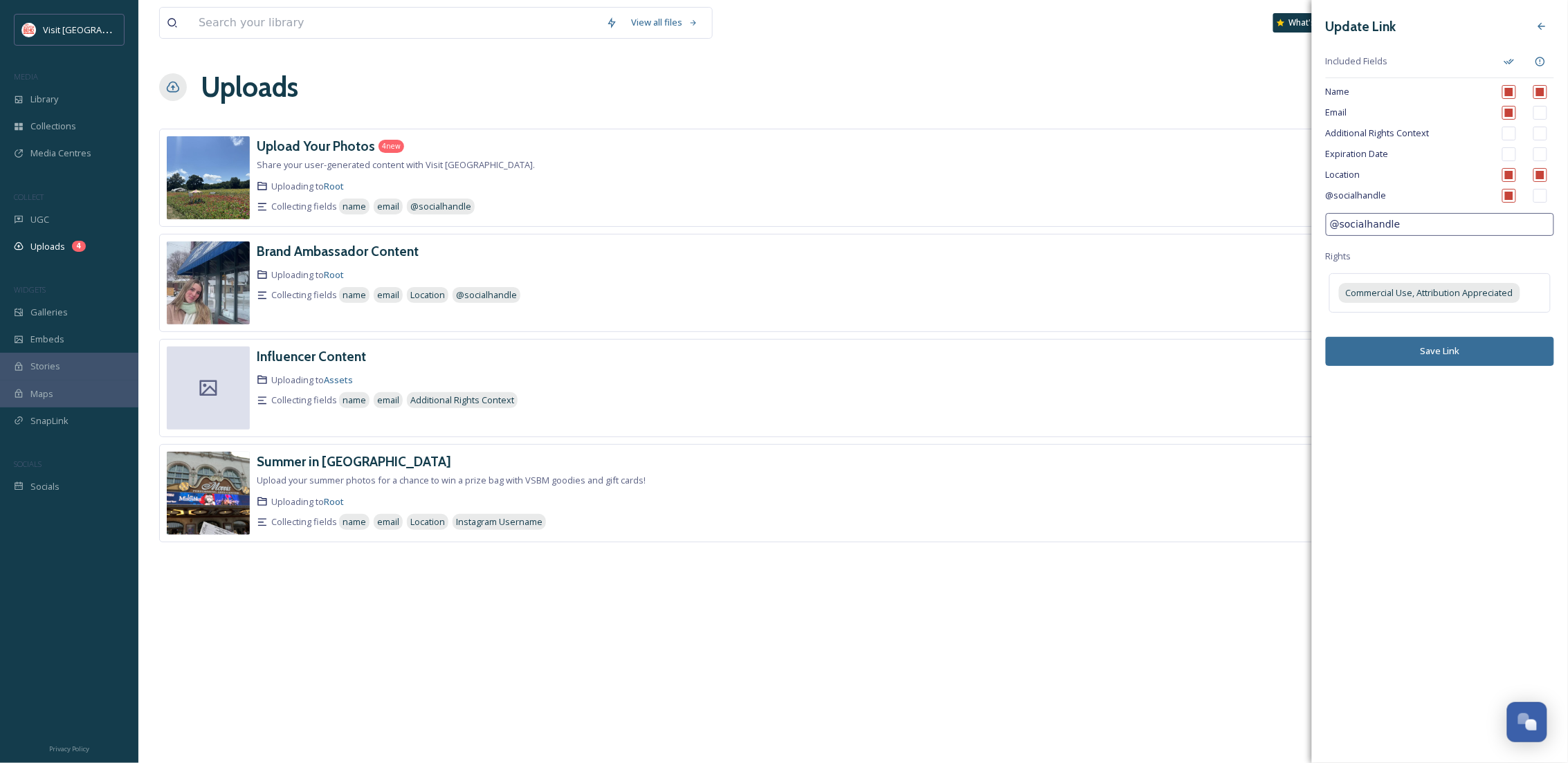
checkbox input "true"
click at [1510, 132] on input "checkbox" at bounding box center [1509, 134] width 14 height 14
checkbox input "false"
click at [1421, 289] on span "Commercial Use, Attribution Appreciated" at bounding box center [1429, 293] width 167 height 13
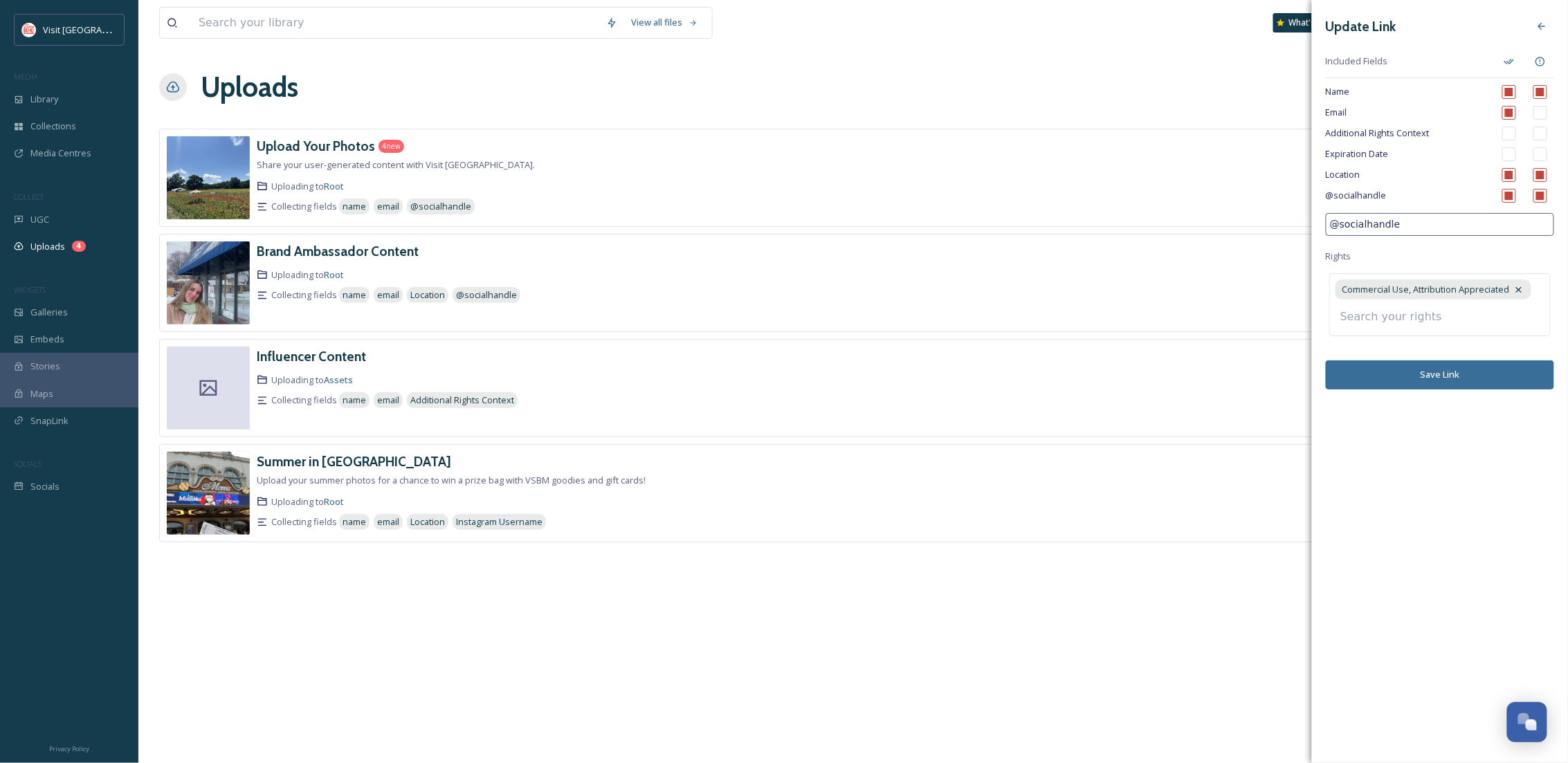
click at [1421, 289] on span "Commercial Use, Attribution Appreciated" at bounding box center [1426, 289] width 167 height 13
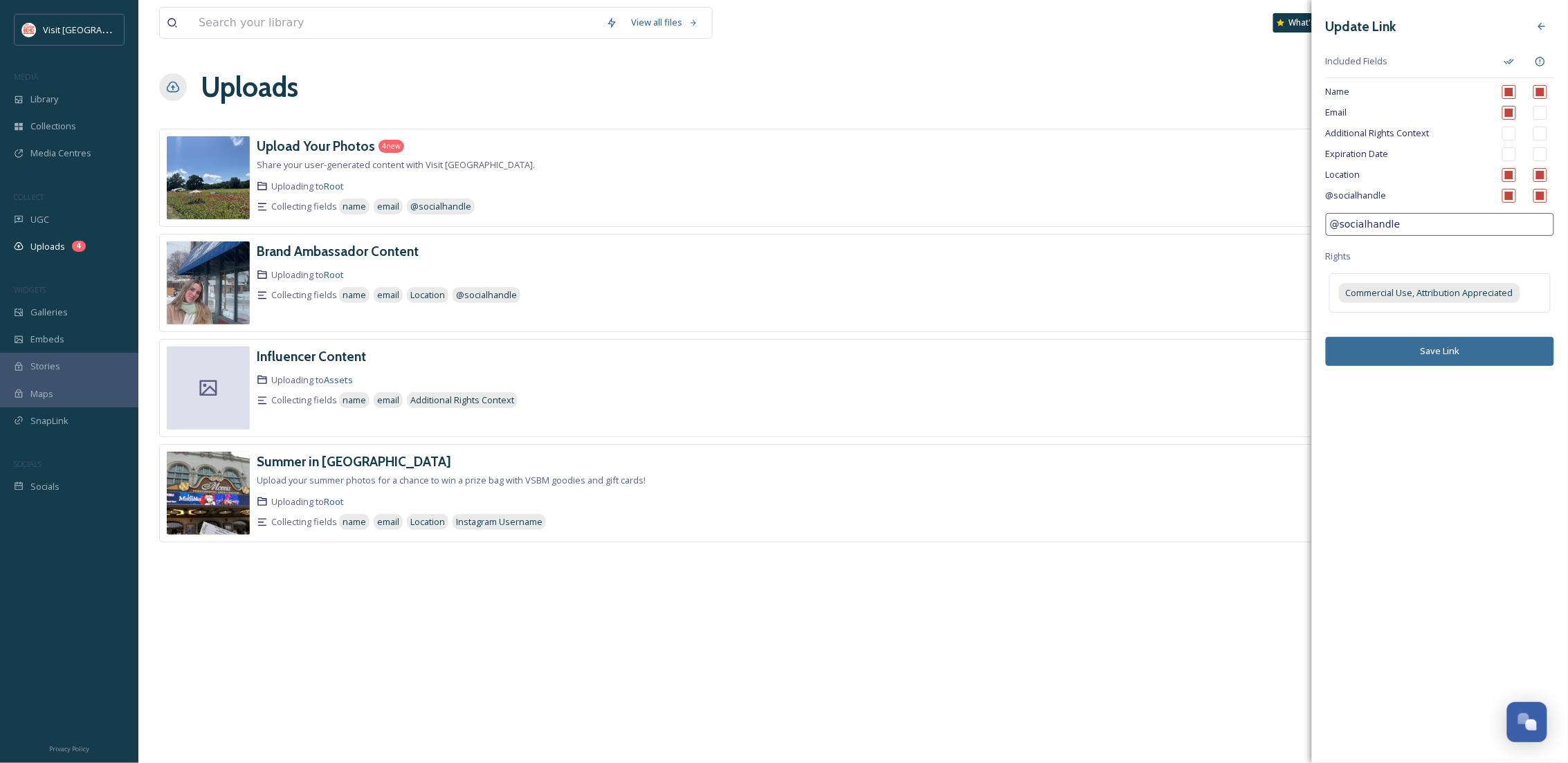
click at [1441, 374] on div "Update Link Included Fields Name Email Additional Rights Context Expiration Dat…" at bounding box center [1440, 189] width 256 height 380
click at [1449, 360] on button "Save Link" at bounding box center [1440, 351] width 228 height 28
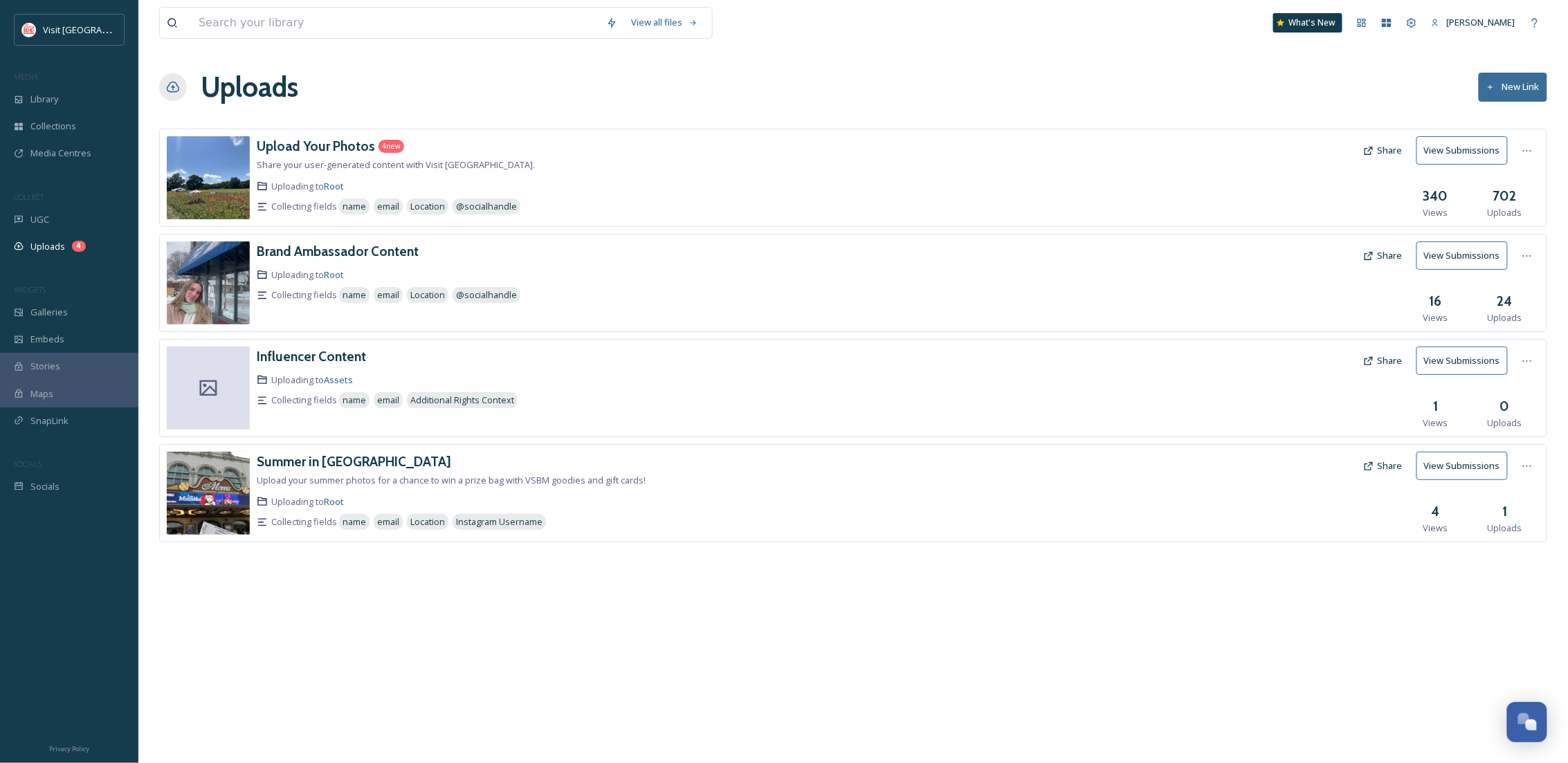
click at [1392, 147] on button "Share" at bounding box center [1382, 151] width 53 height 27
click at [1525, 149] on icon at bounding box center [1527, 151] width 11 height 11
click at [223, 166] on img at bounding box center [207, 178] width 83 height 83
click at [93, 100] on div "Library" at bounding box center [69, 99] width 138 height 27
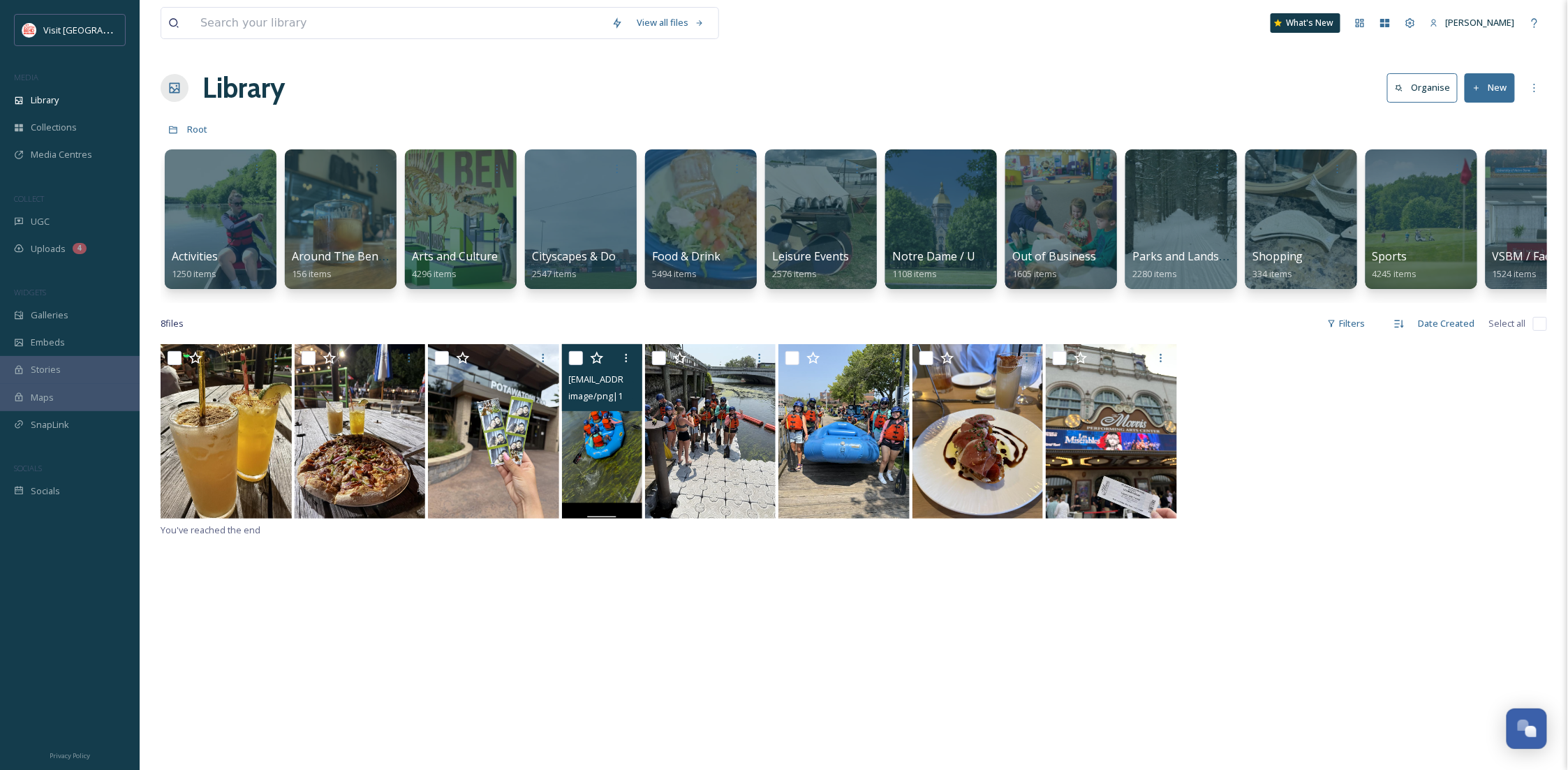
click at [587, 458] on img at bounding box center [602, 431] width 81 height 175
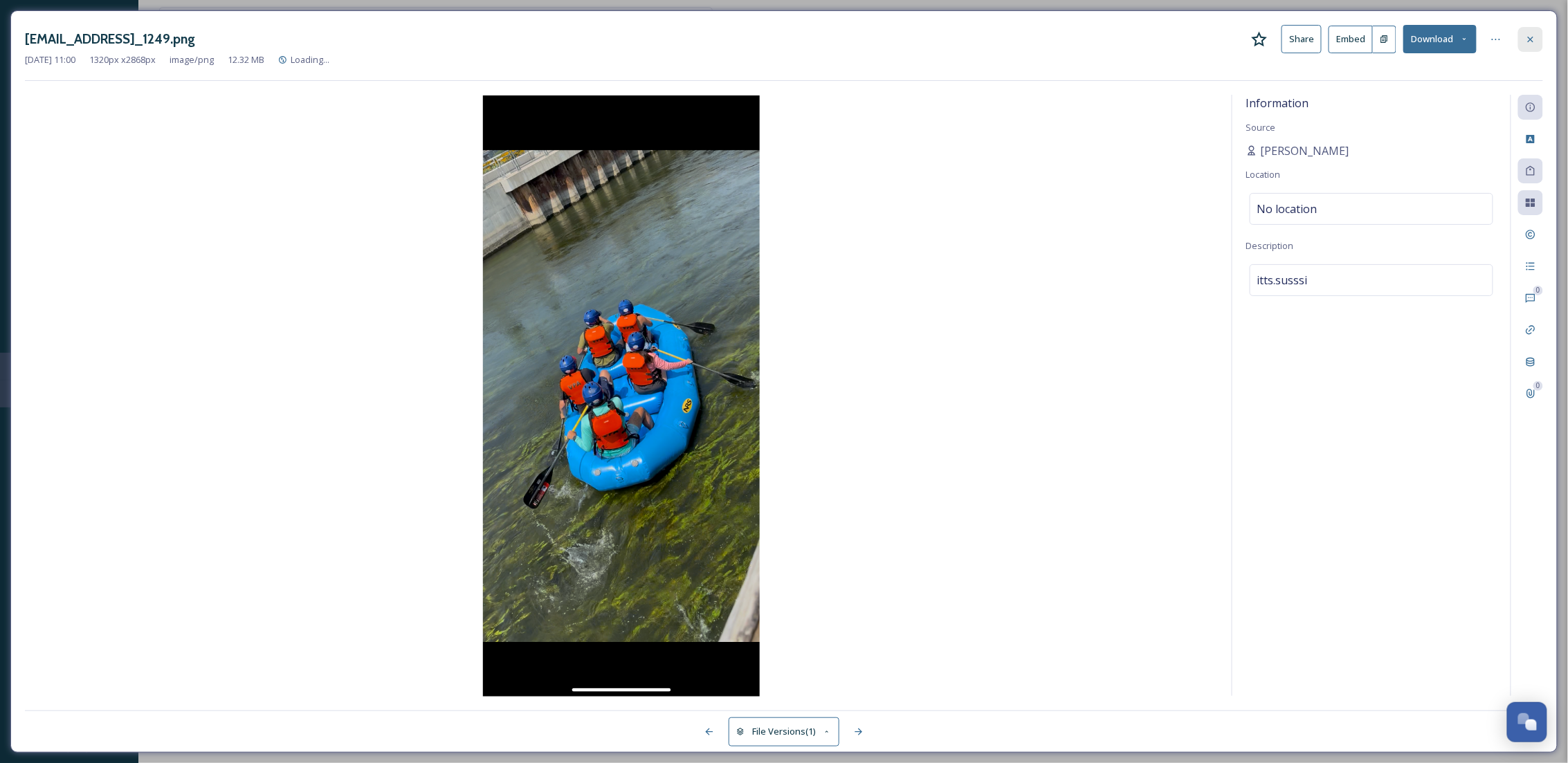
click at [1523, 32] on div at bounding box center [1530, 39] width 25 height 25
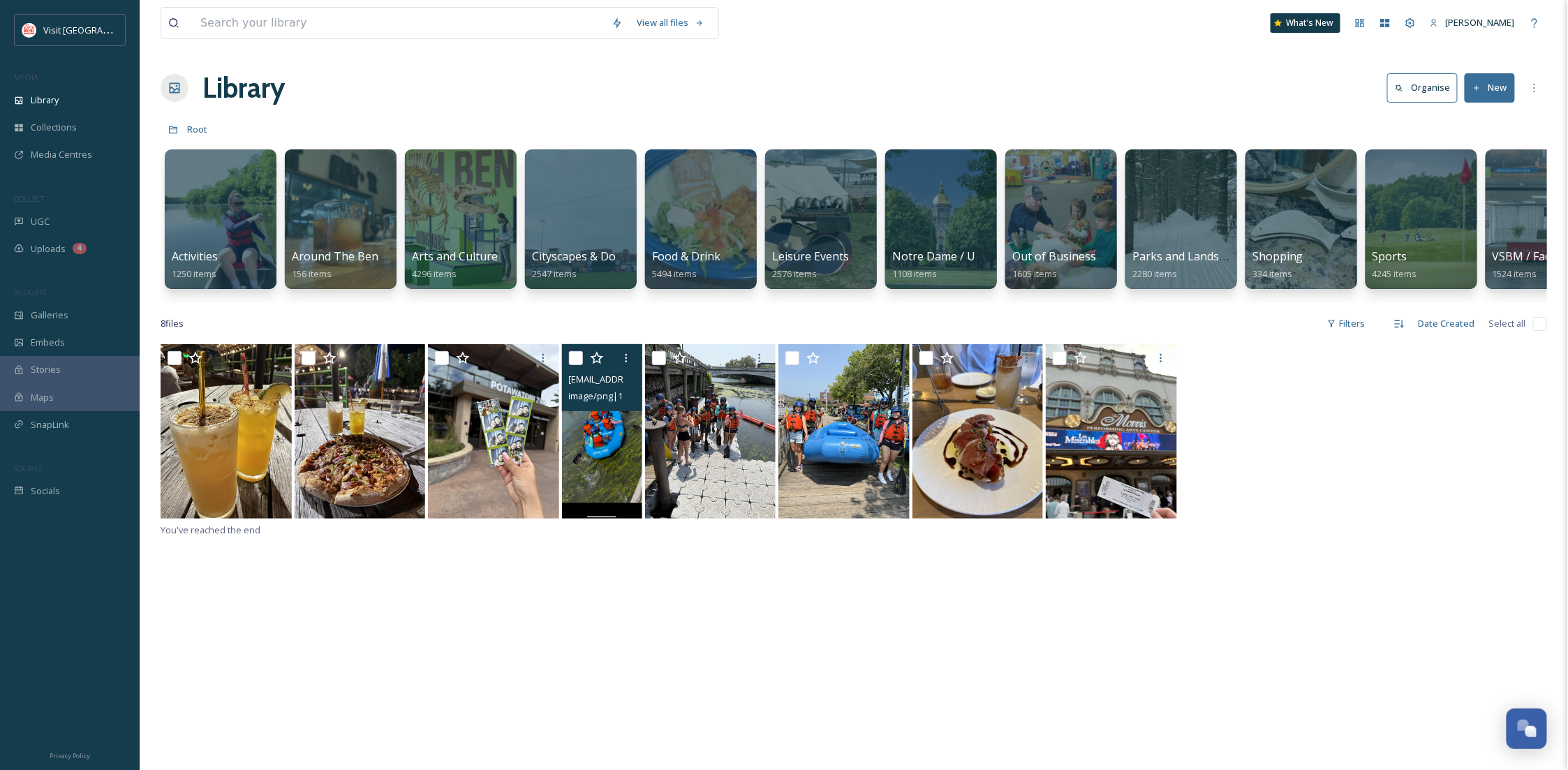
click at [578, 365] on input "checkbox" at bounding box center [576, 358] width 14 height 14
checkbox input "true"
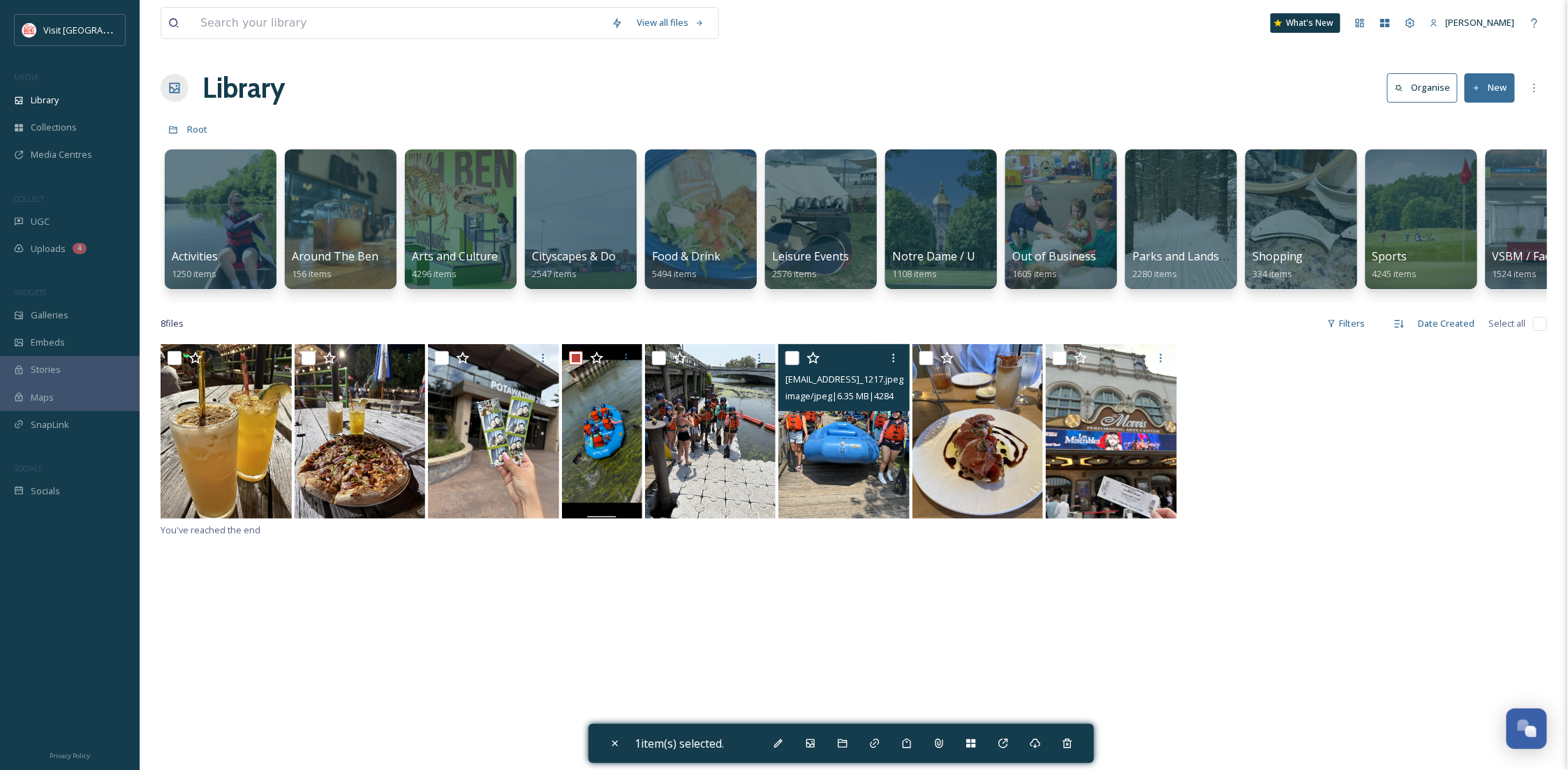
click at [828, 443] on img at bounding box center [844, 431] width 131 height 175
checkbox input "true"
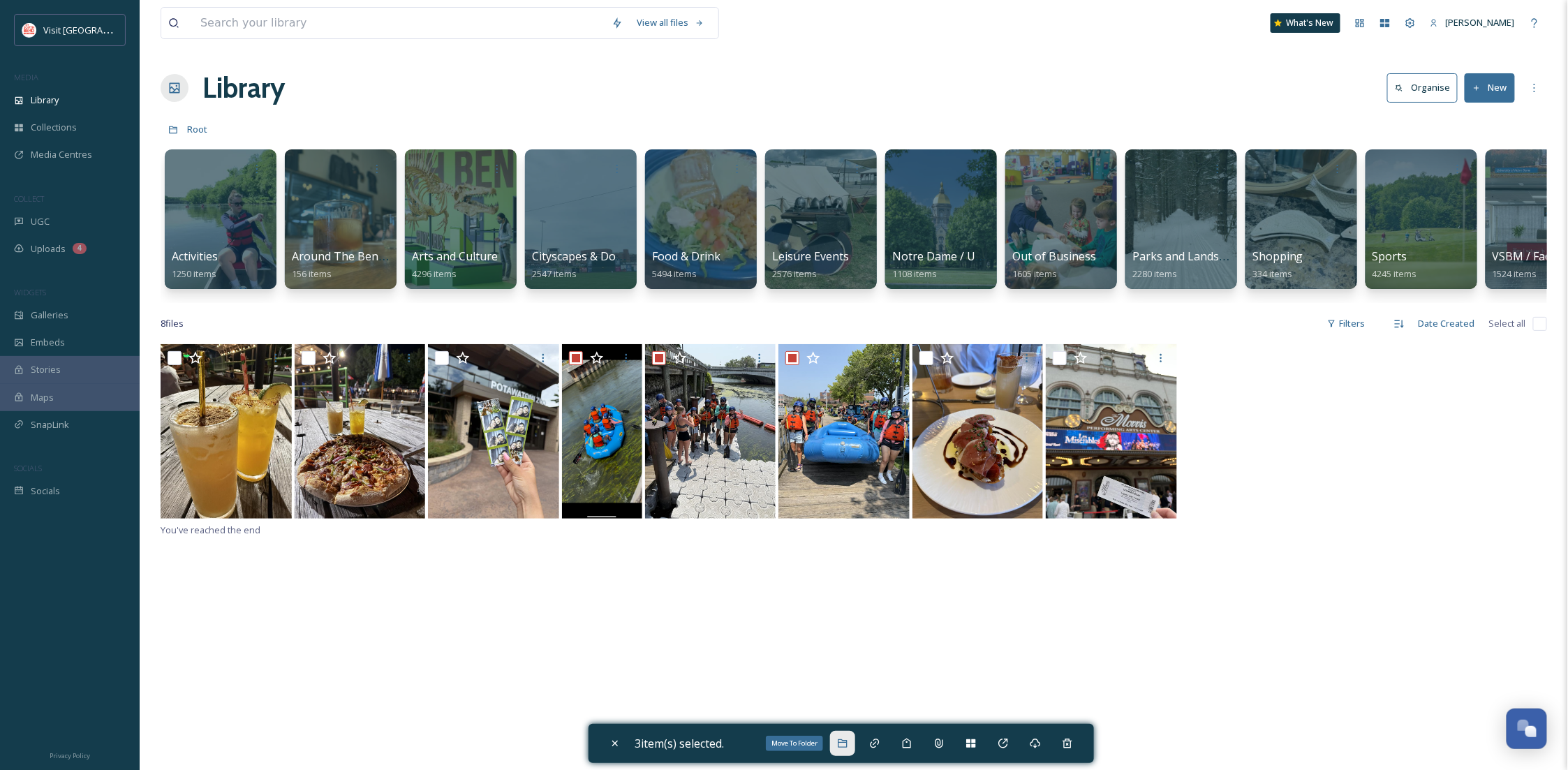
click at [846, 743] on icon at bounding box center [843, 743] width 11 height 11
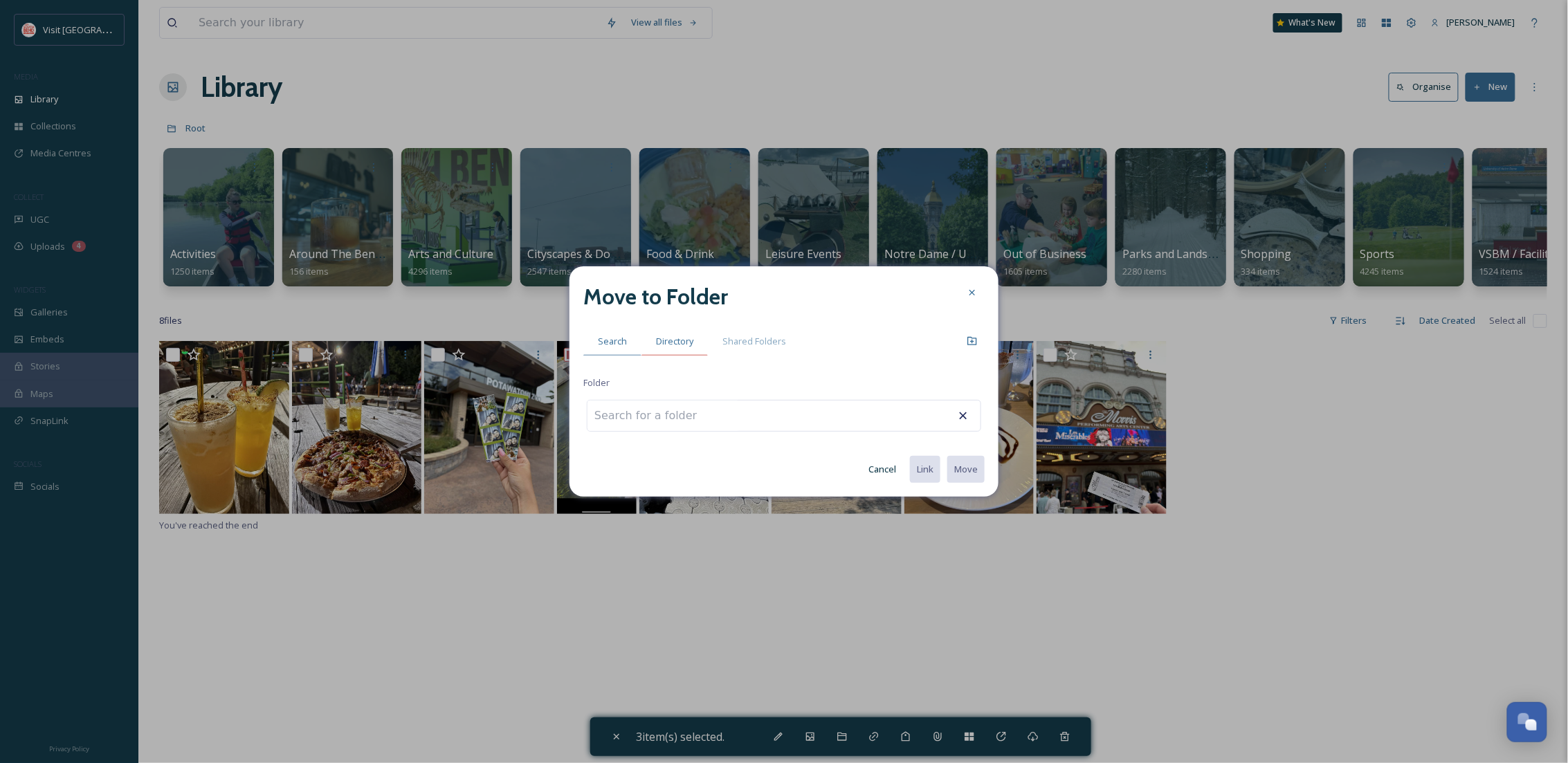
click at [690, 348] on div "Directory" at bounding box center [674, 342] width 66 height 28
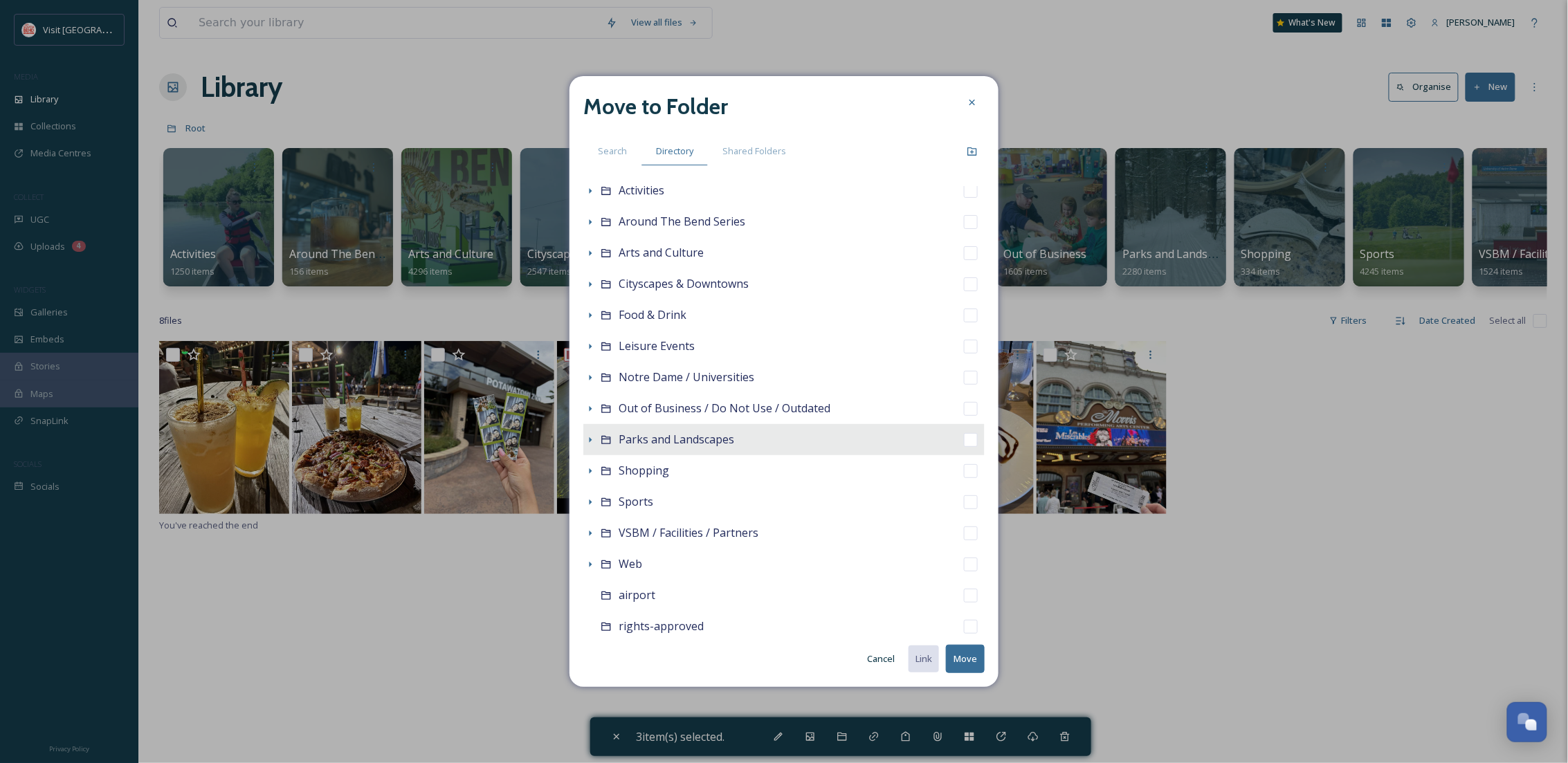
scroll to position [112, 0]
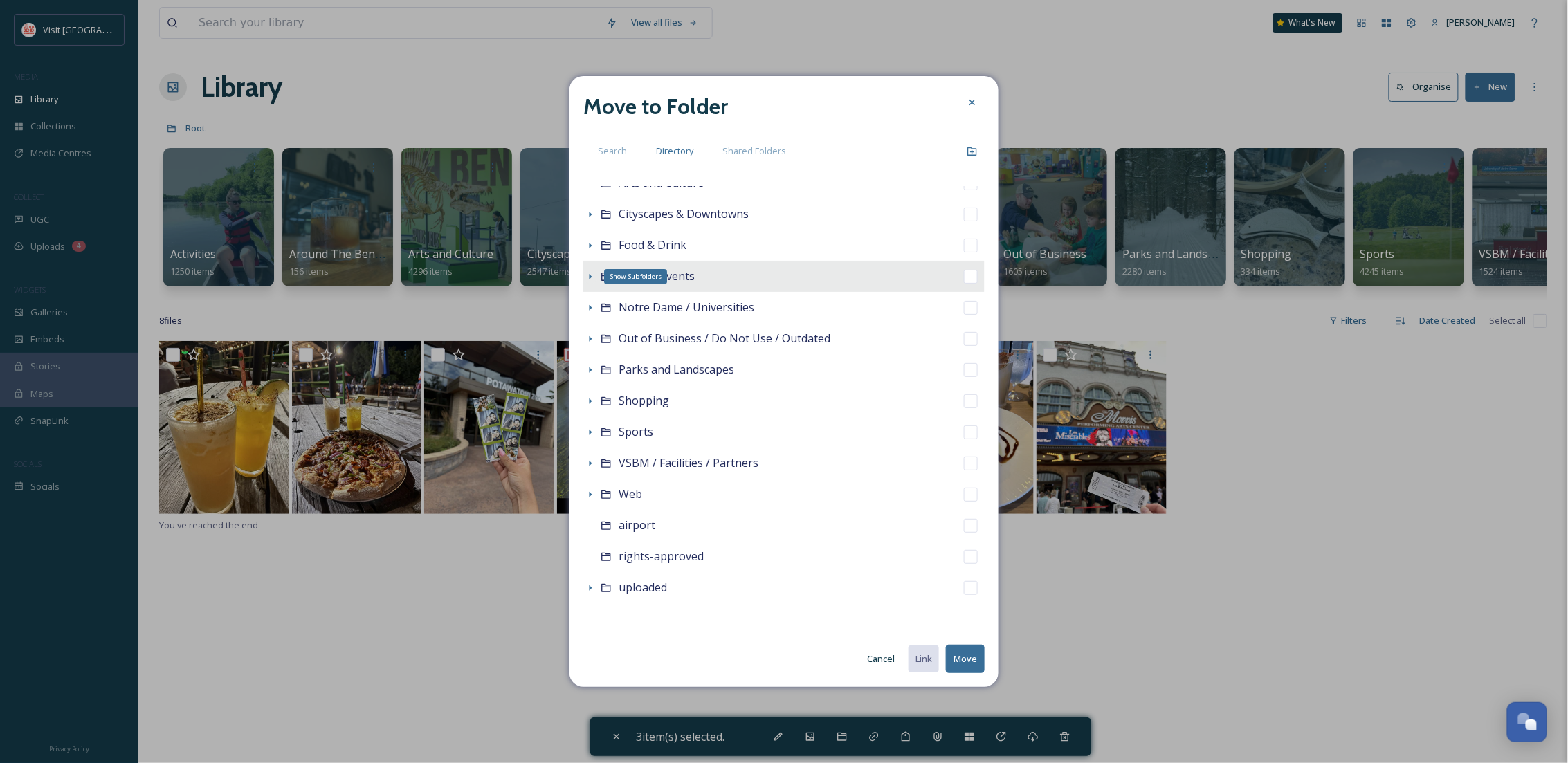
click at [587, 271] on icon at bounding box center [590, 276] width 11 height 11
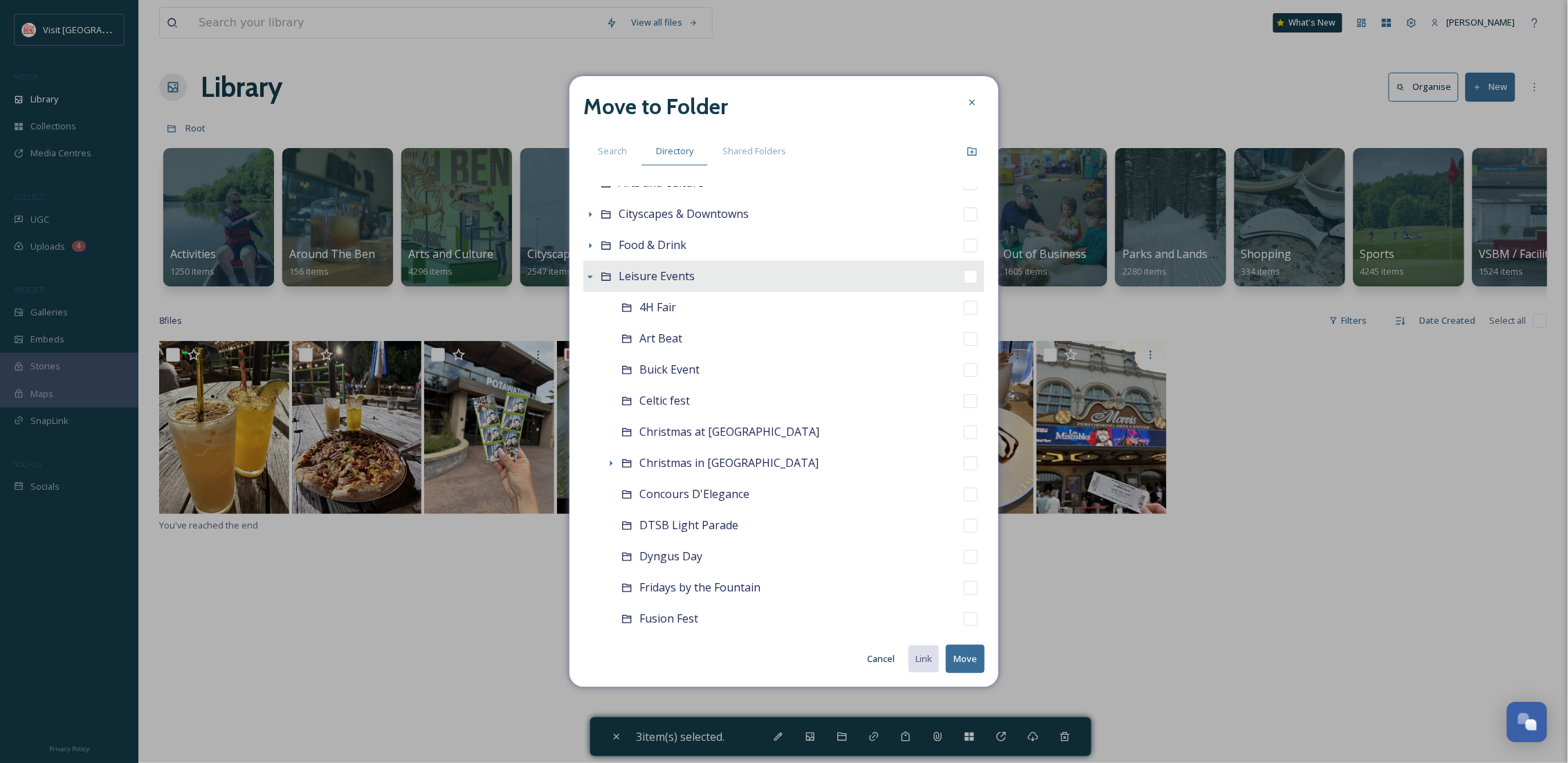
click at [599, 277] on div "Leisure Events" at bounding box center [784, 277] width 402 height 31
checkbox input "false"
checkbox input "true"
click at [593, 280] on icon at bounding box center [590, 276] width 11 height 11
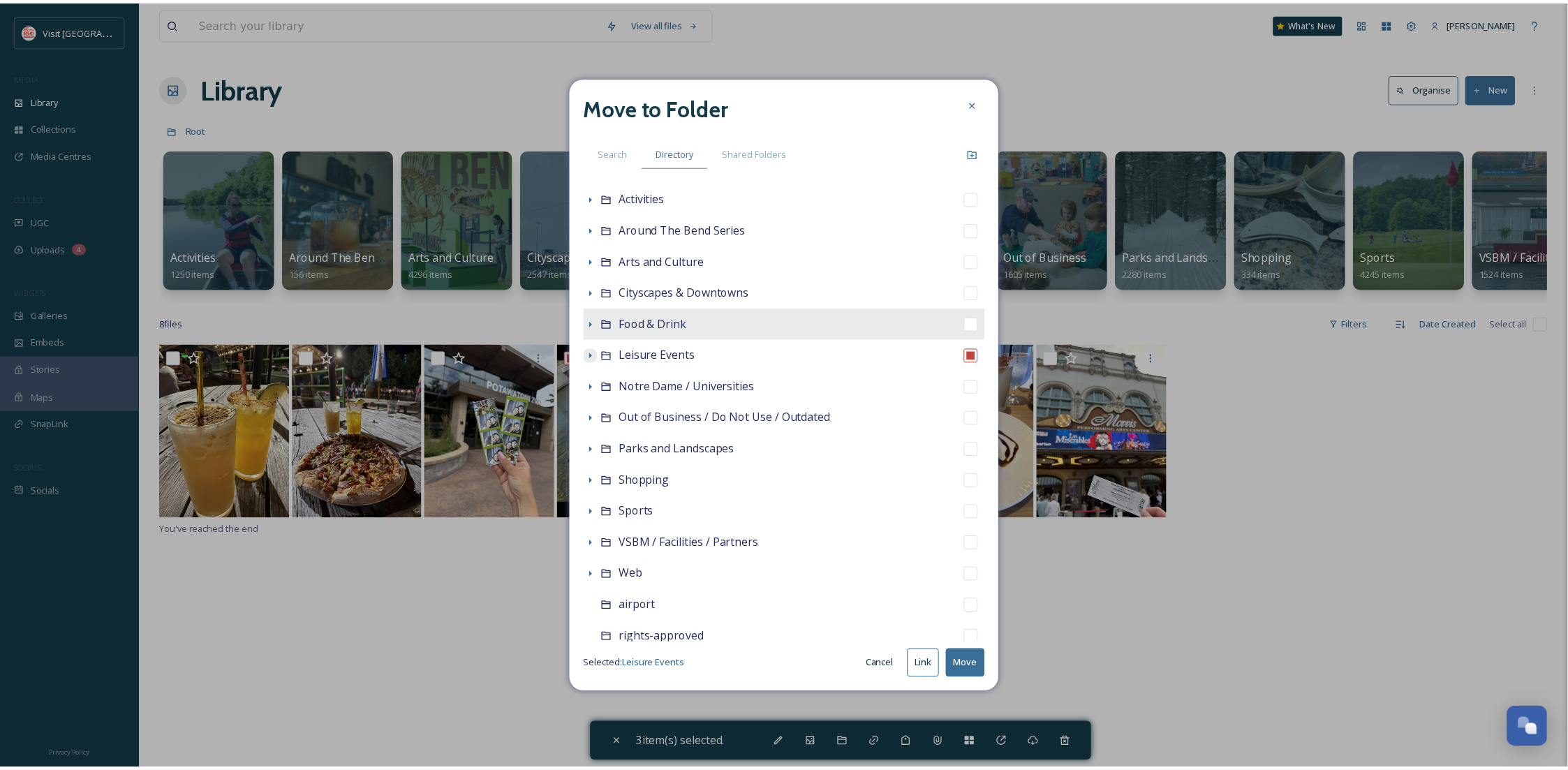
scroll to position [0, 0]
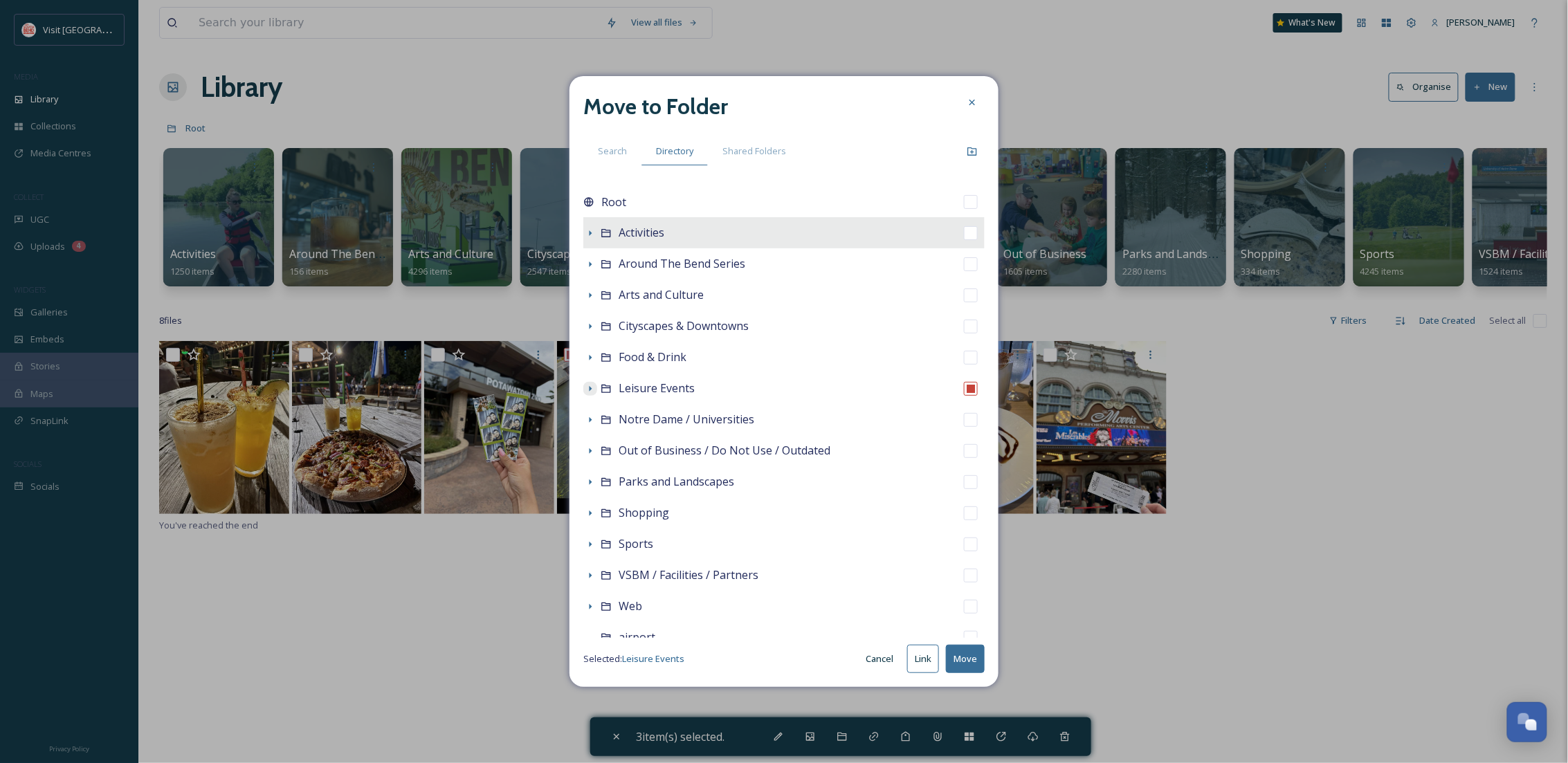
click at [641, 217] on div "Activities" at bounding box center [784, 233] width 402 height 31
checkbox input "true"
checkbox input "false"
click at [593, 232] on icon at bounding box center [590, 233] width 11 height 11
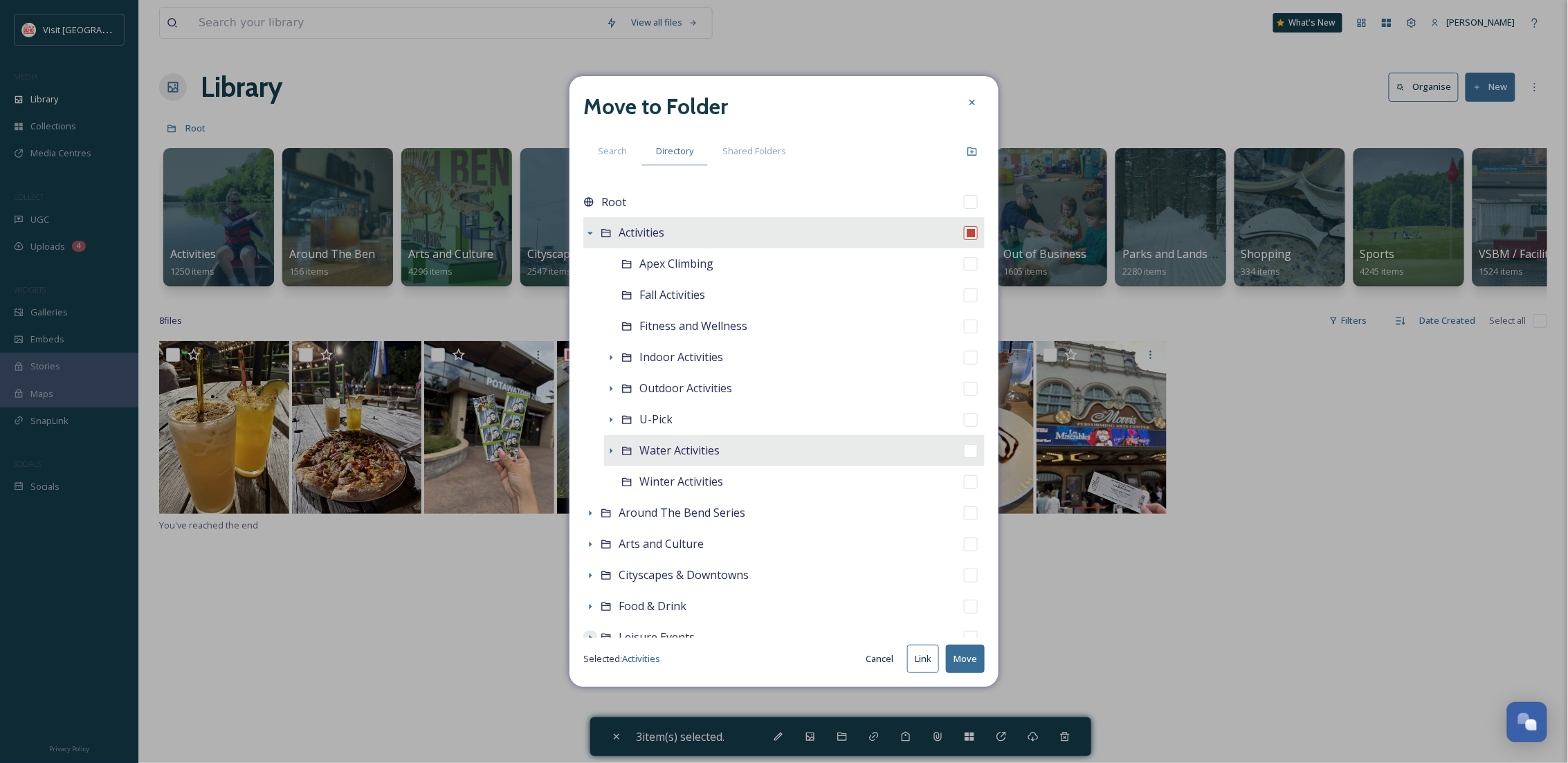
click at [727, 458] on div "Water Activities" at bounding box center [794, 450] width 381 height 31
checkbox input "false"
checkbox input "true"
click at [963, 659] on button "Move" at bounding box center [965, 659] width 39 height 28
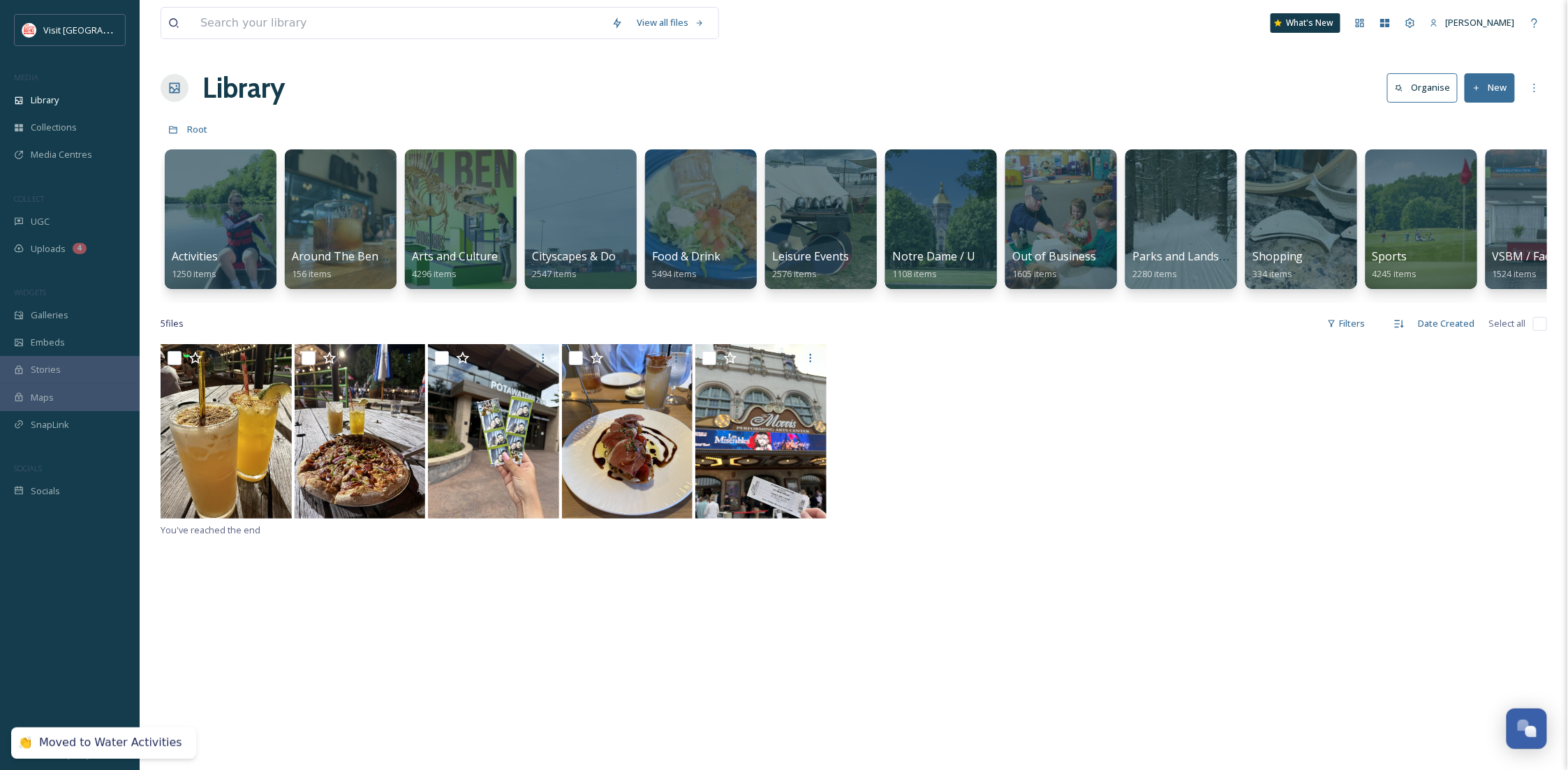
click at [603, 629] on div "You've reached the end" at bounding box center [853, 729] width 1386 height 770
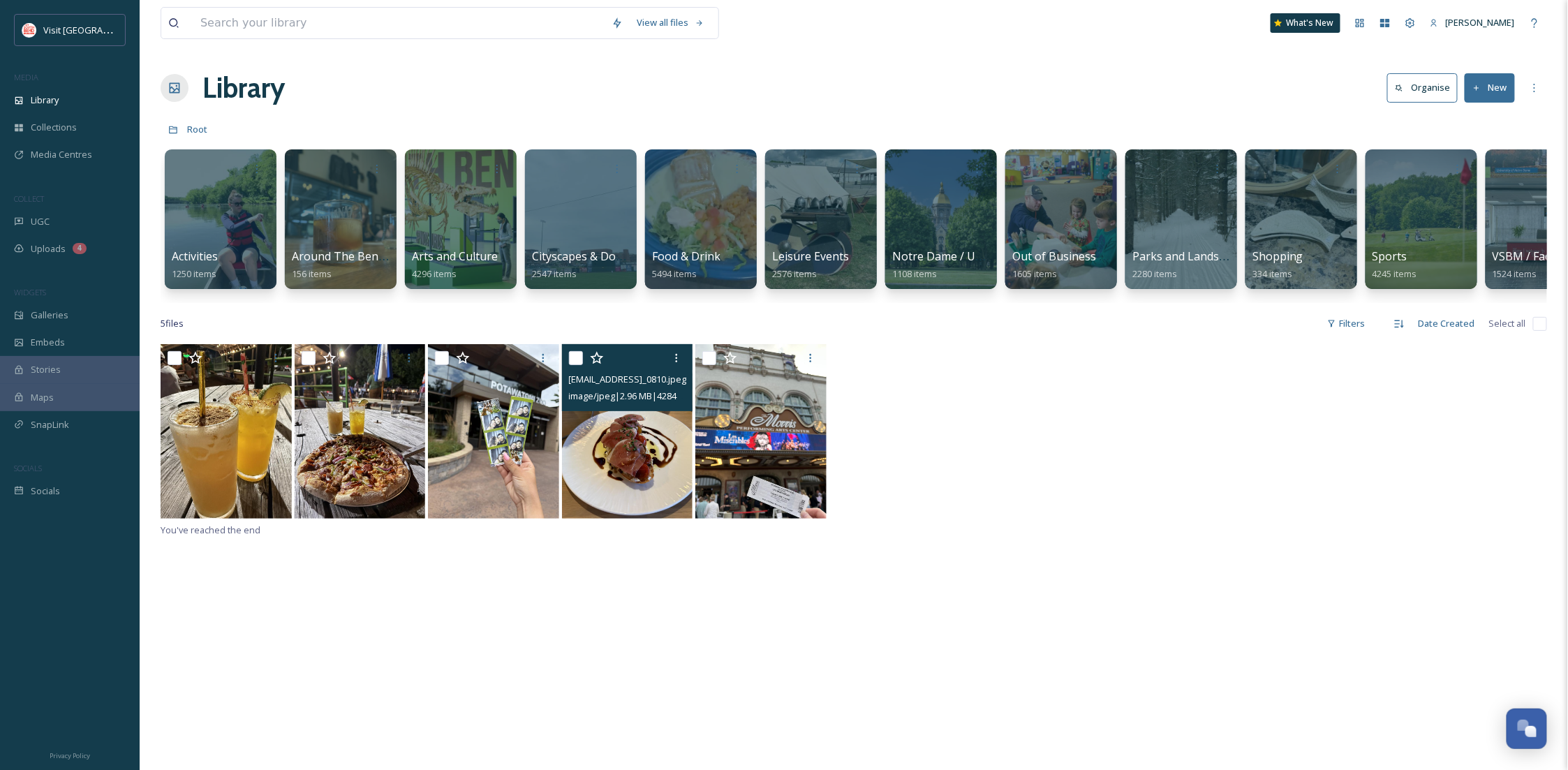
click at [629, 496] on img at bounding box center [627, 431] width 131 height 175
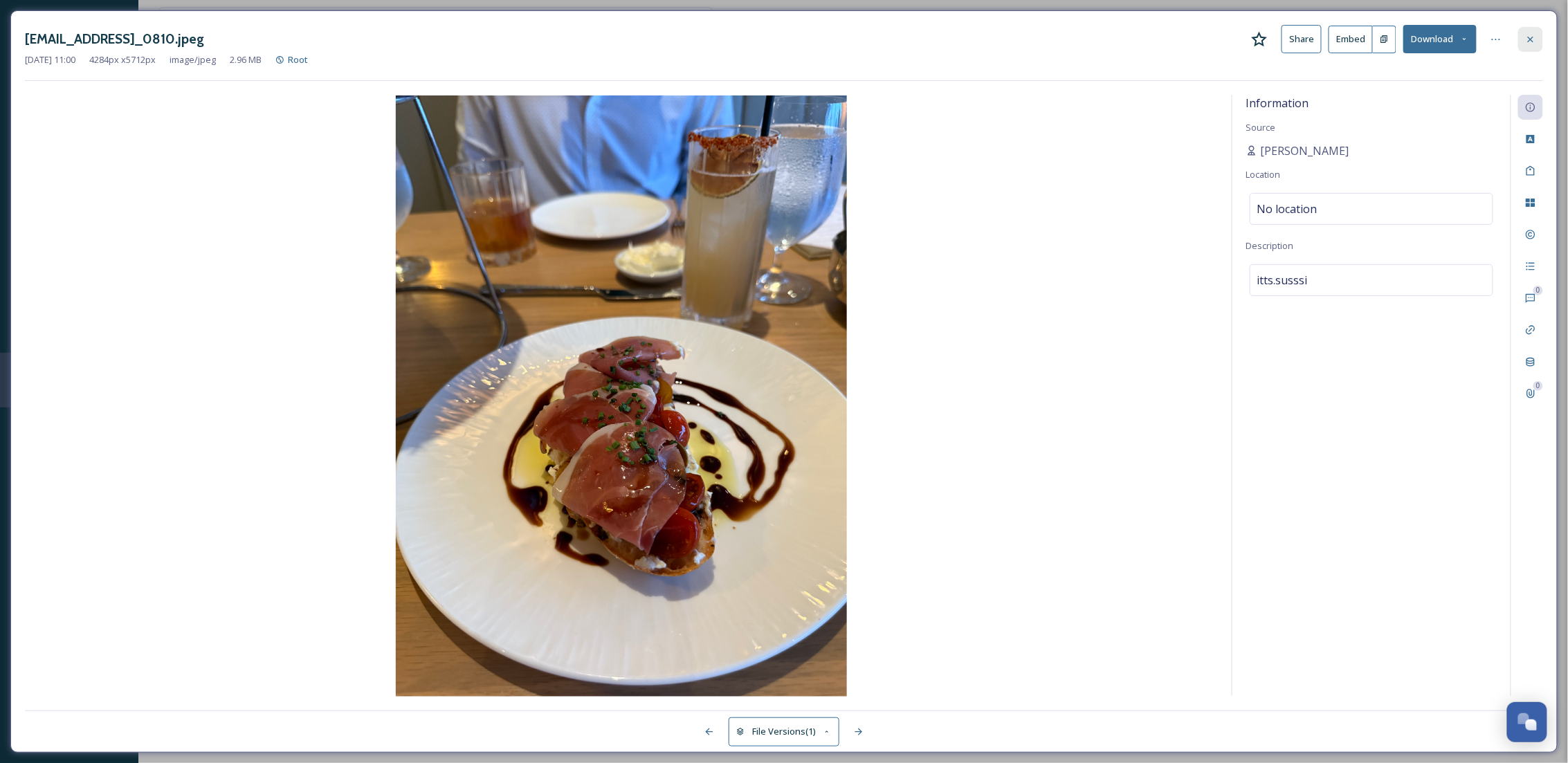
click at [1540, 34] on div at bounding box center [1530, 39] width 25 height 25
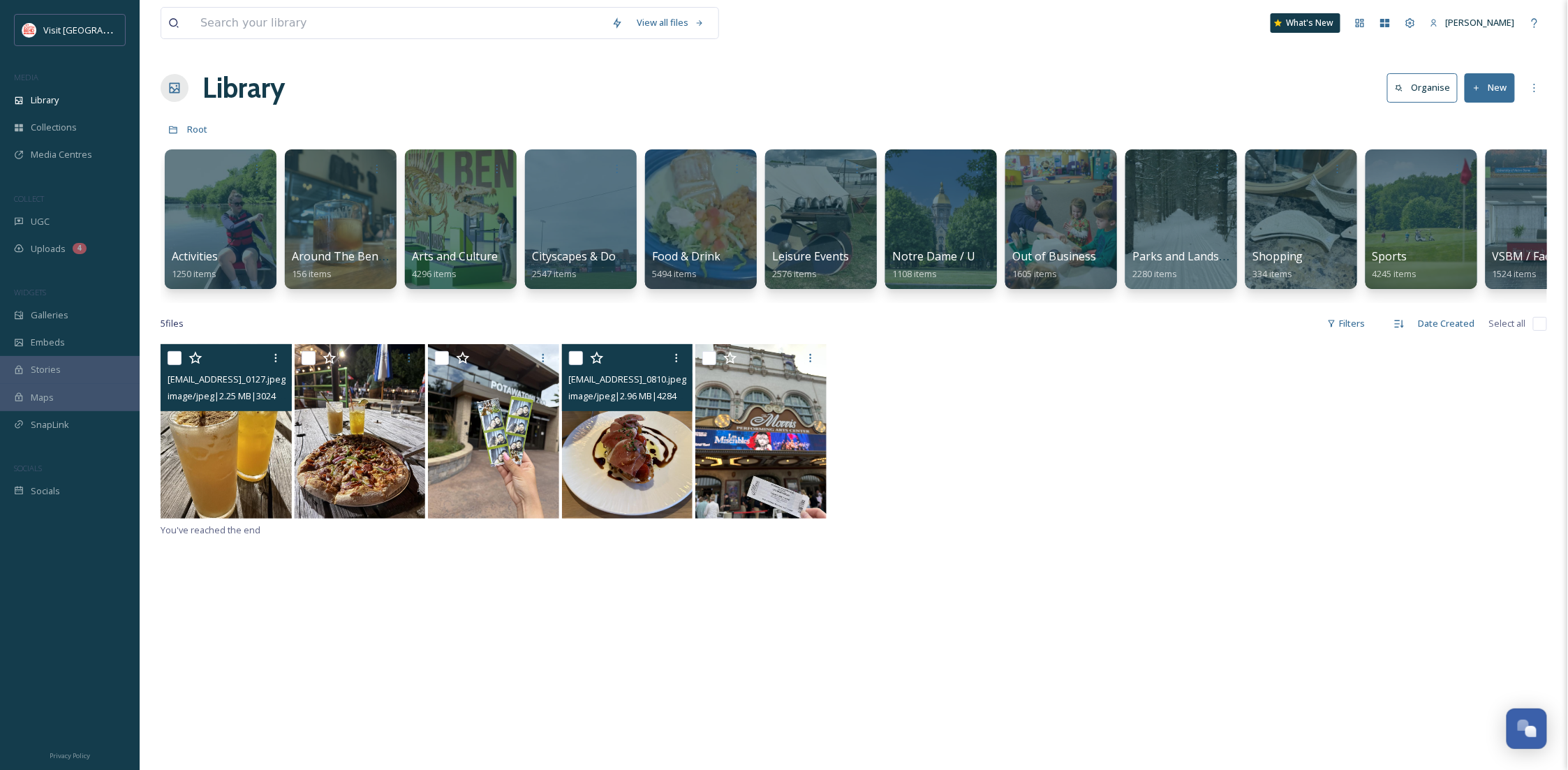
click at [217, 464] on img at bounding box center [226, 431] width 131 height 175
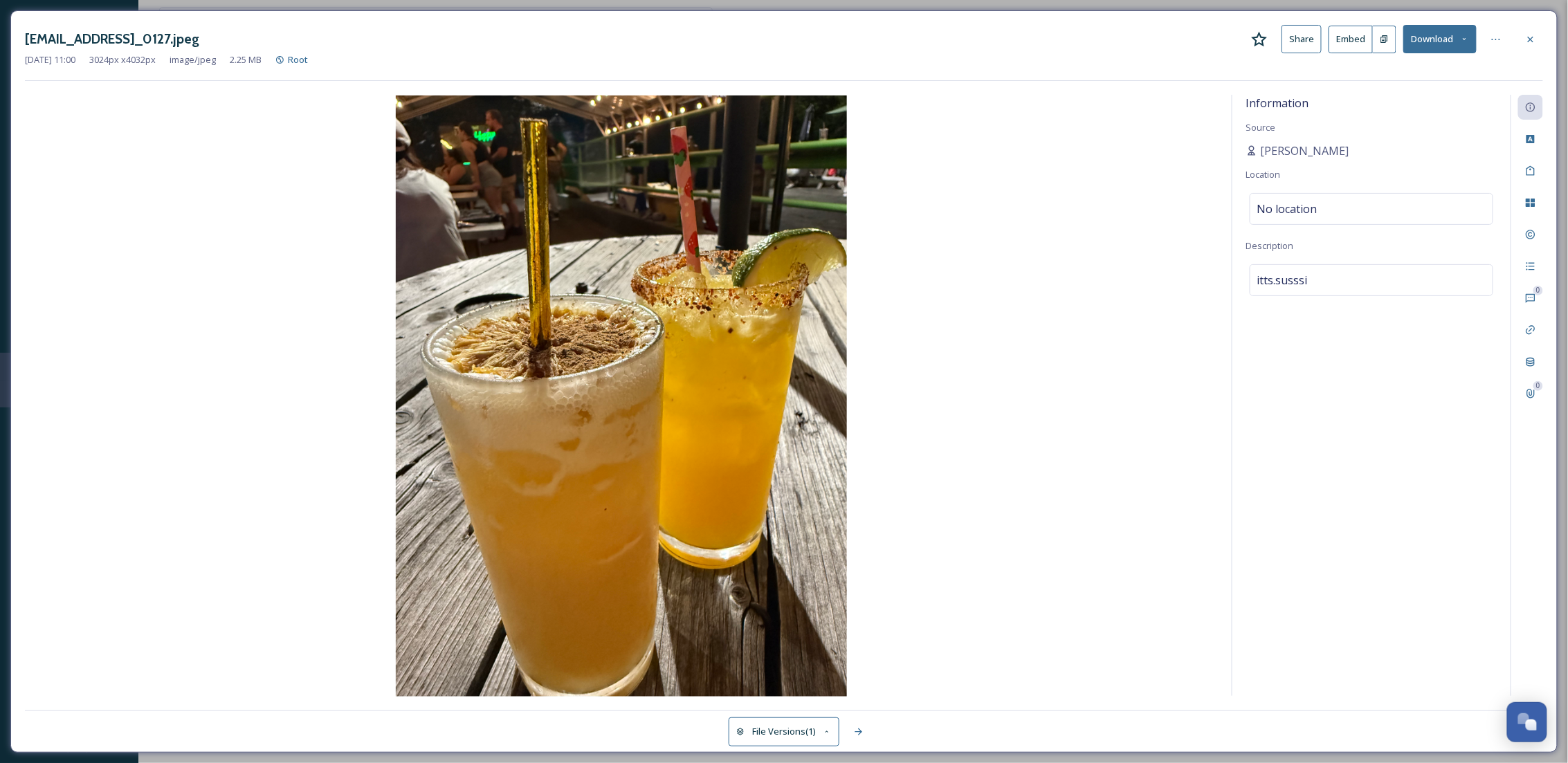
drag, startPoint x: 175, startPoint y: 40, endPoint x: 347, endPoint y: 36, distance: 172.0
click at [199, 36] on h3 "ext_1755097253.787523_Susanraudales00@gmail.com-IMG_0127.jpeg" at bounding box center [112, 39] width 175 height 20
copy h3 "Susanraudales00@gmail.com"
click at [1436, 49] on button "Download" at bounding box center [1440, 39] width 73 height 28
click at [1534, 29] on div at bounding box center [1530, 39] width 25 height 25
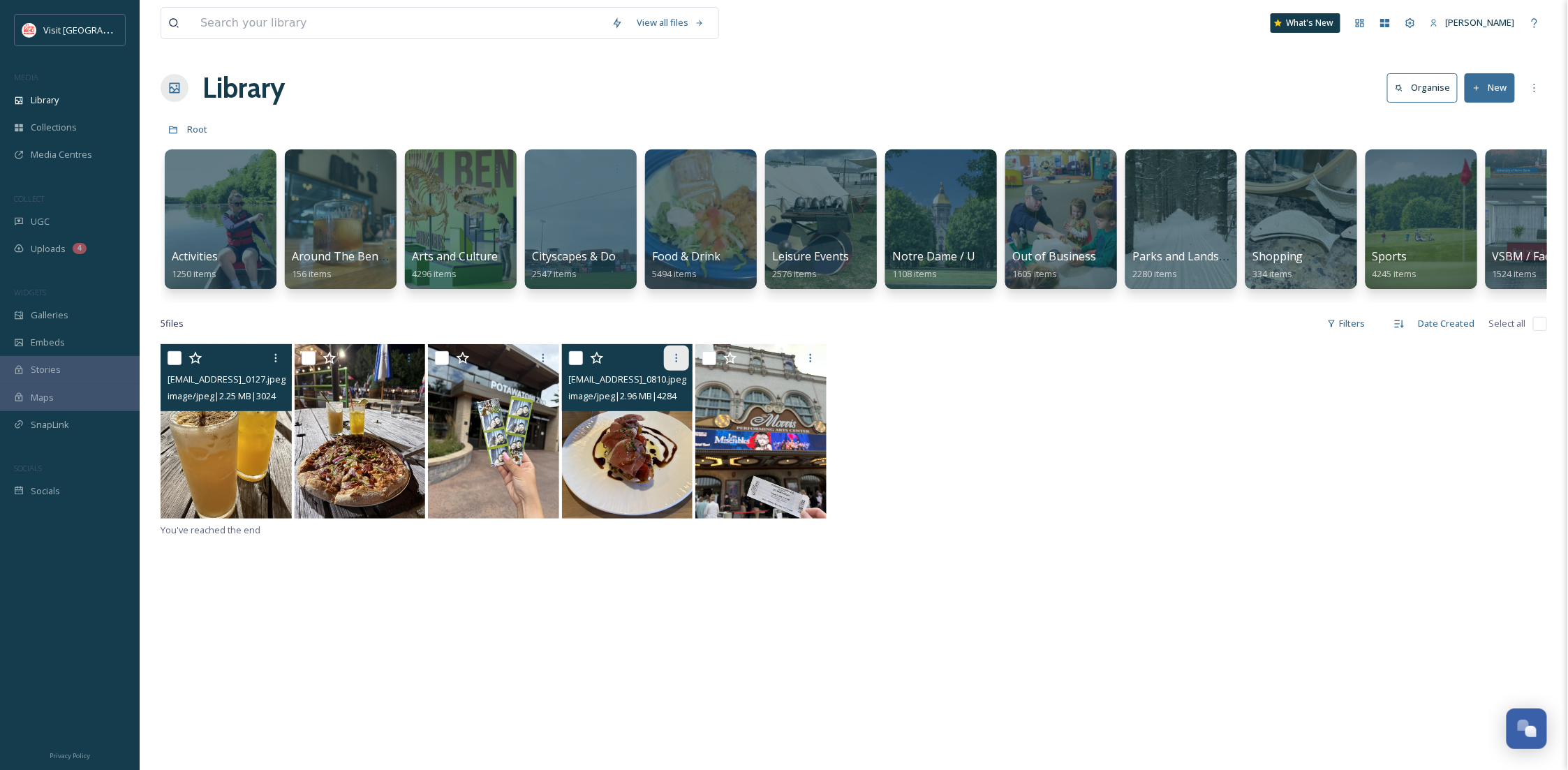
click at [676, 362] on icon at bounding box center [676, 358] width 2 height 8
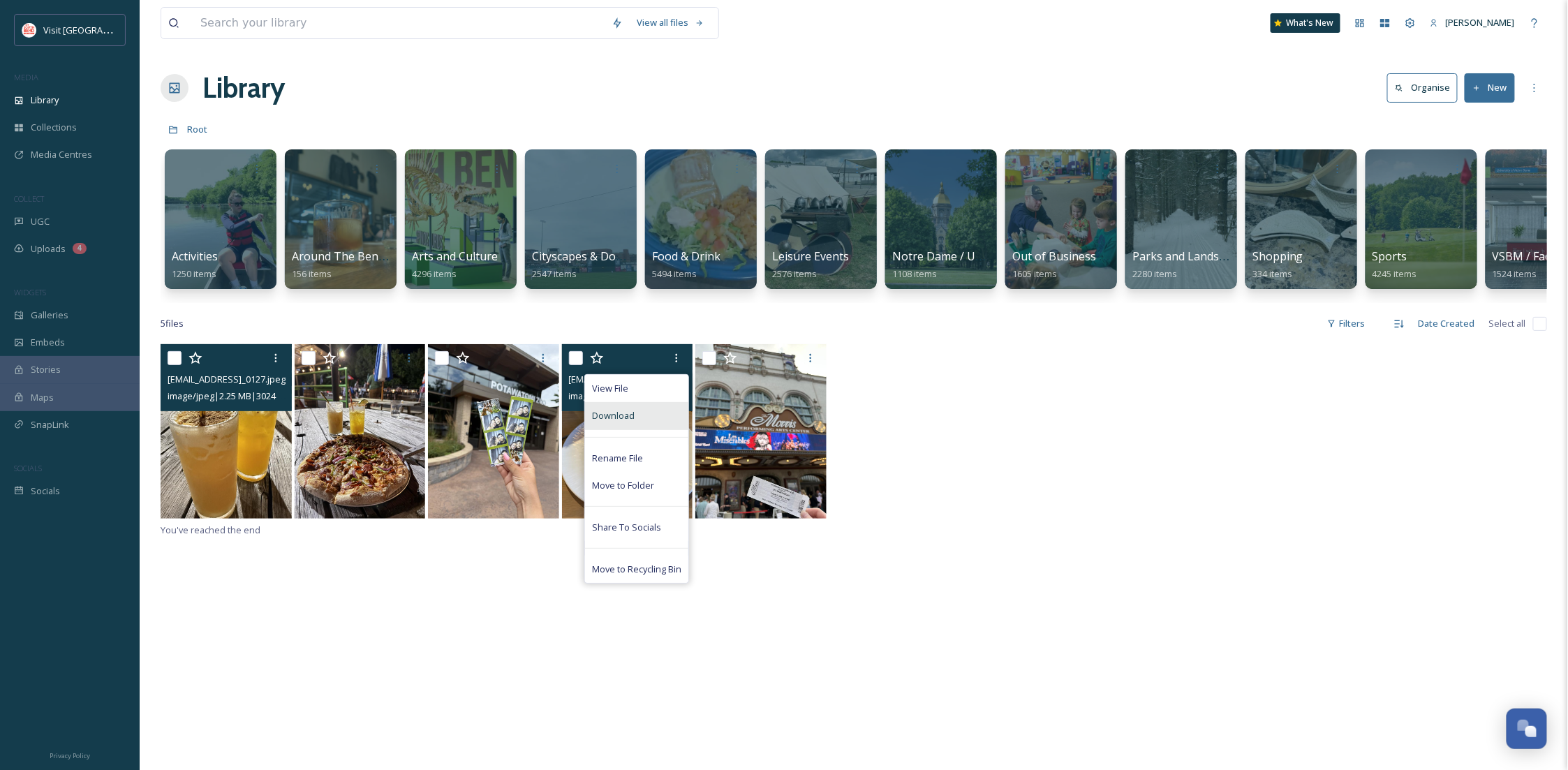
click at [645, 422] on div "Download" at bounding box center [636, 415] width 103 height 27
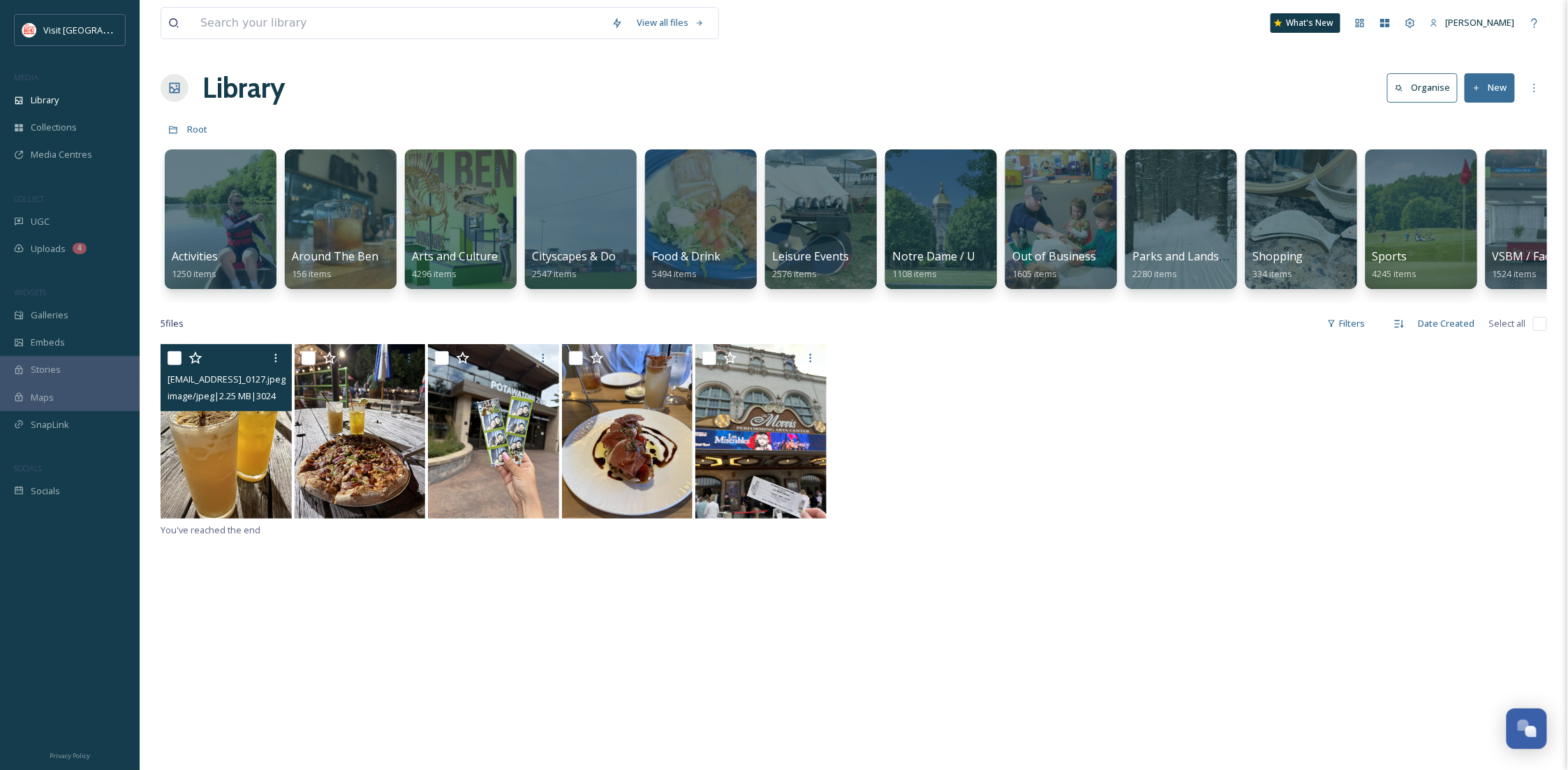
click at [877, 451] on div "ext_1755097253.787523_Susanraudales00@gmail.com-IMG_0127.jpeg image/jpeg | 2.25…" at bounding box center [853, 432] width 1386 height 177
click at [781, 428] on img at bounding box center [761, 431] width 131 height 175
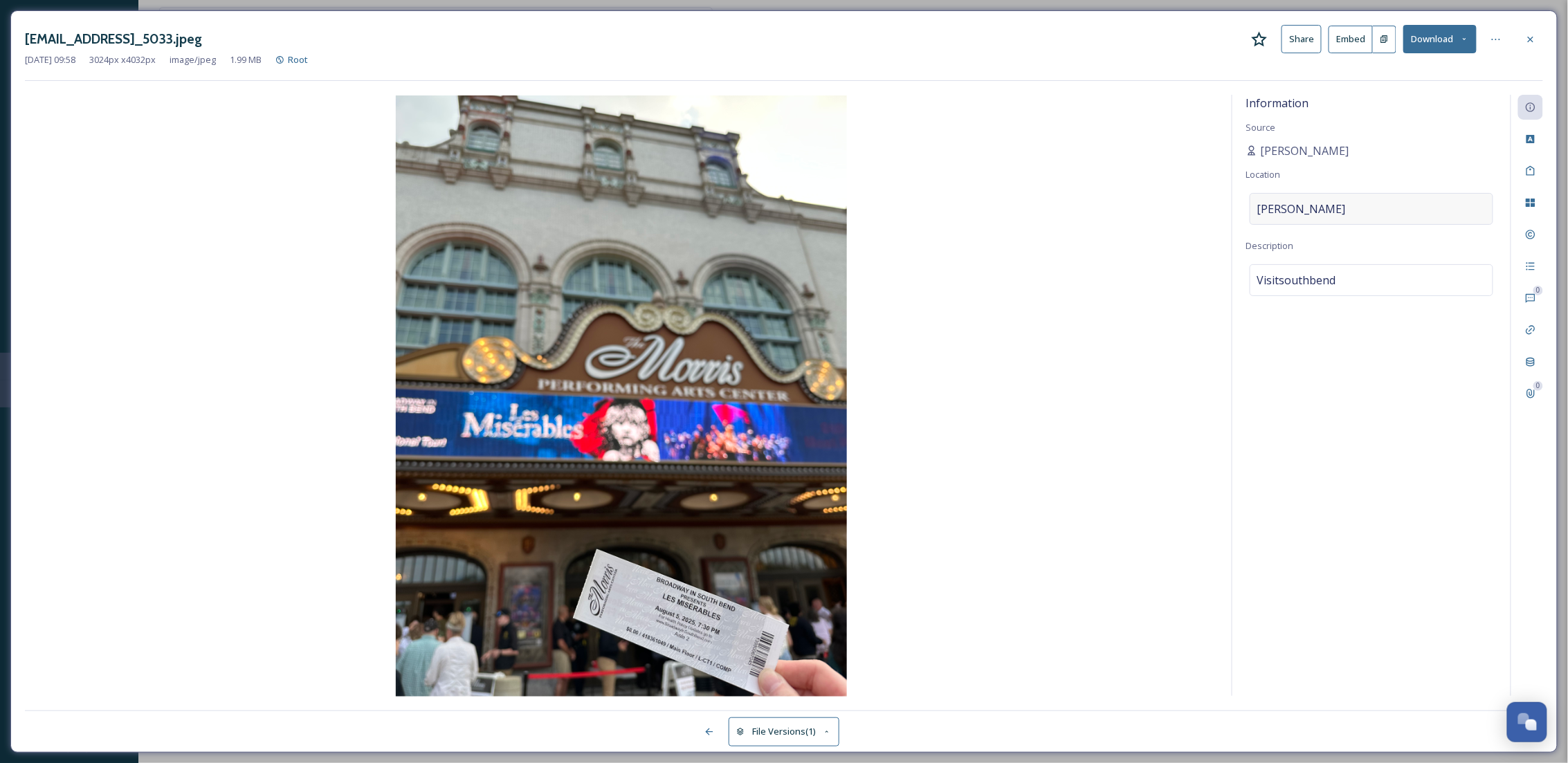
click at [1367, 216] on div "Morris" at bounding box center [1371, 209] width 243 height 32
click at [1367, 216] on input "Morris" at bounding box center [1371, 209] width 242 height 31
type input "Morris"
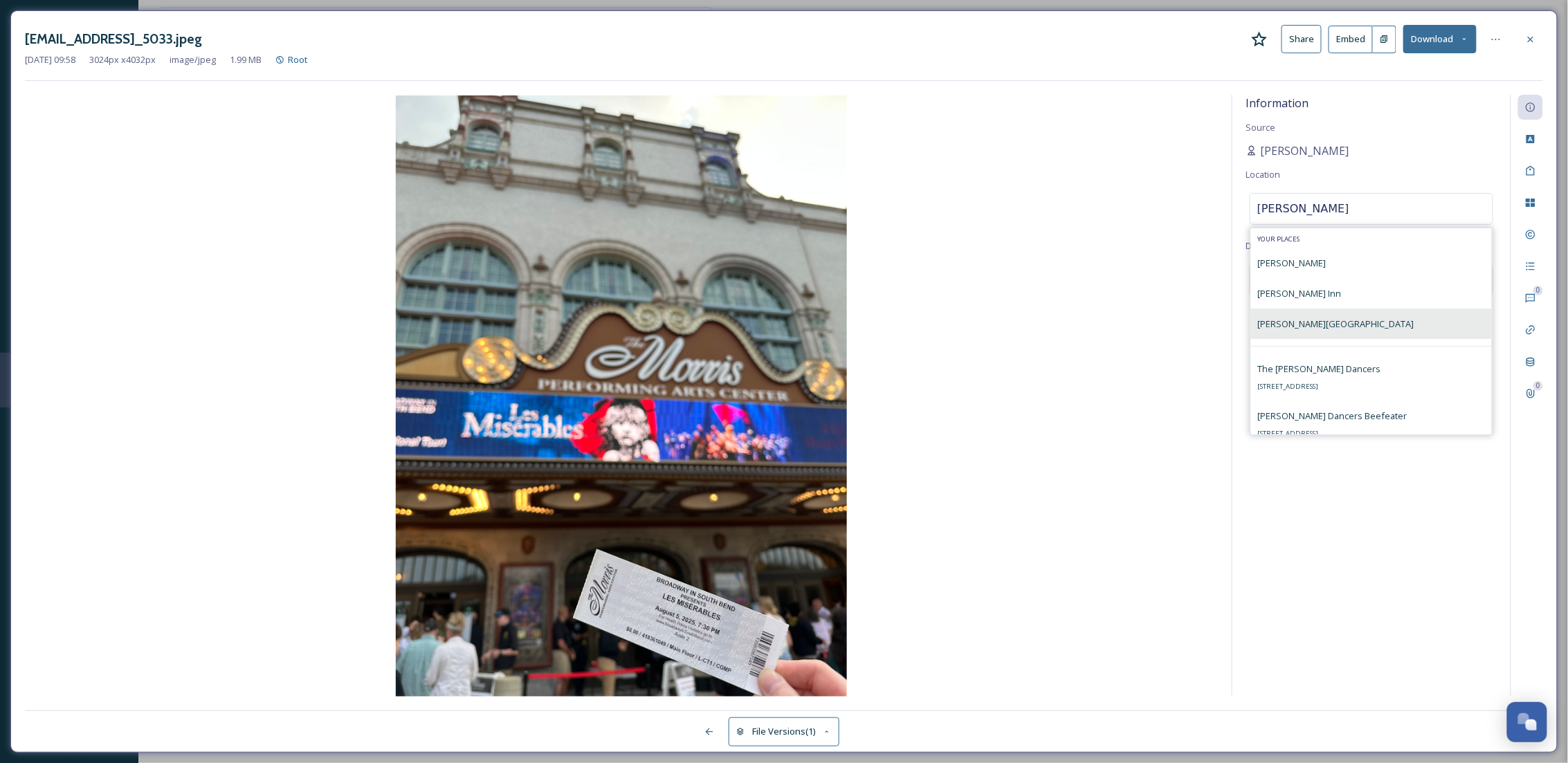
click at [1360, 313] on div "[PERSON_NAME][GEOGRAPHIC_DATA]" at bounding box center [1371, 323] width 241 height 31
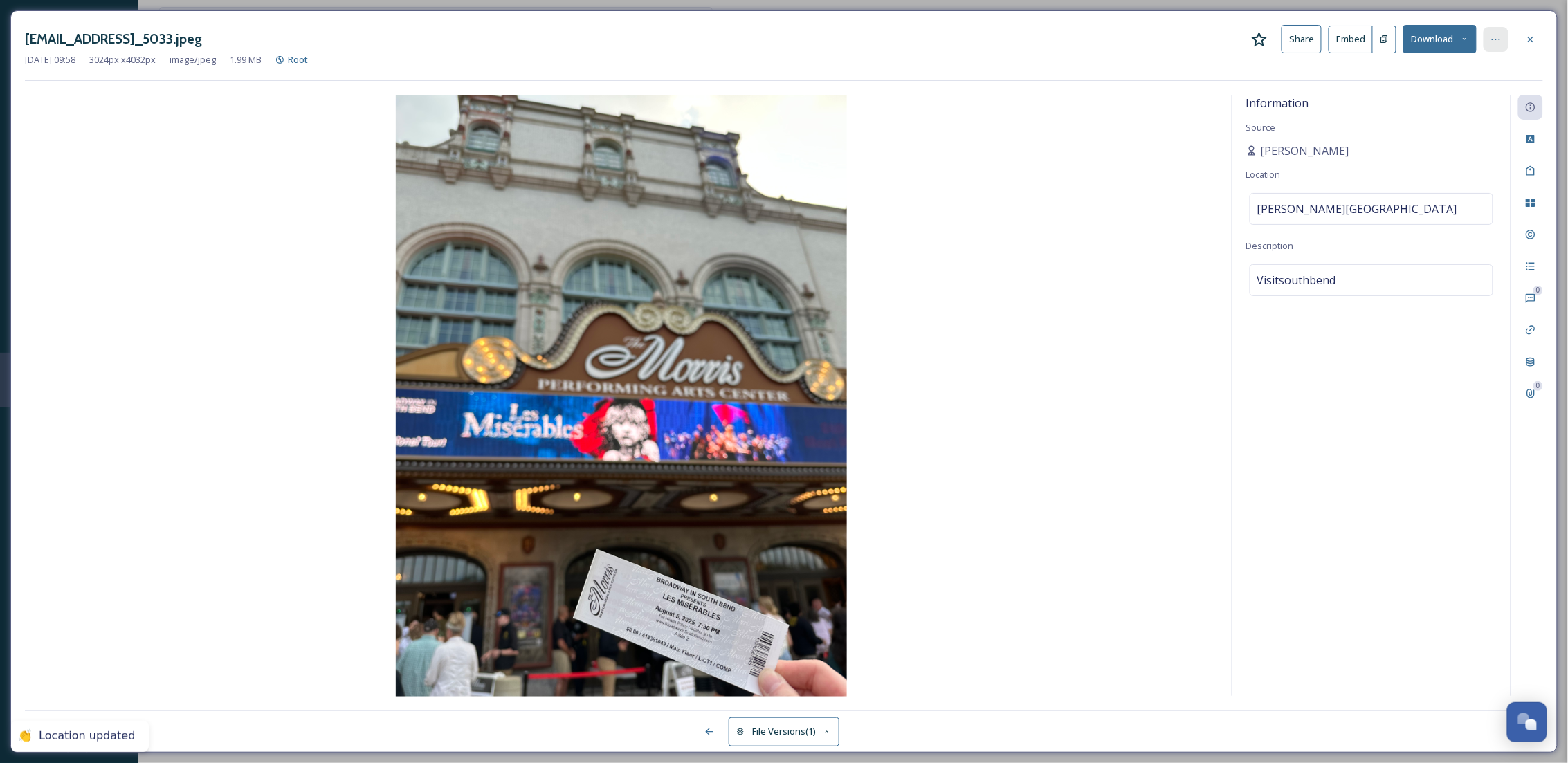
click at [1493, 47] on div at bounding box center [1496, 39] width 25 height 25
click at [1435, 98] on div "Move to Folder" at bounding box center [1428, 96] width 165 height 27
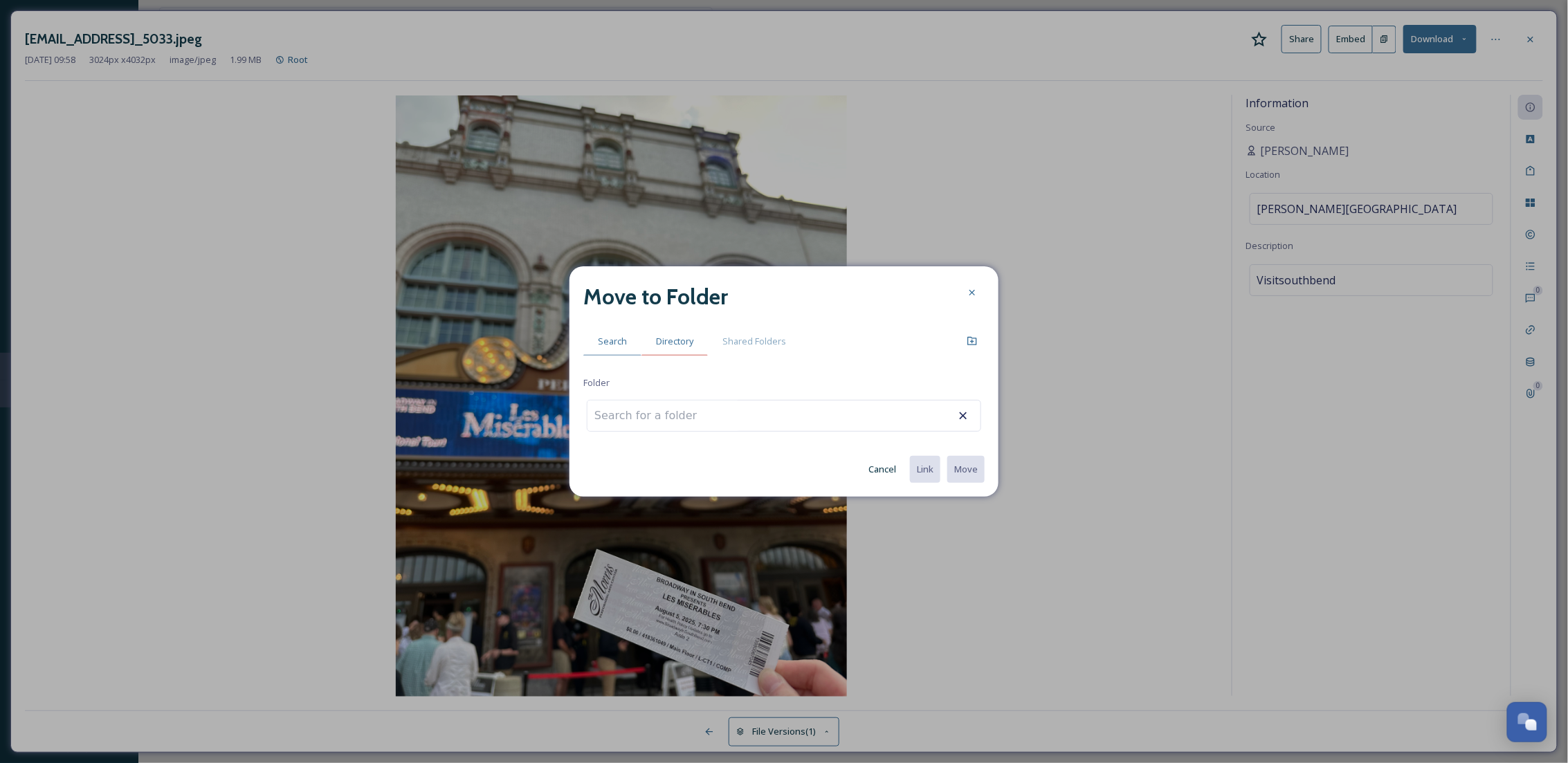
click at [690, 351] on div "Directory" at bounding box center [674, 342] width 66 height 28
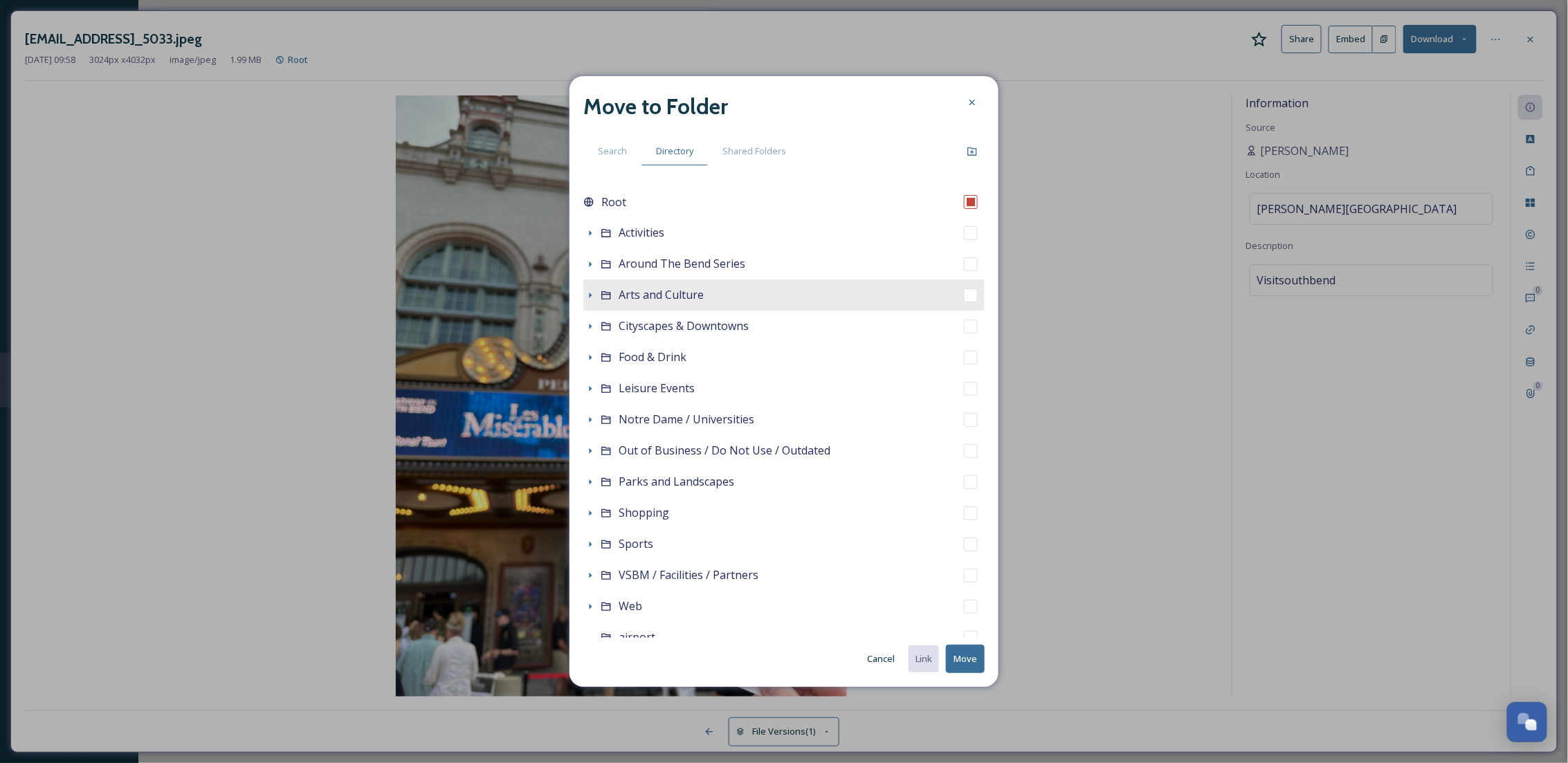
click at [637, 289] on span "Arts and Culture" at bounding box center [661, 295] width 85 height 15
checkbox input "false"
click at [587, 289] on div "Show Subfolders" at bounding box center [590, 295] width 14 height 14
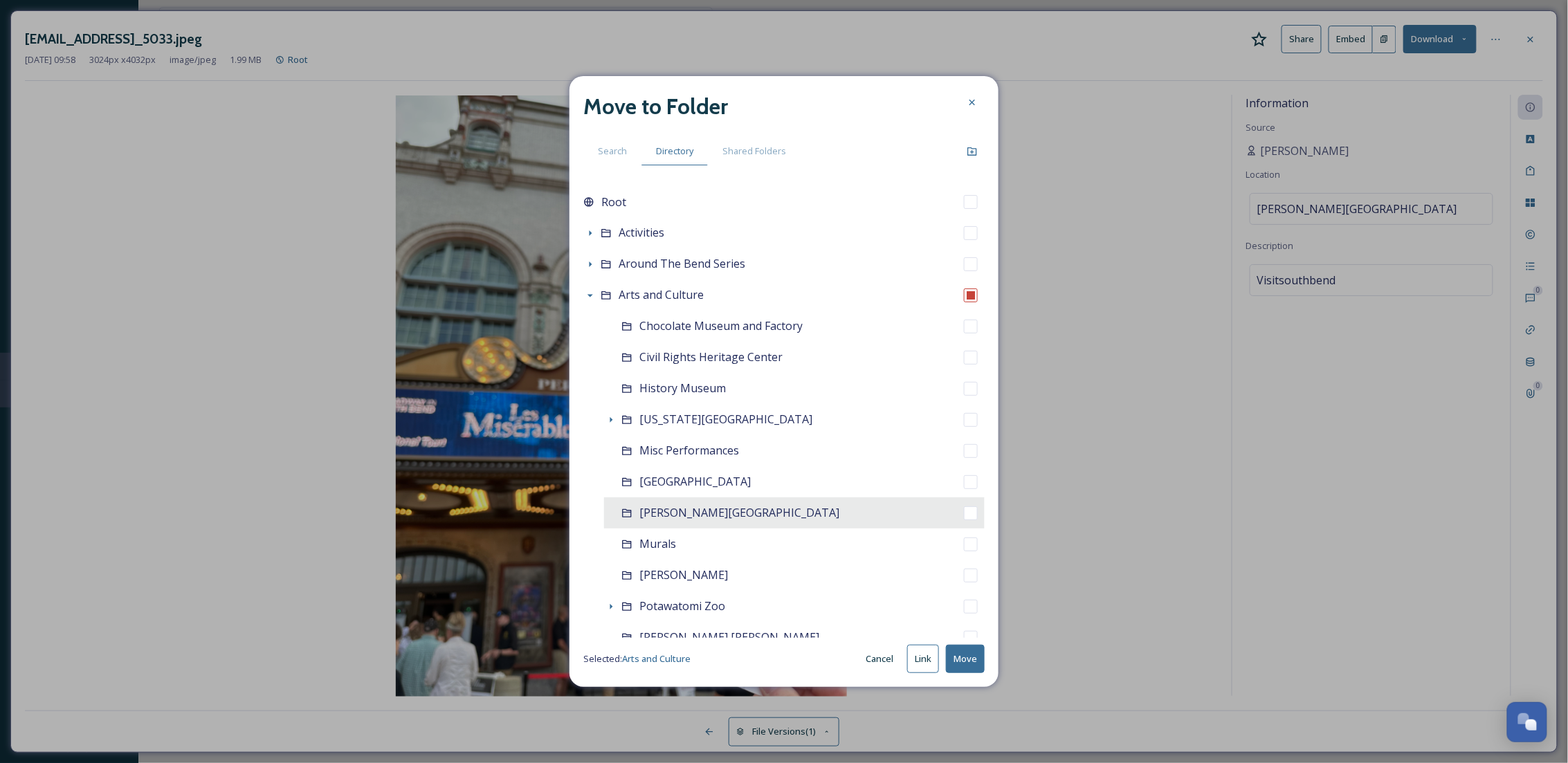
click at [706, 512] on span "[PERSON_NAME][GEOGRAPHIC_DATA]" at bounding box center [740, 512] width 200 height 15
checkbox input "false"
checkbox input "true"
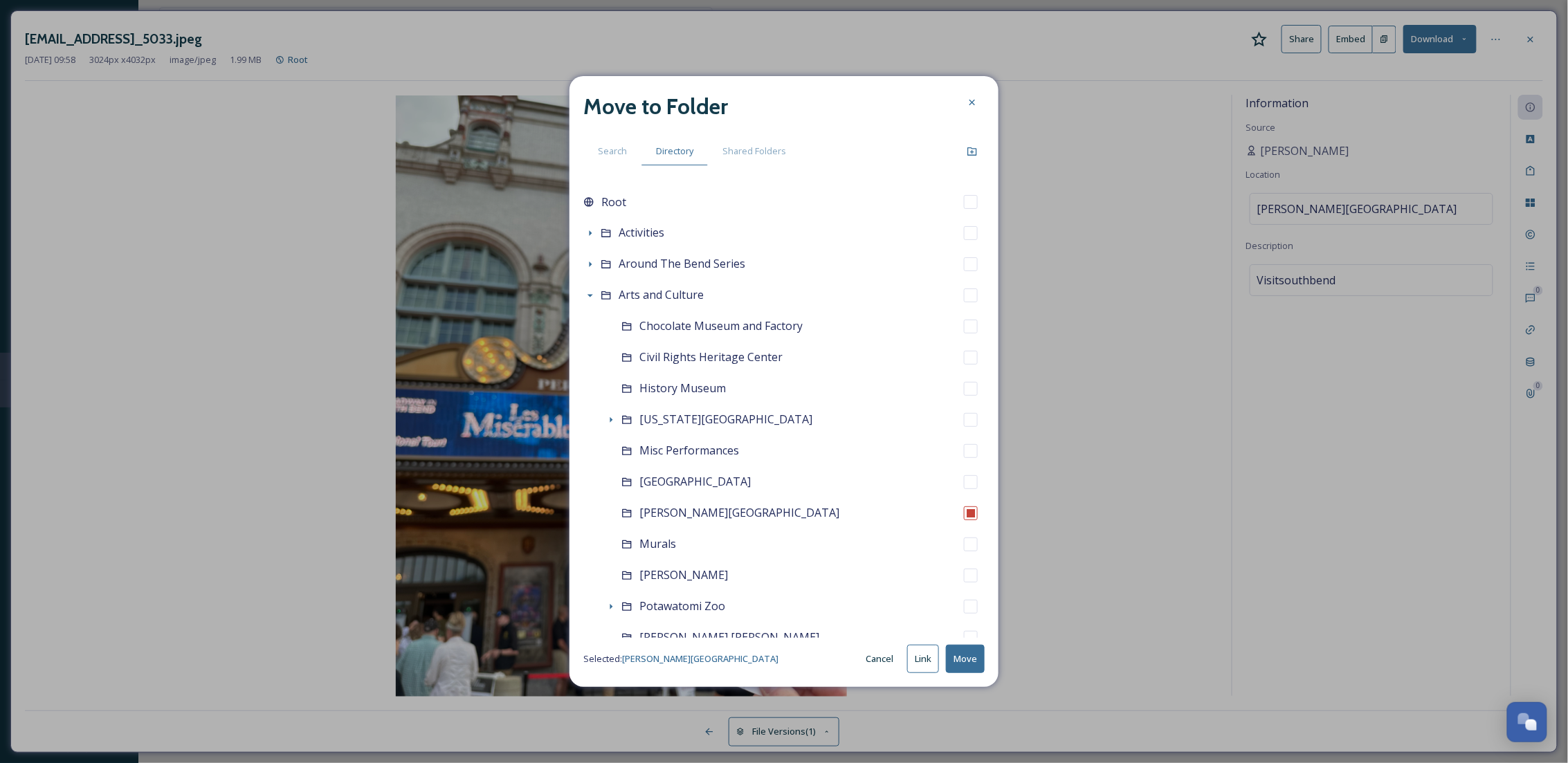
click at [972, 655] on button "Move" at bounding box center [965, 659] width 39 height 28
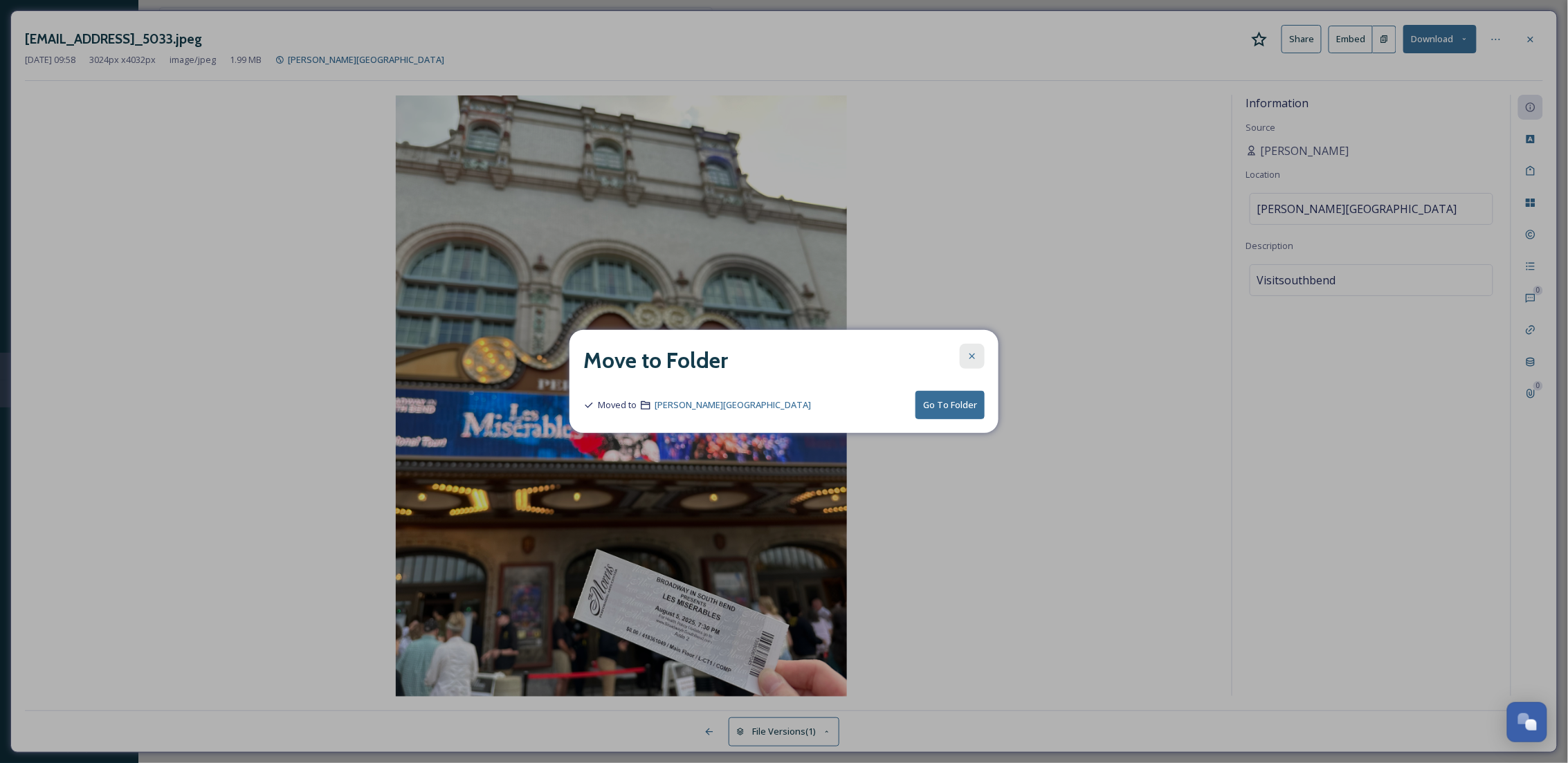
click at [975, 358] on icon at bounding box center [972, 356] width 11 height 11
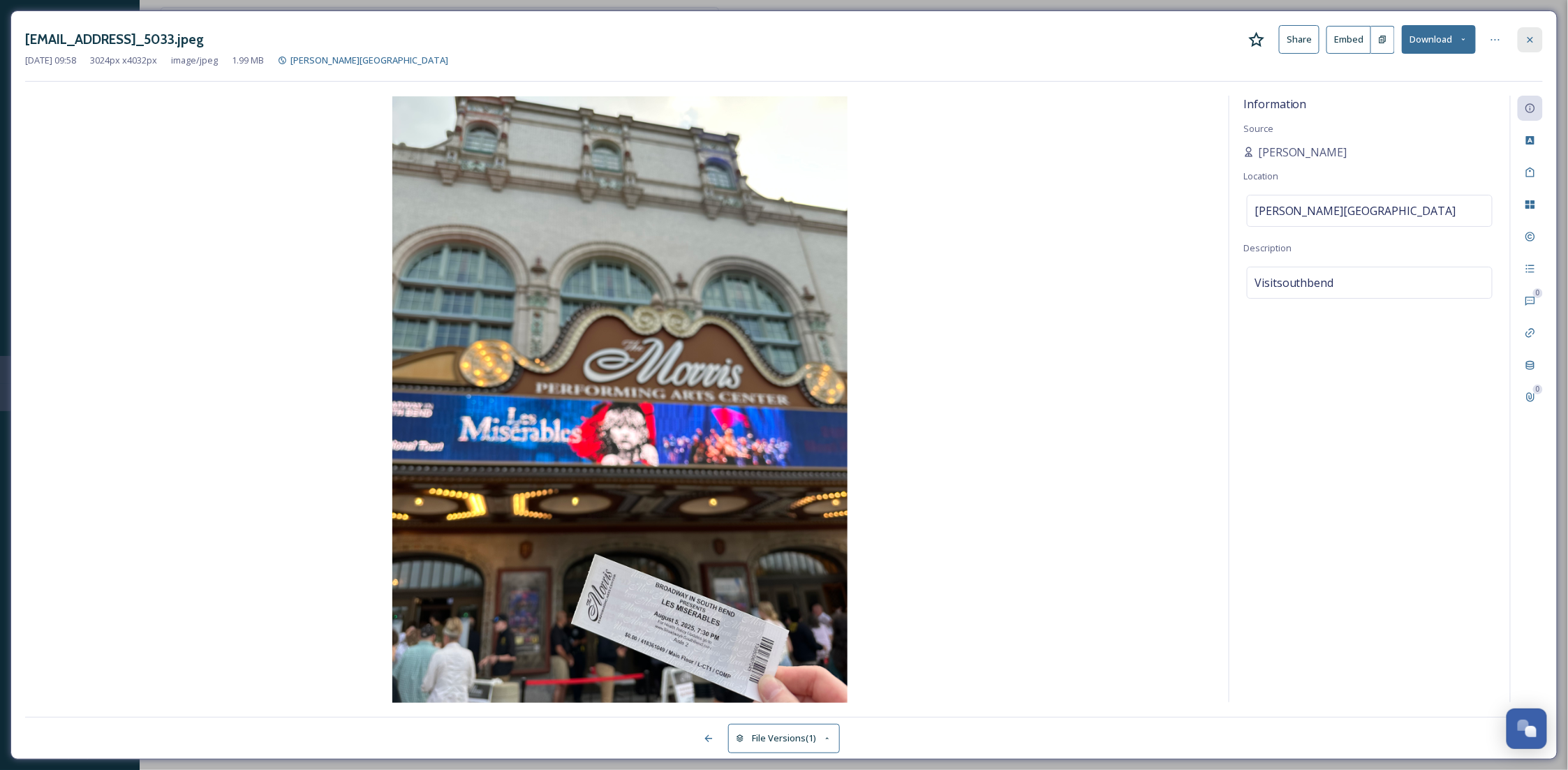
click at [1521, 41] on div at bounding box center [1530, 39] width 25 height 25
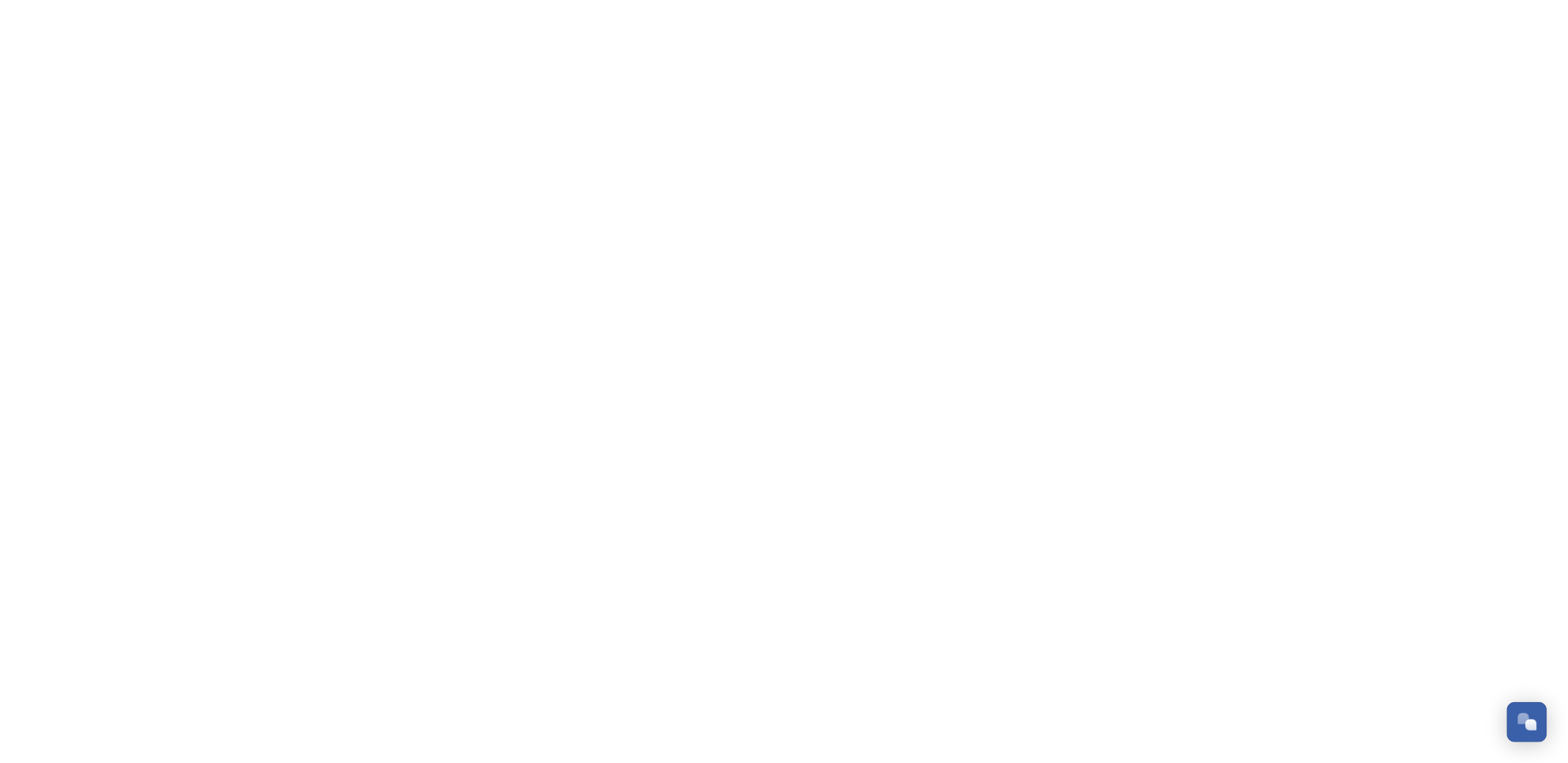
scroll to position [211, 0]
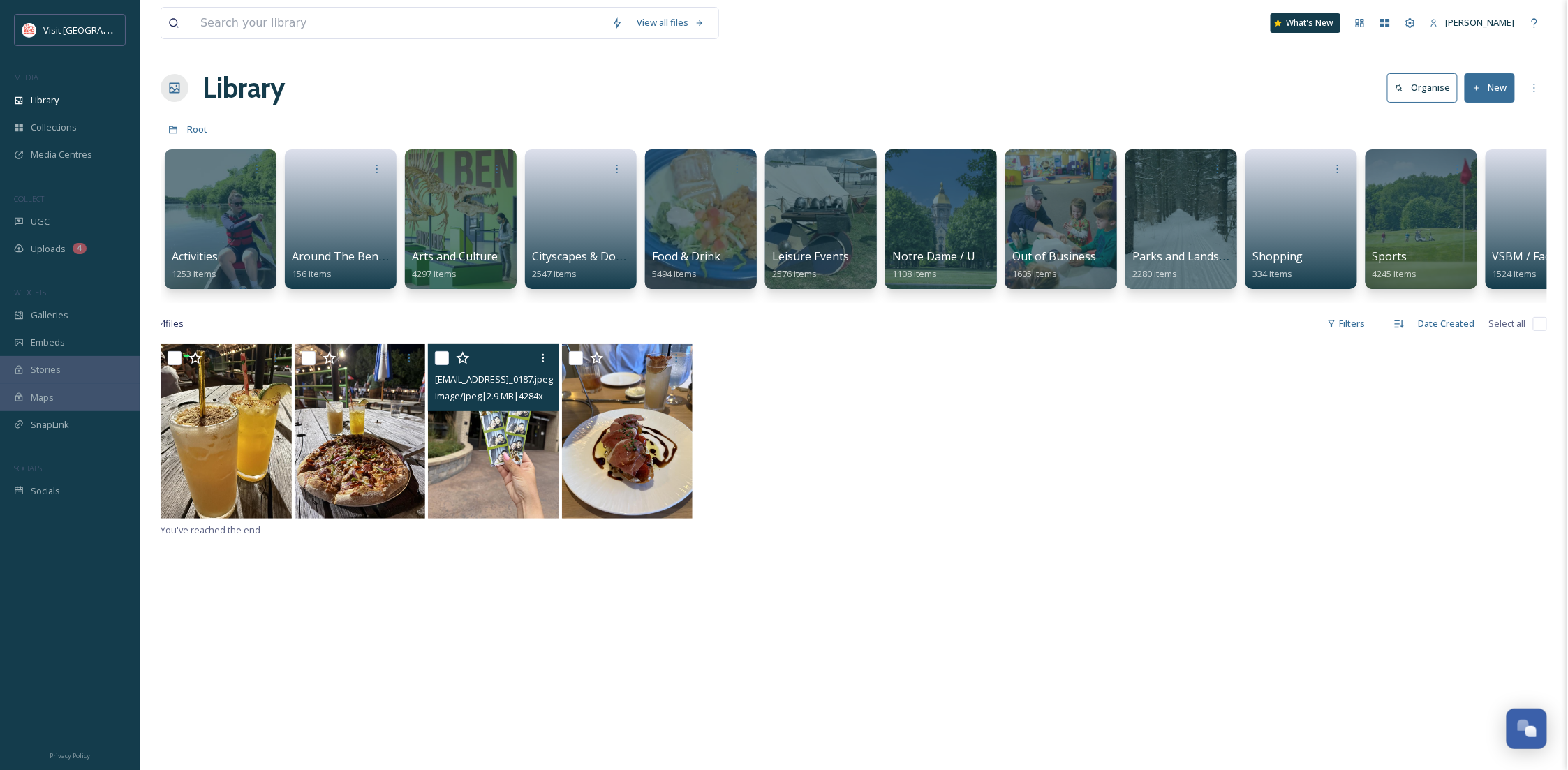
click at [499, 493] on img at bounding box center [493, 431] width 131 height 175
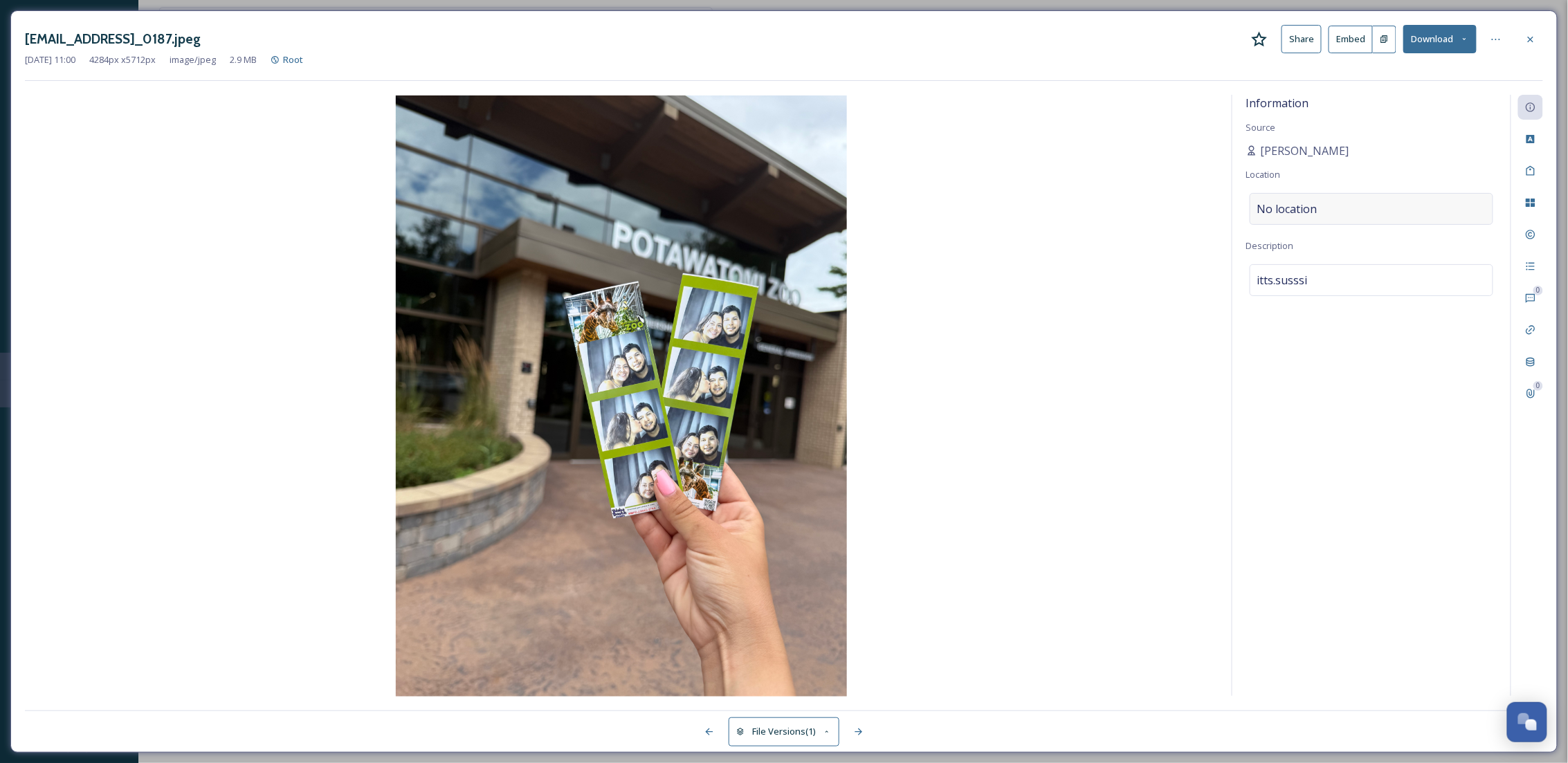
click at [1312, 210] on span "No location" at bounding box center [1287, 209] width 60 height 16
click at [1312, 210] on input at bounding box center [1371, 209] width 242 height 31
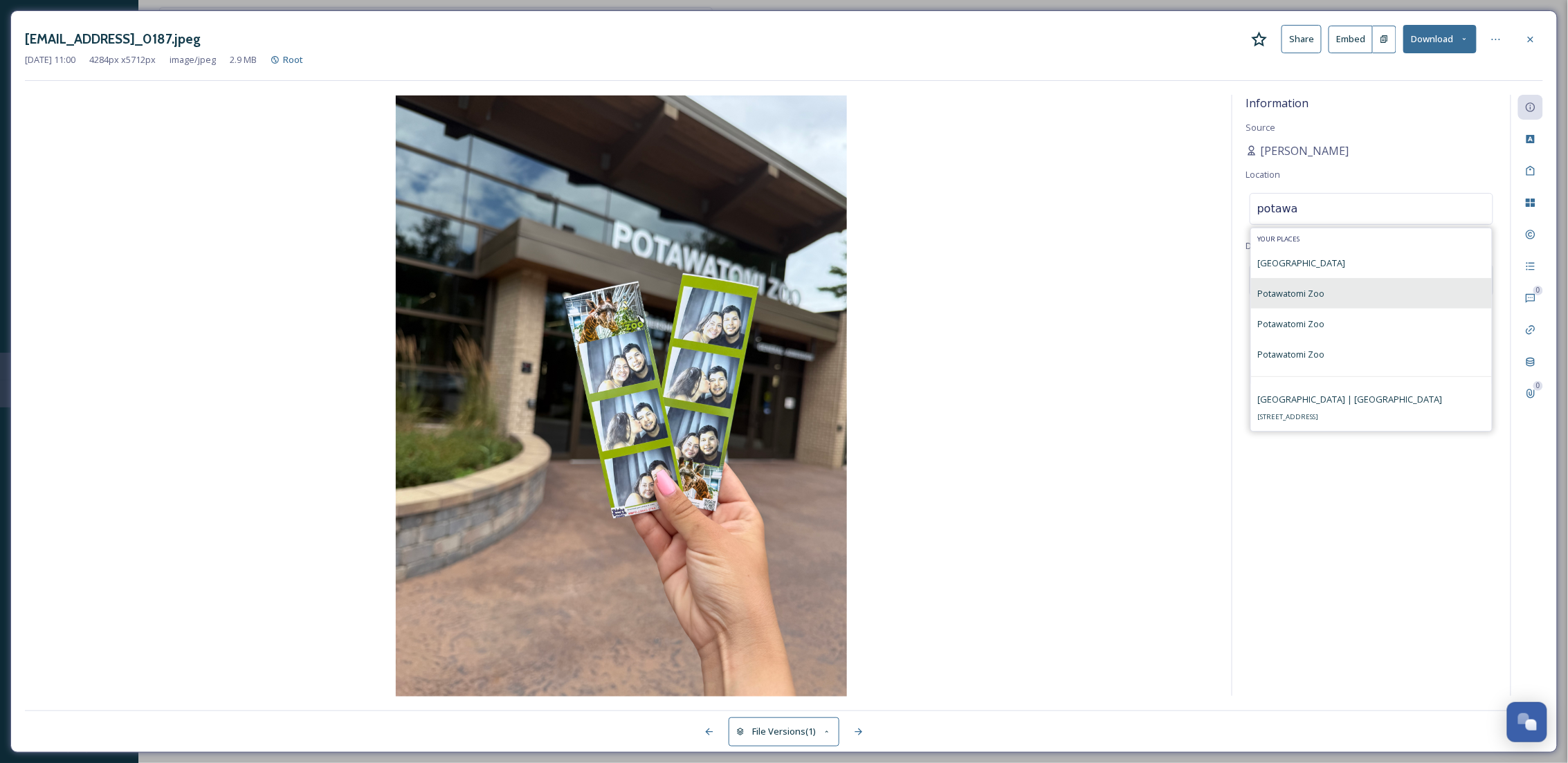
type input "potawa"
click at [1368, 284] on div "Potawatomi Zoo" at bounding box center [1371, 293] width 241 height 31
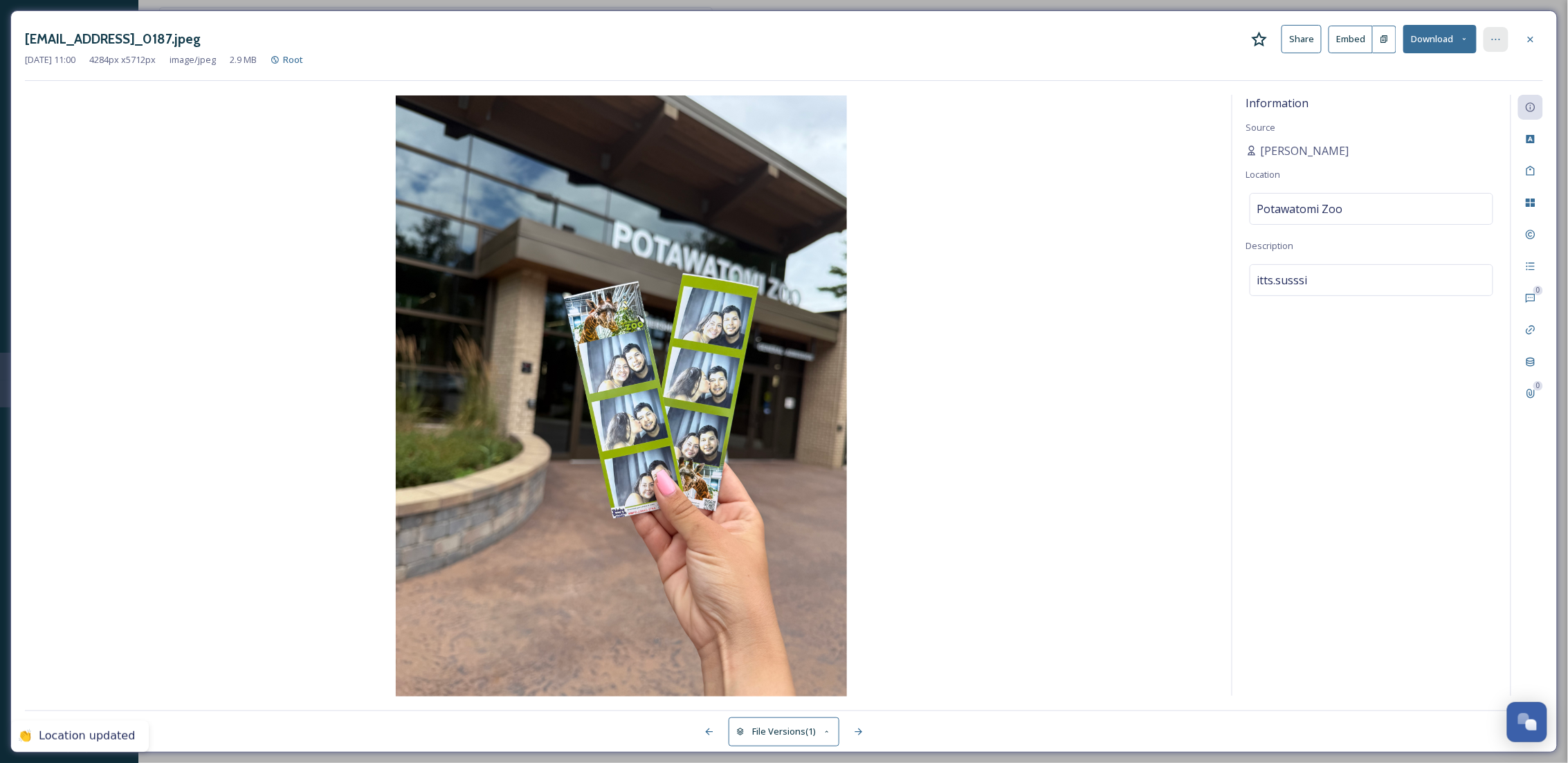
click at [1501, 40] on icon at bounding box center [1496, 39] width 11 height 11
click at [1411, 103] on div "Move to Folder" at bounding box center [1428, 96] width 165 height 27
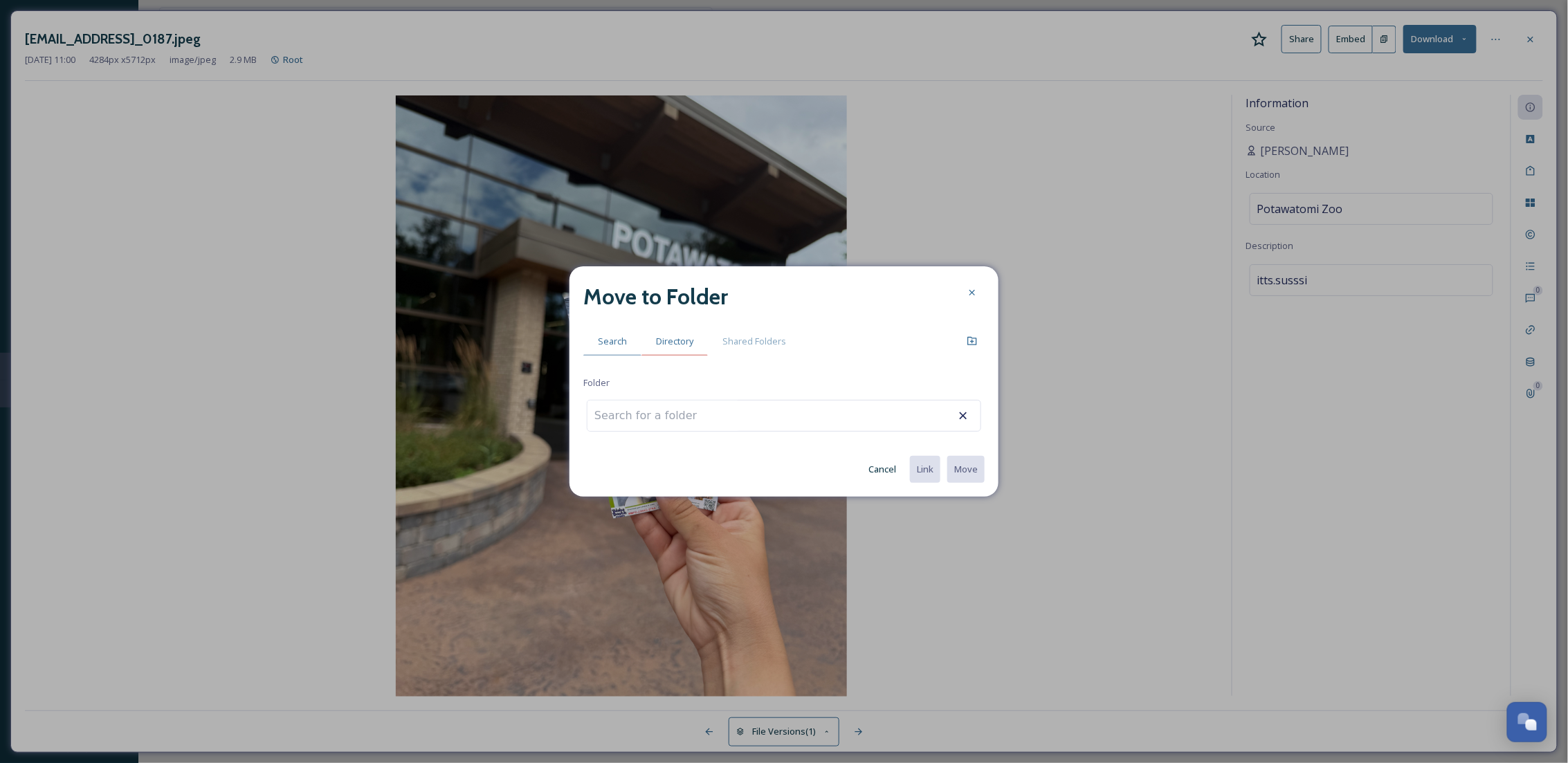
click at [688, 329] on div "Directory" at bounding box center [674, 342] width 66 height 28
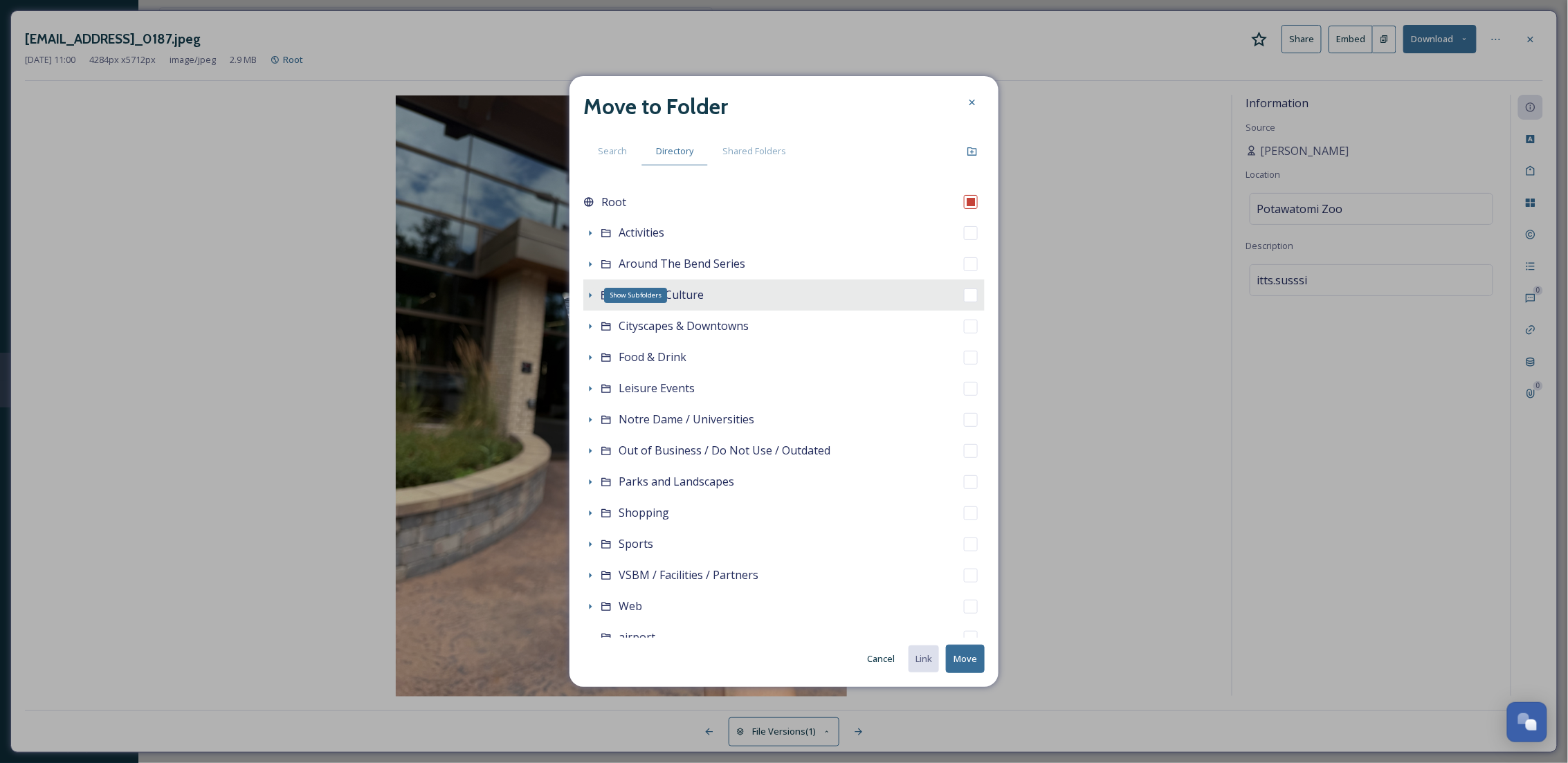
click at [591, 292] on icon at bounding box center [590, 295] width 11 height 11
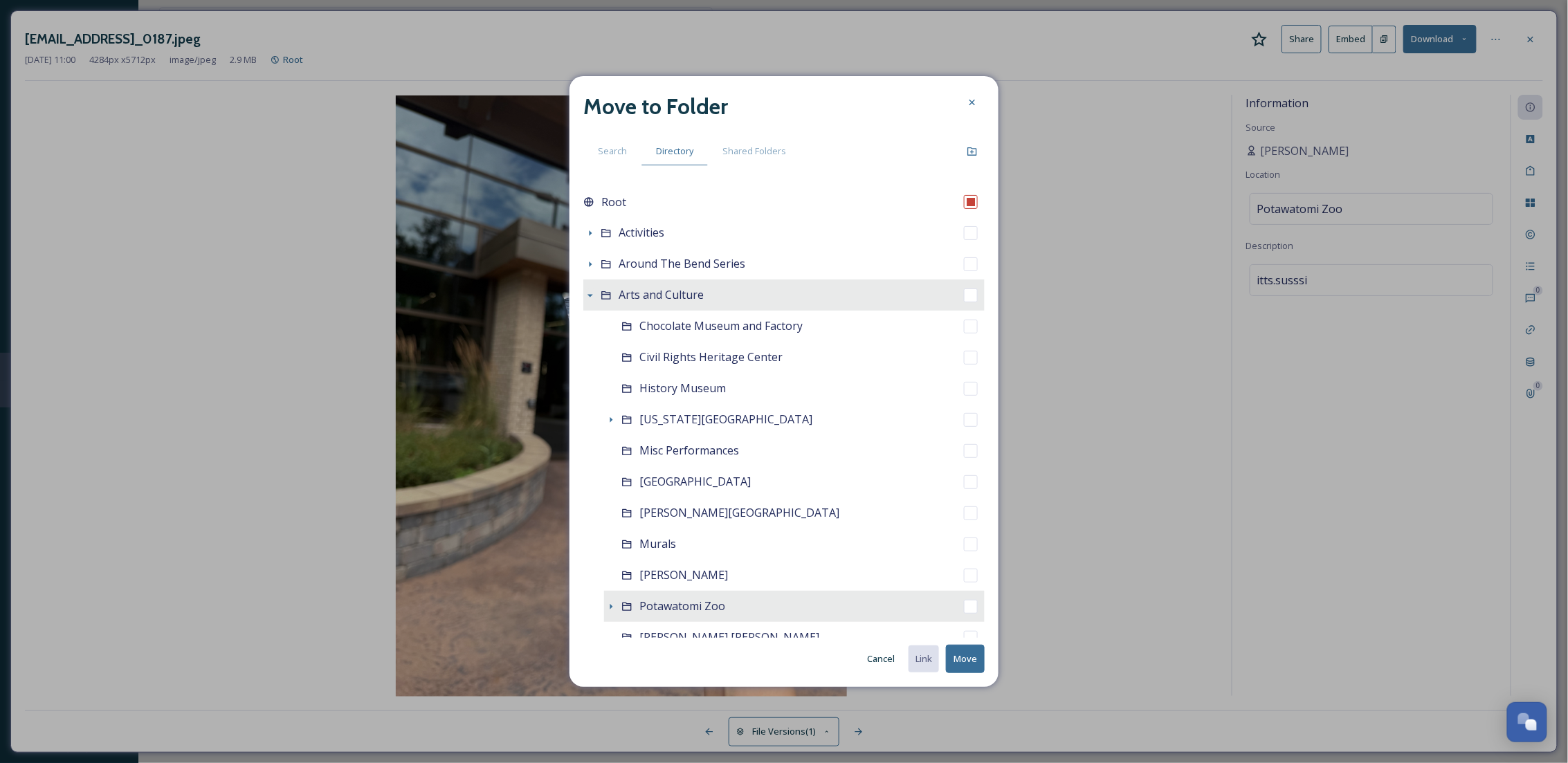
click at [667, 601] on span "Potawatomi Zoo" at bounding box center [682, 606] width 86 height 15
checkbox input "false"
checkbox input "true"
click at [964, 652] on button "Move" at bounding box center [965, 659] width 39 height 28
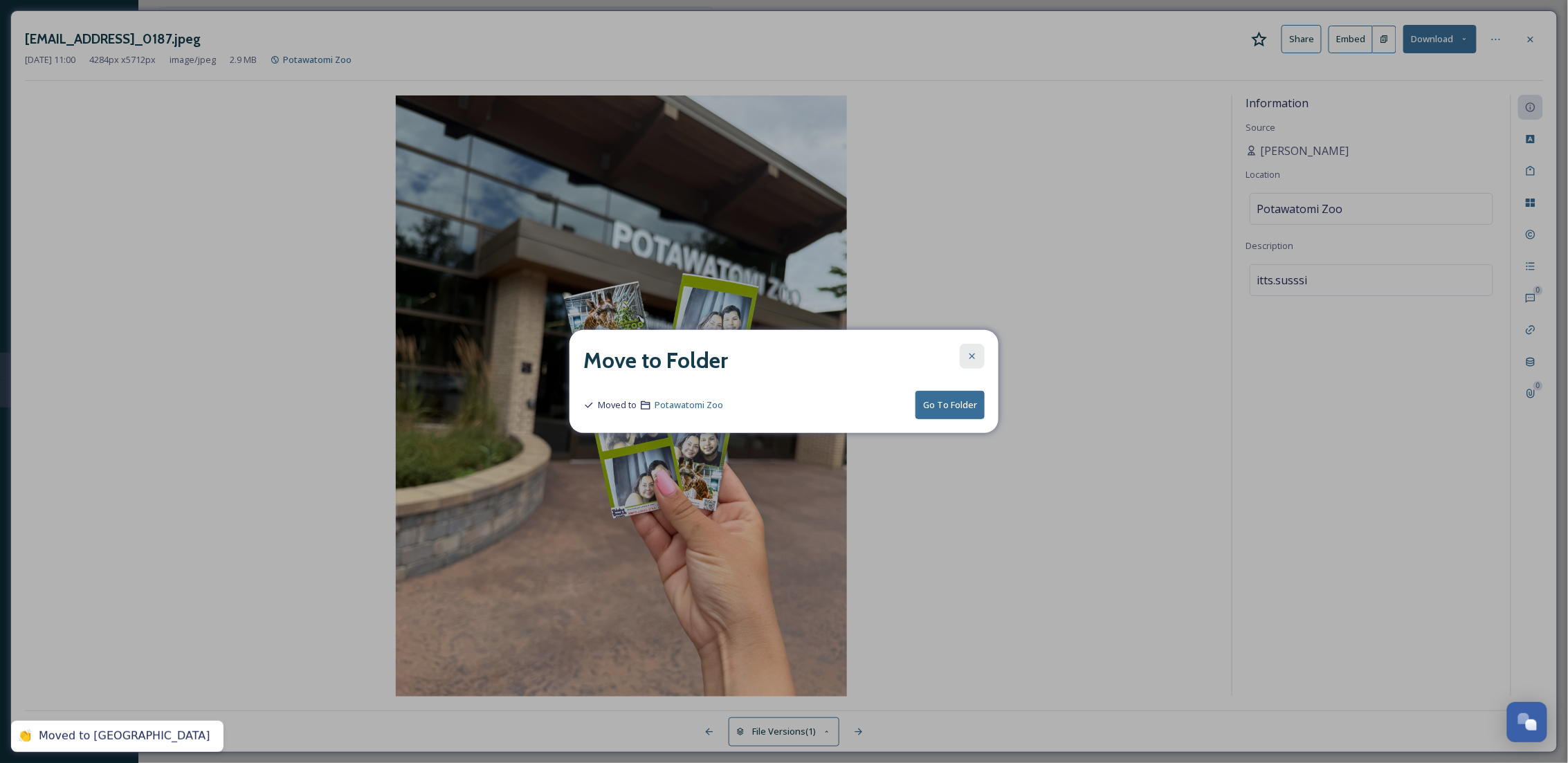
click at [982, 356] on div at bounding box center [972, 356] width 25 height 25
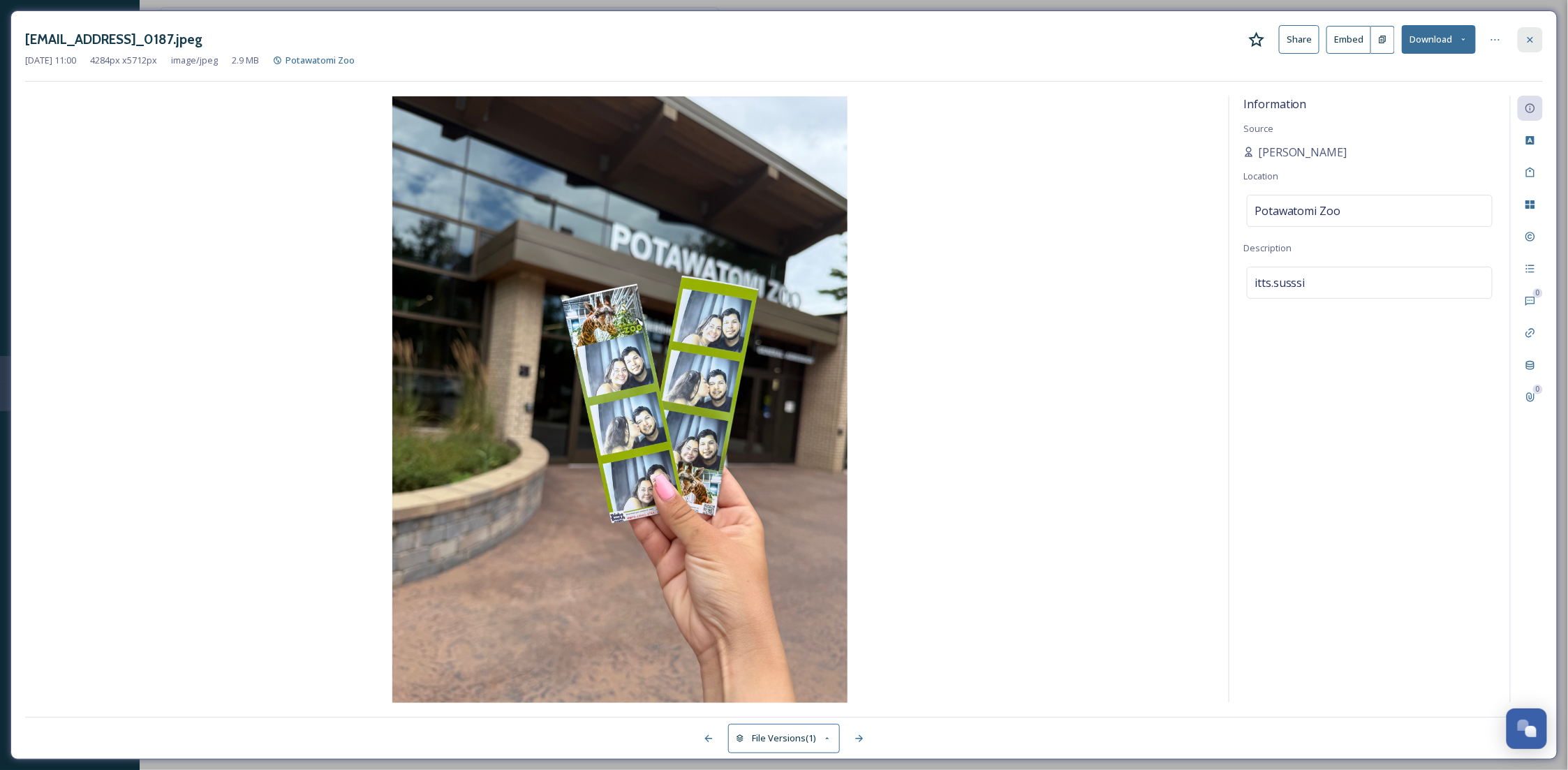
click at [1534, 38] on icon at bounding box center [1530, 39] width 11 height 11
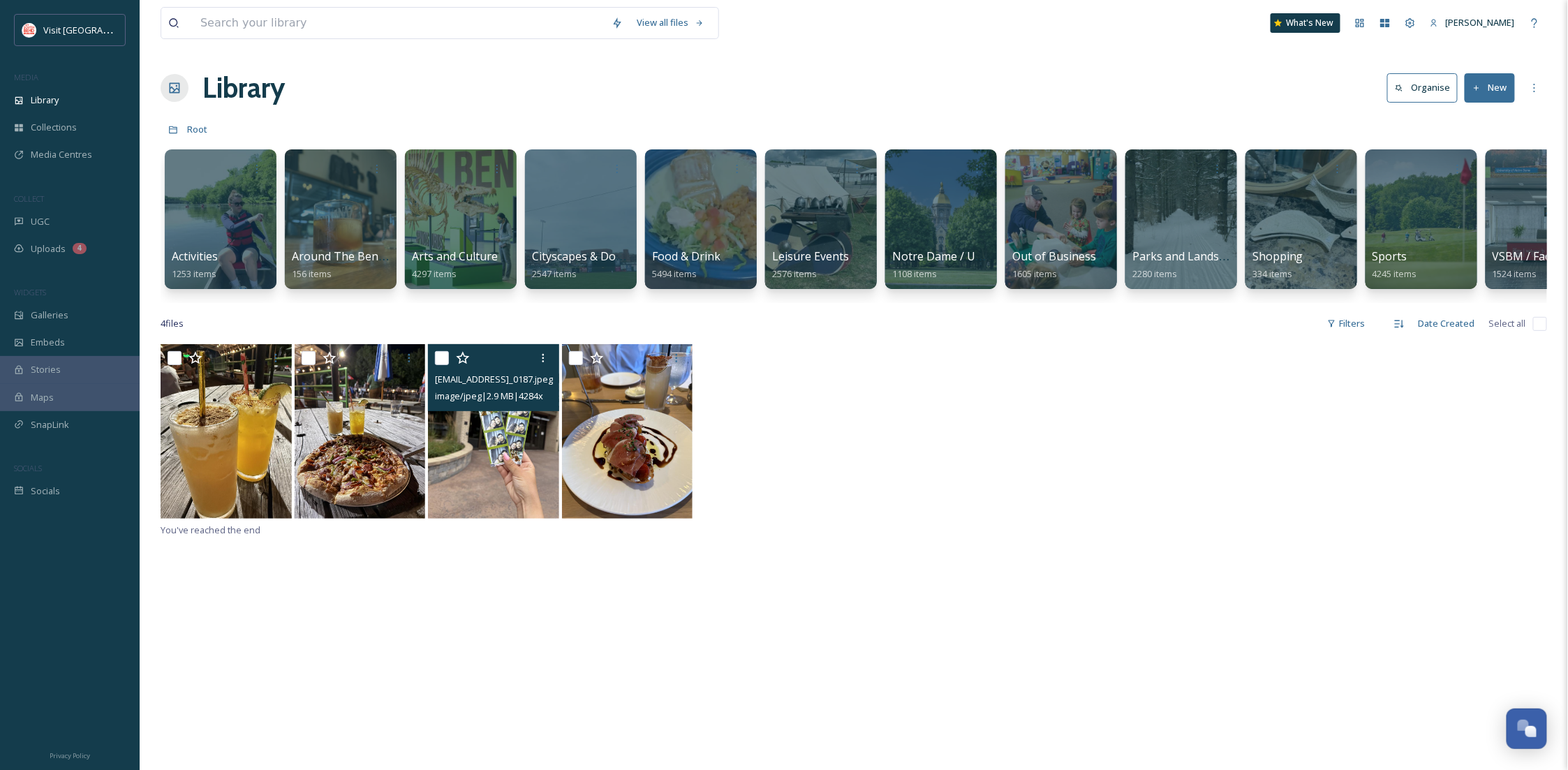
click at [826, 519] on div "ext_1755097251.189184_Susanraudales00@gmail.com-IMG_0187.jpeg image/jpeg | 2.9 …" at bounding box center [853, 432] width 1386 height 177
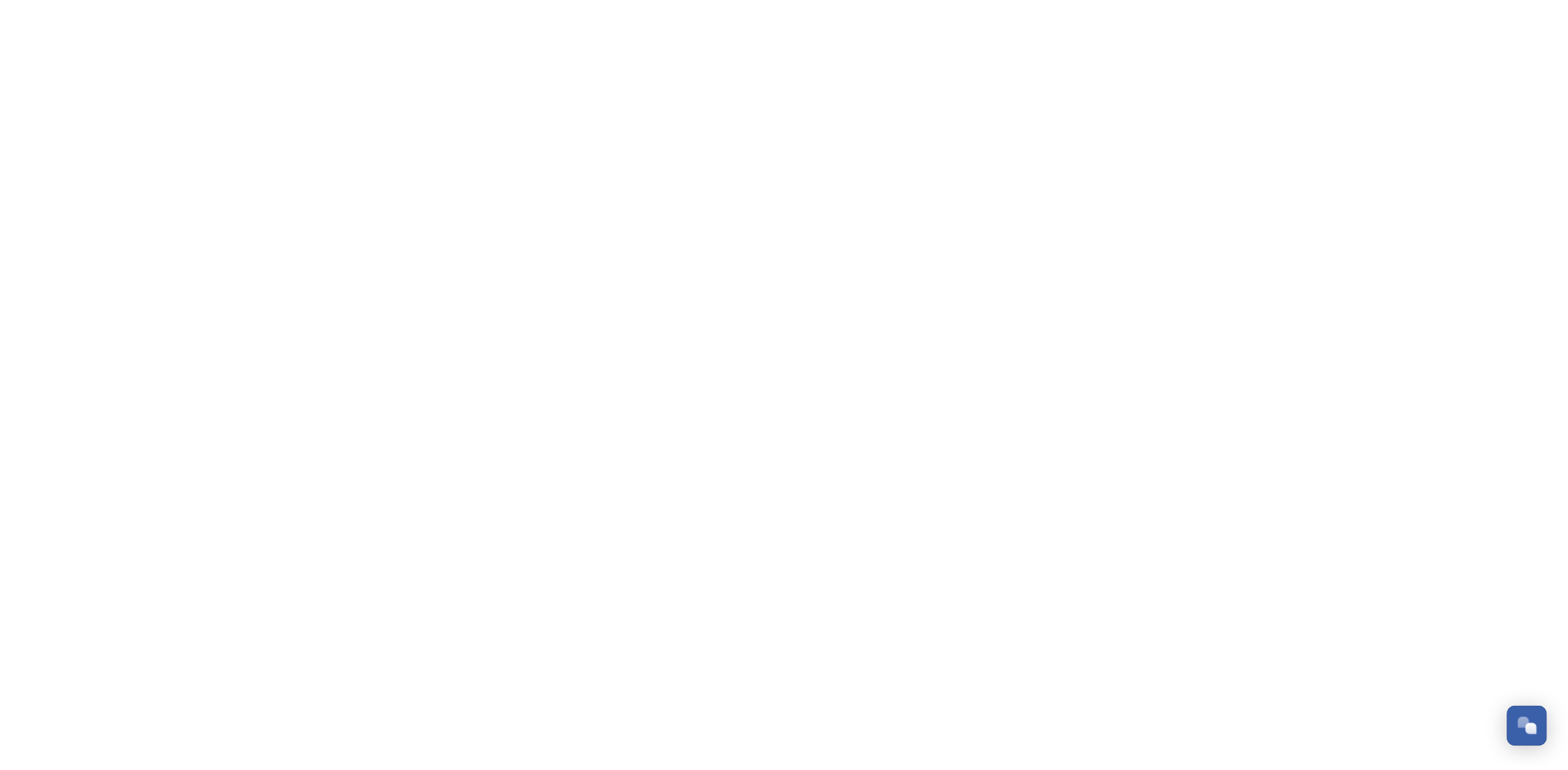
scroll to position [213, 0]
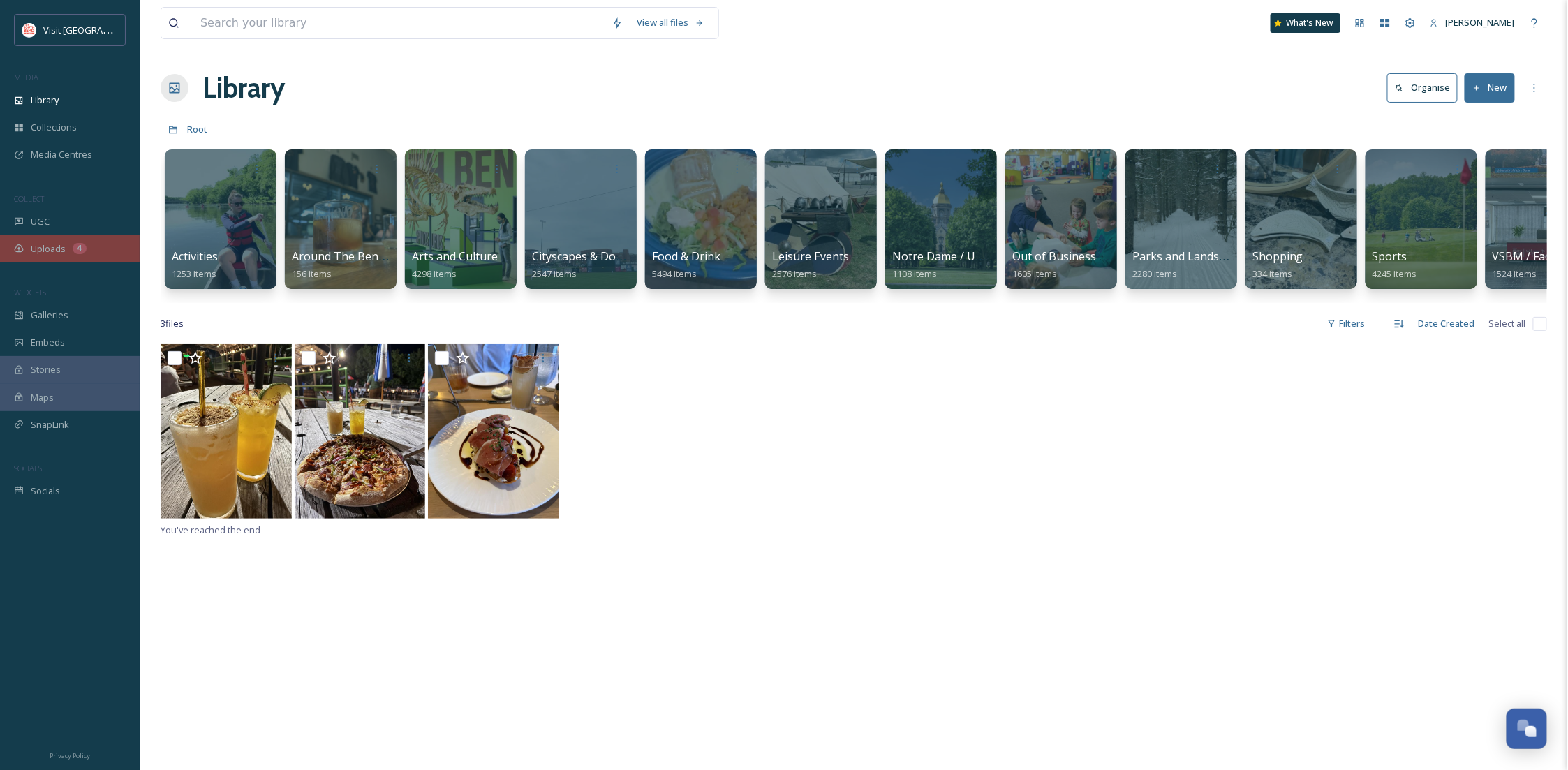
click at [81, 247] on div "4" at bounding box center [79, 248] width 14 height 11
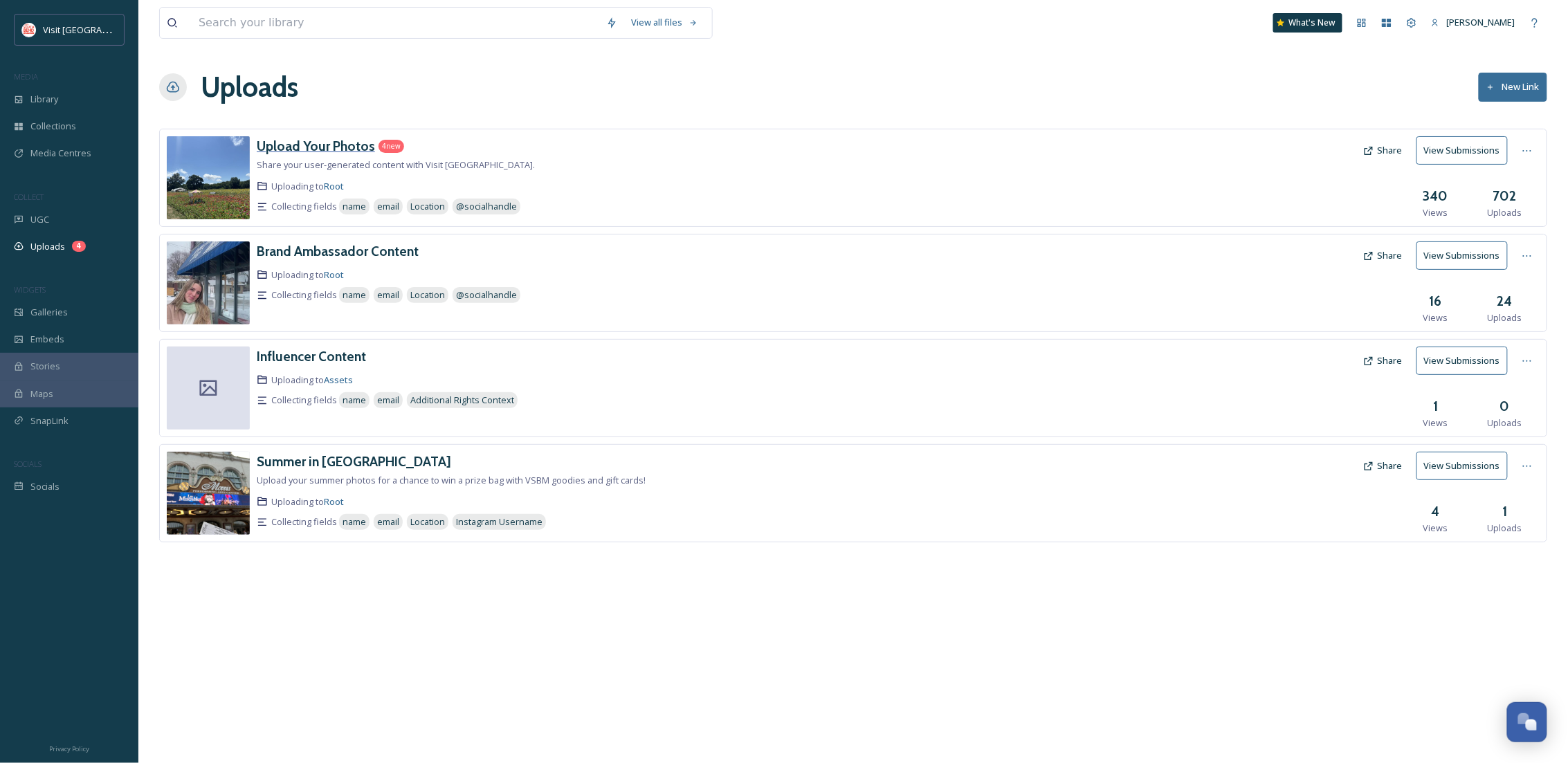
click at [335, 147] on h3 "Upload Your Photos" at bounding box center [316, 145] width 119 height 16
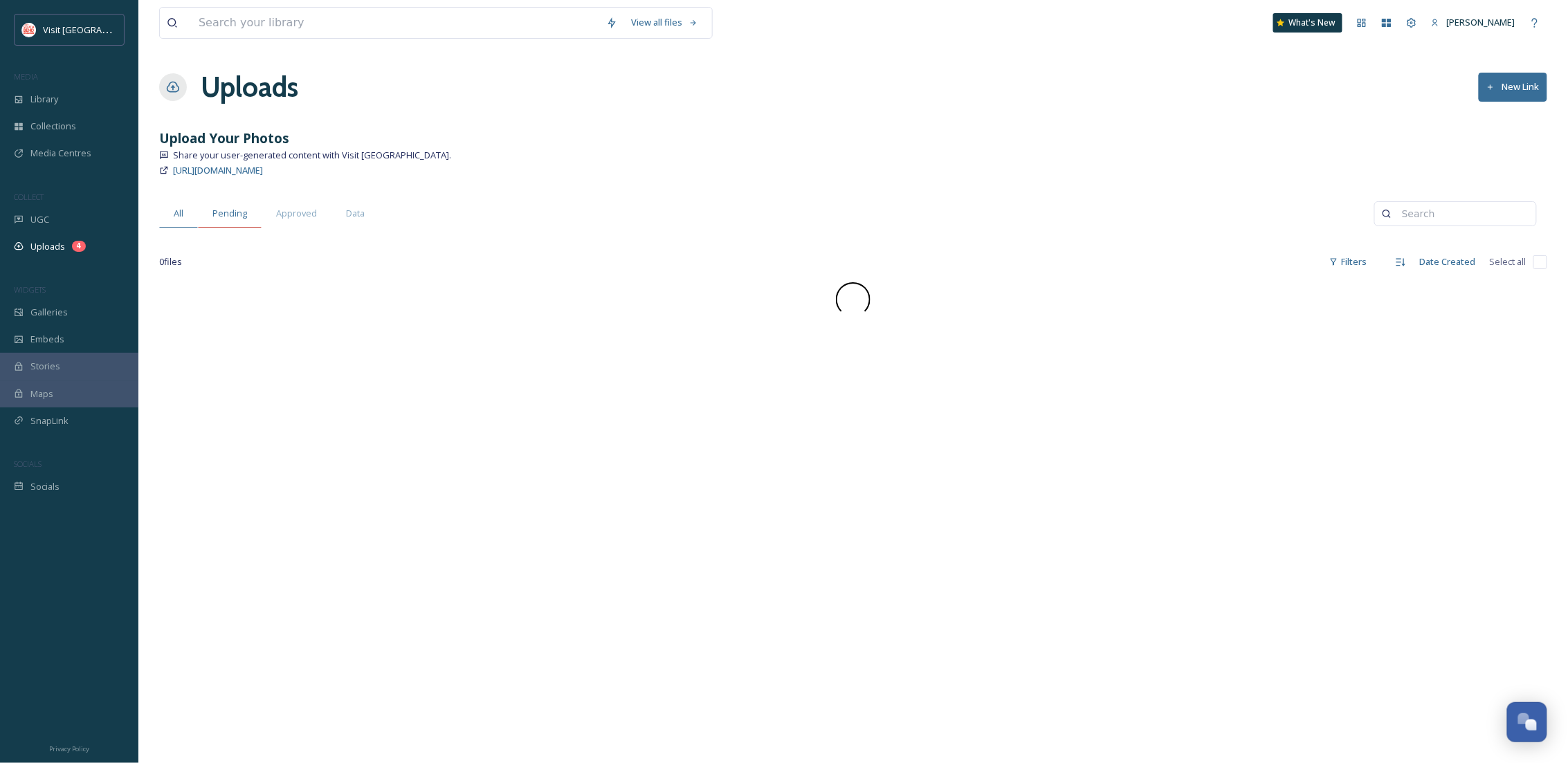
click at [216, 208] on span "Pending" at bounding box center [230, 213] width 34 height 13
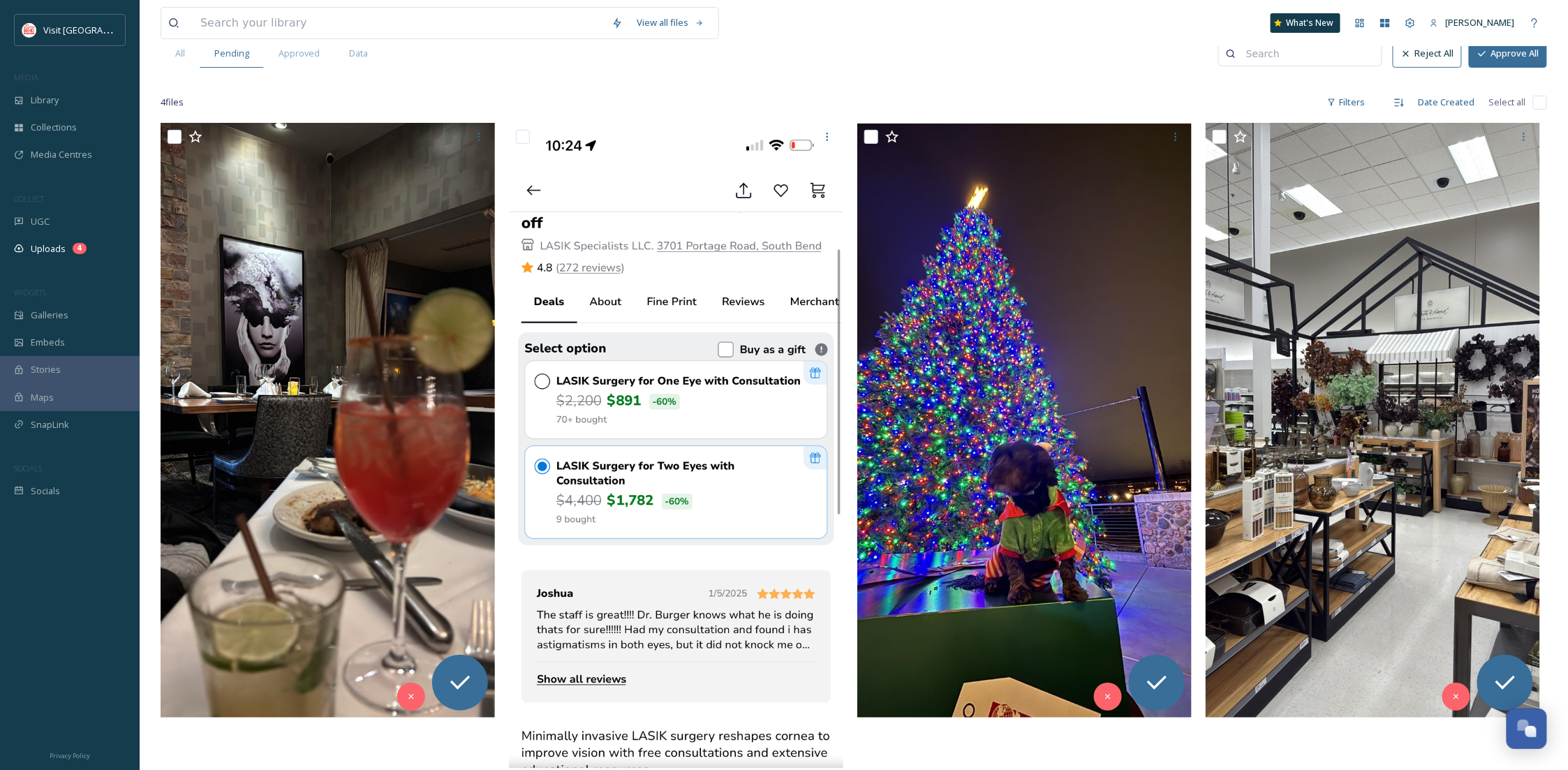
scroll to position [248, 0]
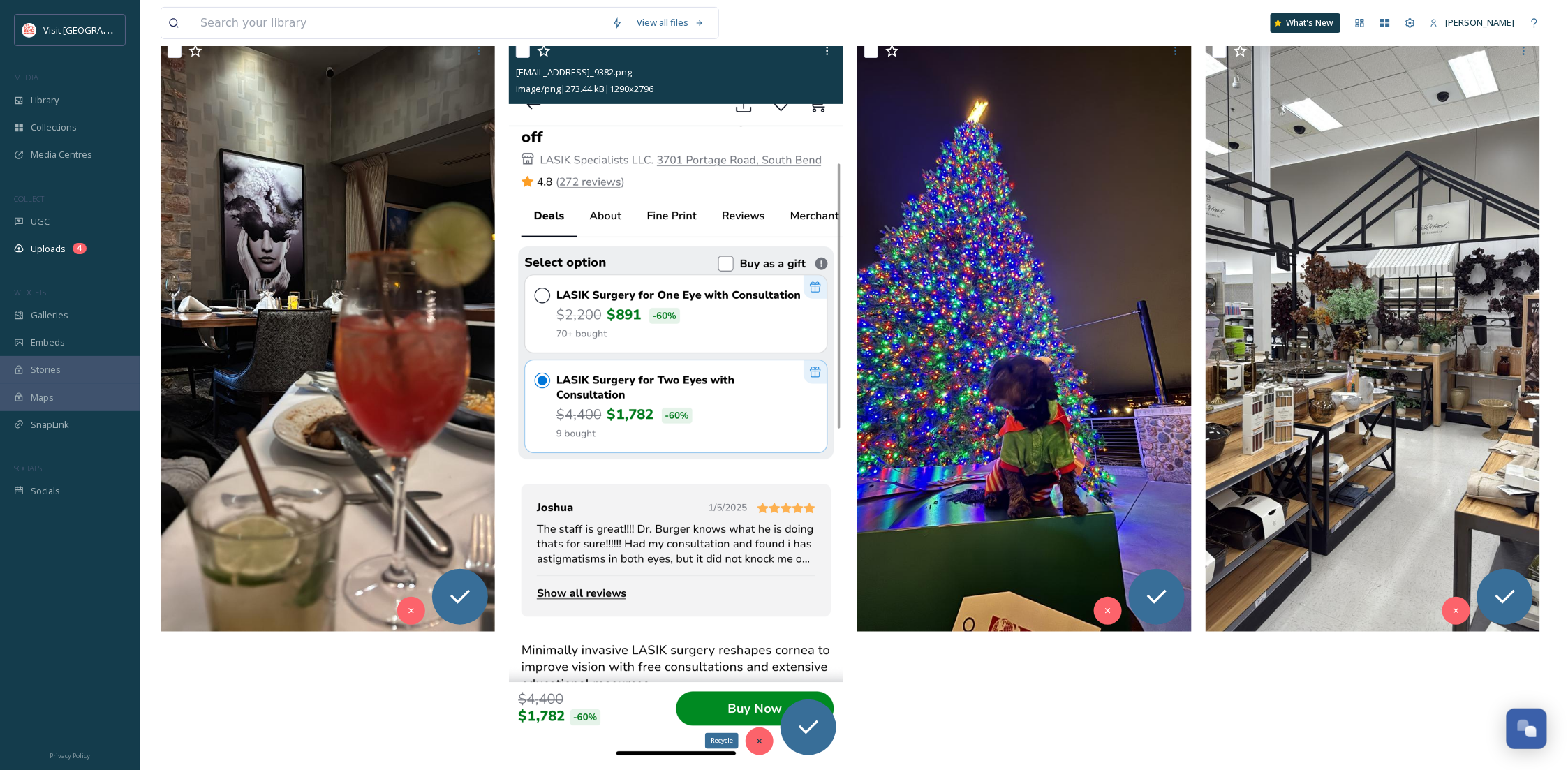
click at [758, 738] on icon at bounding box center [759, 741] width 10 height 10
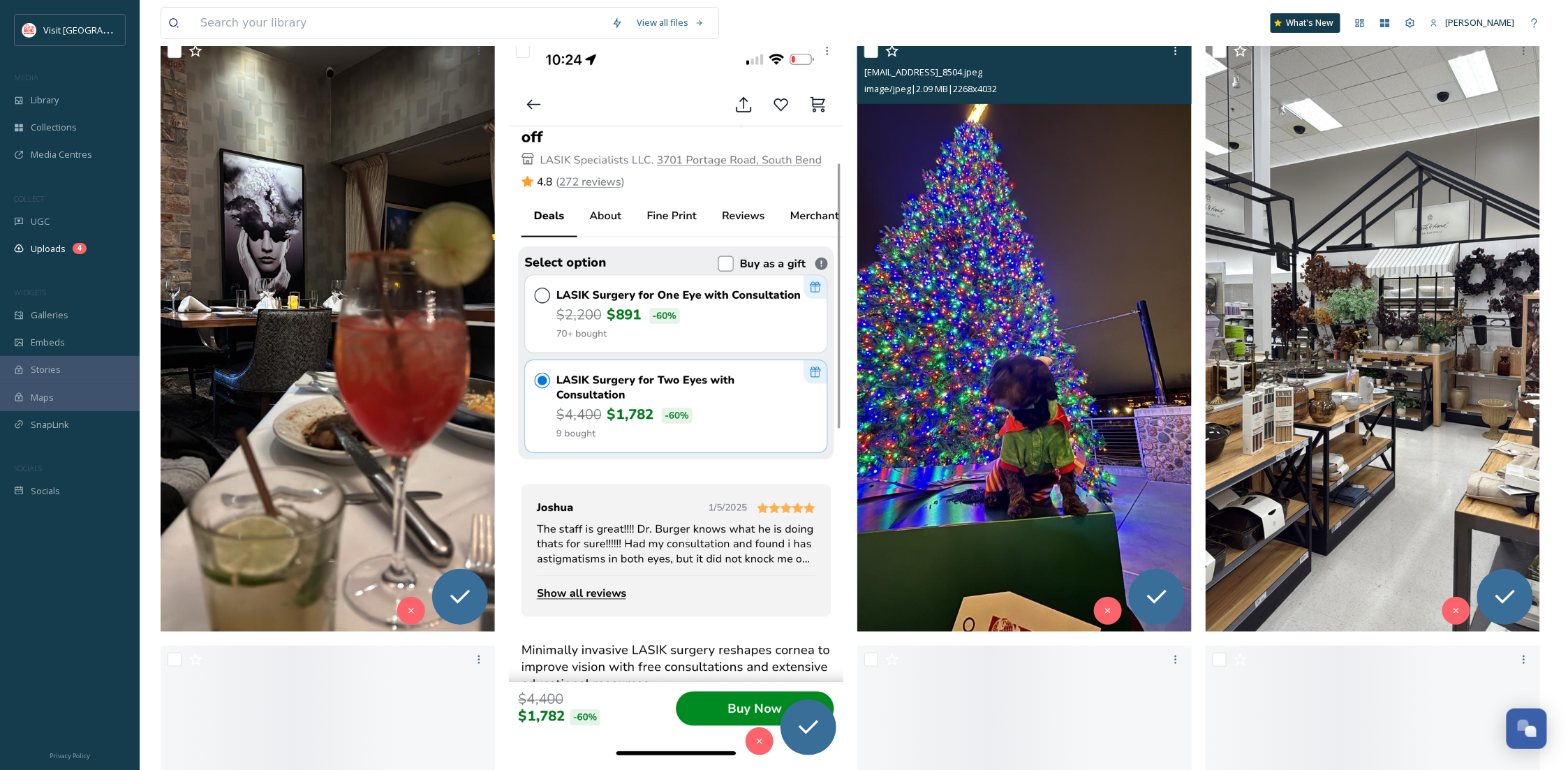
scroll to position [151, 0]
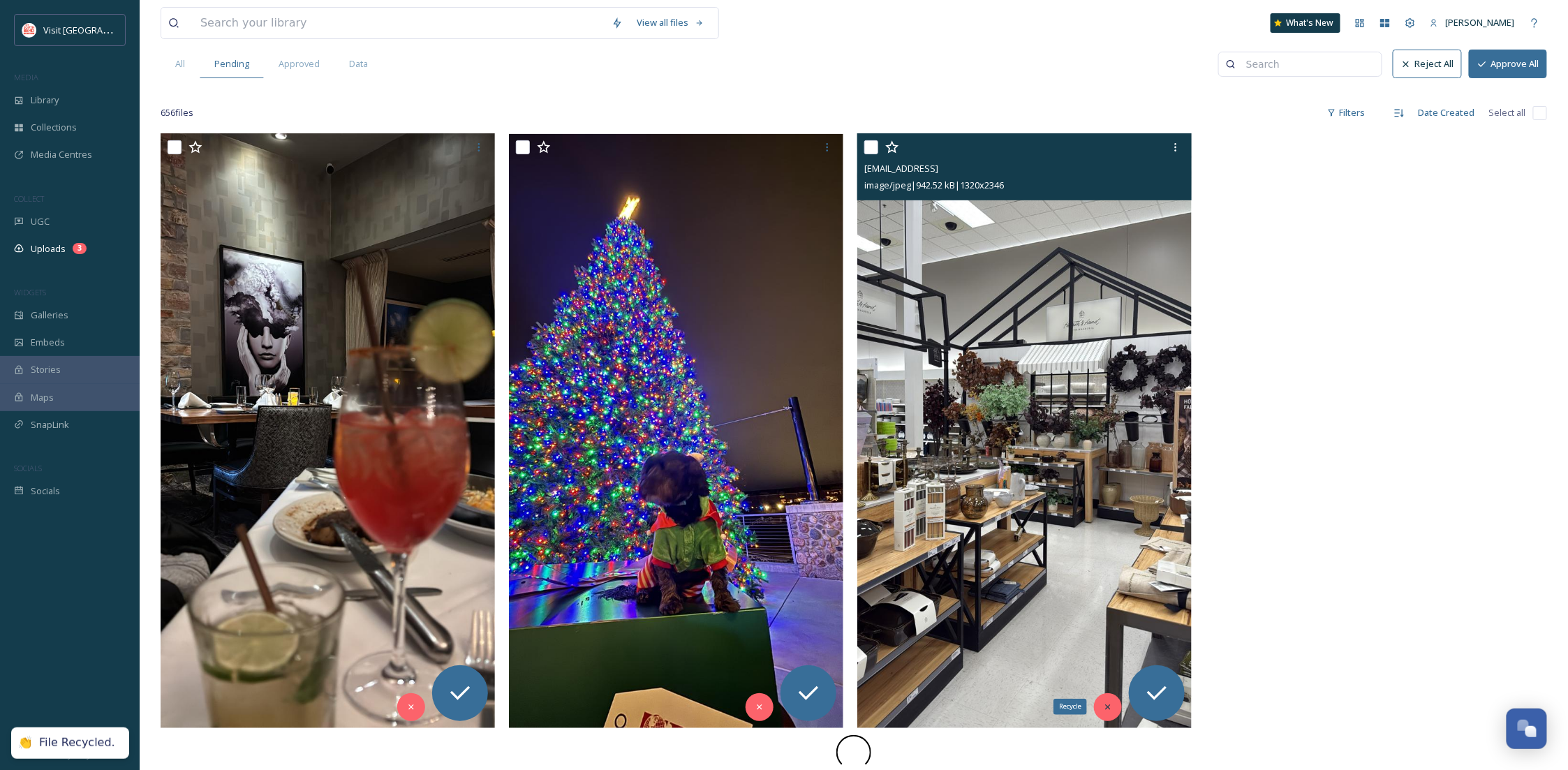
click at [1102, 706] on div "Recycle [EMAIL_ADDRESS] image/jpeg | 942.52 kB | 1320 x 2346" at bounding box center [1027, 434] width 341 height 601
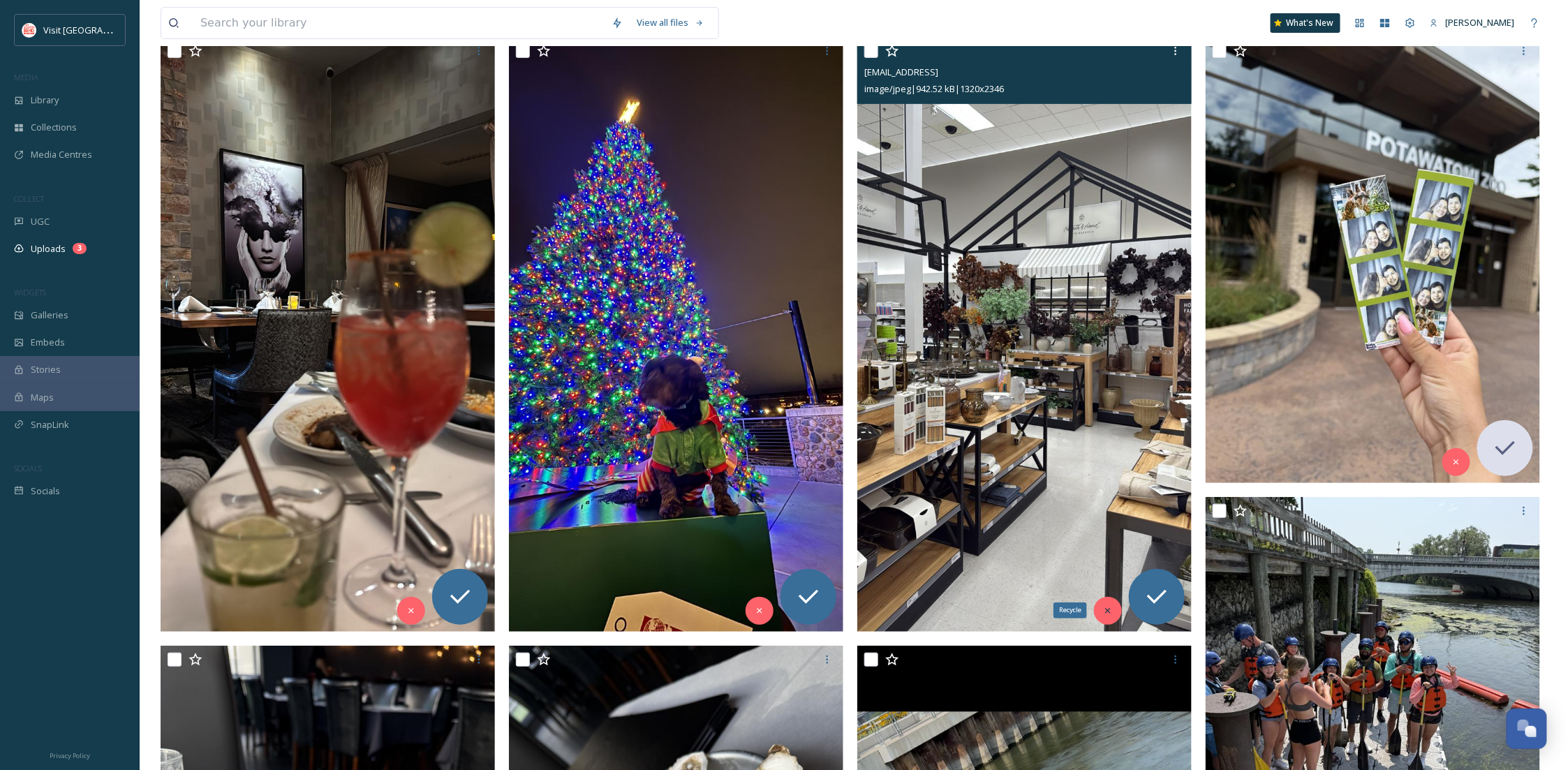
click at [1108, 611] on icon at bounding box center [1108, 610] width 5 height 5
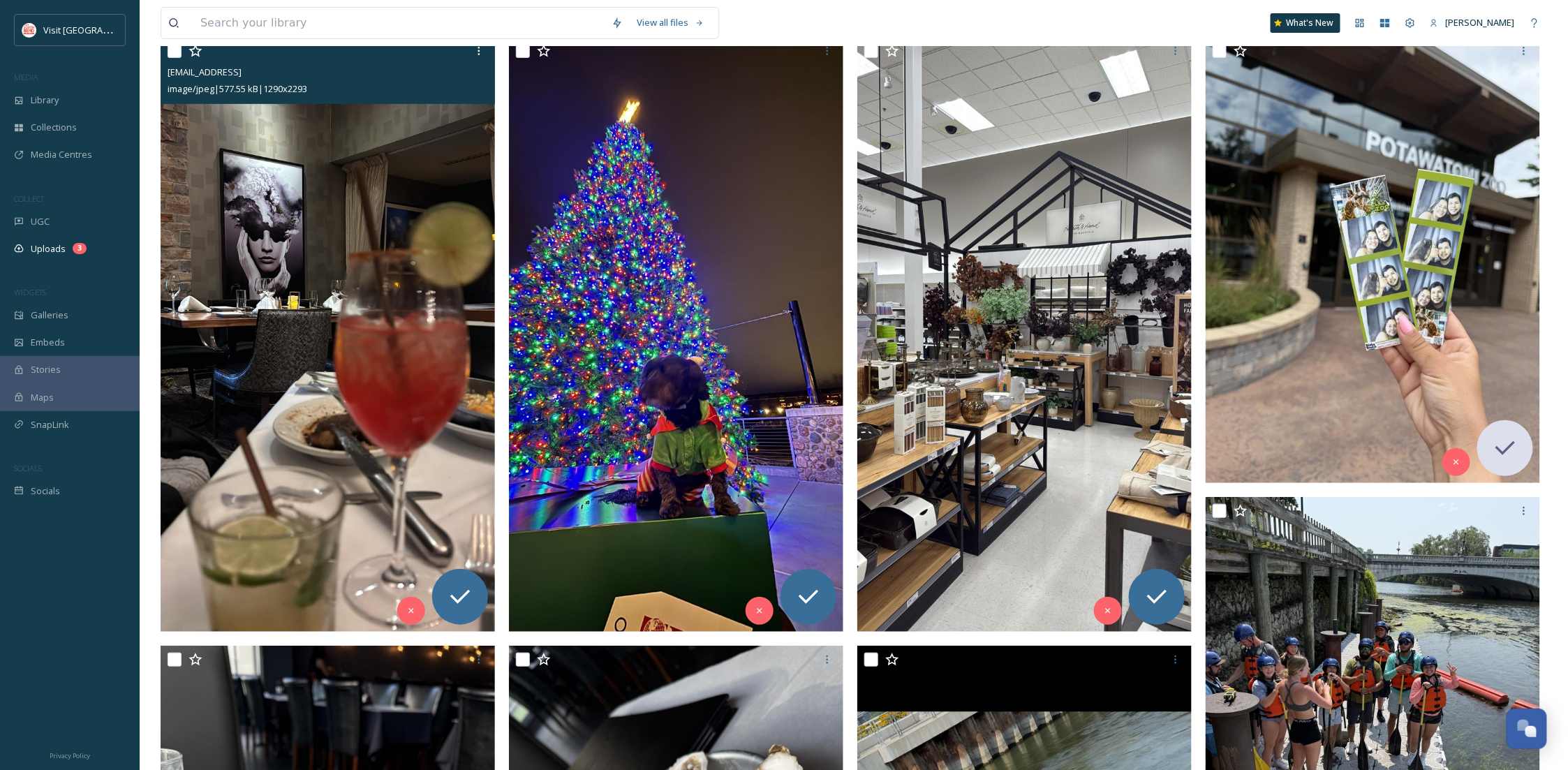
click at [340, 443] on img at bounding box center [328, 333] width 334 height 594
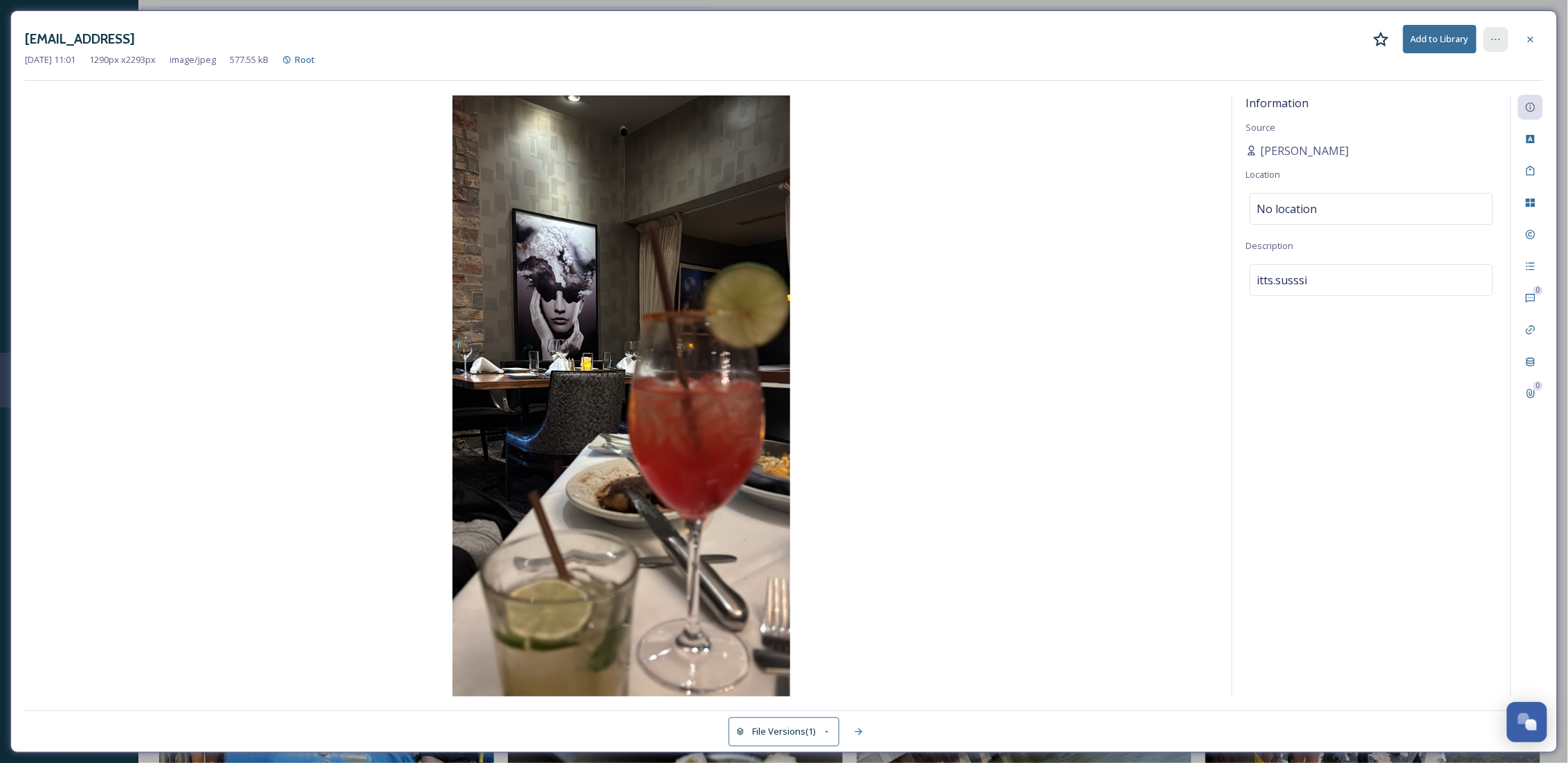
click at [1488, 34] on div at bounding box center [1496, 39] width 25 height 25
click at [1433, 42] on button "Add to Library" at bounding box center [1440, 39] width 73 height 28
click at [1538, 34] on div at bounding box center [1530, 39] width 25 height 25
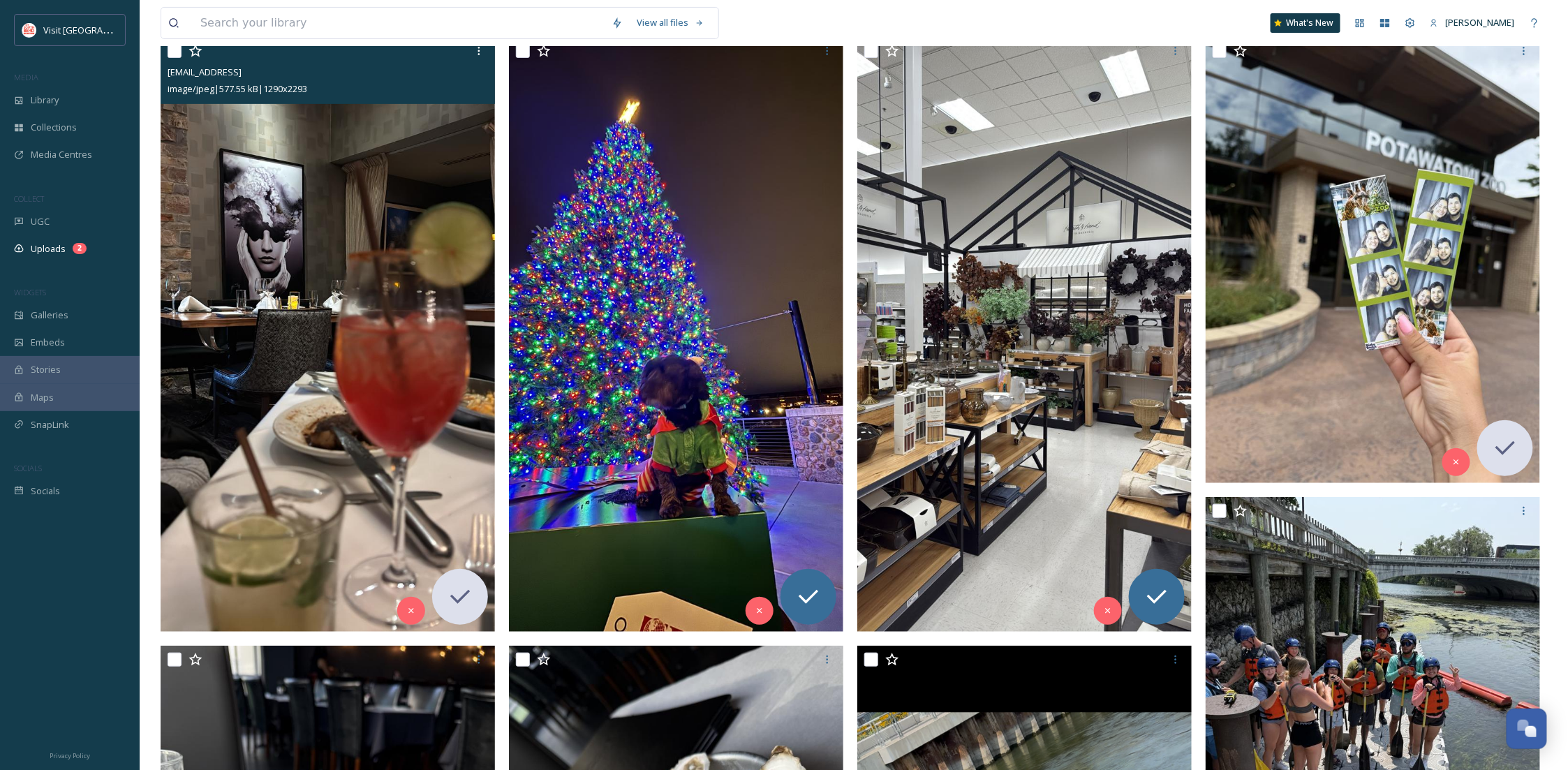
click at [267, 310] on img at bounding box center [328, 333] width 334 height 594
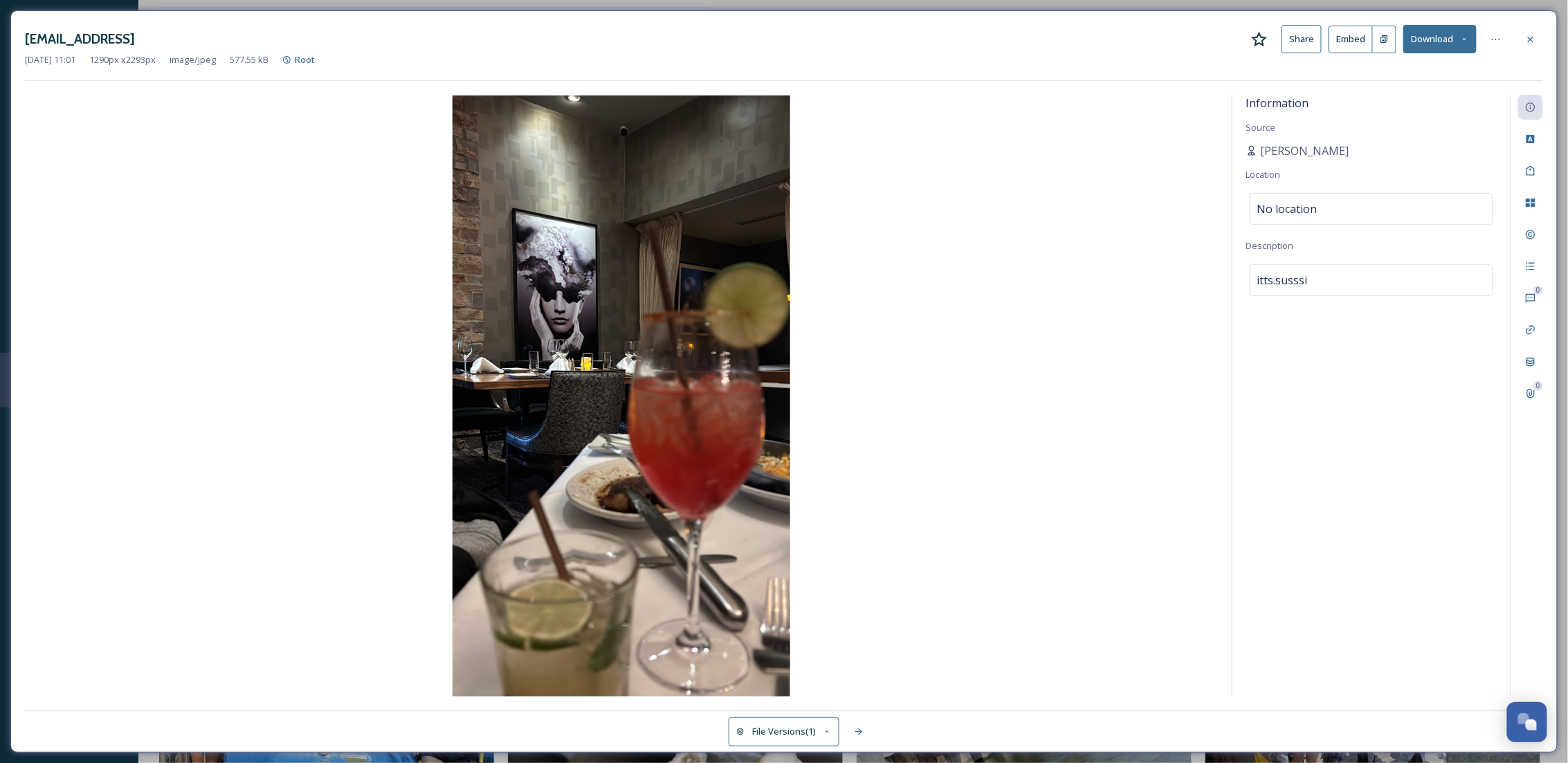
click at [1412, 39] on button "Download" at bounding box center [1440, 39] width 73 height 28
click at [1426, 67] on span "Download Original (1290 x 2293)" at bounding box center [1403, 71] width 131 height 13
click at [1302, 527] on div "Information Source susan Raudales Location No location Description itts.susssi" at bounding box center [1371, 395] width 278 height 601
click at [1525, 35] on icon at bounding box center [1530, 39] width 11 height 11
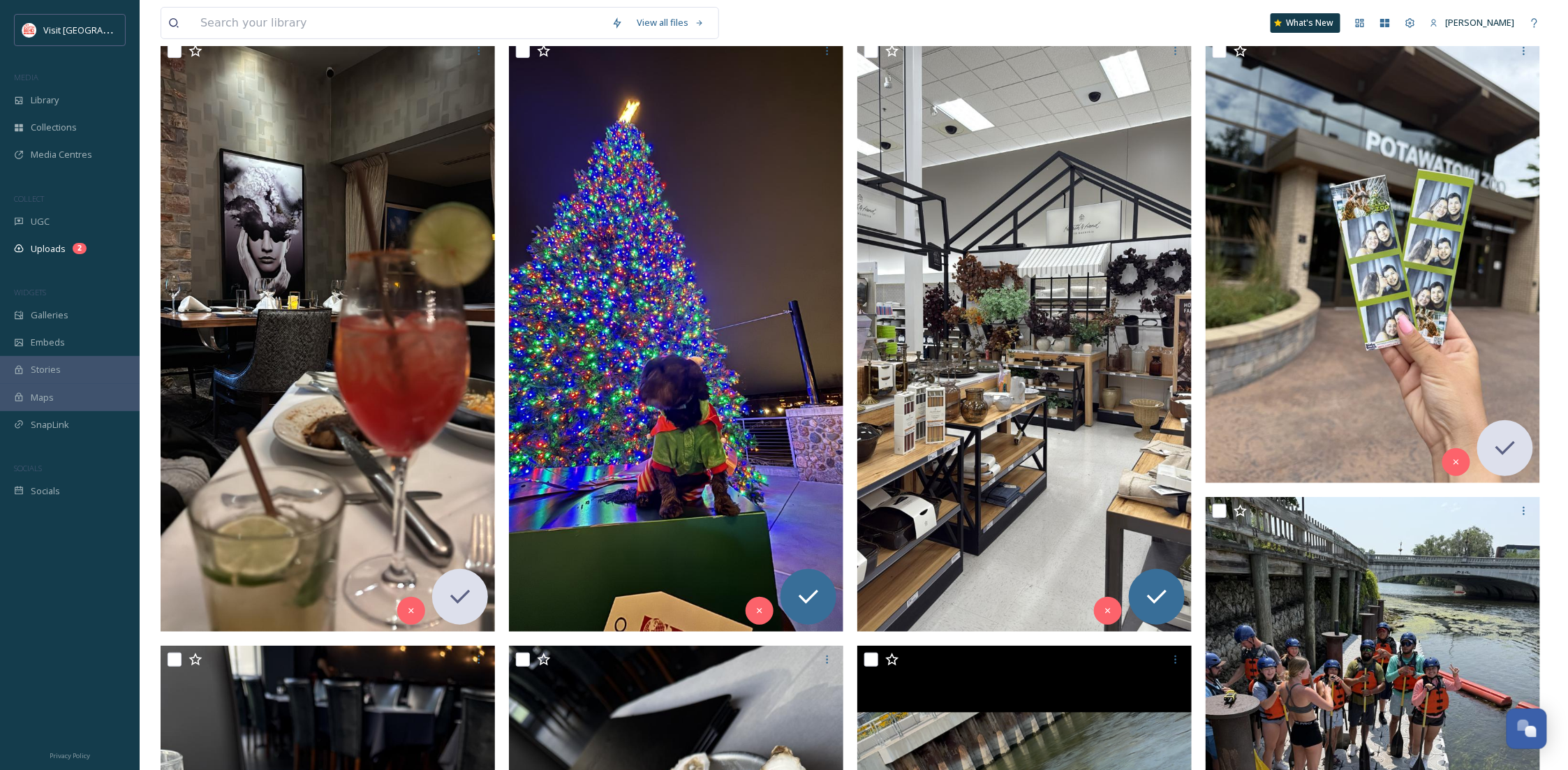
click at [51, 103] on span "Library" at bounding box center [44, 100] width 28 height 14
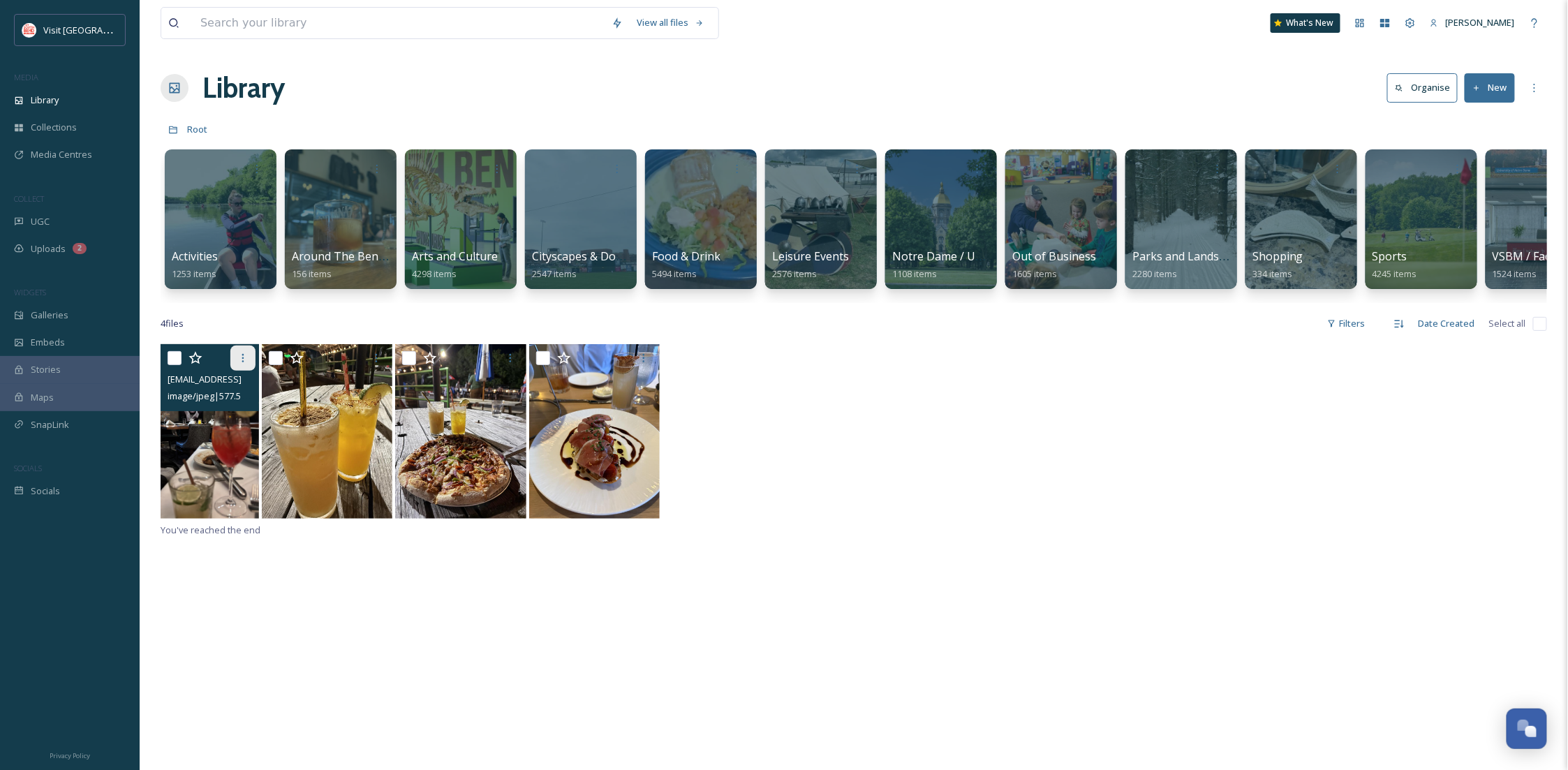
click at [250, 370] on div at bounding box center [243, 358] width 25 height 25
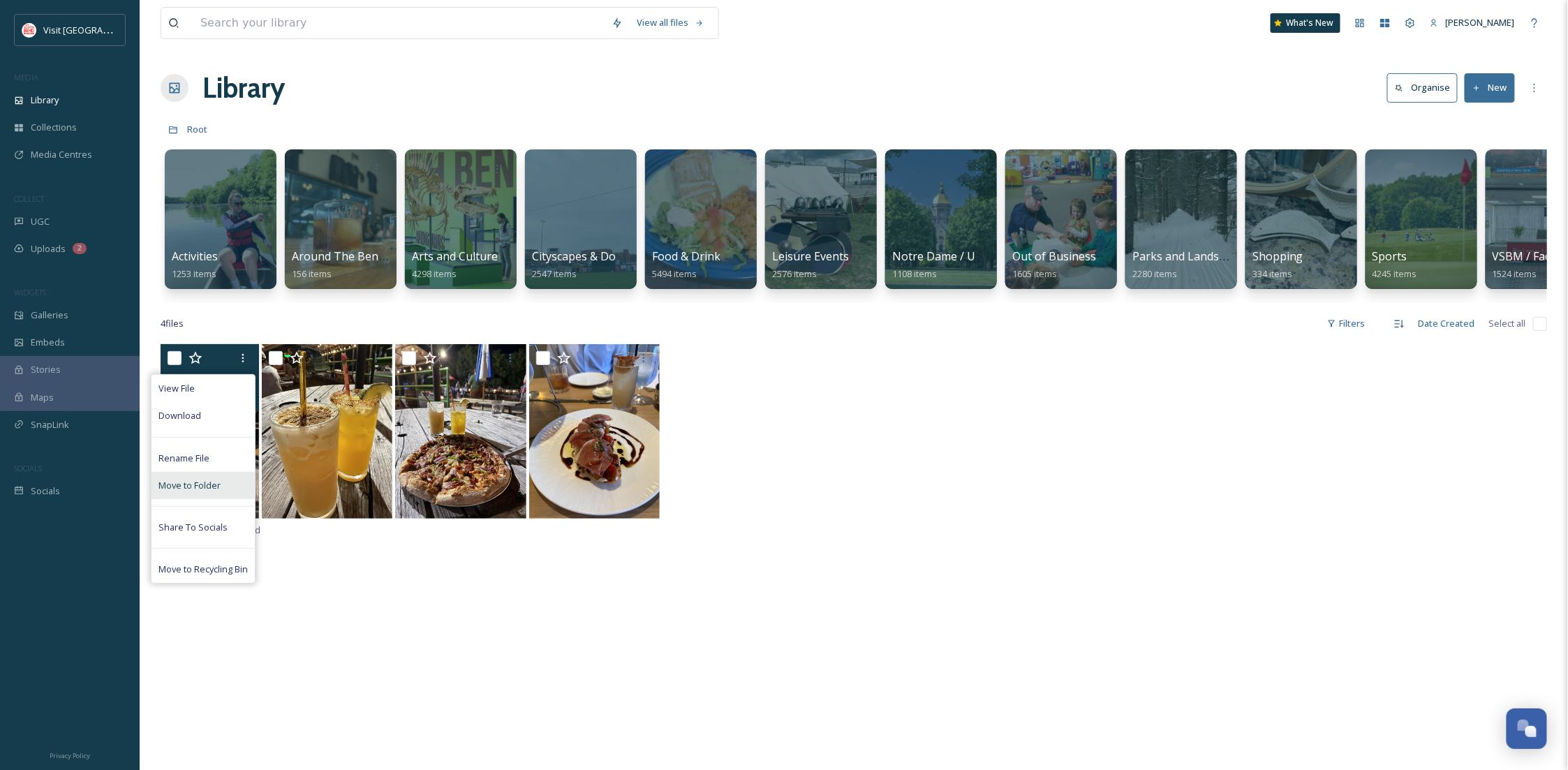
click at [178, 492] on span "Move to Folder" at bounding box center [189, 485] width 63 height 14
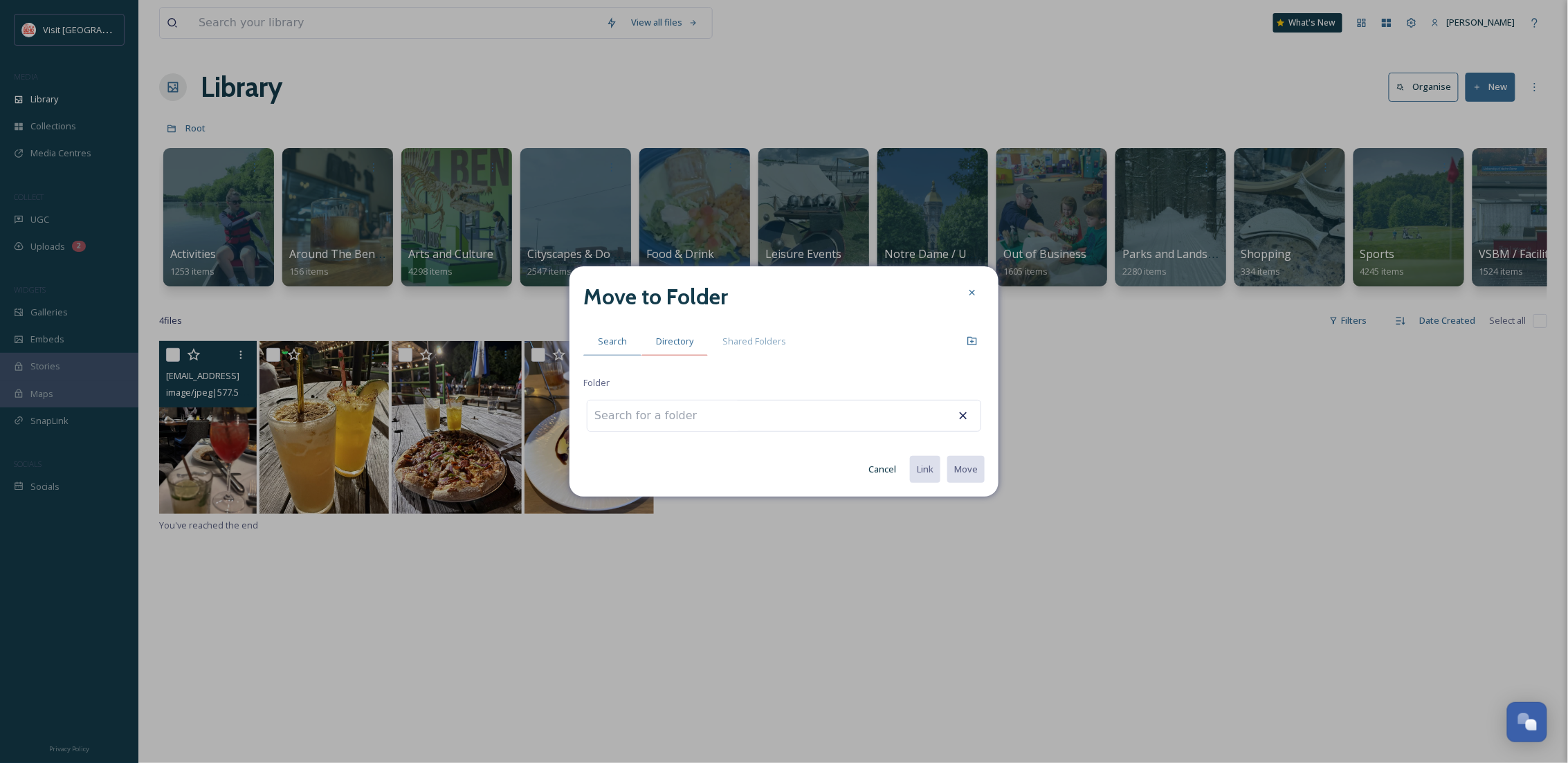
click at [690, 336] on span "Directory" at bounding box center [675, 342] width 37 height 13
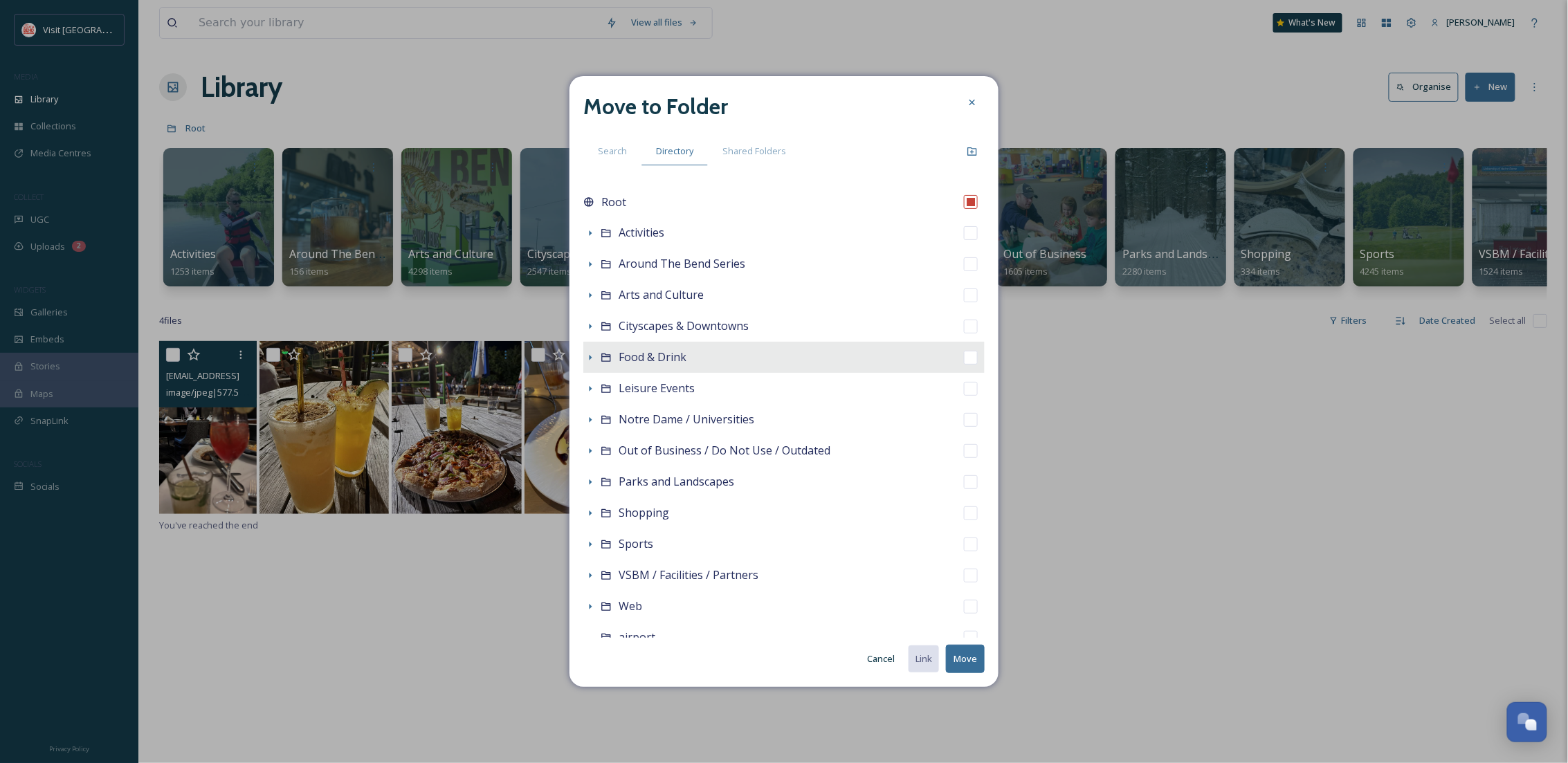
click at [637, 356] on span "Food & Drink" at bounding box center [652, 357] width 68 height 15
checkbox input "false"
checkbox input "true"
click at [965, 660] on button "Move" at bounding box center [965, 659] width 39 height 28
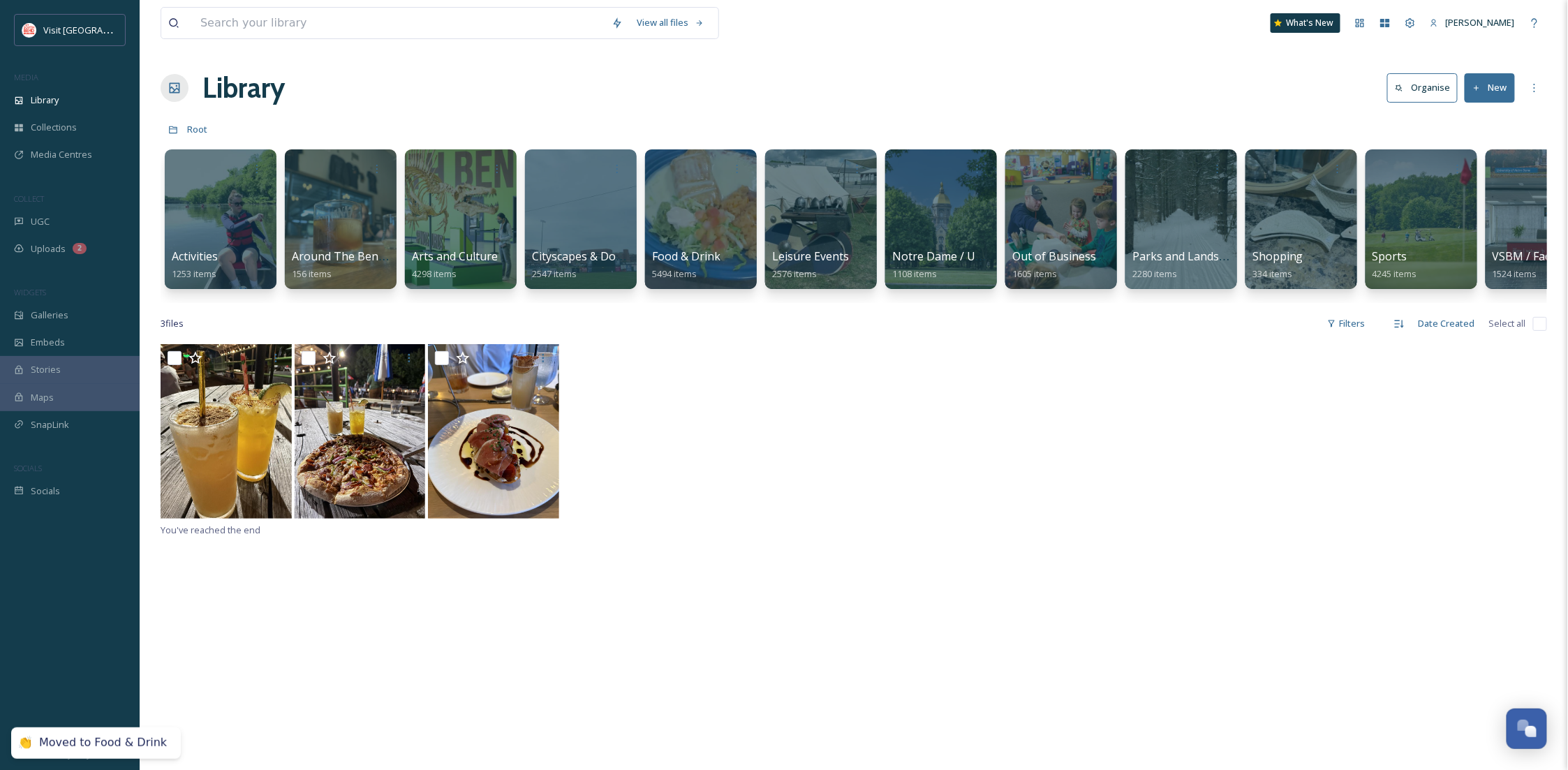
click at [382, 616] on div "You've reached the end" at bounding box center [853, 729] width 1386 height 770
click at [102, 249] on div "Uploads 2" at bounding box center [69, 248] width 139 height 27
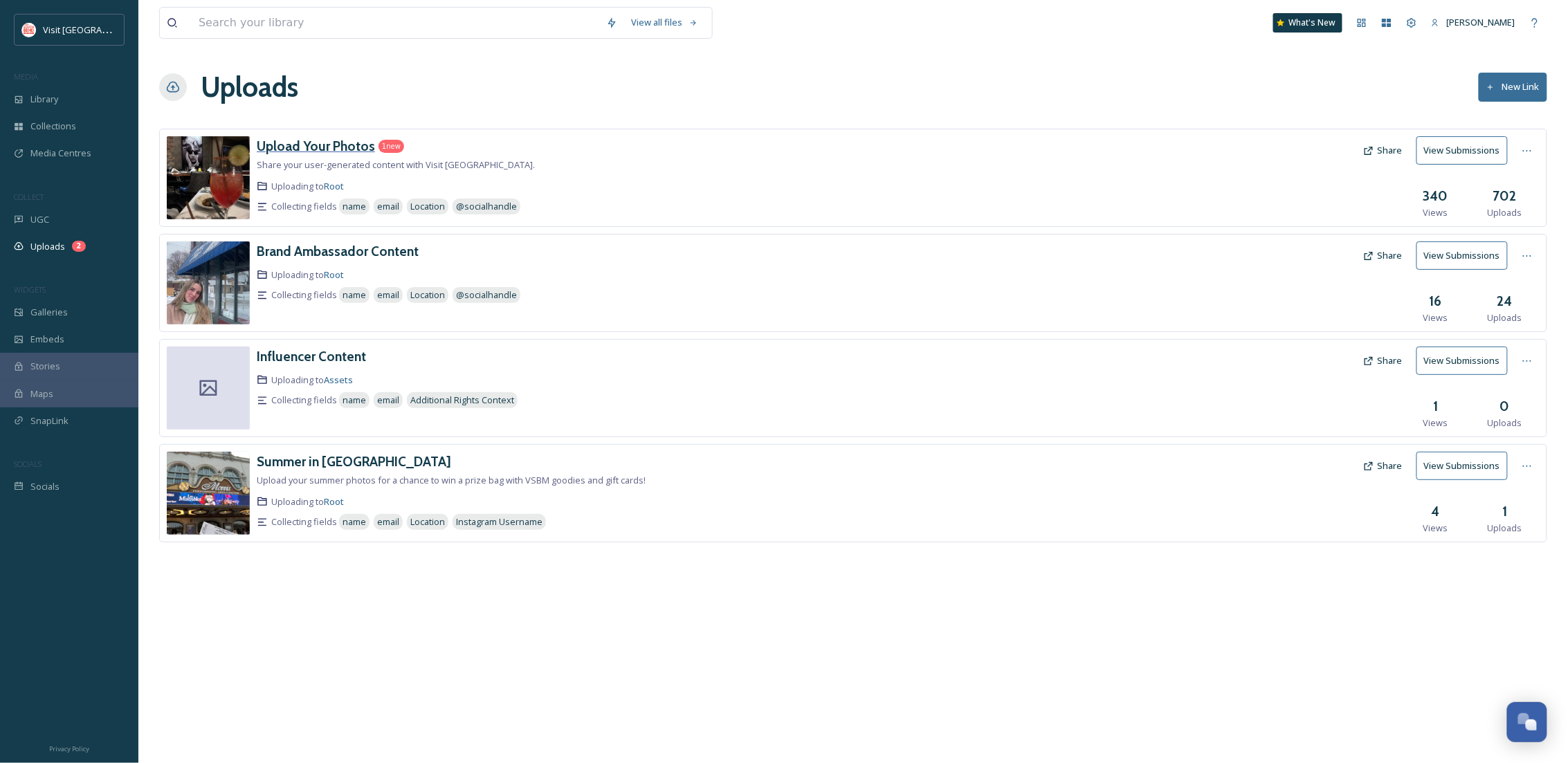
click at [308, 143] on h3 "Upload Your Photos" at bounding box center [316, 145] width 119 height 16
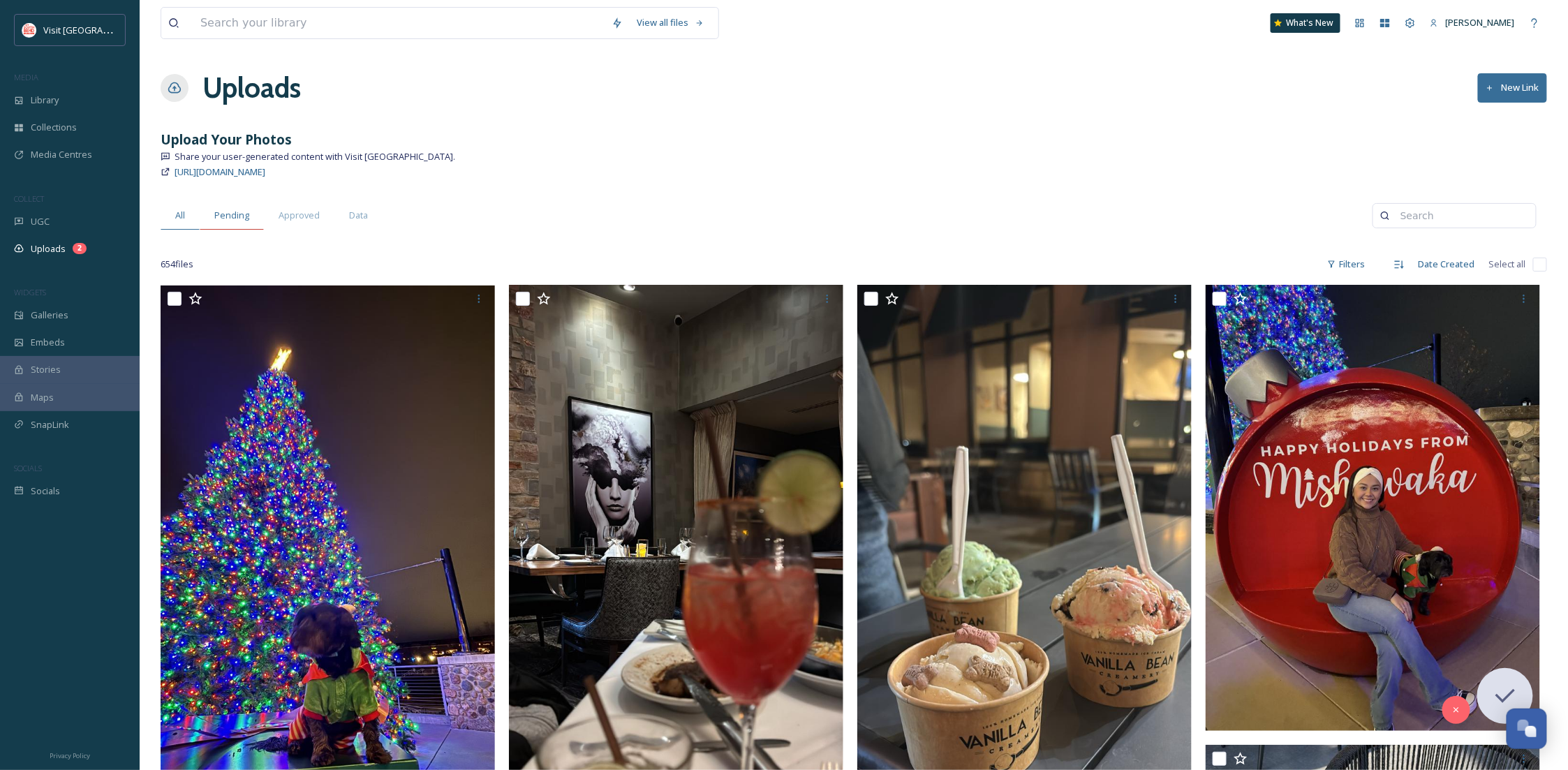
click at [233, 211] on span "Pending" at bounding box center [232, 215] width 35 height 14
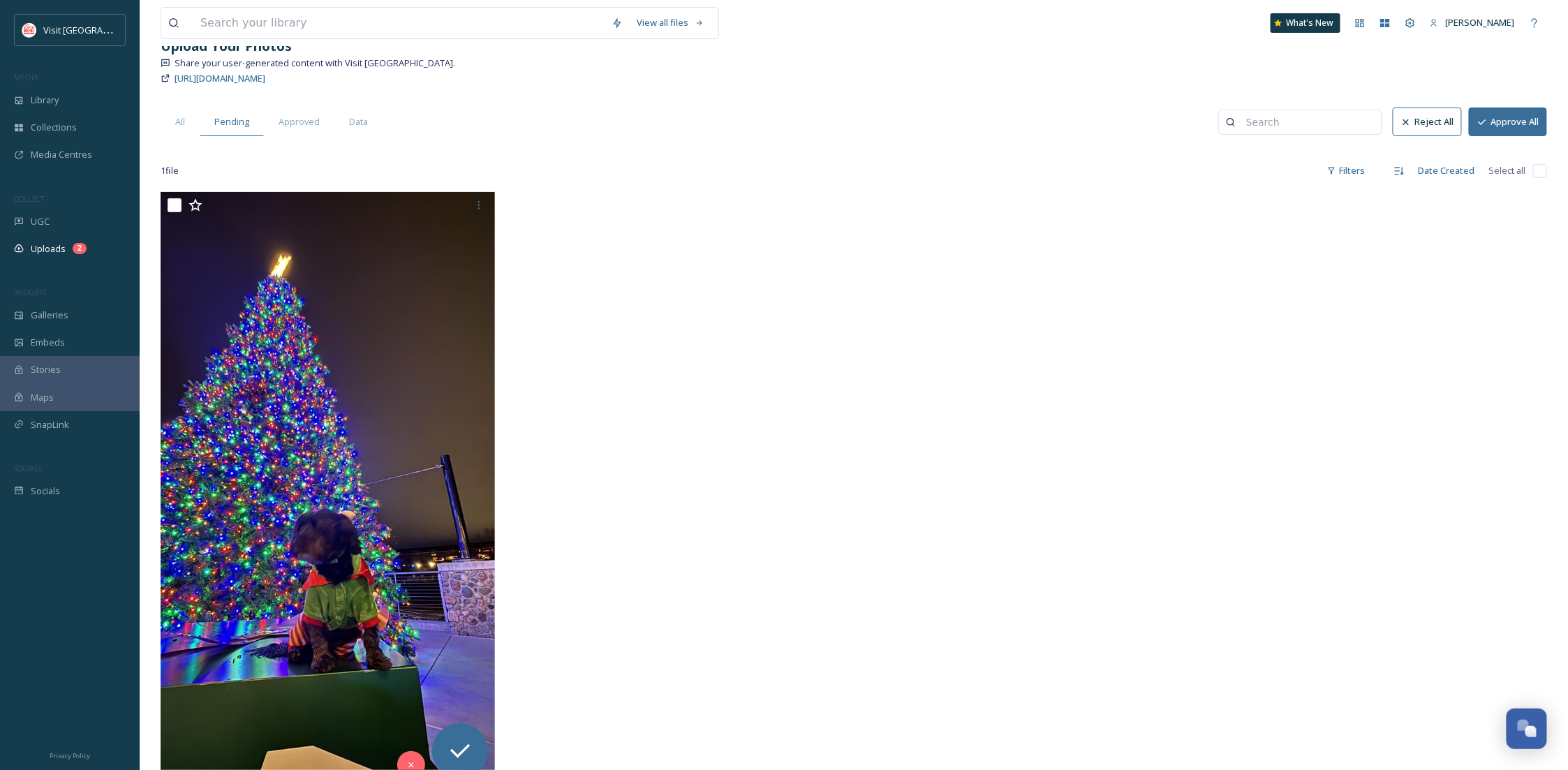
scroll to position [133, 0]
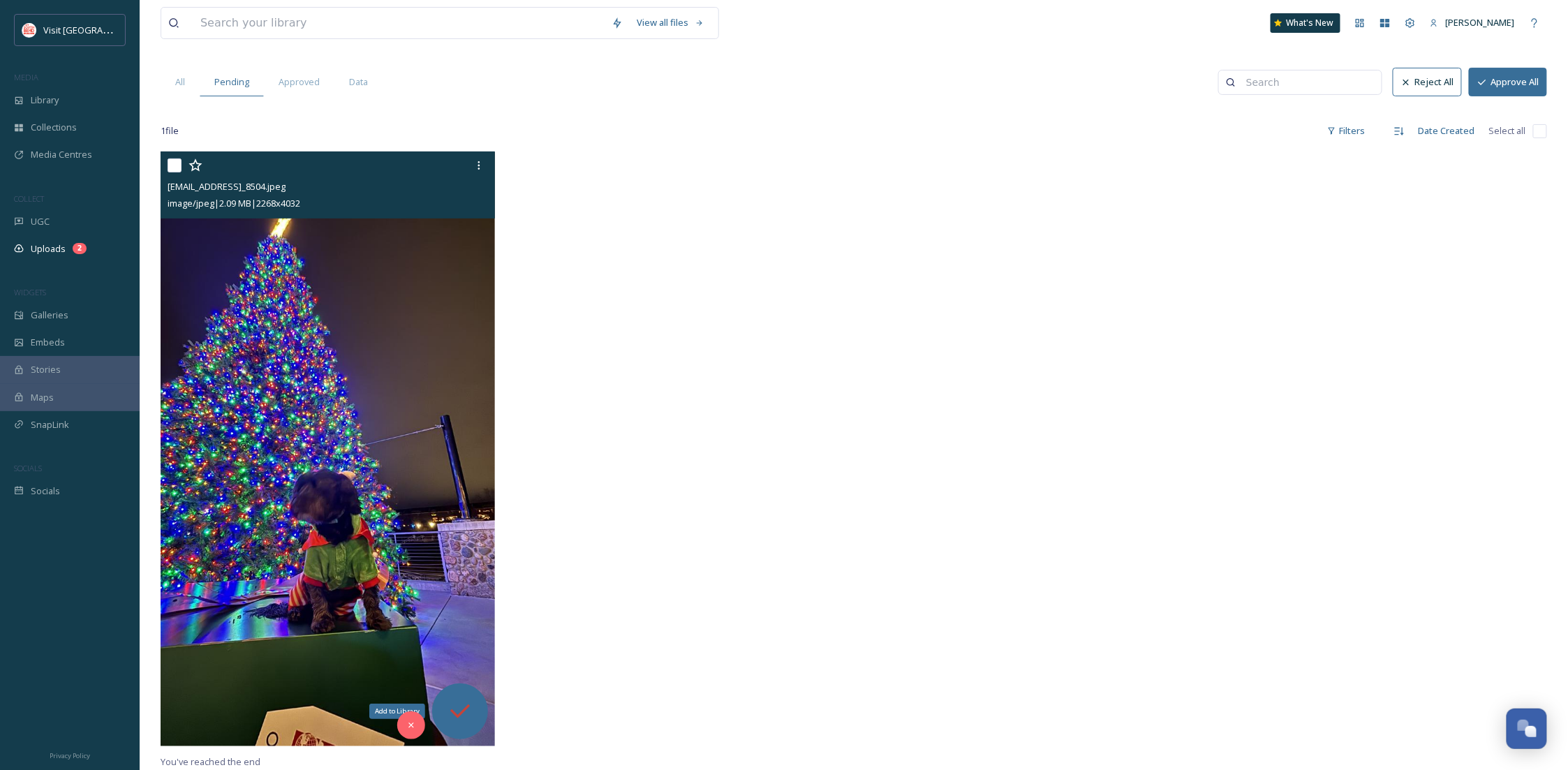
click at [470, 723] on icon at bounding box center [459, 711] width 28 height 28
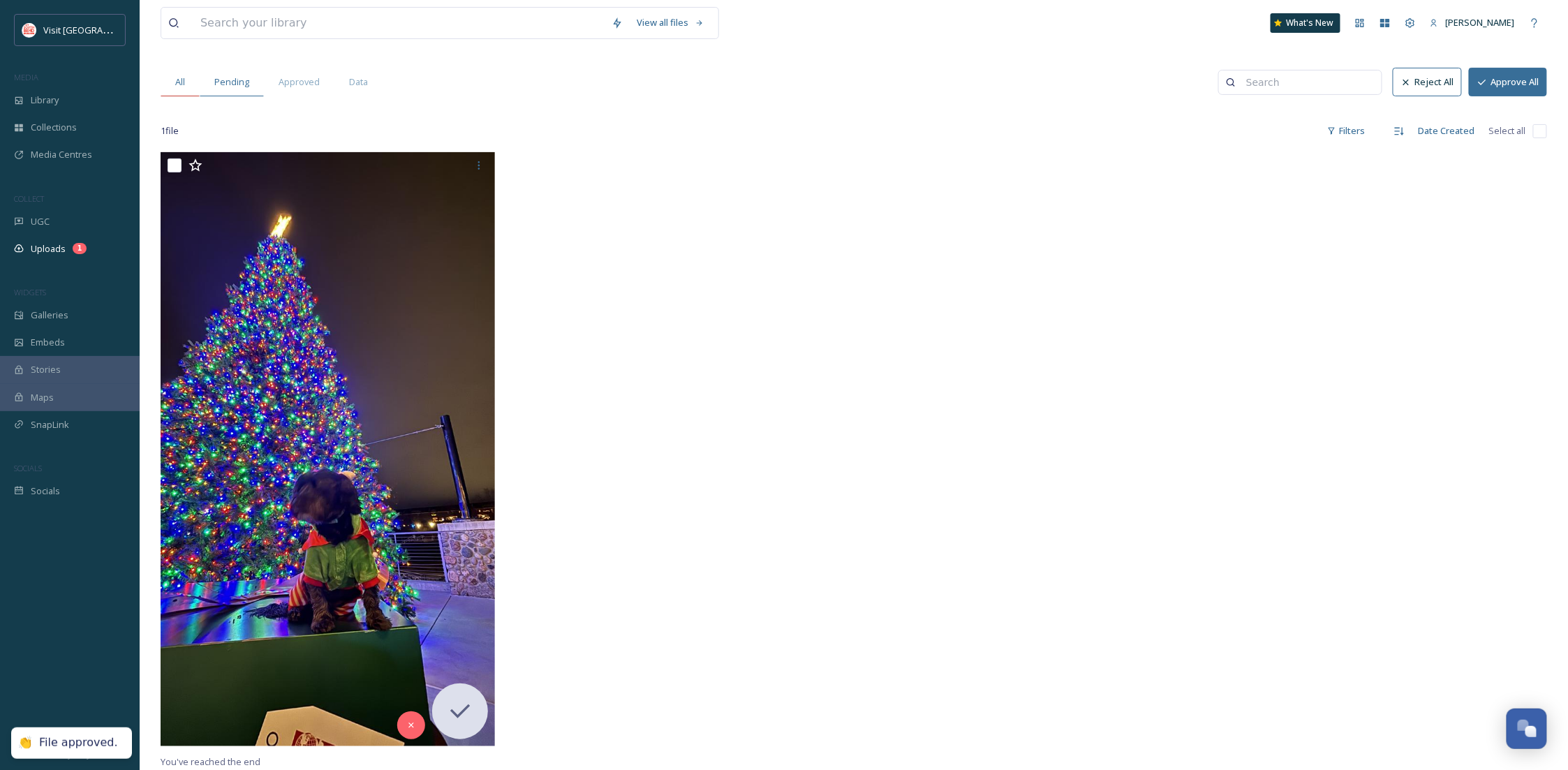
click at [188, 76] on div "All" at bounding box center [180, 82] width 39 height 29
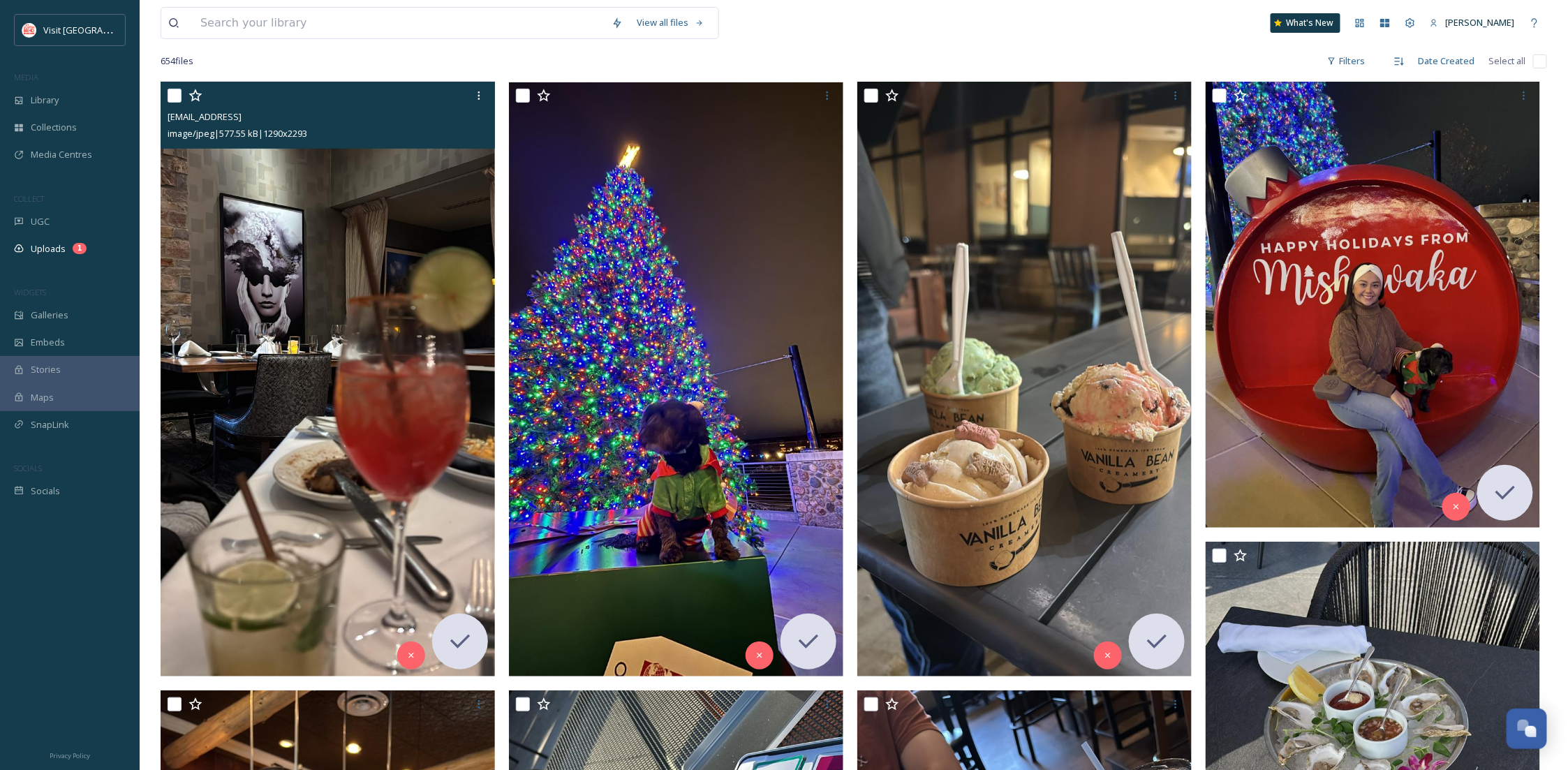
scroll to position [124, 0]
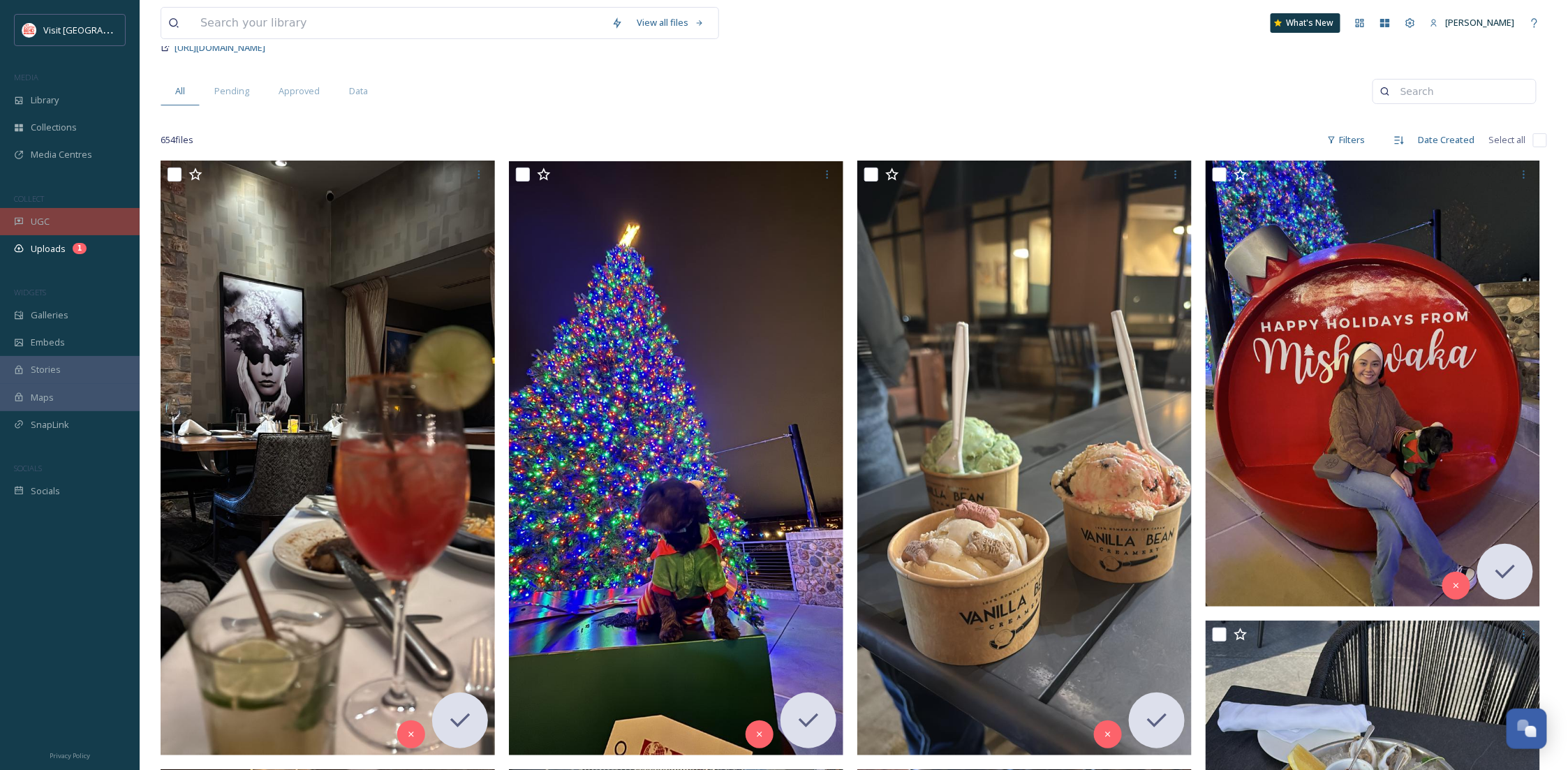
click at [65, 233] on div "UGC" at bounding box center [69, 221] width 139 height 27
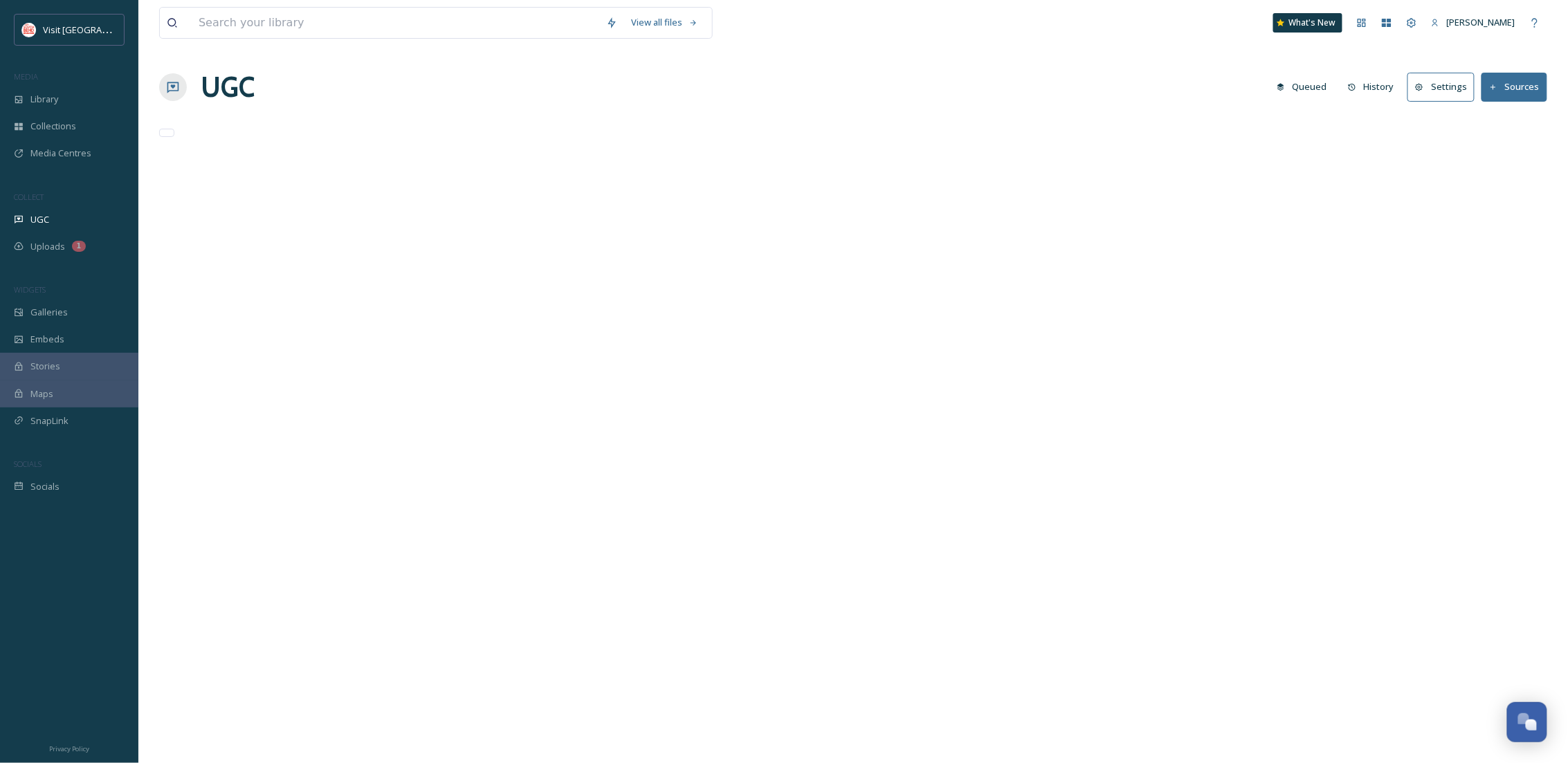
click at [94, 254] on div "Uploads 1" at bounding box center [69, 246] width 138 height 27
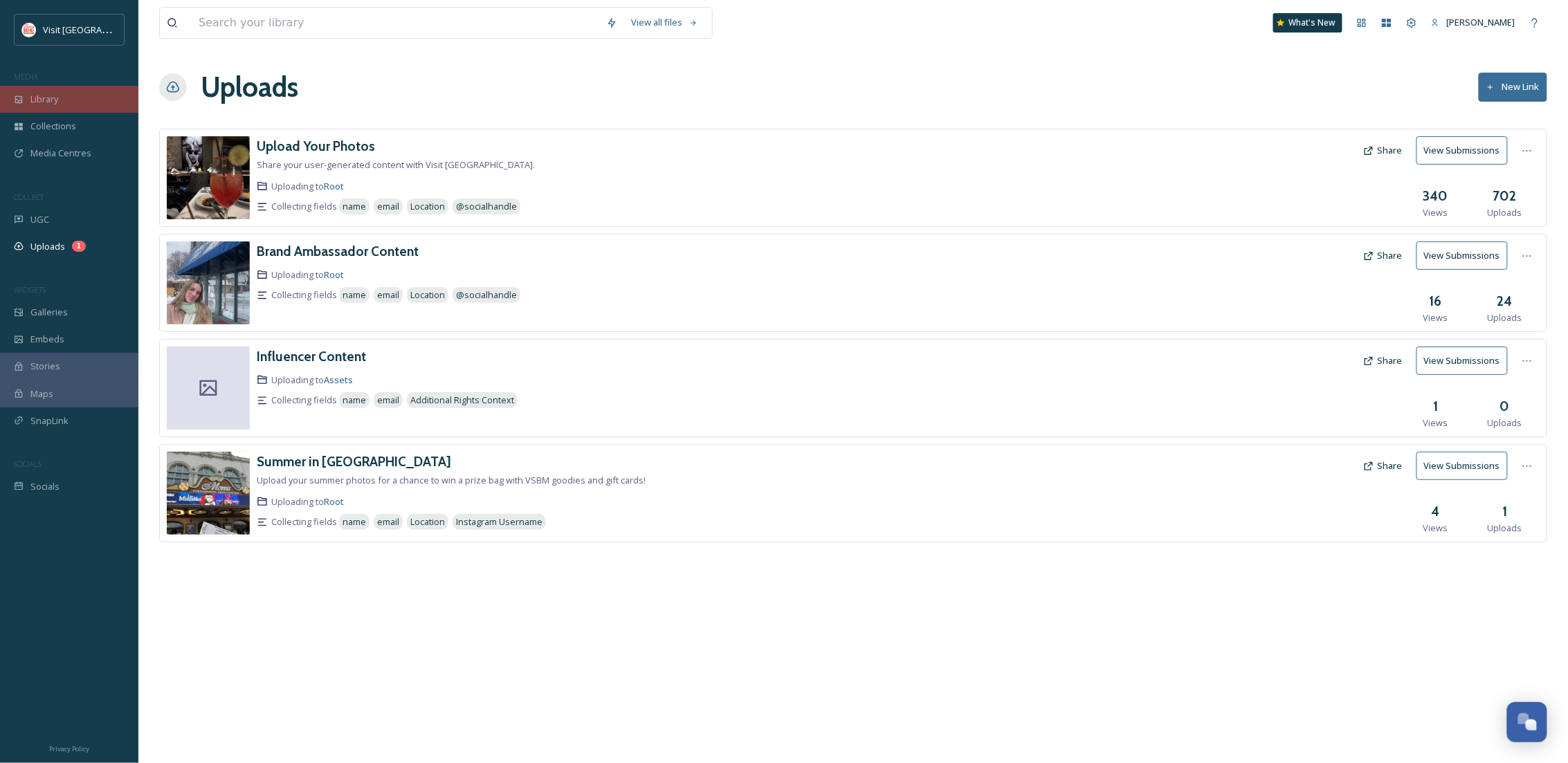
click at [75, 98] on div "Library" at bounding box center [69, 99] width 138 height 27
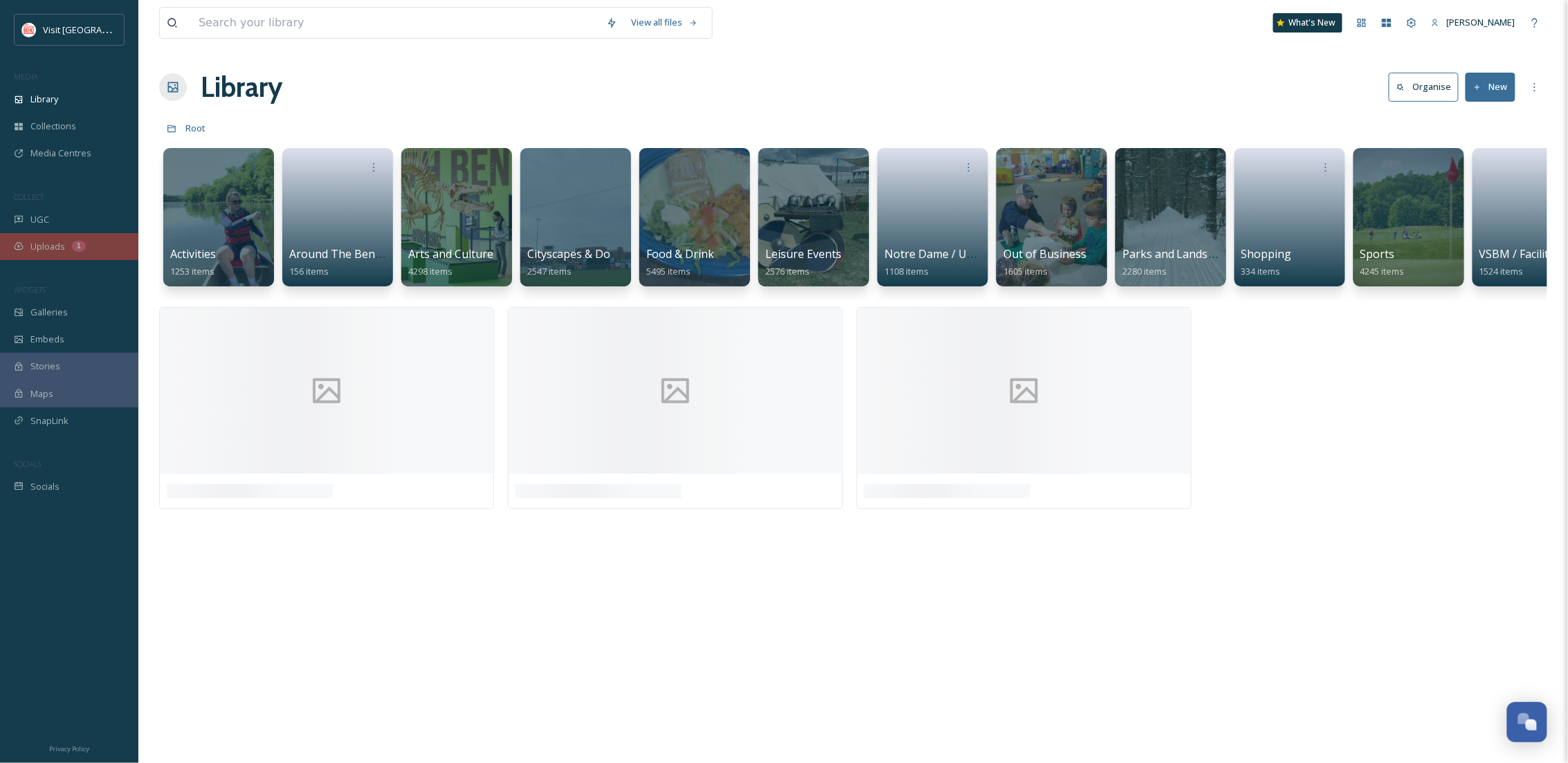
click at [60, 235] on div "Uploads 1" at bounding box center [69, 246] width 138 height 27
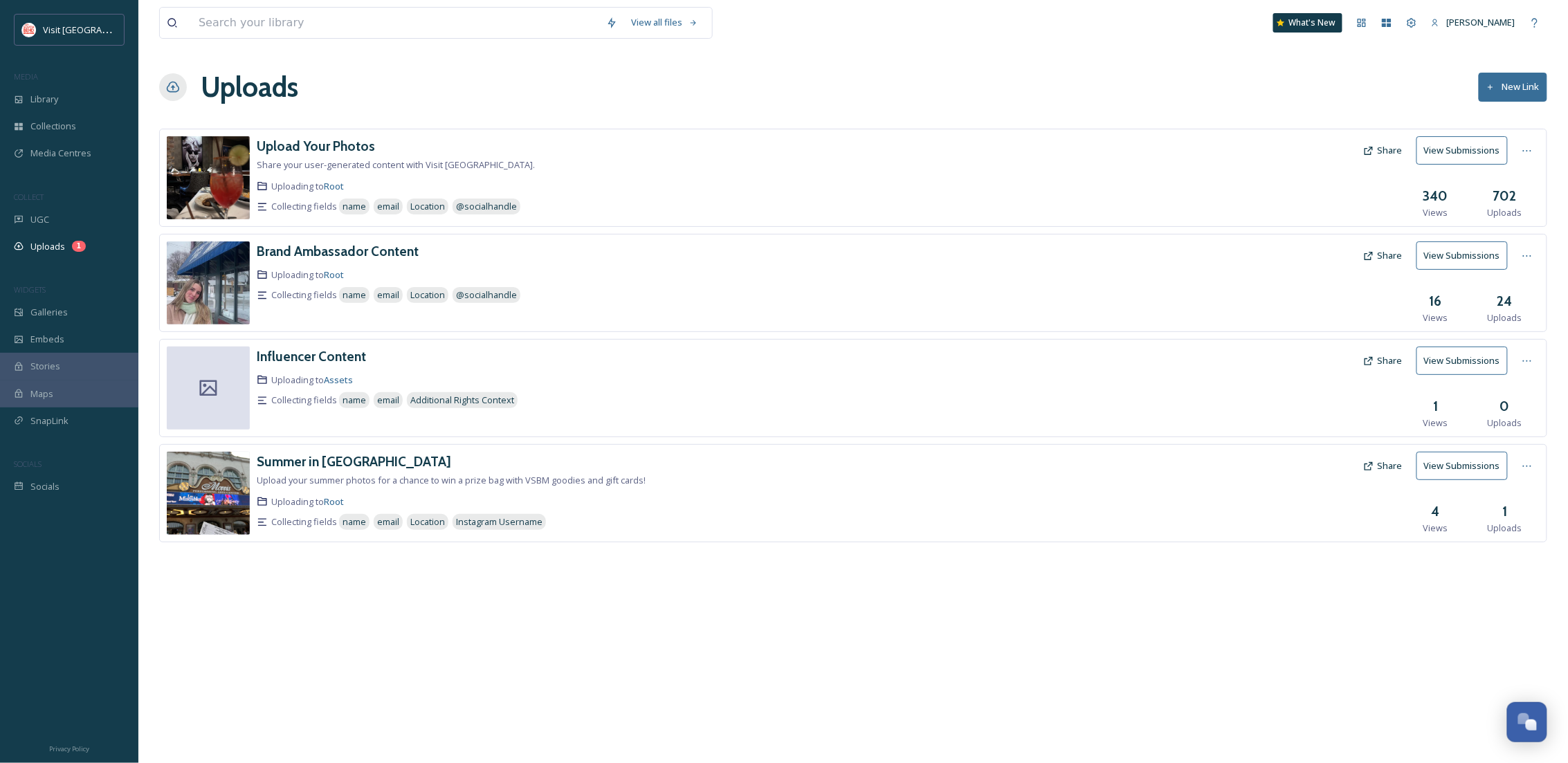
click at [331, 157] on div "Upload Your Photos Share your user-generated content with Visit South Bend Mish…" at bounding box center [600, 178] width 687 height 83
click at [328, 142] on h3 "Upload Your Photos" at bounding box center [316, 145] width 119 height 16
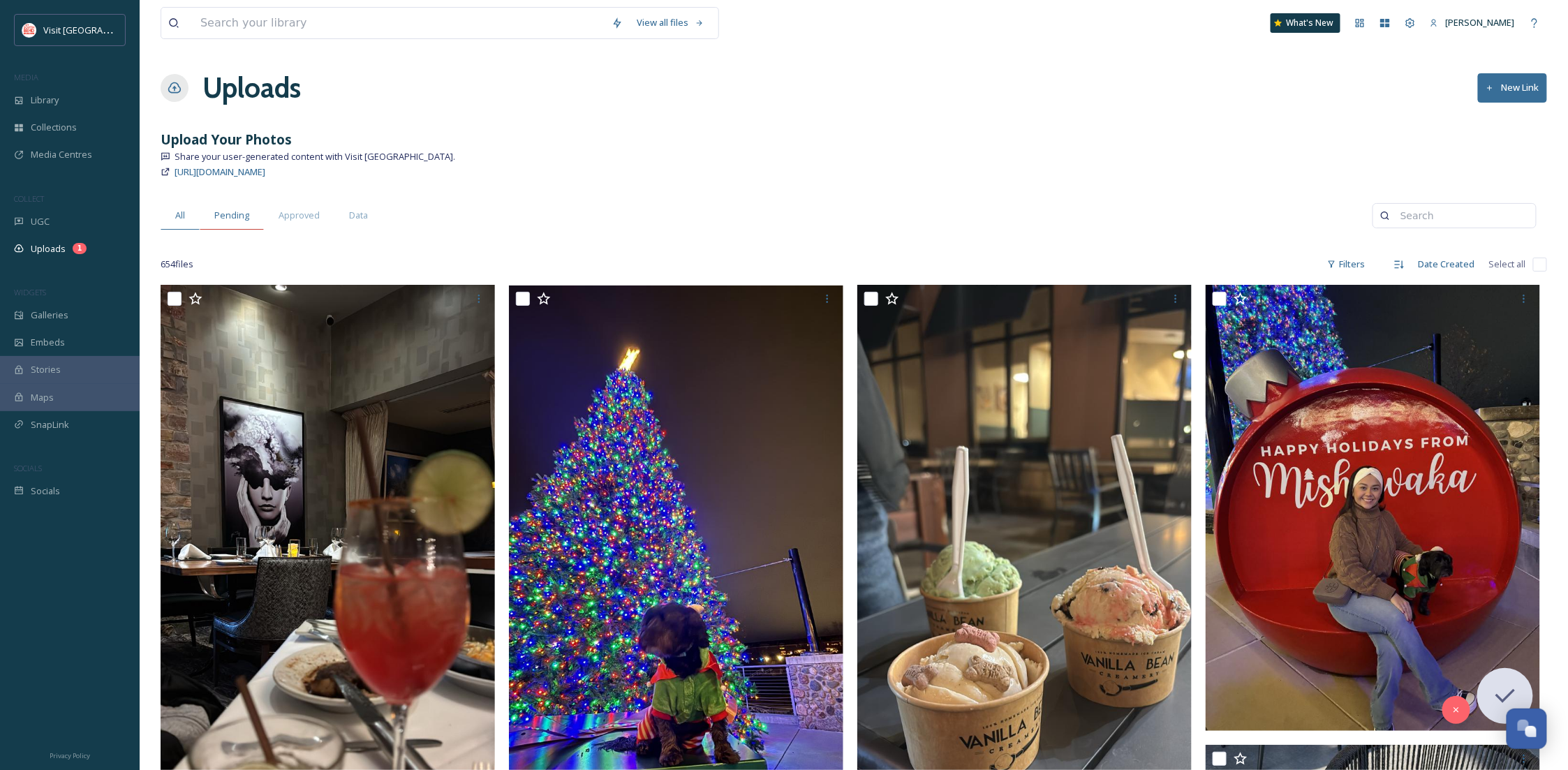
click at [221, 213] on span "Pending" at bounding box center [232, 215] width 35 height 14
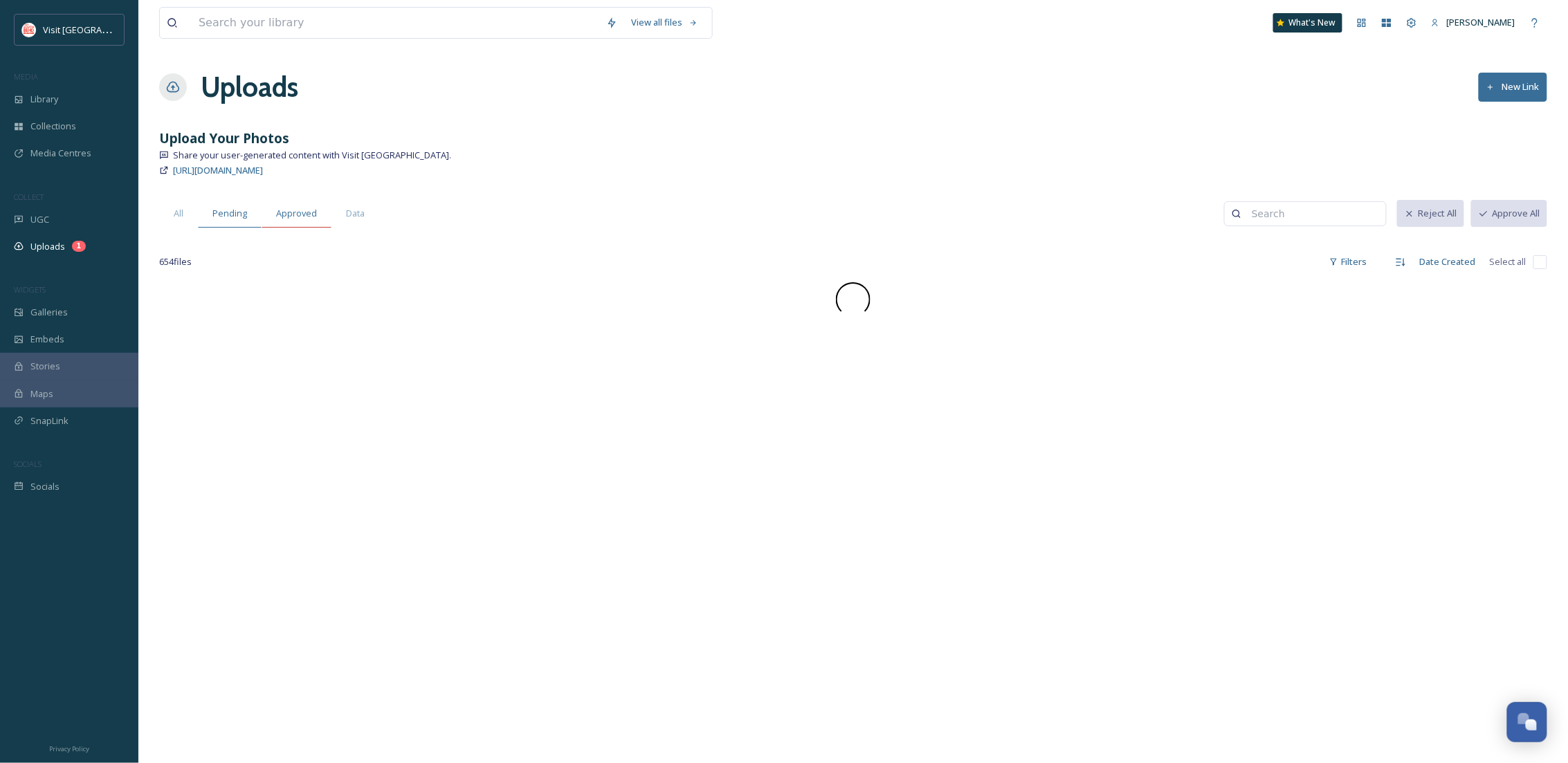
click at [280, 216] on span "Approved" at bounding box center [296, 213] width 41 height 13
click at [346, 215] on span "Data" at bounding box center [355, 213] width 19 height 13
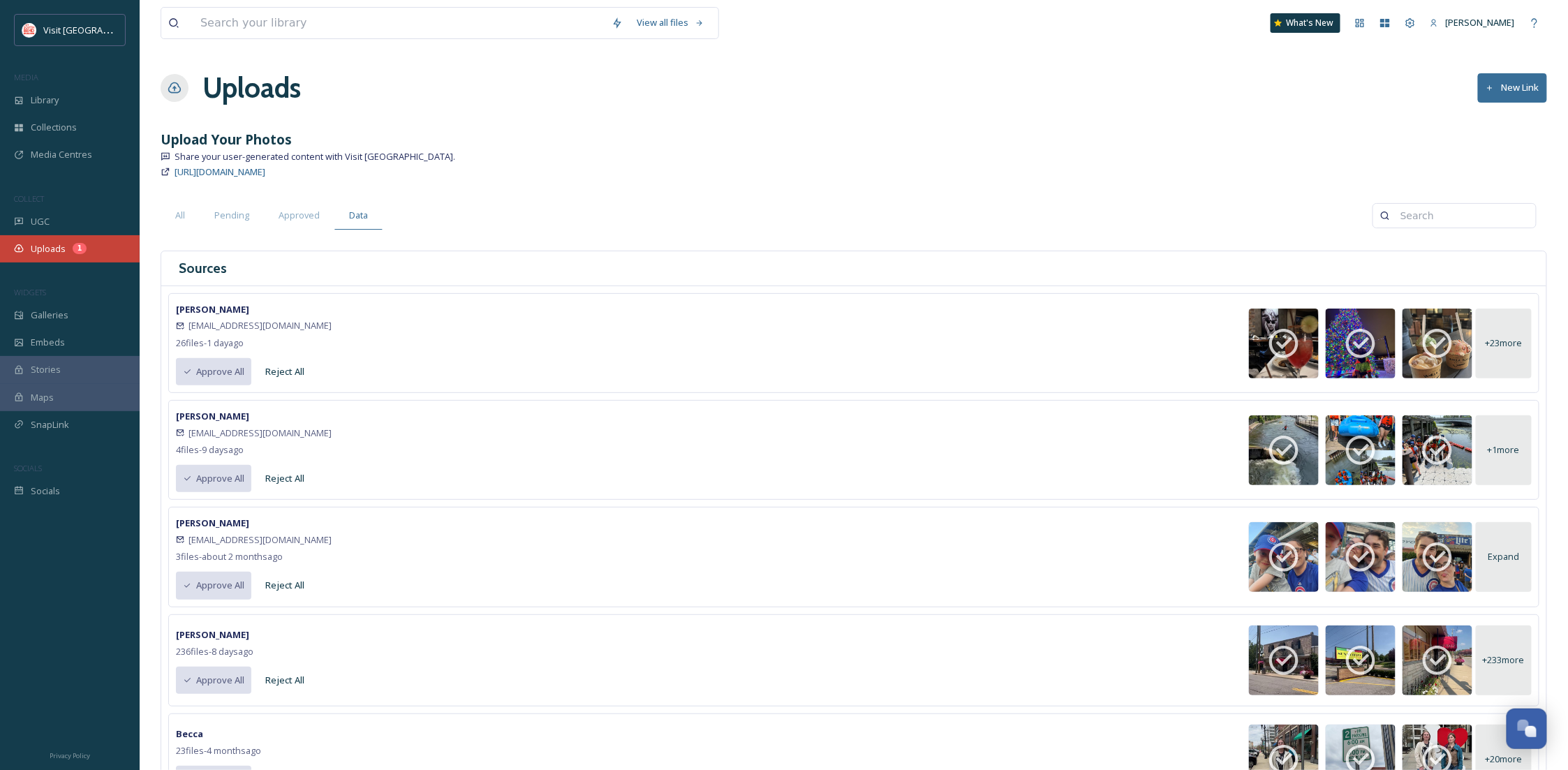
click at [99, 256] on div "Uploads 1" at bounding box center [69, 248] width 139 height 27
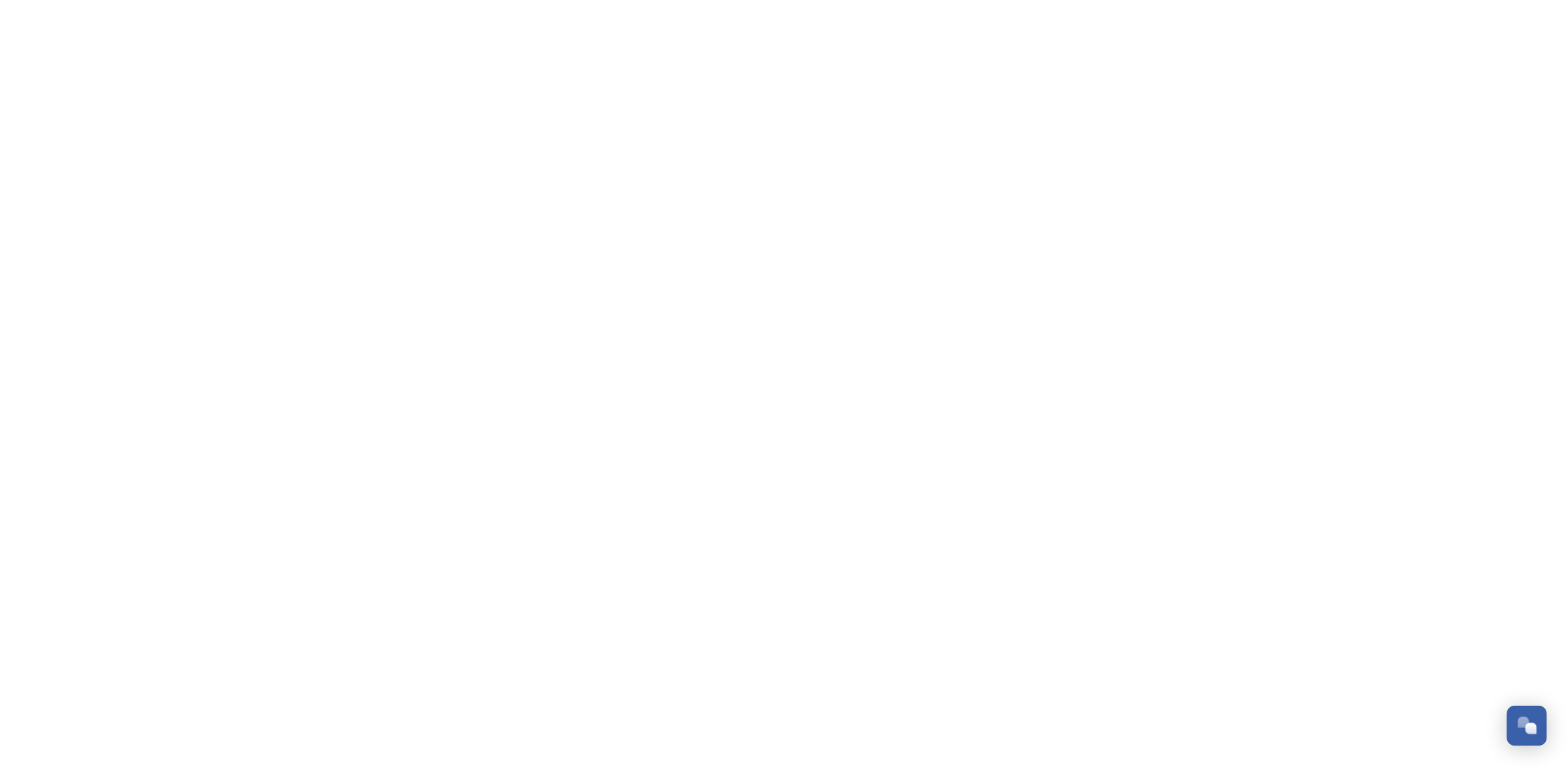
scroll to position [213, 0]
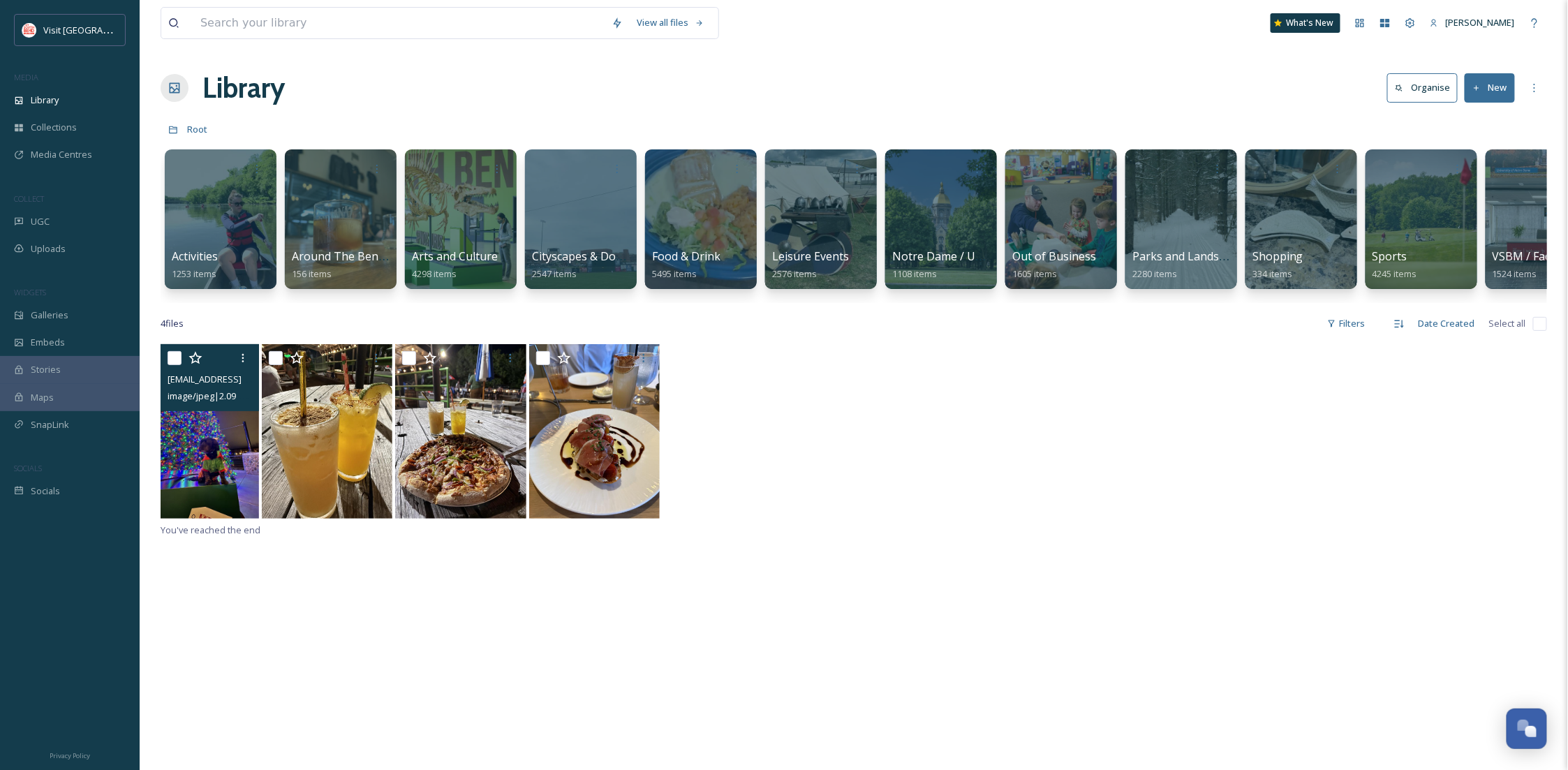
click at [206, 481] on img at bounding box center [209, 431] width 99 height 175
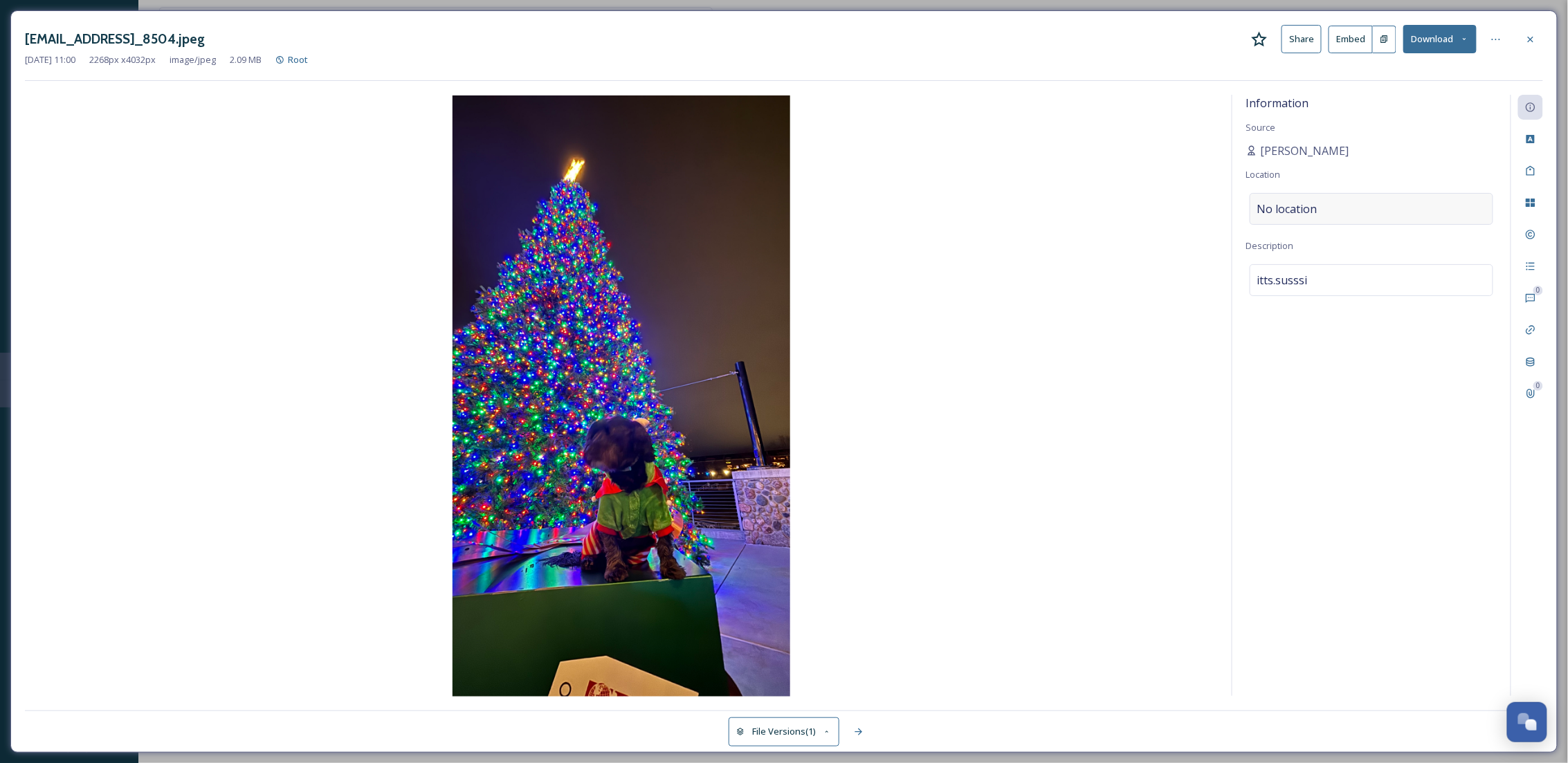
click at [1328, 221] on div "No location" at bounding box center [1371, 209] width 243 height 32
click at [1323, 221] on input at bounding box center [1371, 209] width 242 height 31
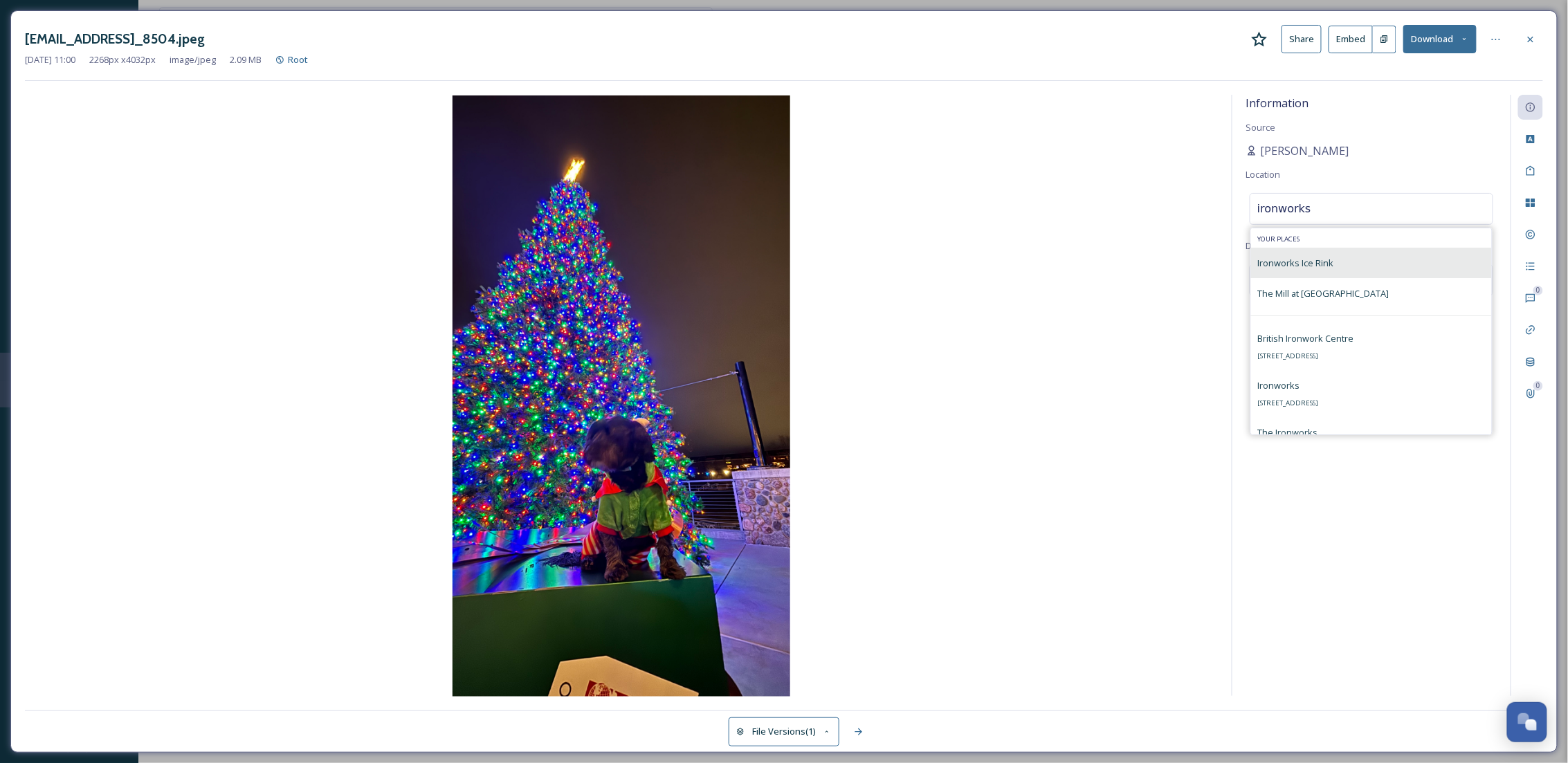
type input "ironworks"
click at [1352, 268] on div "Ironworks Ice Rink" at bounding box center [1371, 263] width 241 height 31
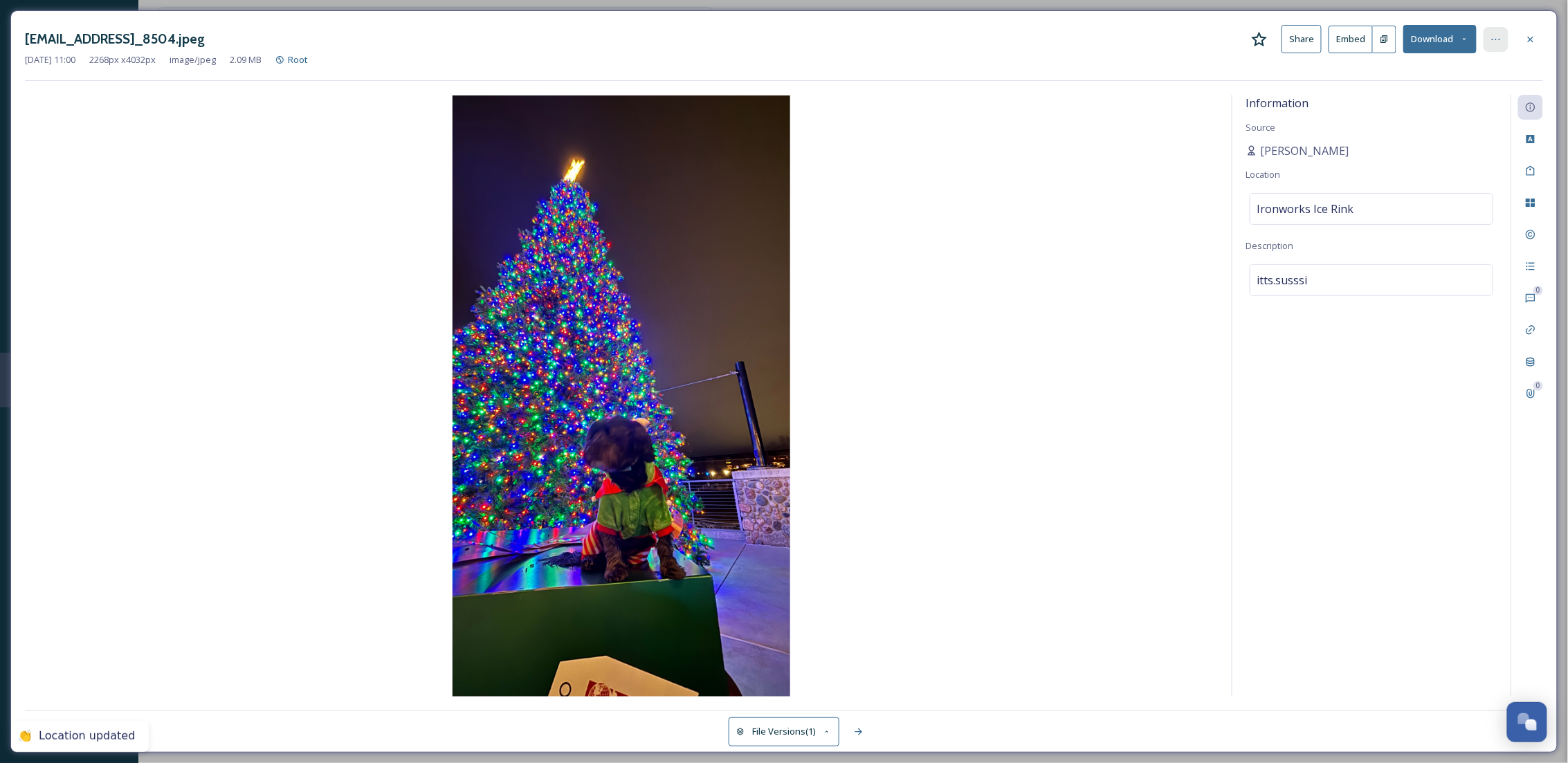
click at [1499, 28] on div at bounding box center [1496, 39] width 25 height 25
click at [1419, 88] on div "Move to Folder" at bounding box center [1428, 96] width 165 height 27
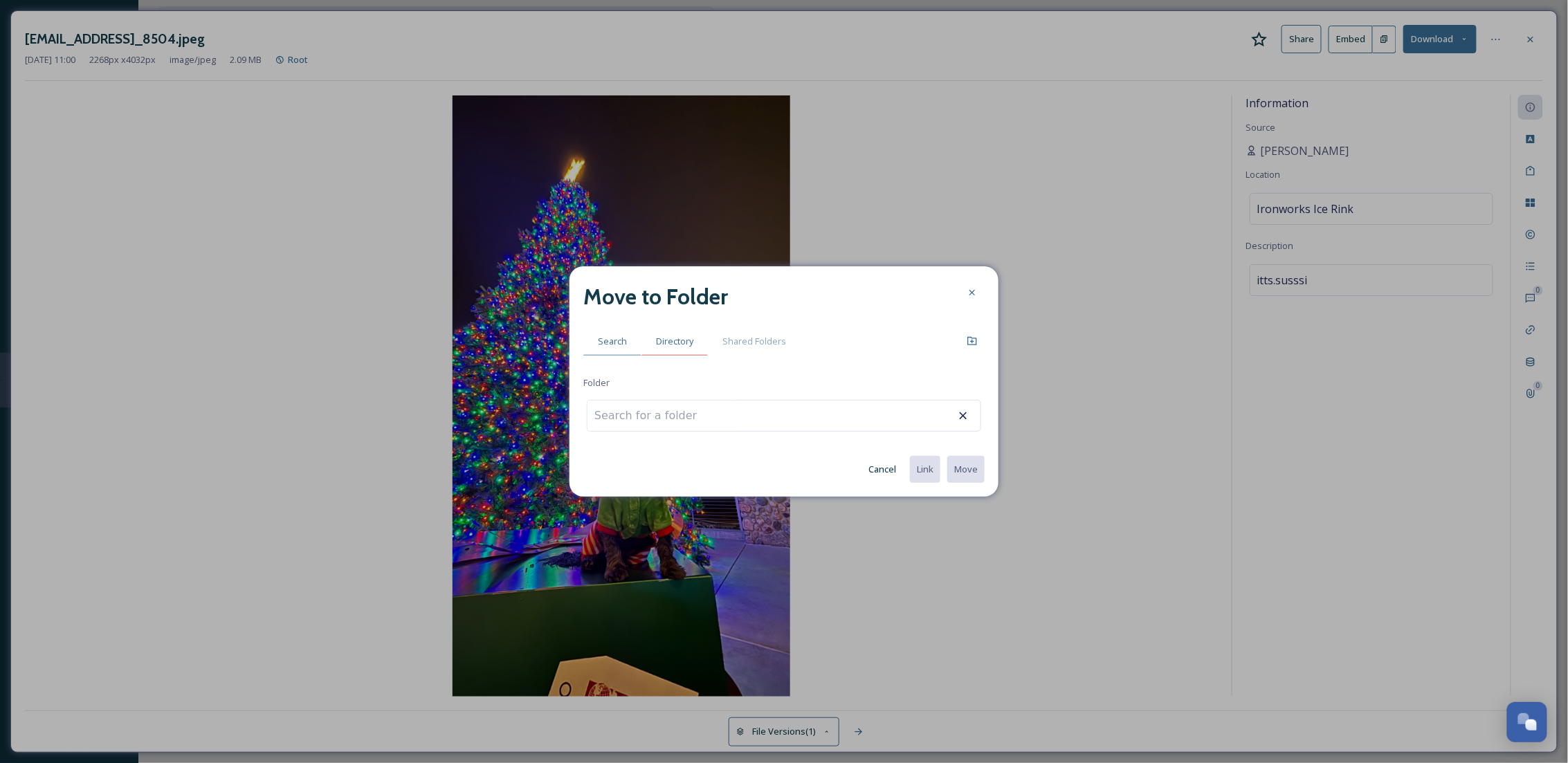
click at [693, 333] on div "Directory" at bounding box center [674, 342] width 66 height 28
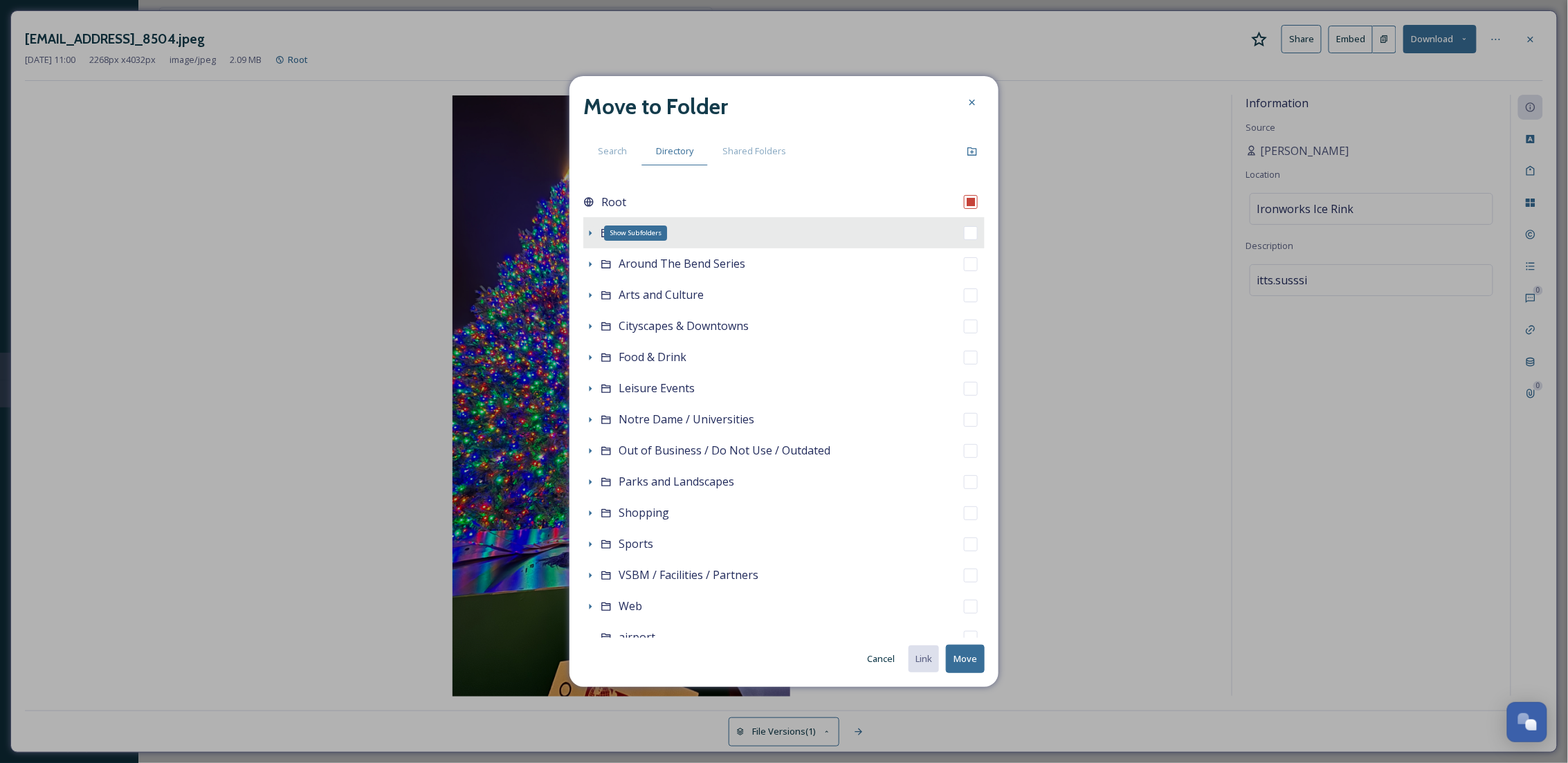
click at [590, 231] on icon at bounding box center [591, 233] width 3 height 5
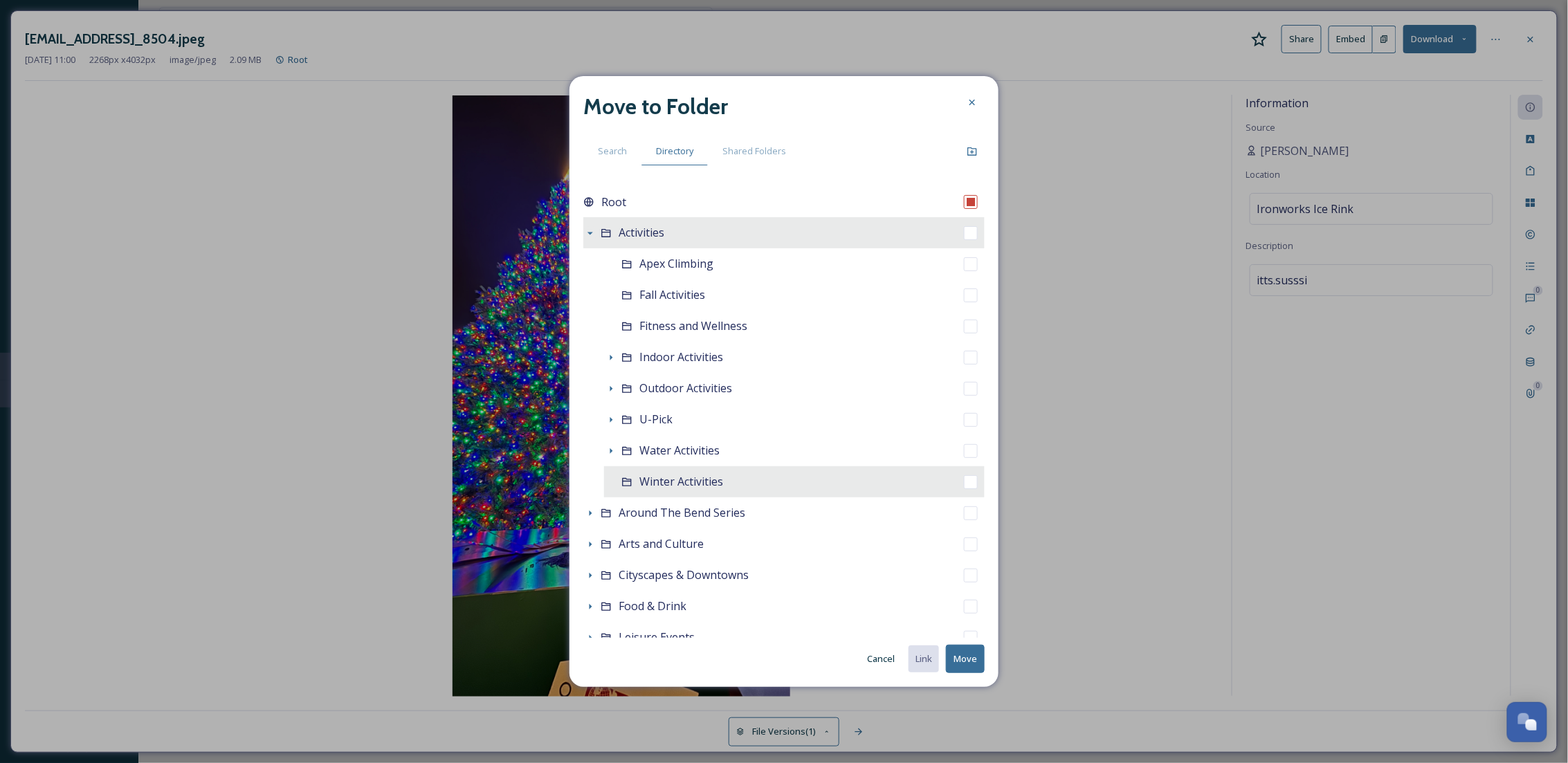
click at [666, 476] on span "Winter Activities" at bounding box center [681, 481] width 84 height 15
checkbox input "false"
checkbox input "true"
click at [972, 666] on button "Move" at bounding box center [965, 659] width 39 height 28
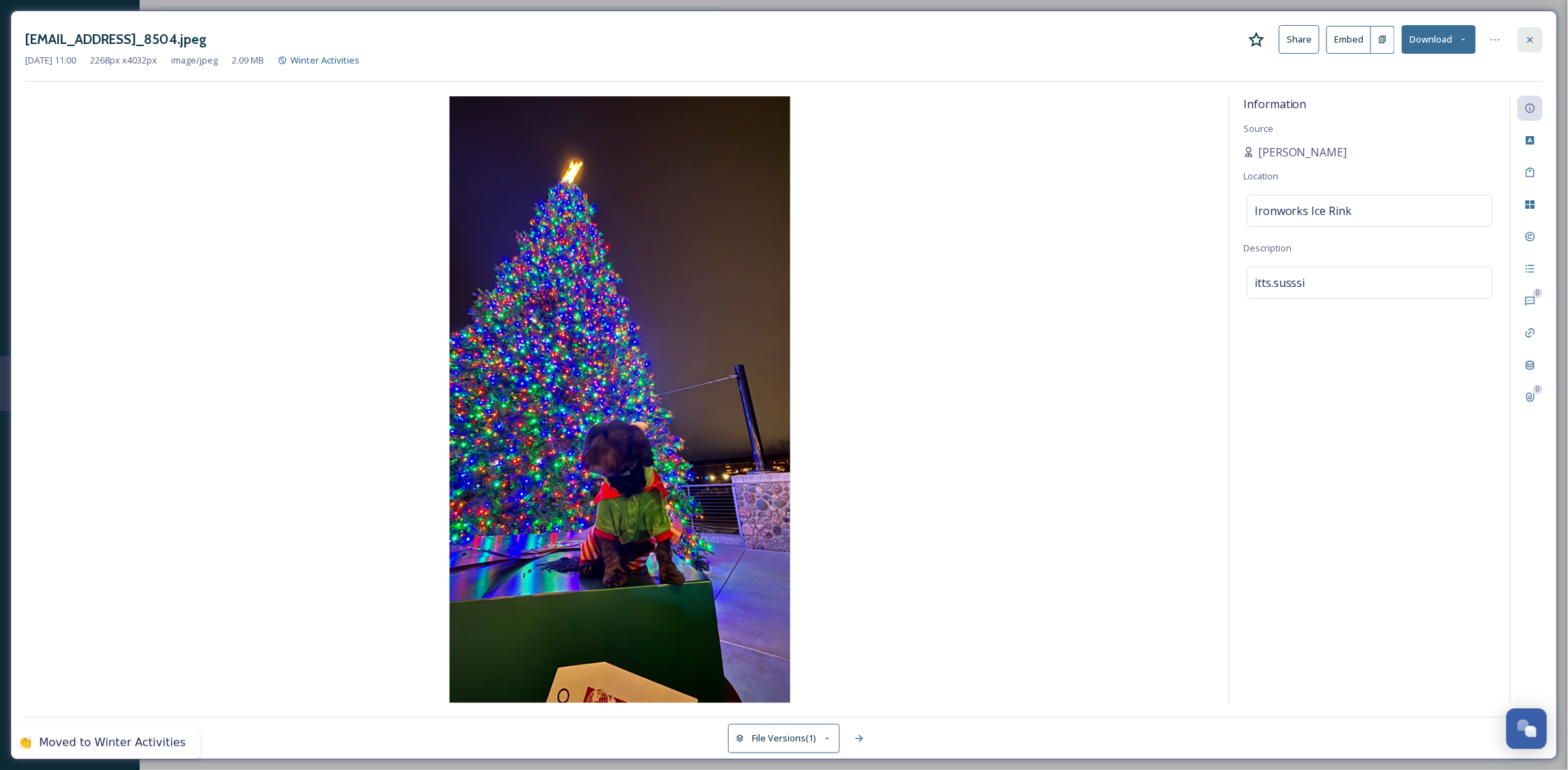
click at [1534, 35] on icon at bounding box center [1530, 39] width 11 height 11
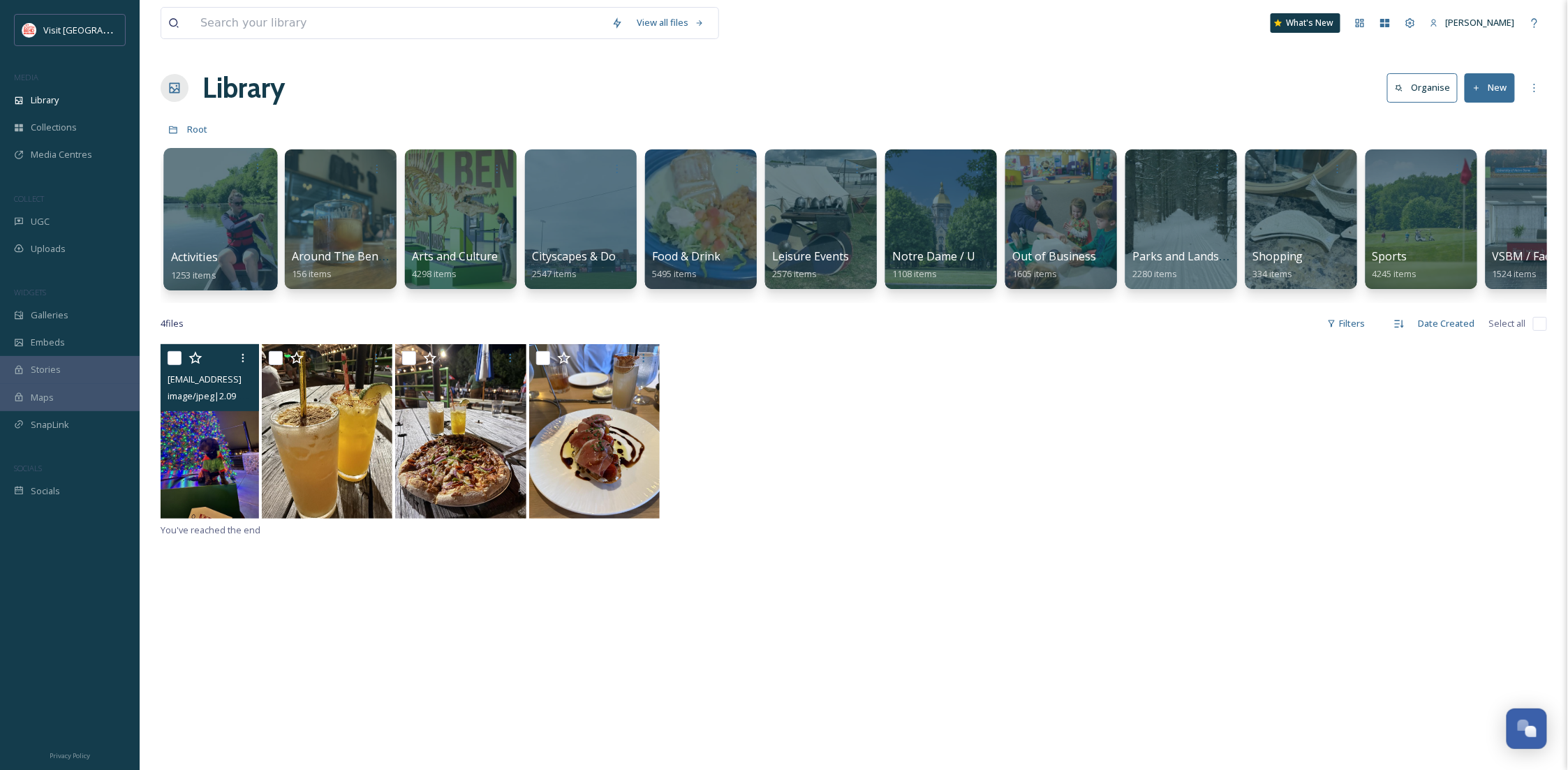
click at [215, 187] on div at bounding box center [220, 219] width 114 height 142
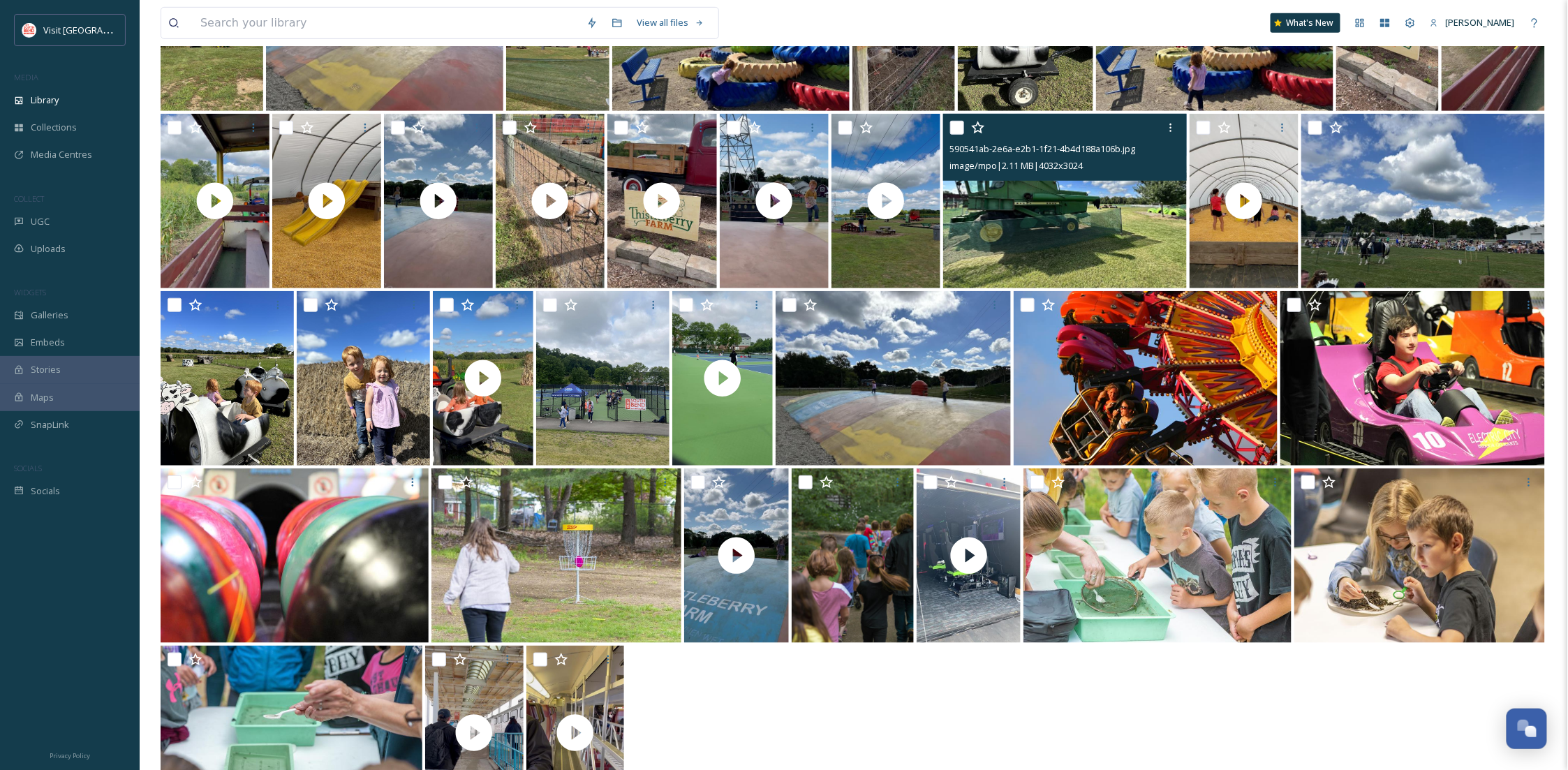
scroll to position [470, 0]
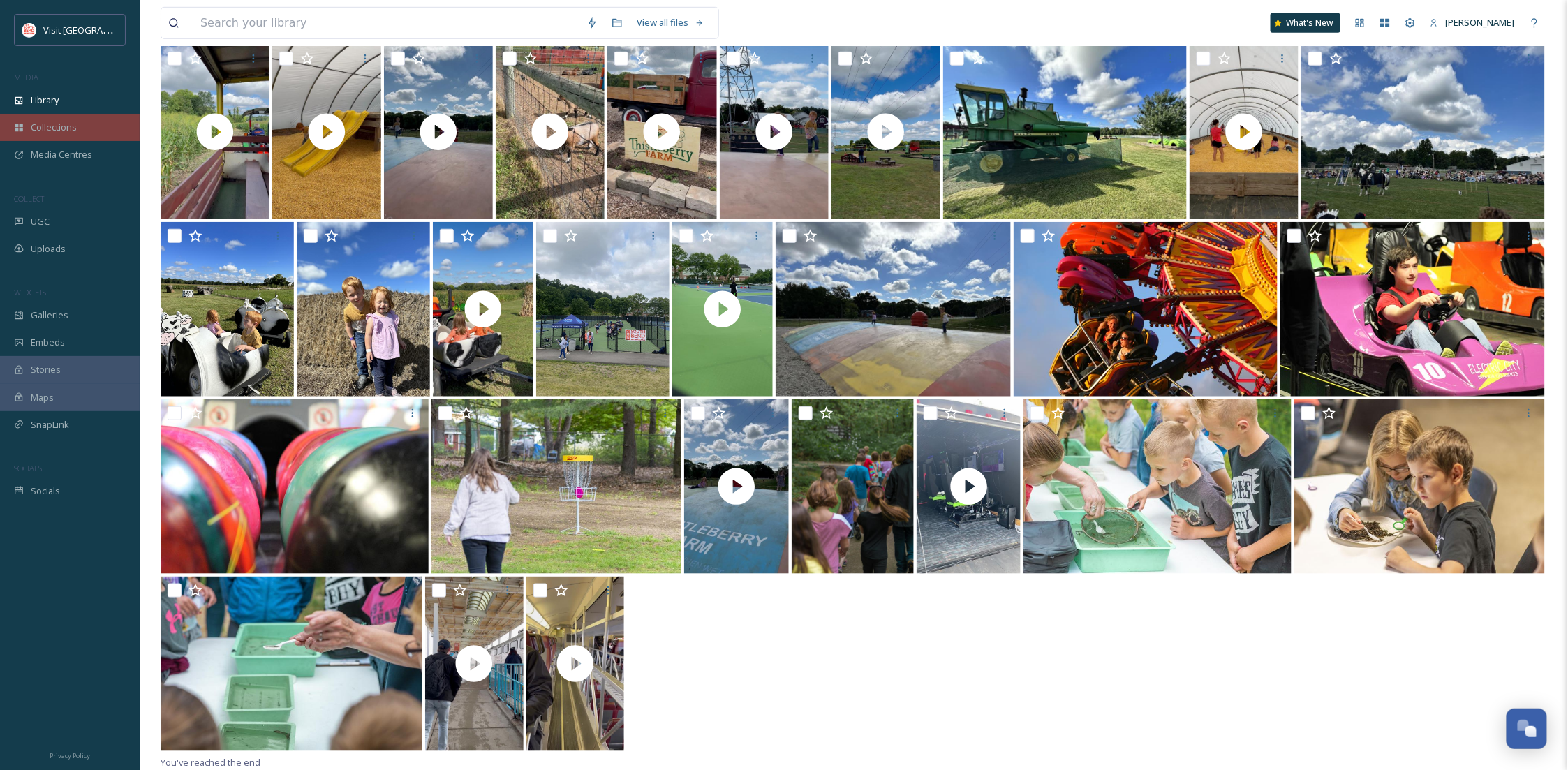
click at [97, 135] on div "Collections" at bounding box center [69, 127] width 139 height 27
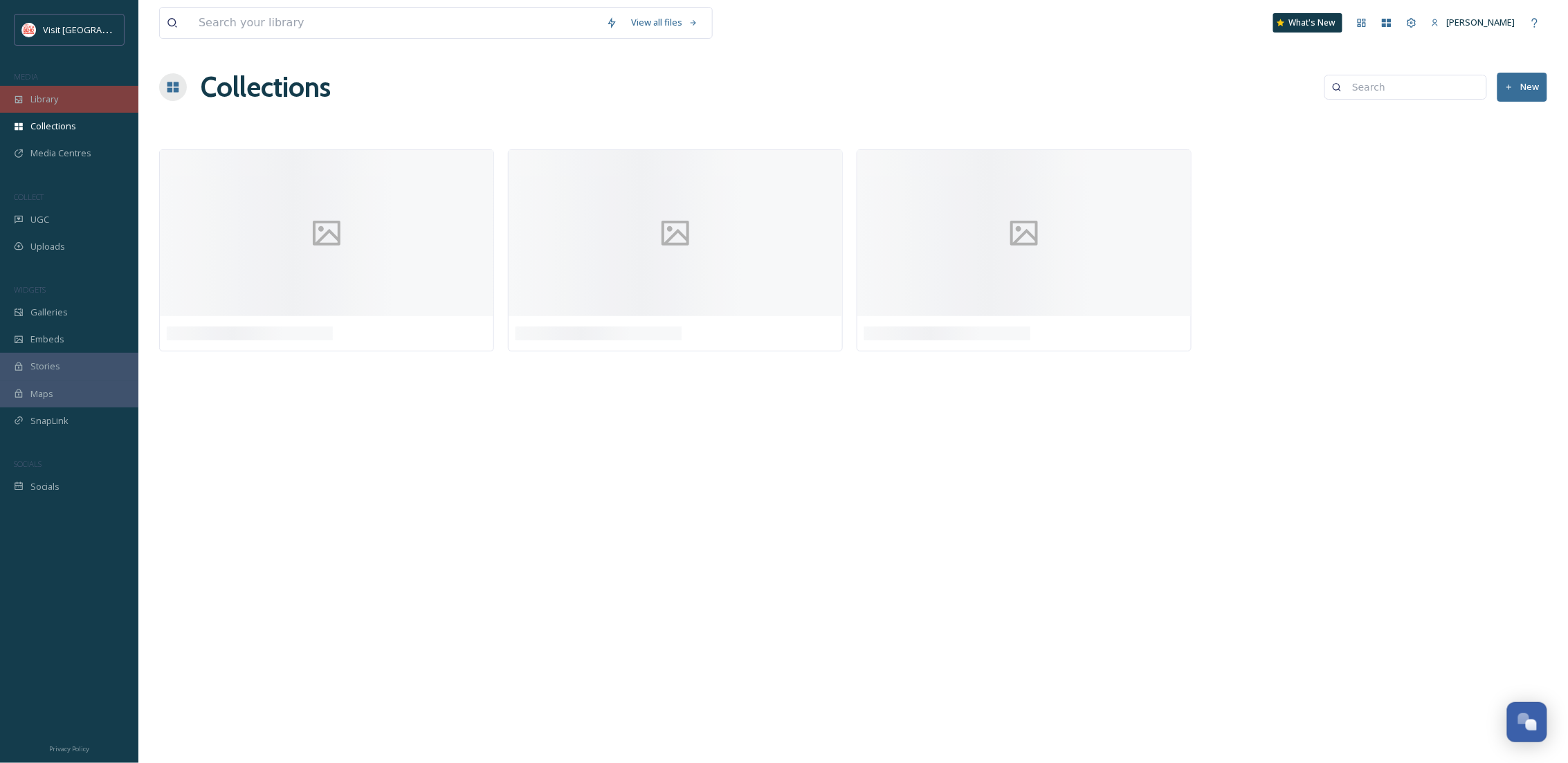
click at [74, 91] on div "Library" at bounding box center [69, 99] width 138 height 27
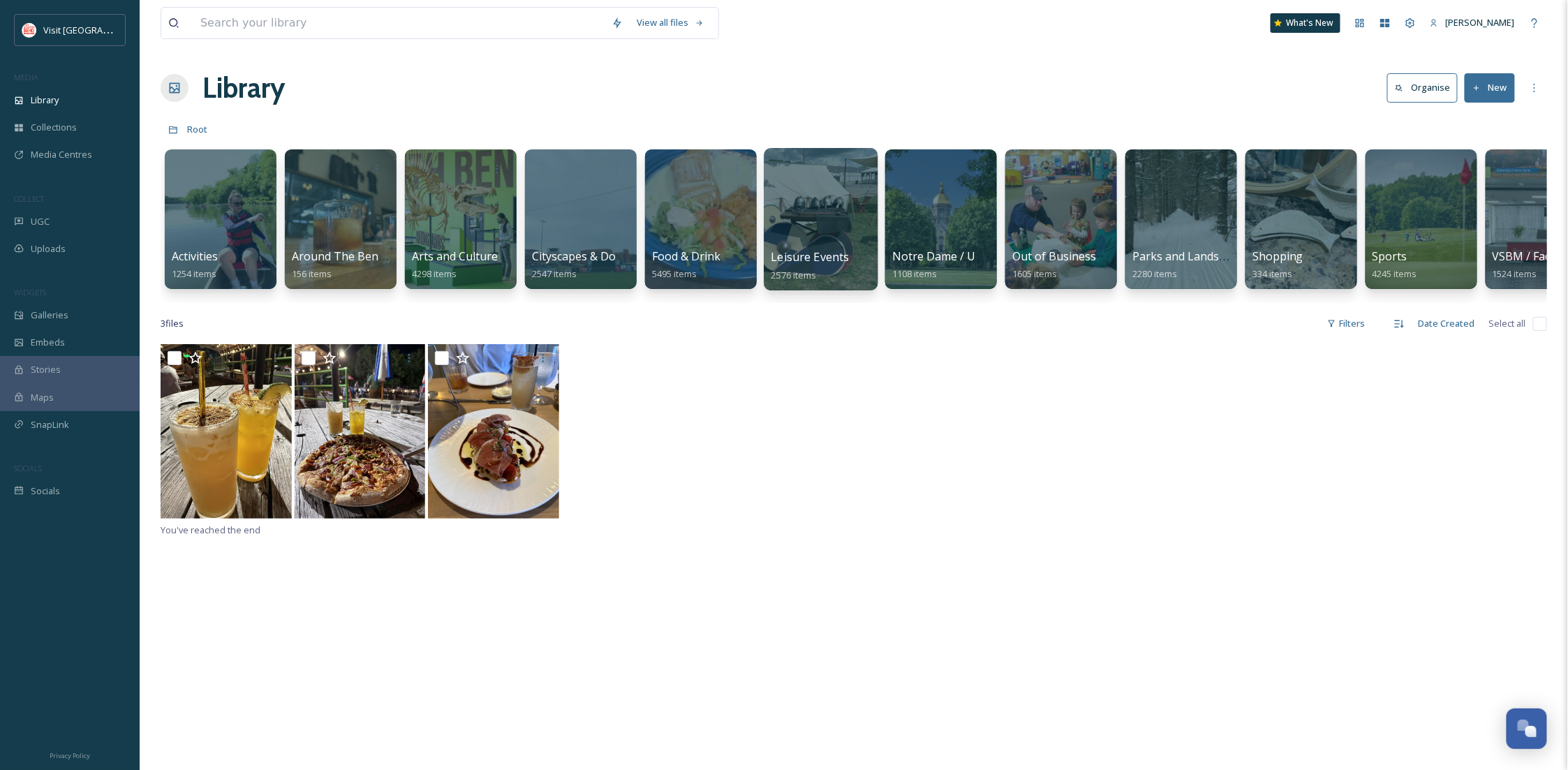
click at [837, 235] on div at bounding box center [820, 219] width 114 height 142
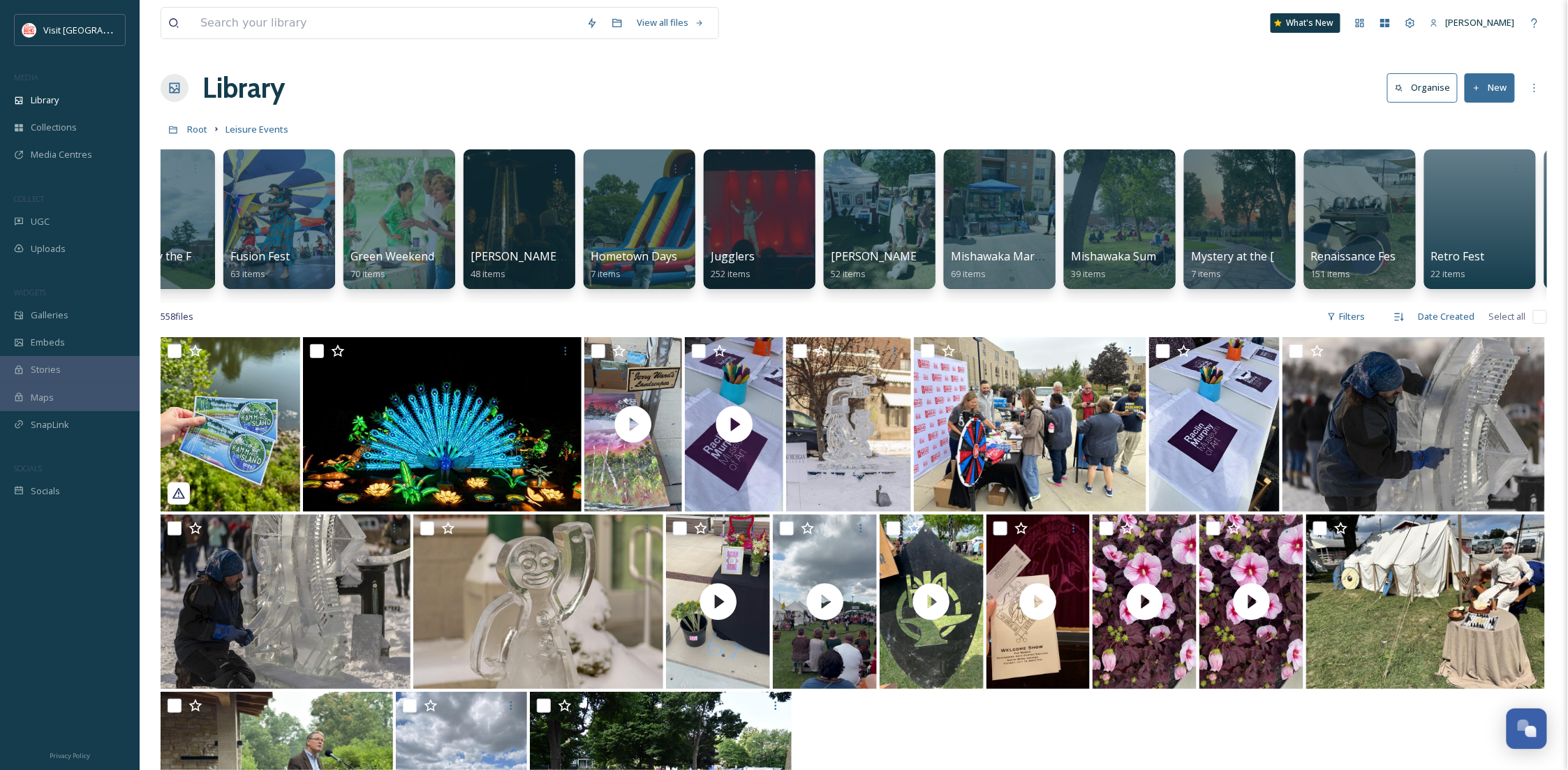
scroll to position [0, 1249]
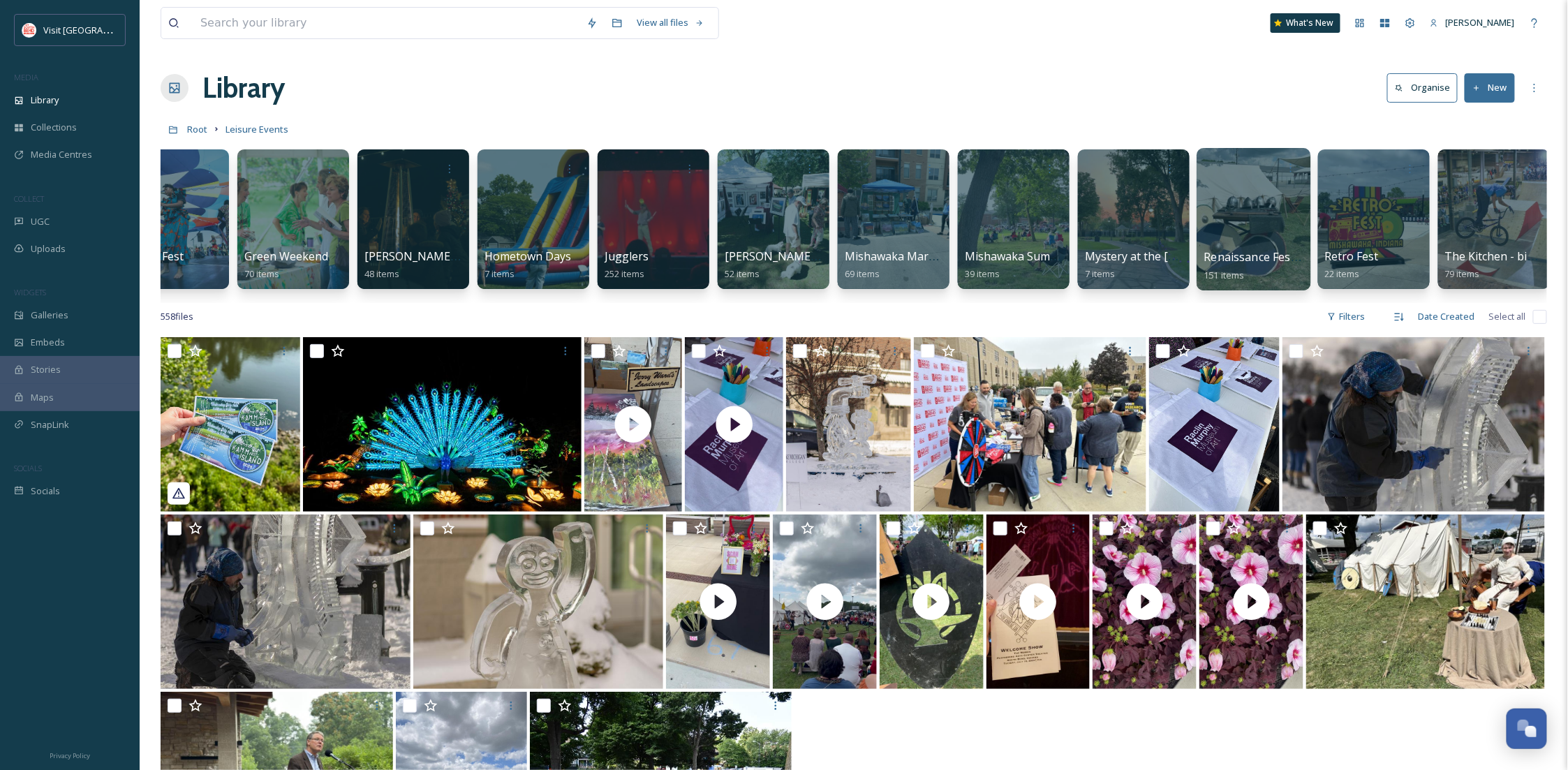
click at [1256, 221] on div at bounding box center [1253, 219] width 114 height 142
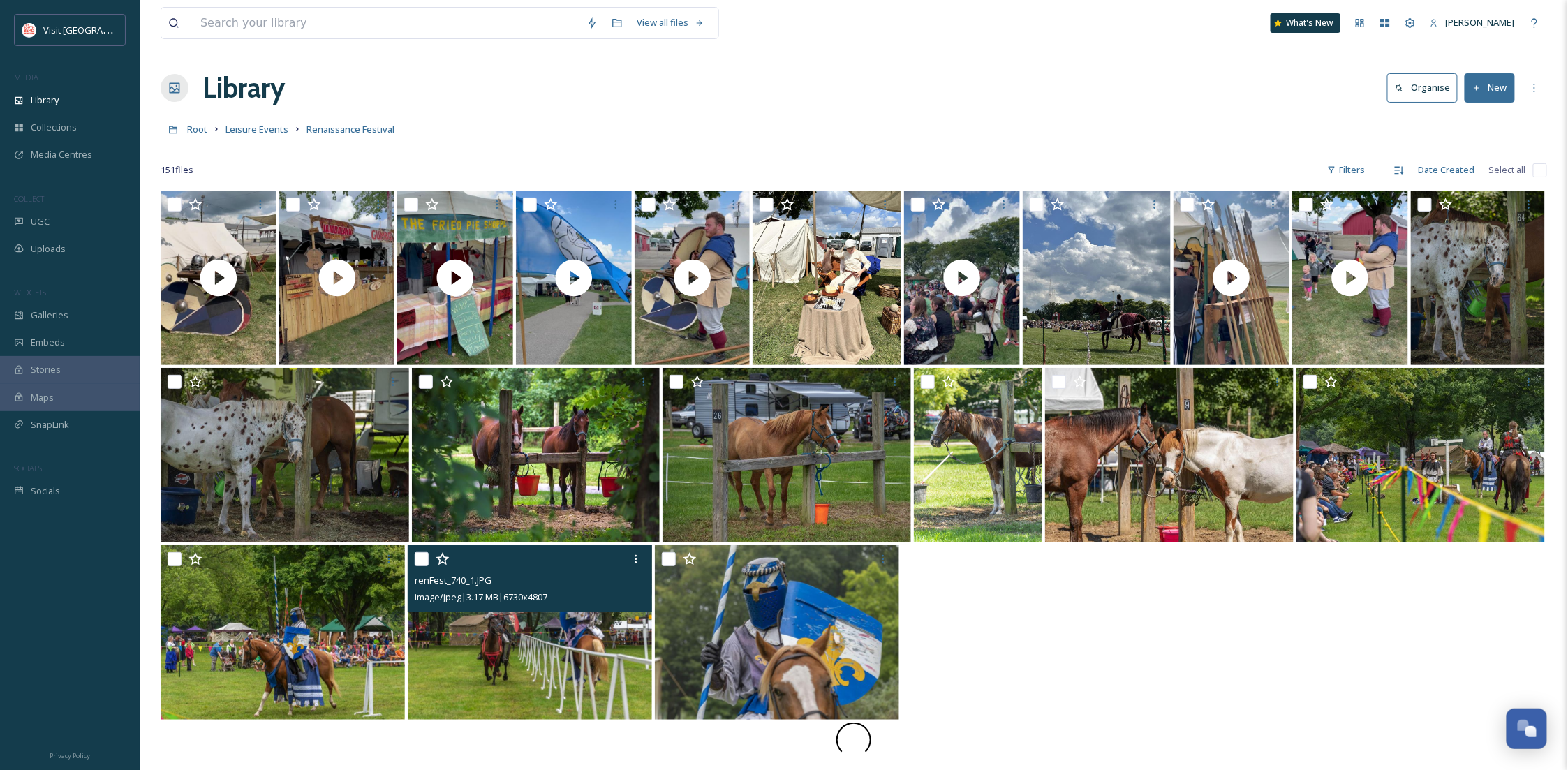
click at [571, 630] on img at bounding box center [529, 632] width 244 height 175
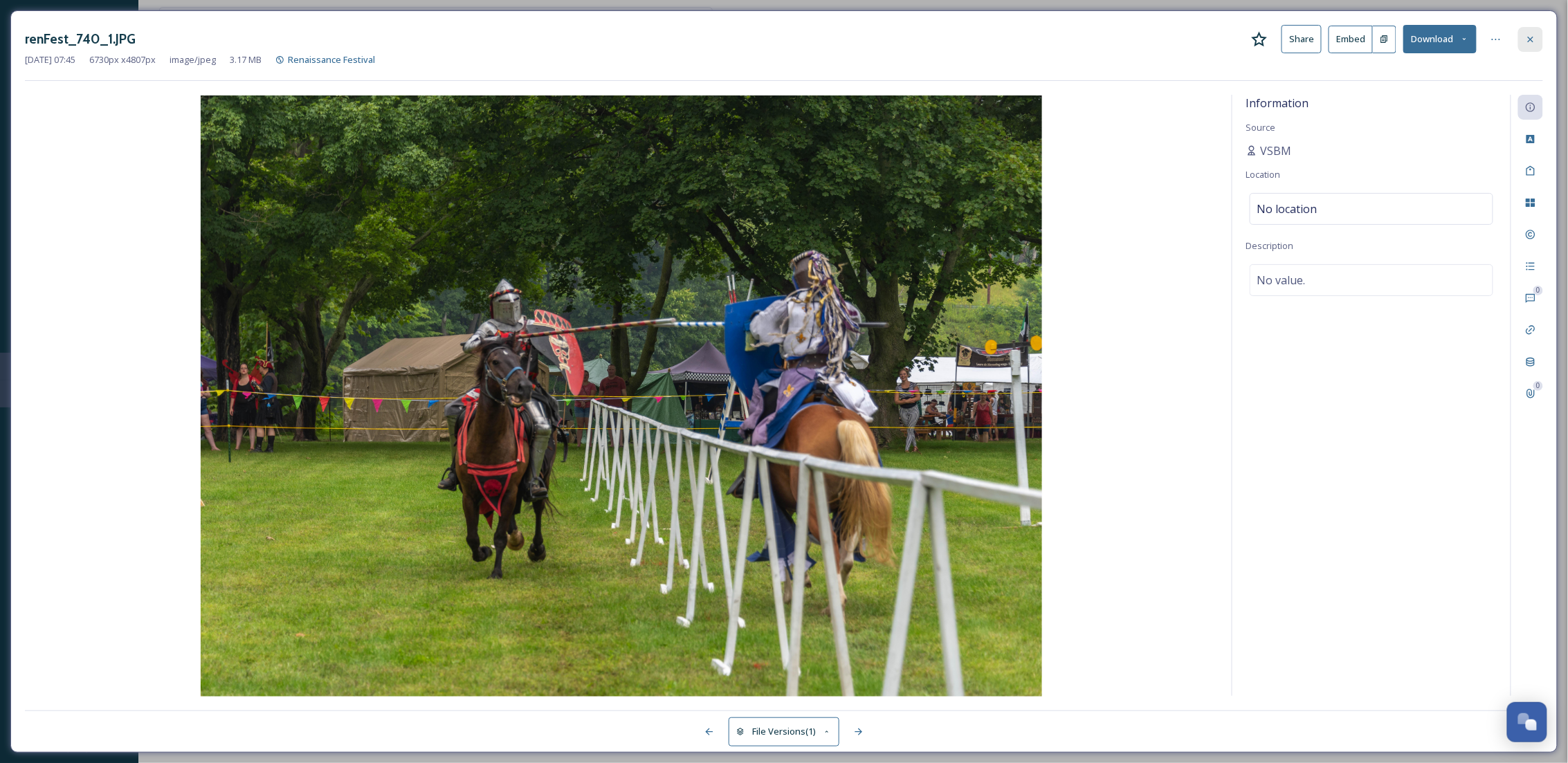
click at [1530, 30] on div at bounding box center [1530, 39] width 25 height 25
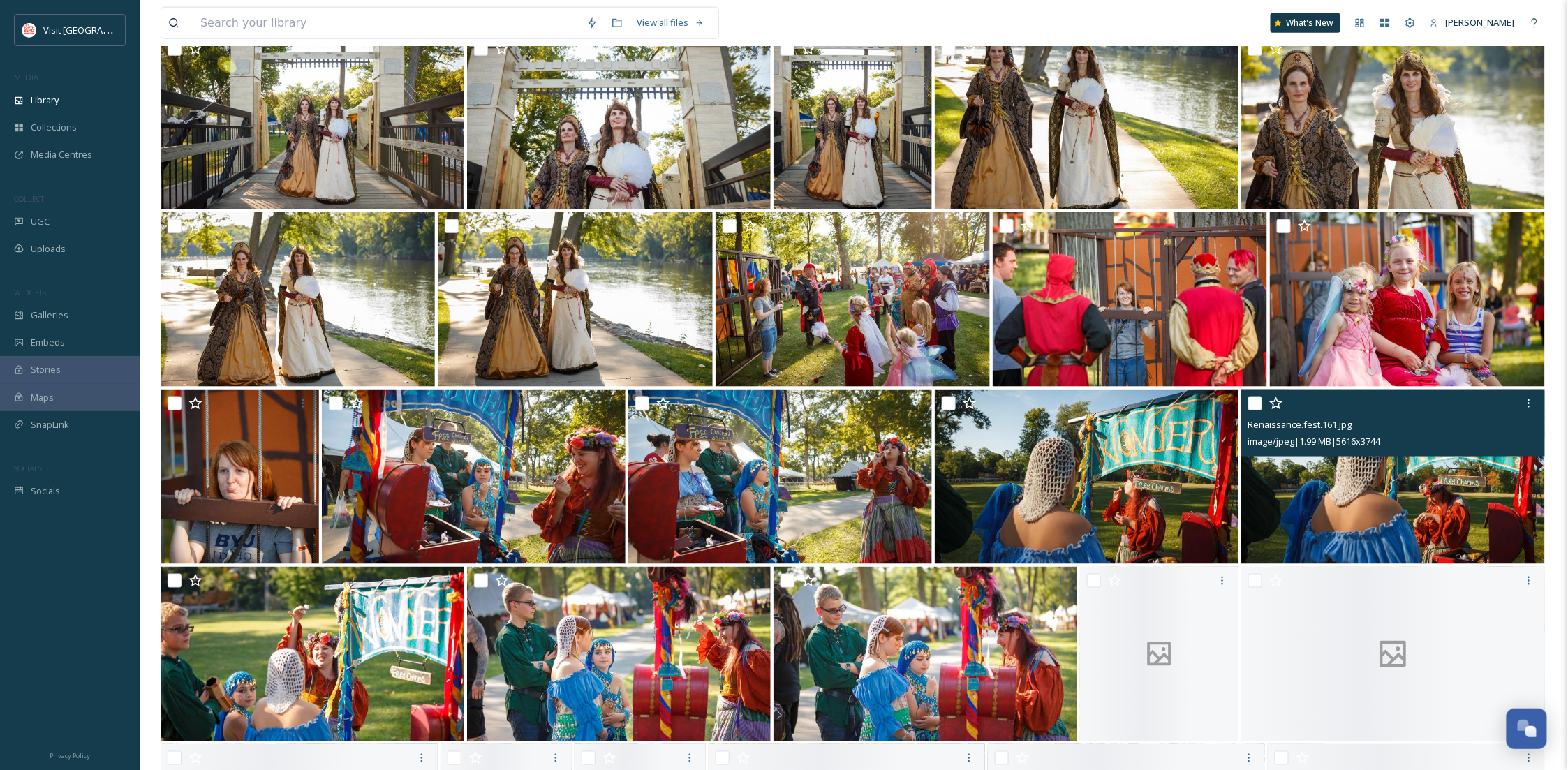
scroll to position [563, 0]
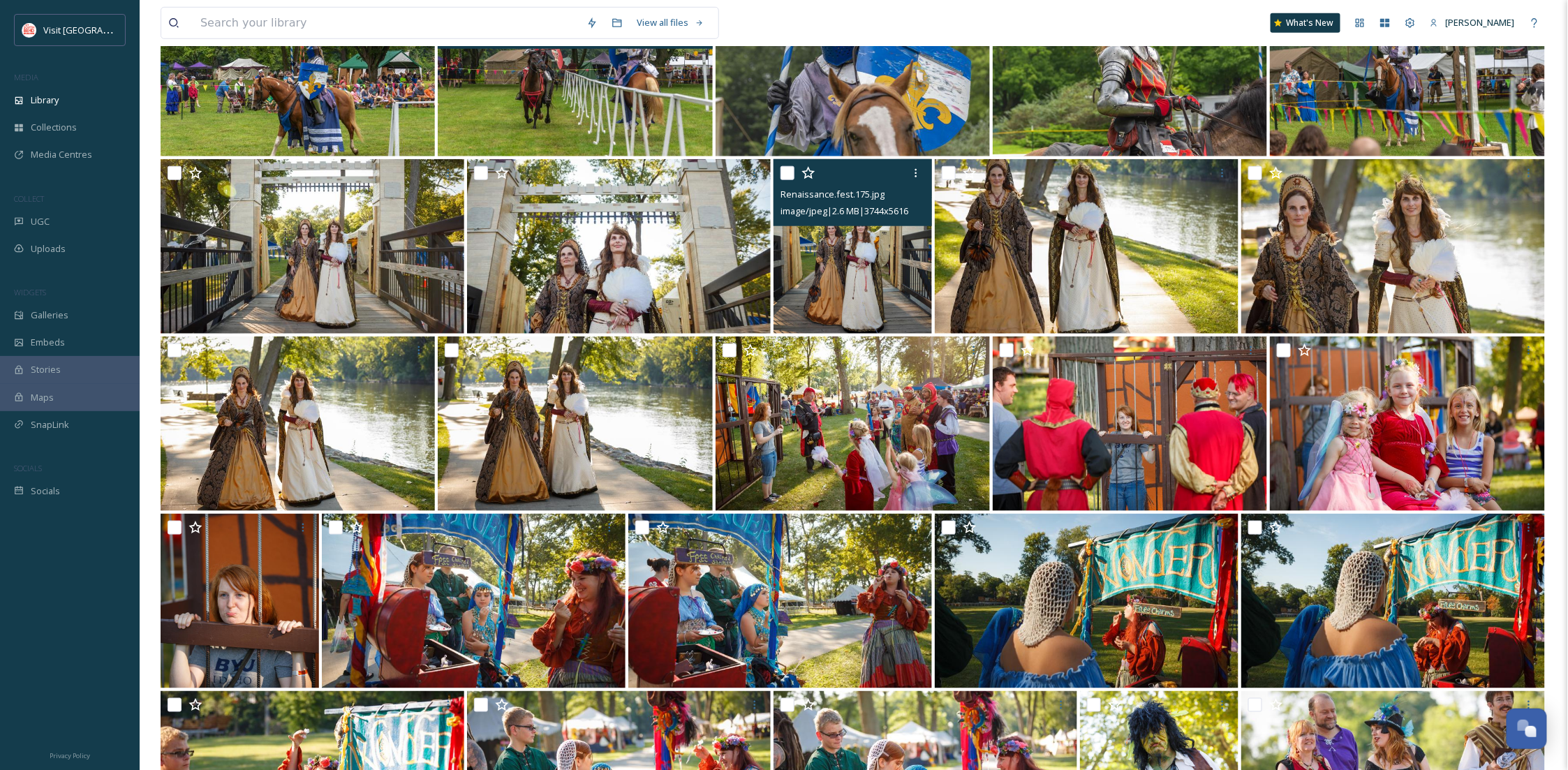
click at [852, 297] on img at bounding box center [853, 246] width 158 height 175
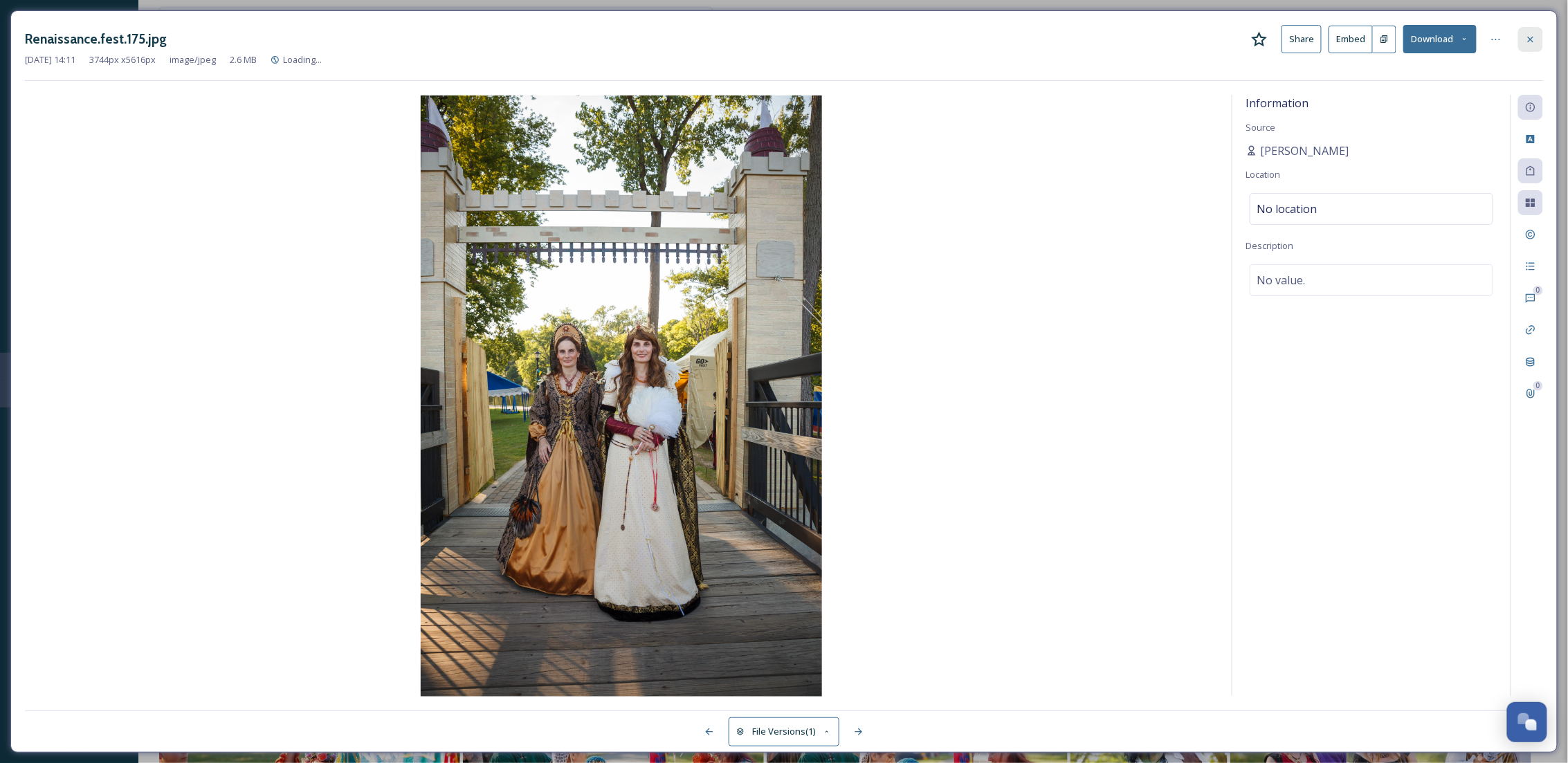
click at [1528, 45] on div at bounding box center [1530, 39] width 25 height 25
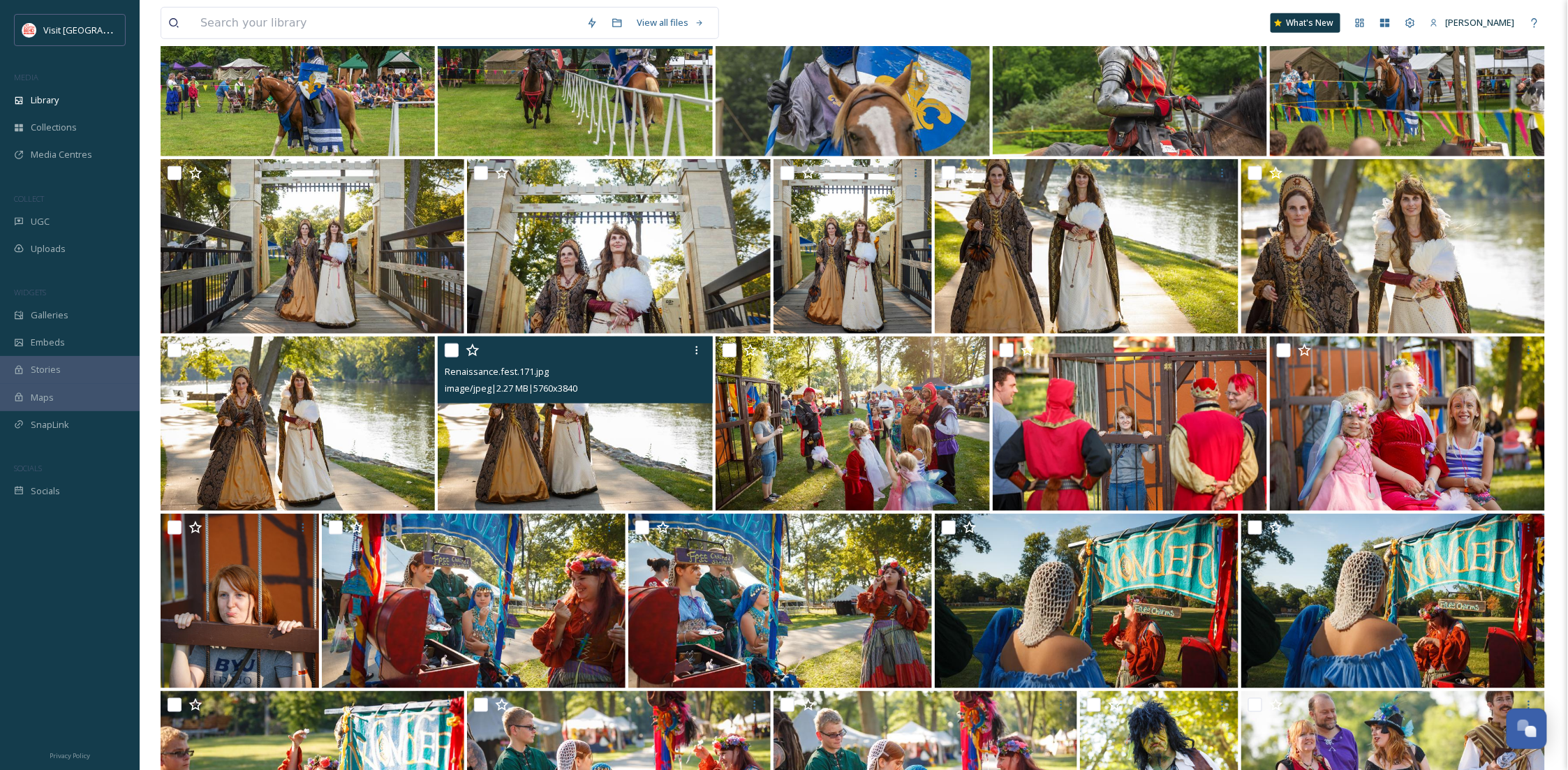
click at [582, 452] on img at bounding box center [575, 424] width 274 height 175
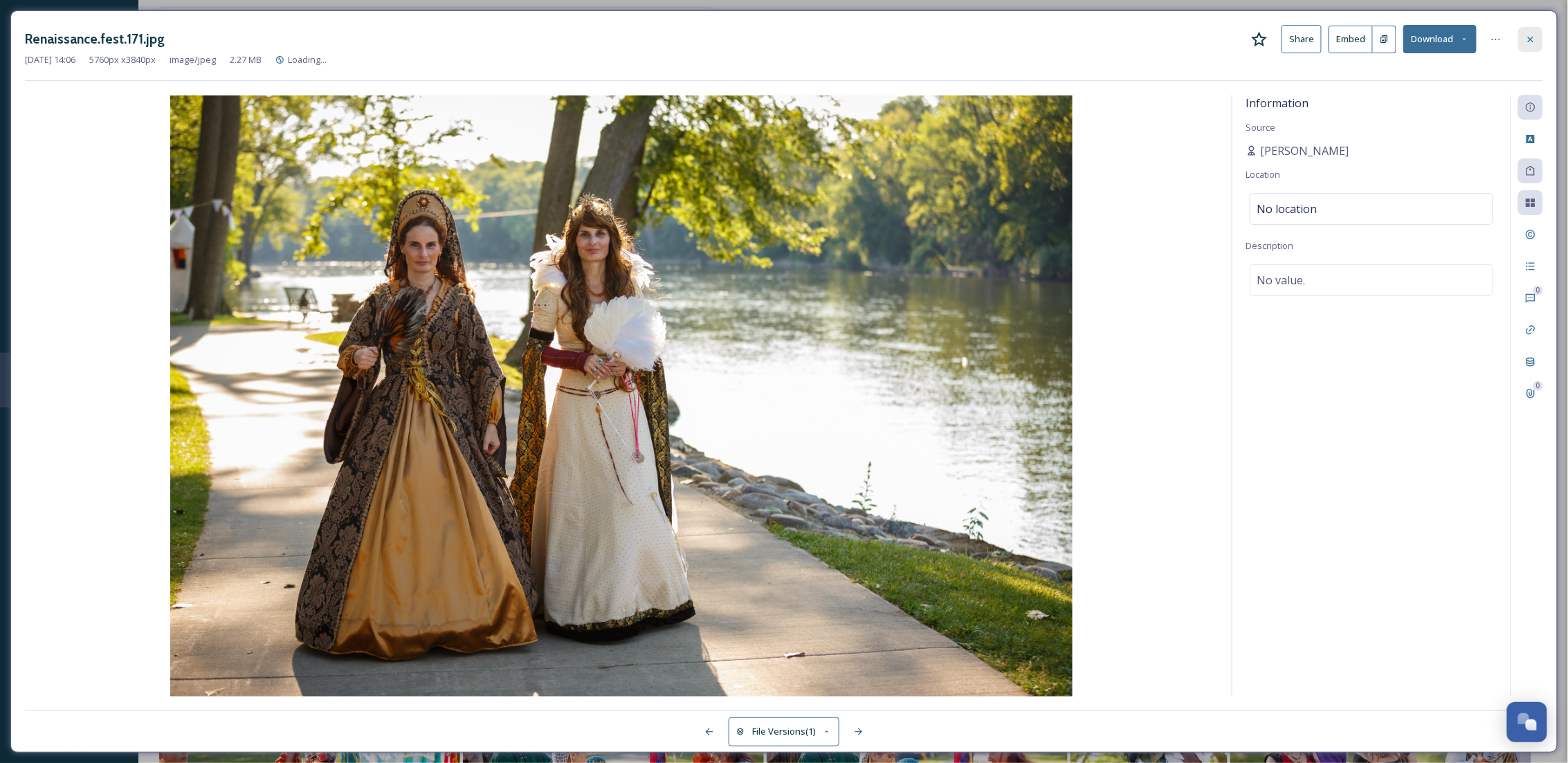
click at [1525, 40] on icon at bounding box center [1530, 39] width 11 height 11
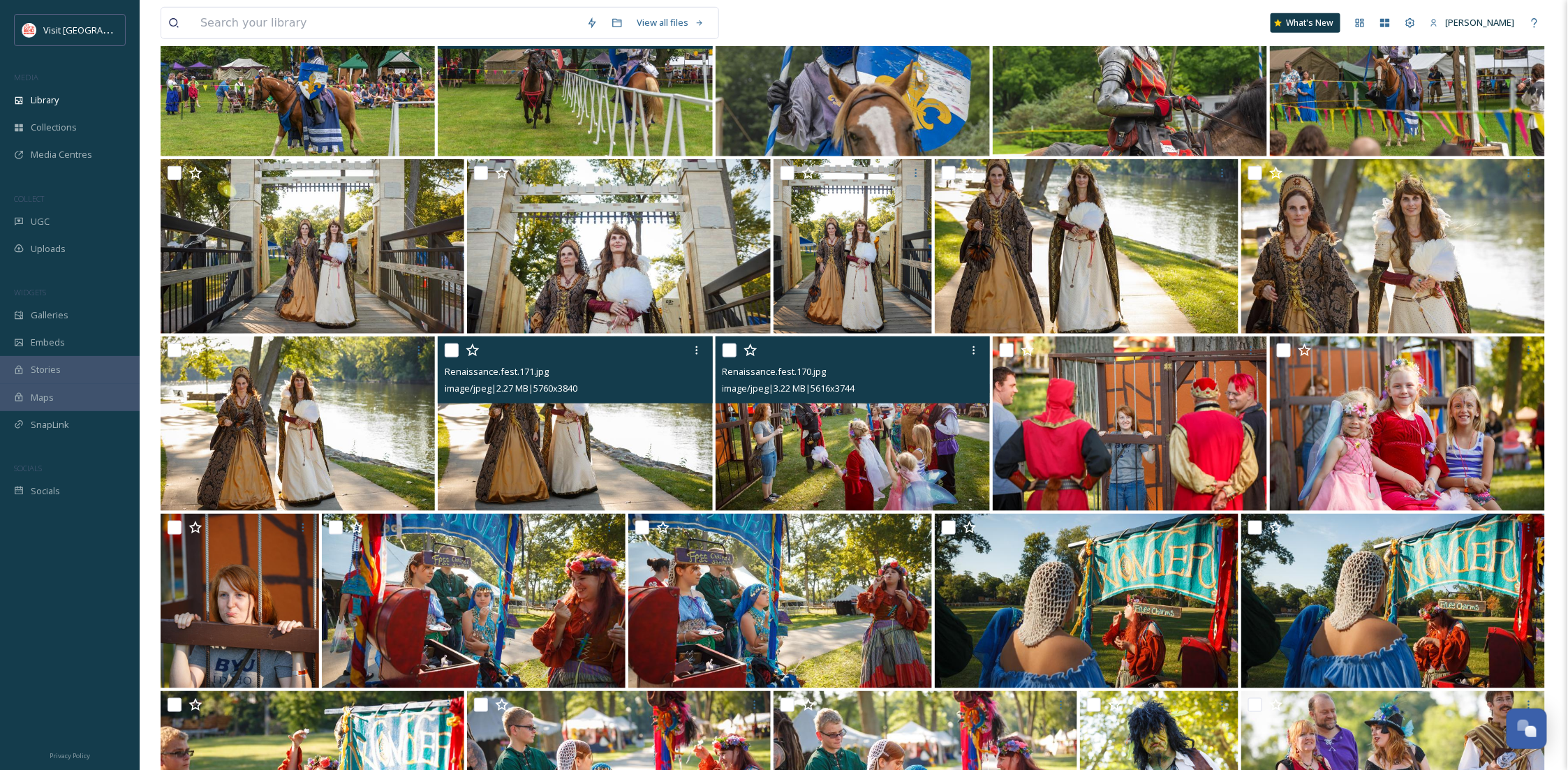
click at [807, 445] on img at bounding box center [853, 424] width 274 height 175
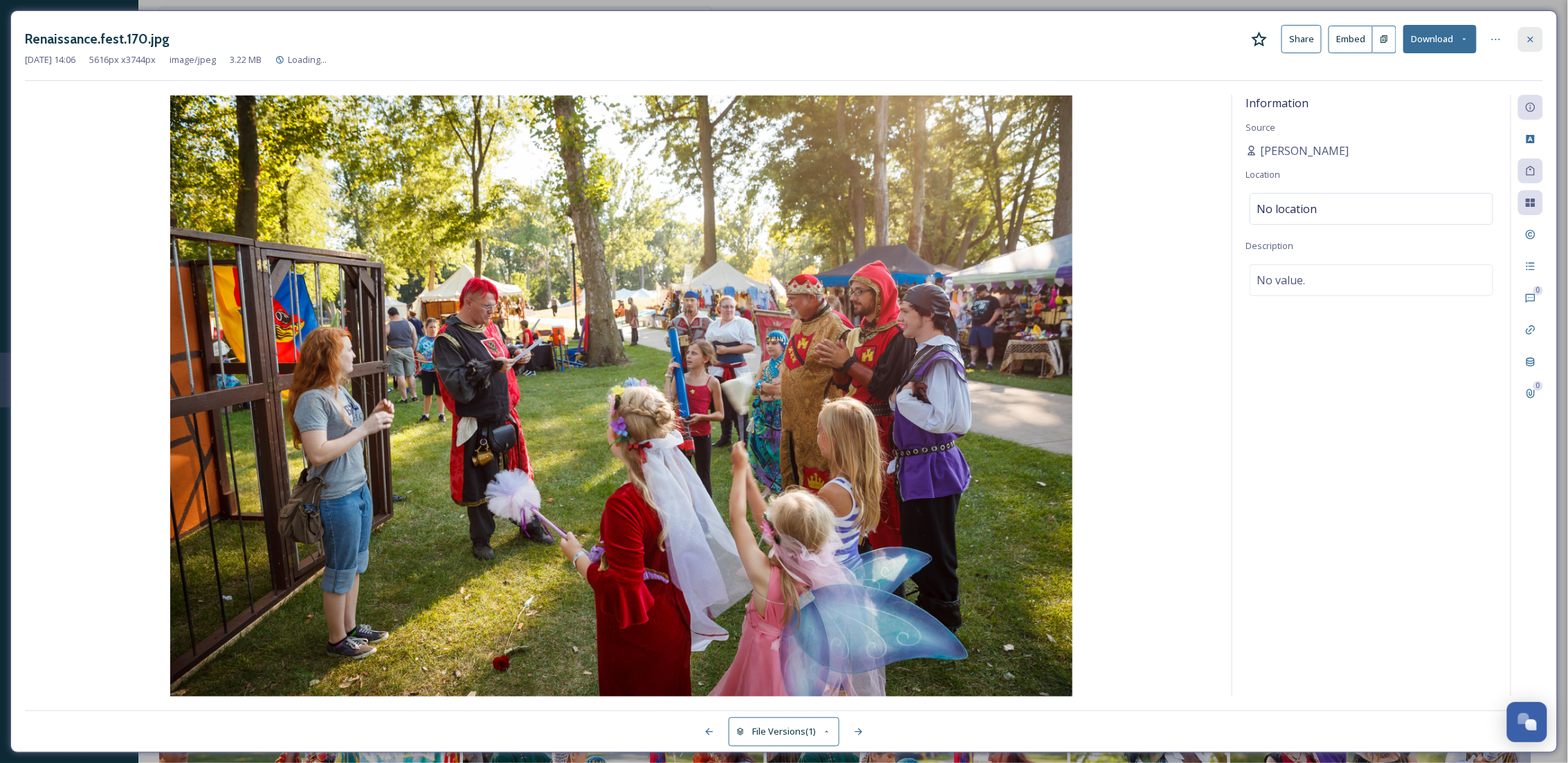
click at [1525, 38] on icon at bounding box center [1530, 39] width 11 height 11
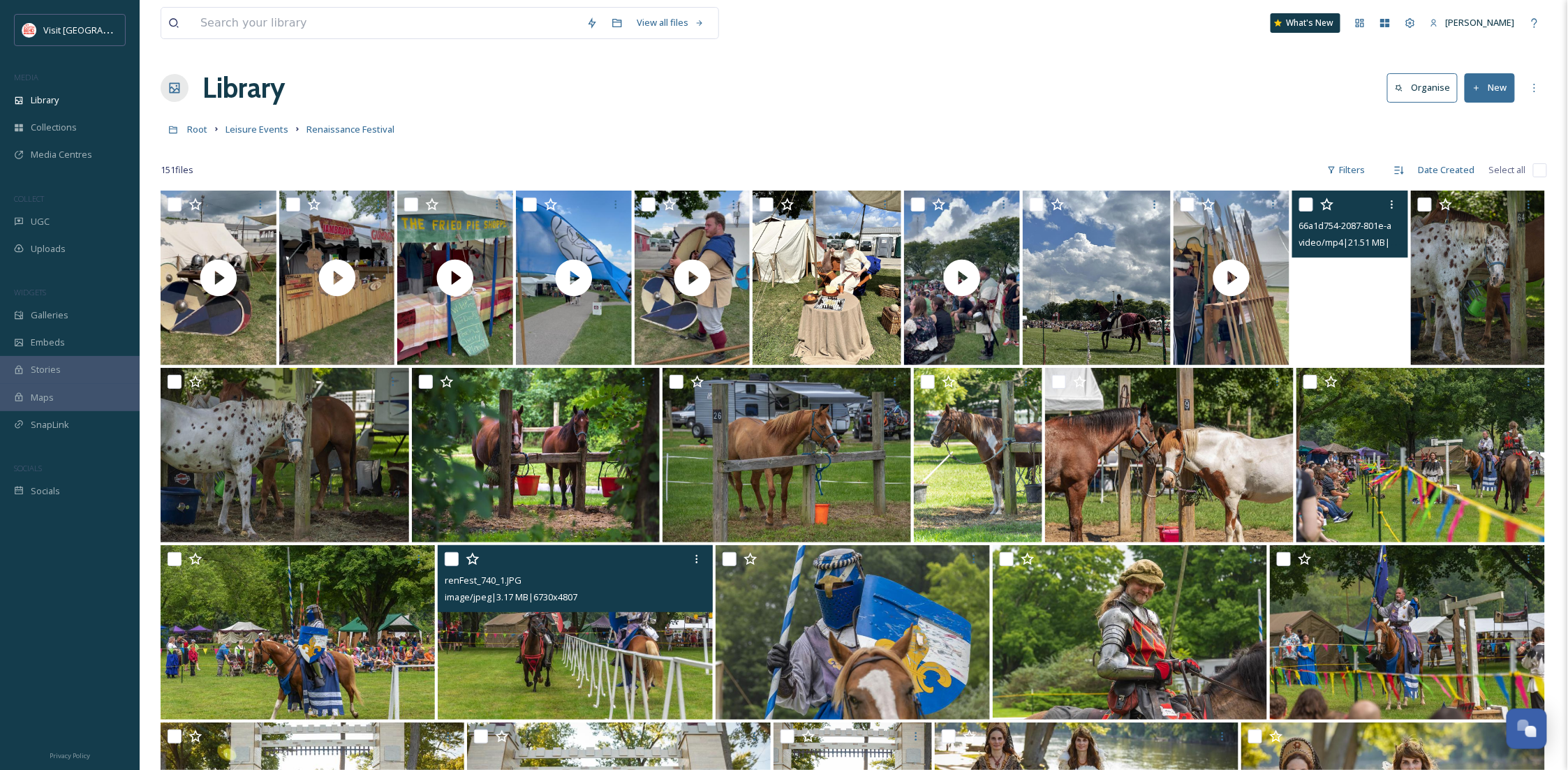
click at [1395, 352] on video "66a1d754-2087-801e-a2d6-f585c94fc7cd.mp4" at bounding box center [1350, 278] width 116 height 175
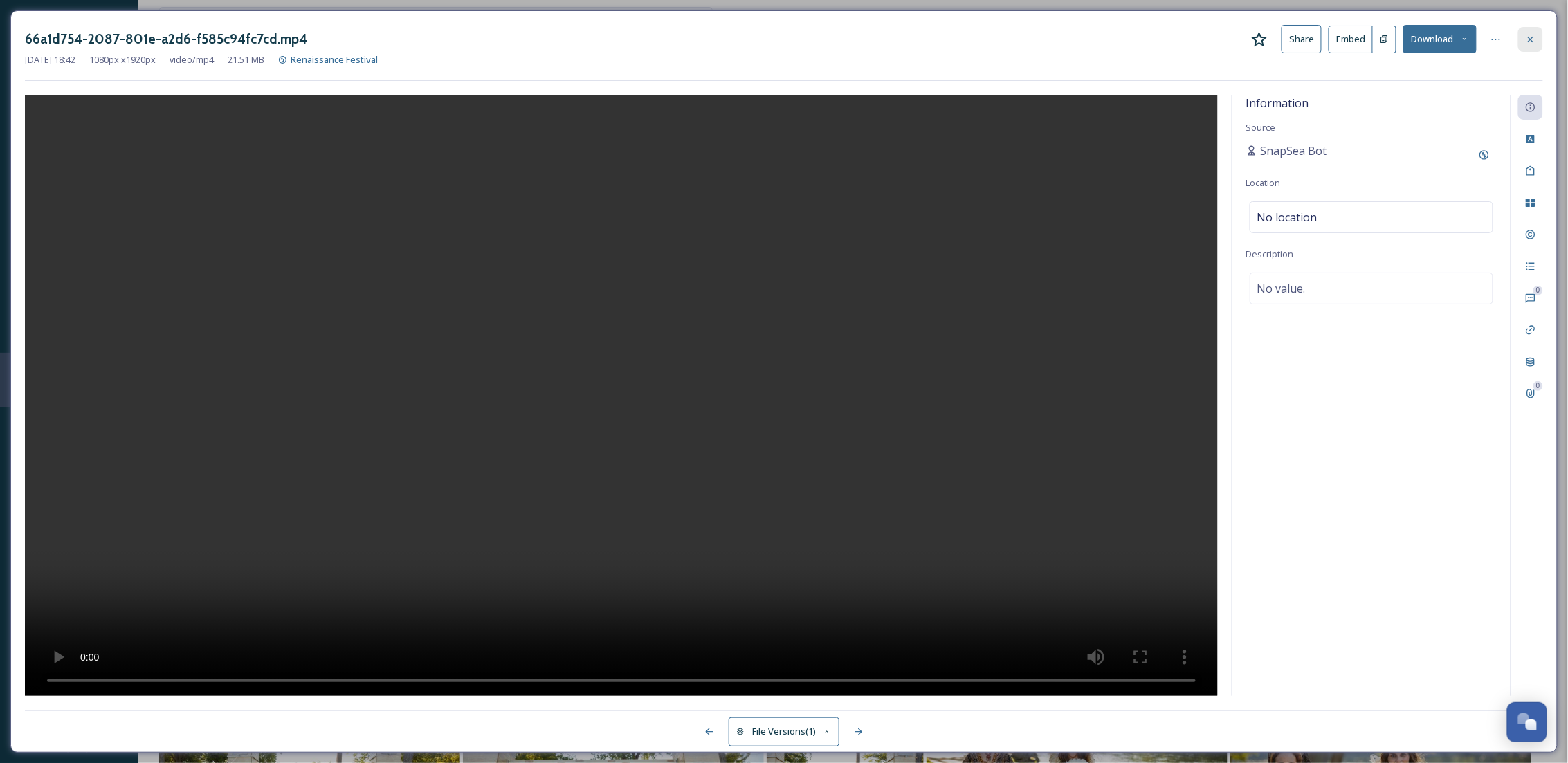
click at [1518, 43] on div at bounding box center [1530, 39] width 25 height 25
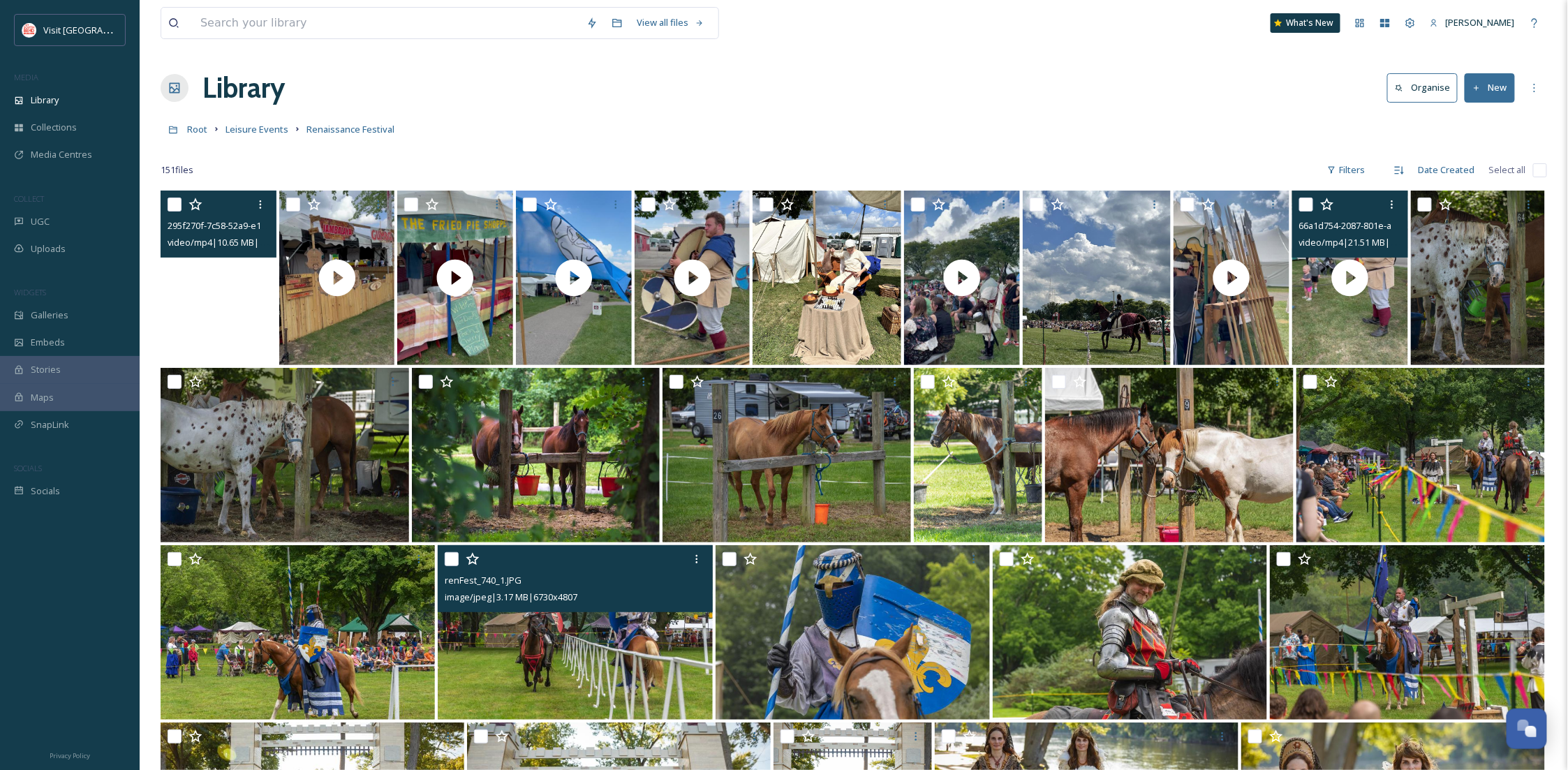
click at [212, 333] on video "295f270f-7c58-52a9-e17a-ae65e75d2d1d.mp4" at bounding box center [218, 278] width 116 height 175
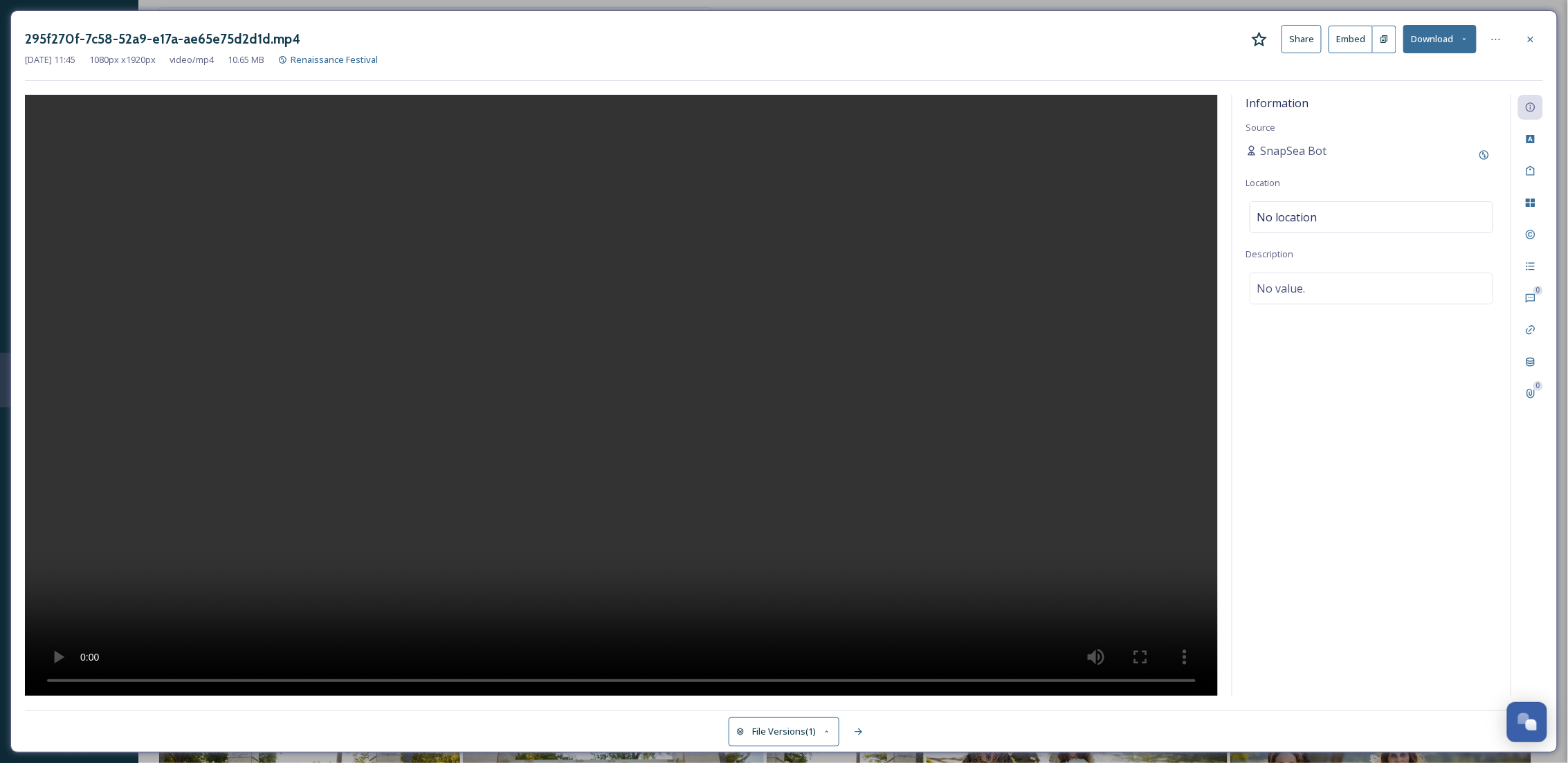
click at [1467, 43] on button "Download" at bounding box center [1440, 39] width 73 height 28
click at [1435, 75] on span "Download Original (1080 x 1920)" at bounding box center [1403, 71] width 131 height 13
click at [1542, 43] on div at bounding box center [1530, 39] width 25 height 25
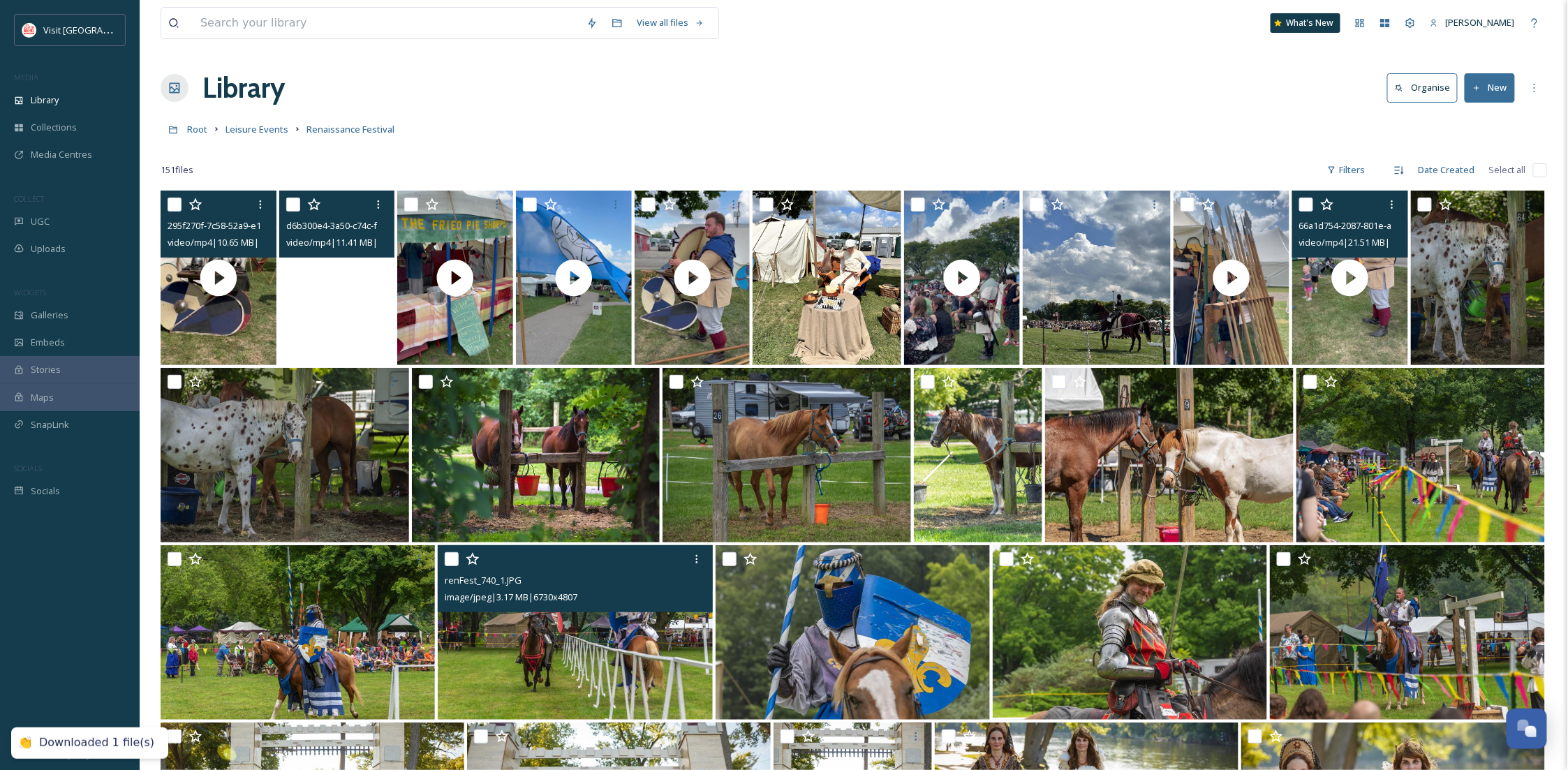
click at [305, 301] on video "d6b300e4-3a50-c74c-f14a-4869e716dea0.mp4" at bounding box center [337, 278] width 116 height 175
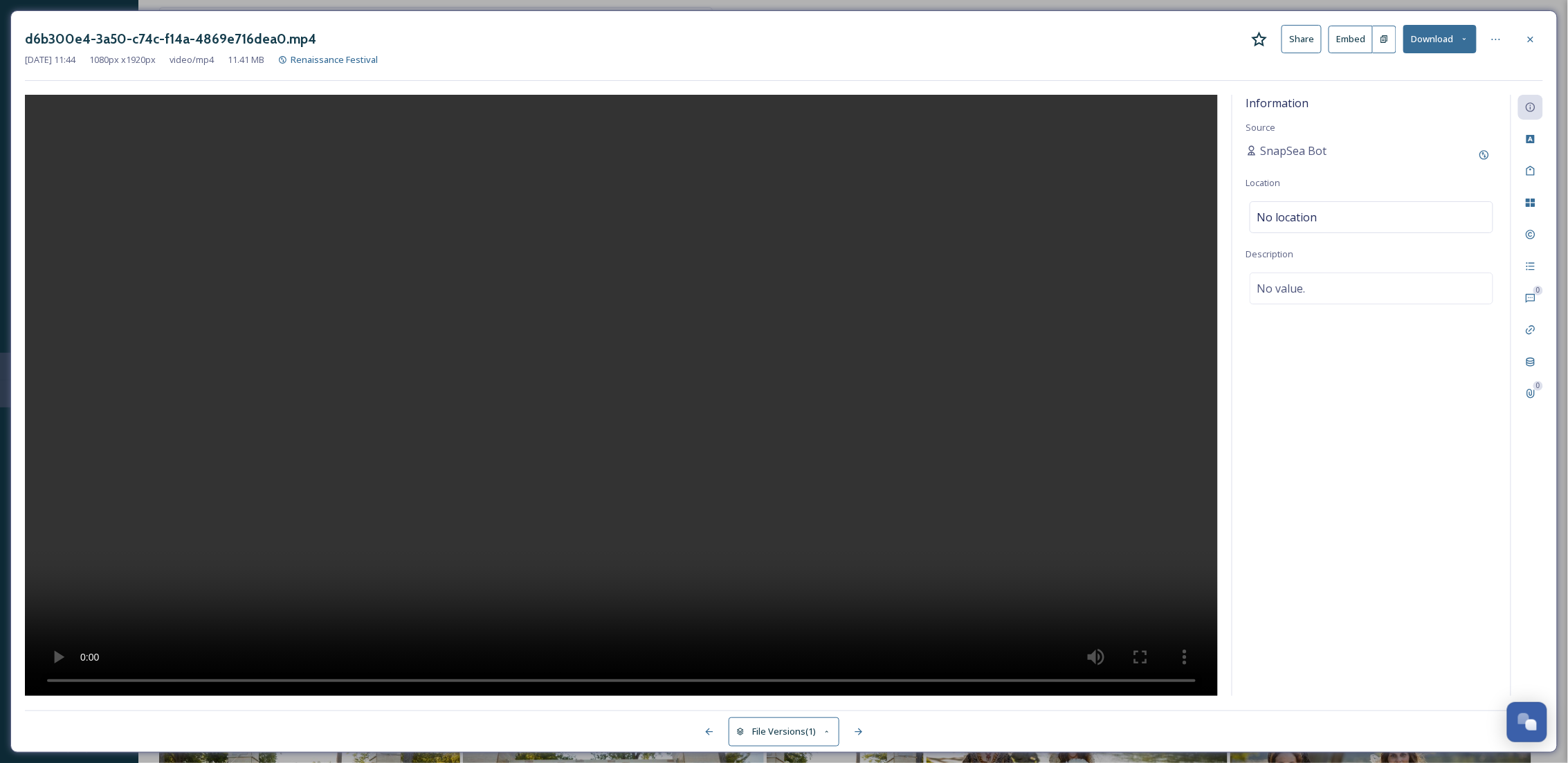
click at [1424, 44] on button "Download" at bounding box center [1440, 39] width 73 height 28
click at [1414, 71] on span "Download Original (1080 x 1920)" at bounding box center [1403, 71] width 131 height 13
click at [1537, 34] on div at bounding box center [1530, 39] width 25 height 25
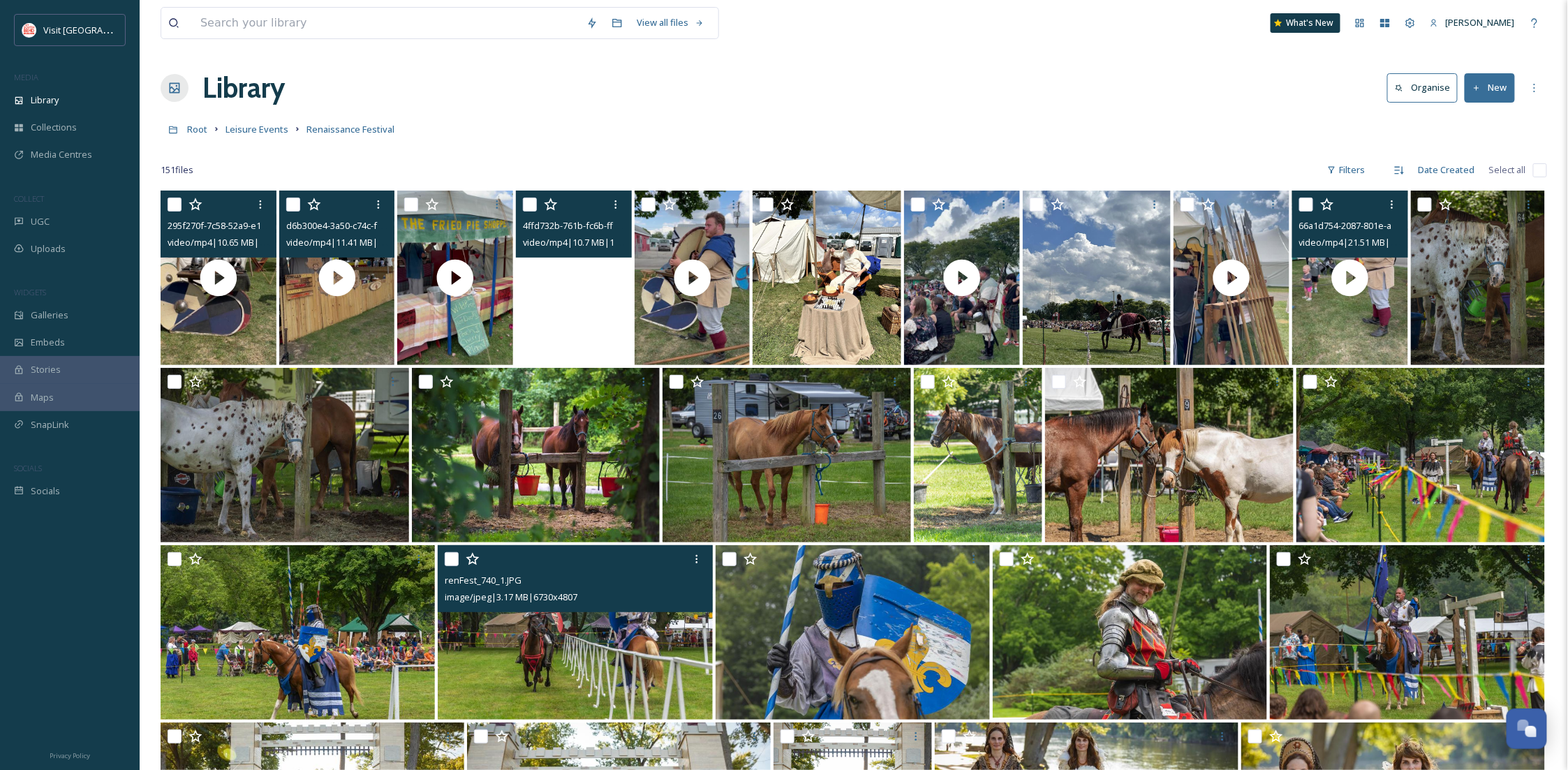
click at [585, 296] on video "4ffd732b-761b-fc6b-ff8c-6f6d19d3d9c6.mp4" at bounding box center [574, 278] width 116 height 175
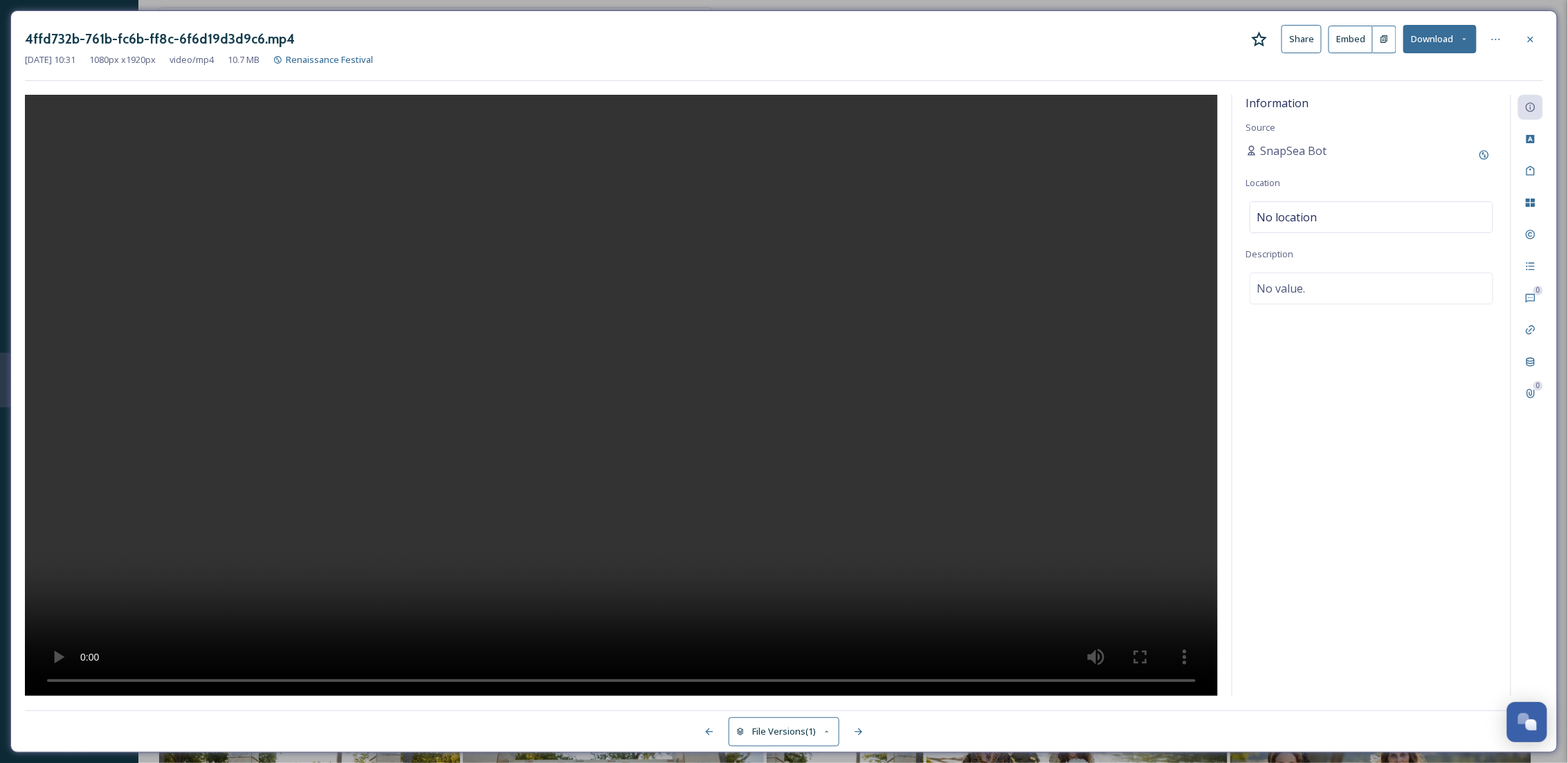
click at [1458, 32] on button "Download" at bounding box center [1440, 39] width 73 height 28
click at [1525, 39] on icon at bounding box center [1530, 39] width 11 height 11
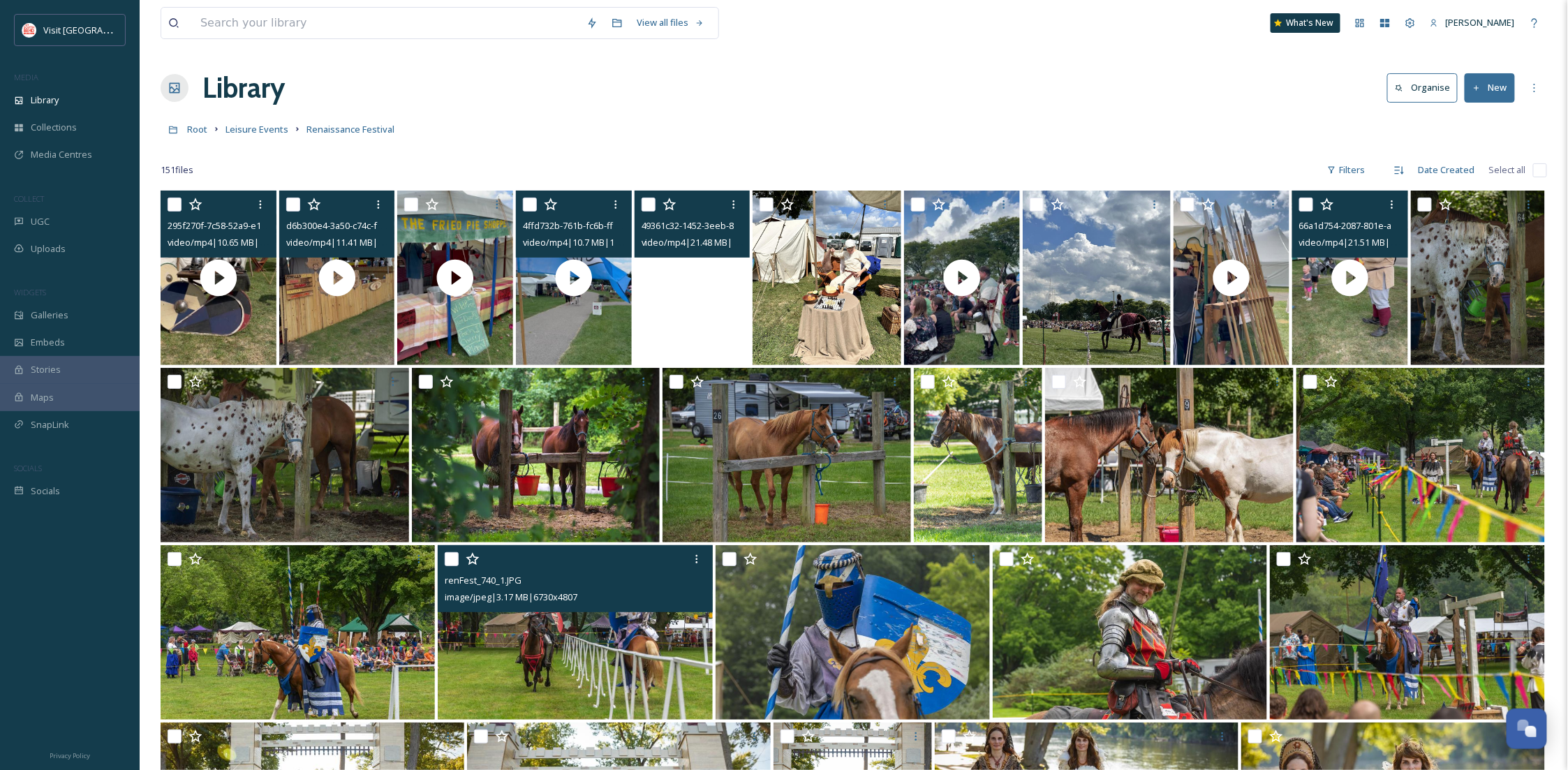
click at [715, 334] on video "49361c32-1452-3eeb-8225-358b6674d194.mp4" at bounding box center [693, 278] width 116 height 175
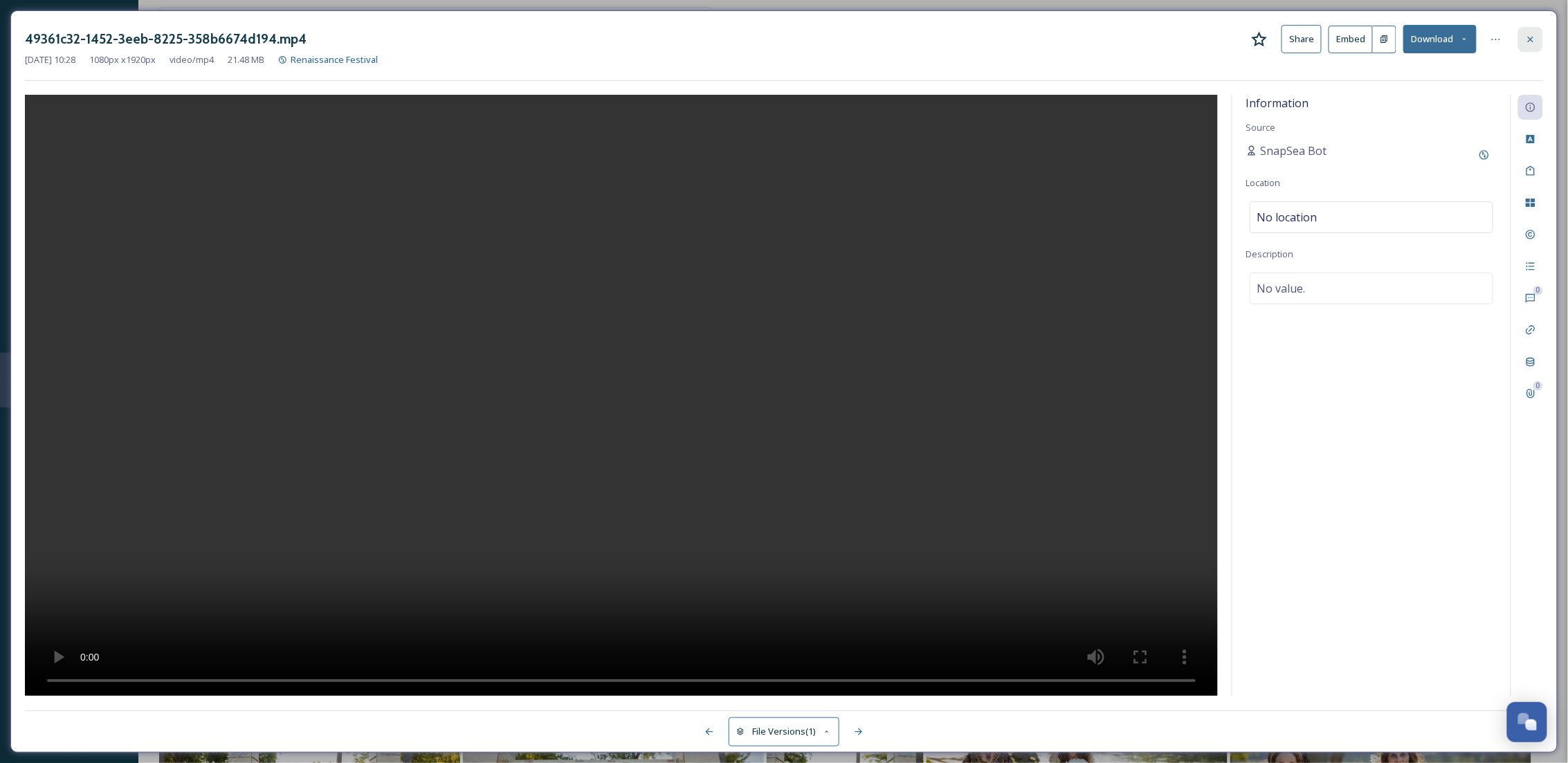
click at [1523, 41] on div at bounding box center [1530, 39] width 25 height 25
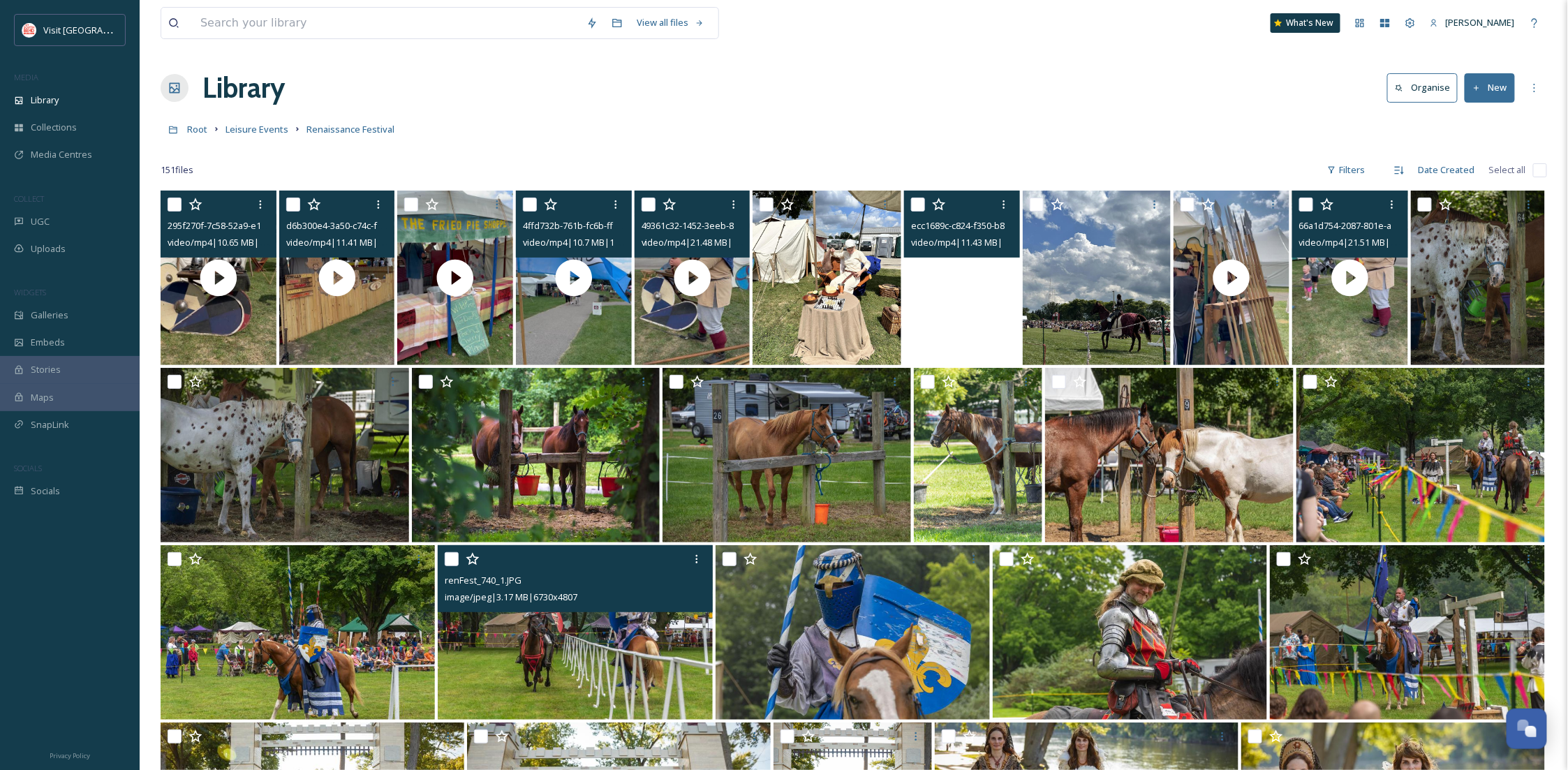
click at [937, 322] on video "ecc1689c-c824-f350-b879-8e54a1d90e37.mp4" at bounding box center [962, 278] width 116 height 175
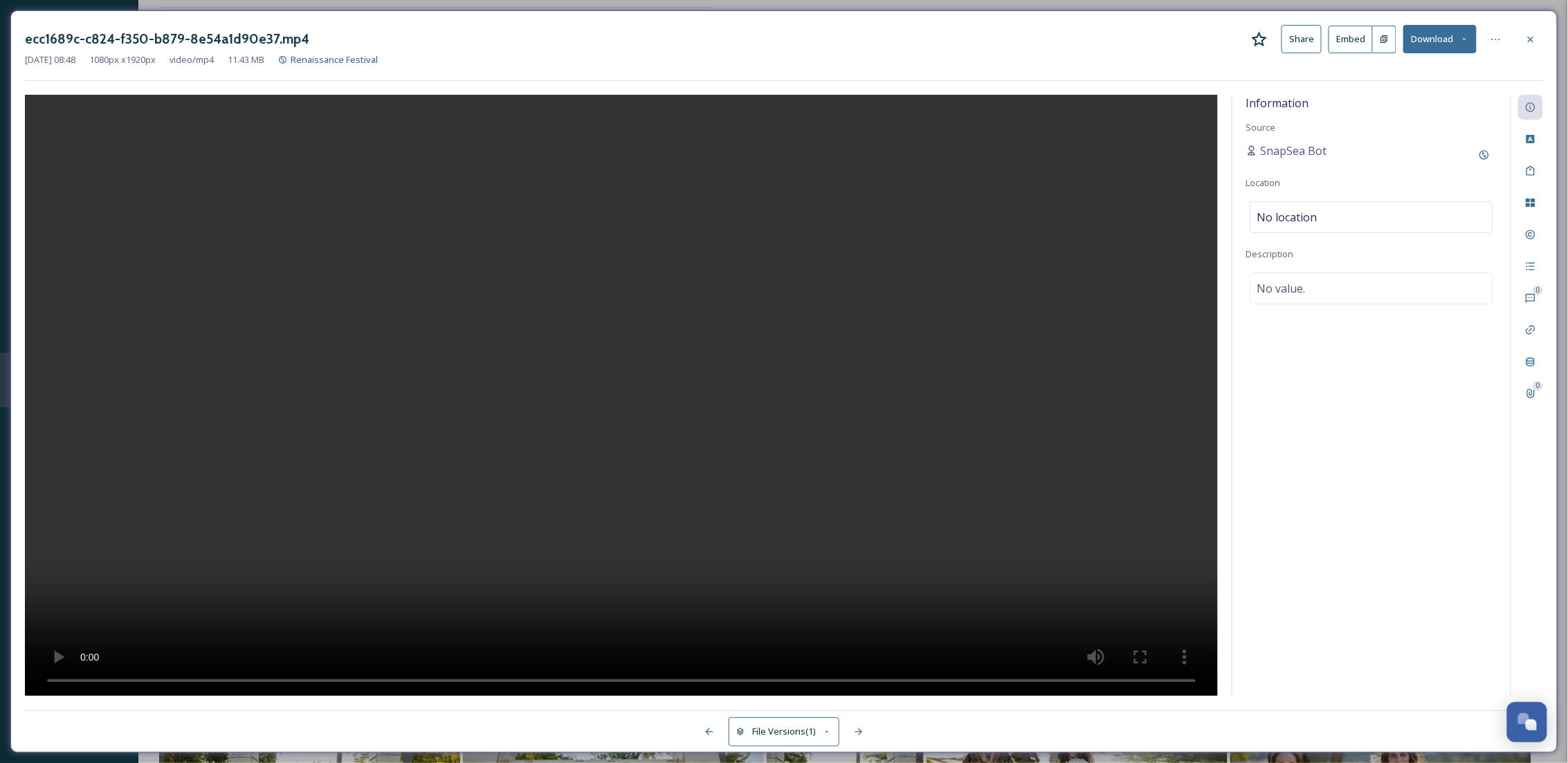
click at [1479, 39] on div "ecc1689c-c824-f350-b879-8e54a1d90e37.mp4 Share Embed Download" at bounding box center [784, 39] width 1518 height 28
click at [1464, 40] on icon at bounding box center [1464, 39] width 4 height 2
click at [1417, 81] on div "Download Original (1080 x 1920)" at bounding box center [1404, 71] width 145 height 27
click at [1525, 38] on icon at bounding box center [1530, 39] width 11 height 11
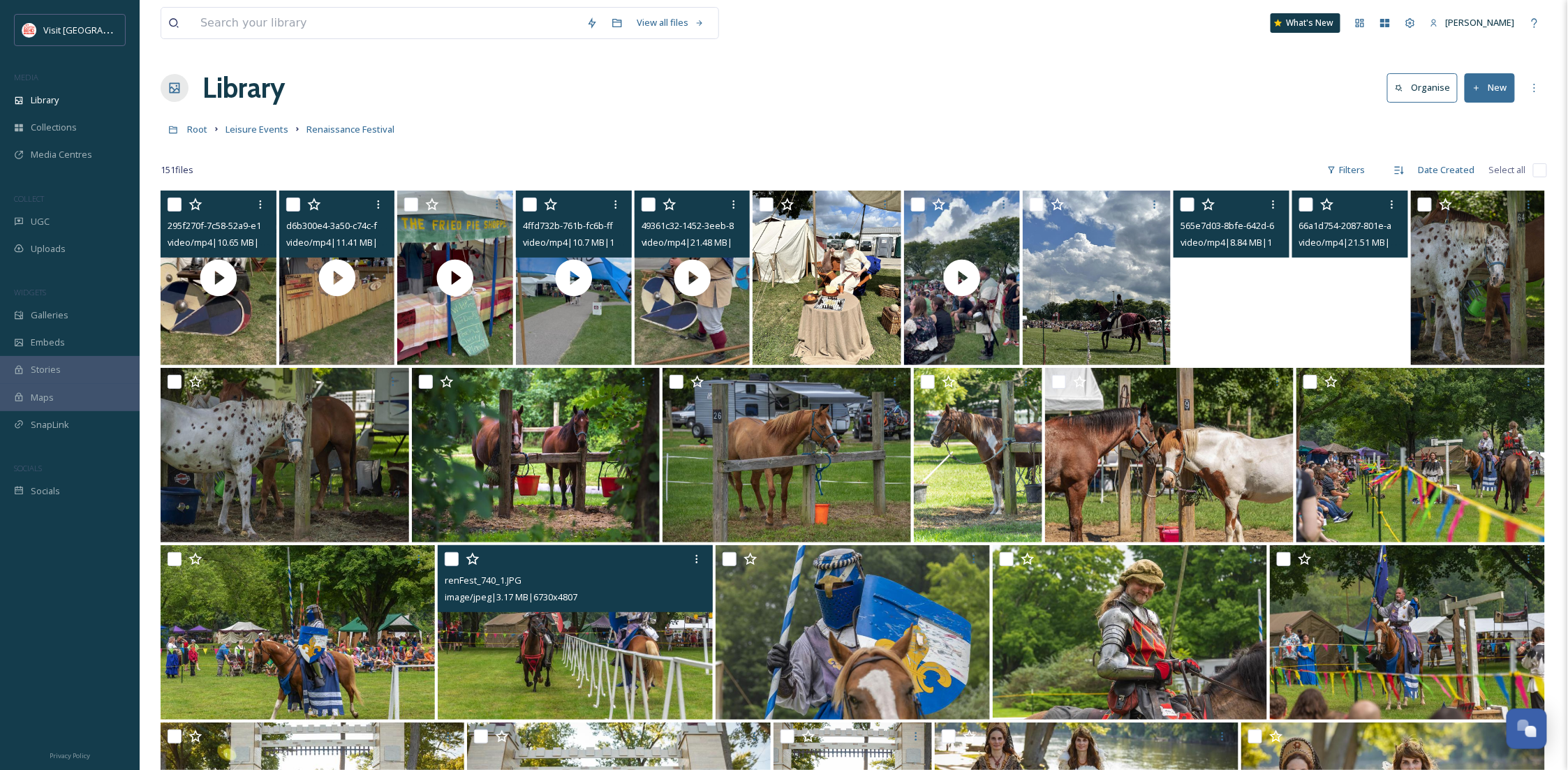
click at [1211, 330] on video "565e7d03-8bfe-642d-639a-233fff338fd6.mp4" at bounding box center [1231, 278] width 116 height 175
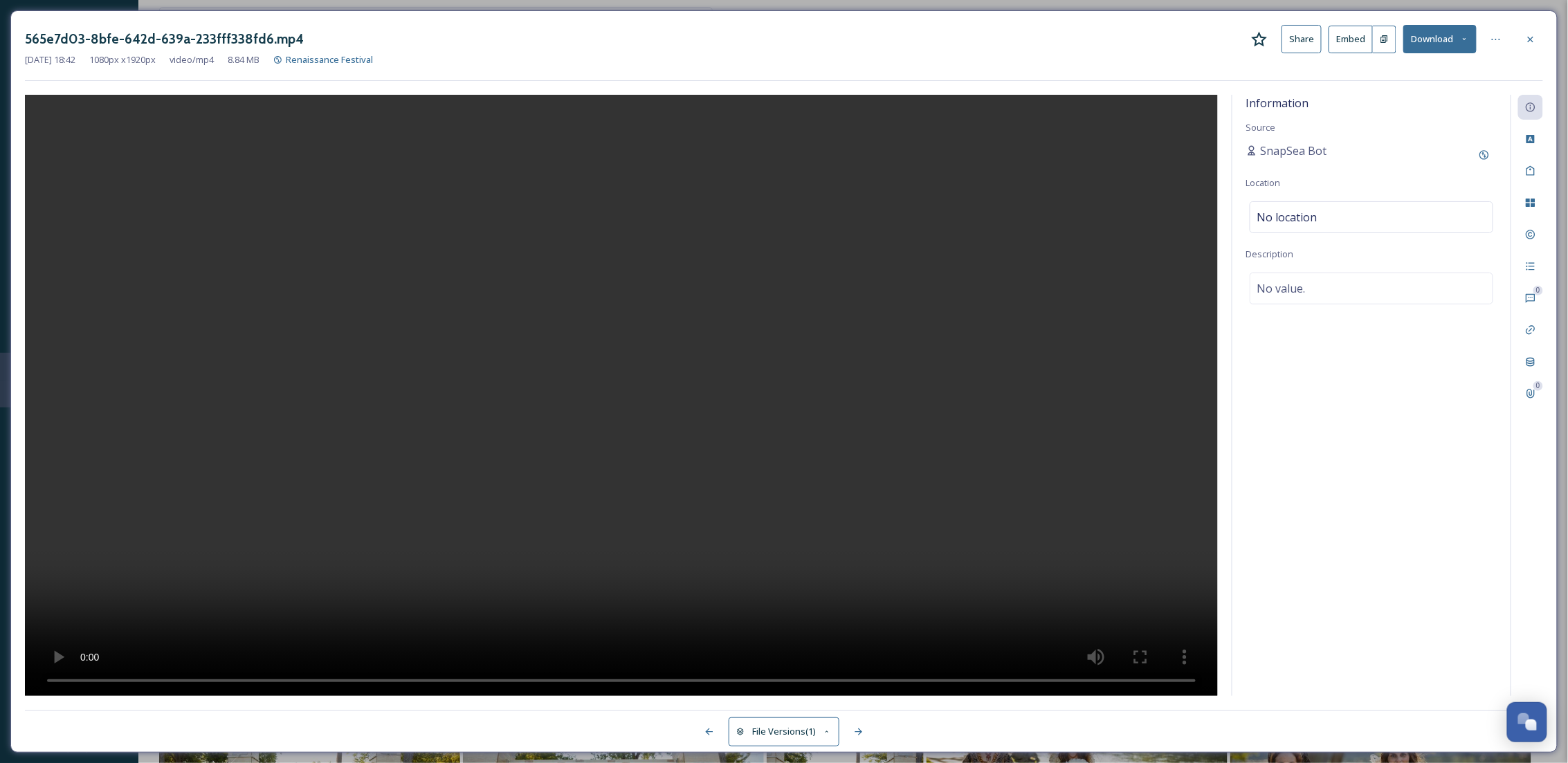
click at [1454, 45] on button "Download" at bounding box center [1440, 39] width 73 height 28
click at [1425, 69] on span "Download Original (1080 x 1920)" at bounding box center [1403, 71] width 131 height 13
click at [1531, 43] on icon at bounding box center [1530, 39] width 11 height 11
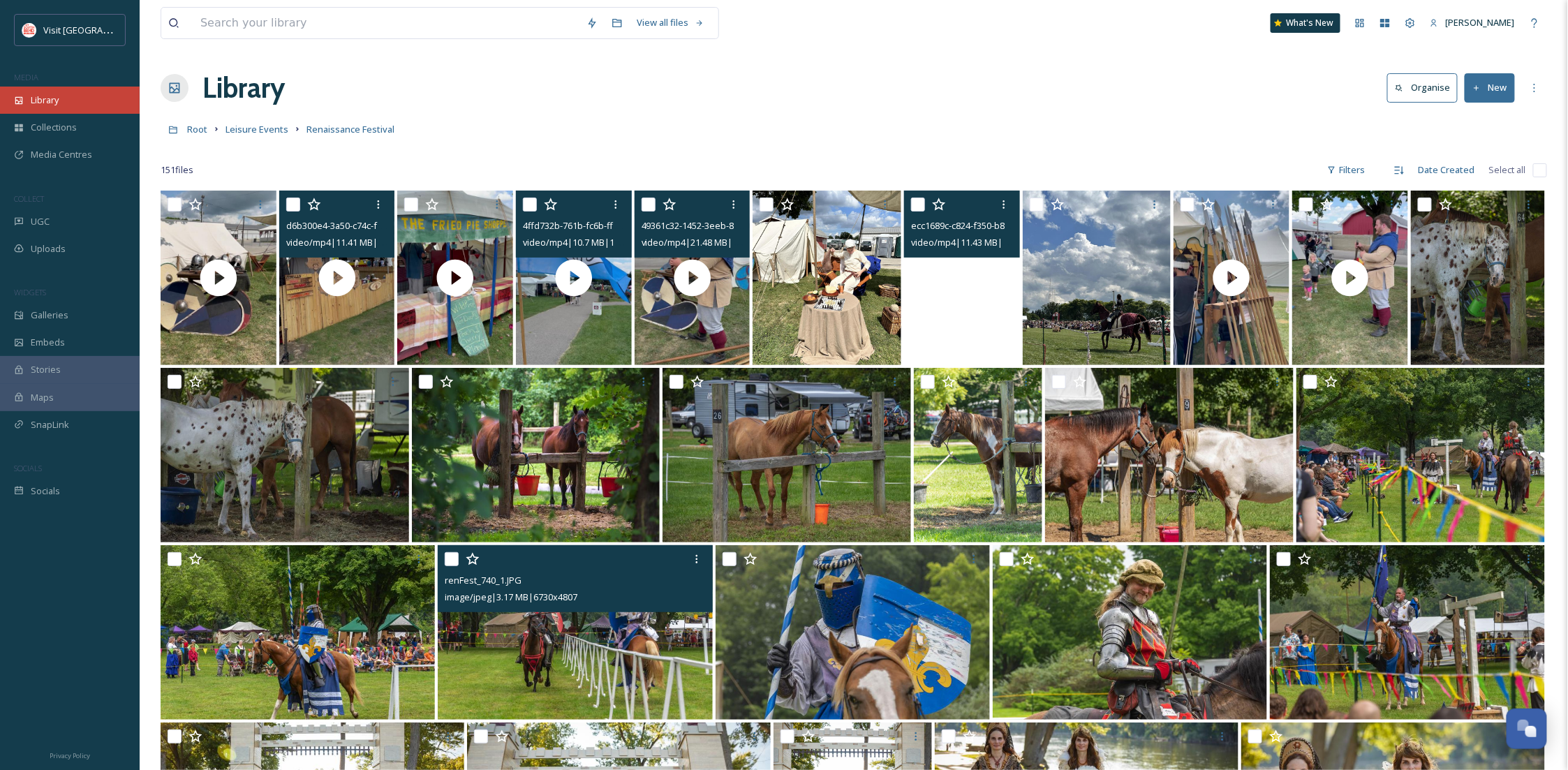
click at [62, 91] on div "Library" at bounding box center [69, 100] width 139 height 27
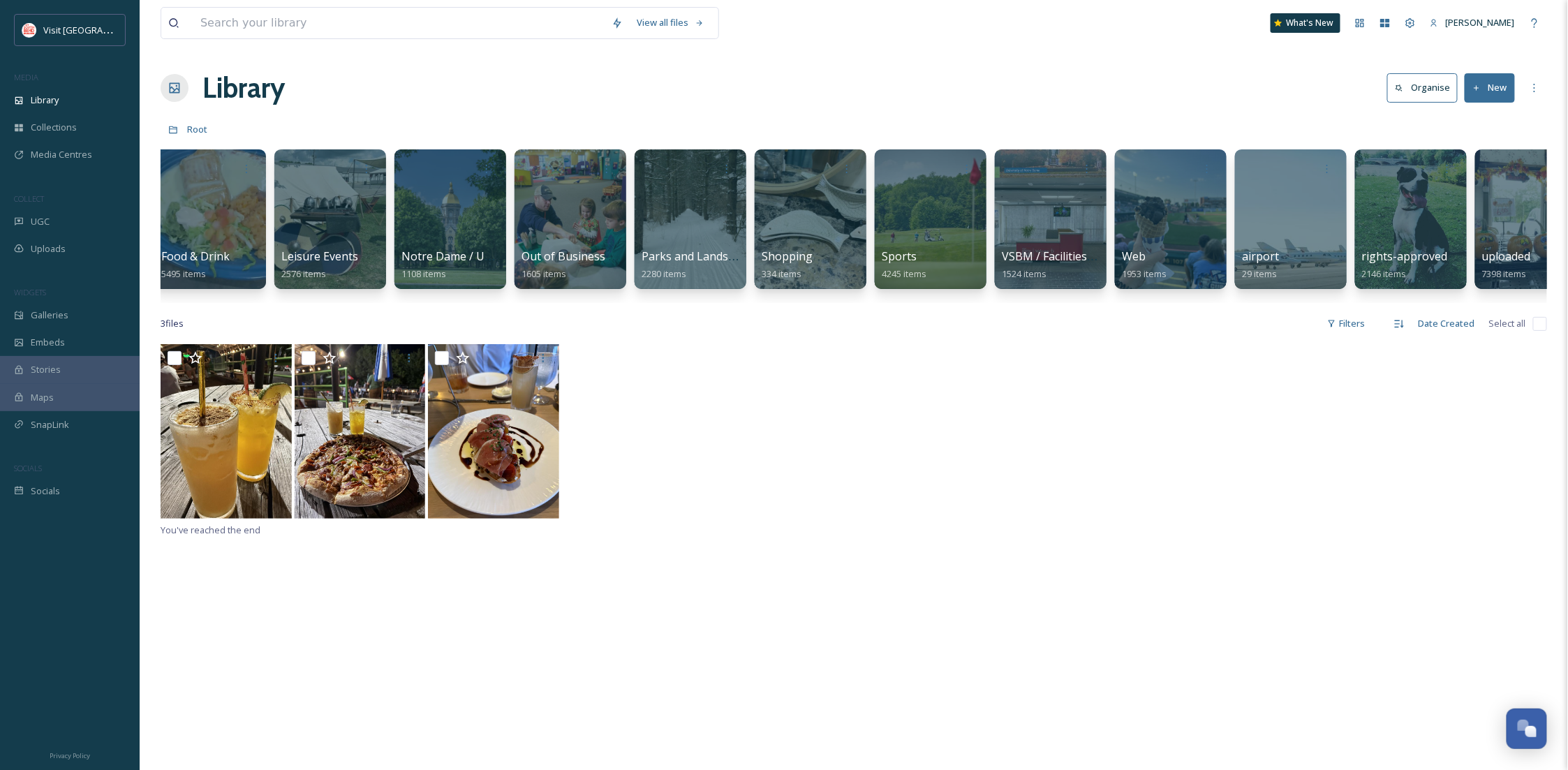
scroll to position [0, 533]
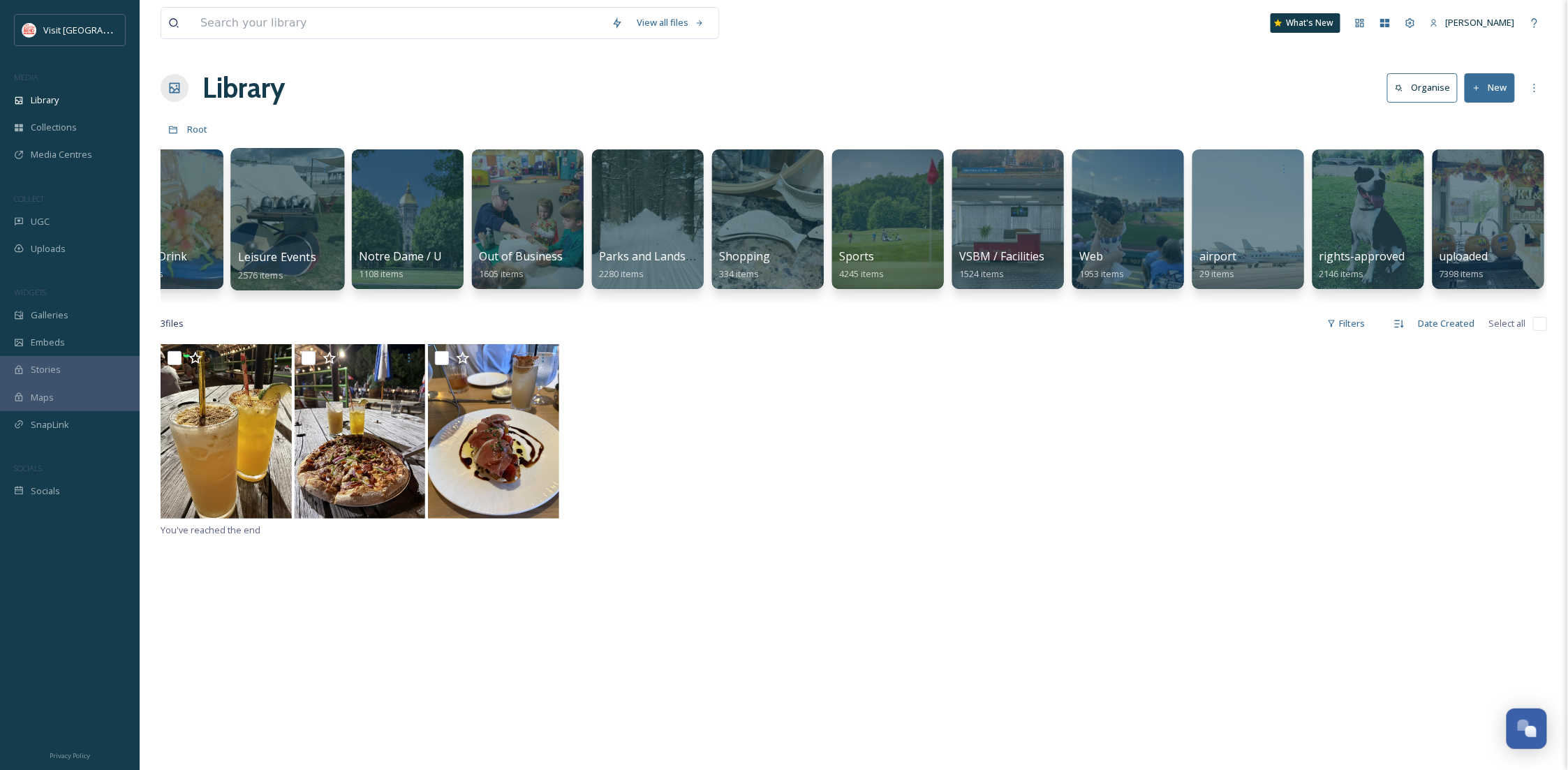
click at [251, 199] on div at bounding box center [287, 219] width 114 height 142
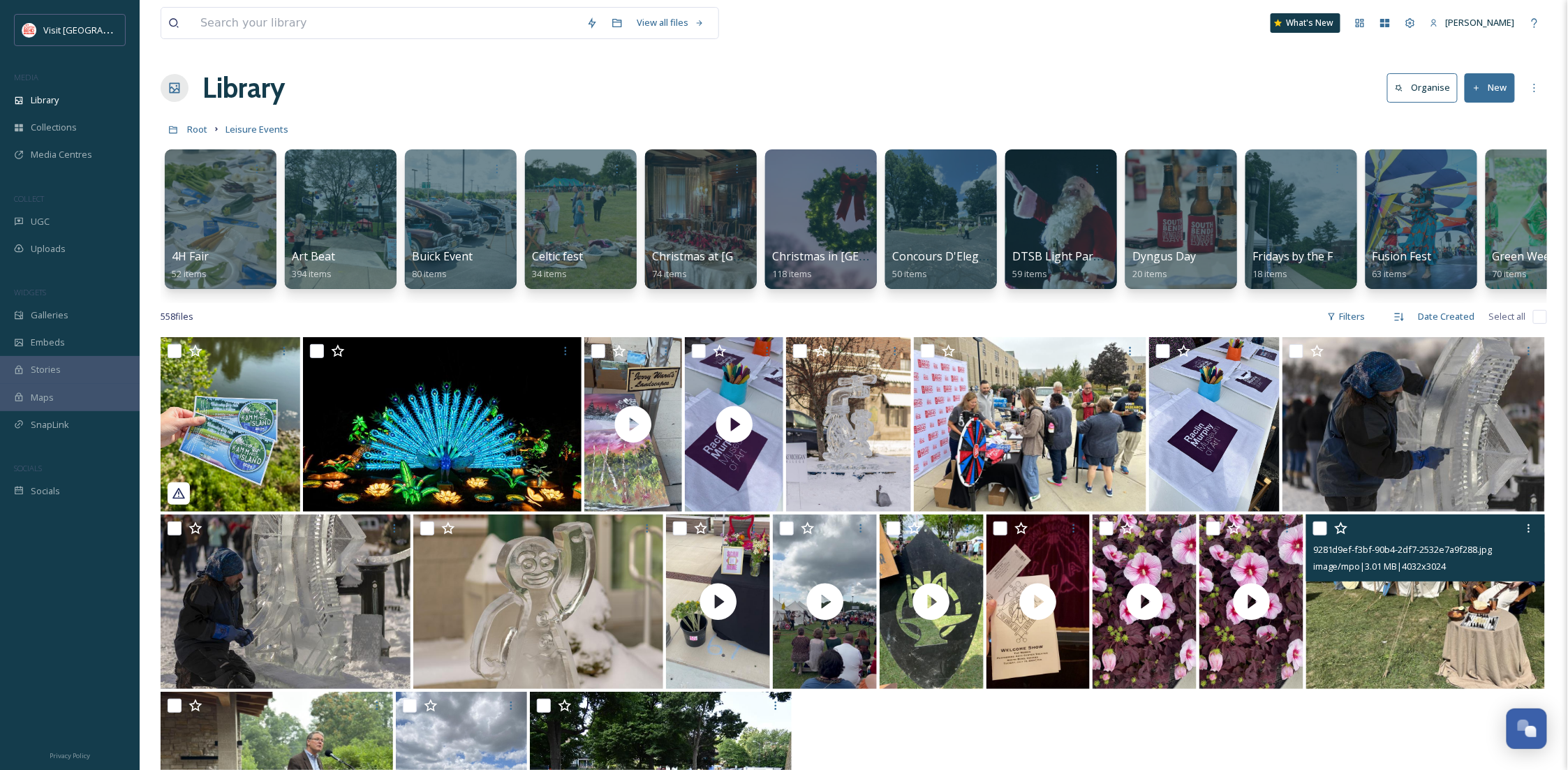
click at [1322, 535] on input "checkbox" at bounding box center [1320, 528] width 14 height 14
checkbox input "true"
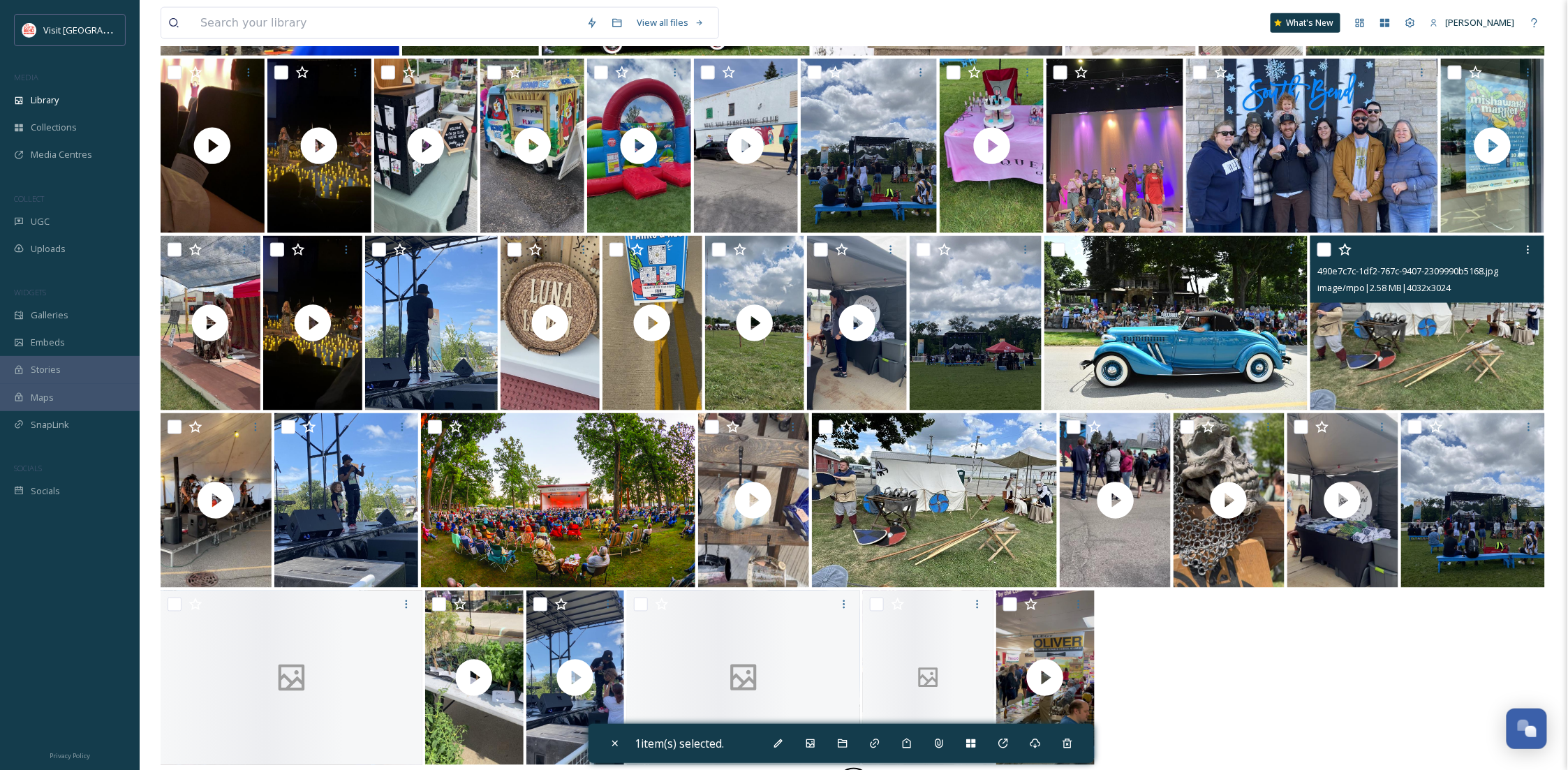
scroll to position [857, 0]
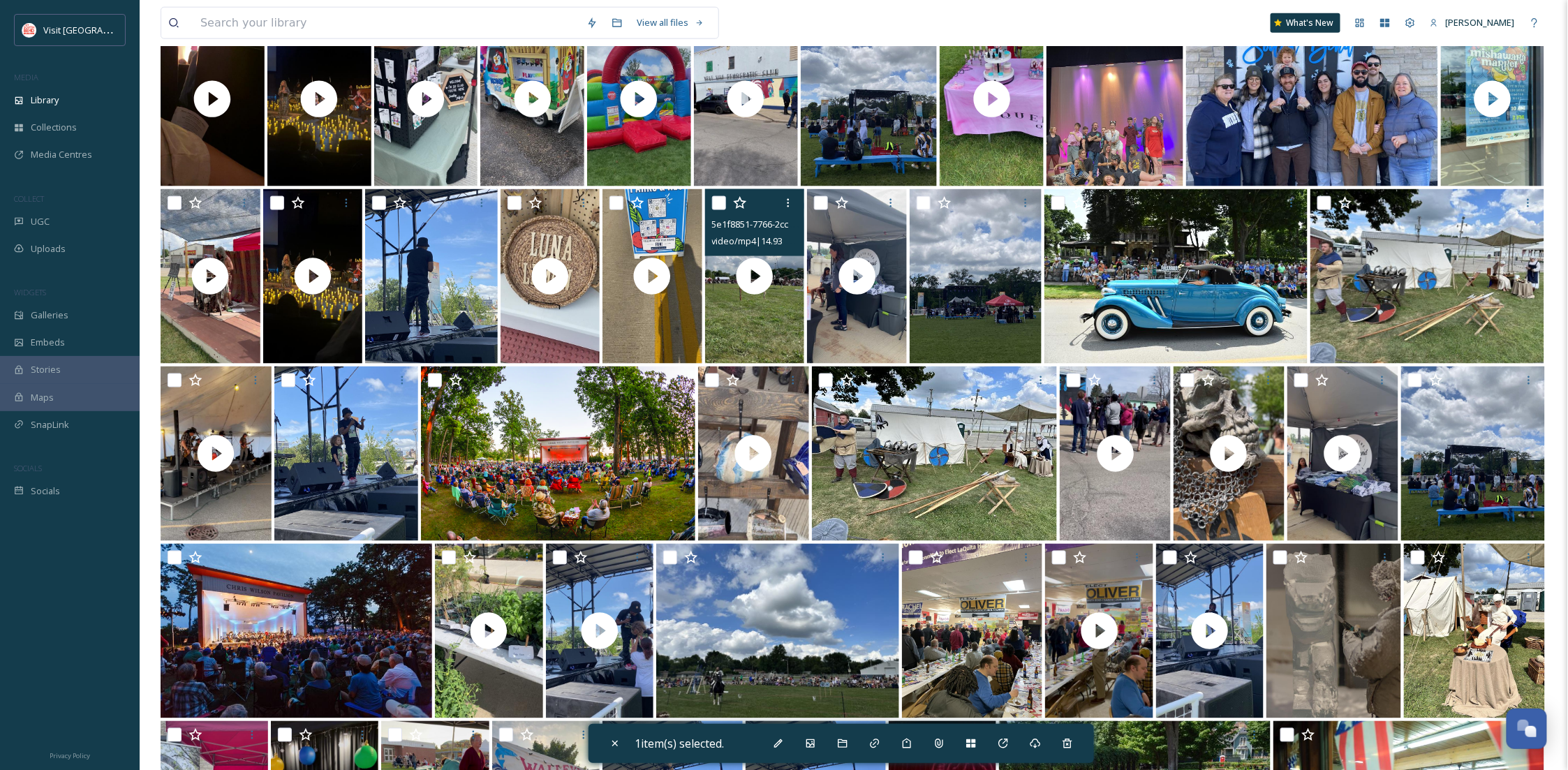
click at [712, 210] on input "checkbox" at bounding box center [719, 203] width 14 height 14
checkbox input "true"
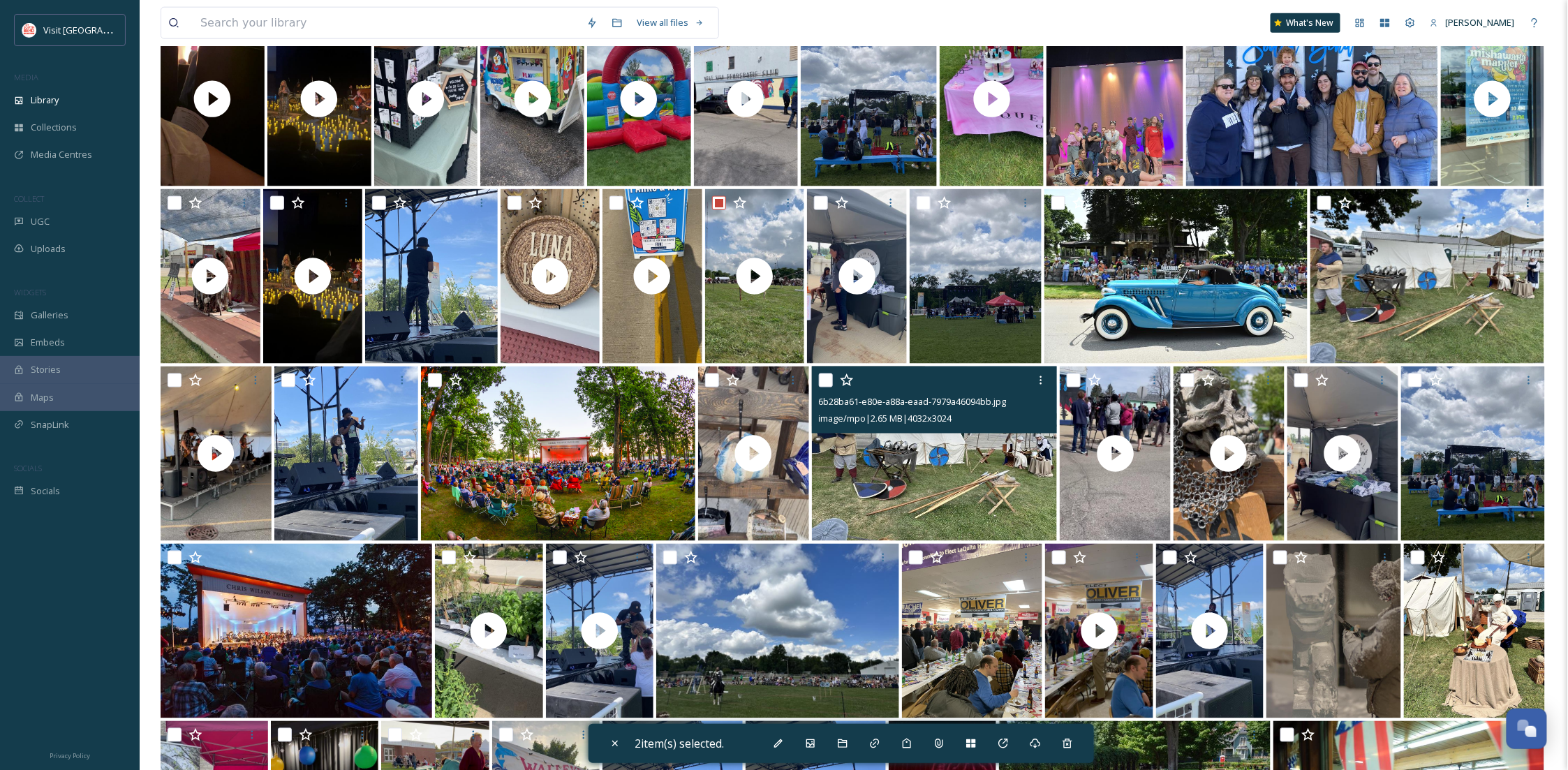
click at [821, 388] on input "checkbox" at bounding box center [825, 380] width 14 height 14
checkbox input "true"
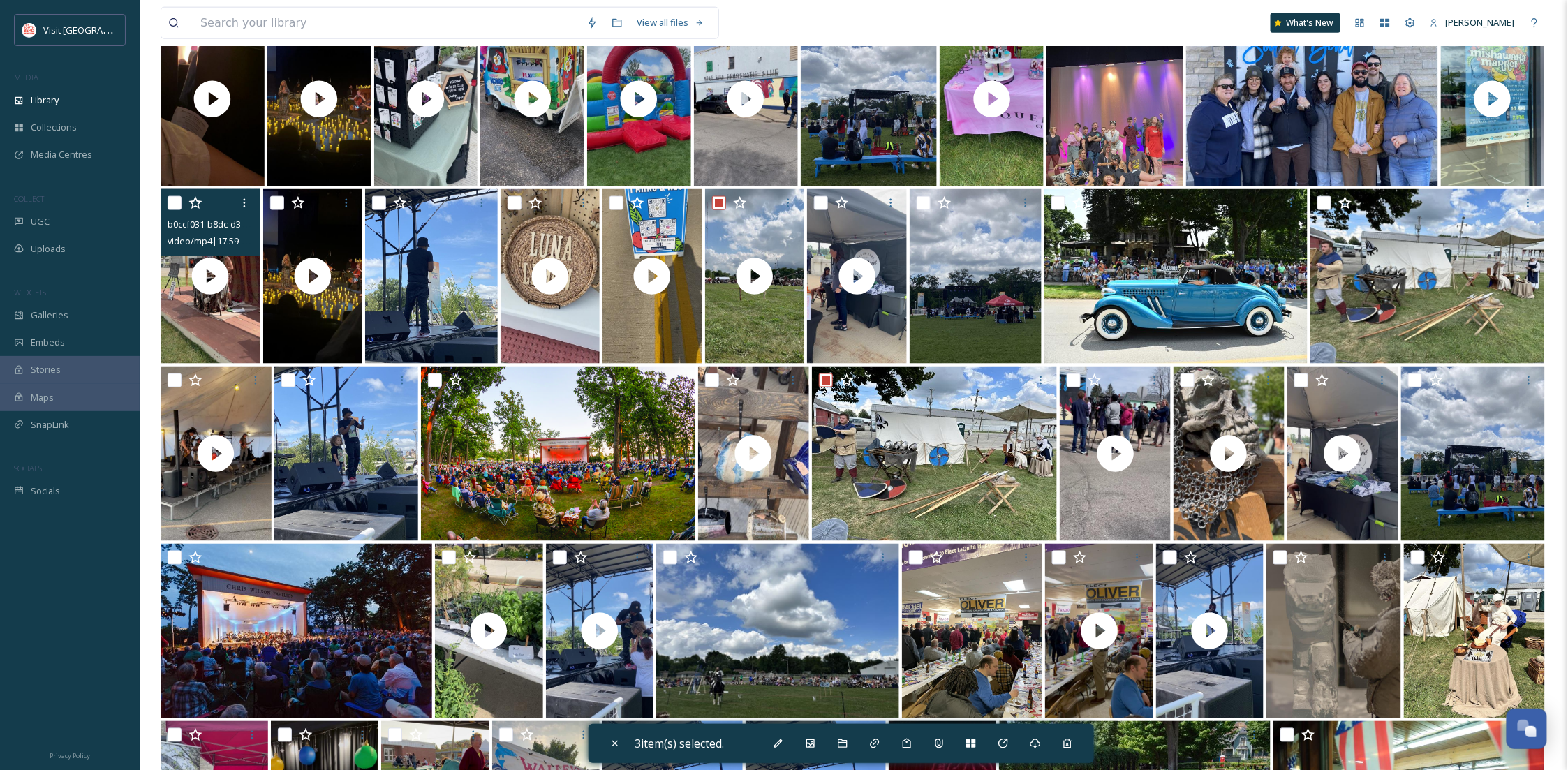
click at [168, 210] on input "checkbox" at bounding box center [175, 203] width 14 height 14
checkbox input "true"
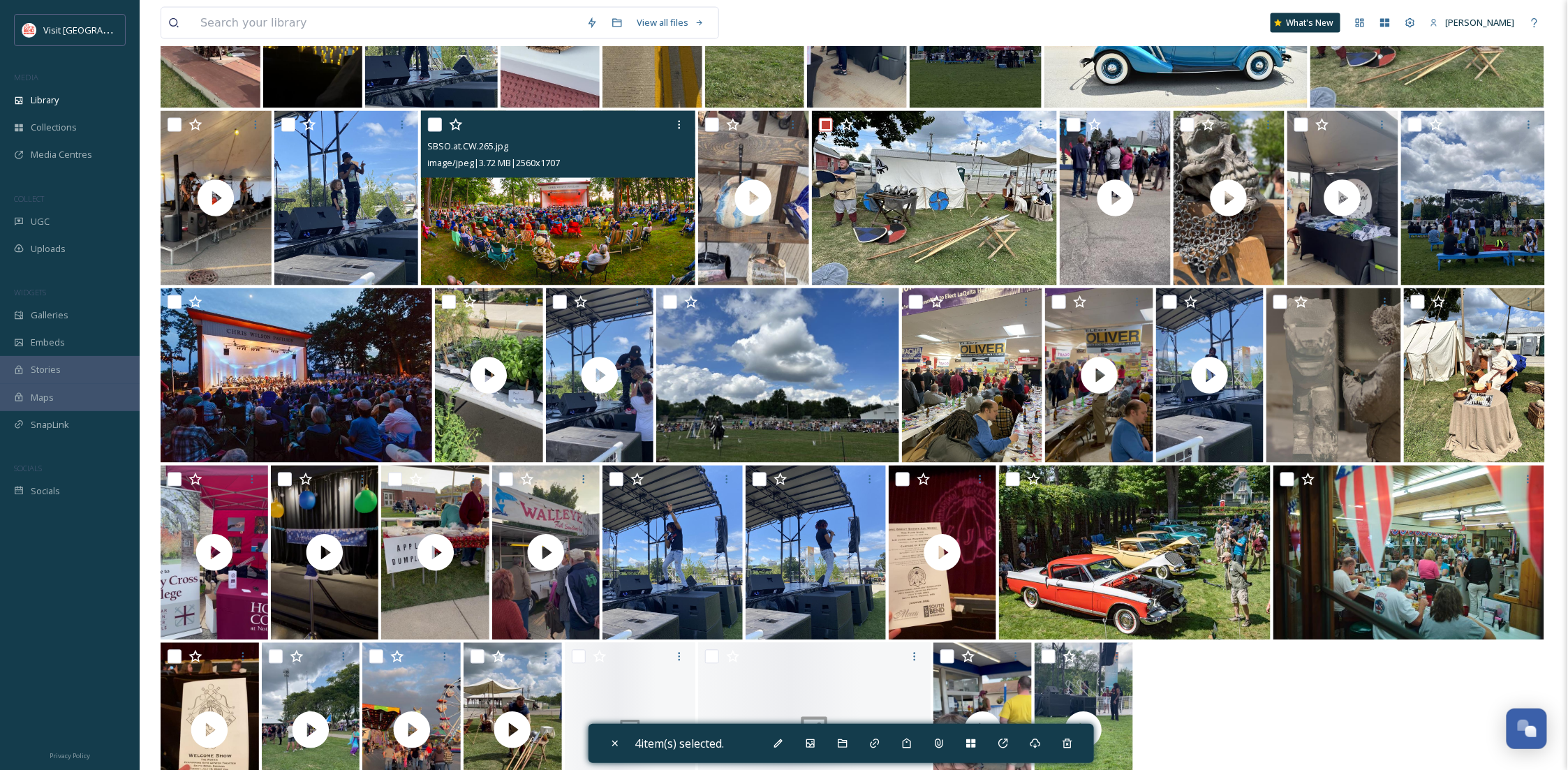
scroll to position [1210, 0]
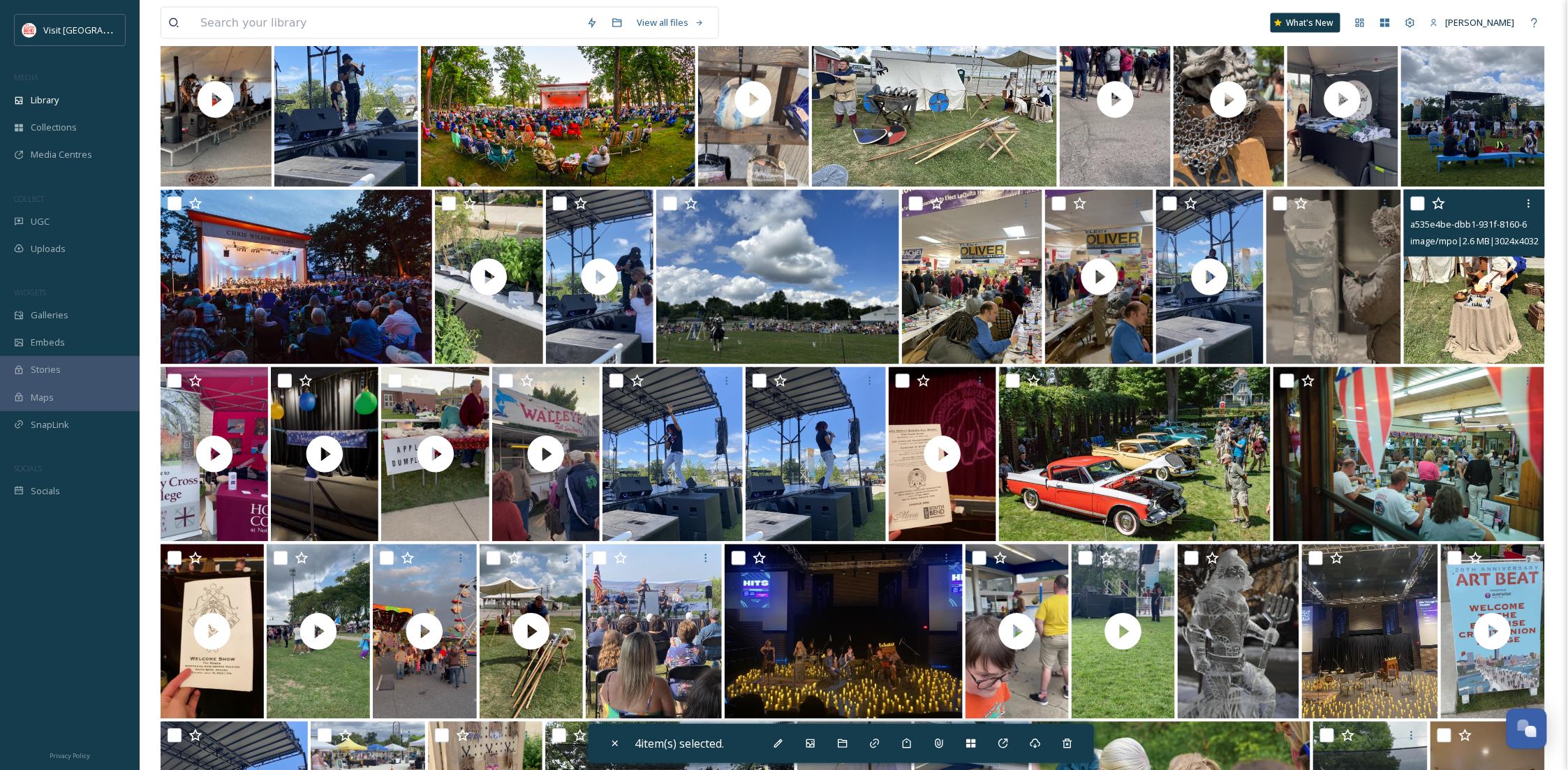
click at [1421, 211] on input "checkbox" at bounding box center [1418, 203] width 14 height 14
checkbox input "true"
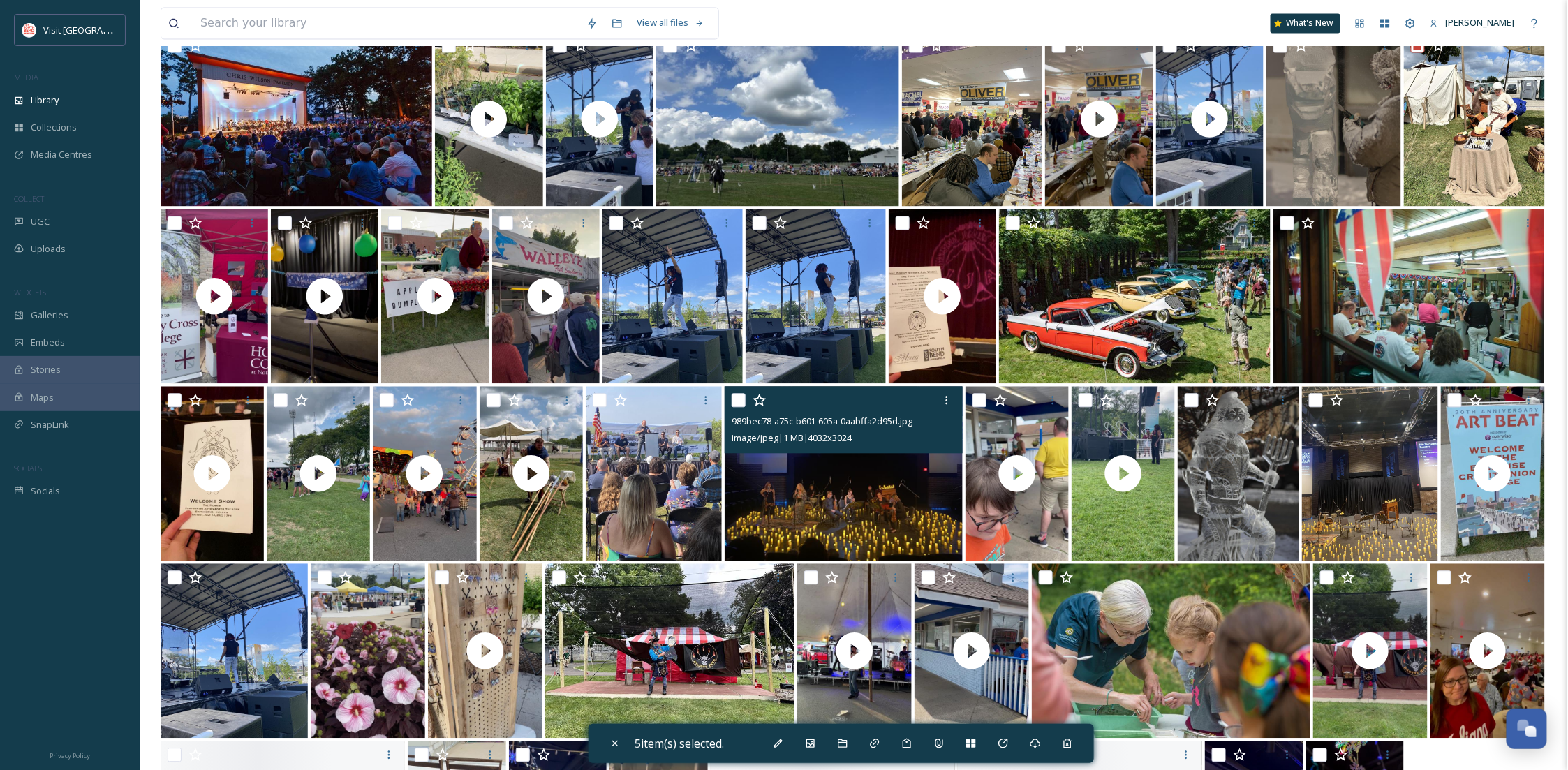
scroll to position [1459, 0]
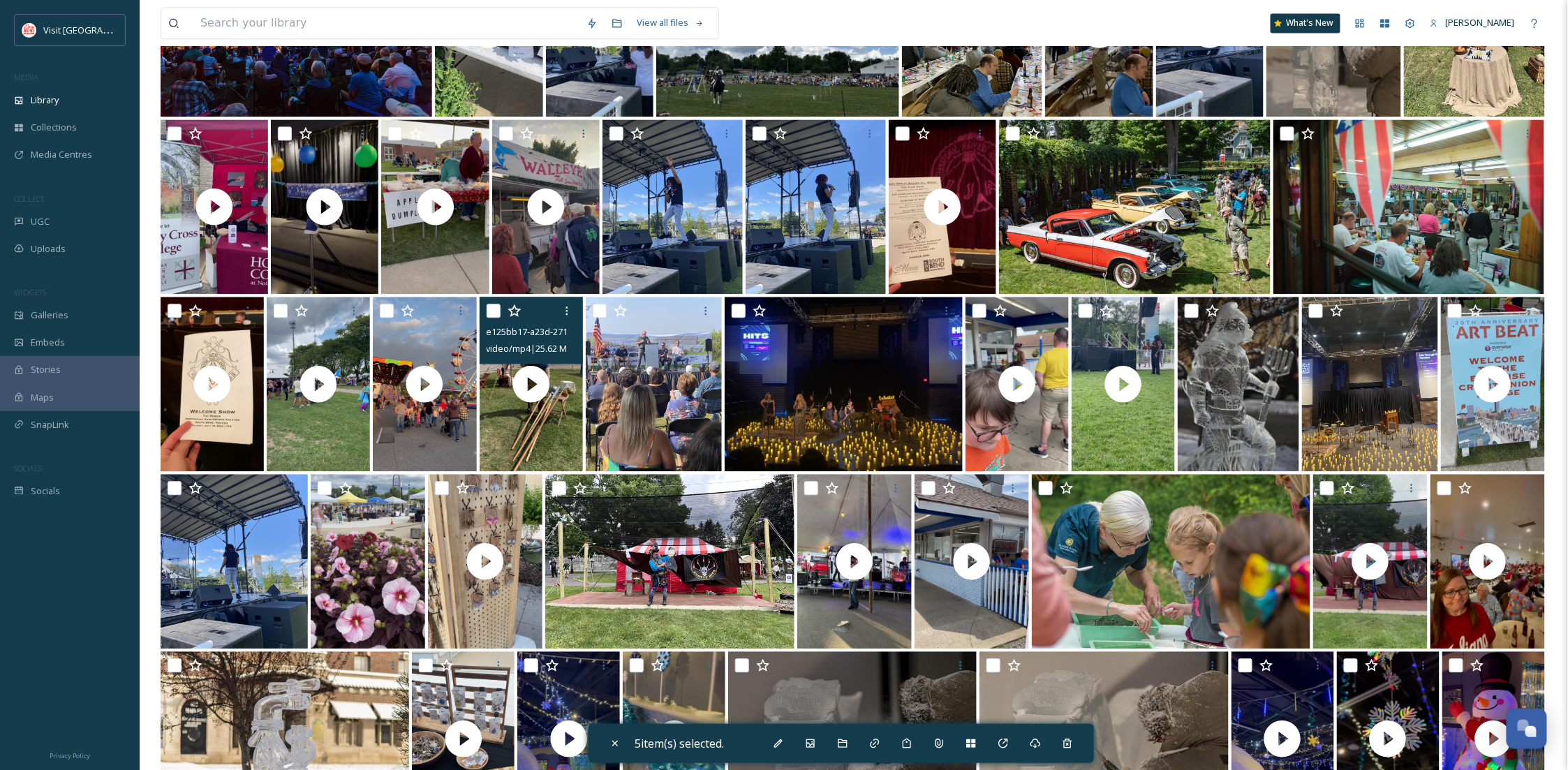
click at [488, 318] on input "checkbox" at bounding box center [493, 310] width 14 height 14
checkbox input "true"
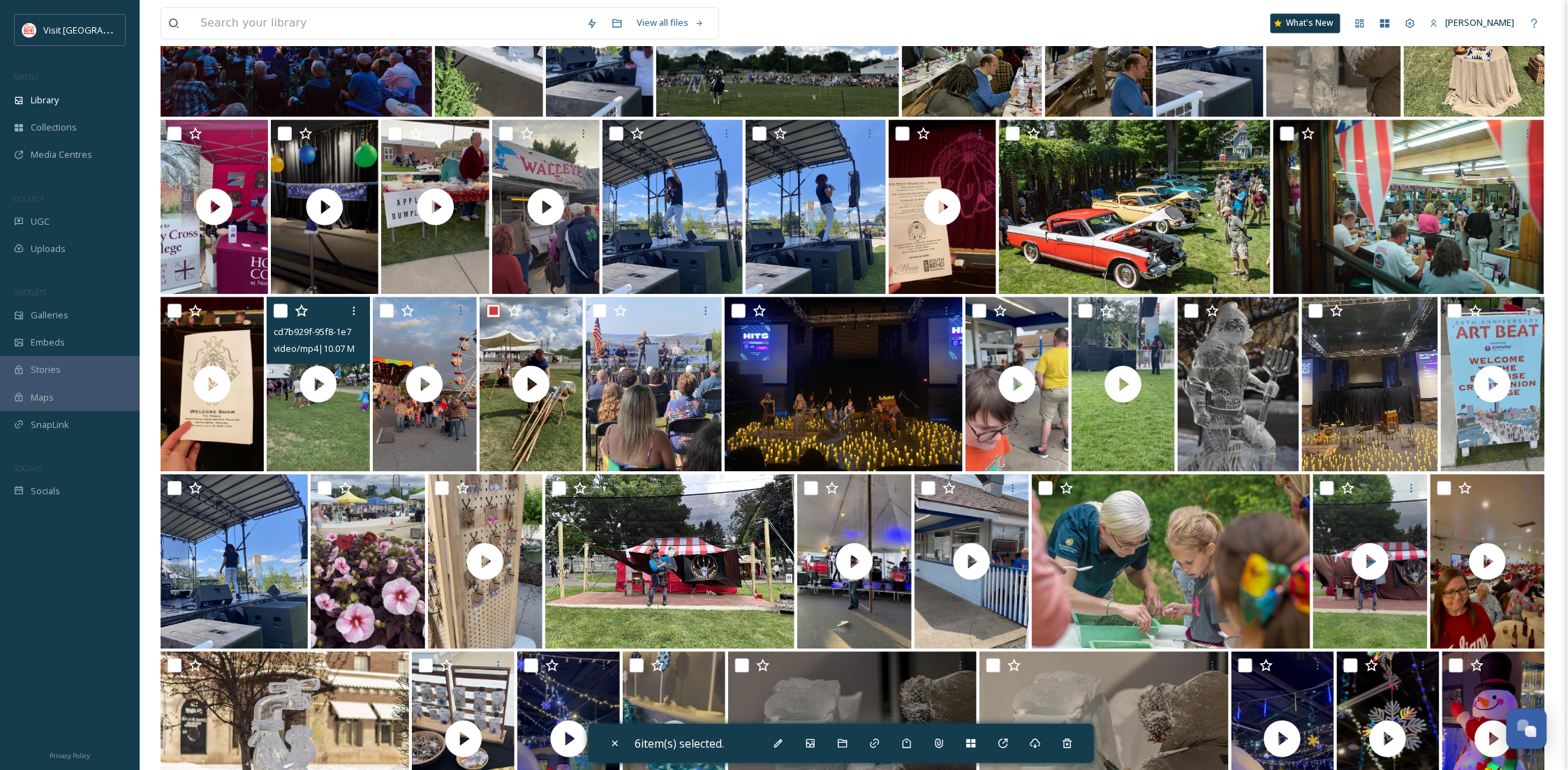
click at [277, 318] on input "checkbox" at bounding box center [280, 310] width 14 height 14
checkbox input "true"
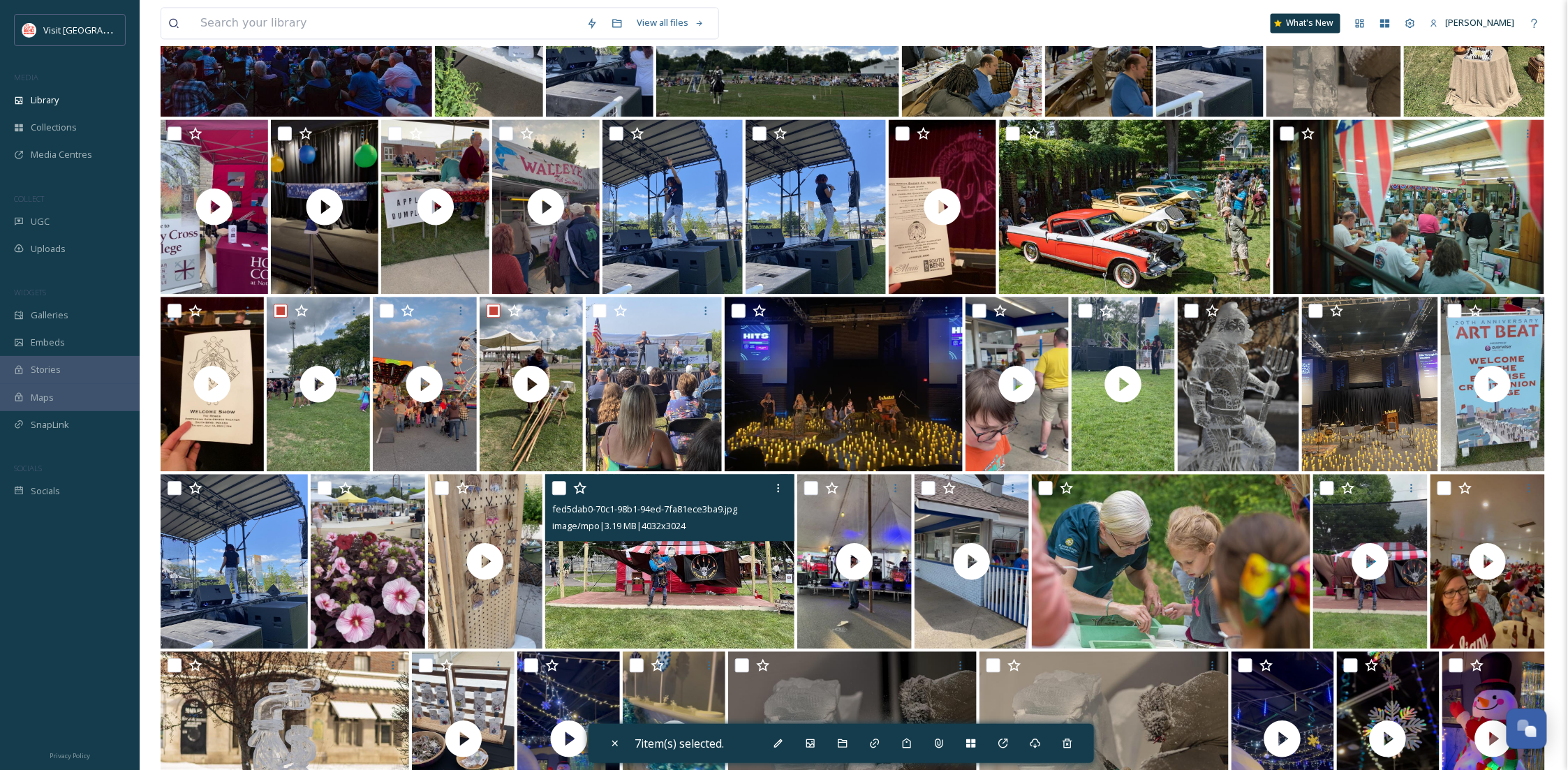
click at [554, 495] on input "checkbox" at bounding box center [559, 488] width 14 height 14
checkbox input "true"
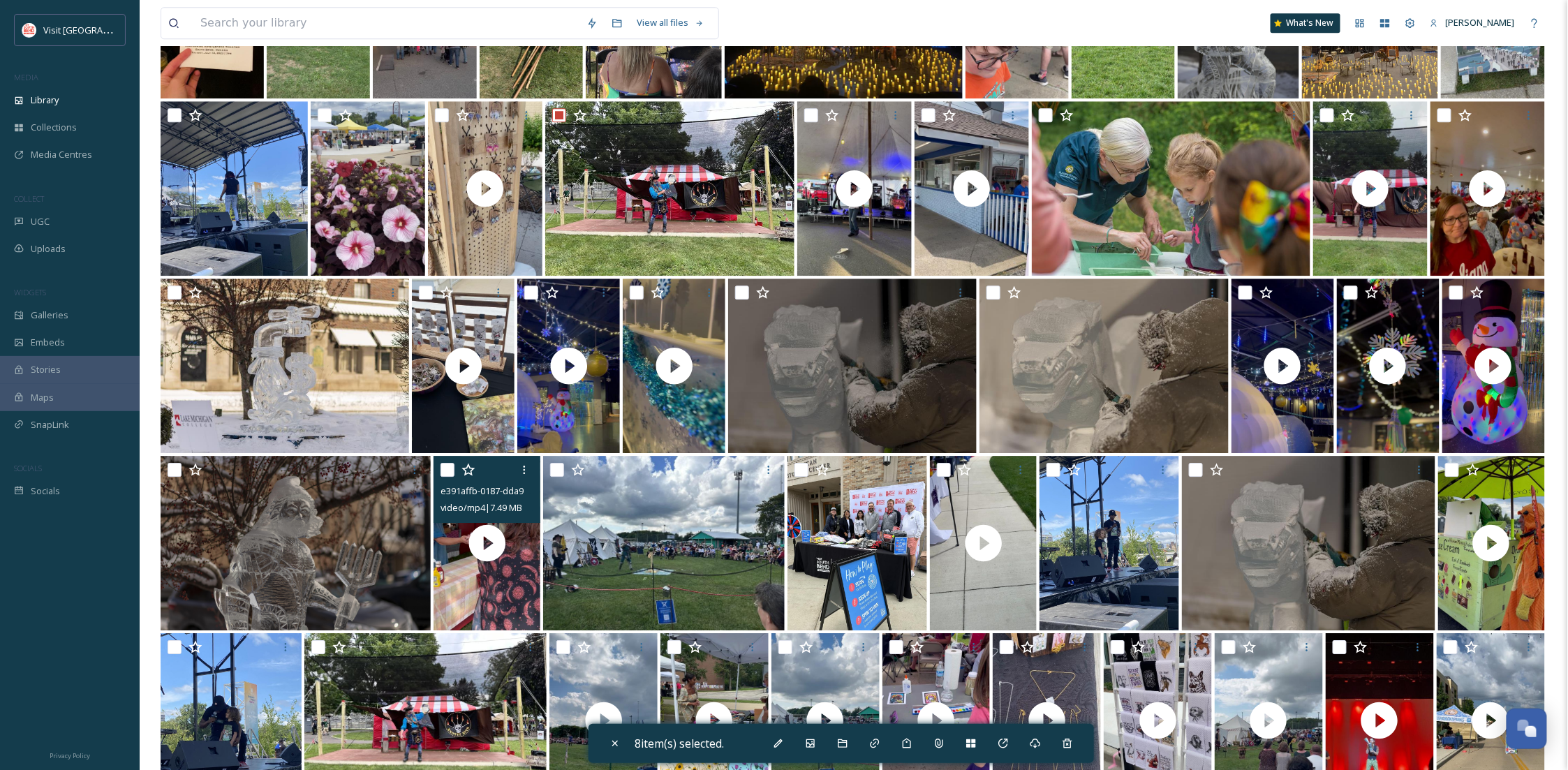
click at [445, 476] on input "checkbox" at bounding box center [447, 470] width 14 height 14
checkbox input "true"
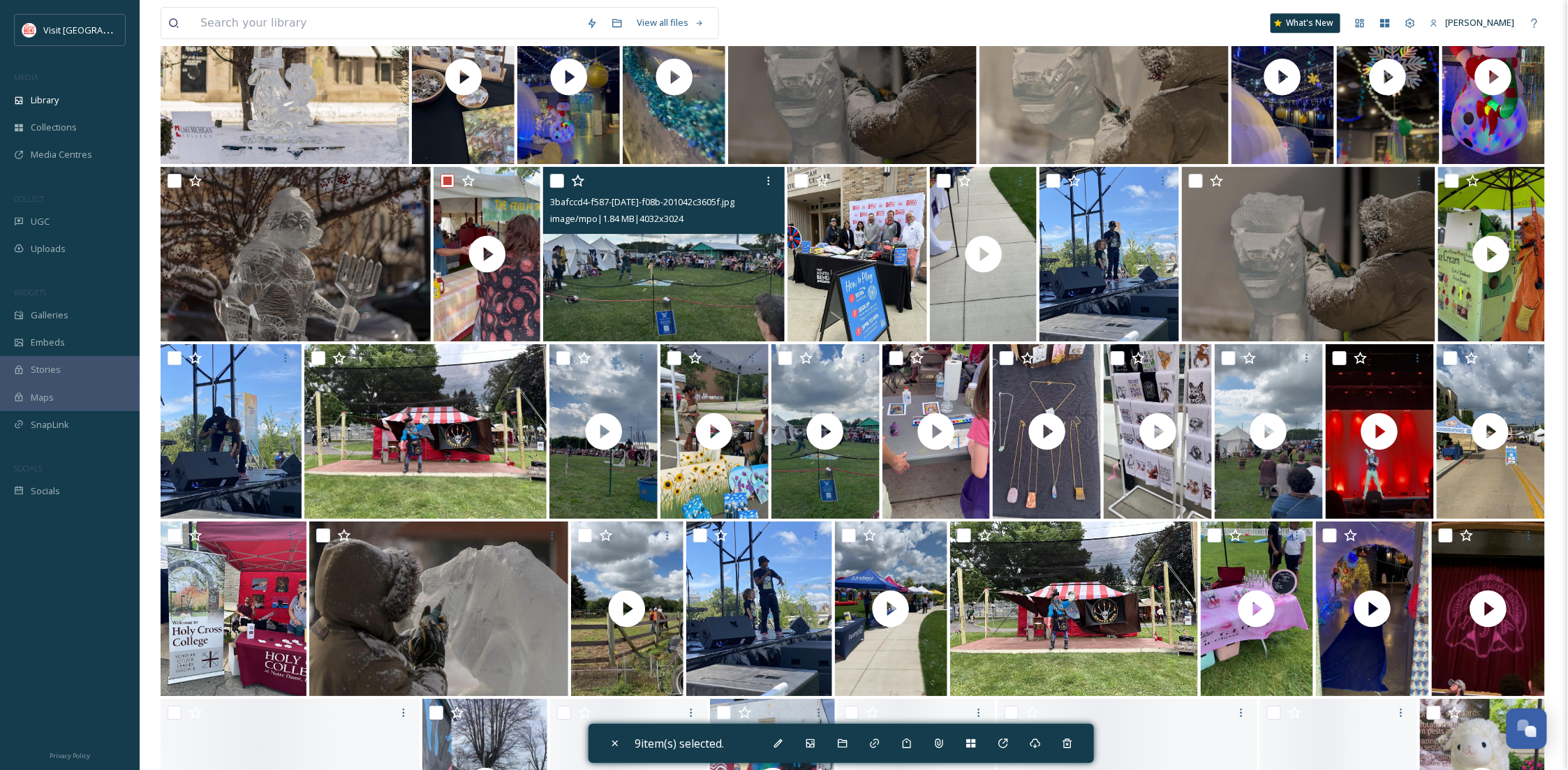
scroll to position [2327, 0]
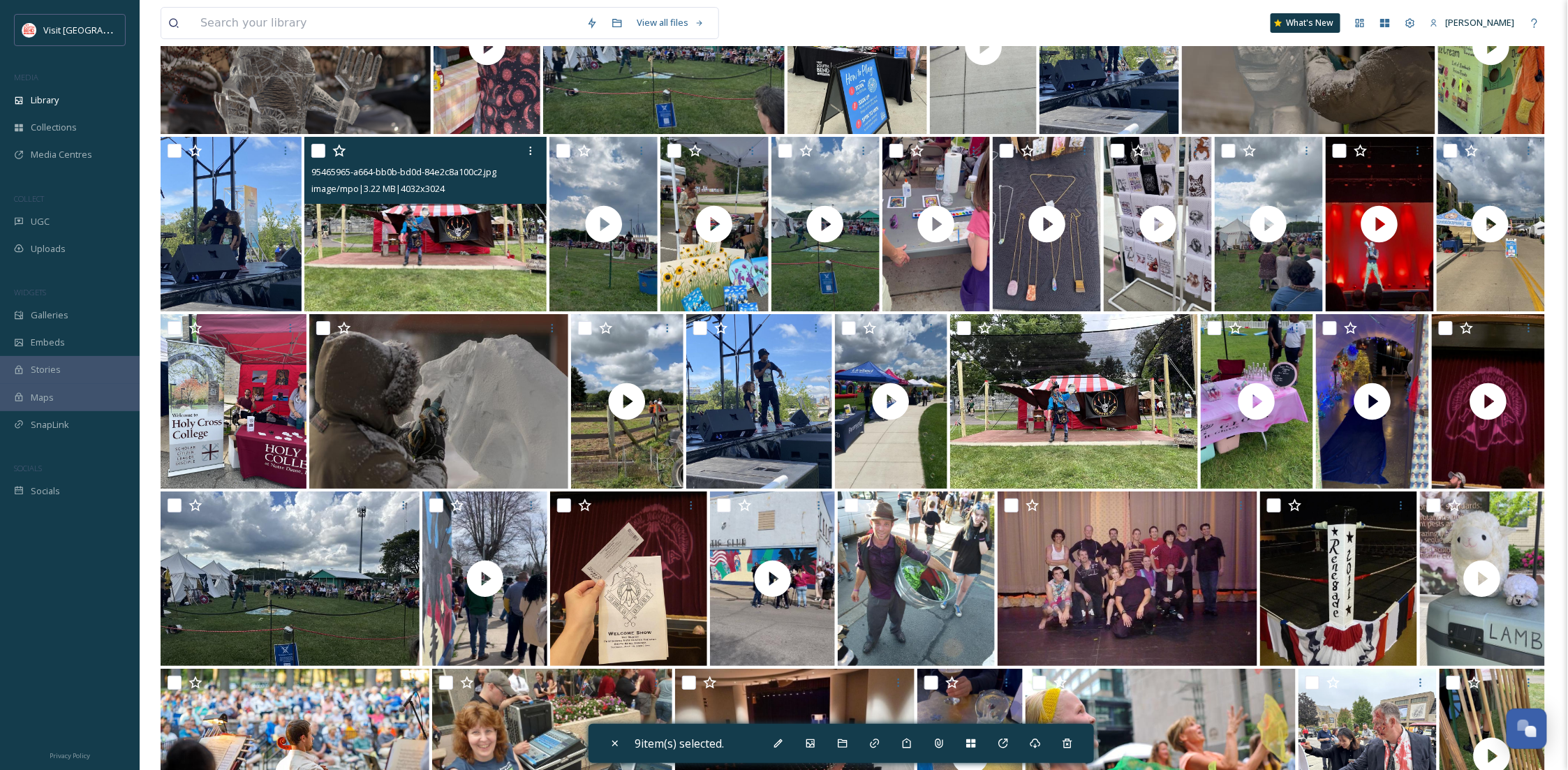
click at [316, 158] on input "checkbox" at bounding box center [318, 151] width 14 height 14
checkbox input "true"
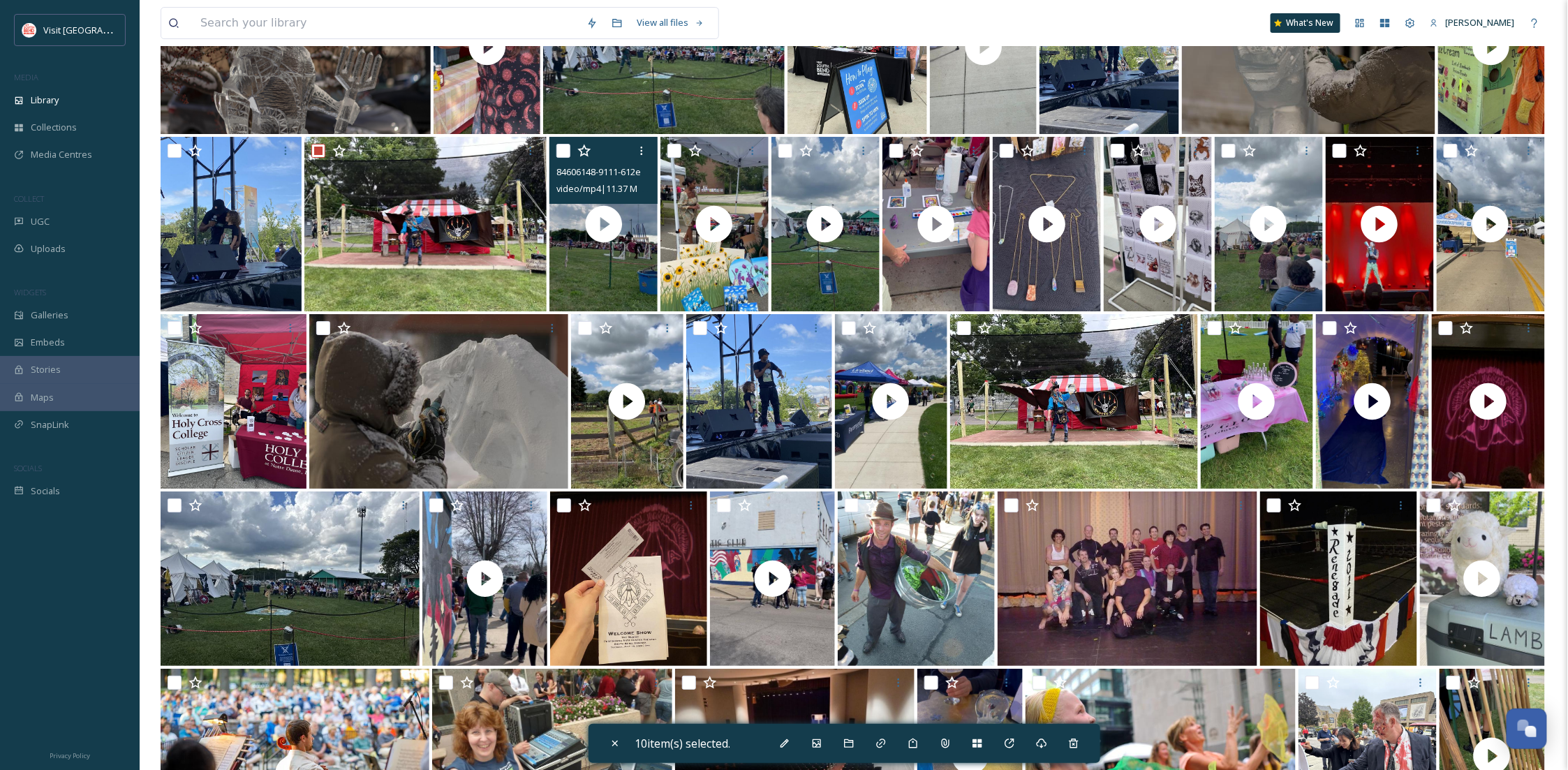
click at [560, 158] on input "checkbox" at bounding box center [563, 151] width 14 height 14
checkbox input "true"
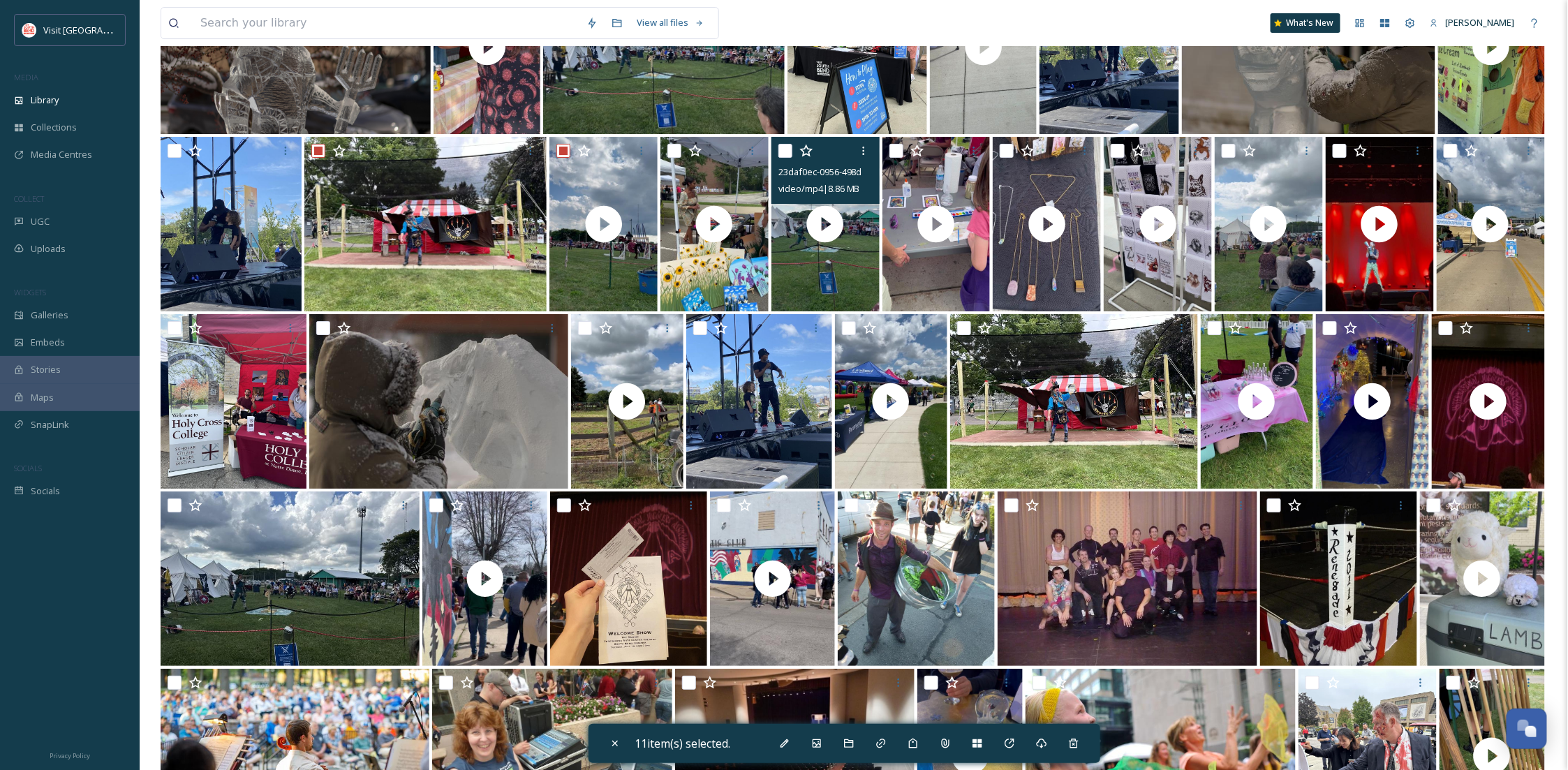
click at [782, 158] on input "checkbox" at bounding box center [786, 151] width 14 height 14
checkbox input "true"
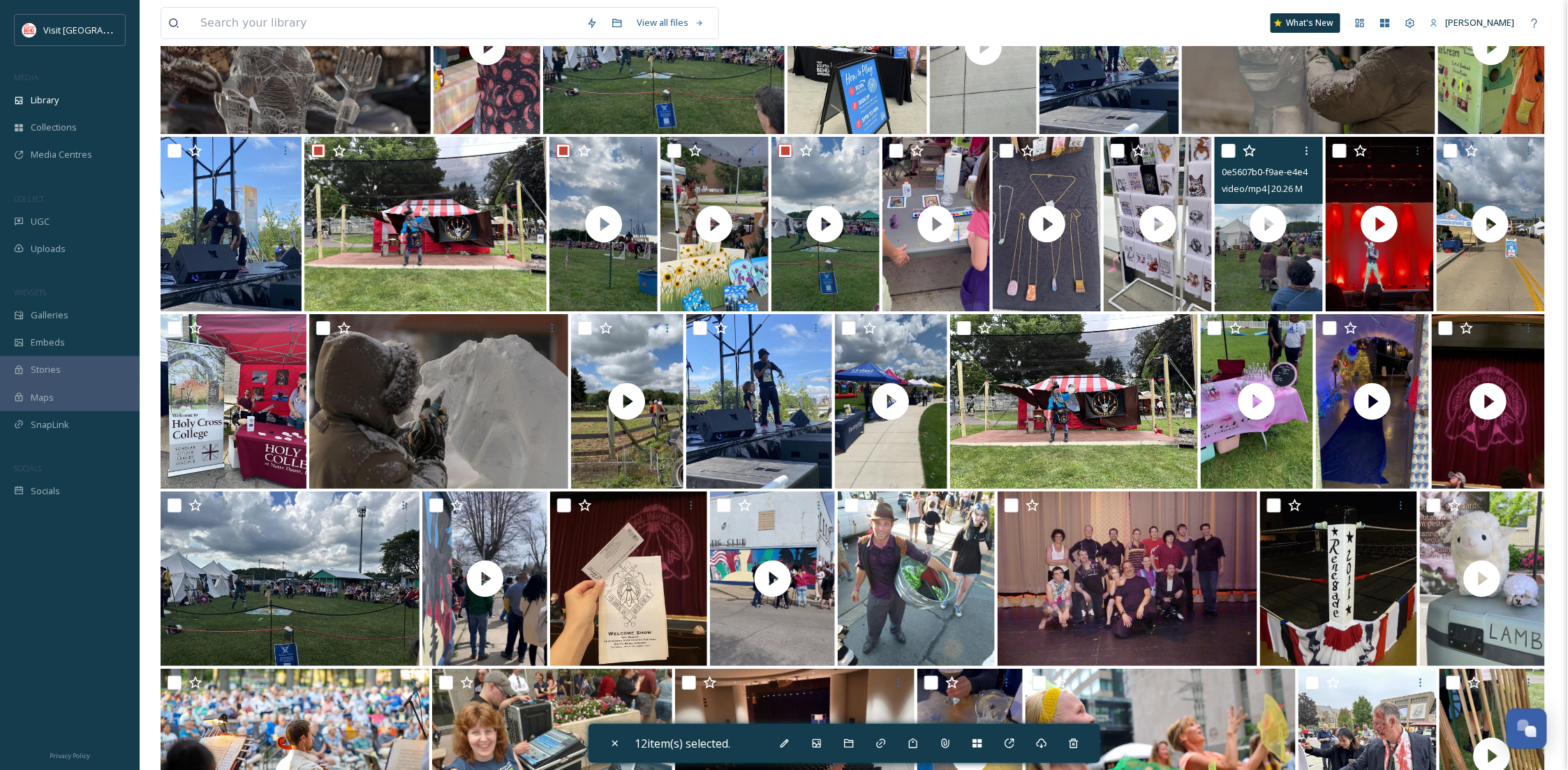
click at [1225, 158] on input "checkbox" at bounding box center [1228, 151] width 14 height 14
checkbox input "true"
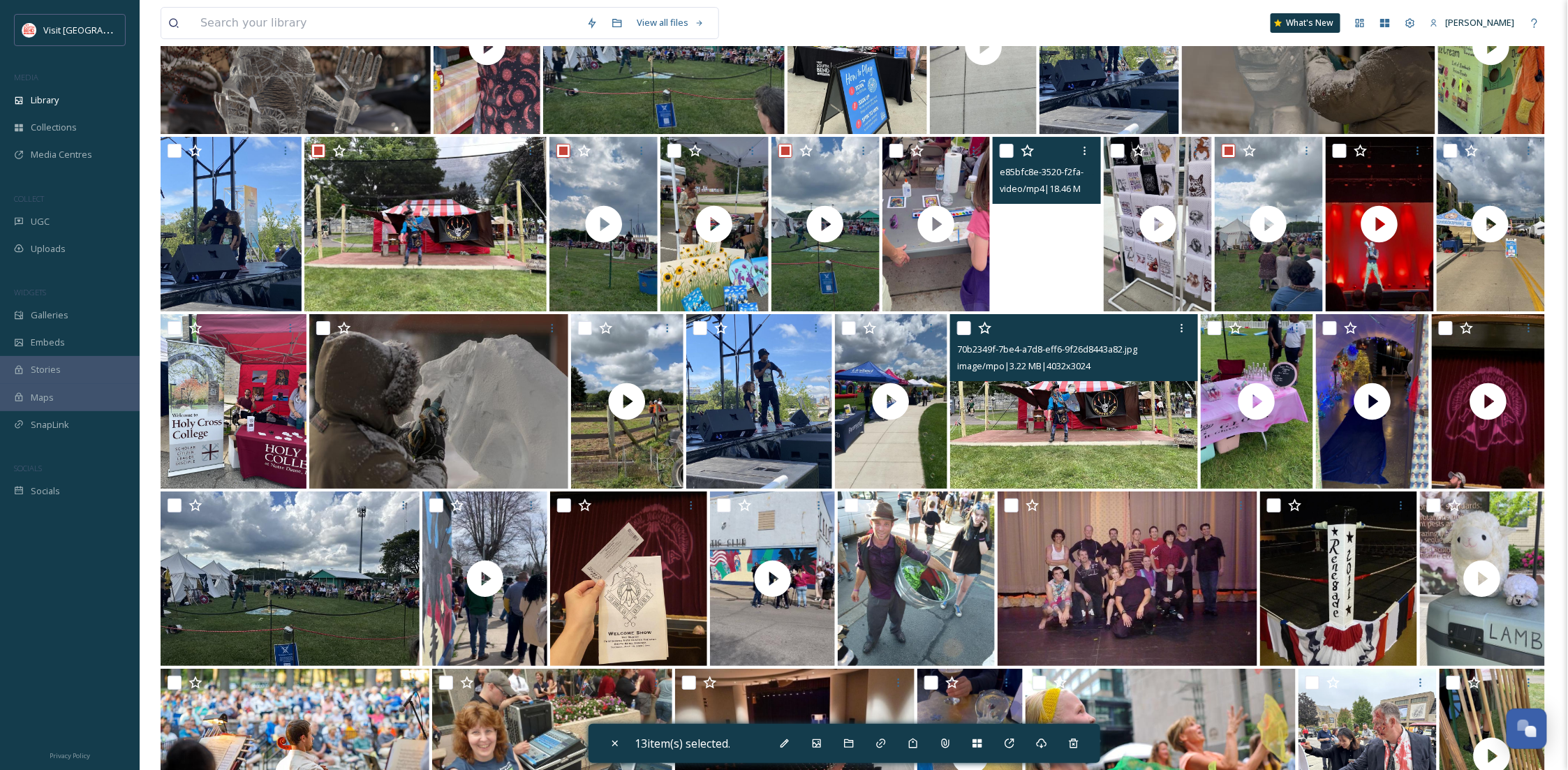
click at [968, 335] on input "checkbox" at bounding box center [964, 327] width 14 height 14
checkbox input "true"
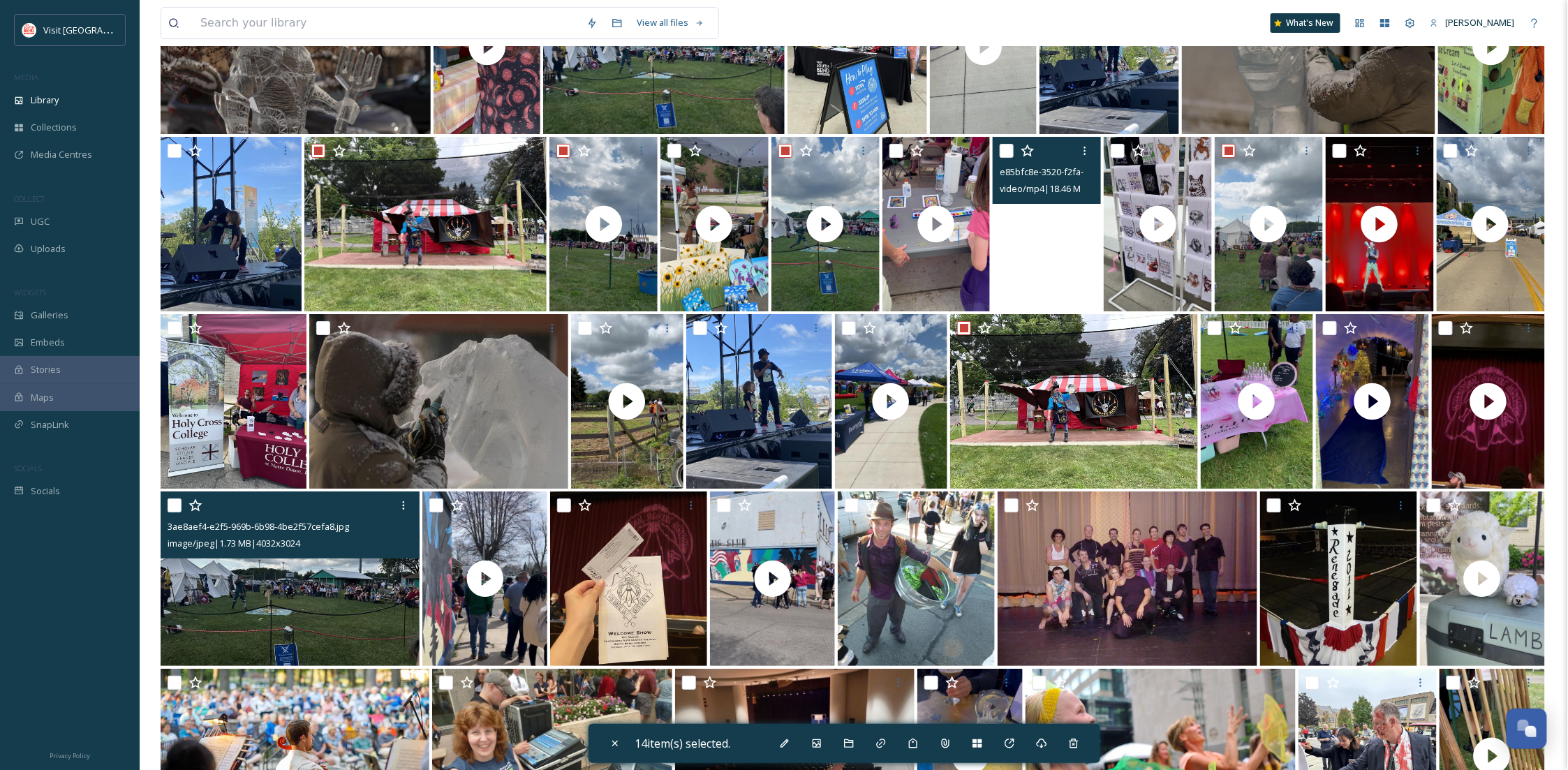
click at [175, 512] on input "checkbox" at bounding box center [175, 505] width 14 height 14
checkbox input "true"
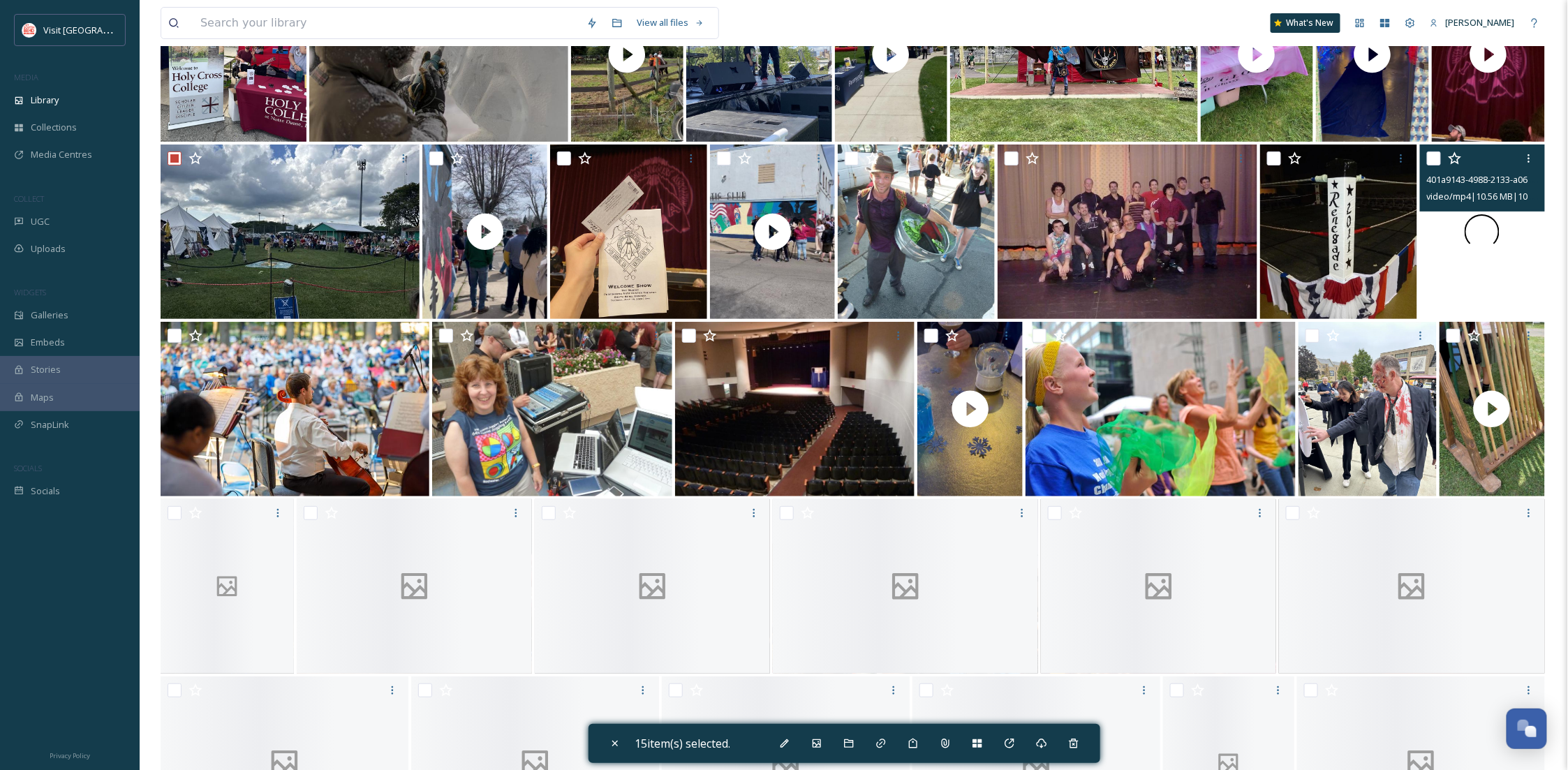
scroll to position [2824, 0]
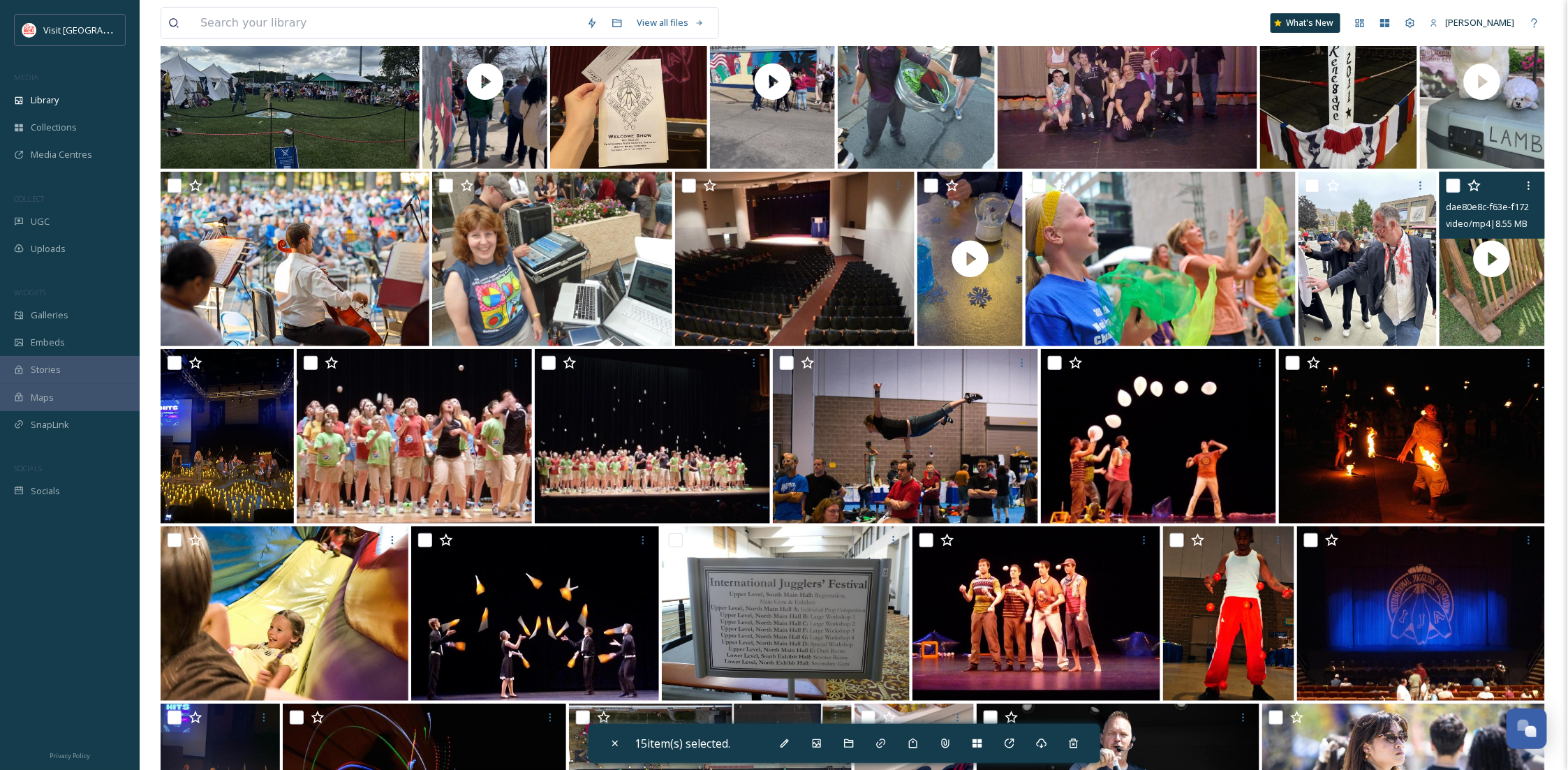
click at [1455, 193] on input "checkbox" at bounding box center [1454, 185] width 14 height 14
checkbox input "true"
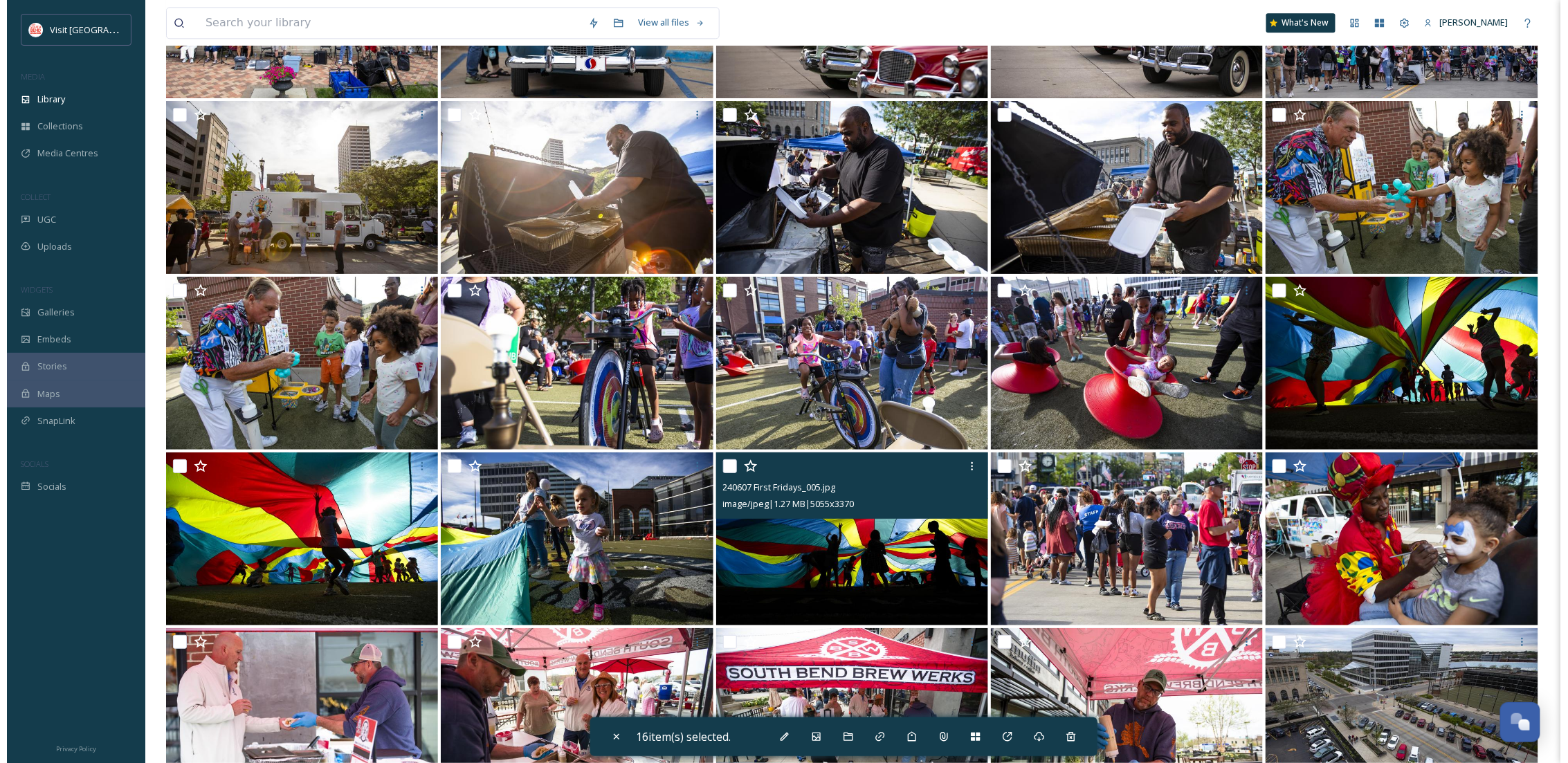
scroll to position [7224, 0]
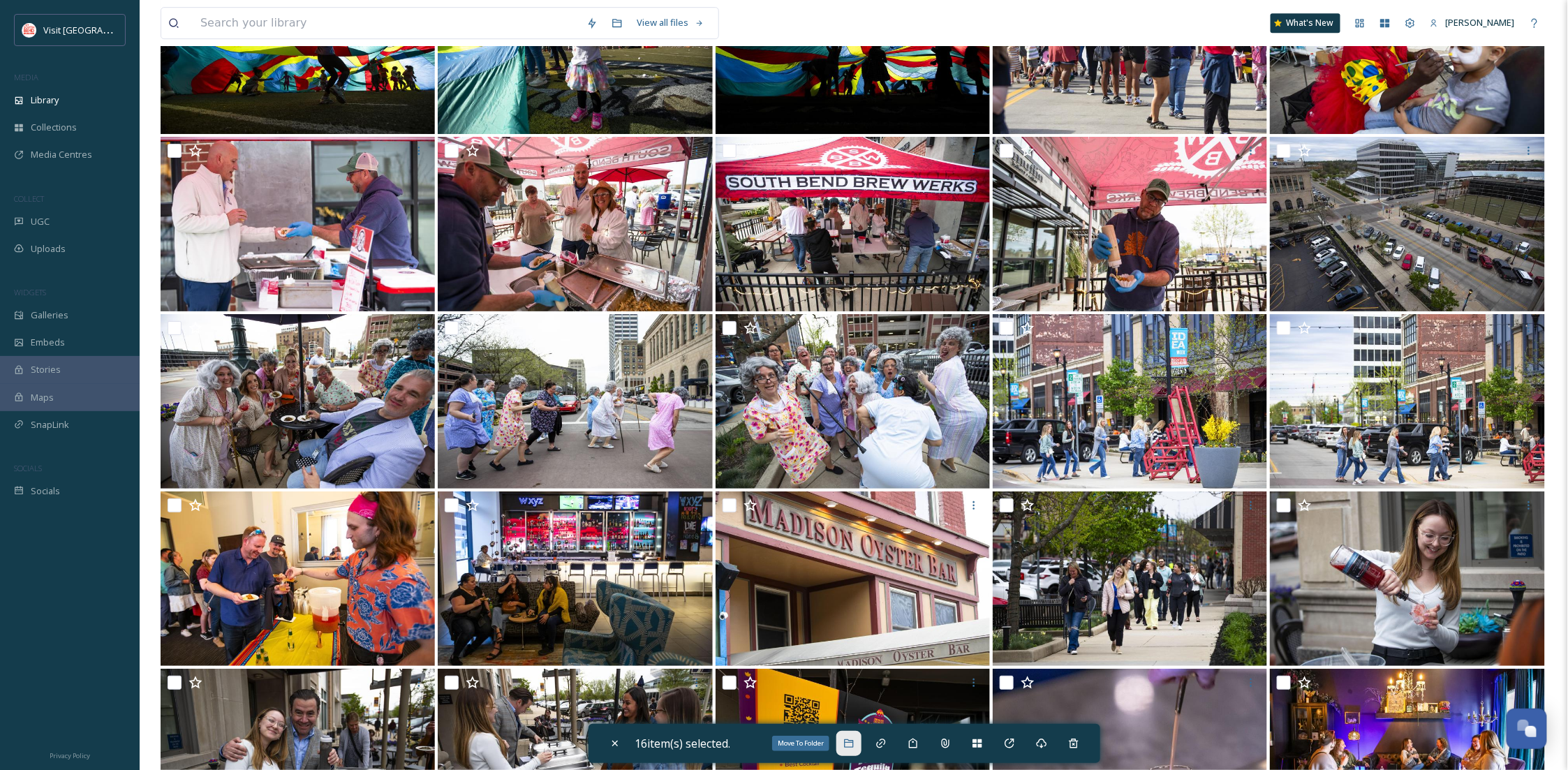
click at [849, 738] on div "Move To Folder" at bounding box center [849, 743] width 25 height 25
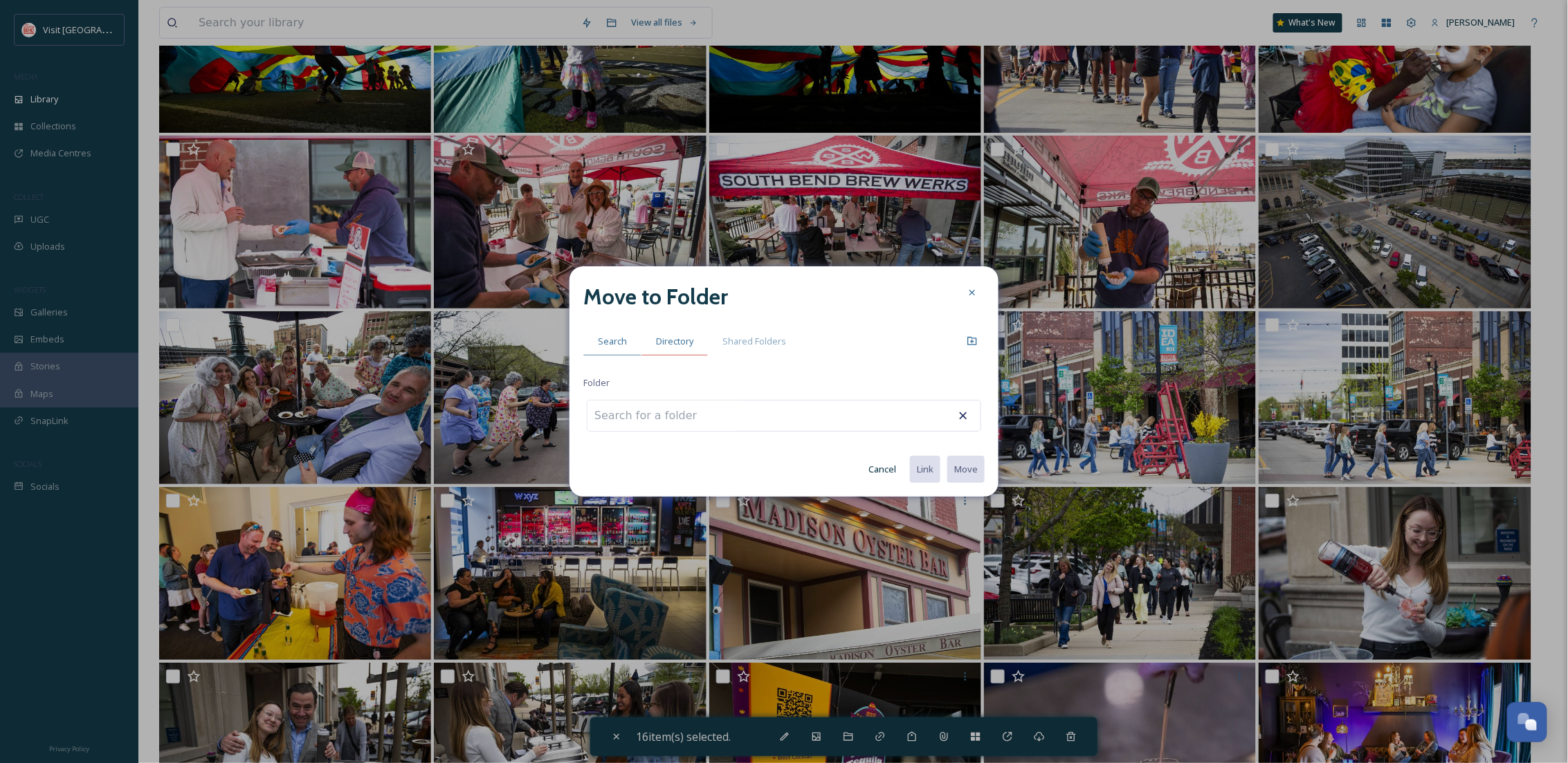
click at [675, 337] on span "Directory" at bounding box center [675, 342] width 37 height 13
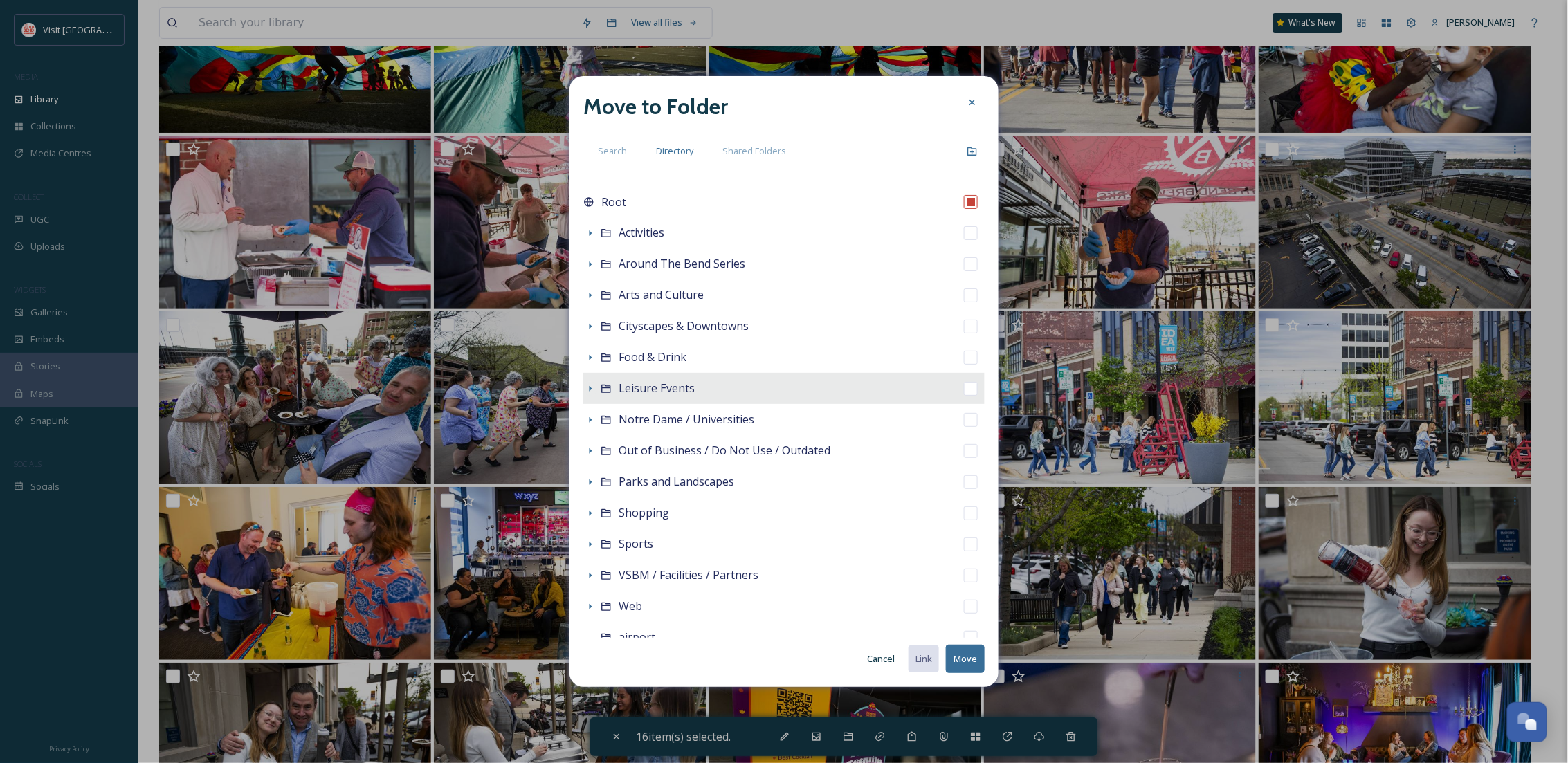
click at [584, 388] on div at bounding box center [590, 389] width 14 height 14
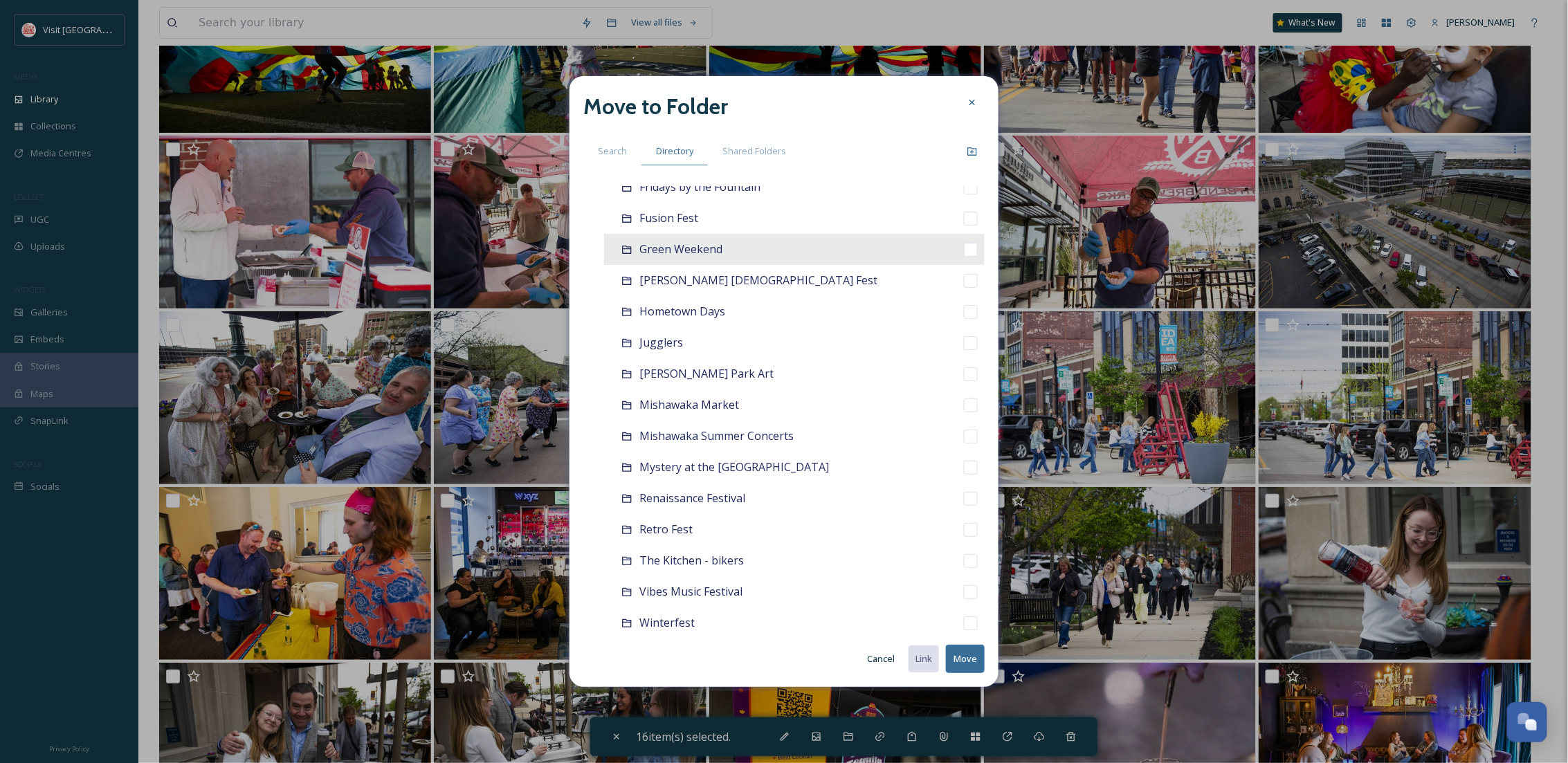
scroll to position [614, 0]
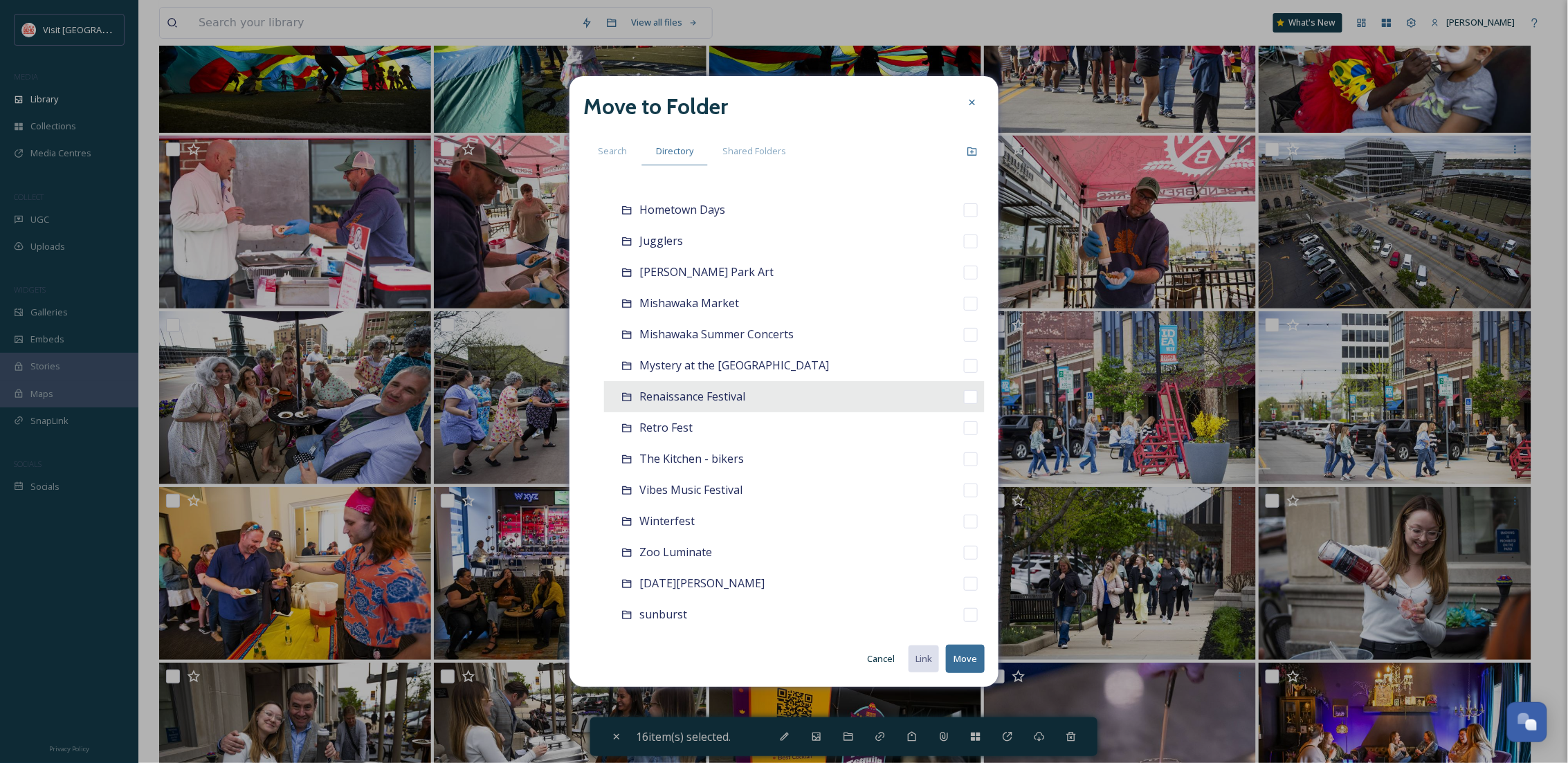
click at [687, 401] on span "Renaissance Festival" at bounding box center [693, 396] width 106 height 15
checkbox input "false"
checkbox input "true"
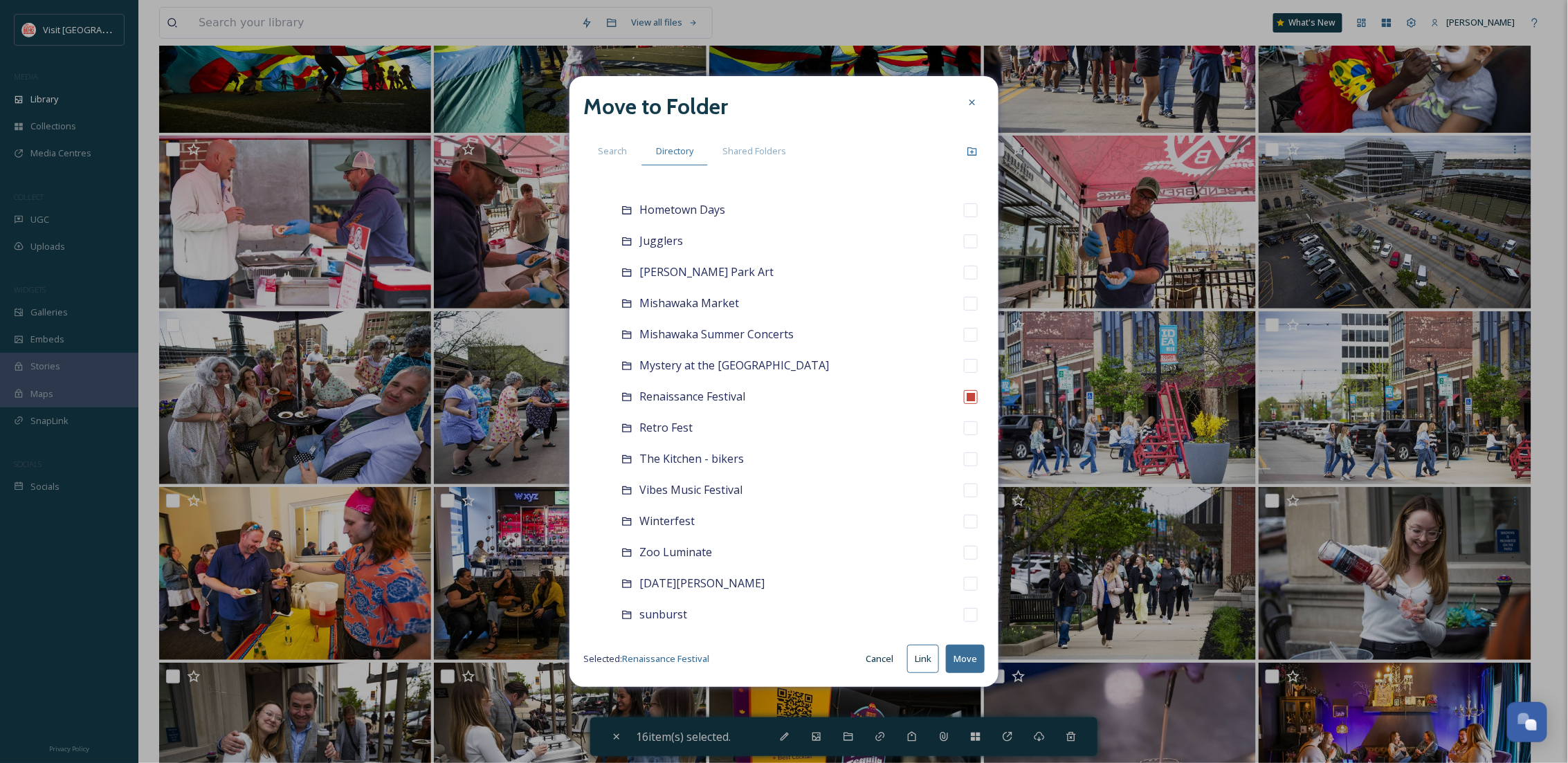
click at [975, 653] on button "Move" at bounding box center [965, 659] width 39 height 28
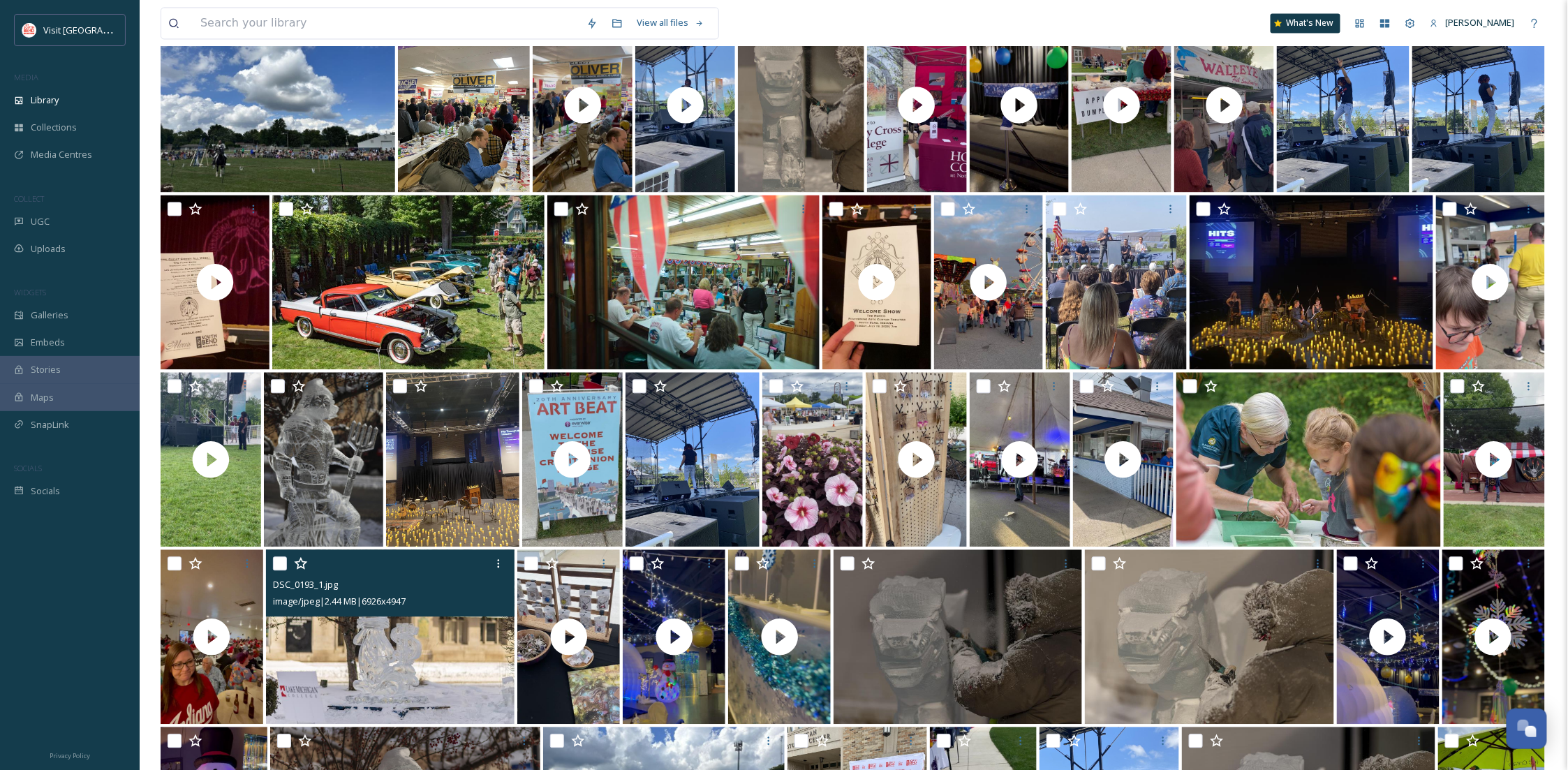
scroll to position [1388, 0]
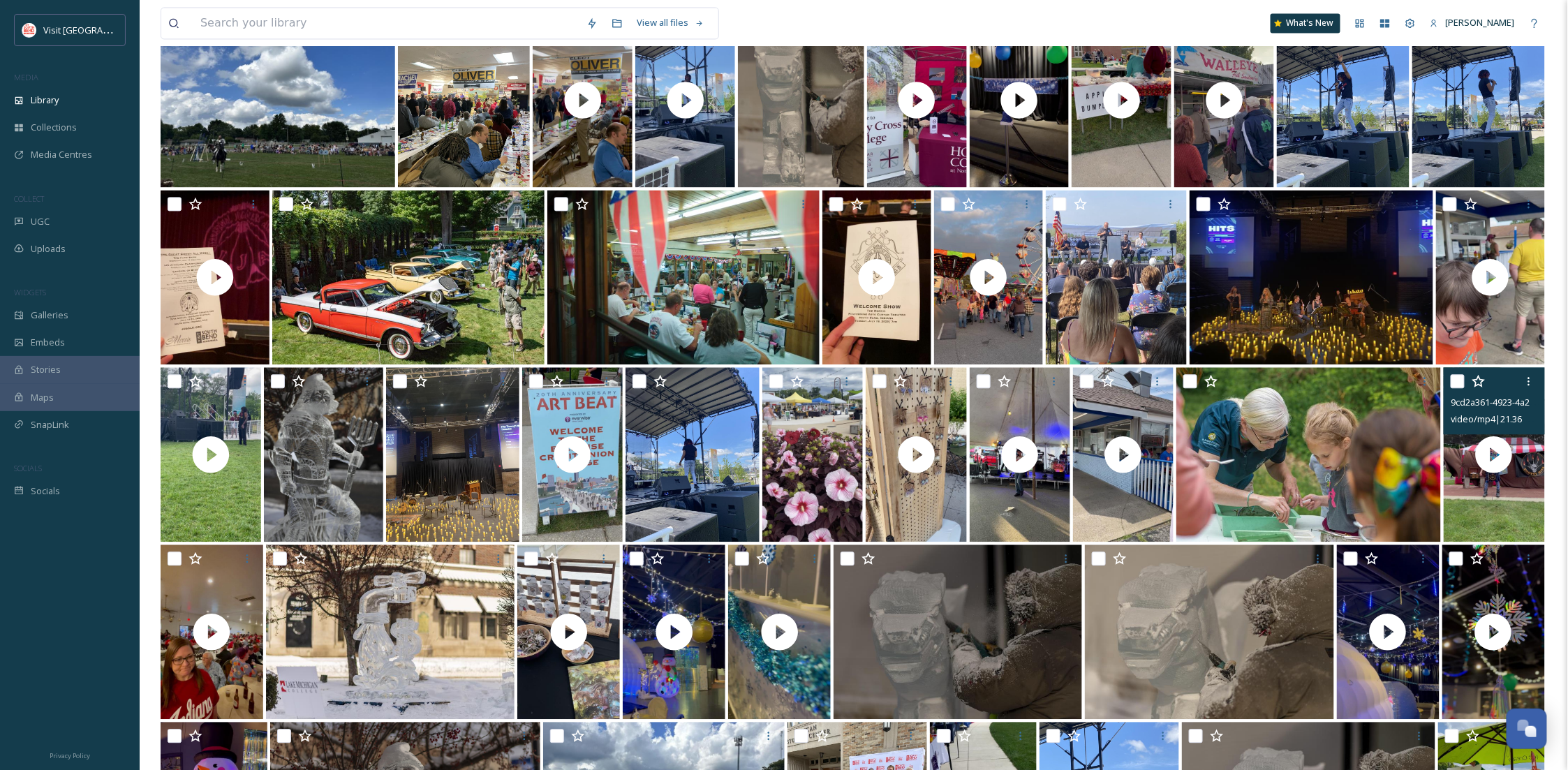
click at [1463, 388] on input "checkbox" at bounding box center [1457, 381] width 14 height 14
checkbox input "true"
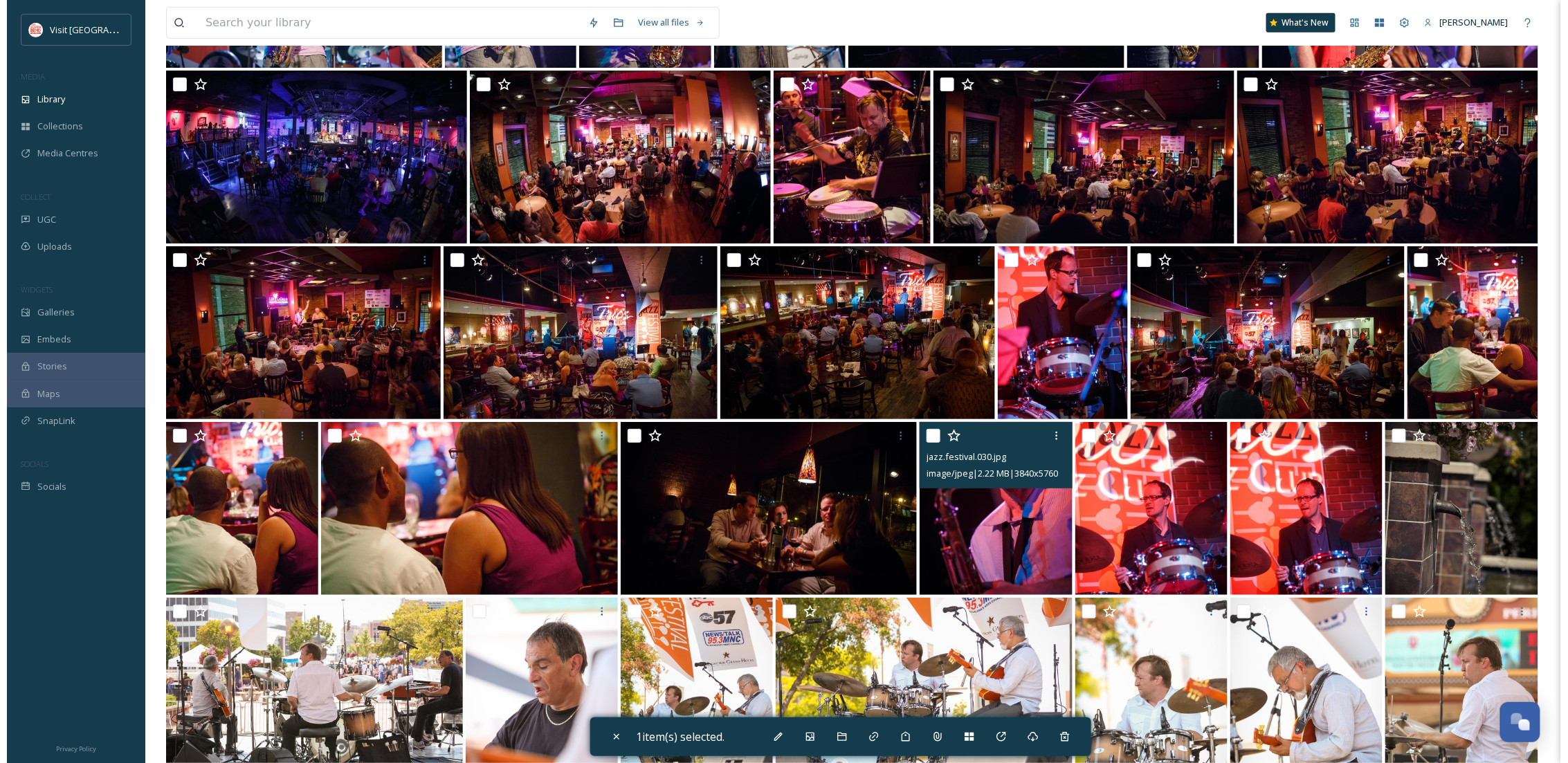
scroll to position [13299, 0]
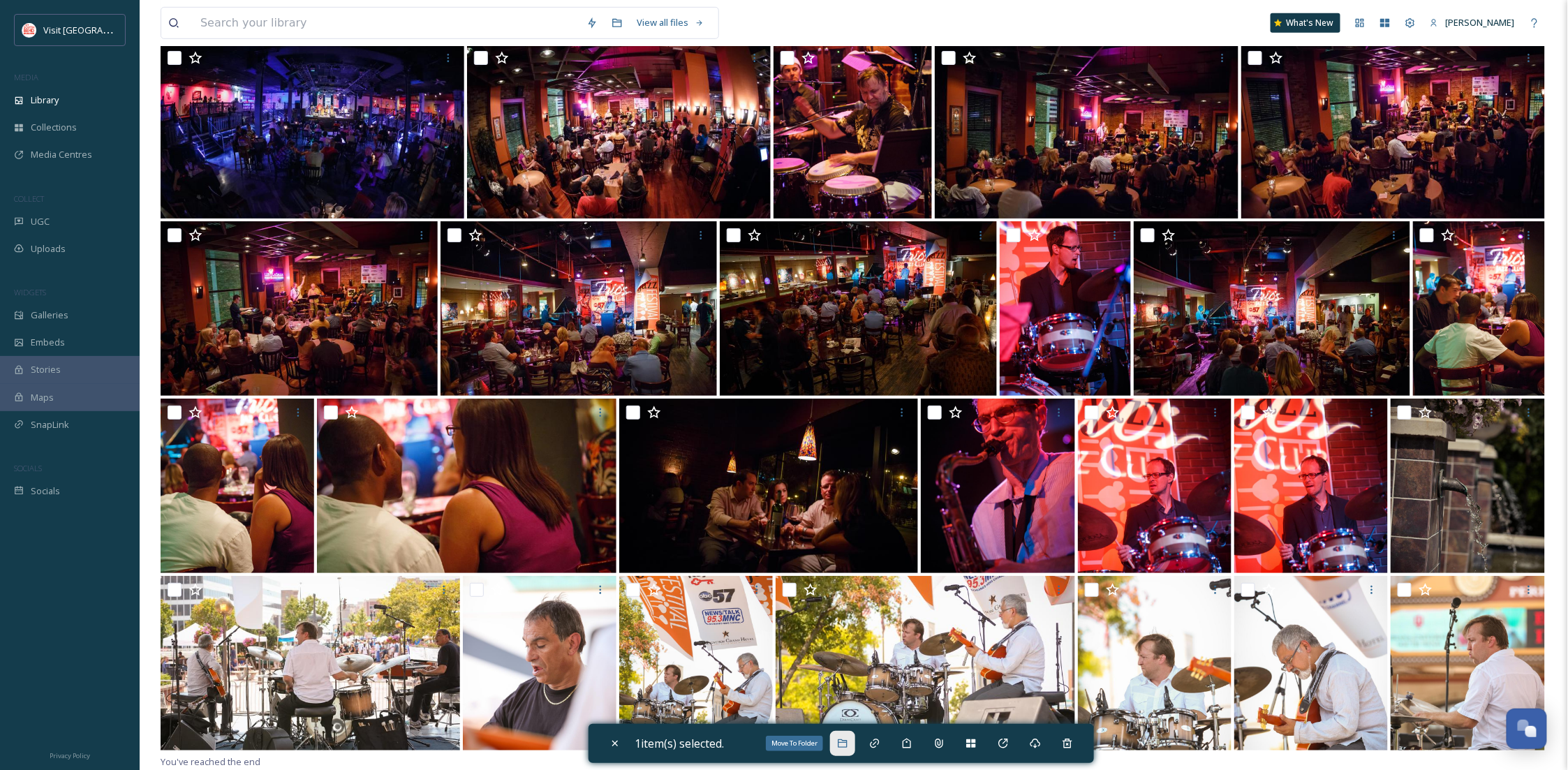
click at [845, 738] on icon at bounding box center [843, 743] width 11 height 11
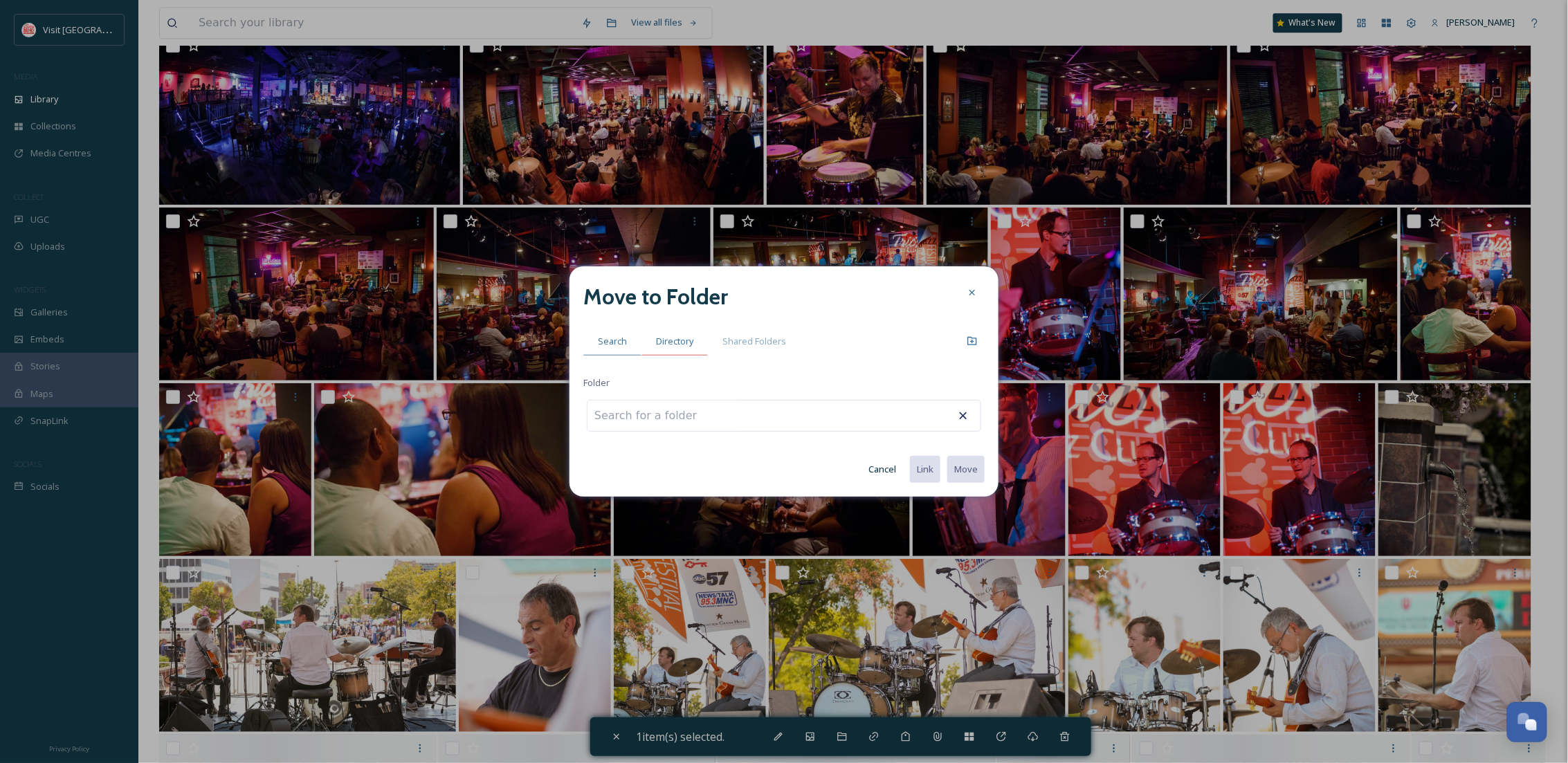
click at [664, 335] on span "Directory" at bounding box center [675, 342] width 37 height 13
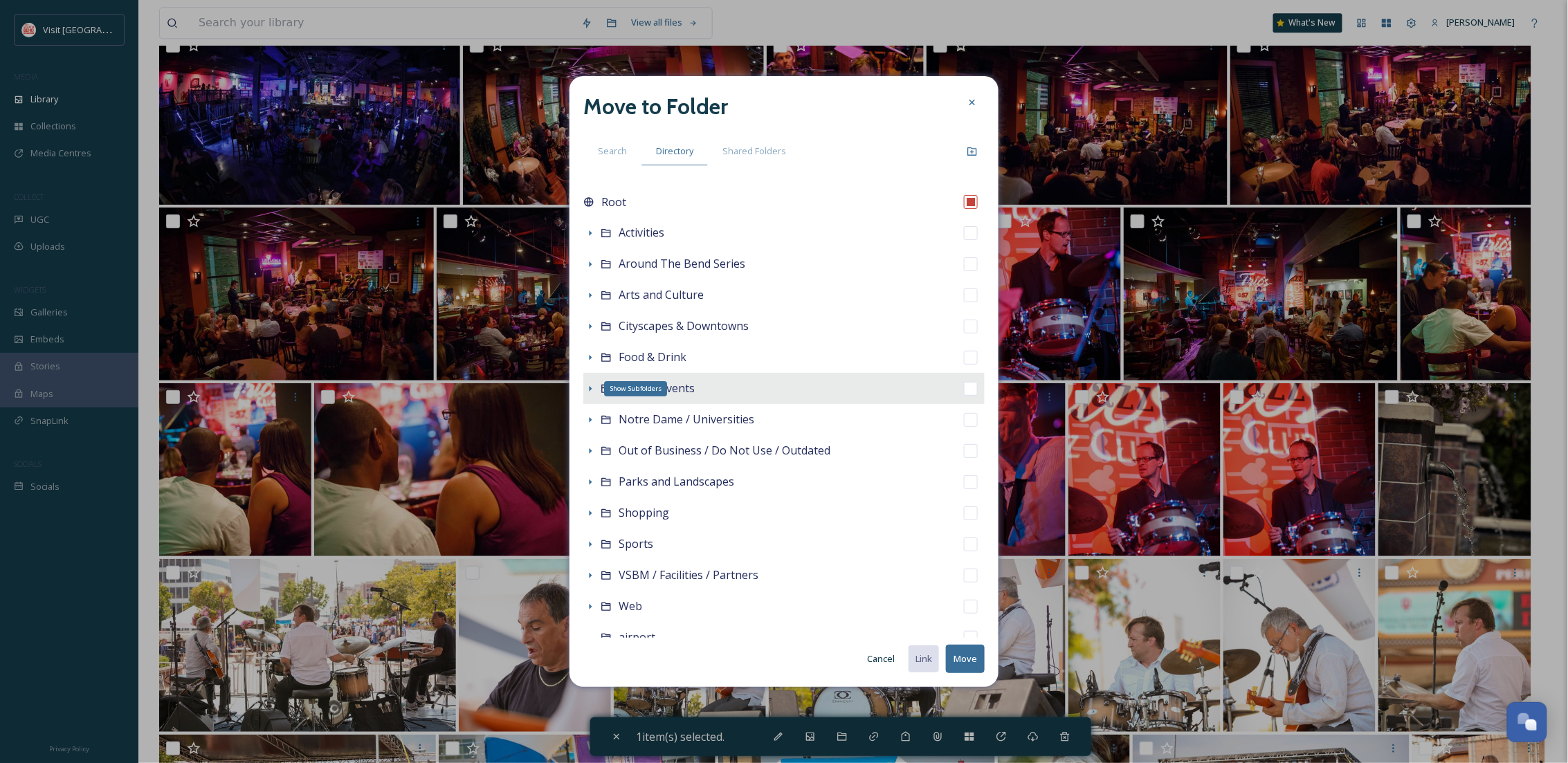
click at [589, 385] on icon at bounding box center [590, 389] width 11 height 11
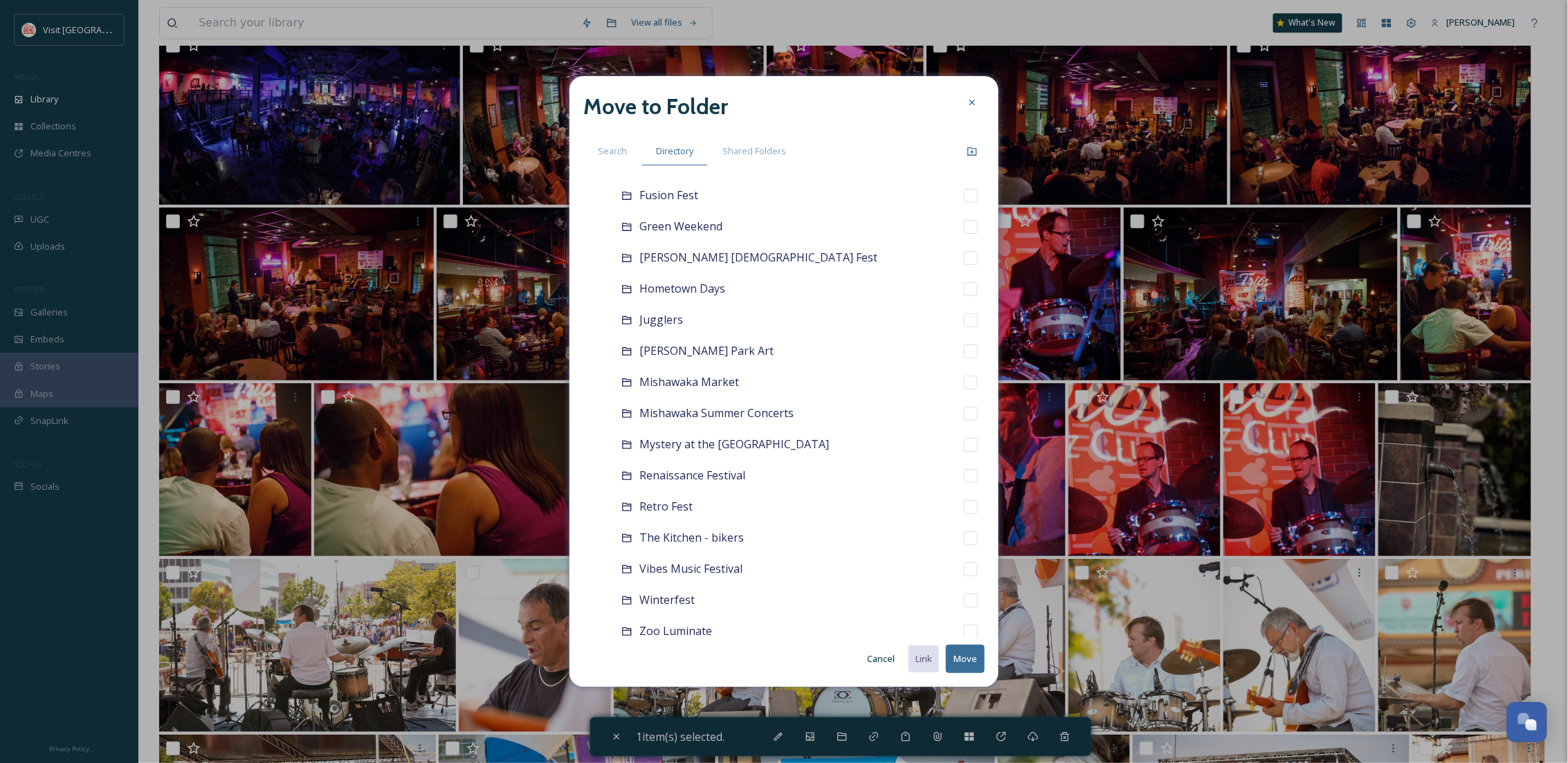
scroll to position [492, 0]
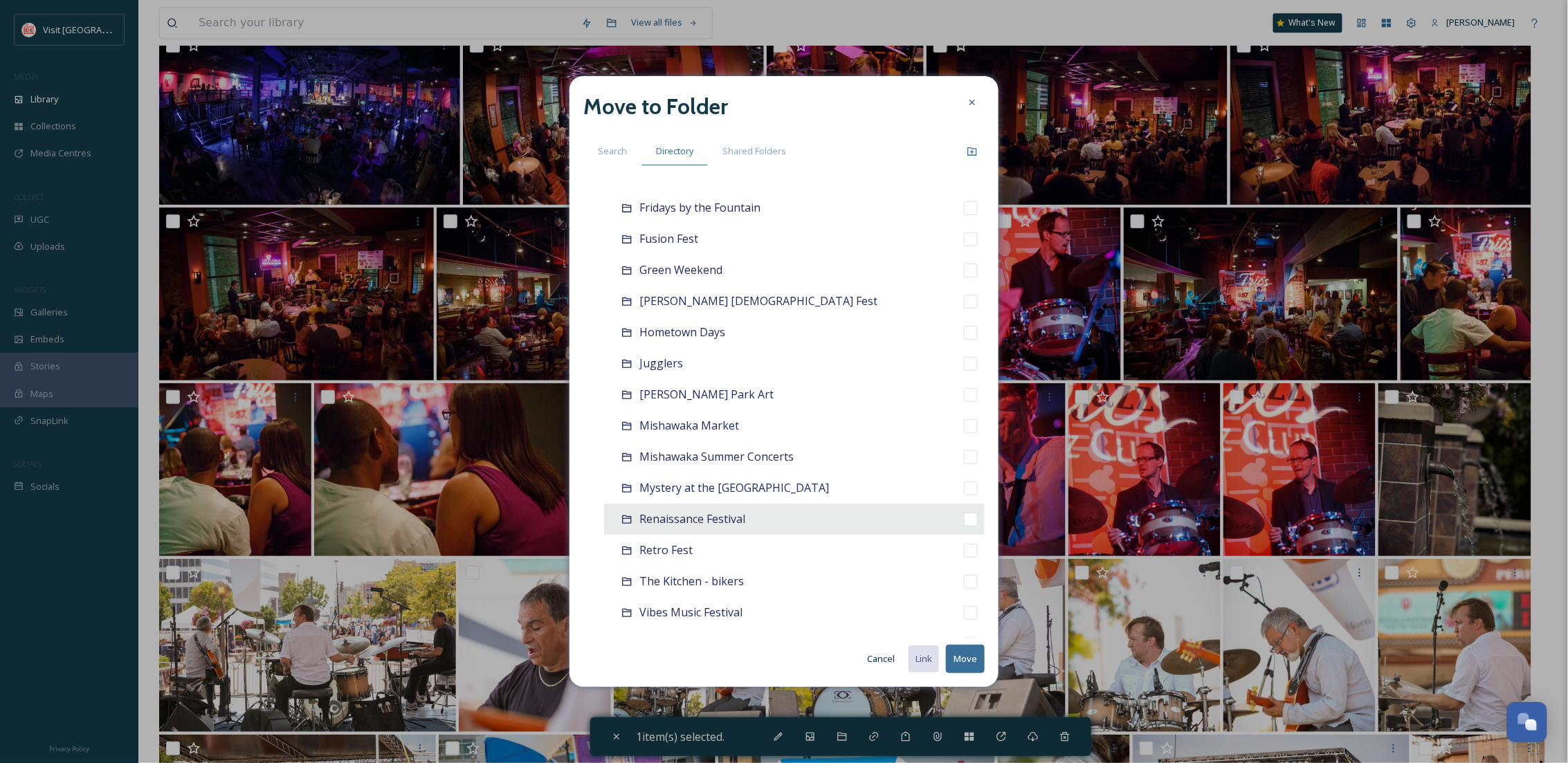
click at [755, 524] on div "Renaissance Festival" at bounding box center [794, 519] width 381 height 31
checkbox input "false"
checkbox input "true"
click at [977, 652] on button "Move" at bounding box center [965, 659] width 39 height 28
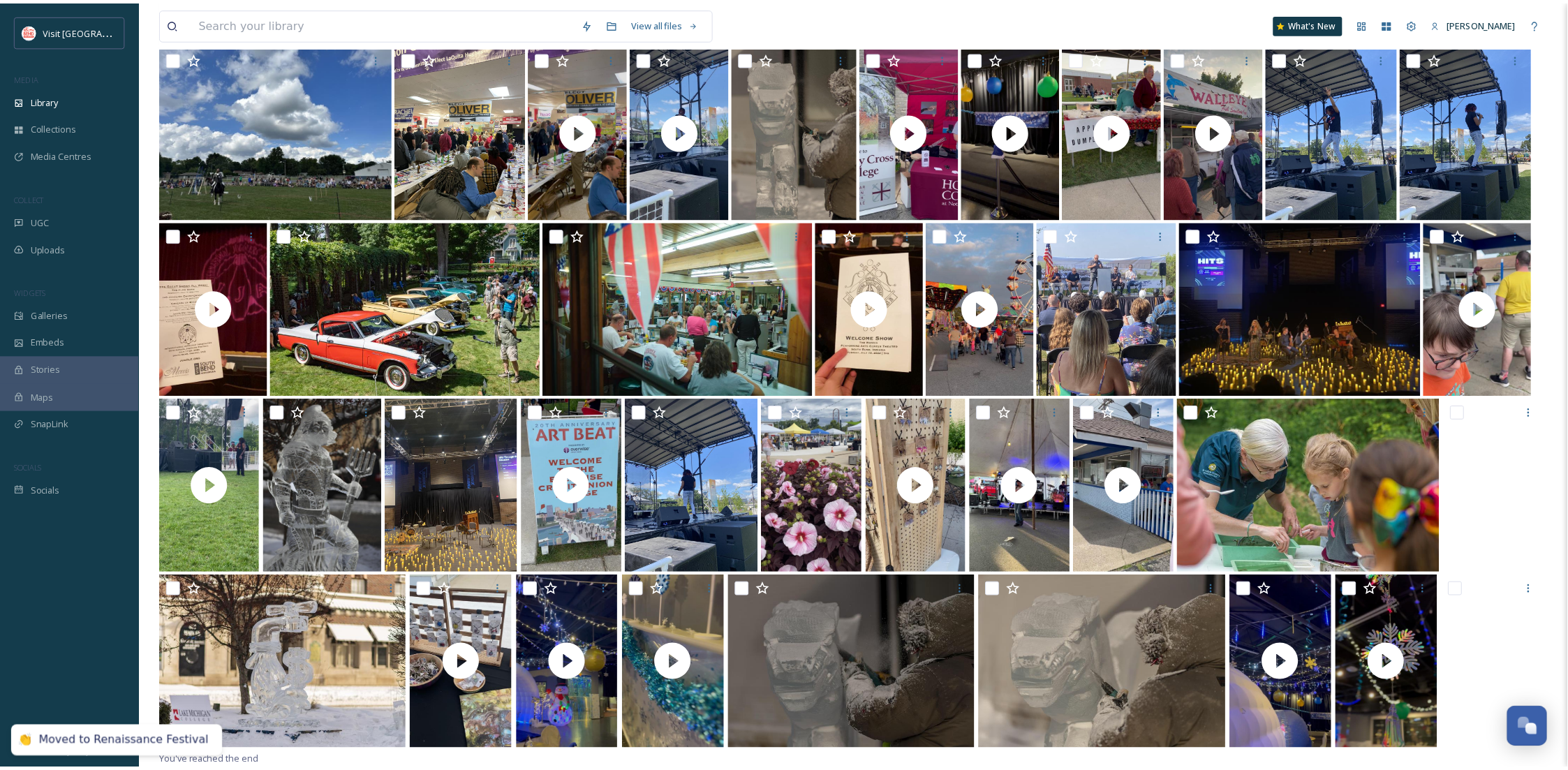
scroll to position [1901, 0]
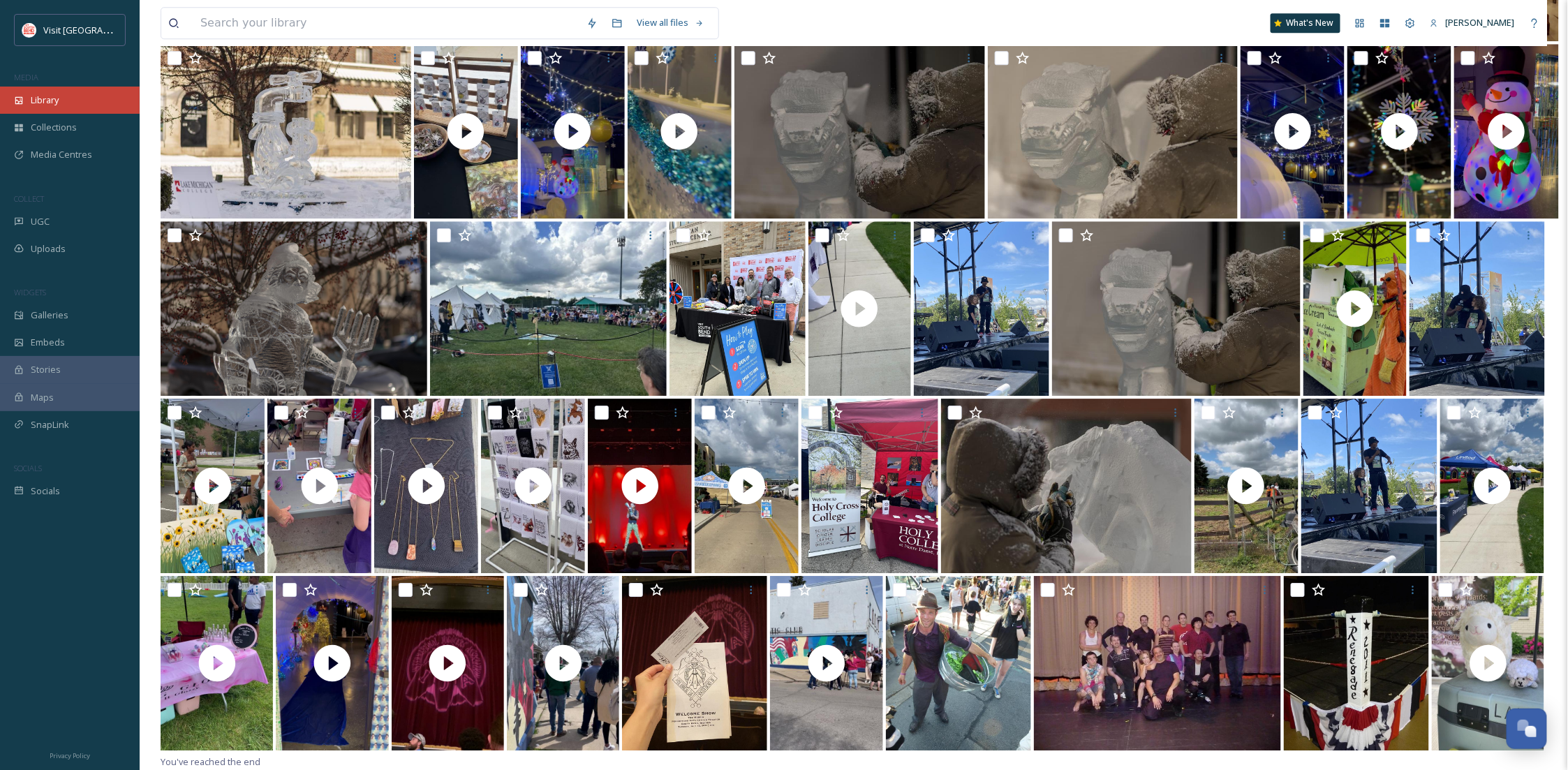
click at [57, 105] on span "Library" at bounding box center [44, 100] width 28 height 14
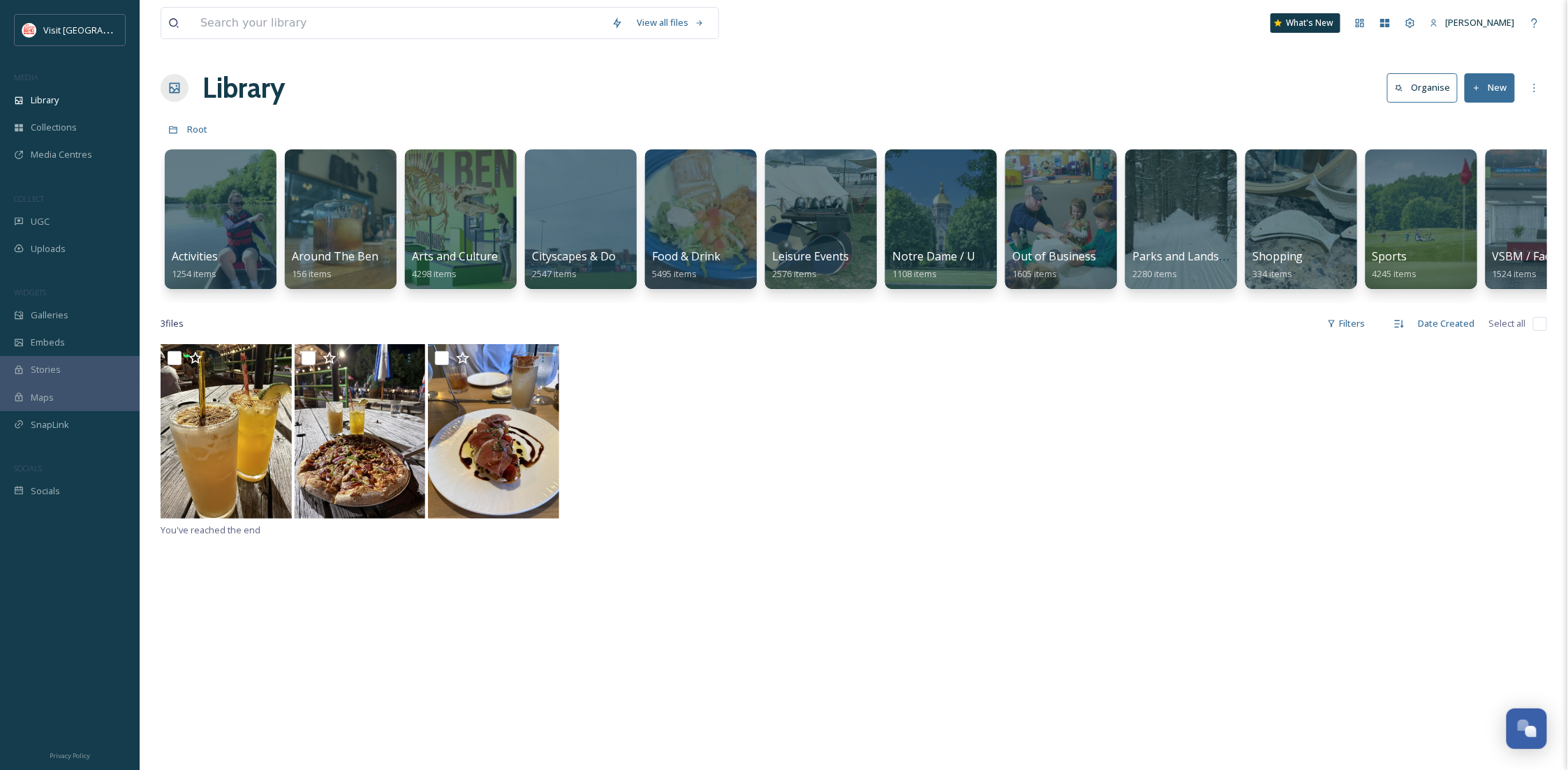
scroll to position [0, 533]
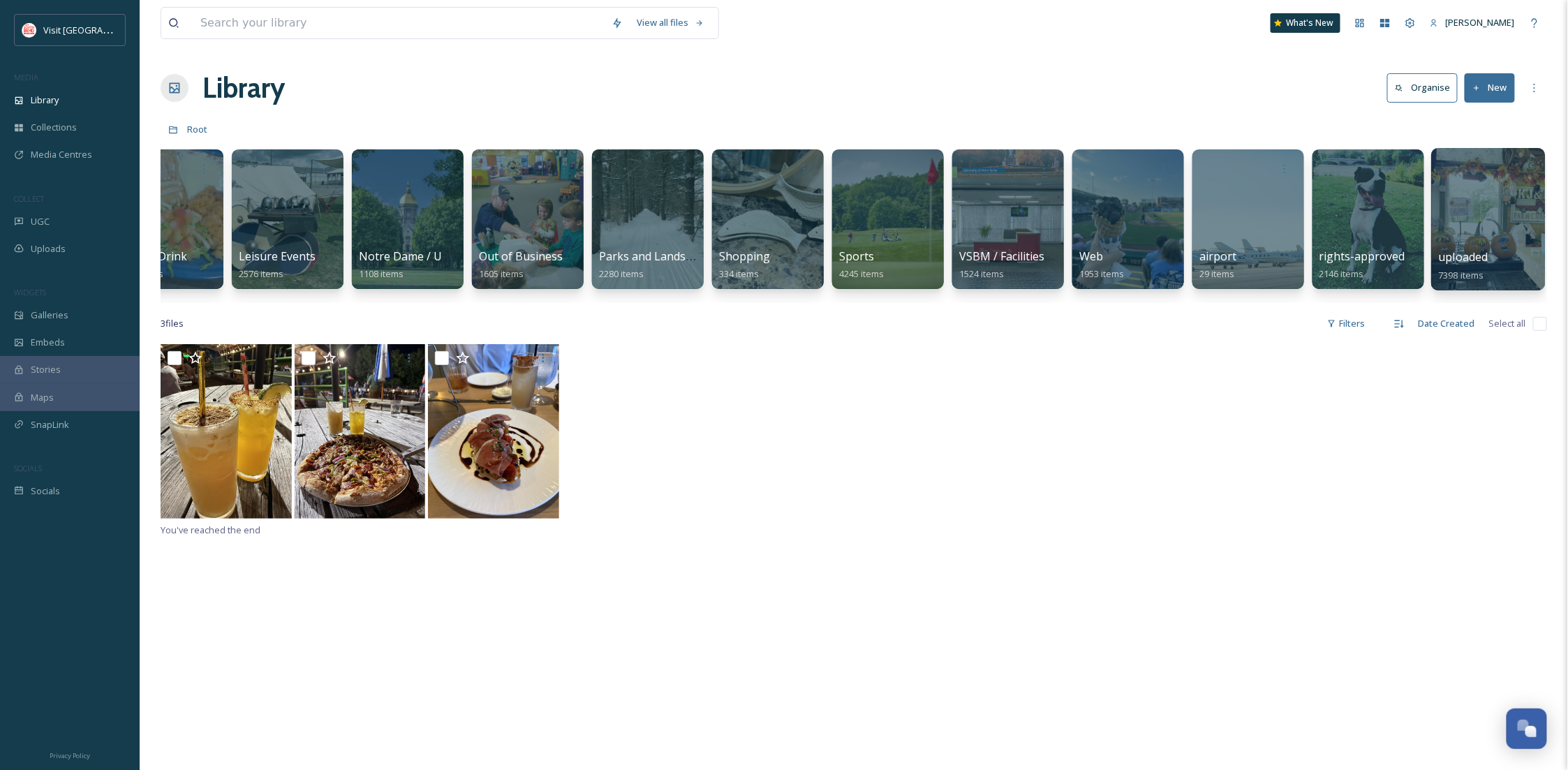
click at [1499, 222] on div at bounding box center [1488, 219] width 114 height 142
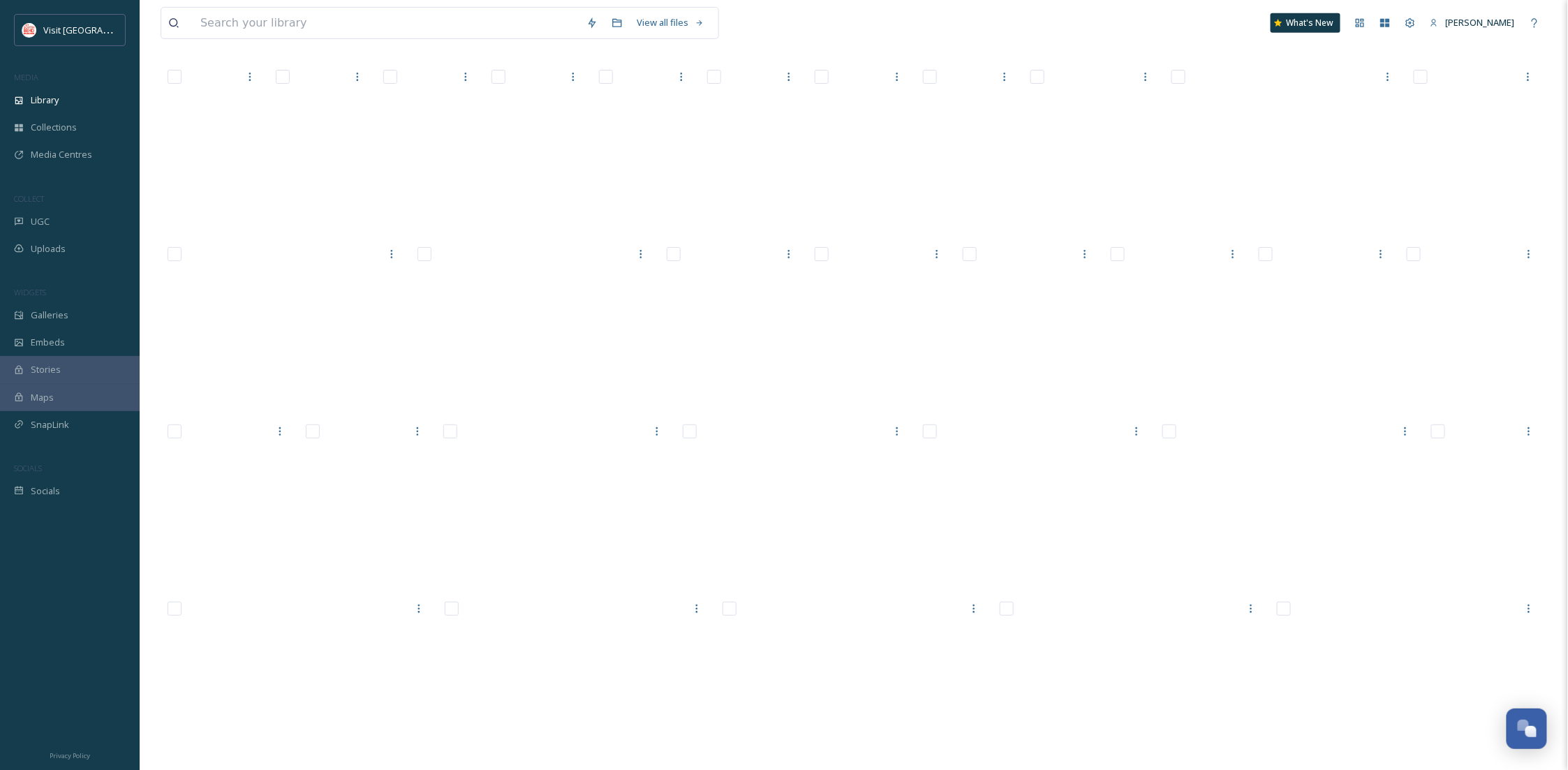
scroll to position [8569, 0]
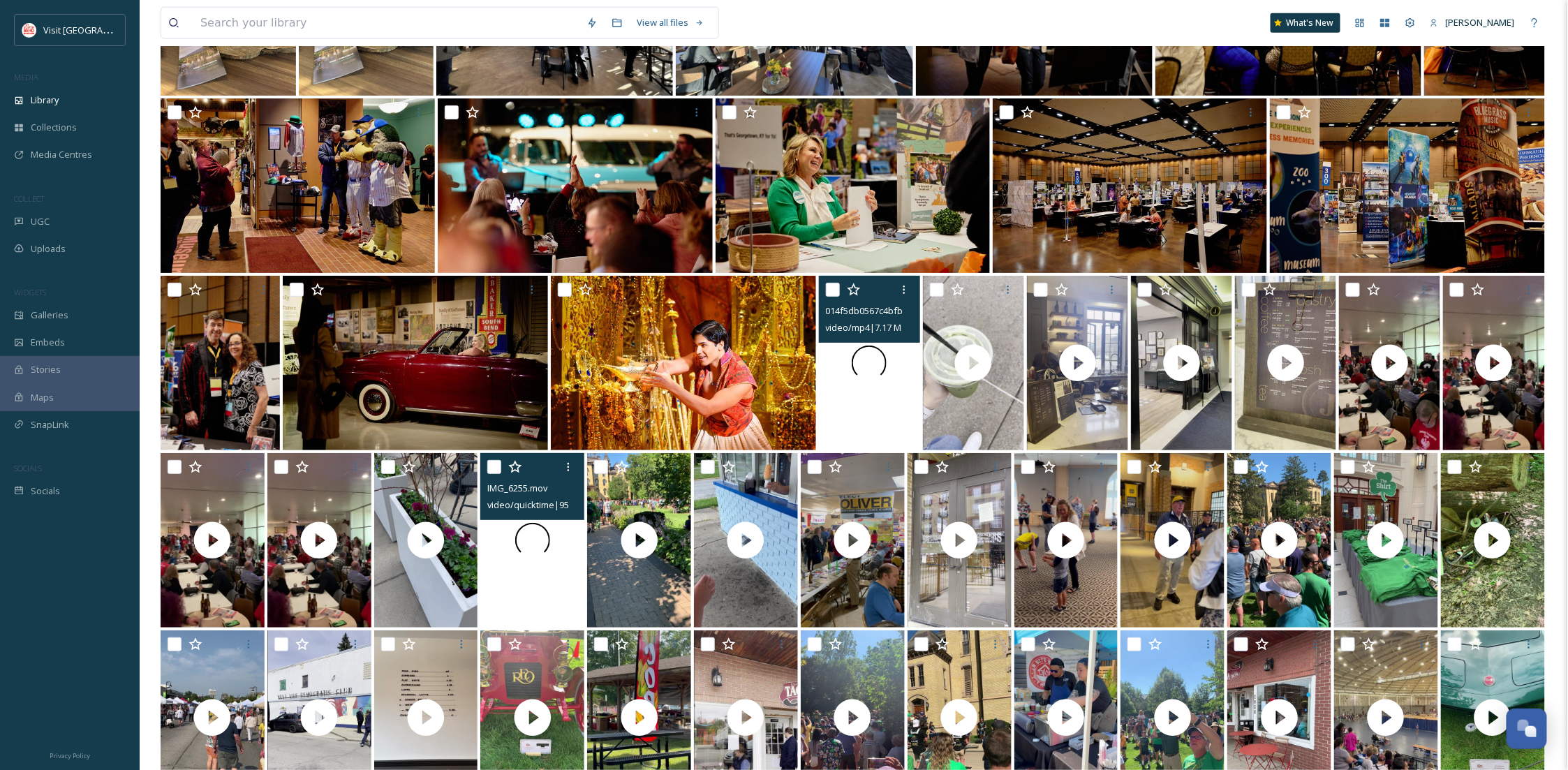
click at [551, 562] on div at bounding box center [532, 540] width 104 height 175
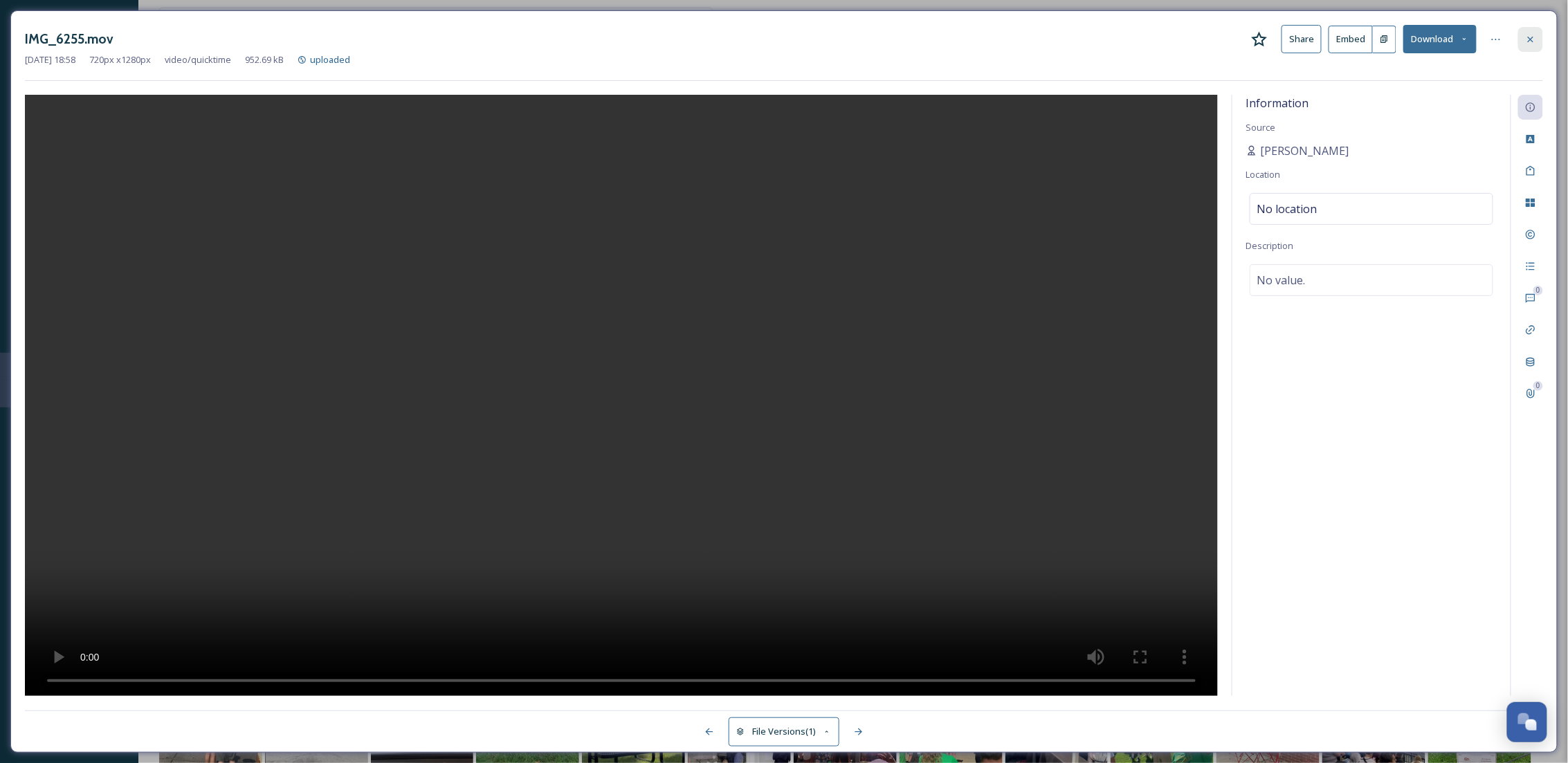
click at [1532, 34] on icon at bounding box center [1530, 39] width 11 height 11
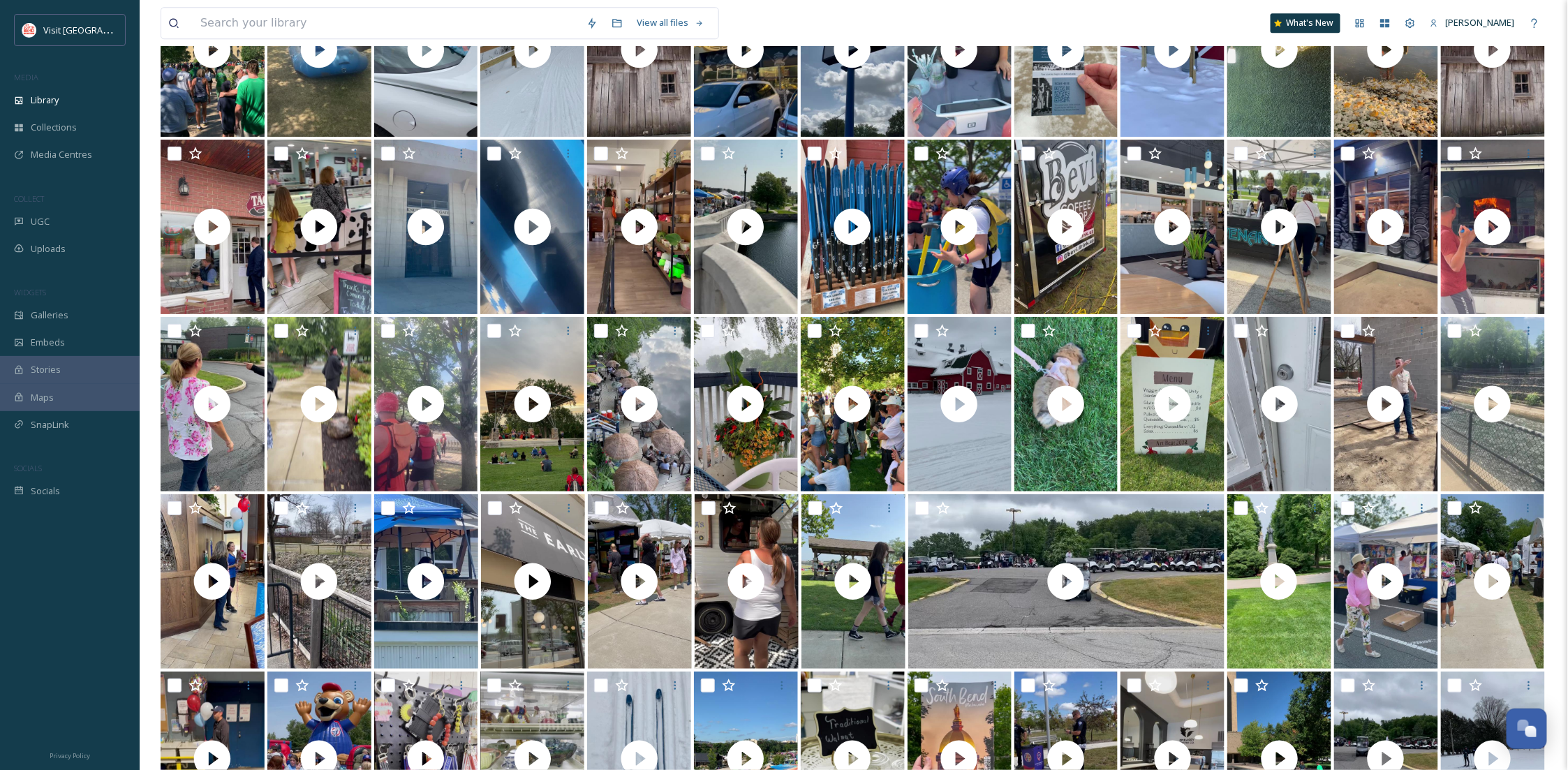
scroll to position [9314, 0]
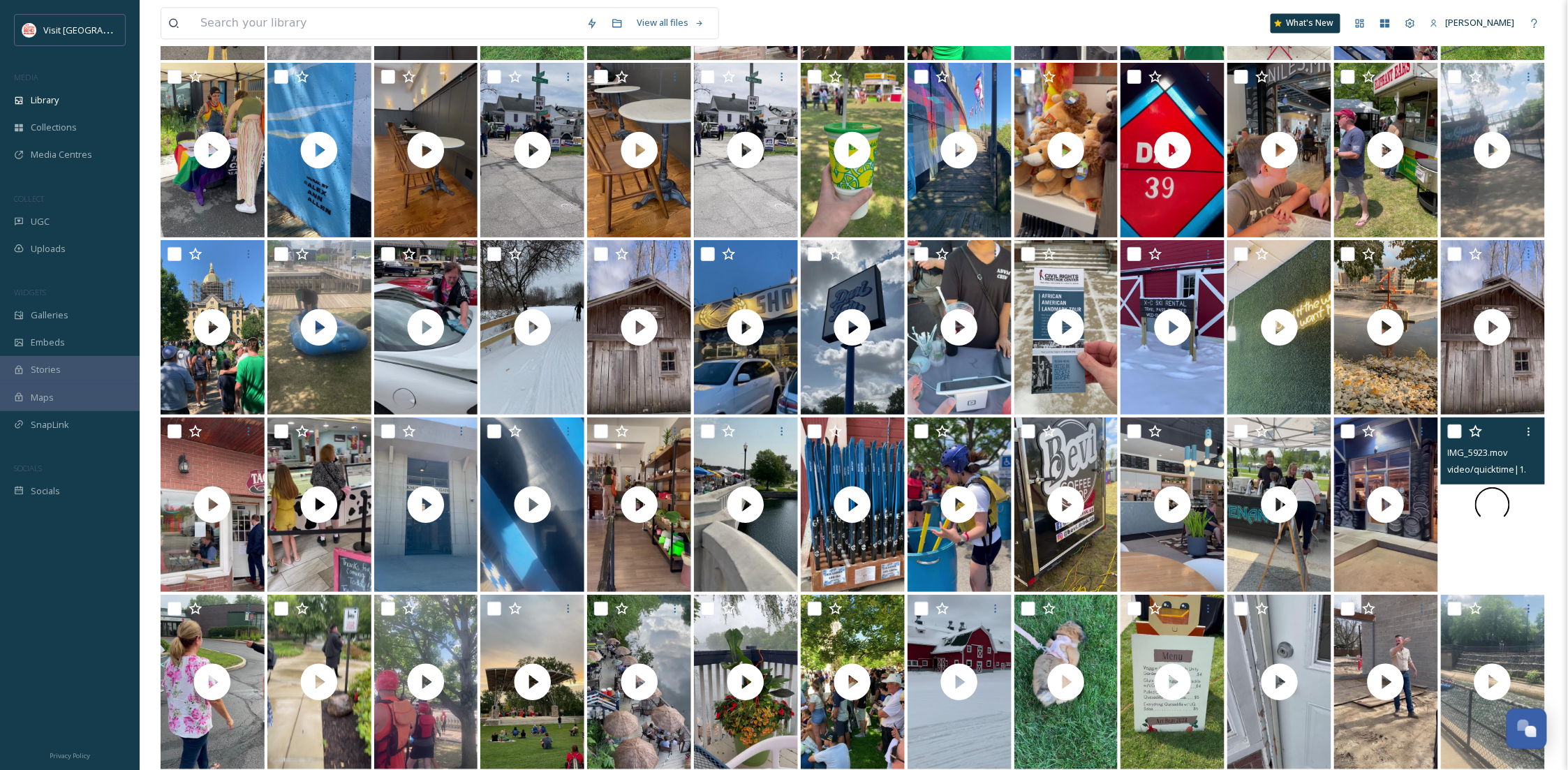
click at [1524, 528] on div at bounding box center [1493, 504] width 104 height 175
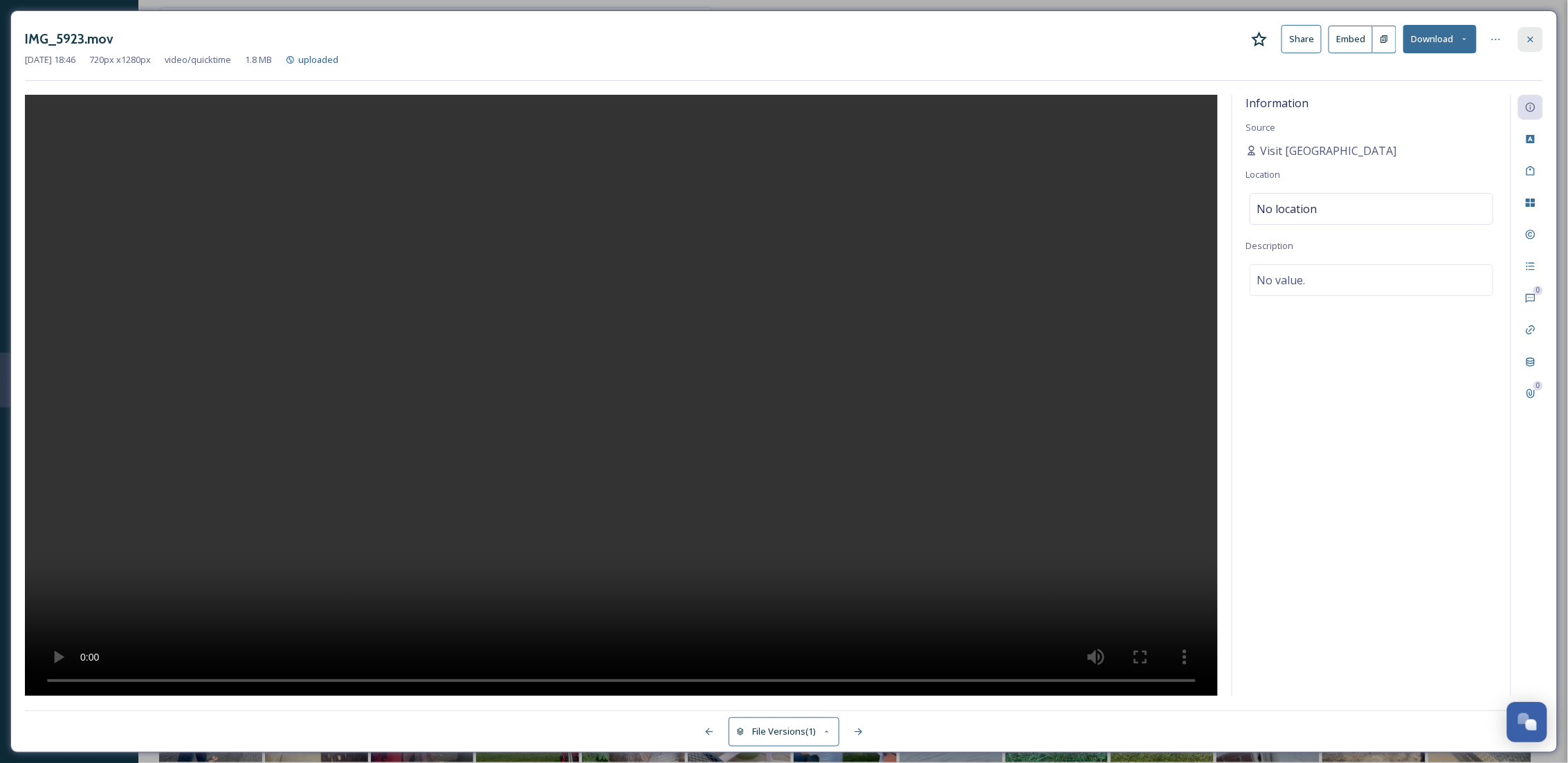
click at [1522, 43] on div at bounding box center [1530, 39] width 25 height 25
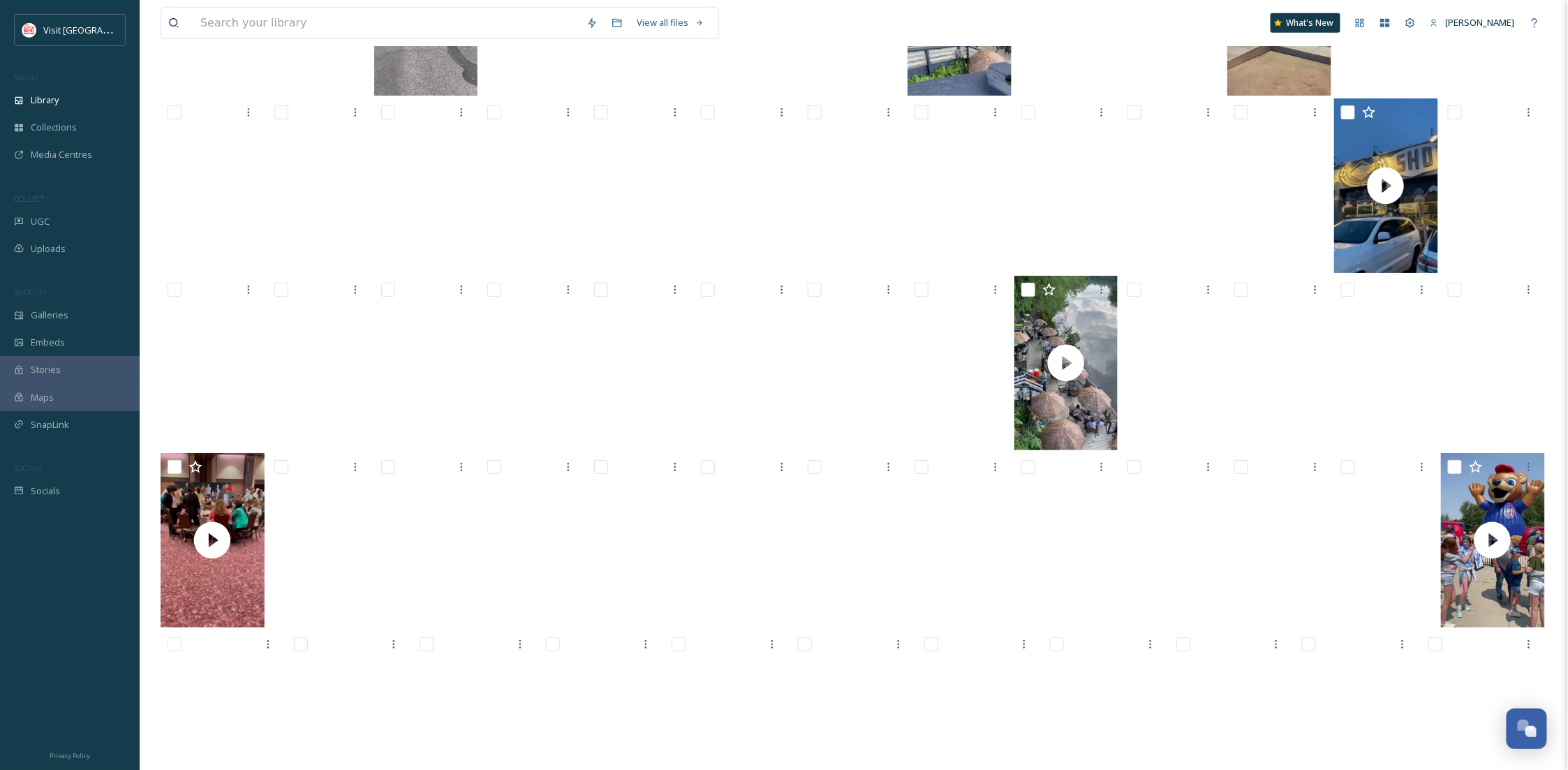
scroll to position [13904, 0]
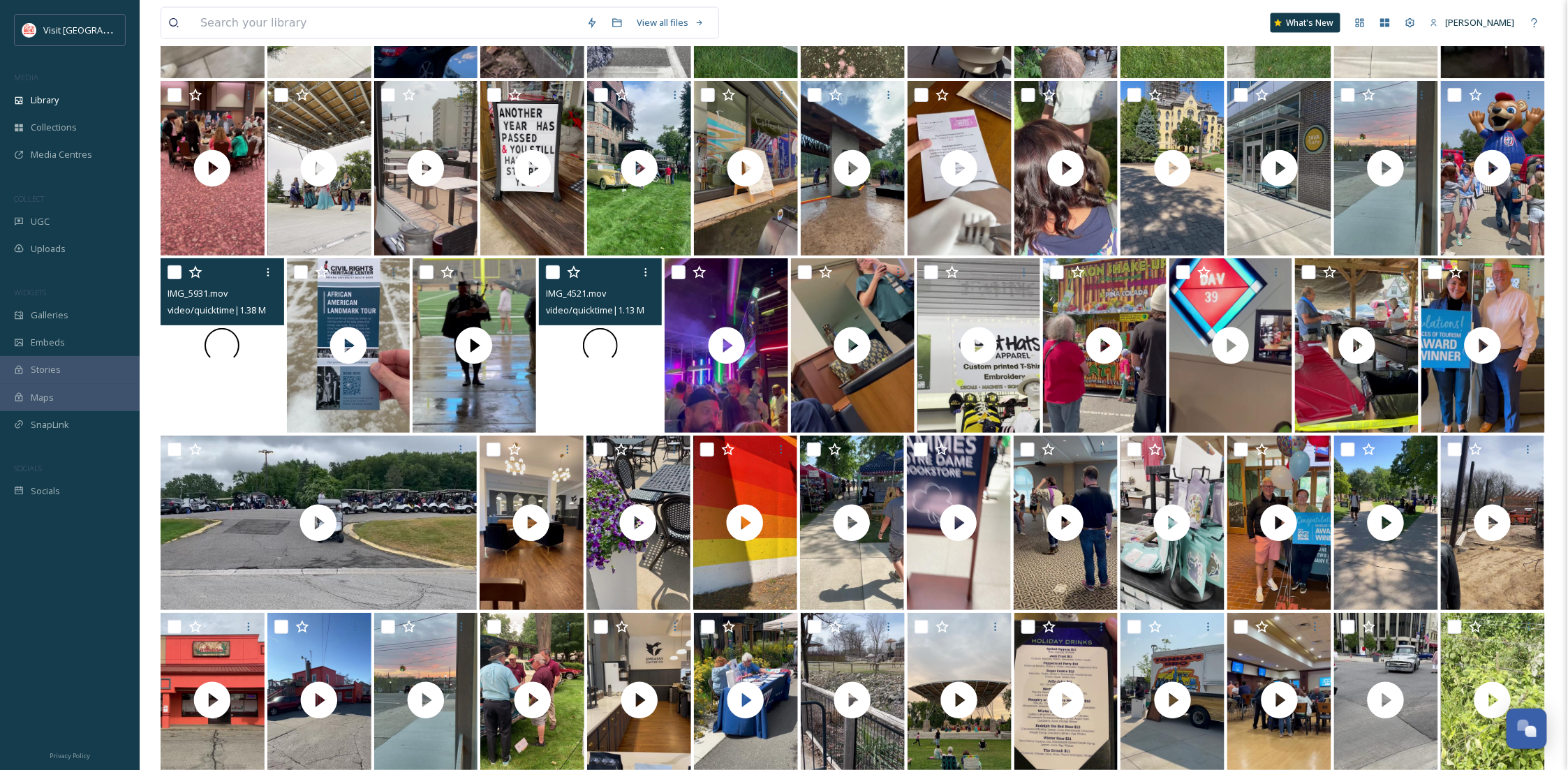
click at [258, 391] on div at bounding box center [222, 345] width 124 height 175
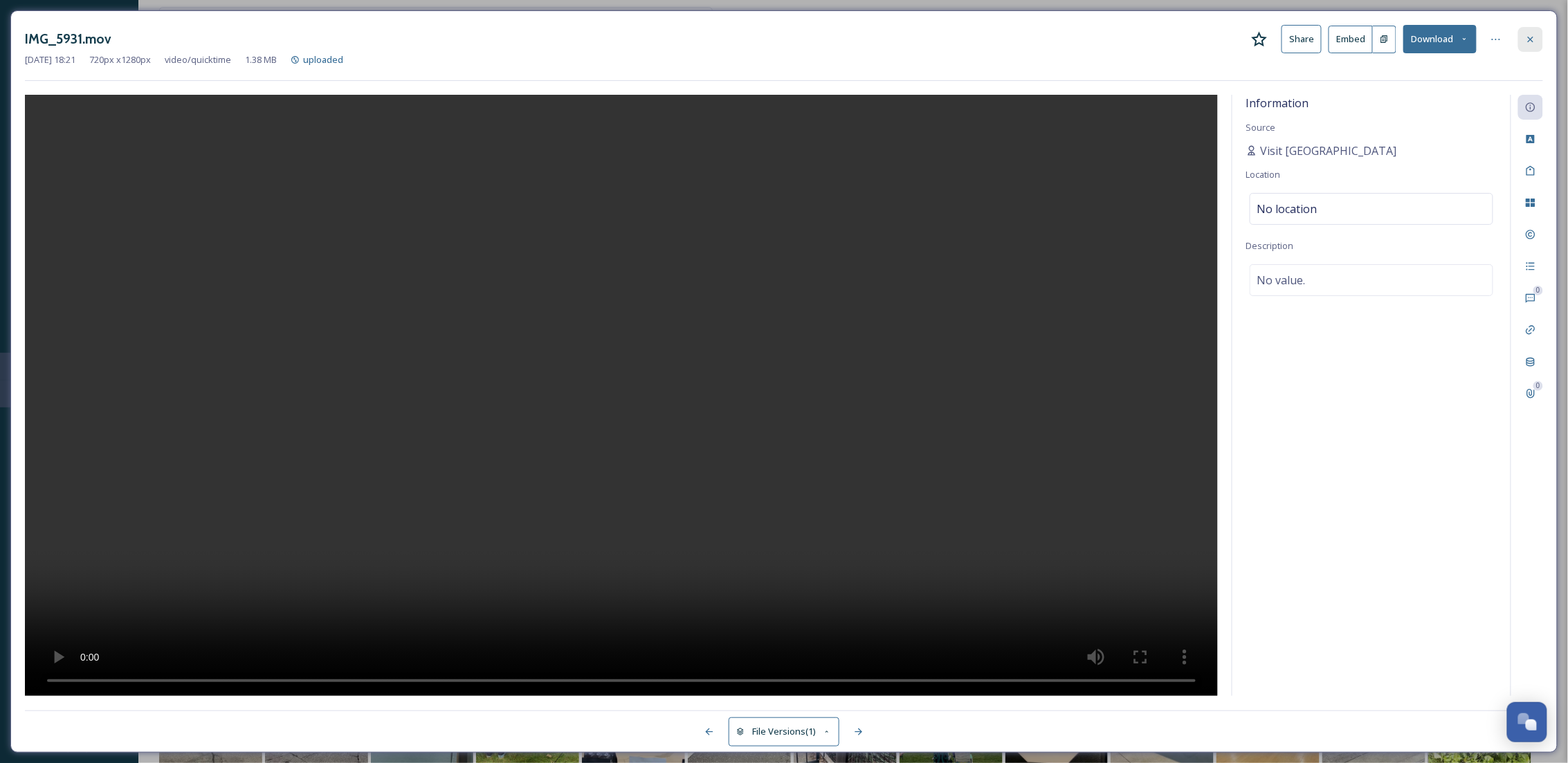
click at [1529, 48] on div at bounding box center [1530, 39] width 25 height 25
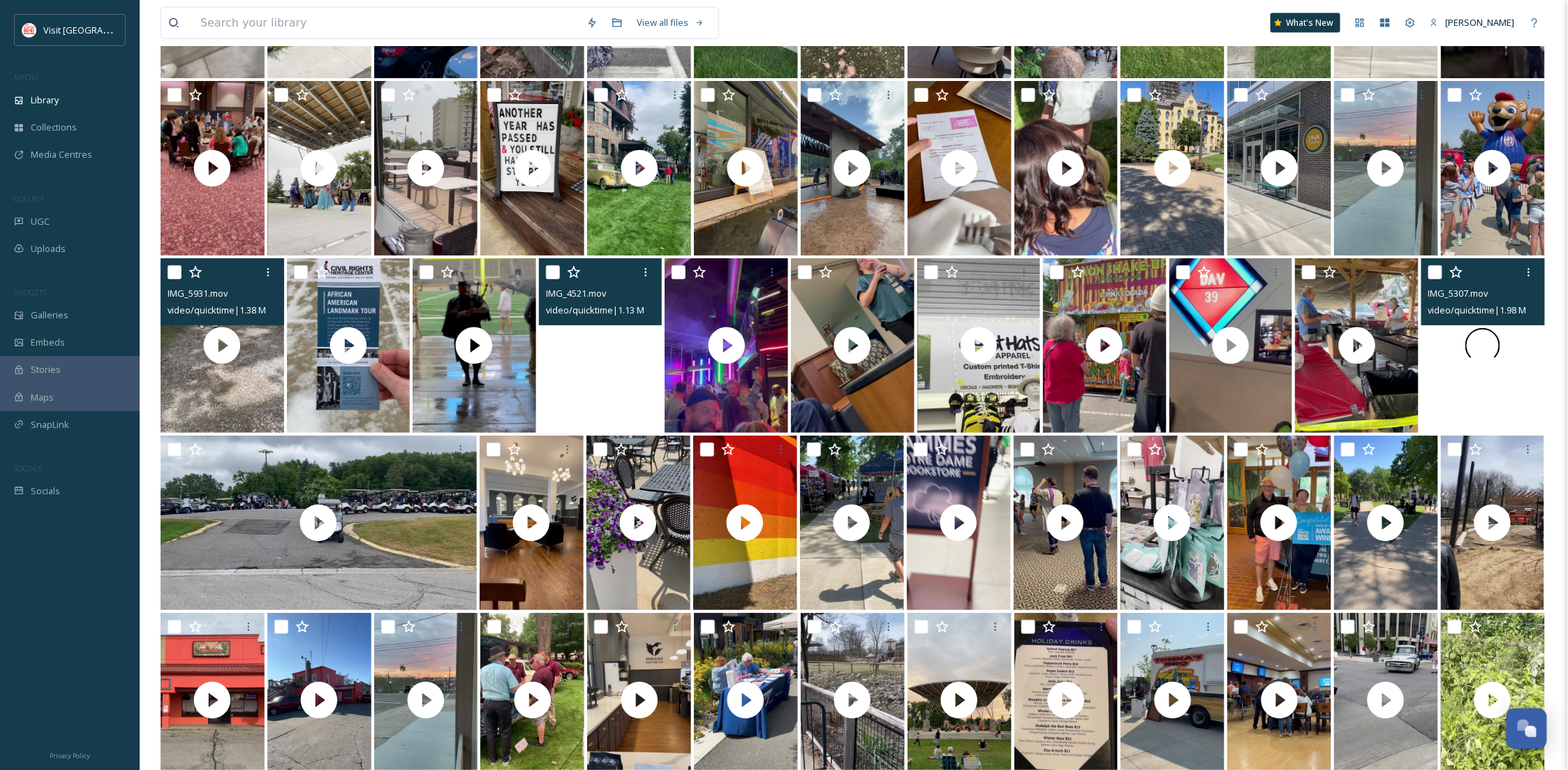
click at [181, 397] on img at bounding box center [222, 345] width 124 height 175
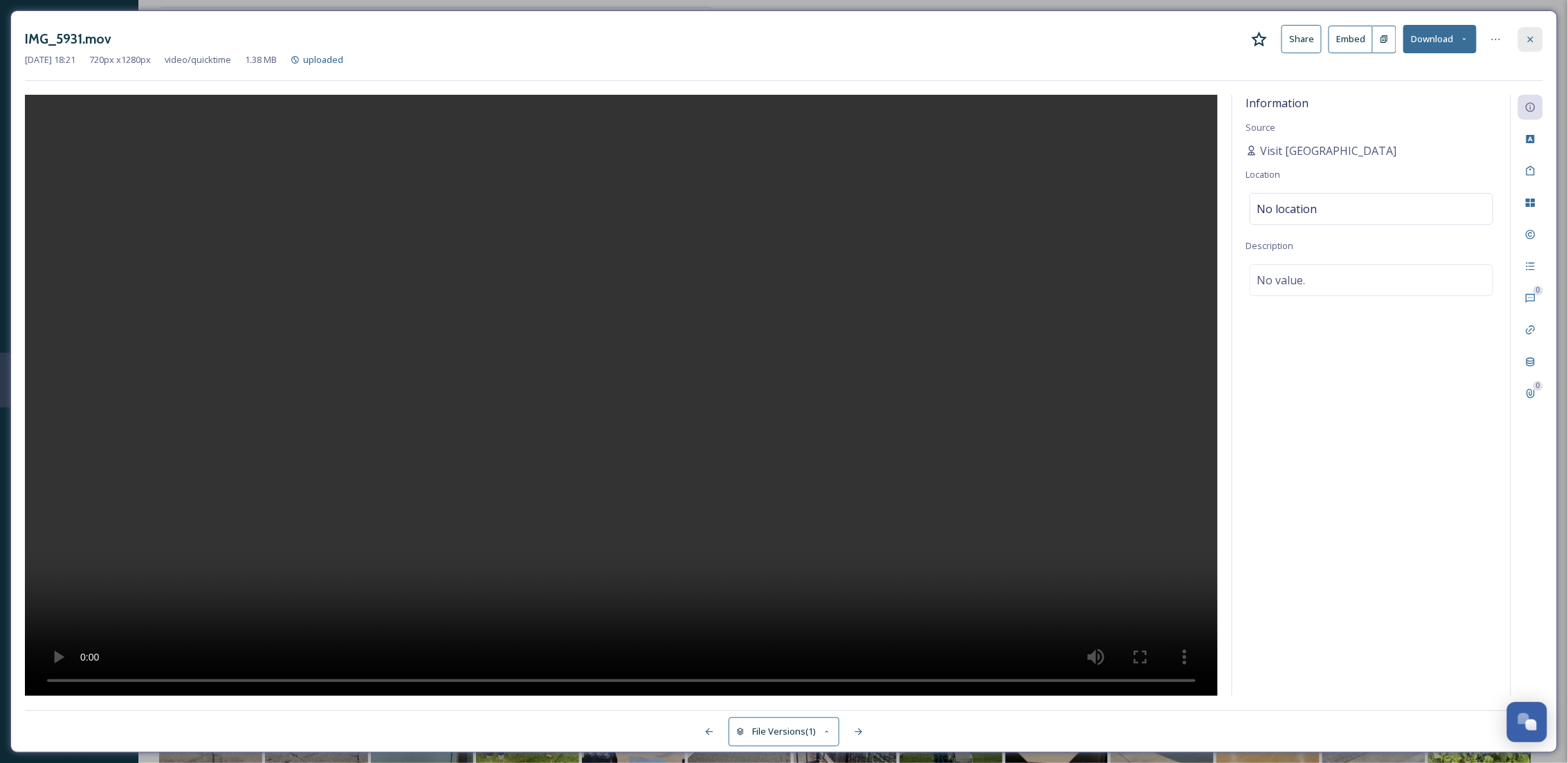
click at [1525, 39] on icon at bounding box center [1530, 39] width 11 height 11
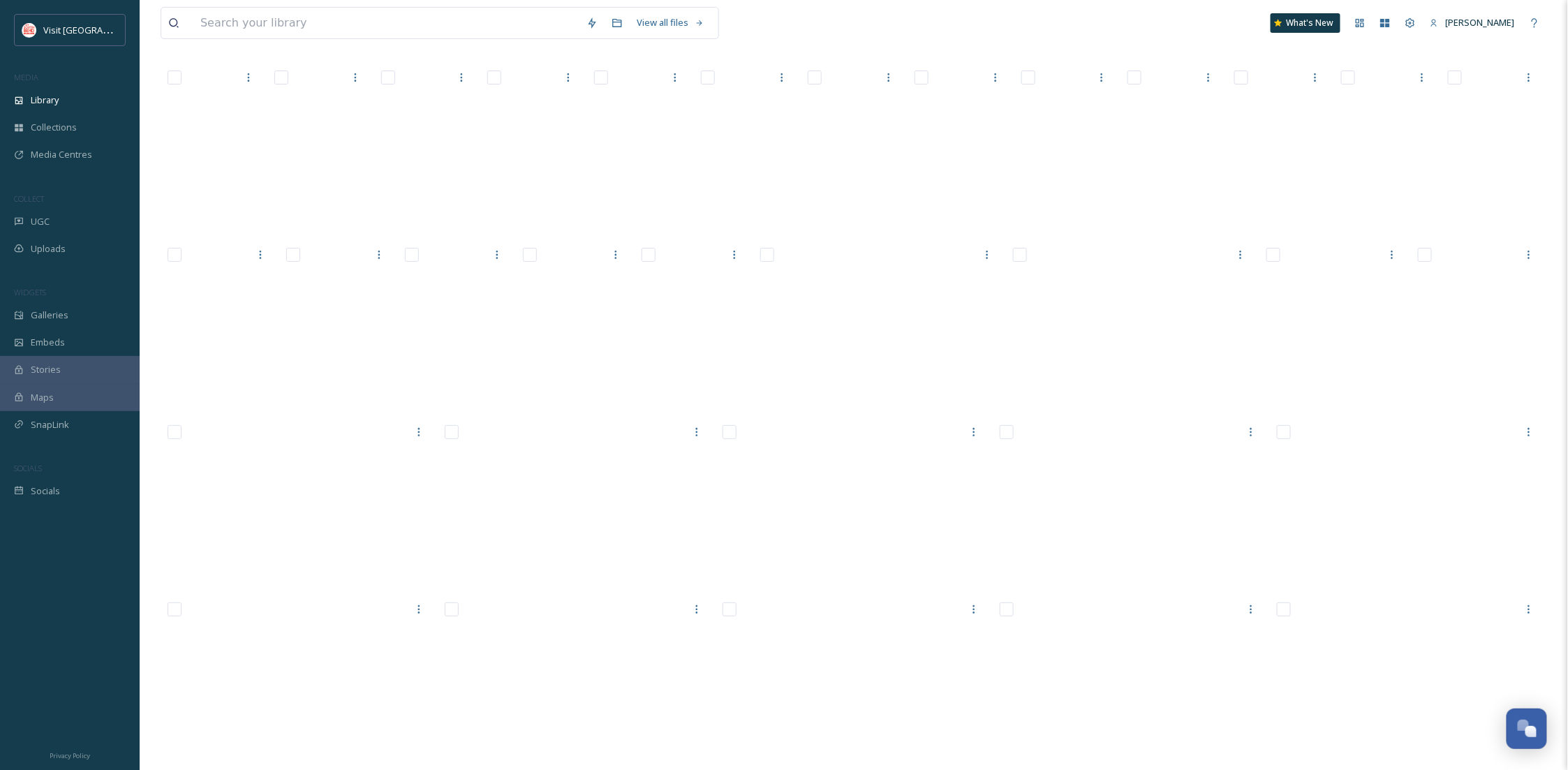
scroll to position [20461, 0]
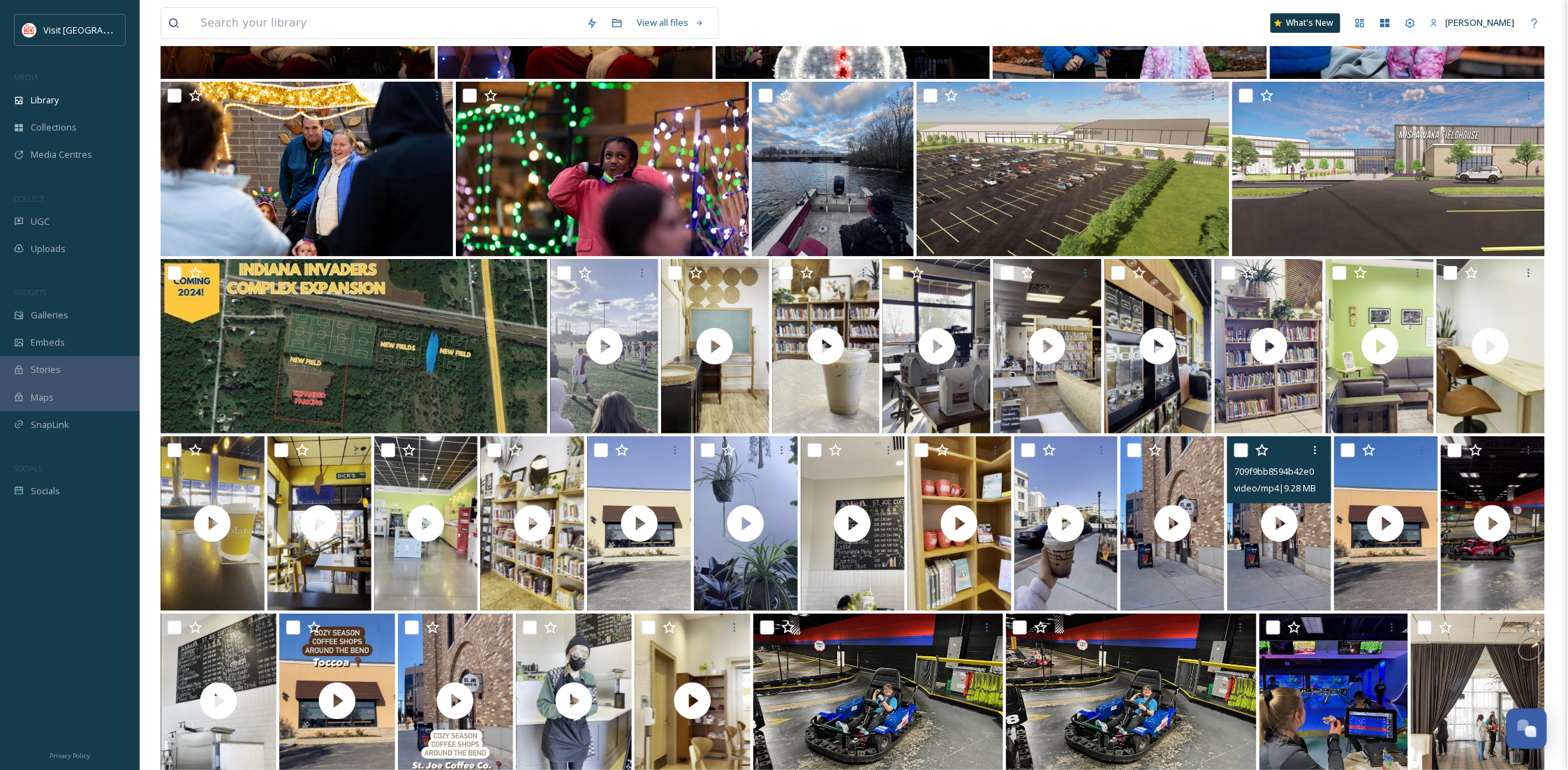
click at [1246, 448] on input "checkbox" at bounding box center [1241, 450] width 14 height 14
checkbox input "true"
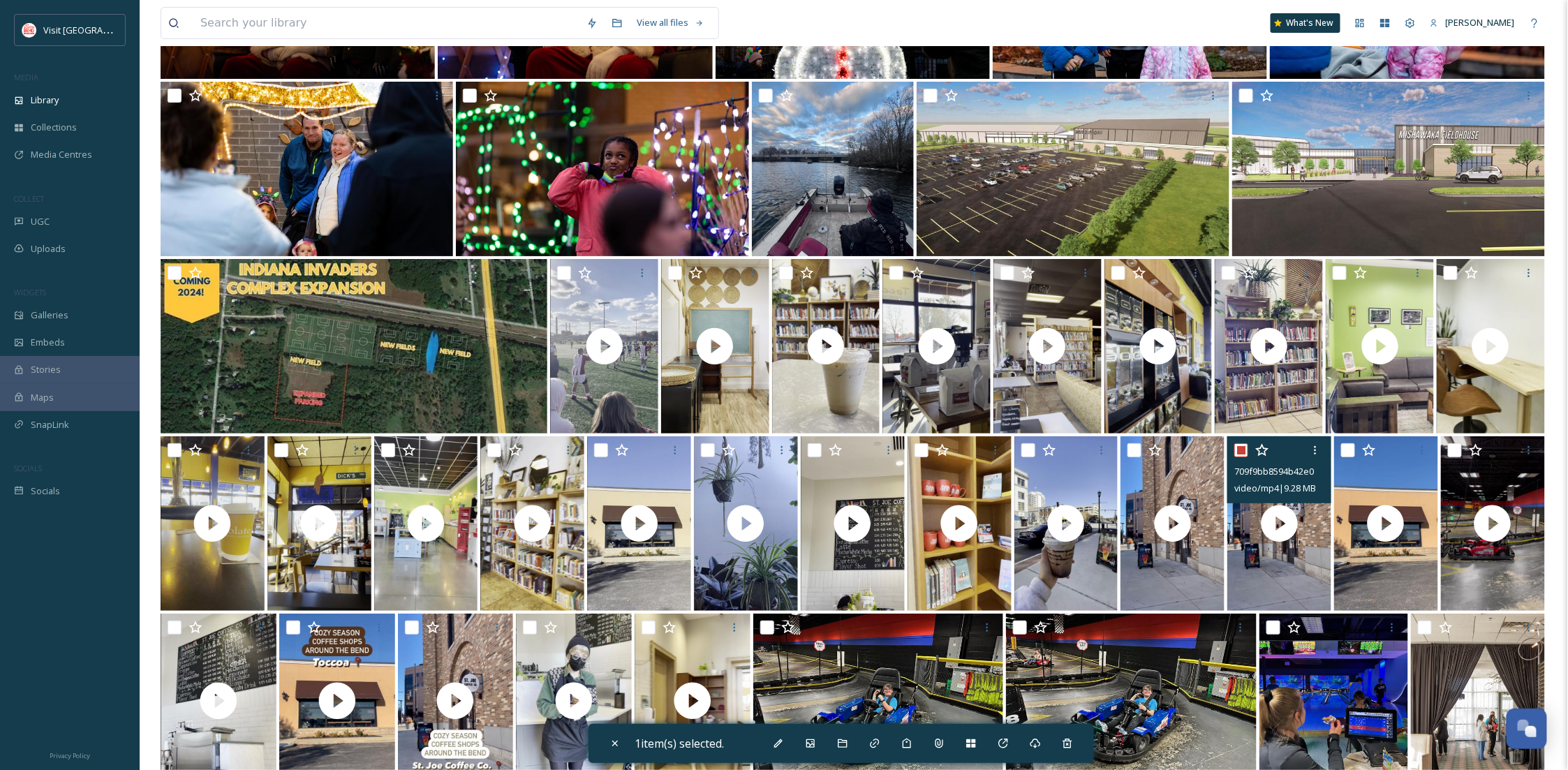
click at [1055, 577] on img at bounding box center [1066, 523] width 104 height 175
checkbox input "true"
click at [843, 738] on icon at bounding box center [843, 743] width 9 height 8
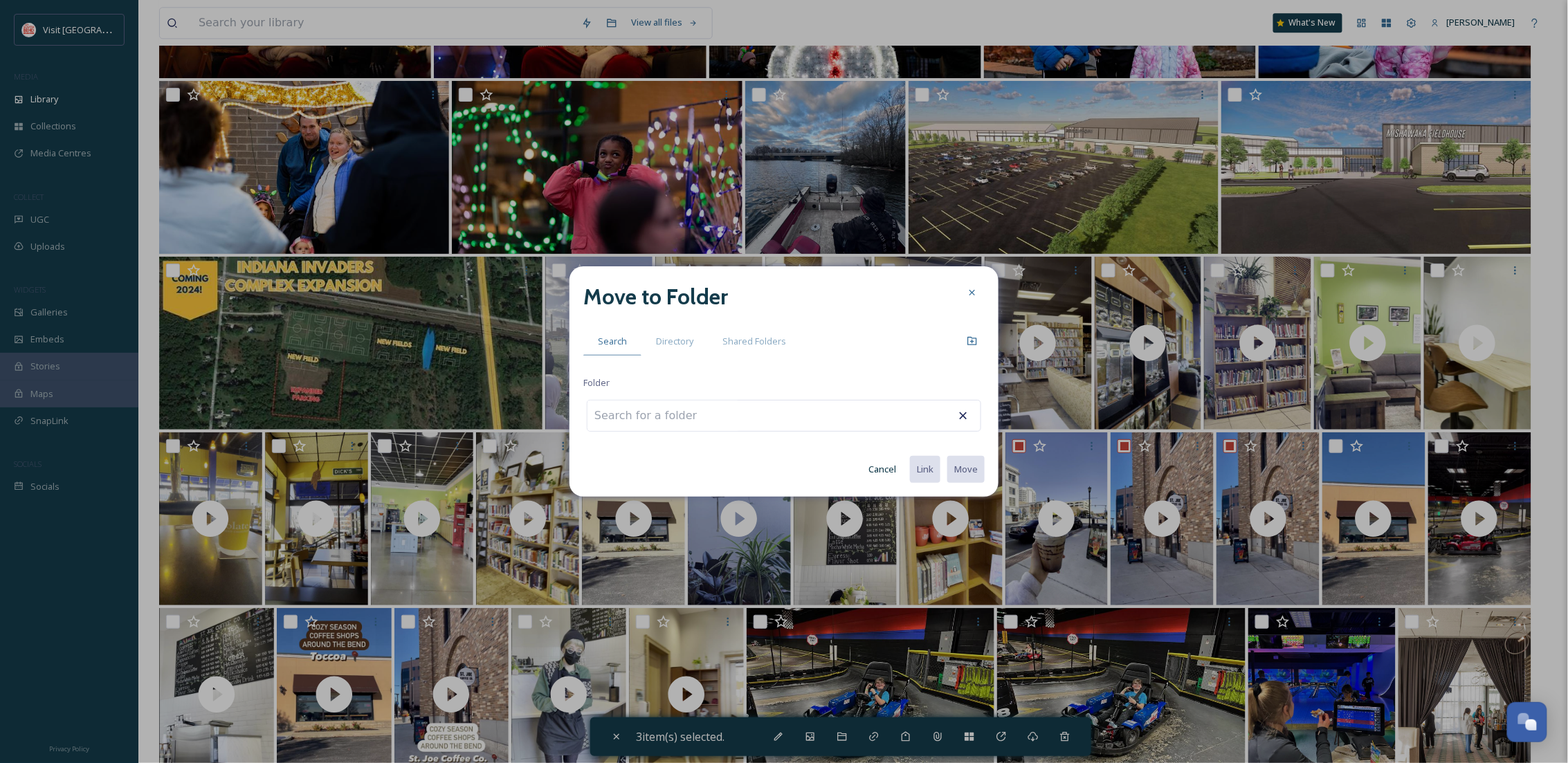
click at [657, 346] on span "Directory" at bounding box center [675, 342] width 37 height 13
click at [666, 342] on div "Move to Folder Search Directory Shared Folders Folder Cancel Link Move" at bounding box center [784, 382] width 429 height 231
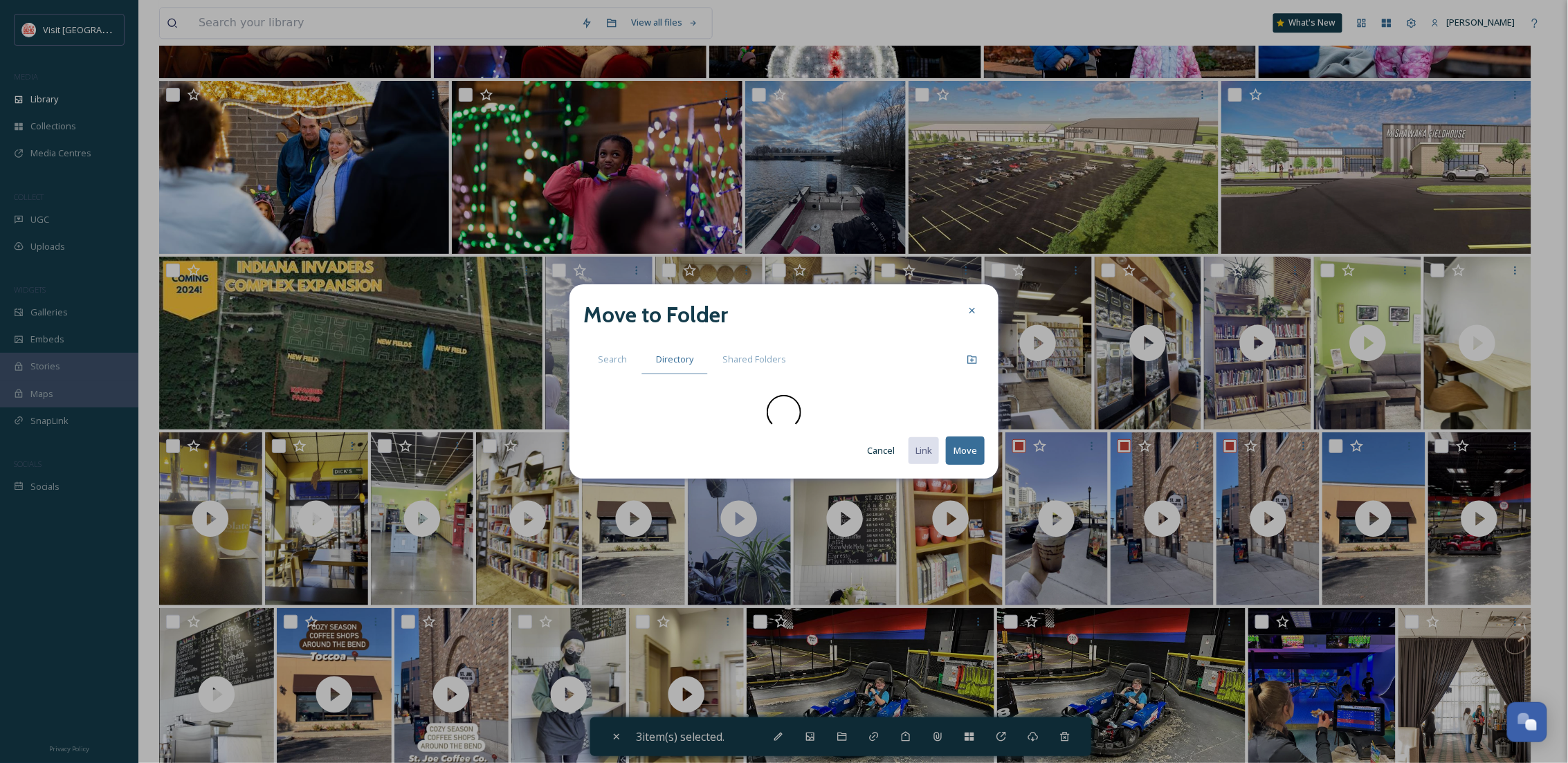
click at [614, 359] on span "Search" at bounding box center [612, 359] width 29 height 13
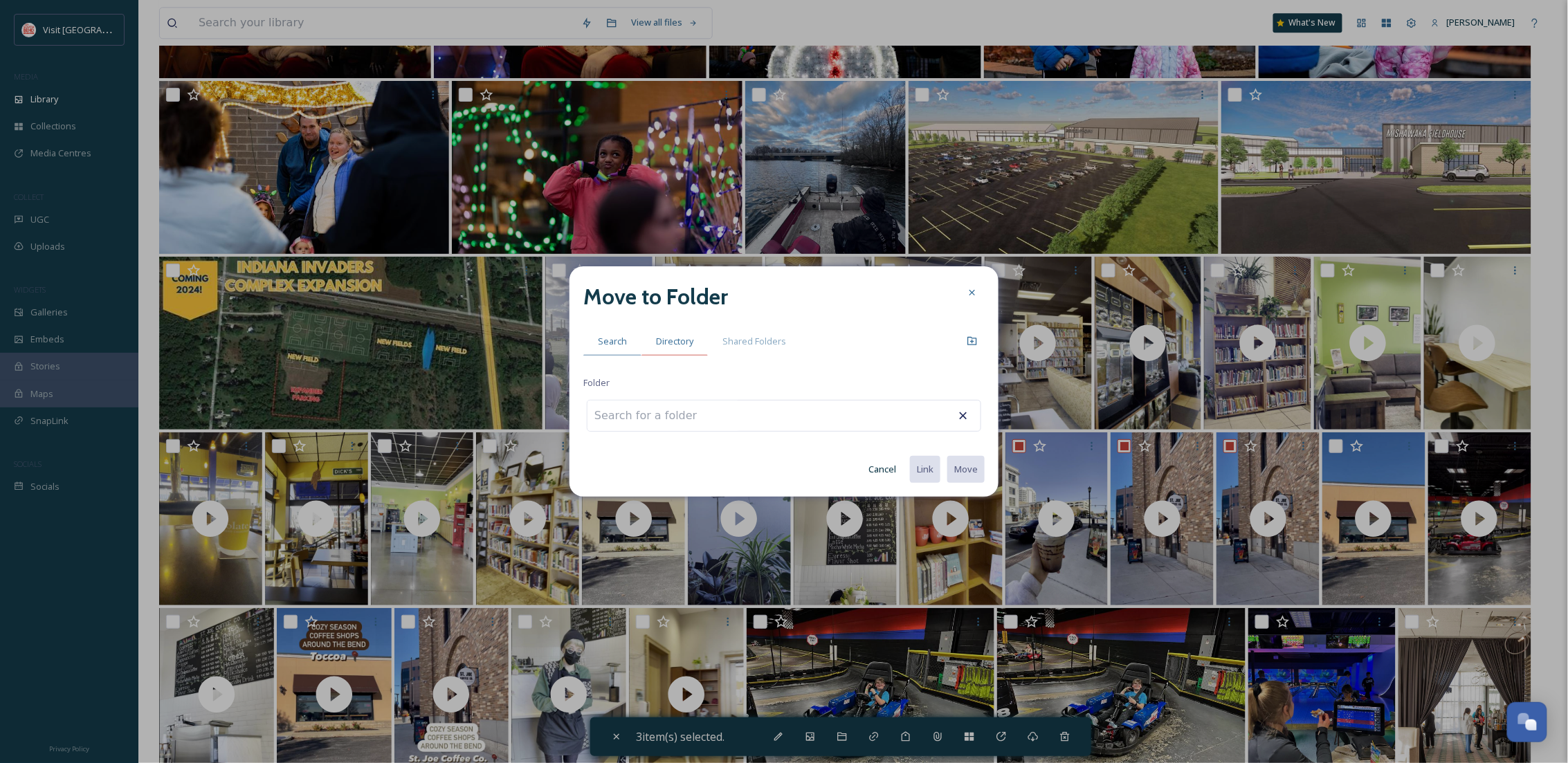
click at [672, 345] on span "Directory" at bounding box center [675, 342] width 37 height 13
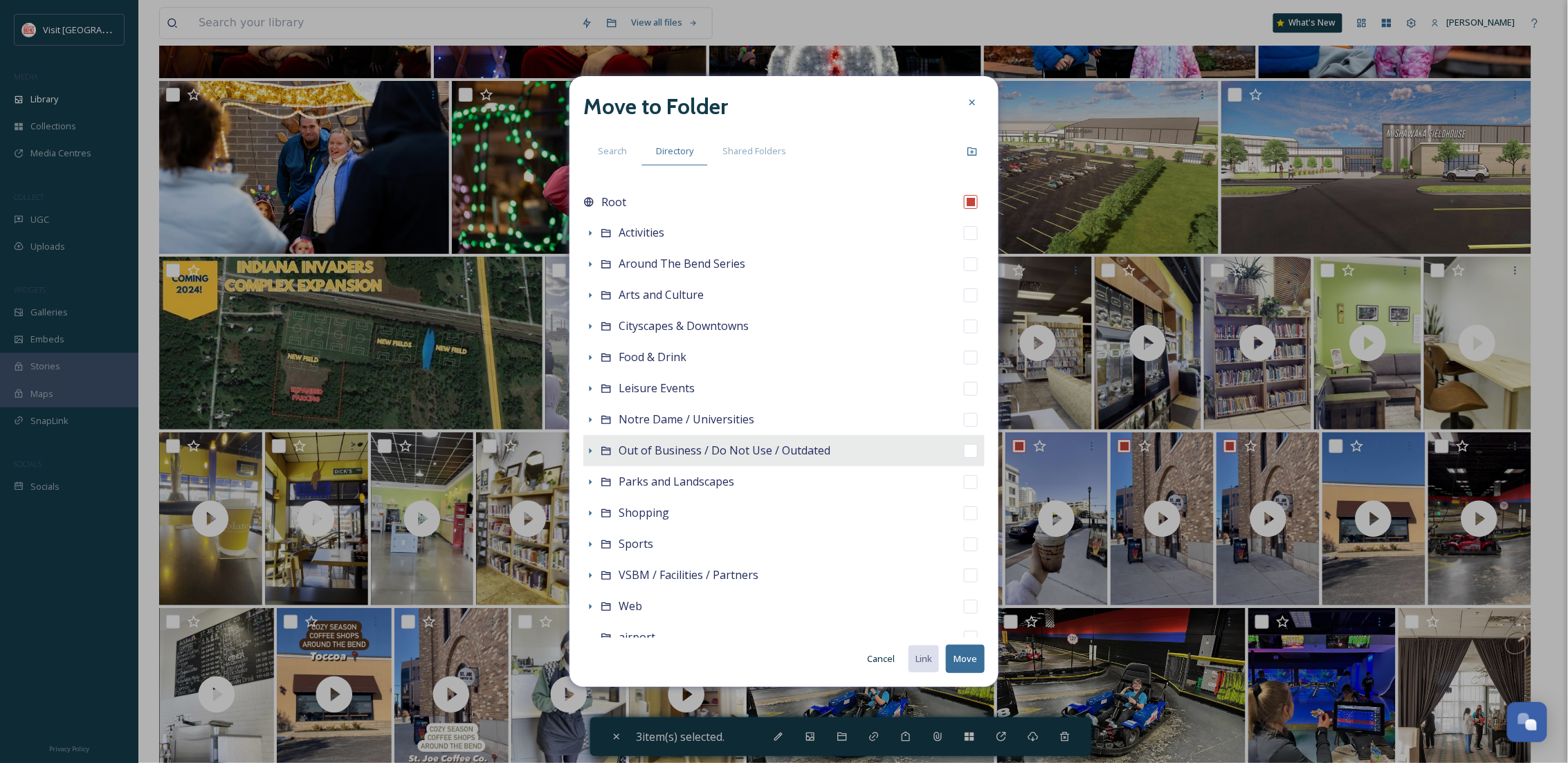
click at [690, 448] on span "Out of Business / Do Not Use / Outdated" at bounding box center [725, 450] width 212 height 15
checkbox input "false"
checkbox input "true"
click at [972, 657] on button "Move" at bounding box center [965, 659] width 39 height 28
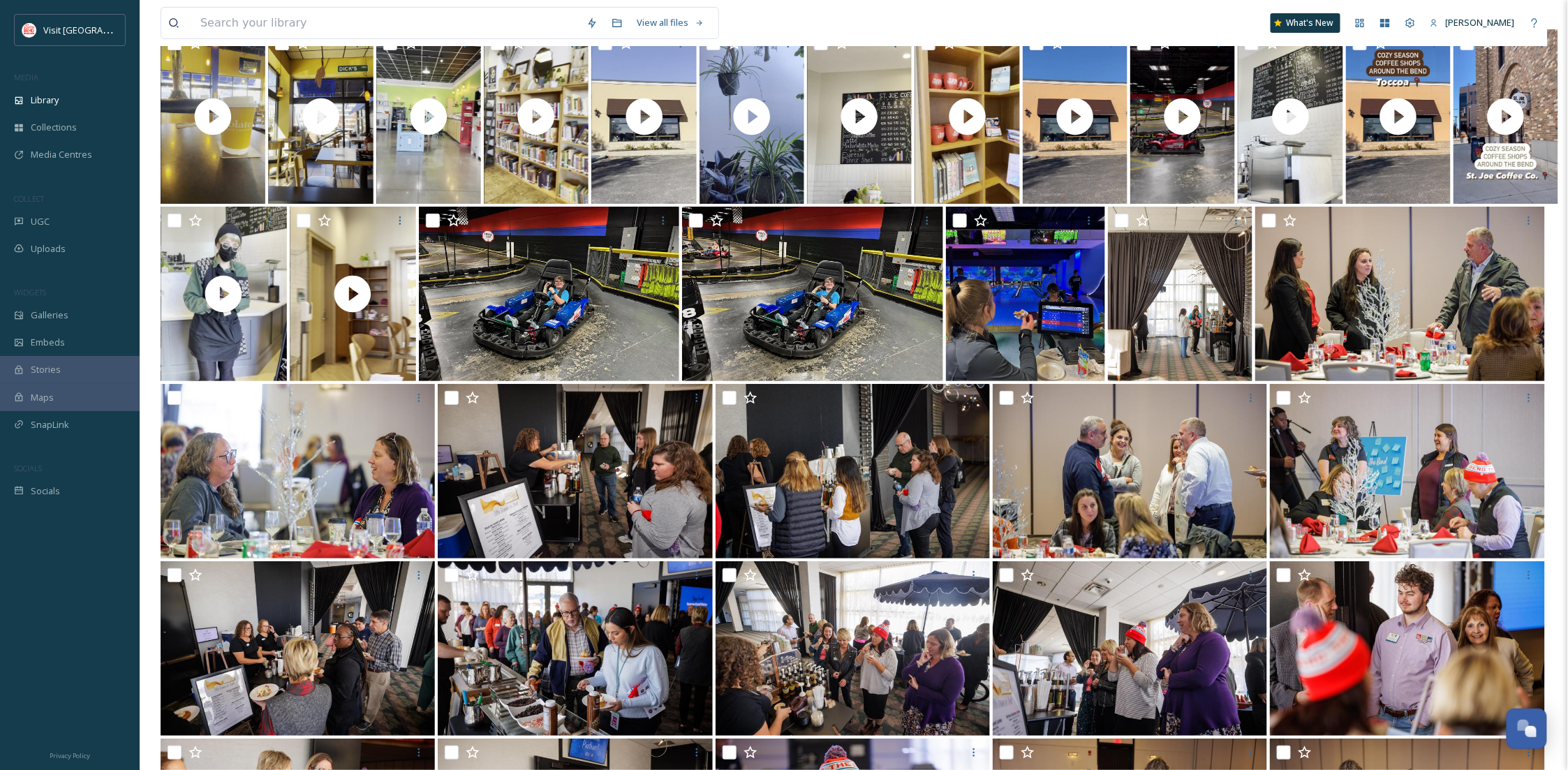
scroll to position [20372, 0]
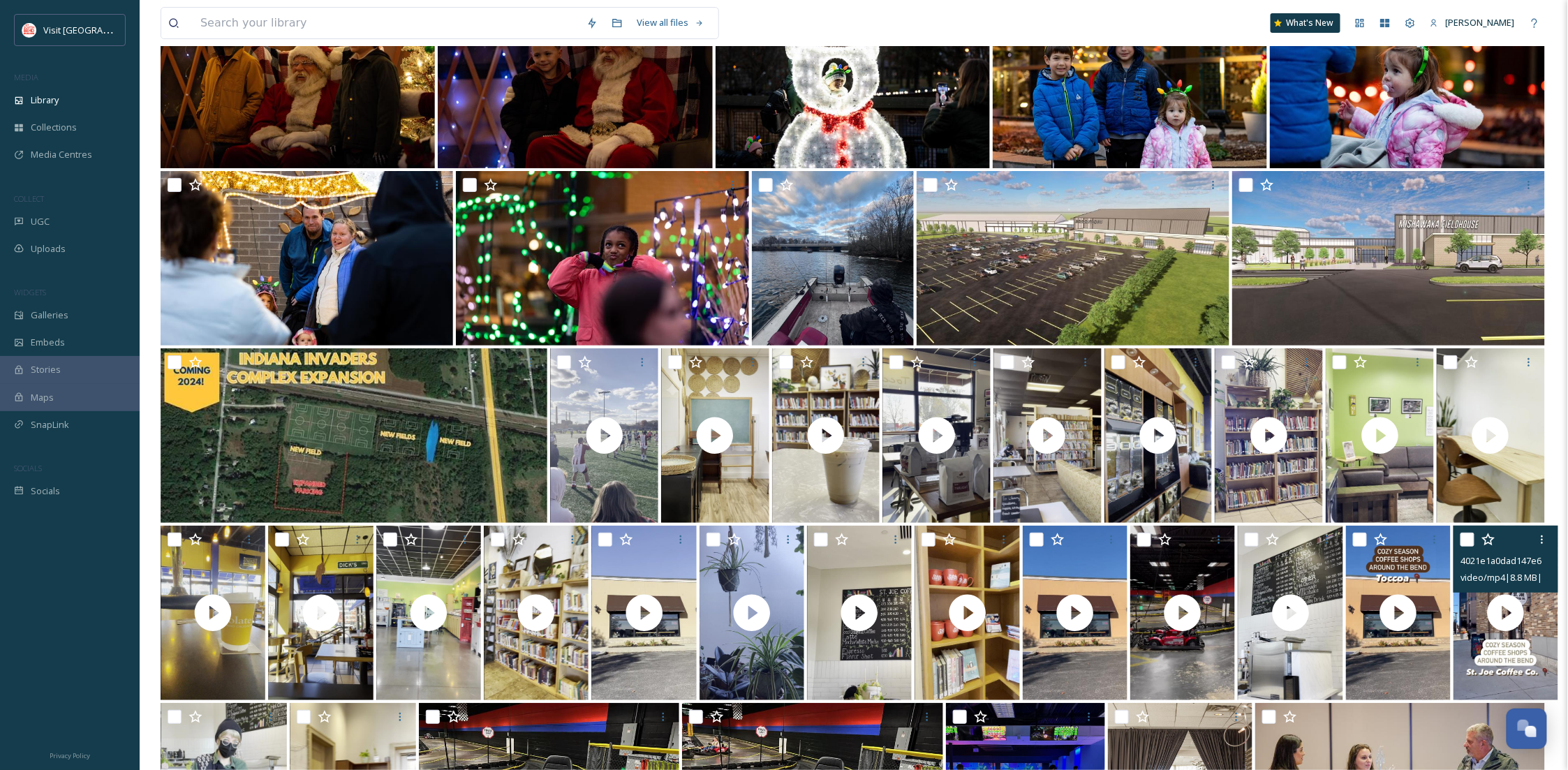
click at [1464, 540] on input "checkbox" at bounding box center [1467, 539] width 14 height 14
checkbox input "true"
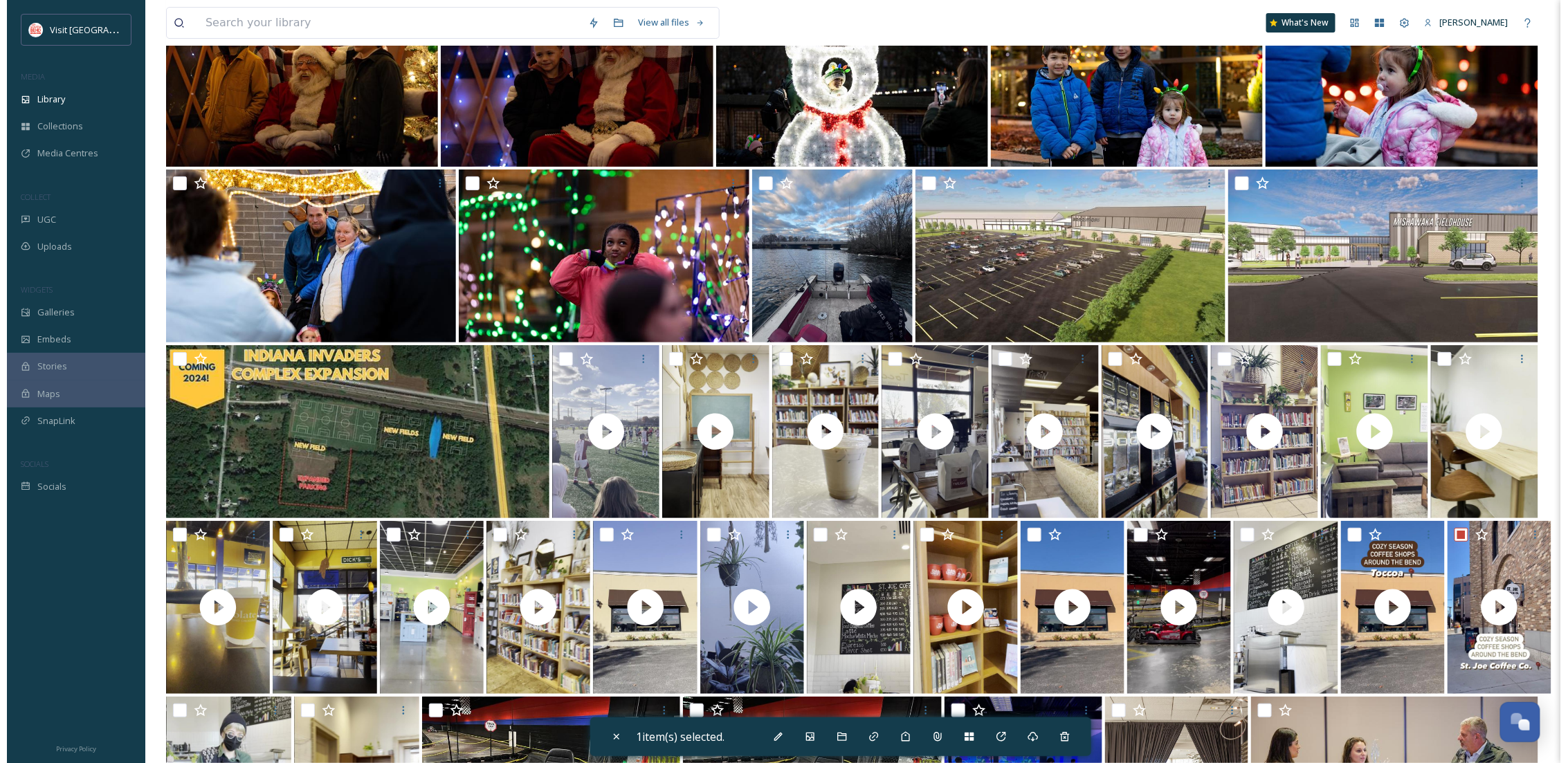
scroll to position [20556, 0]
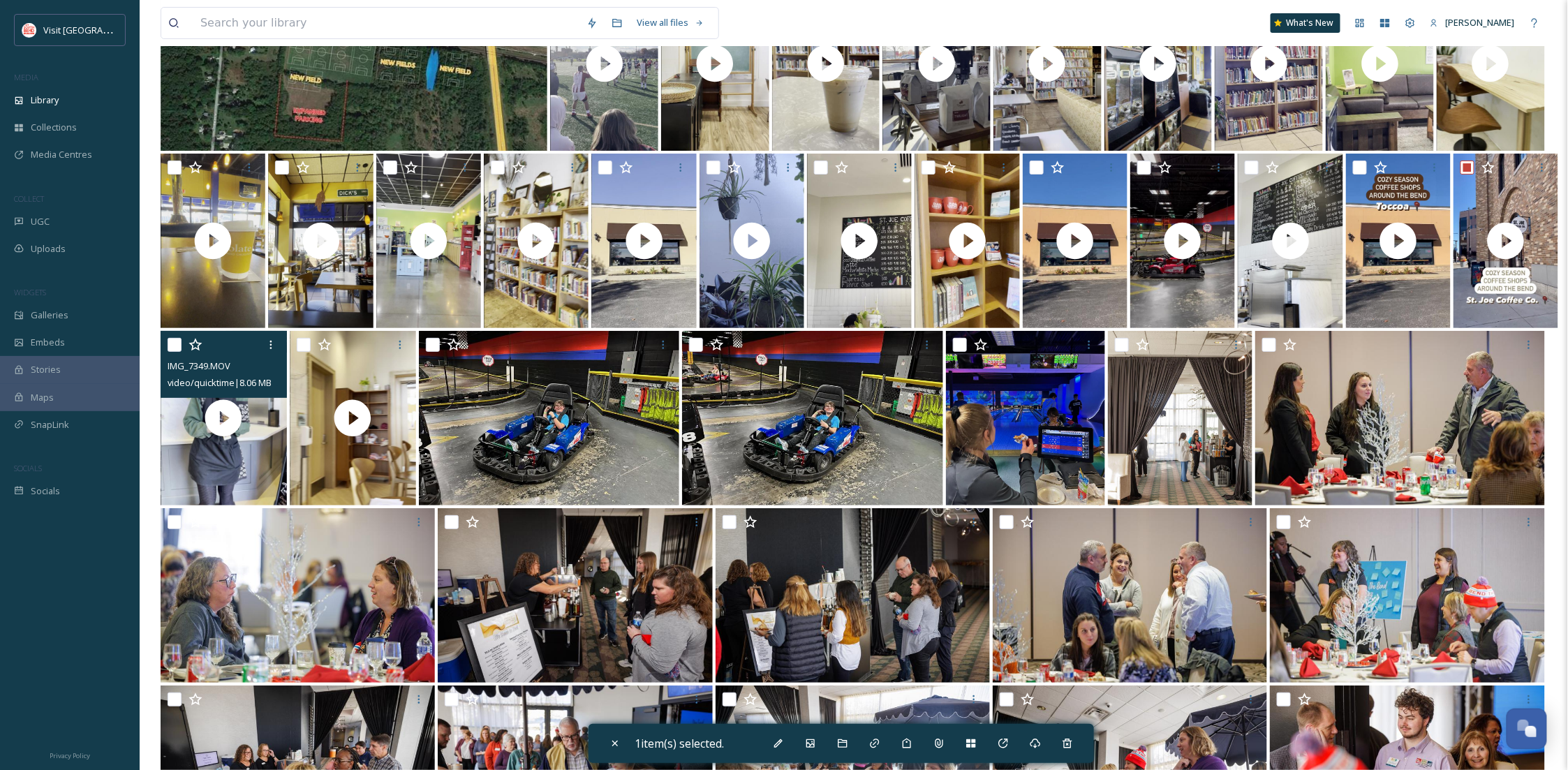
click at [173, 340] on input "checkbox" at bounding box center [175, 345] width 14 height 14
checkbox input "true"
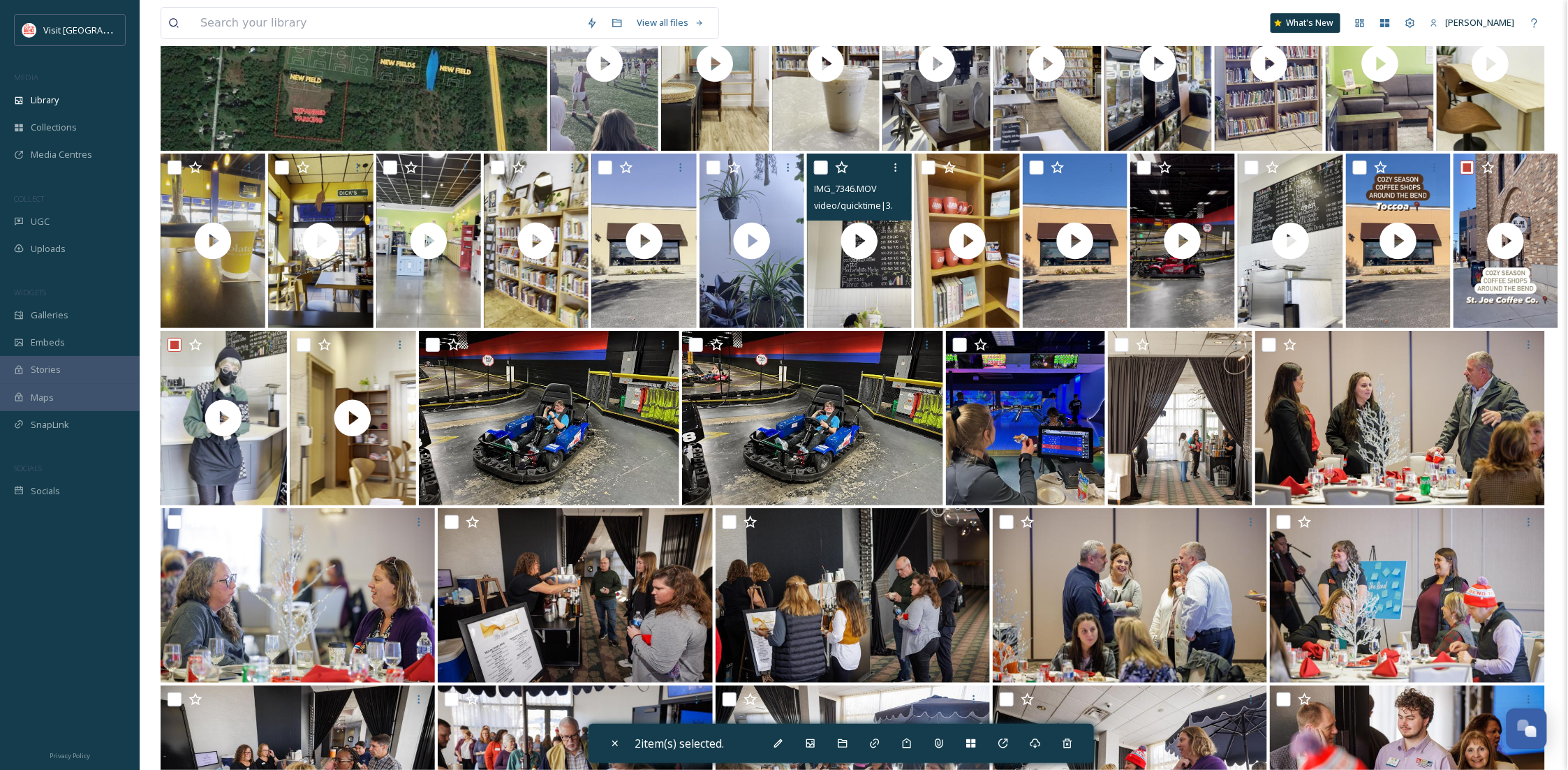
click at [820, 160] on input "checkbox" at bounding box center [821, 167] width 14 height 14
checkbox input "true"
click at [846, 738] on icon at bounding box center [843, 743] width 11 height 11
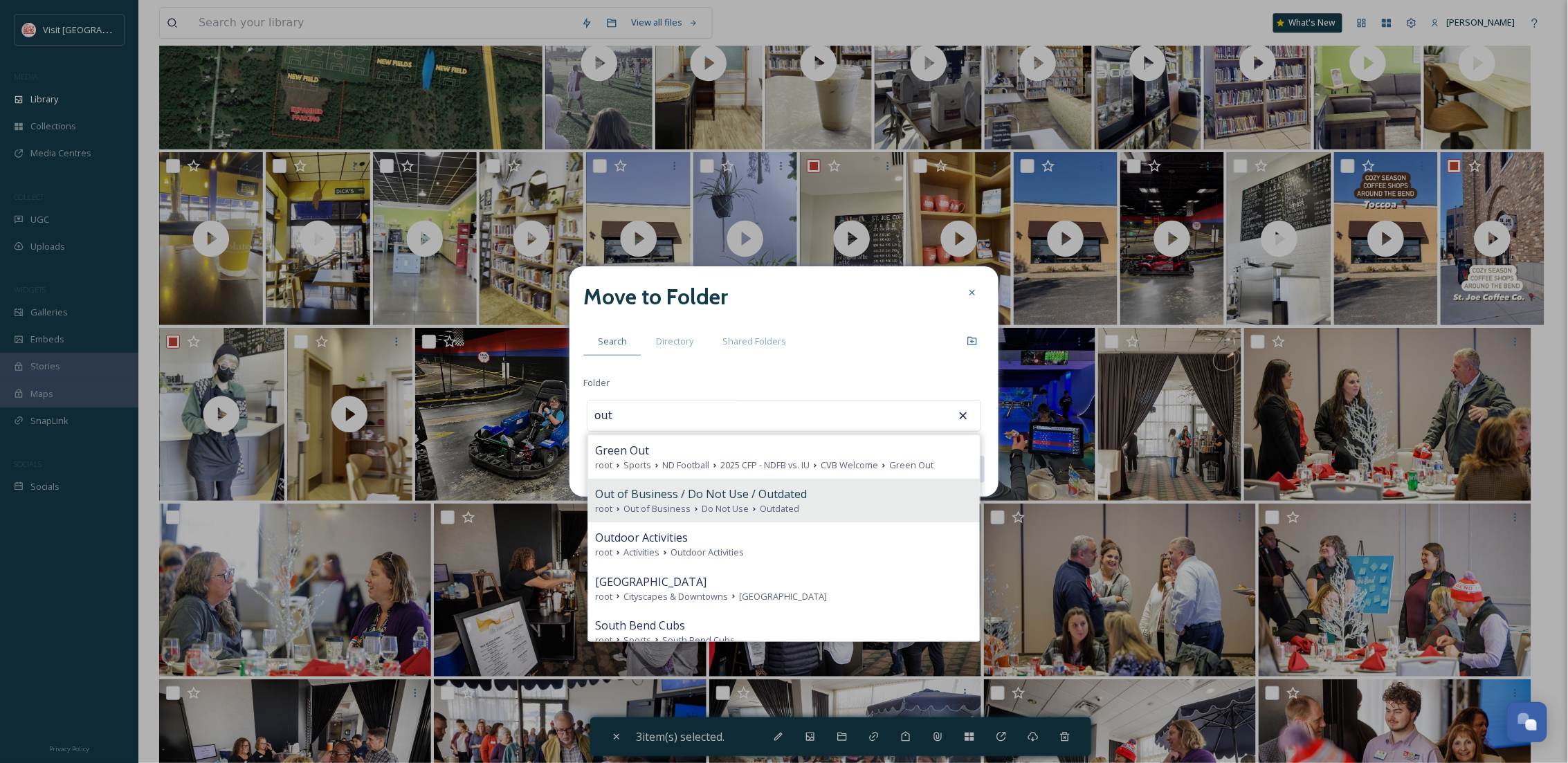
click at [652, 489] on span "Out of Business / Do Not Use / Outdated" at bounding box center [701, 494] width 212 height 16
type input "Out of Business / Do Not Use / Outdated"
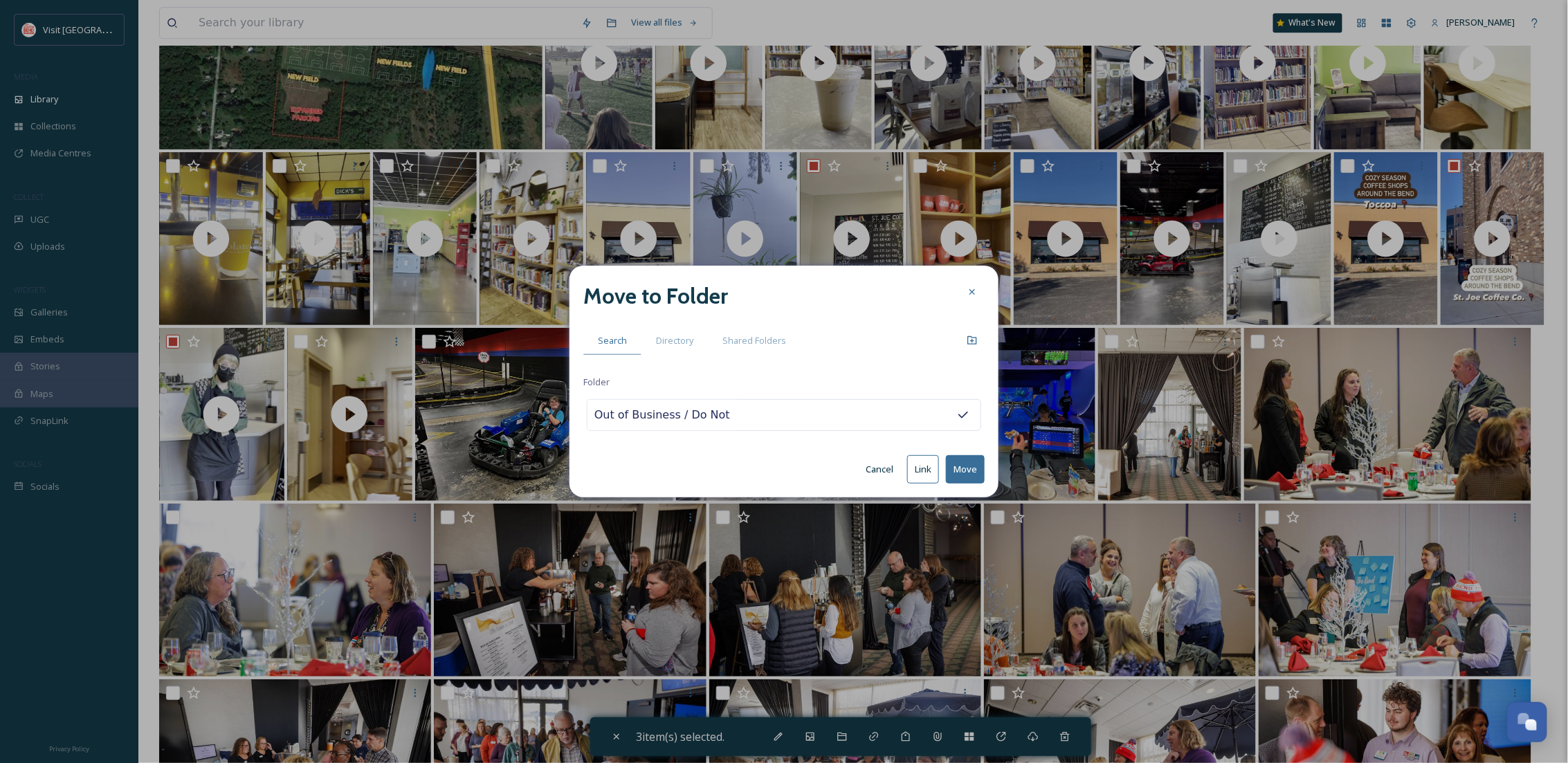
click at [972, 468] on button "Move" at bounding box center [965, 469] width 39 height 28
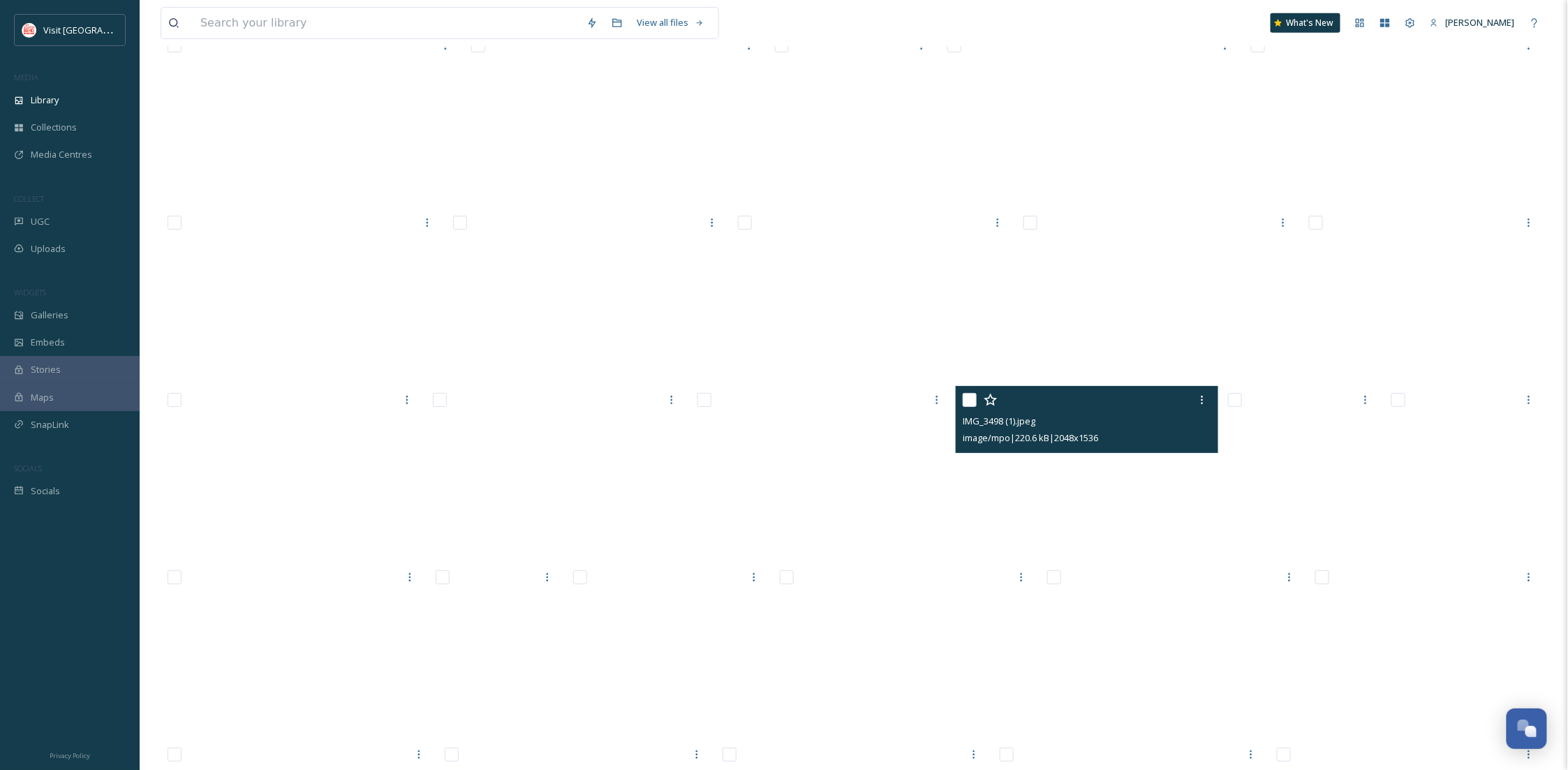
scroll to position [42134, 0]
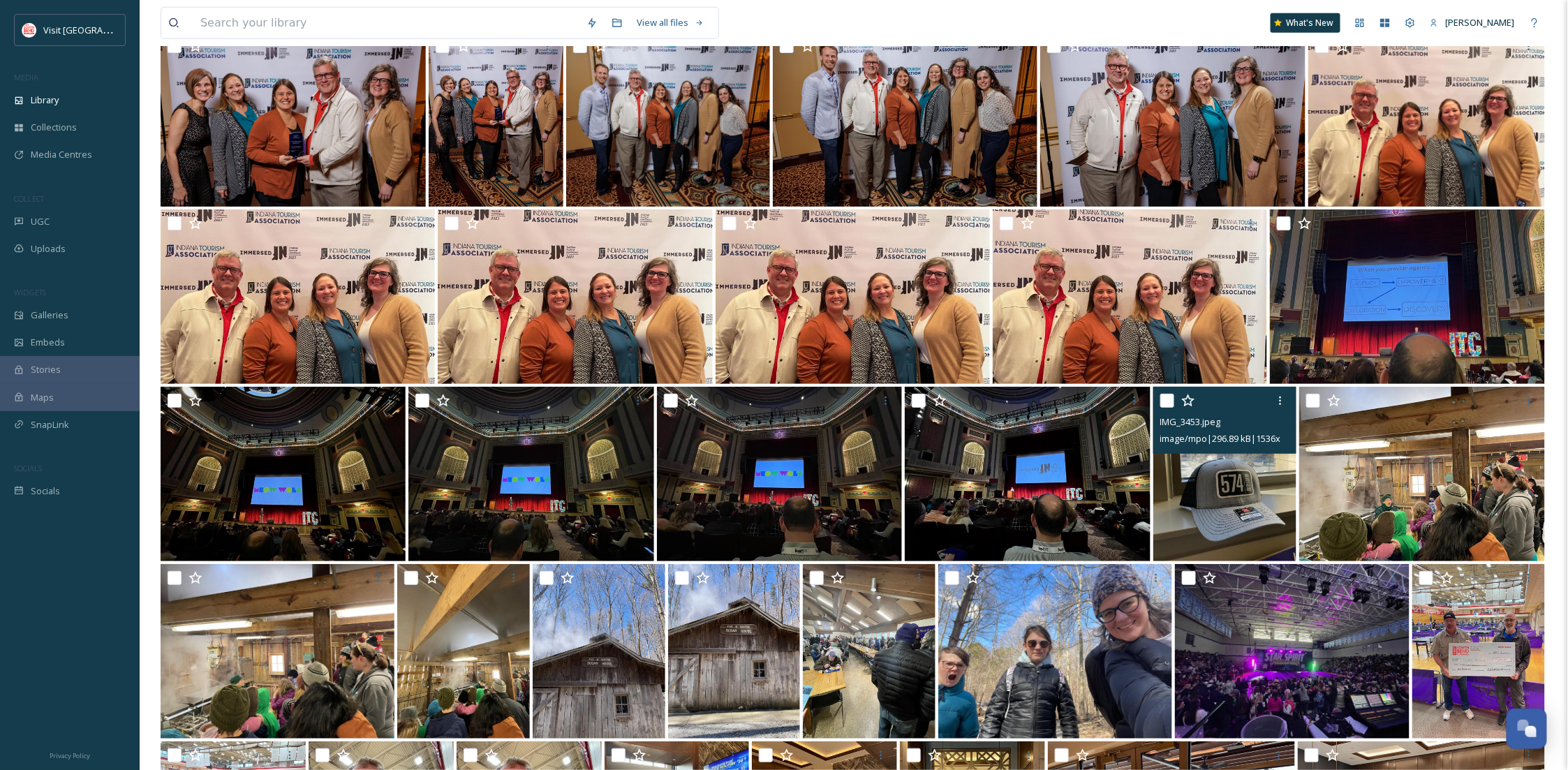
click at [1240, 497] on img at bounding box center [1225, 474] width 144 height 175
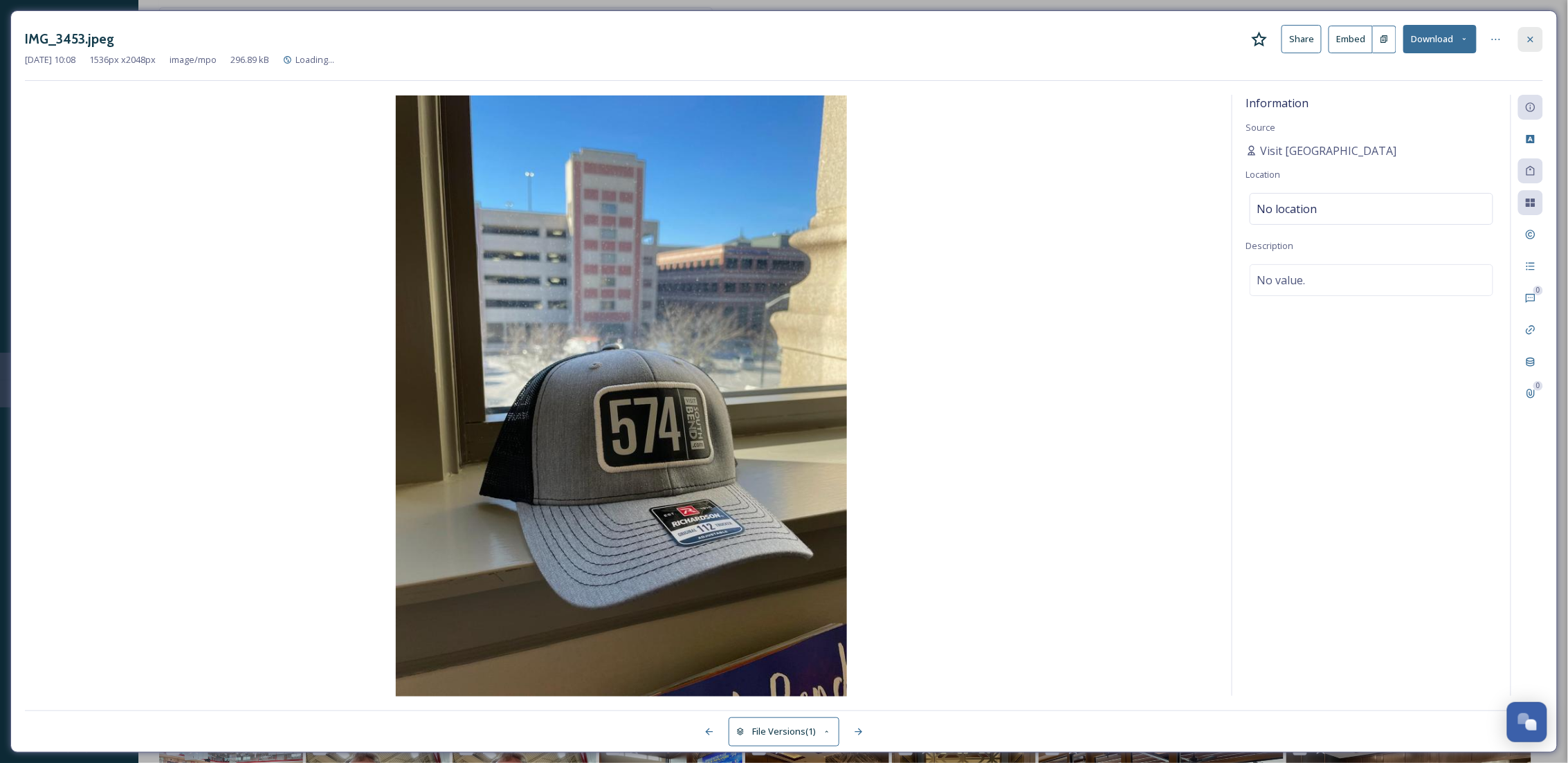
click at [1523, 35] on div at bounding box center [1530, 39] width 25 height 25
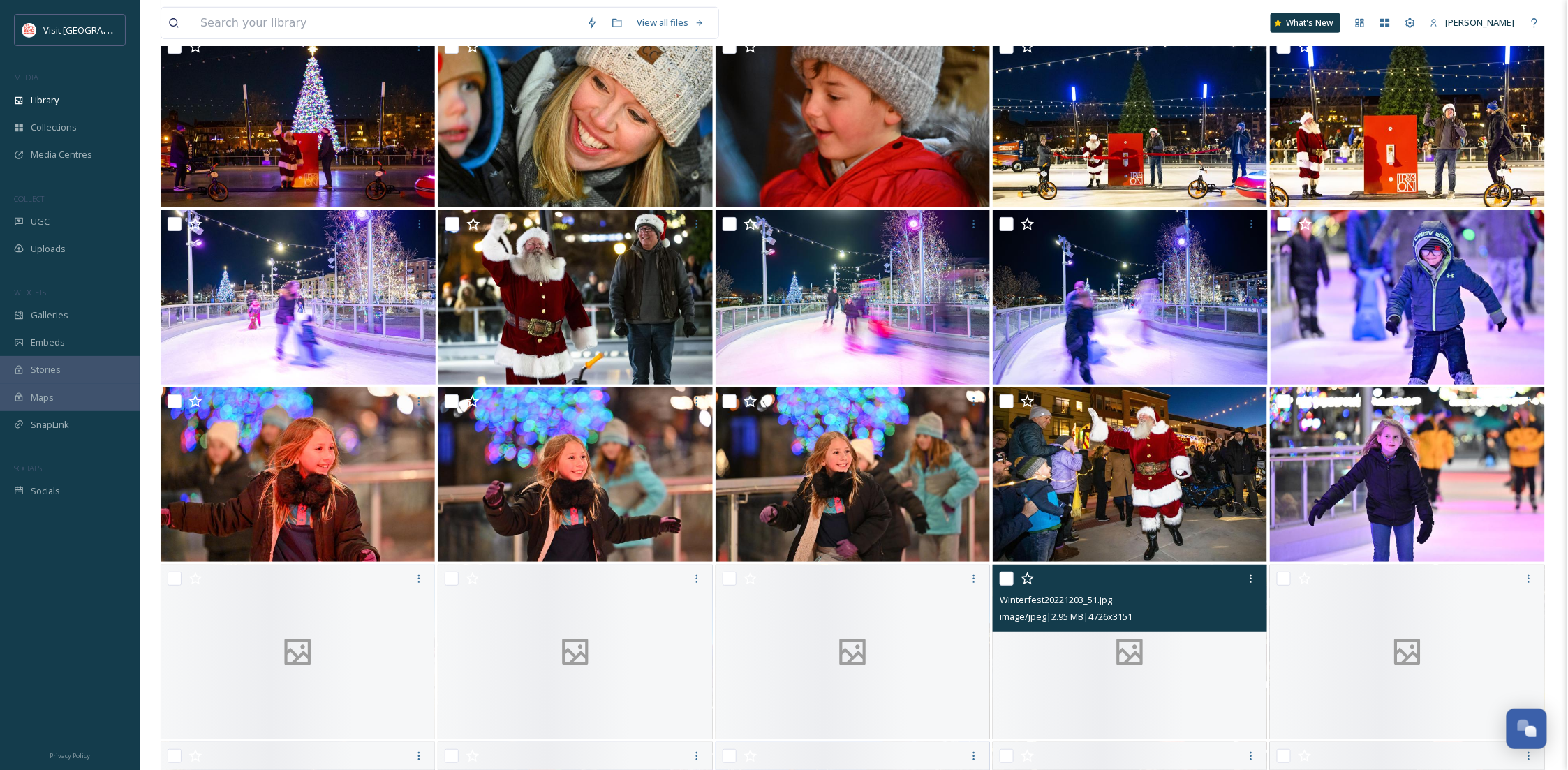
scroll to position [44619, 0]
